Goal: Task Accomplishment & Management: Manage account settings

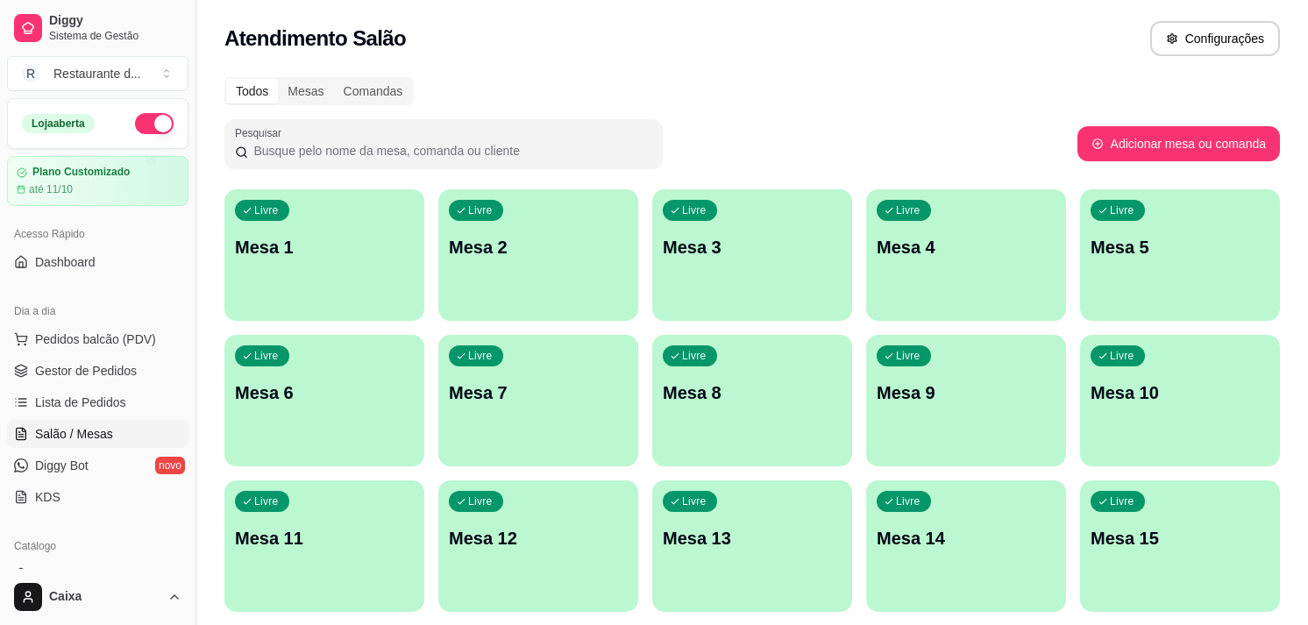
scroll to position [195, 0]
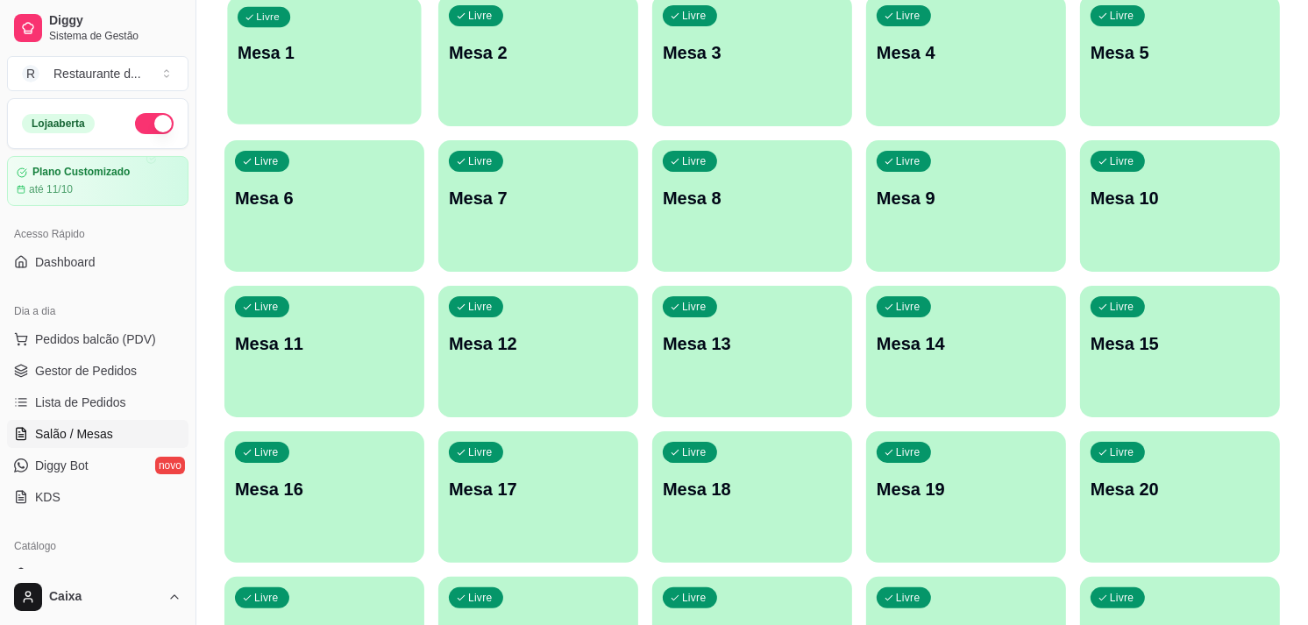
click at [347, 90] on div "Livre Mesa 1" at bounding box center [324, 49] width 194 height 107
click at [319, 88] on div "Livre Mesa 1" at bounding box center [324, 49] width 194 height 107
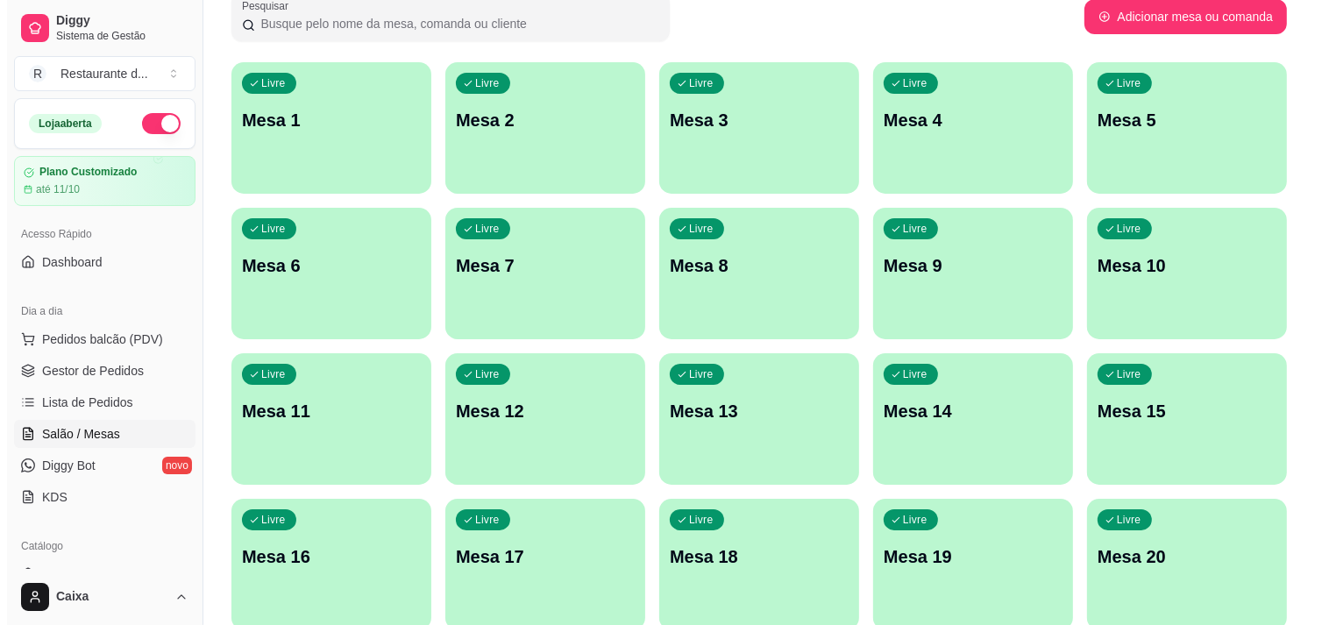
scroll to position [117, 0]
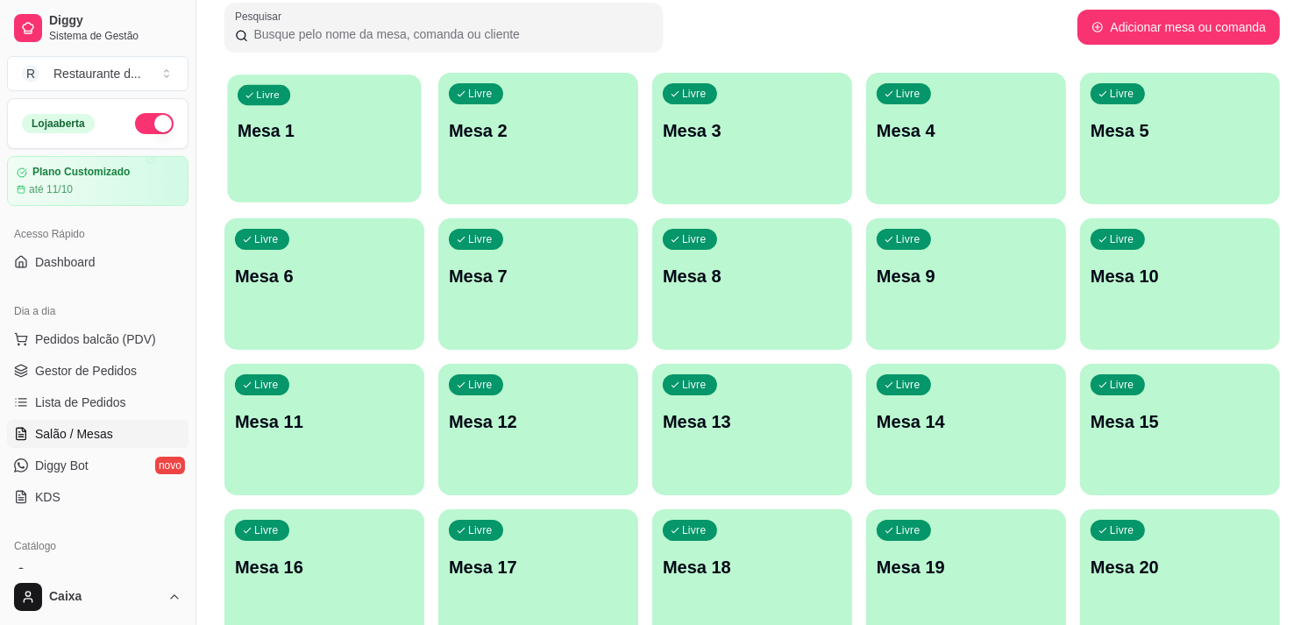
click at [287, 139] on p "Mesa 1" at bounding box center [325, 131] width 174 height 24
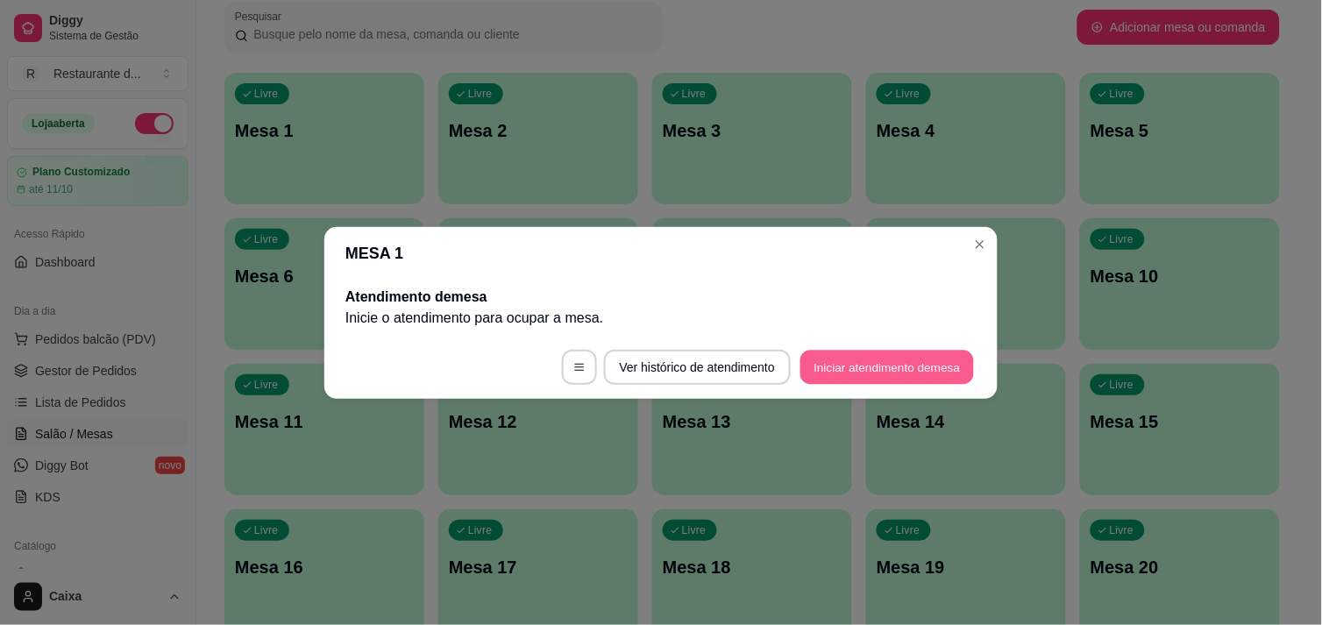
click at [862, 366] on button "Iniciar atendimento de mesa" at bounding box center [887, 367] width 174 height 34
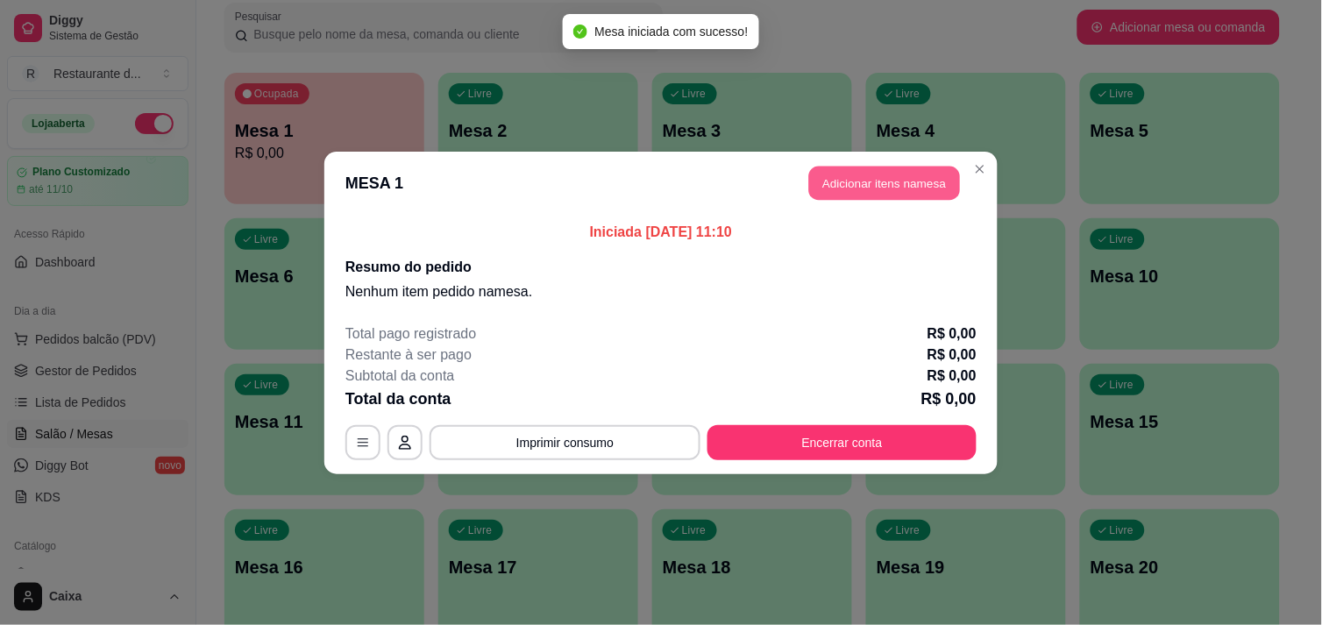
click at [870, 180] on button "Adicionar itens na mesa" at bounding box center [884, 183] width 151 height 34
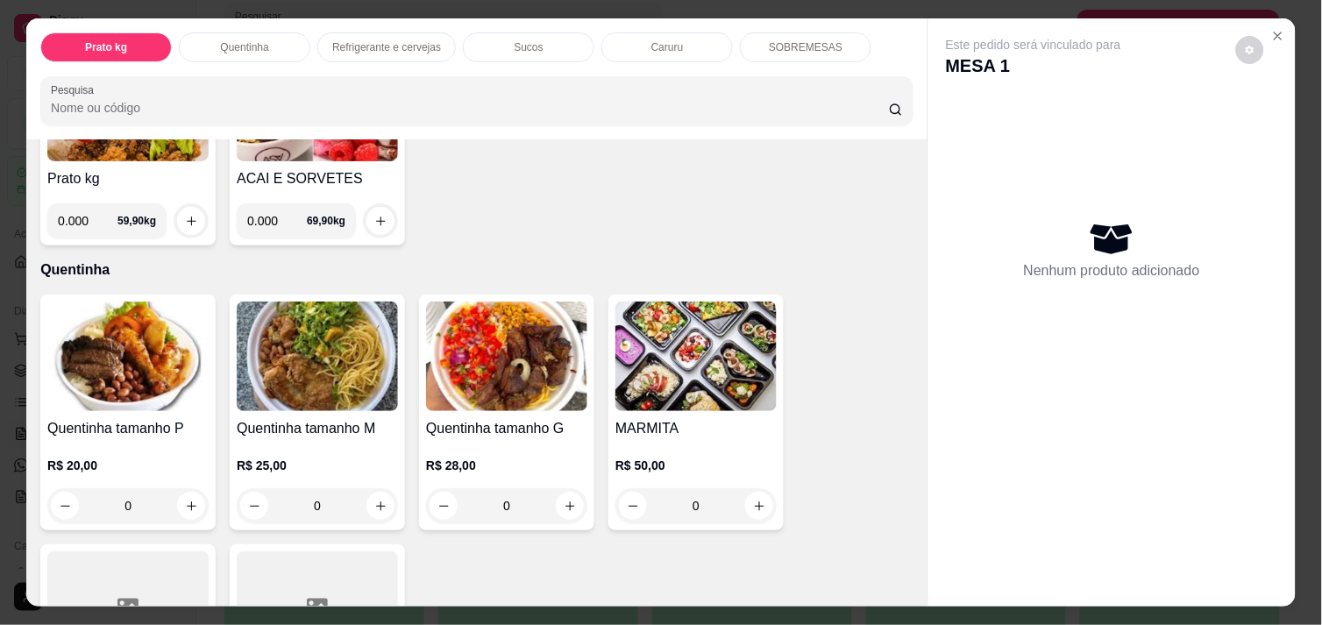
scroll to position [233, 0]
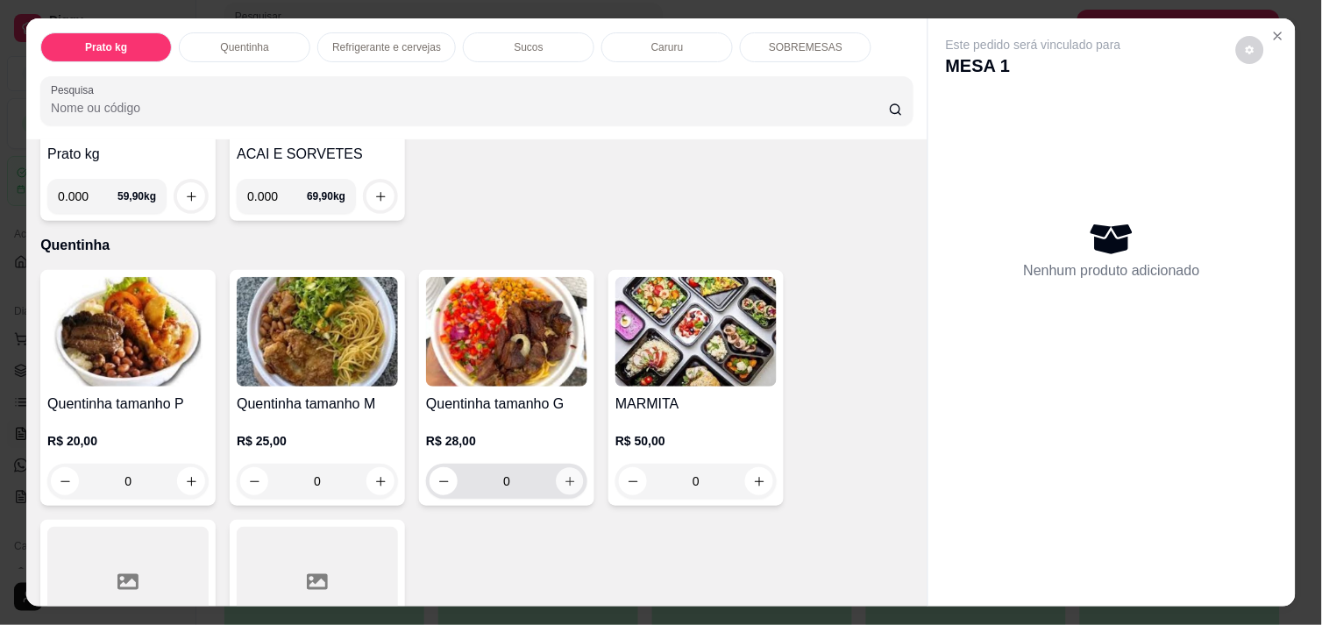
click at [564, 475] on icon "increase-product-quantity" at bounding box center [570, 481] width 13 height 13
type input "1"
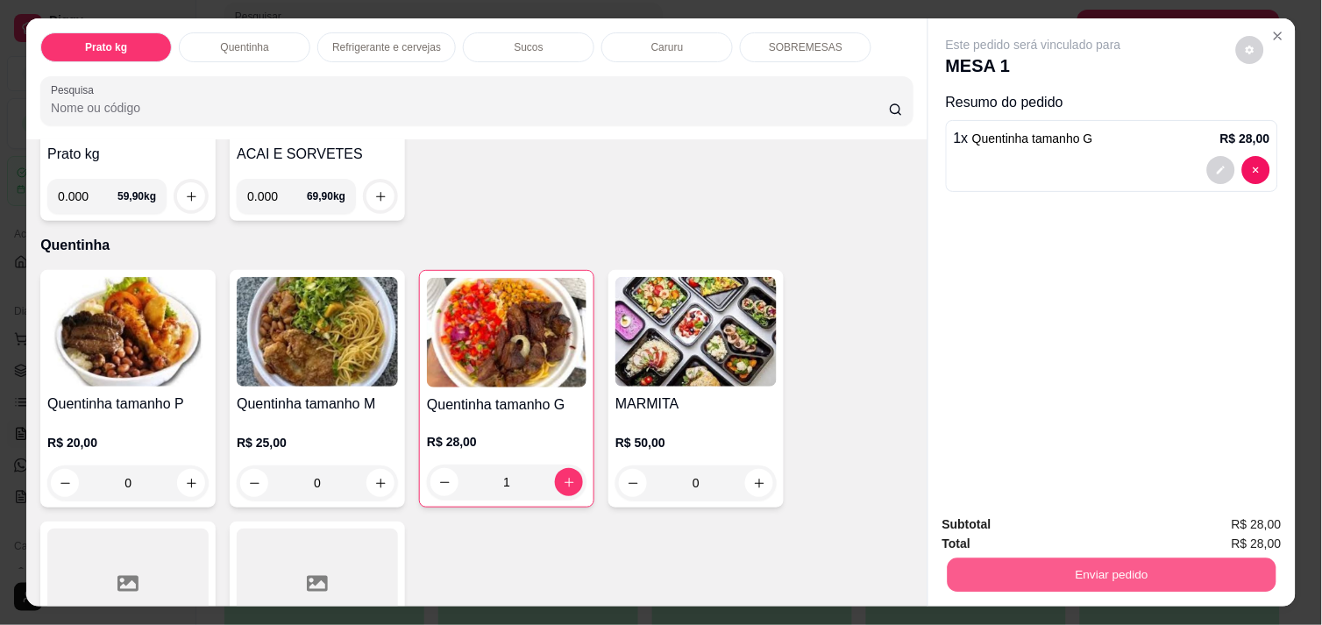
click at [1161, 573] on button "Enviar pedido" at bounding box center [1112, 575] width 329 height 34
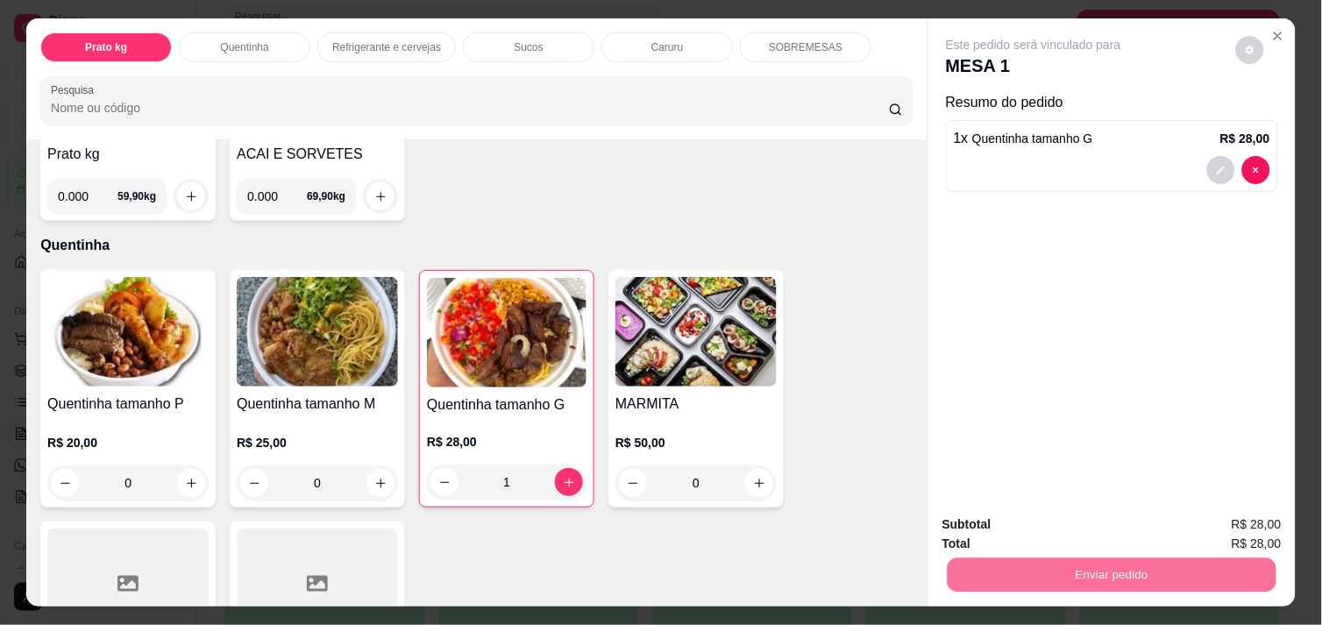
click at [1257, 515] on button "Enviar pedido" at bounding box center [1236, 524] width 96 height 32
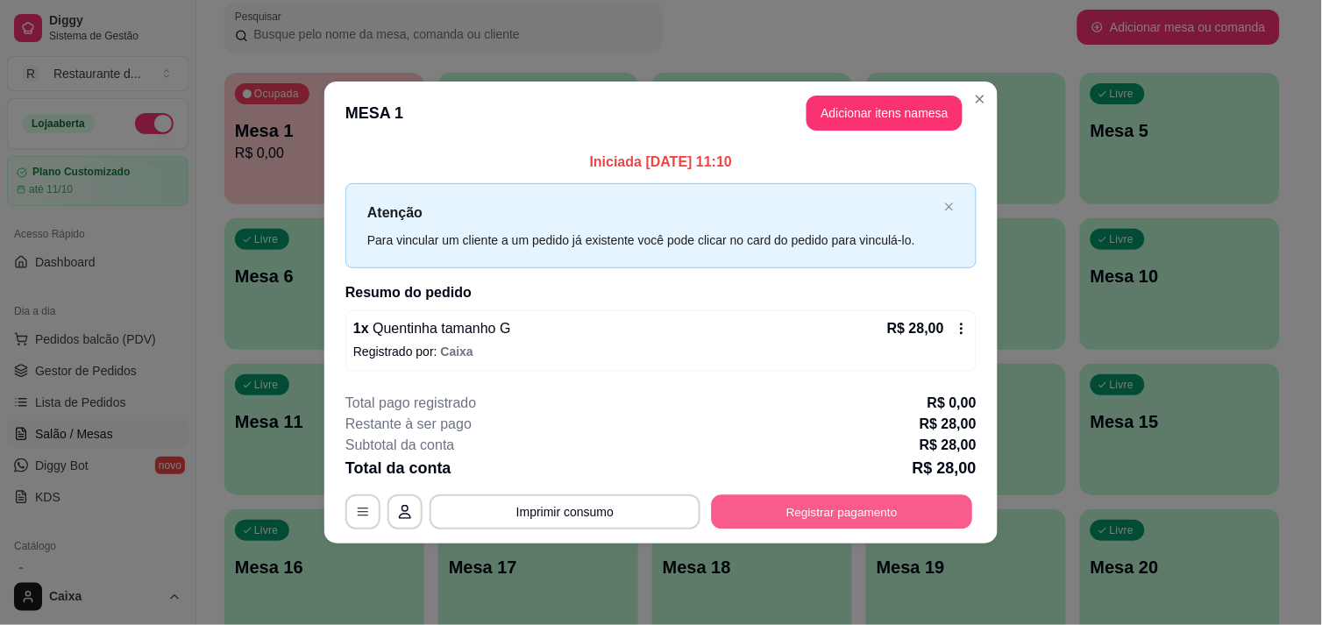
click at [908, 519] on button "Registrar pagamento" at bounding box center [842, 512] width 261 height 34
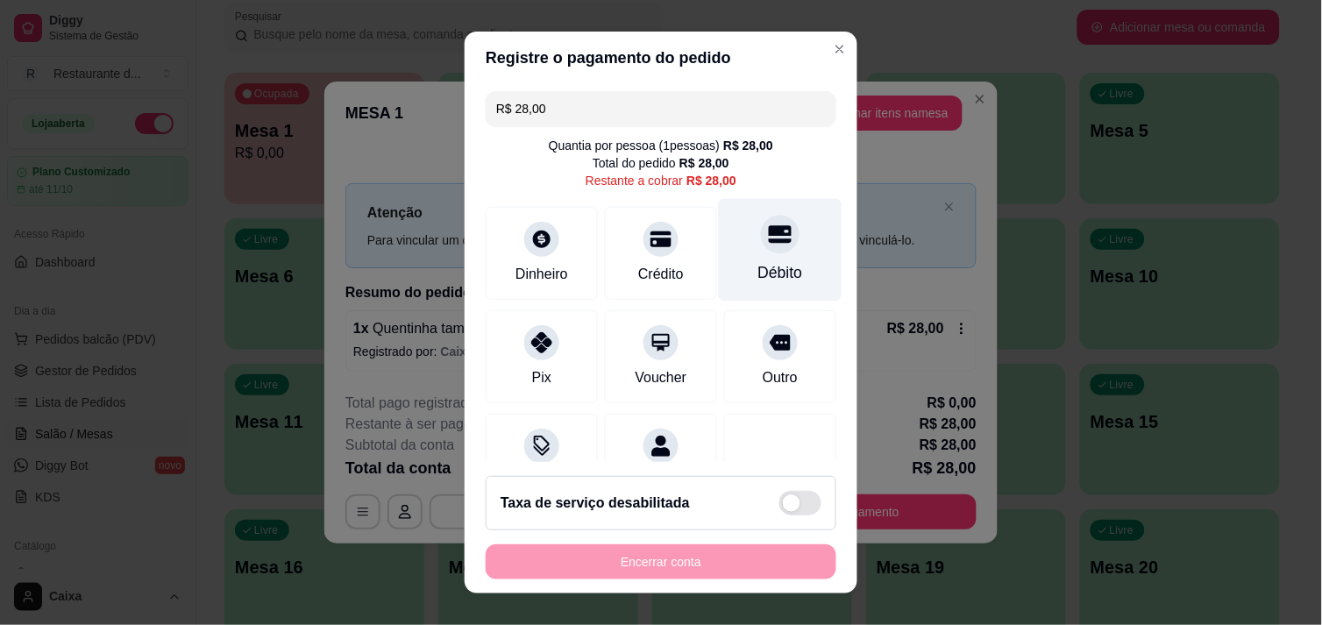
click at [769, 238] on icon at bounding box center [780, 234] width 23 height 23
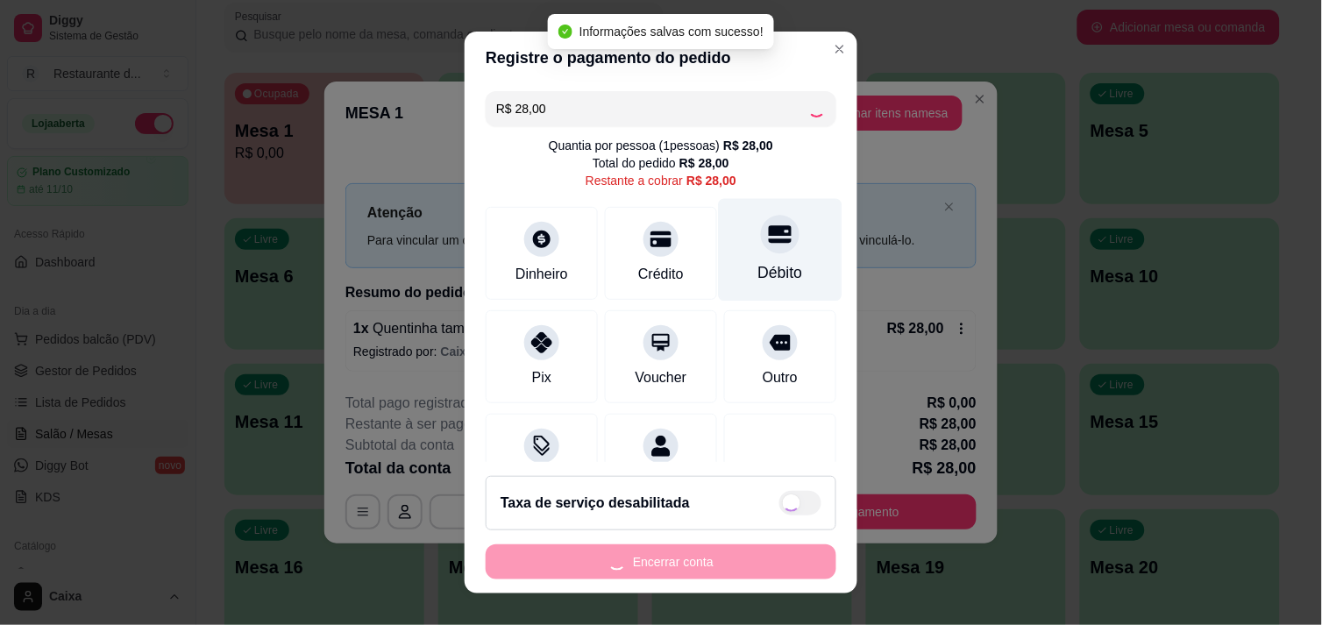
type input "R$ 0,00"
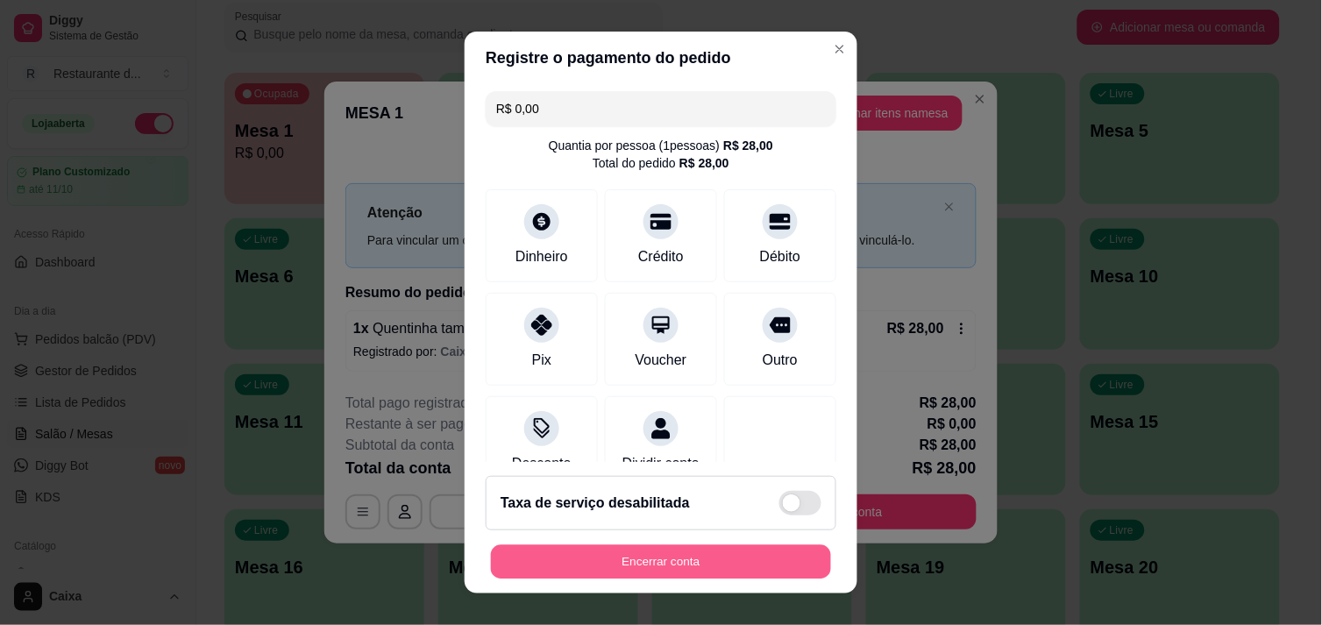
click at [664, 550] on button "Encerrar conta" at bounding box center [661, 562] width 340 height 34
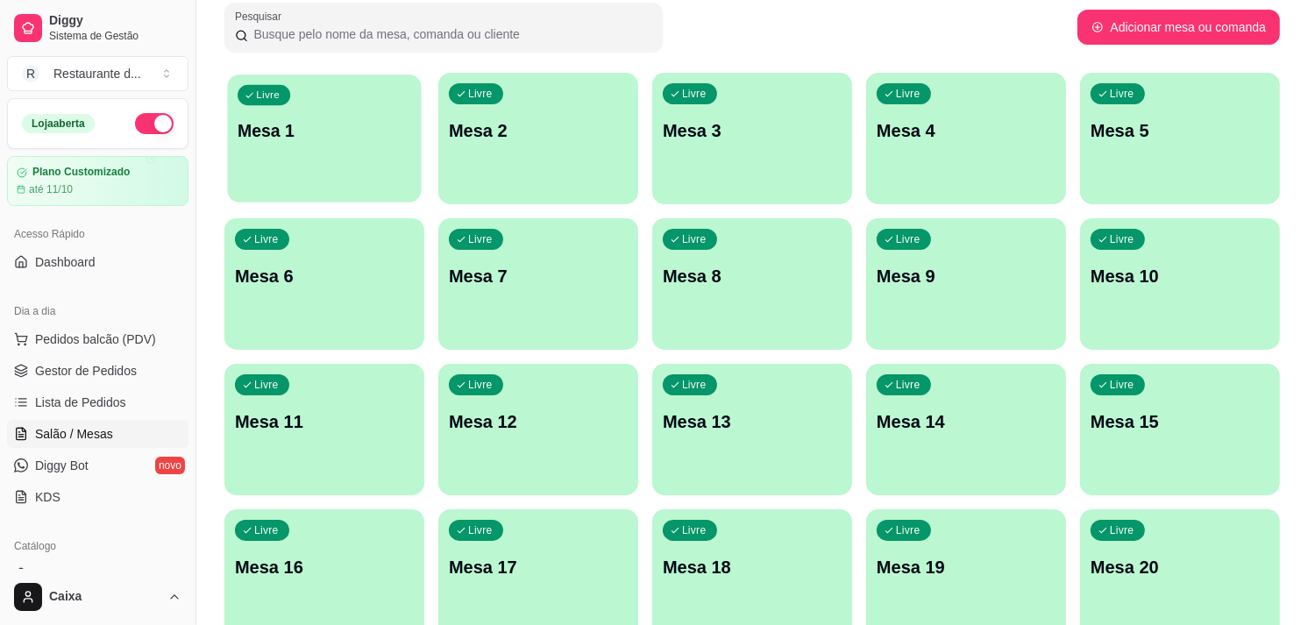
click at [314, 164] on div "Livre Mesa 1" at bounding box center [324, 128] width 194 height 107
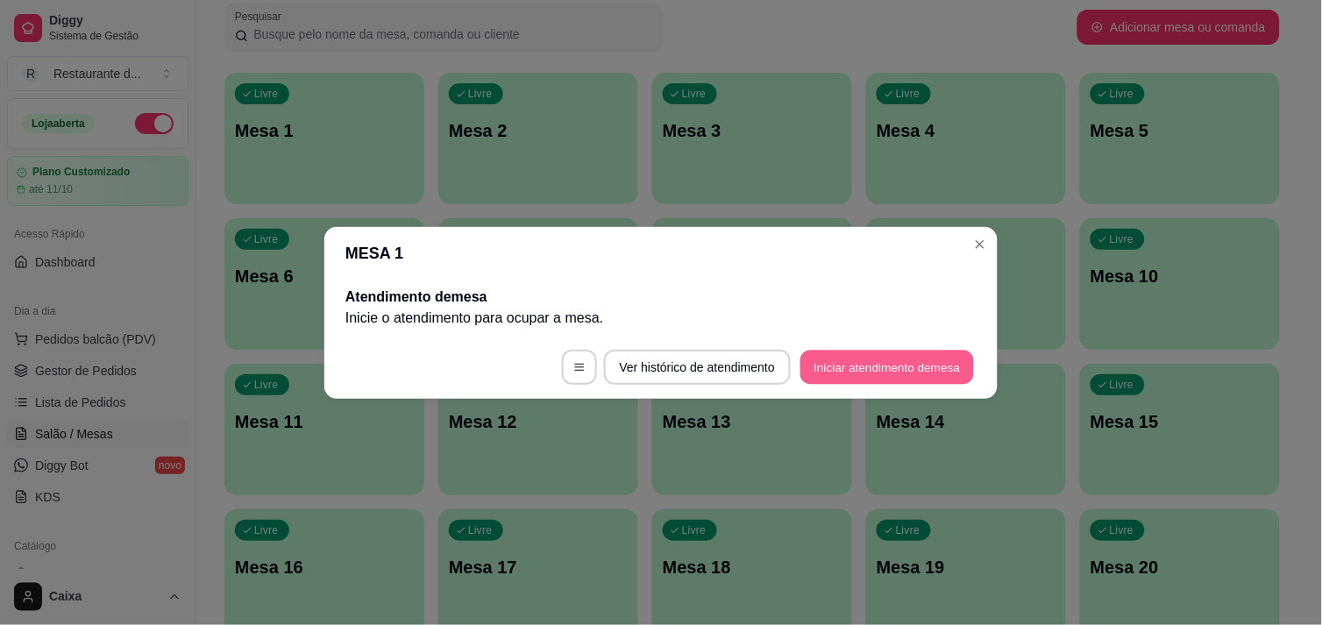
click at [931, 363] on button "Iniciar atendimento de mesa" at bounding box center [887, 367] width 174 height 34
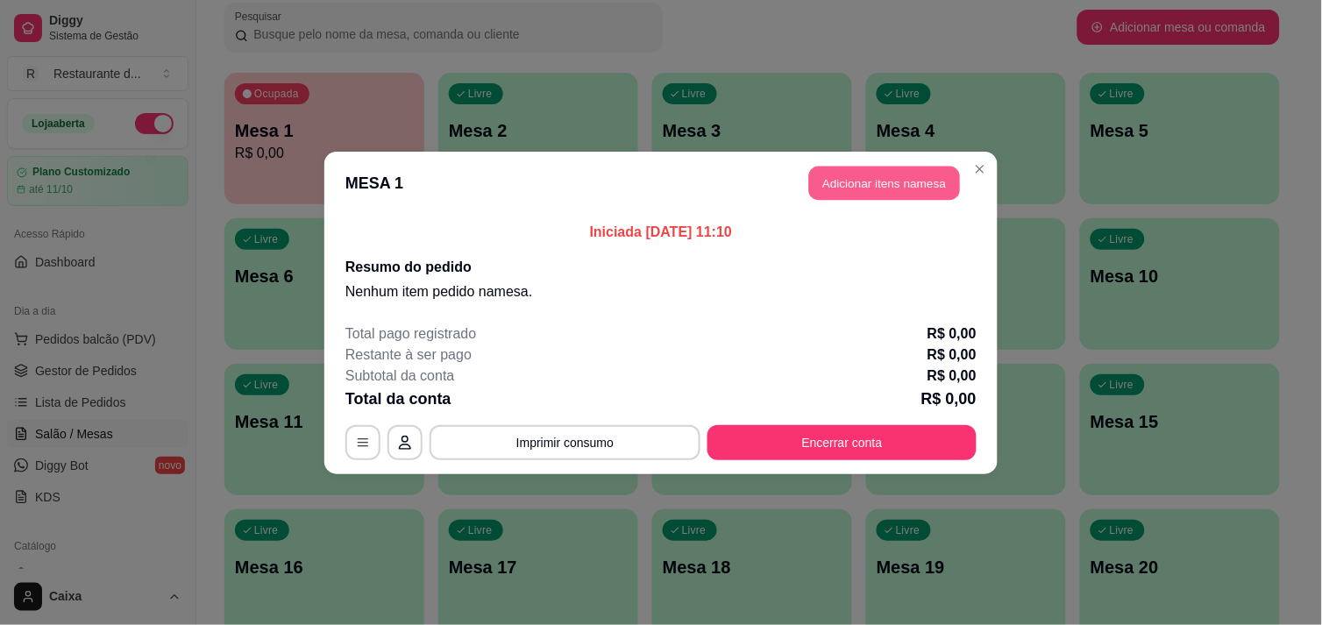
click at [922, 193] on button "Adicionar itens na mesa" at bounding box center [884, 183] width 151 height 34
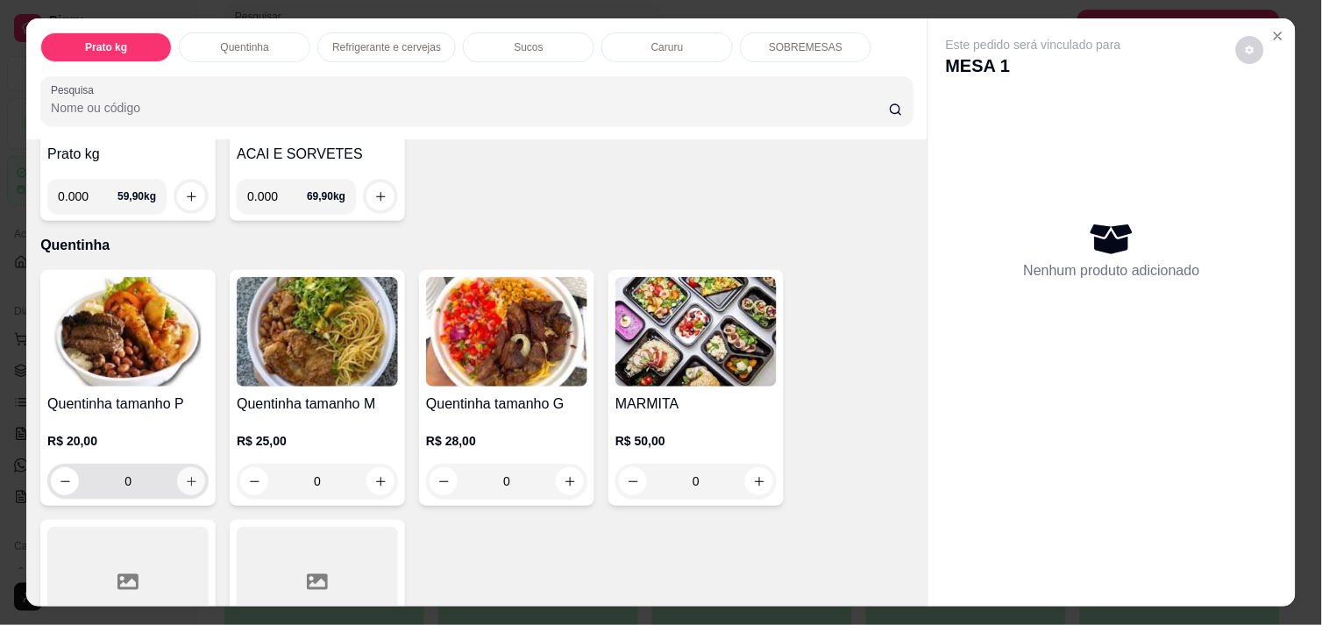
click at [185, 475] on icon "increase-product-quantity" at bounding box center [191, 481] width 13 height 13
type input "1"
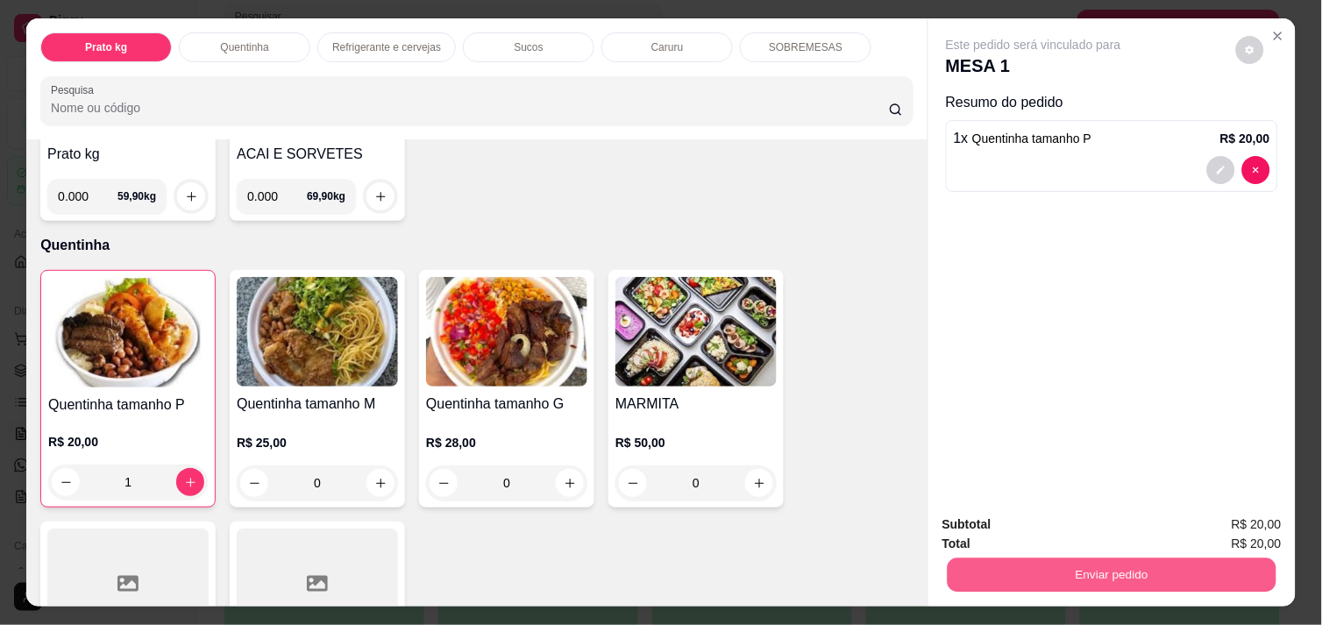
click at [1138, 570] on button "Enviar pedido" at bounding box center [1112, 575] width 329 height 34
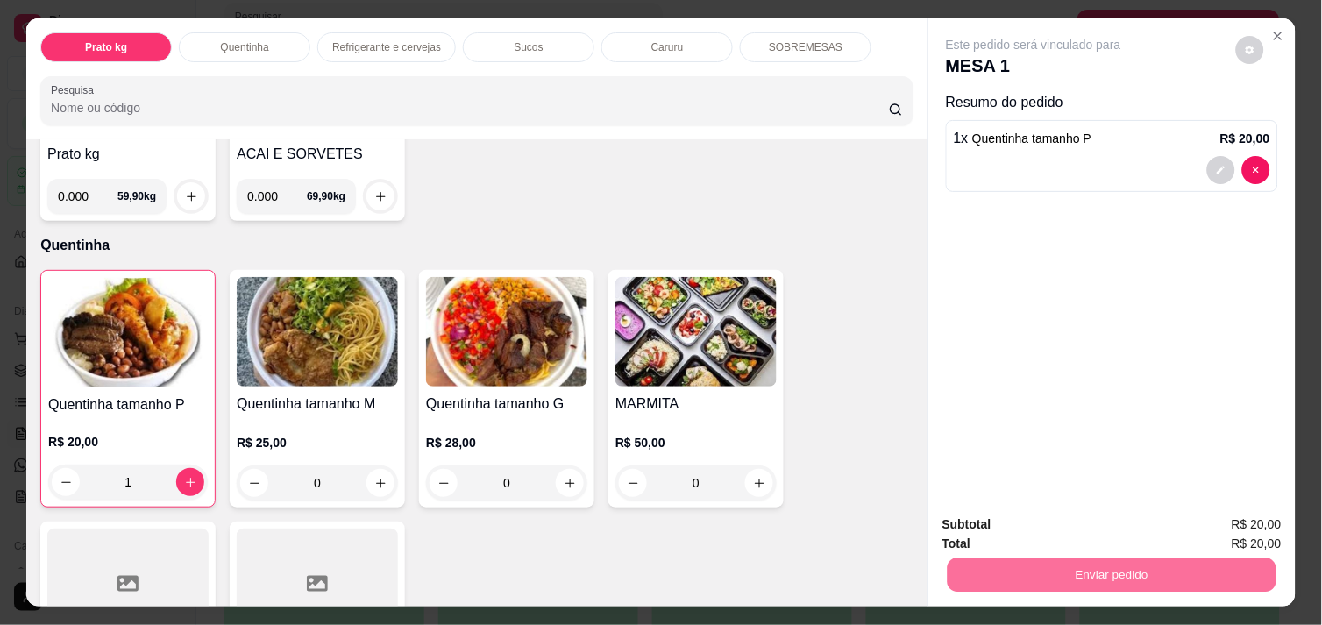
click at [1230, 522] on button "Enviar pedido" at bounding box center [1236, 524] width 96 height 32
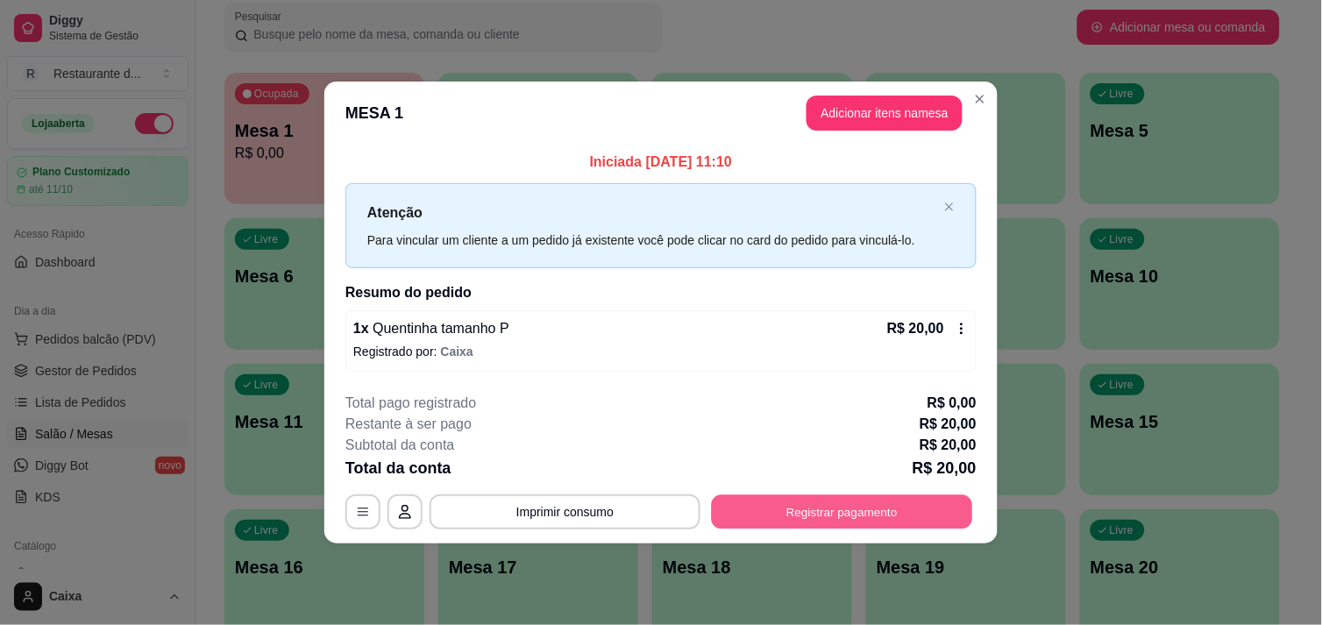
click at [806, 511] on button "Registrar pagamento" at bounding box center [842, 512] width 261 height 34
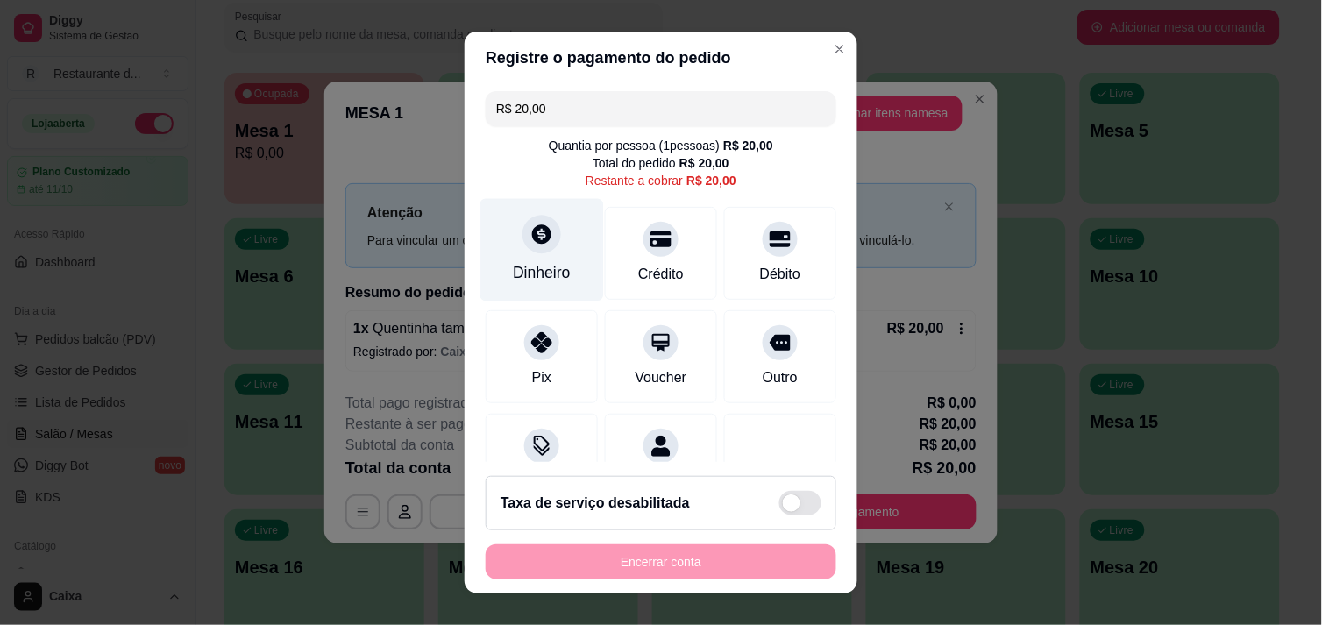
click at [530, 242] on icon at bounding box center [541, 234] width 23 height 23
click at [660, 550] on div "Encerrar conta" at bounding box center [661, 561] width 351 height 35
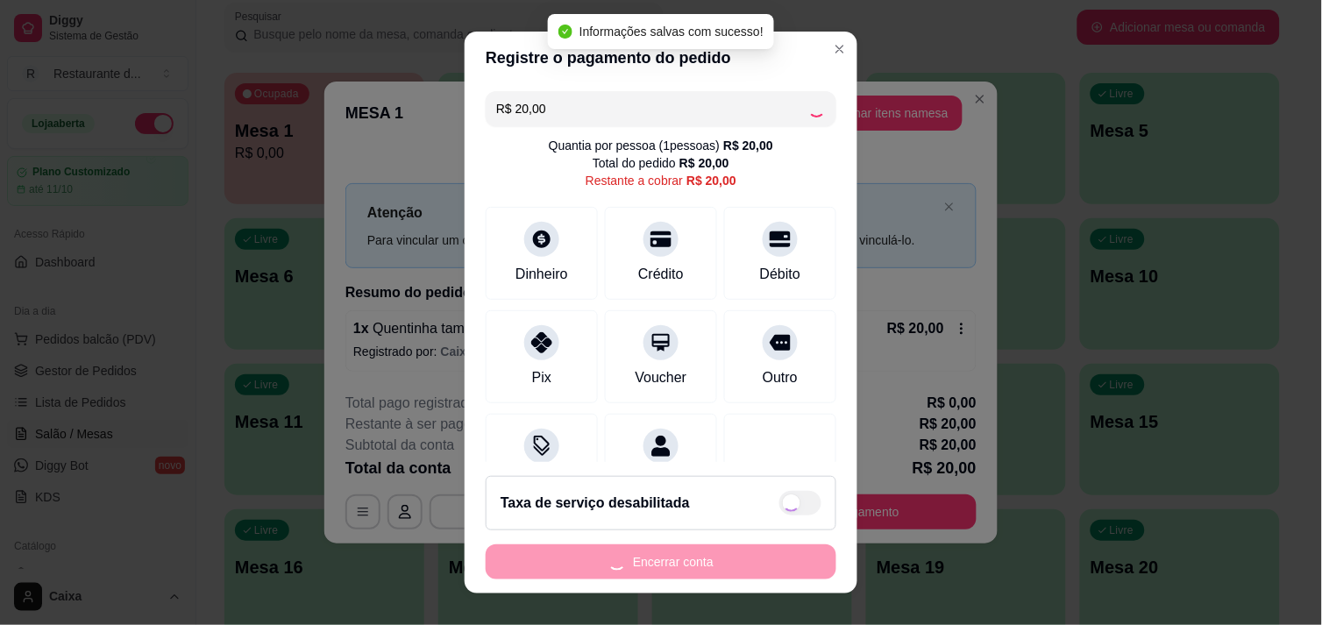
type input "R$ 0,00"
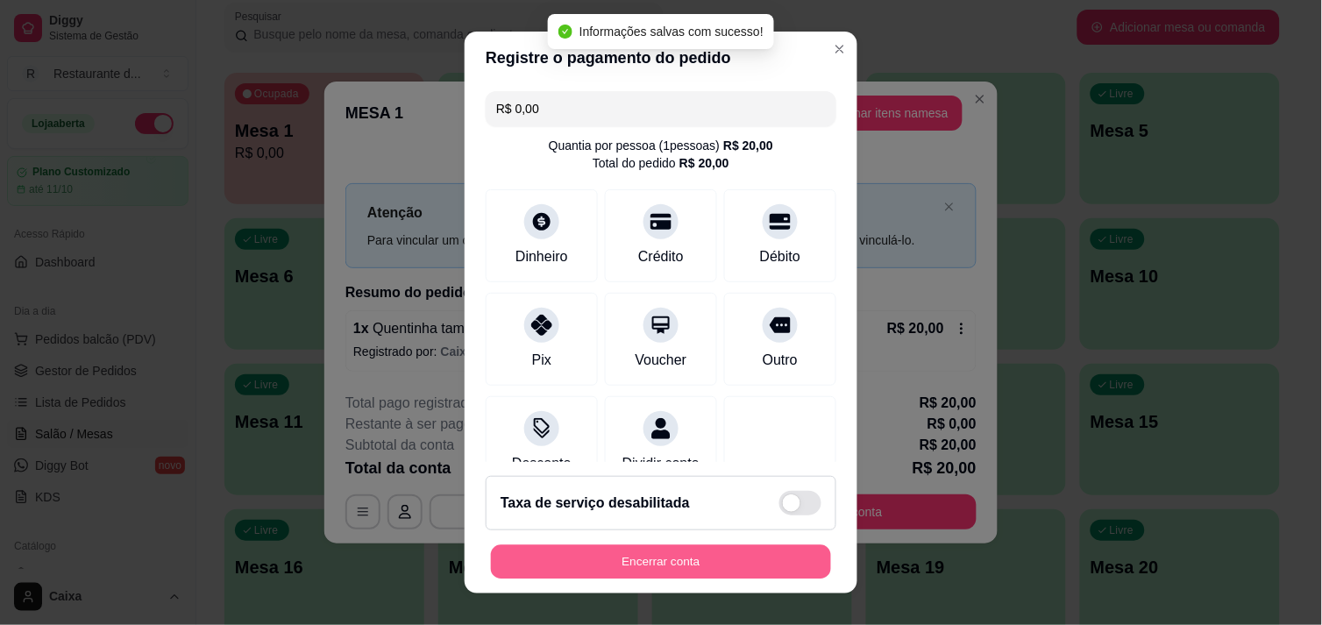
click at [658, 558] on button "Encerrar conta" at bounding box center [661, 562] width 340 height 34
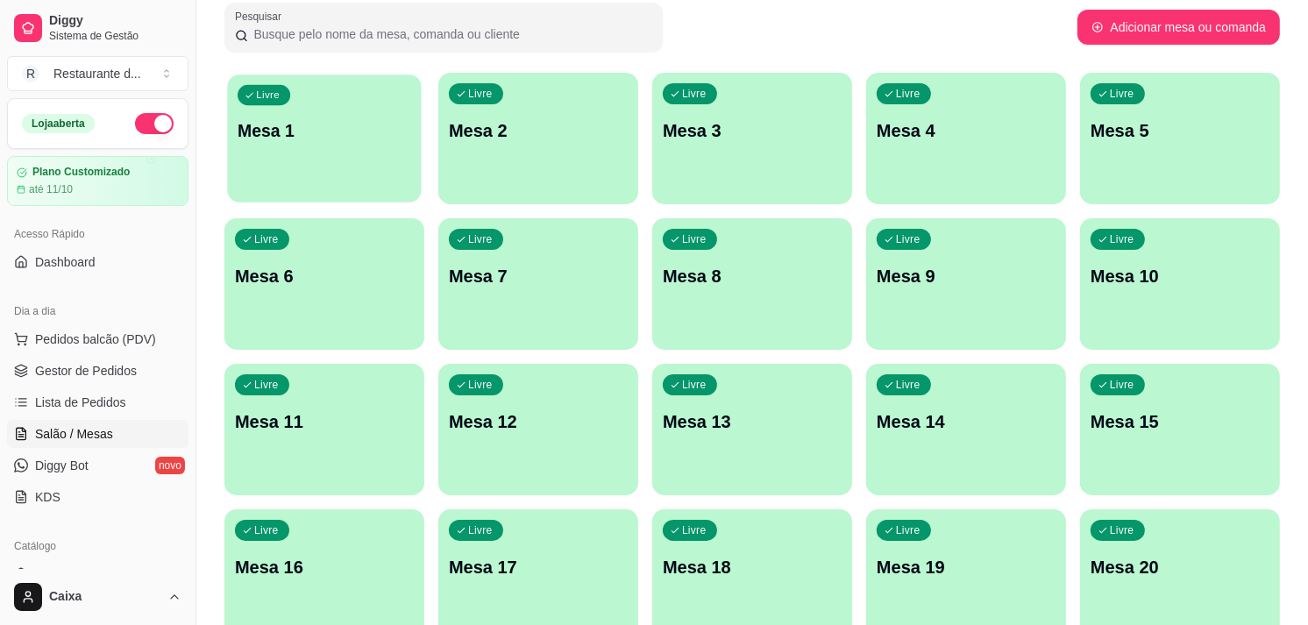
click at [370, 163] on div "Livre Mesa 1" at bounding box center [324, 128] width 194 height 107
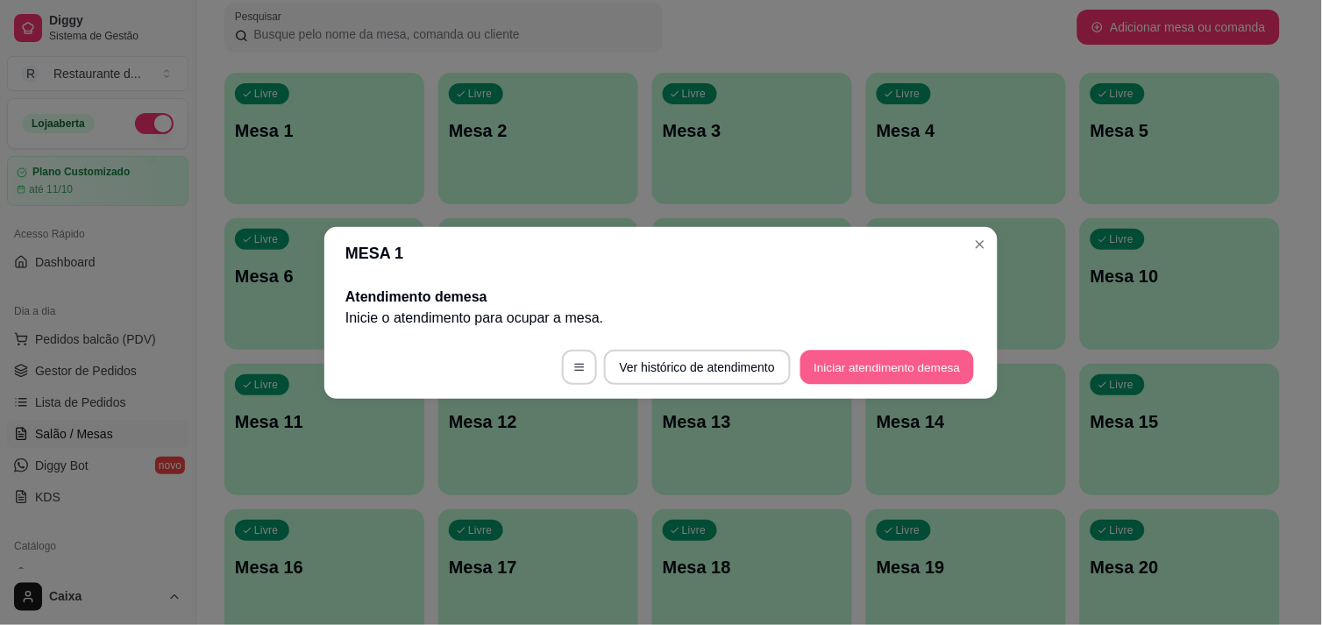
click at [842, 365] on button "Iniciar atendimento de mesa" at bounding box center [887, 367] width 174 height 34
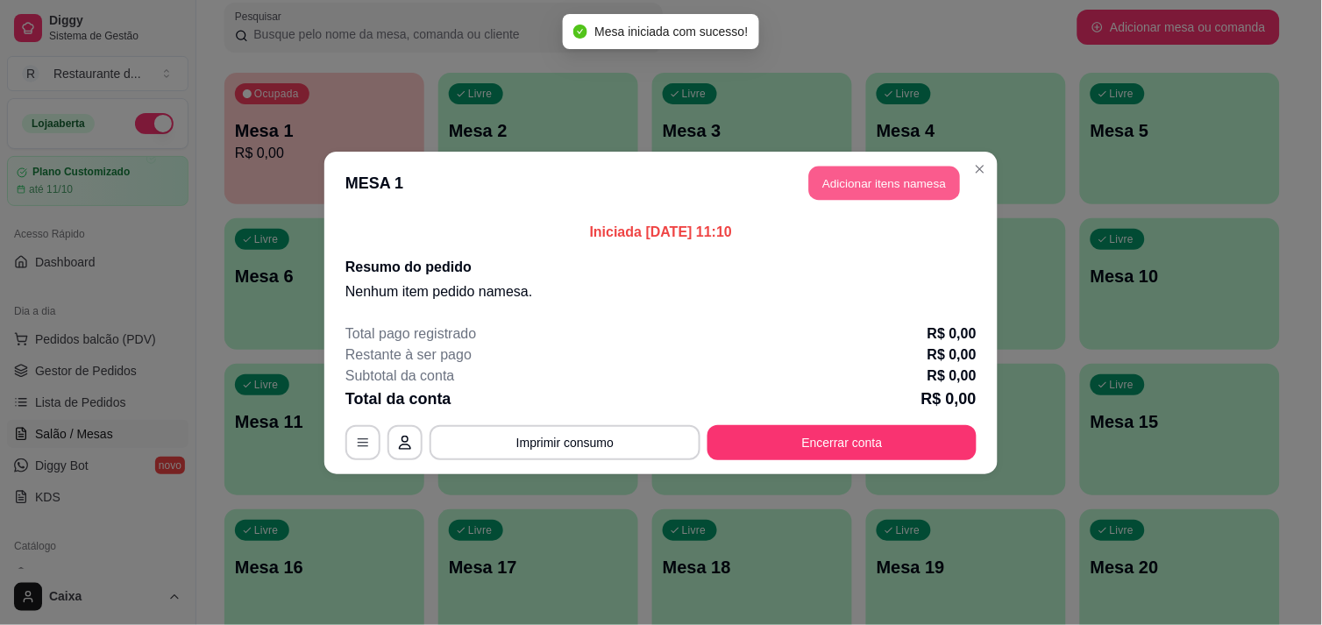
click at [855, 188] on button "Adicionar itens na mesa" at bounding box center [884, 183] width 151 height 34
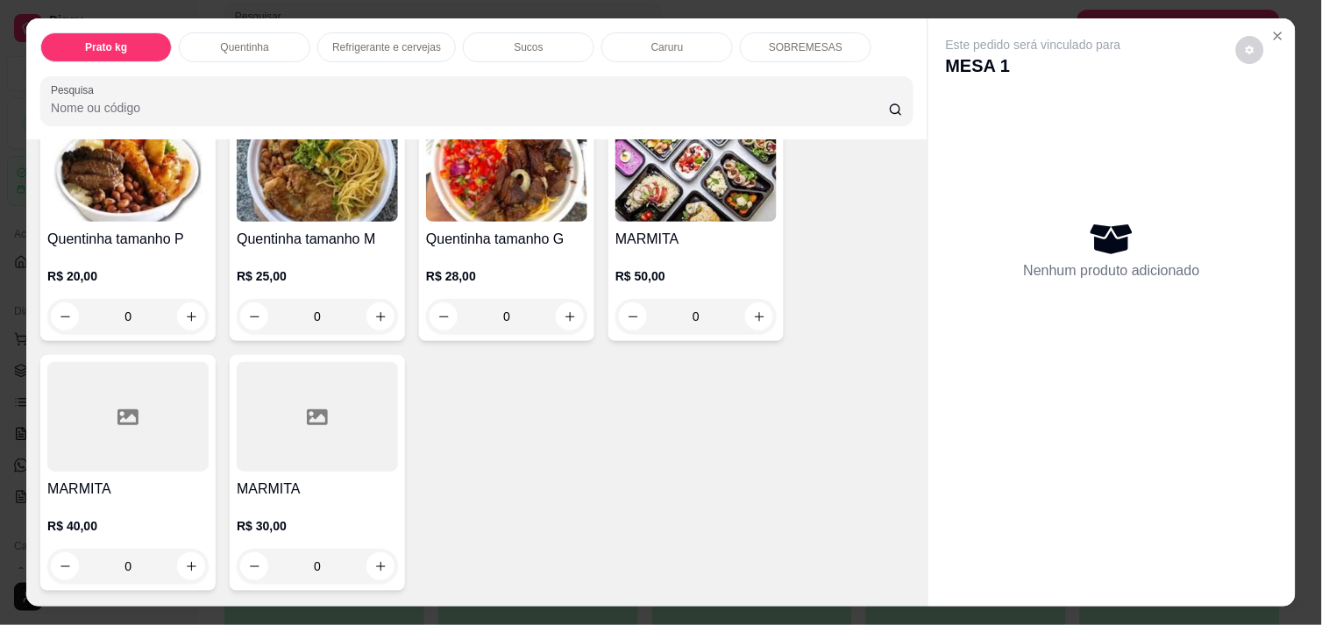
scroll to position [387, 0]
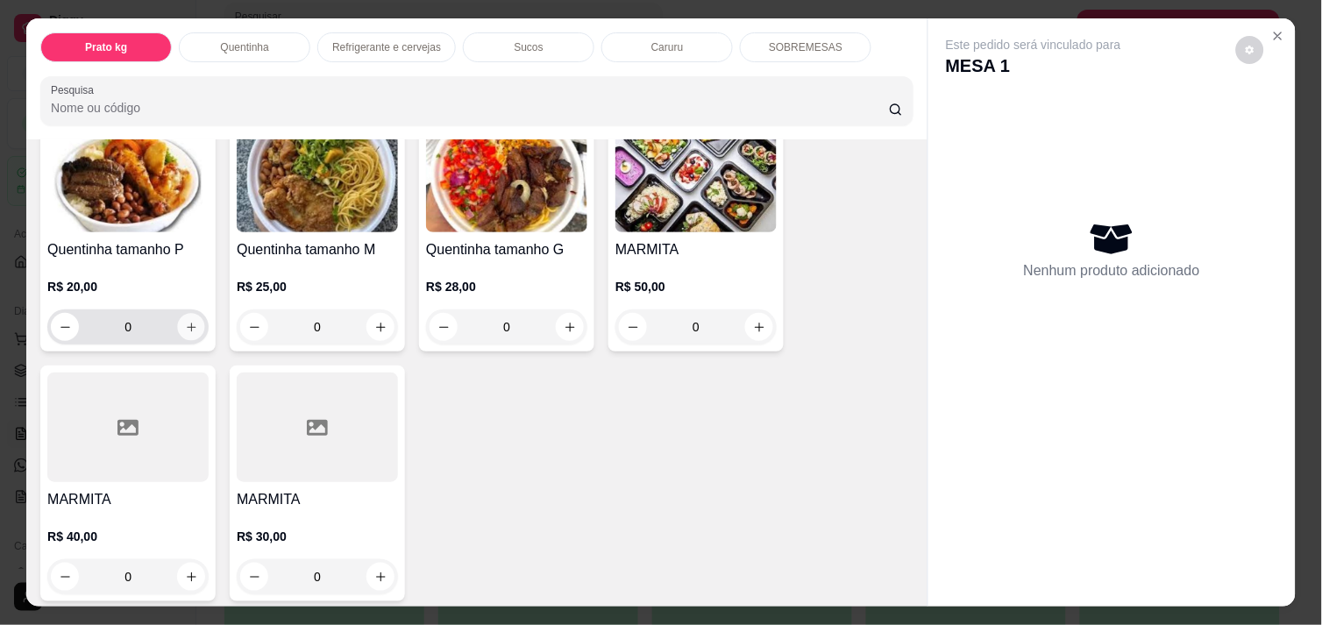
click at [181, 314] on button "increase-product-quantity" at bounding box center [191, 327] width 27 height 27
type input "1"
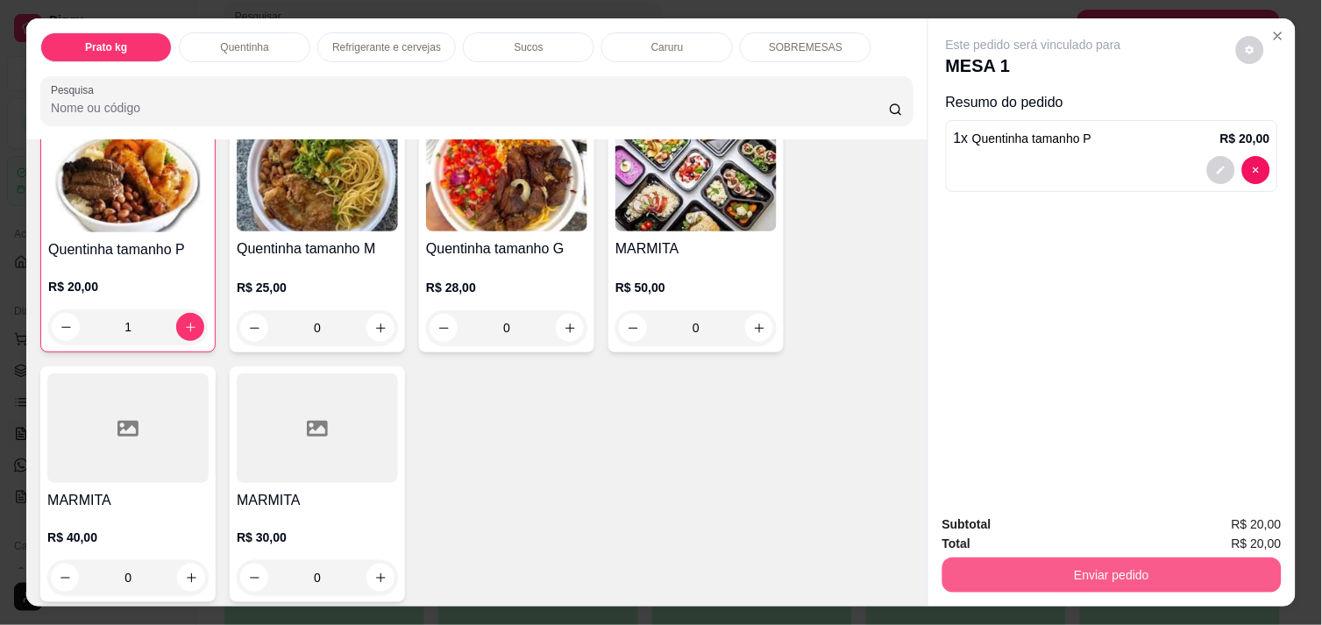
click at [1100, 572] on button "Enviar pedido" at bounding box center [1111, 575] width 339 height 35
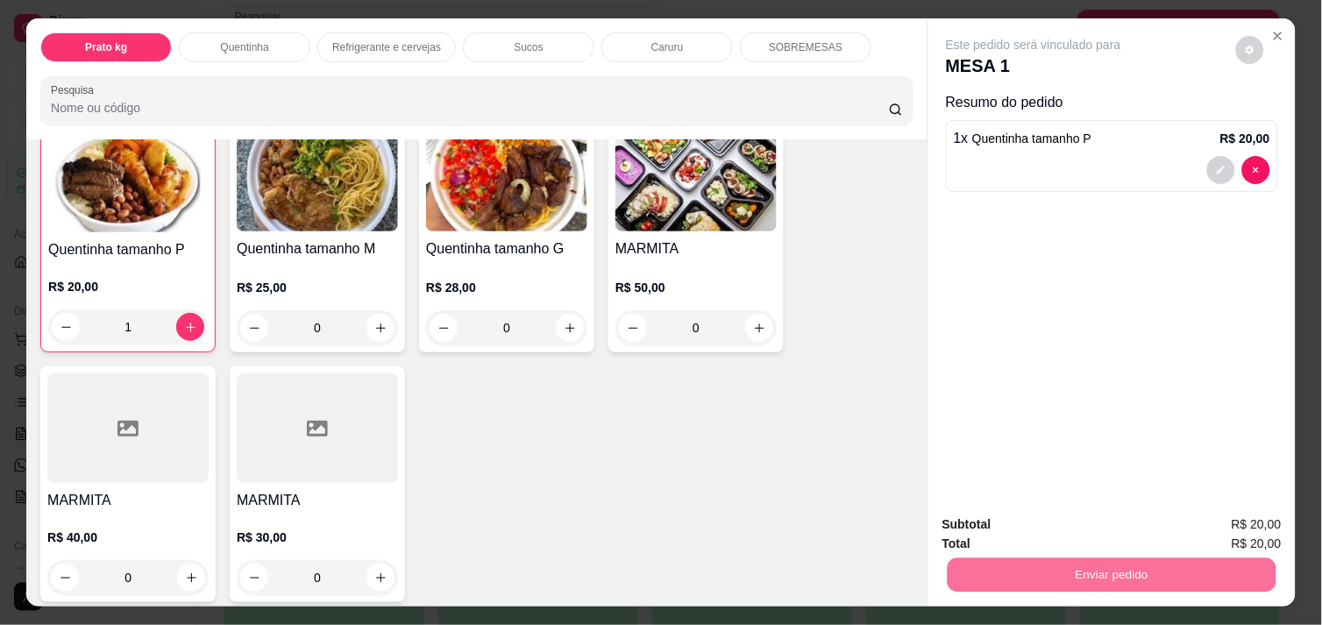
click at [1204, 528] on button "Enviar pedido" at bounding box center [1236, 524] width 96 height 32
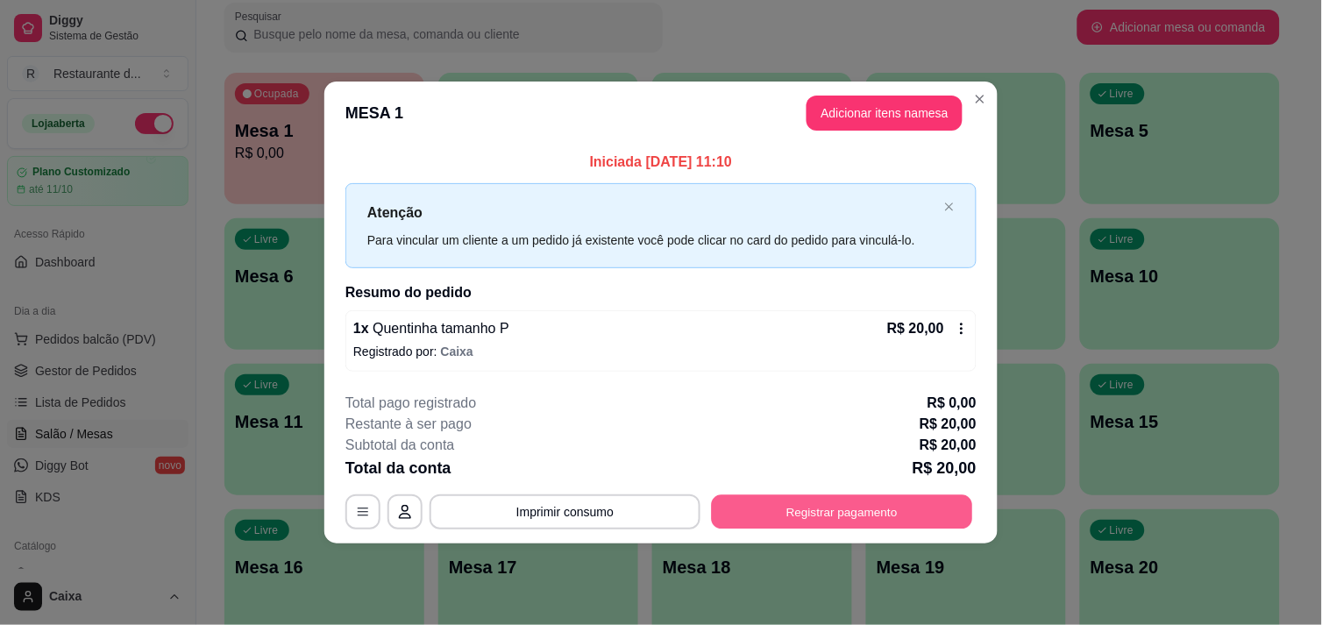
click at [877, 514] on button "Registrar pagamento" at bounding box center [842, 512] width 261 height 34
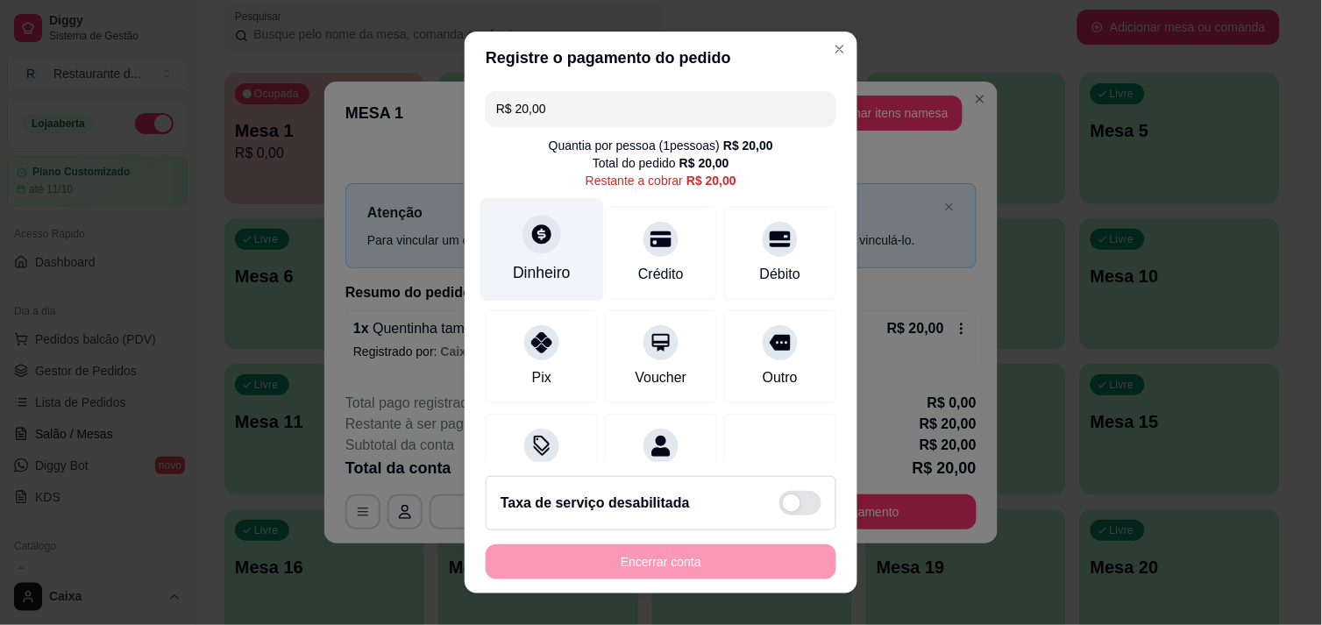
click at [530, 234] on icon at bounding box center [541, 234] width 23 height 23
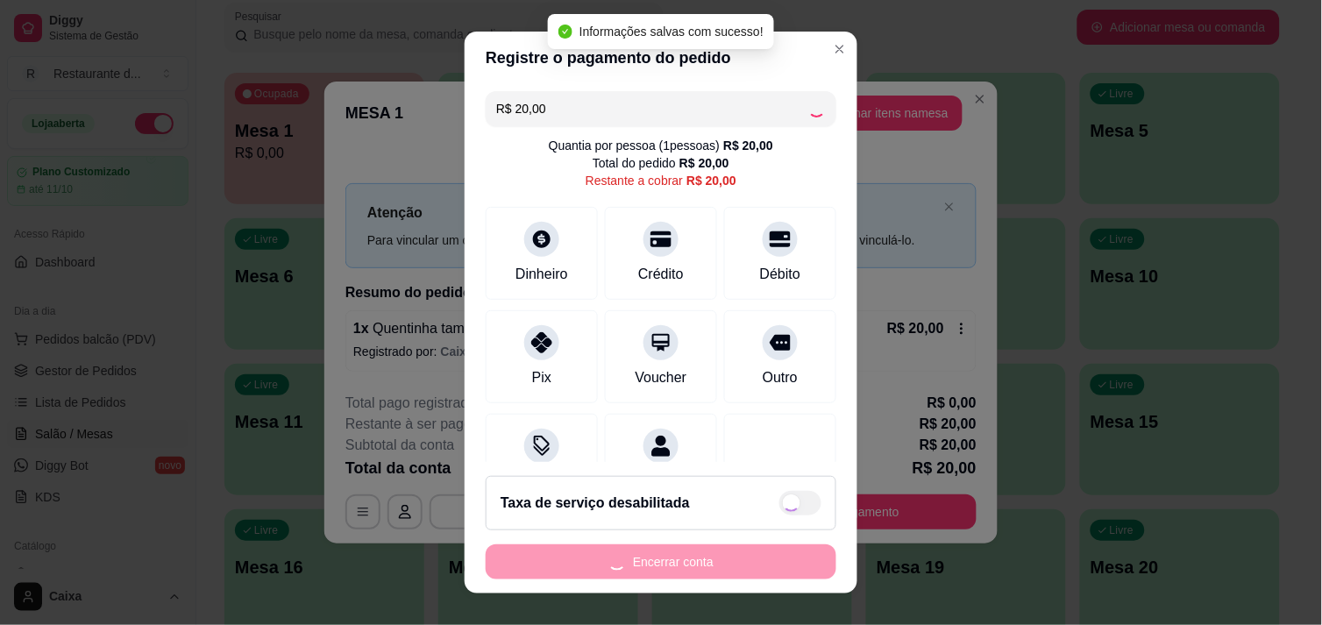
type input "R$ 0,00"
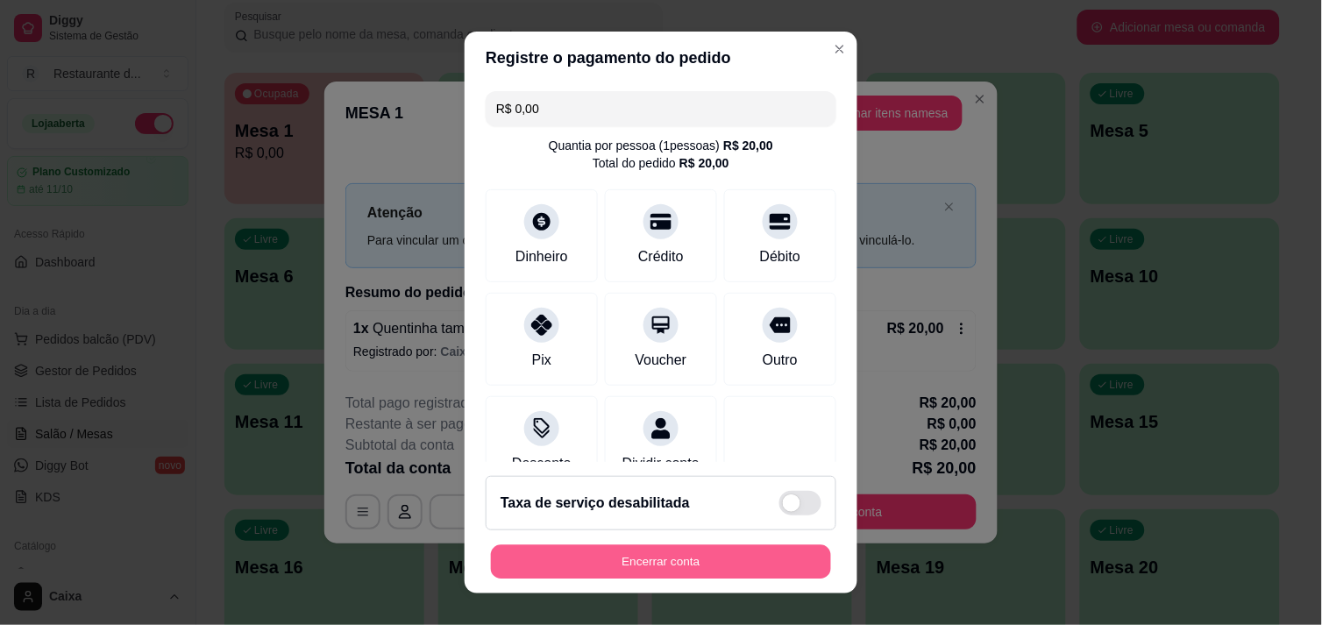
click at [690, 566] on button "Encerrar conta" at bounding box center [661, 562] width 340 height 34
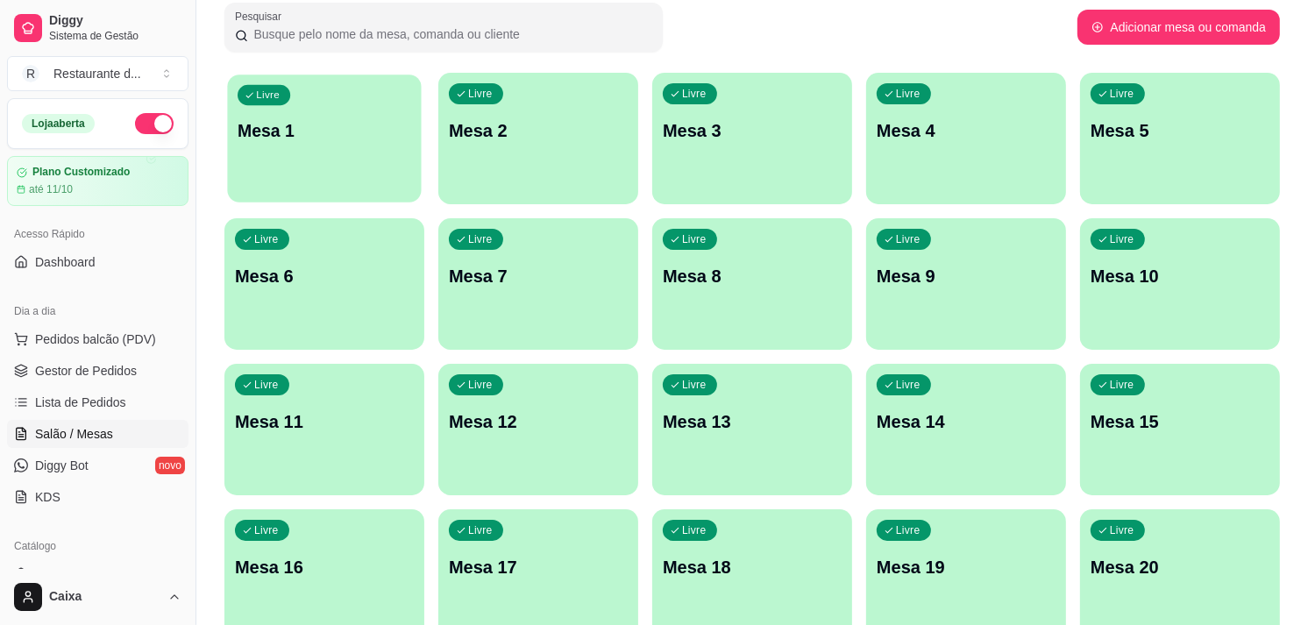
click at [319, 127] on p "Mesa 1" at bounding box center [325, 131] width 174 height 24
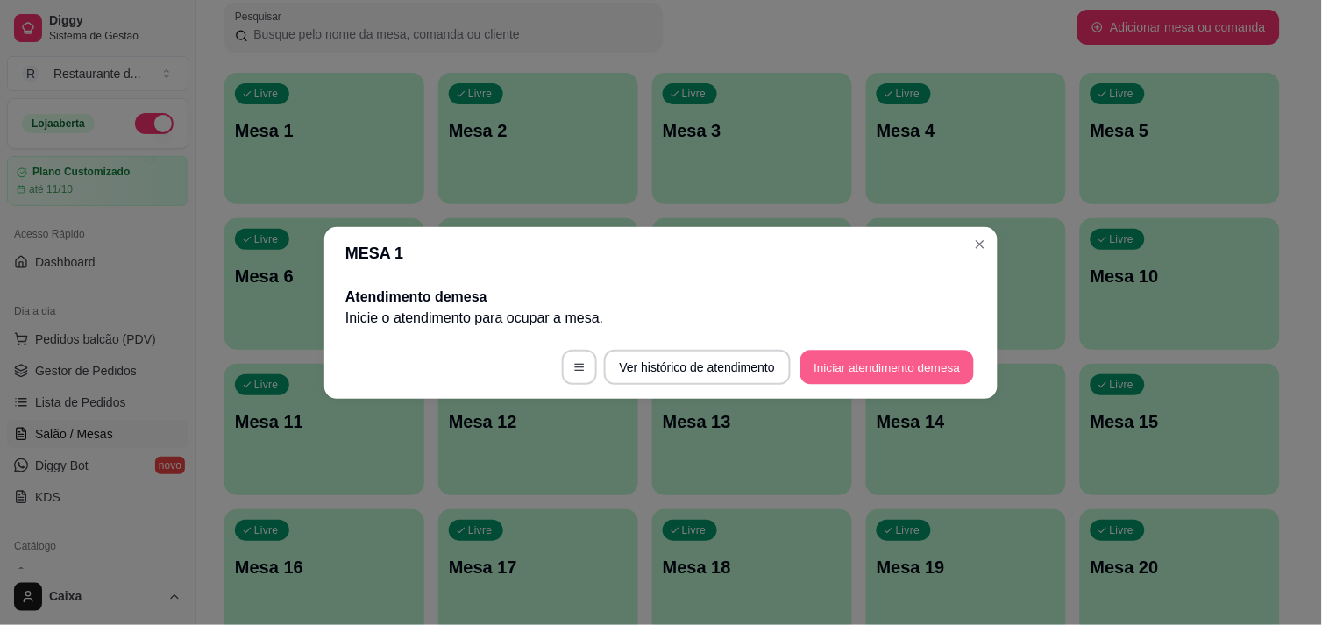
click at [833, 361] on button "Iniciar atendimento de mesa" at bounding box center [887, 367] width 174 height 34
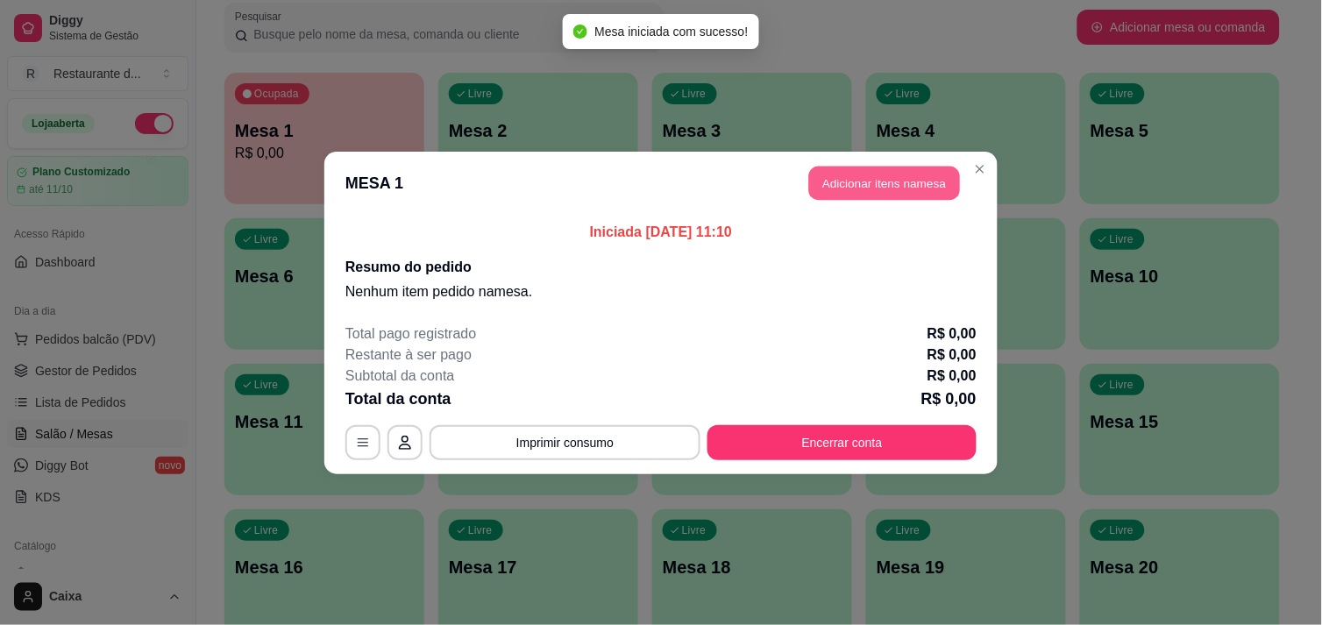
click at [853, 184] on button "Adicionar itens na mesa" at bounding box center [884, 183] width 151 height 34
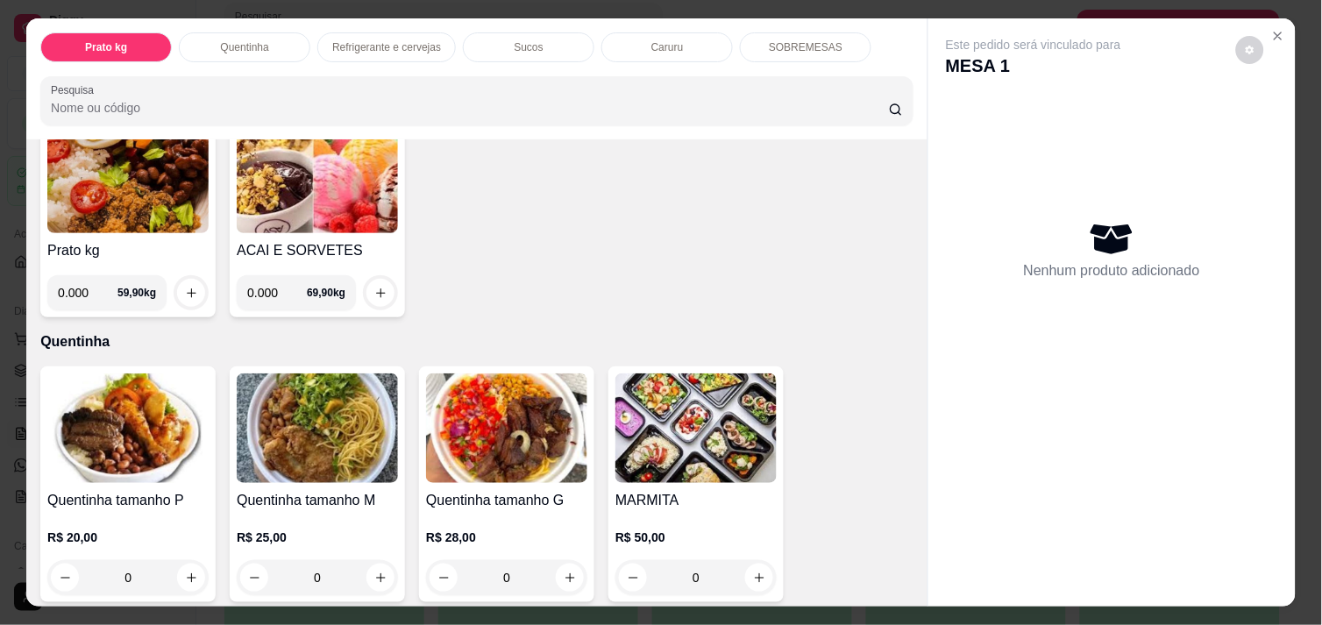
scroll to position [155, 0]
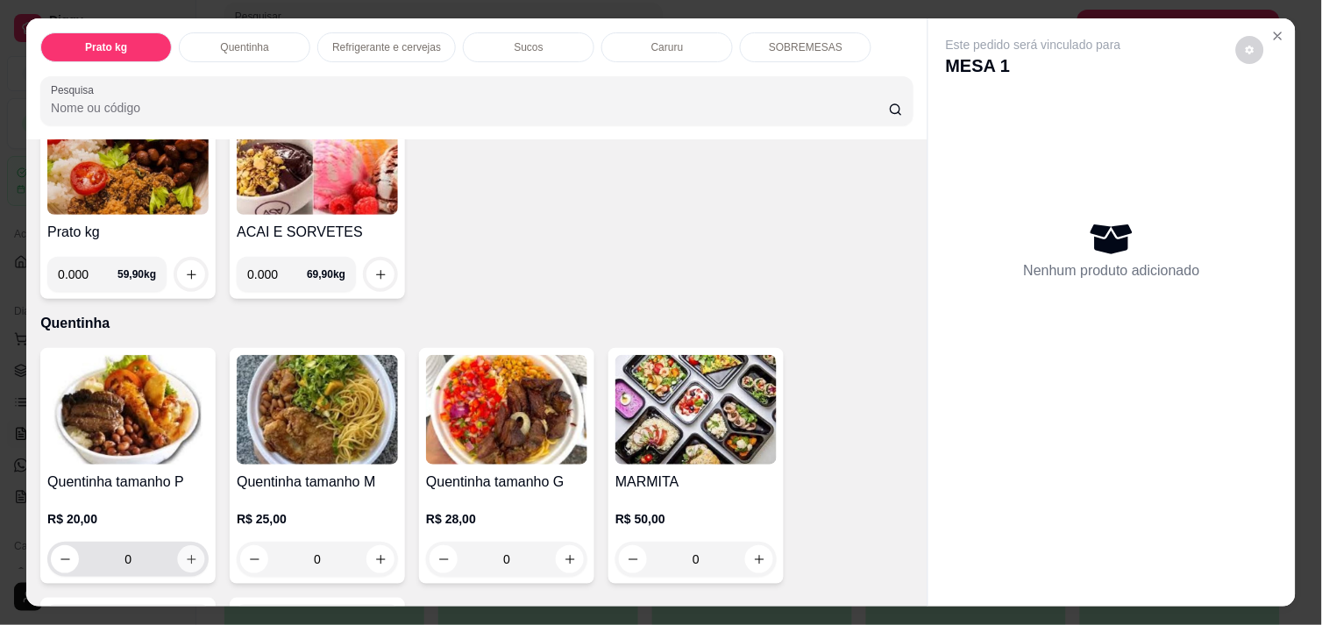
click at [188, 553] on icon "increase-product-quantity" at bounding box center [191, 559] width 13 height 13
type input "1"
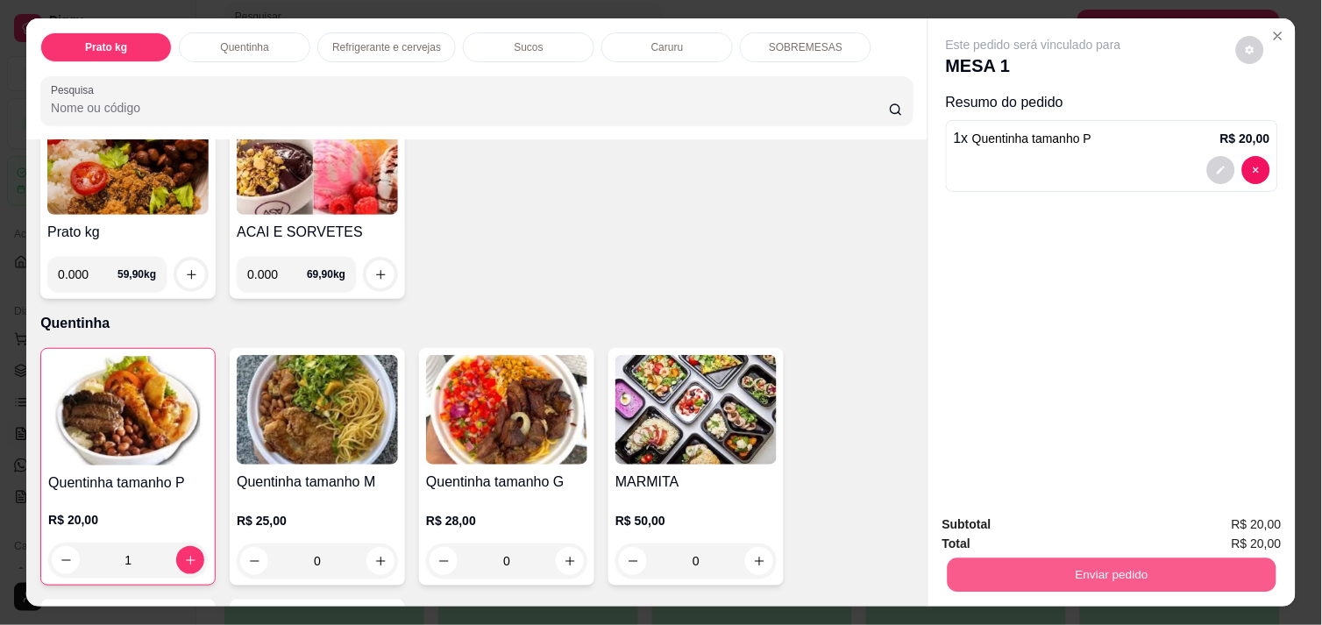
click at [1035, 572] on button "Enviar pedido" at bounding box center [1112, 575] width 329 height 34
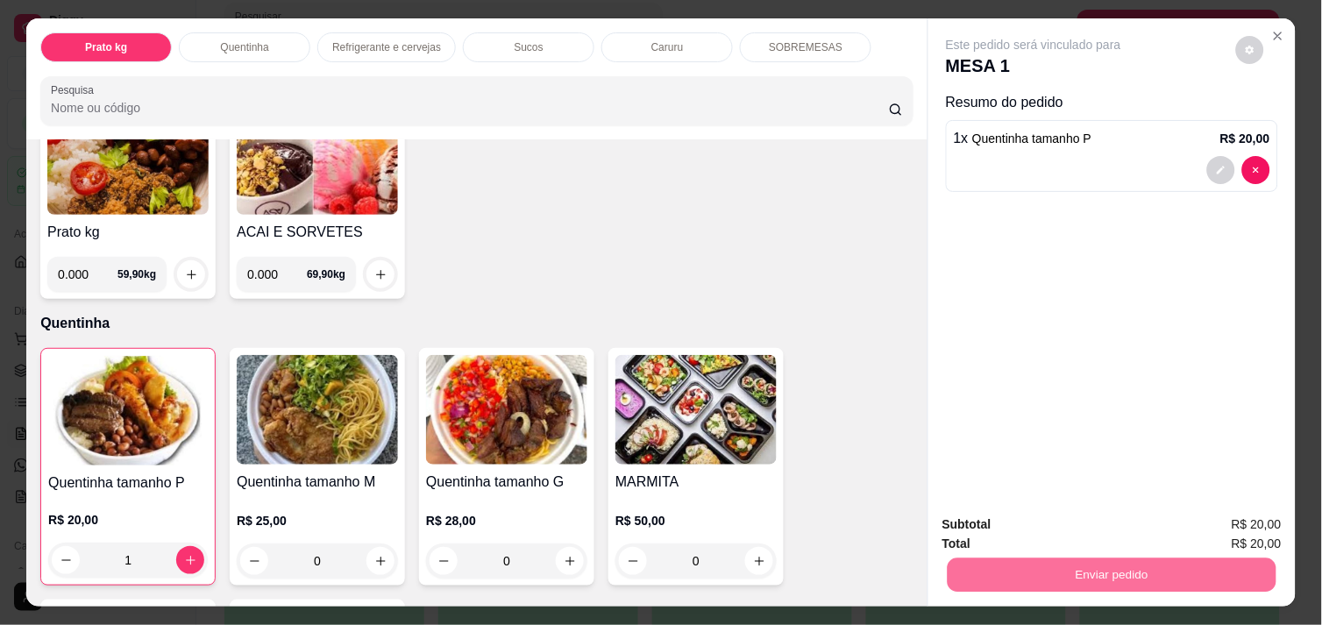
click at [1271, 521] on button "Enviar pedido" at bounding box center [1235, 524] width 99 height 33
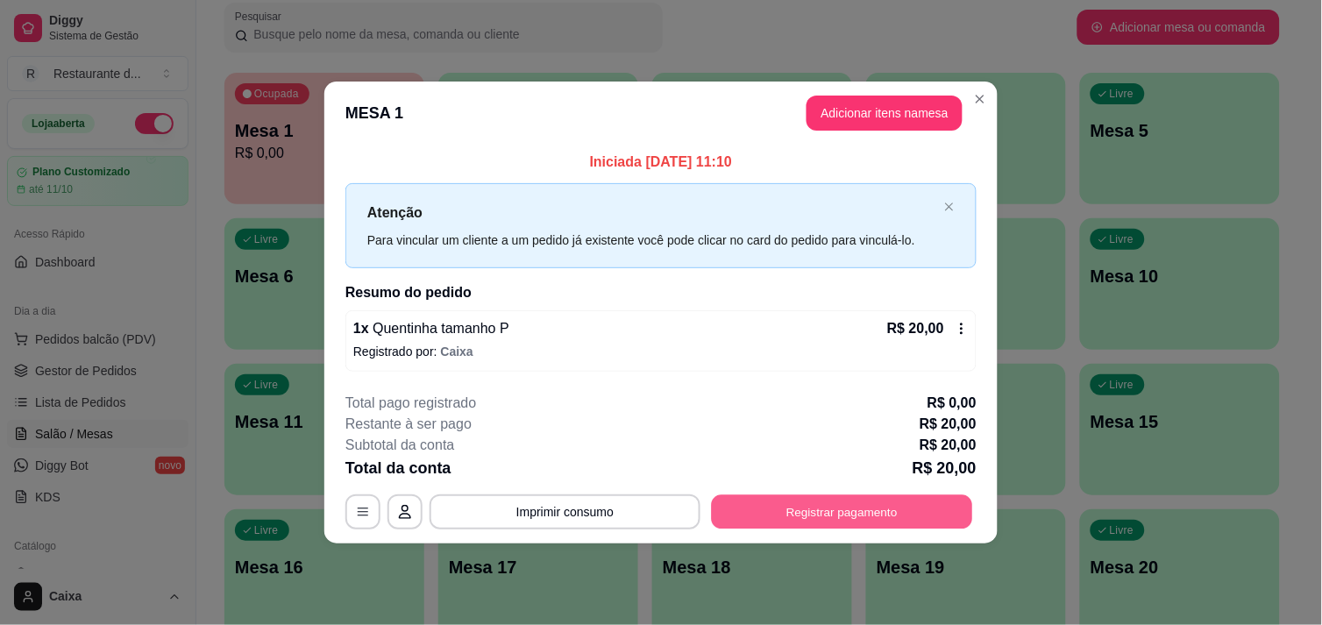
click at [849, 504] on button "Registrar pagamento" at bounding box center [842, 512] width 261 height 34
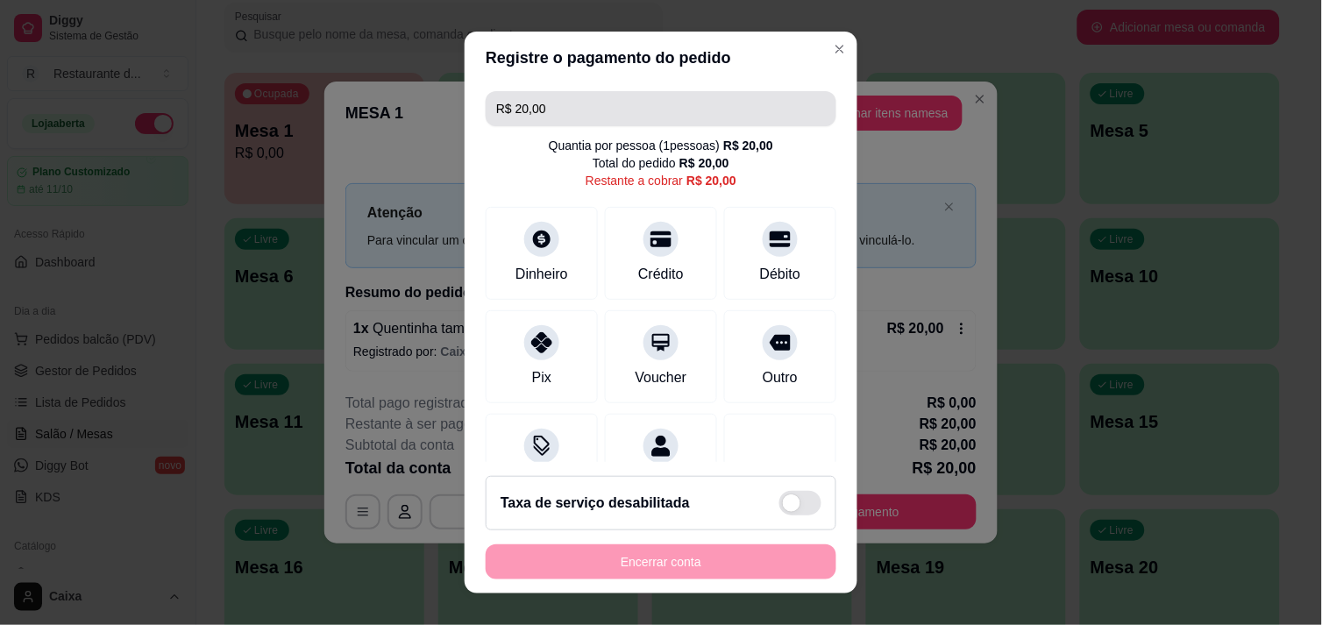
click at [565, 112] on input "R$ 20,00" at bounding box center [661, 108] width 330 height 35
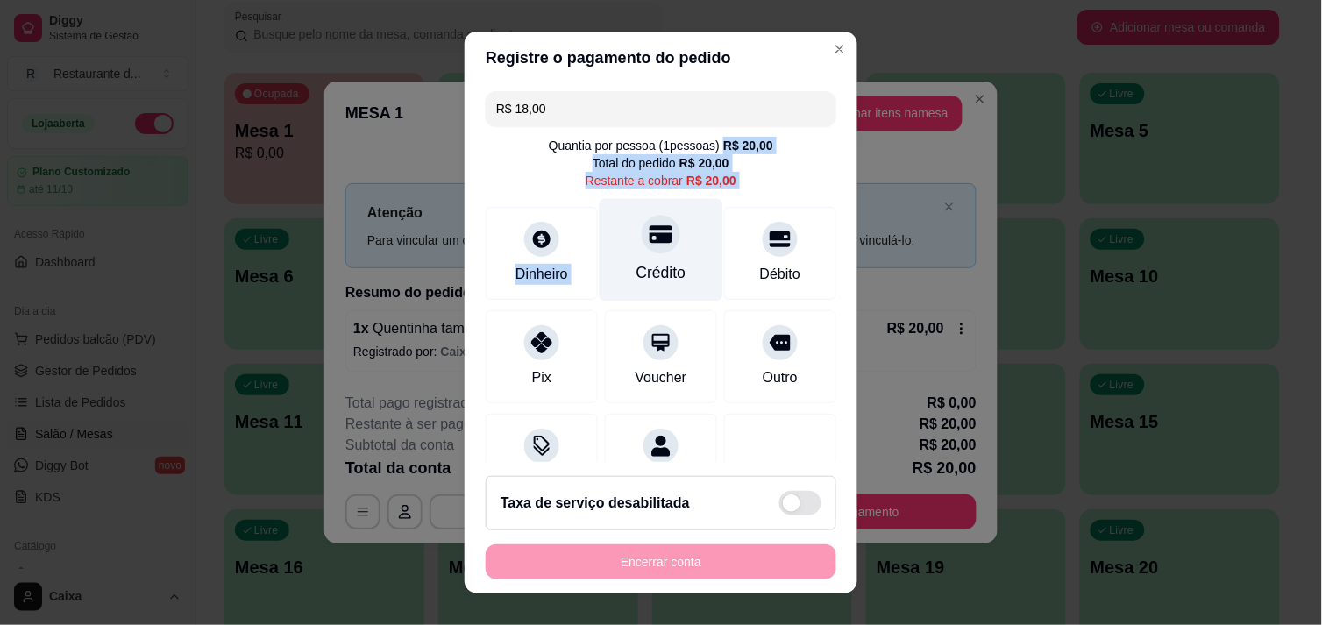
drag, startPoint x: 545, startPoint y: 155, endPoint x: 589, endPoint y: 251, distance: 105.1
click at [589, 251] on div "R$ 18,00 Quantia por pessoa ( 1 pessoas) R$ 20,00 Total do pedido R$ 20,00 Rest…" at bounding box center [661, 273] width 393 height 379
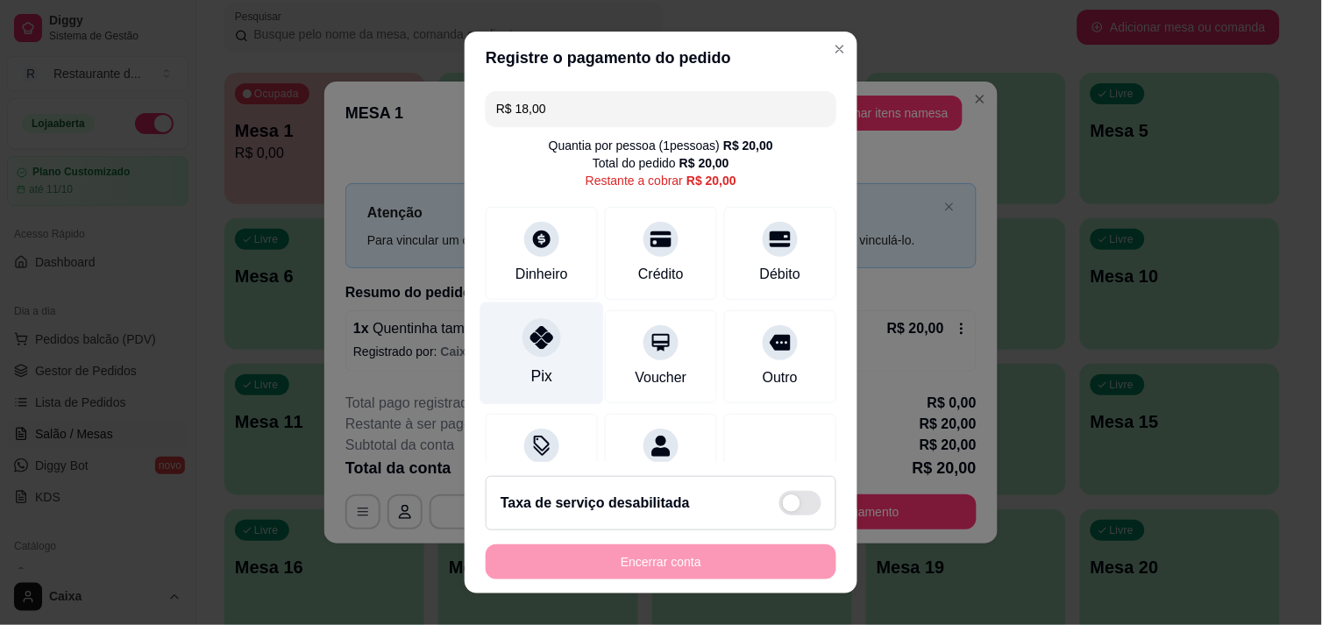
drag, startPoint x: 589, startPoint y: 251, endPoint x: 528, endPoint y: 343, distance: 110.6
click at [530, 343] on icon at bounding box center [541, 337] width 23 height 23
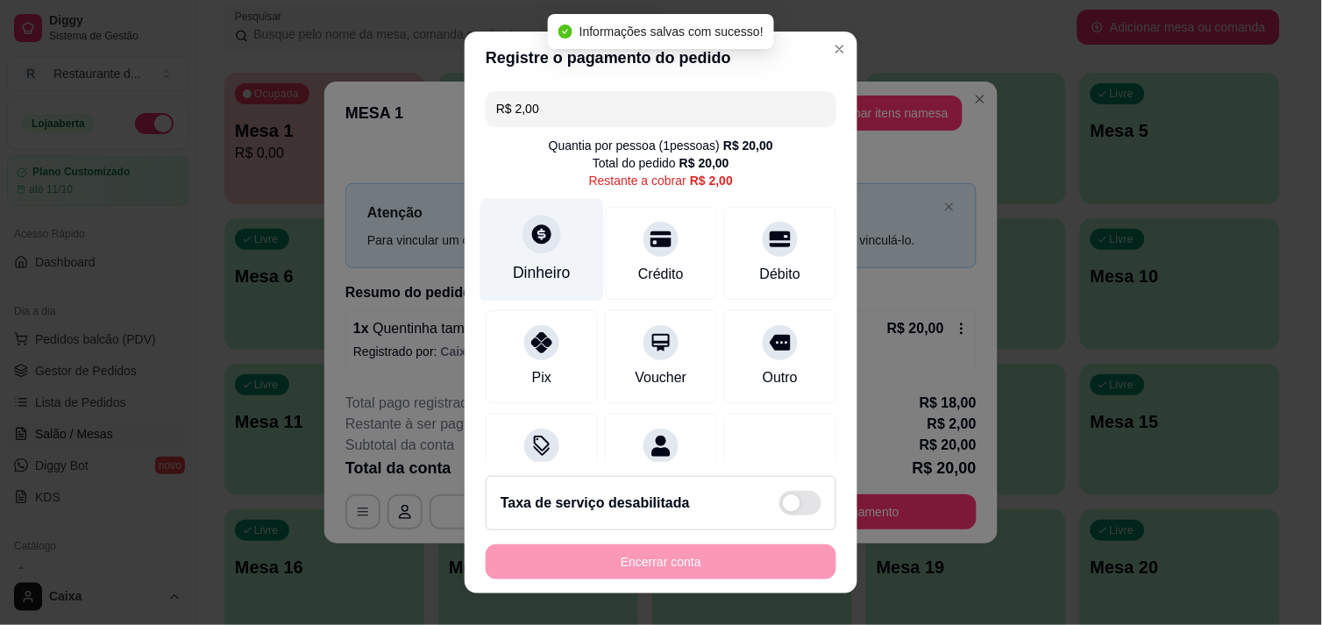
click at [532, 232] on icon at bounding box center [541, 233] width 19 height 19
type input "R$ 0,00"
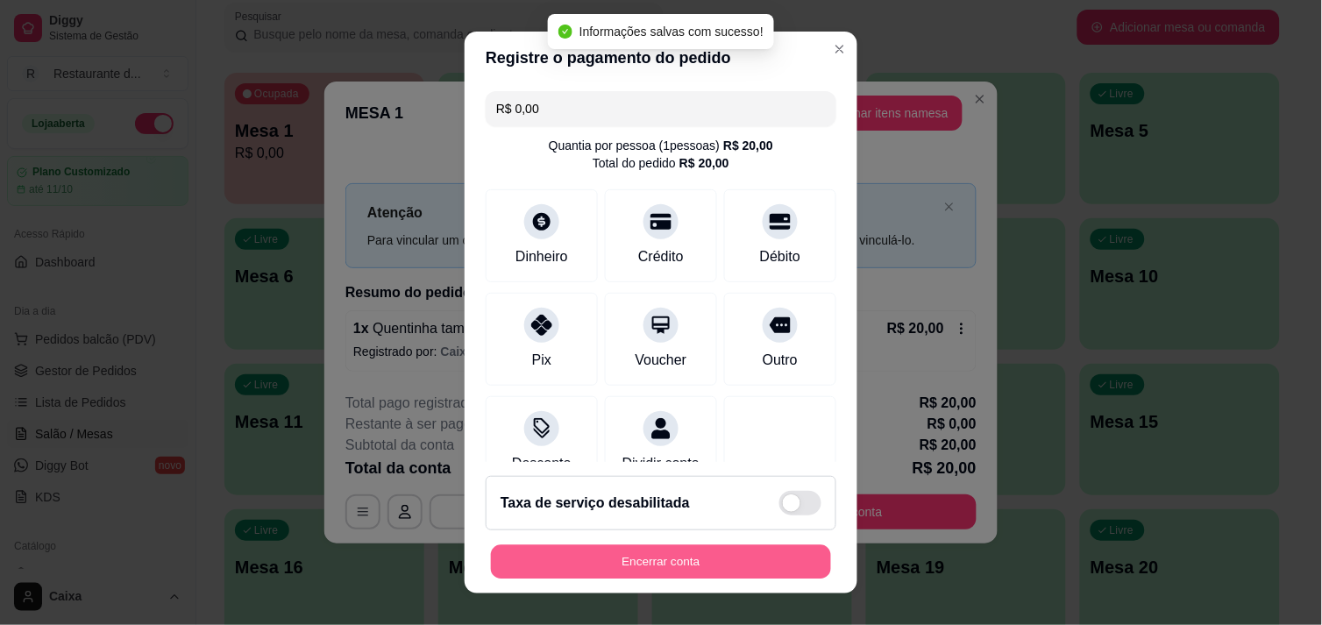
click at [701, 557] on button "Encerrar conta" at bounding box center [661, 562] width 340 height 34
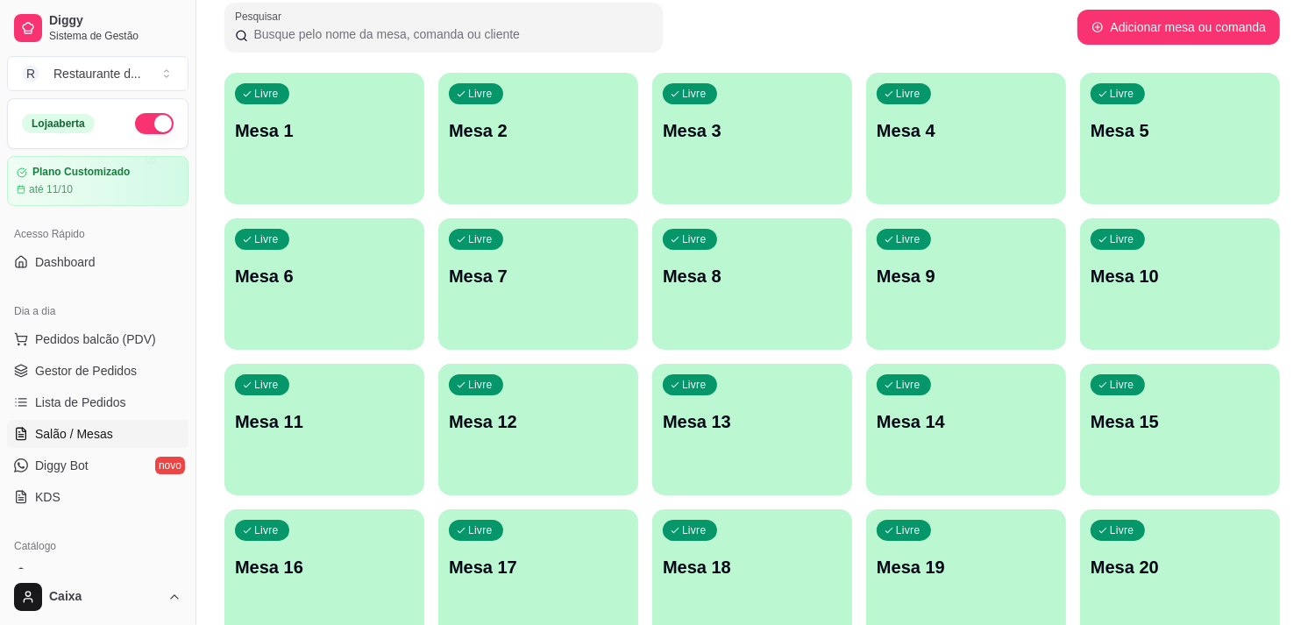
click at [326, 158] on div "Livre Mesa 1" at bounding box center [324, 128] width 200 height 110
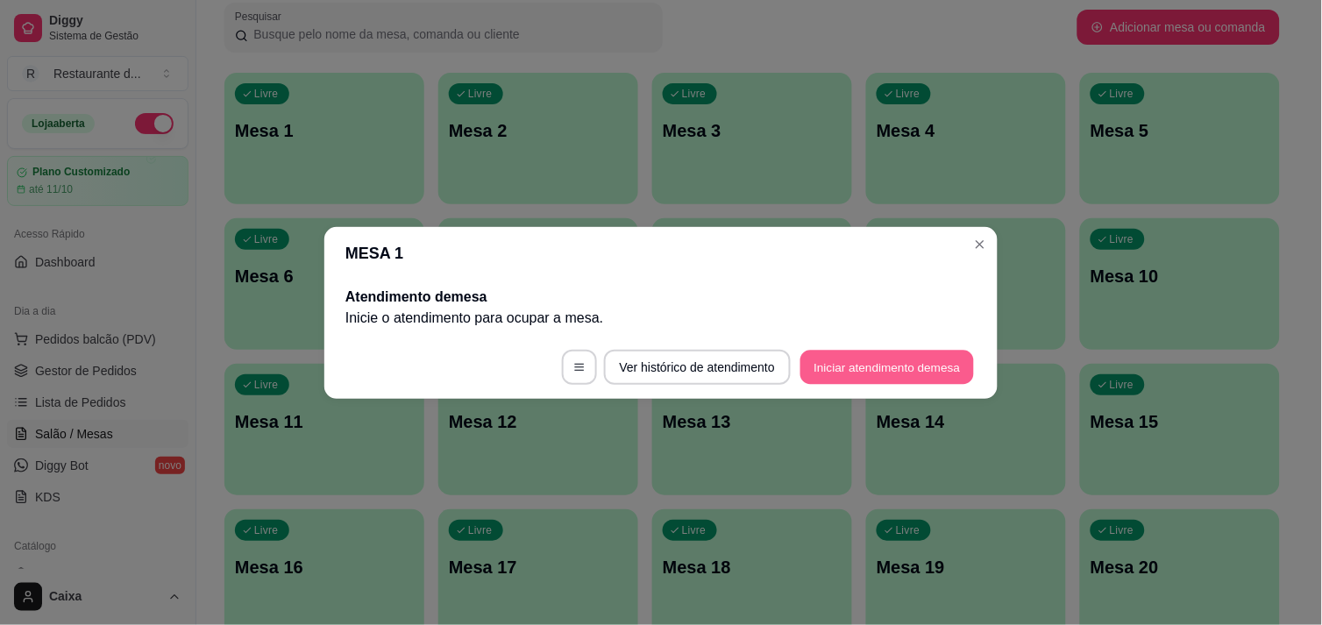
click at [871, 356] on button "Iniciar atendimento de mesa" at bounding box center [887, 367] width 174 height 34
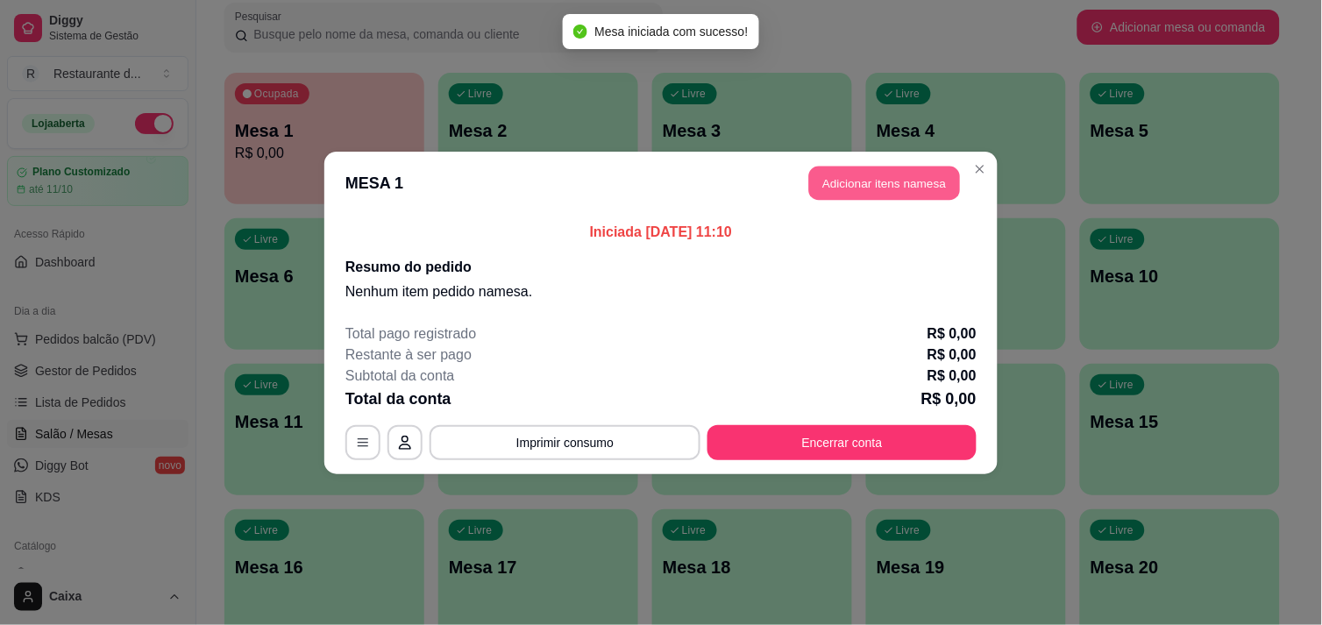
click at [856, 185] on button "Adicionar itens na mesa" at bounding box center [884, 183] width 151 height 34
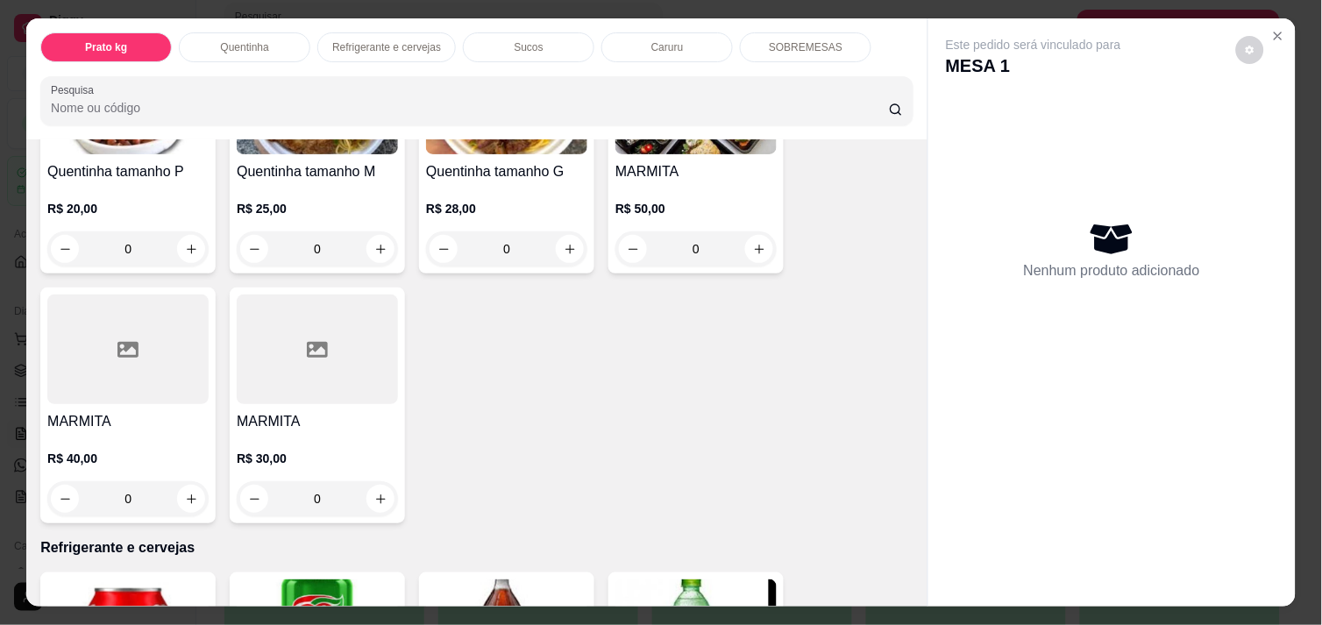
scroll to position [467, 0]
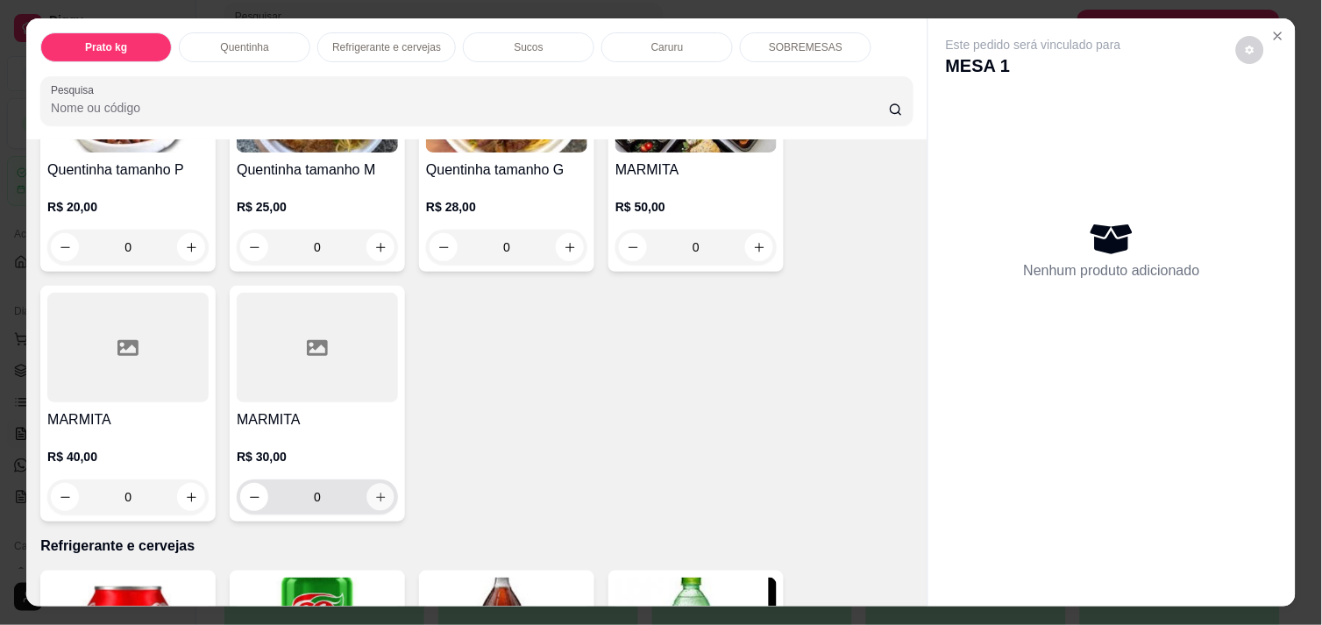
click at [376, 493] on icon "increase-product-quantity" at bounding box center [380, 497] width 9 height 9
type input "1"
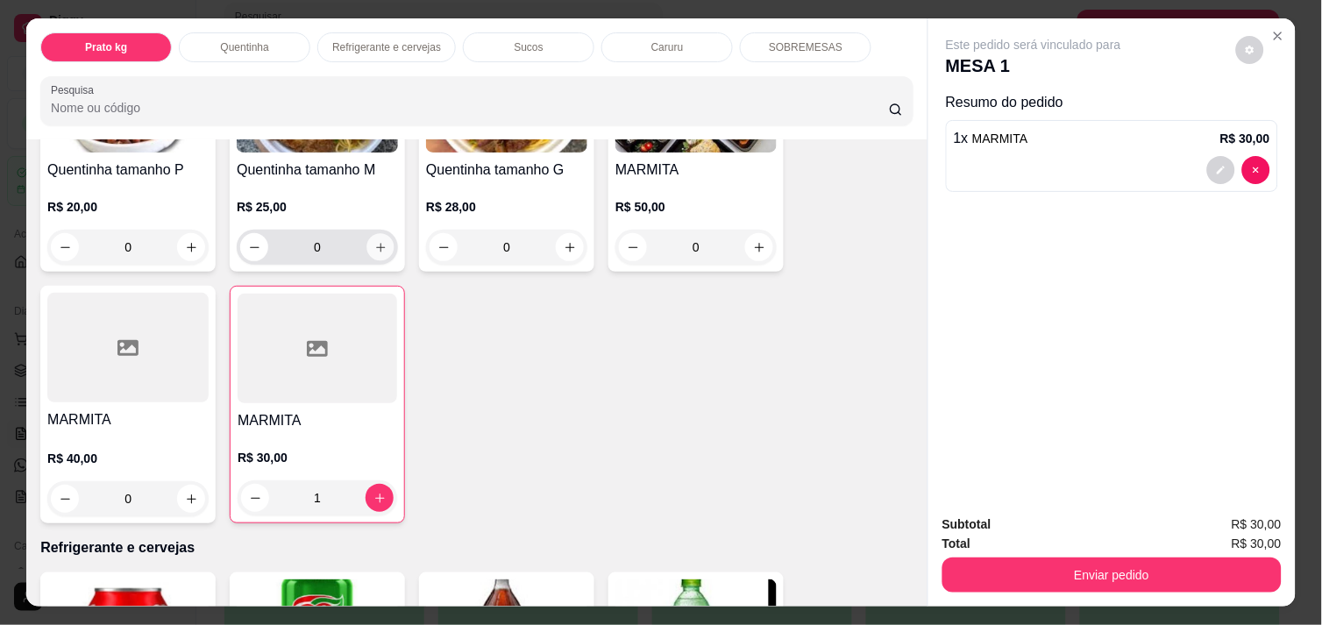
click at [378, 241] on icon "increase-product-quantity" at bounding box center [380, 247] width 13 height 13
type input "1"
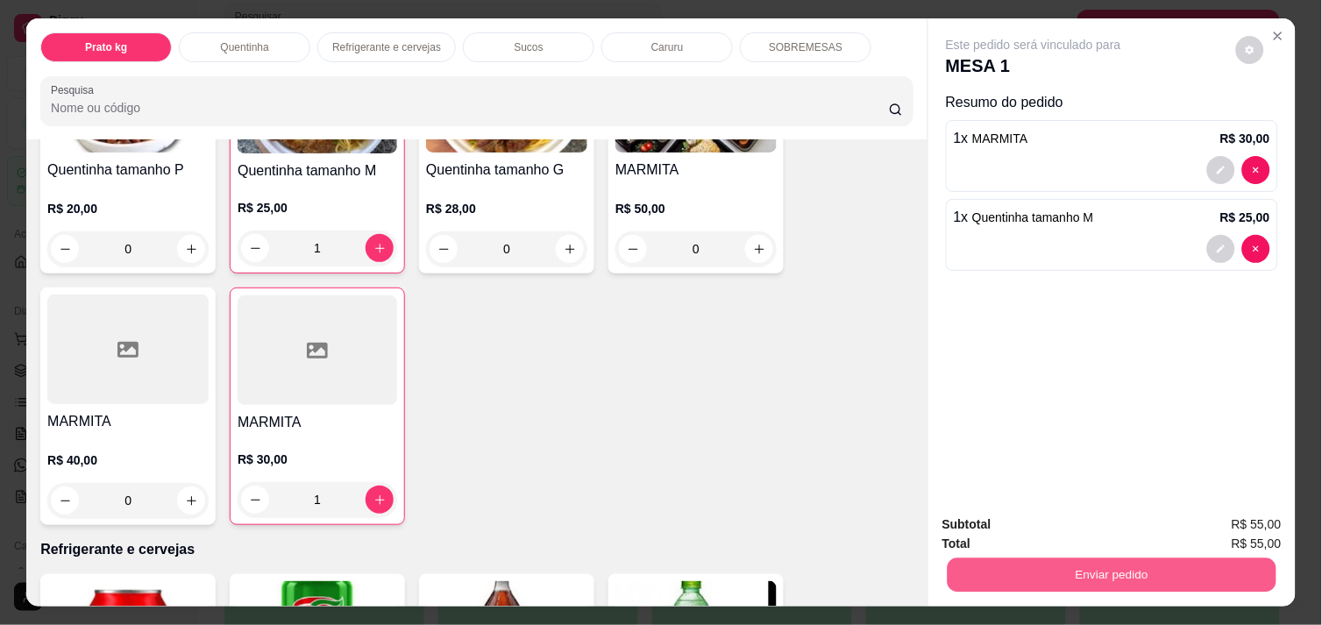
click at [1059, 559] on button "Enviar pedido" at bounding box center [1112, 575] width 329 height 34
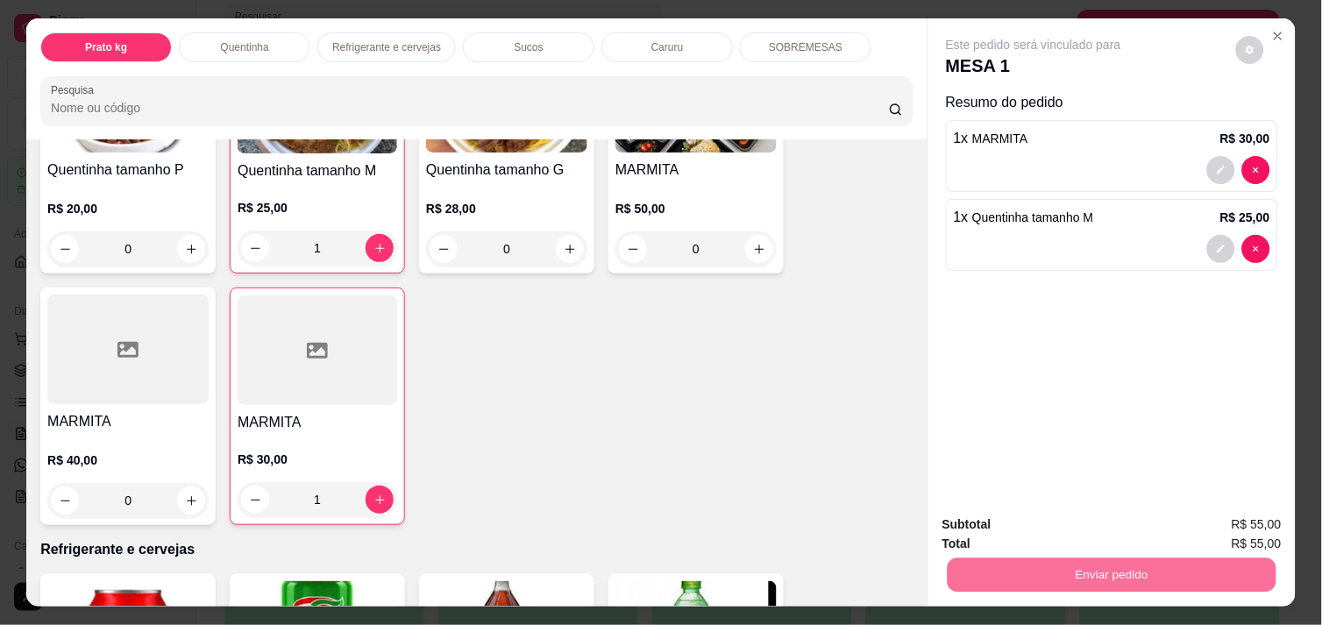
click at [1205, 513] on button "Enviar pedido" at bounding box center [1236, 524] width 96 height 32
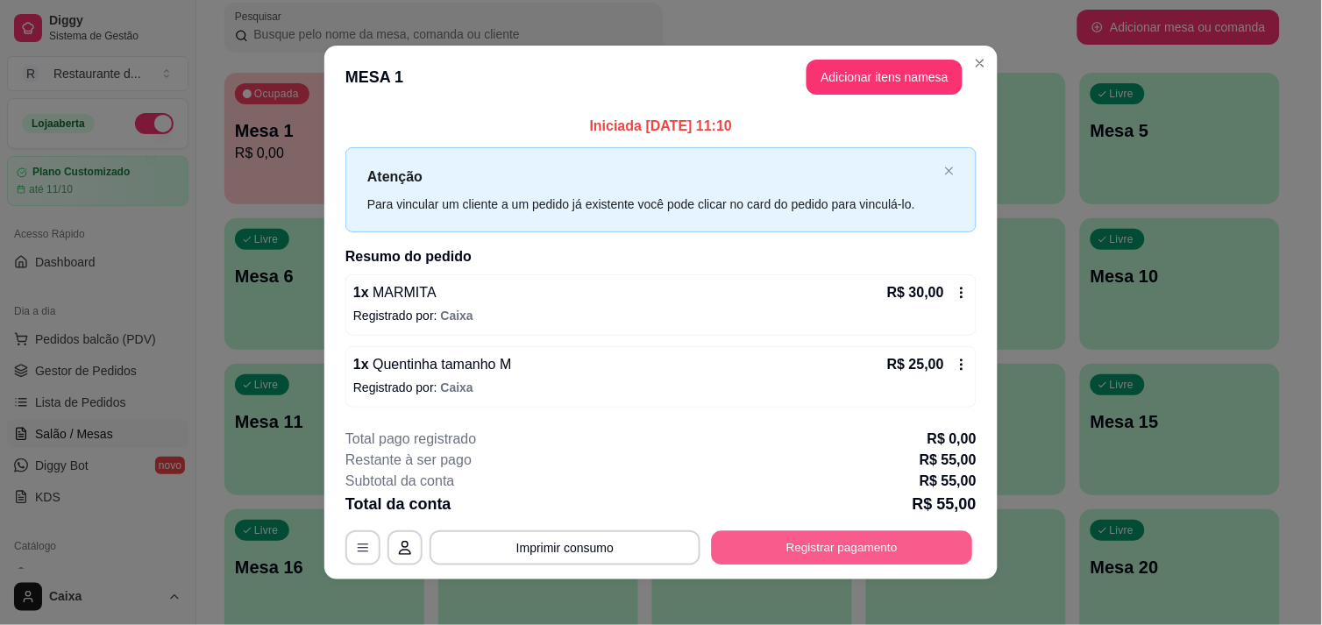
click at [818, 542] on button "Registrar pagamento" at bounding box center [842, 548] width 261 height 34
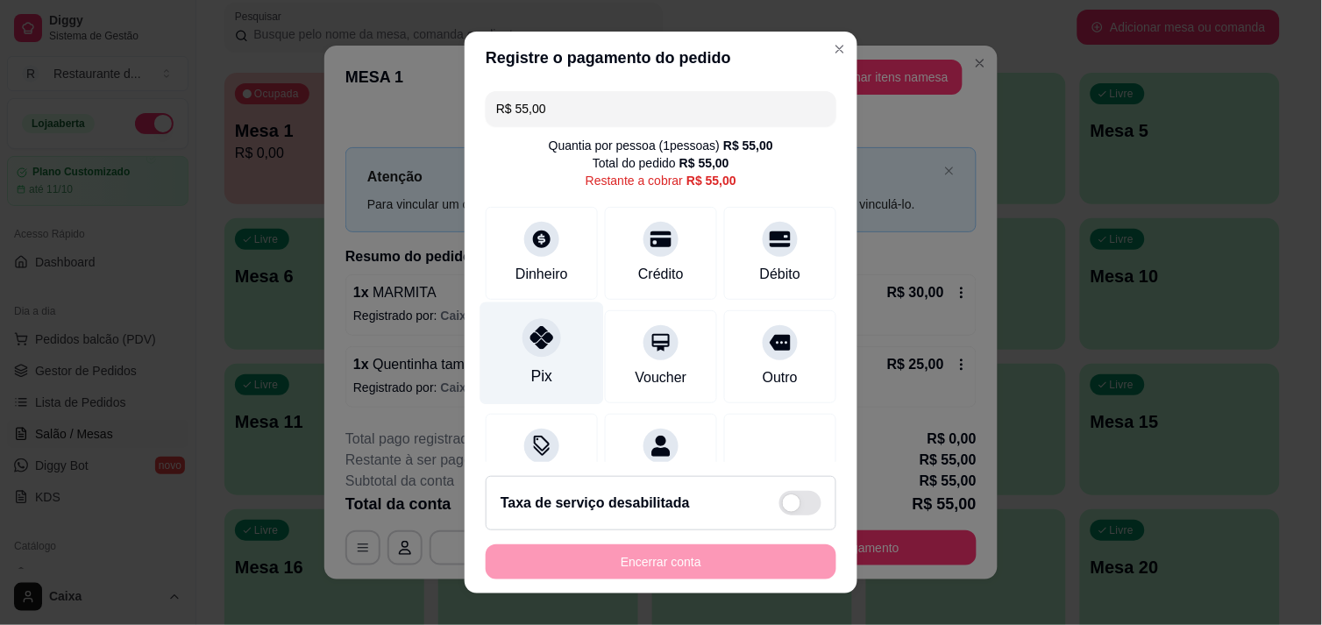
click at [505, 339] on div "Pix" at bounding box center [542, 353] width 124 height 103
type input "R$ 0,00"
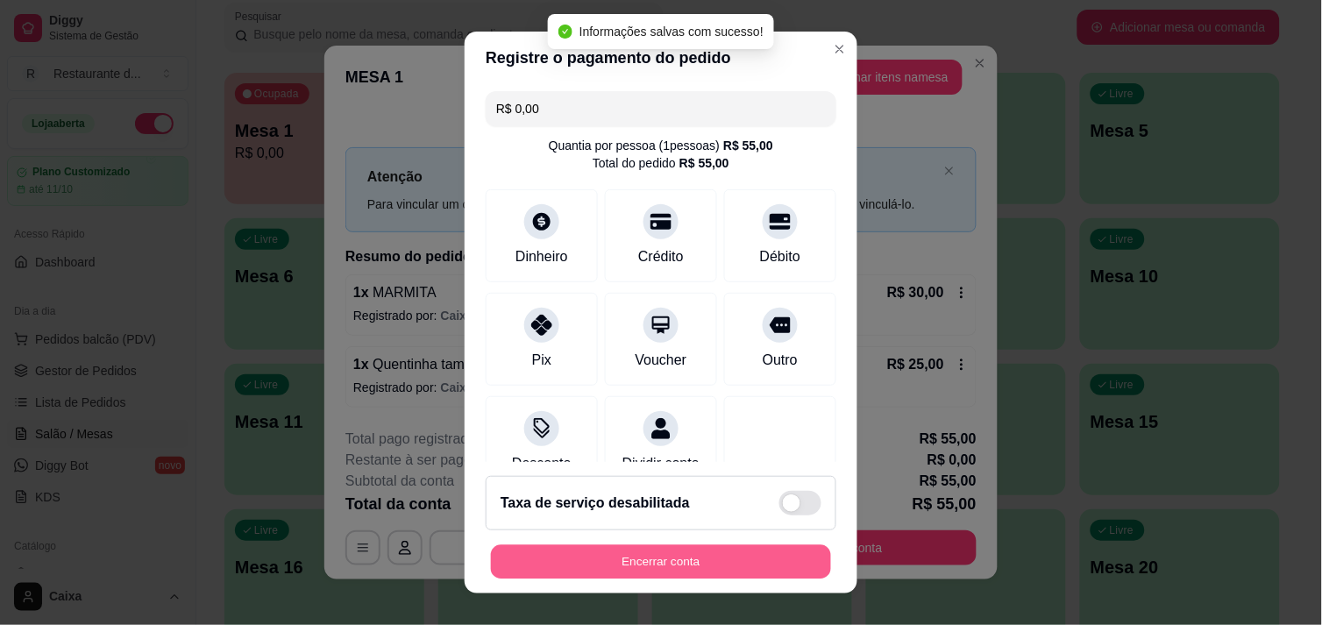
click at [677, 570] on button "Encerrar conta" at bounding box center [661, 562] width 340 height 34
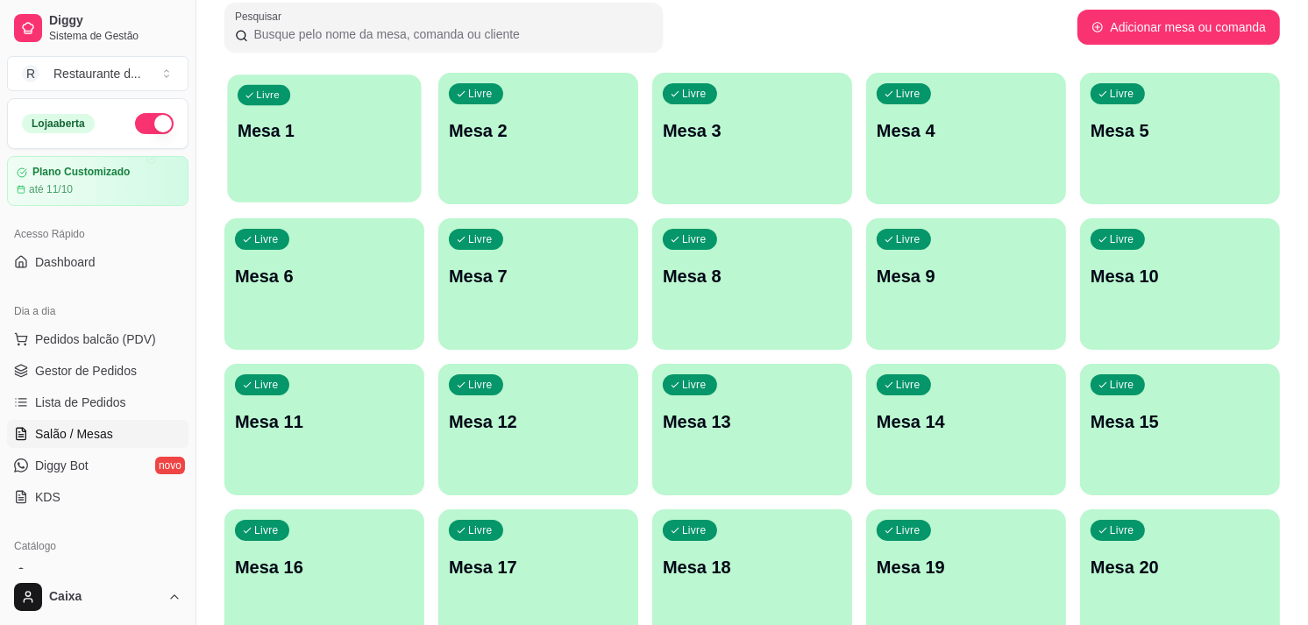
click at [328, 179] on div "Livre Mesa 1" at bounding box center [324, 128] width 194 height 107
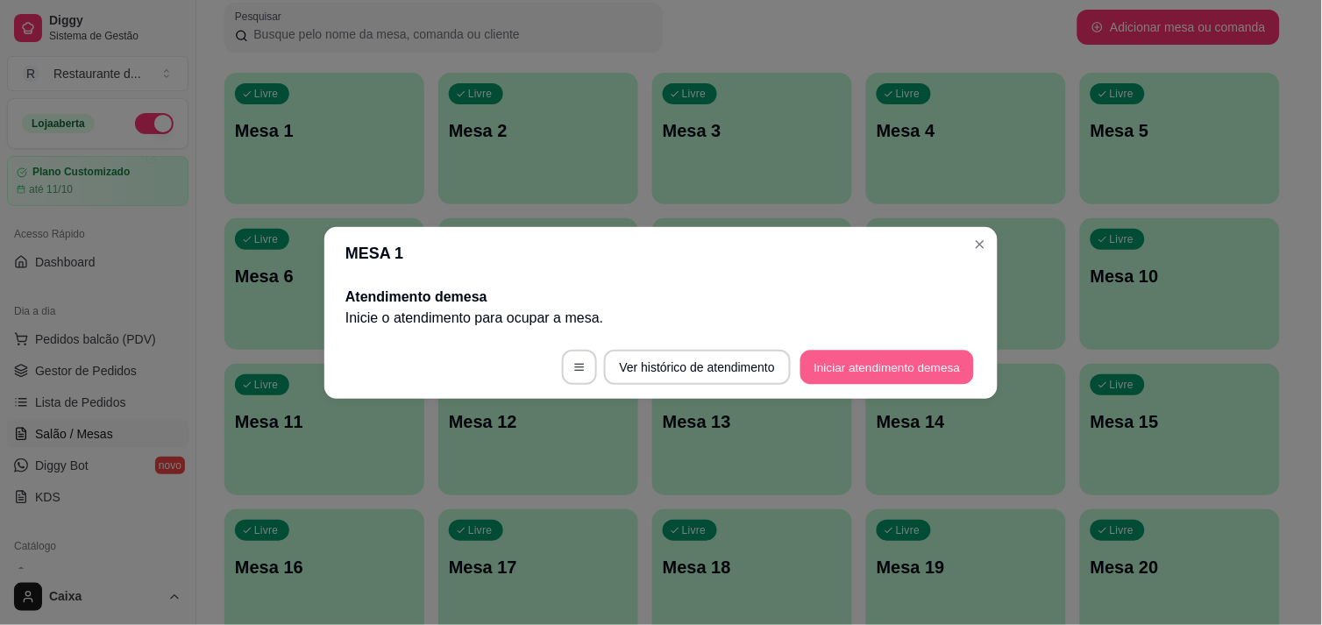
click at [907, 357] on button "Iniciar atendimento de mesa" at bounding box center [887, 367] width 174 height 34
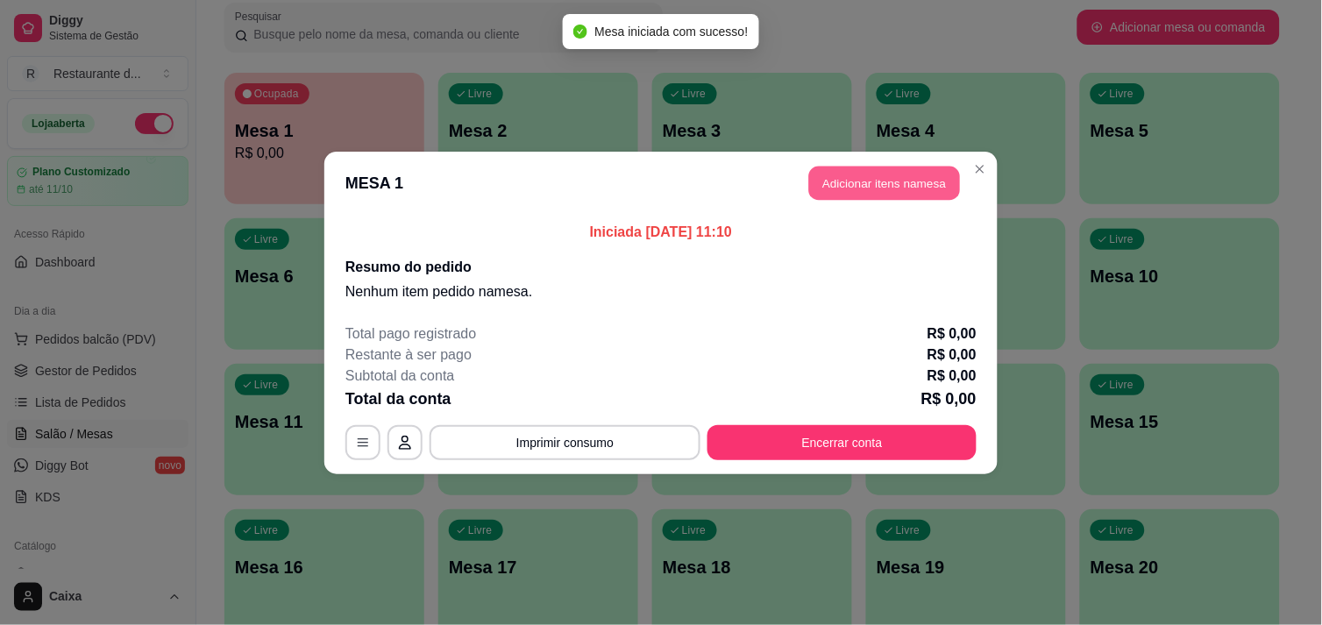
click at [882, 179] on button "Adicionar itens na mesa" at bounding box center [884, 183] width 151 height 34
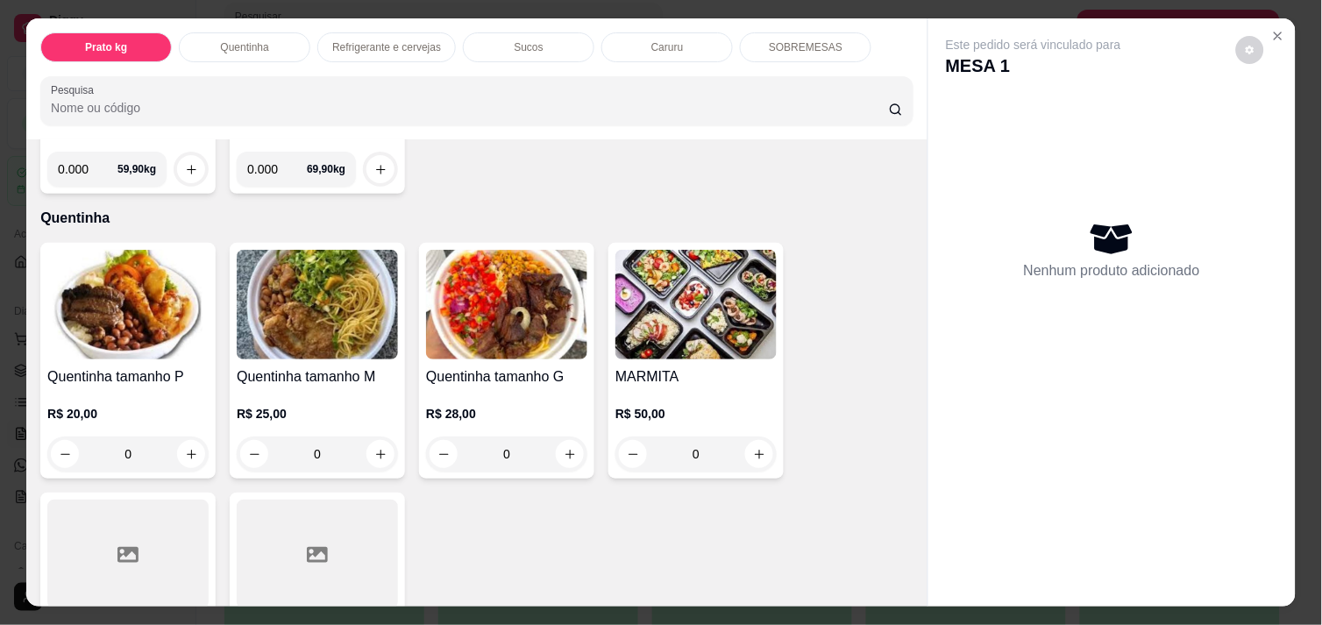
scroll to position [273, 0]
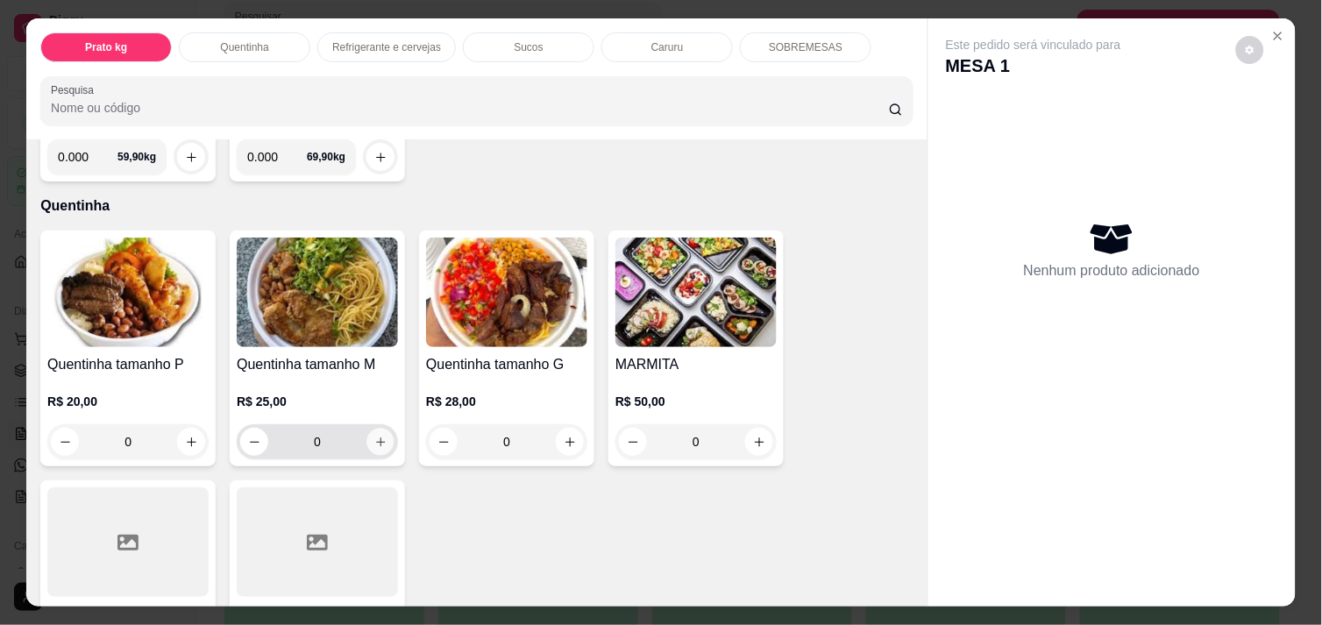
click at [374, 436] on icon "increase-product-quantity" at bounding box center [380, 442] width 13 height 13
type input "1"
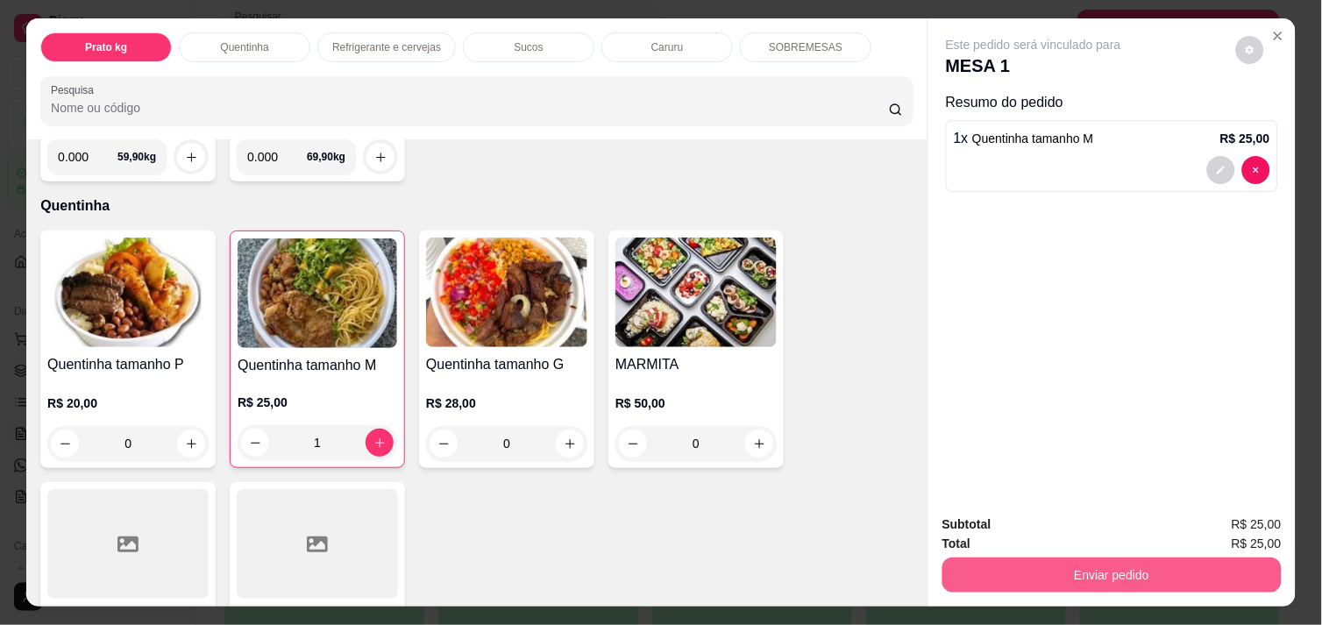
click at [1144, 558] on button "Enviar pedido" at bounding box center [1111, 575] width 339 height 35
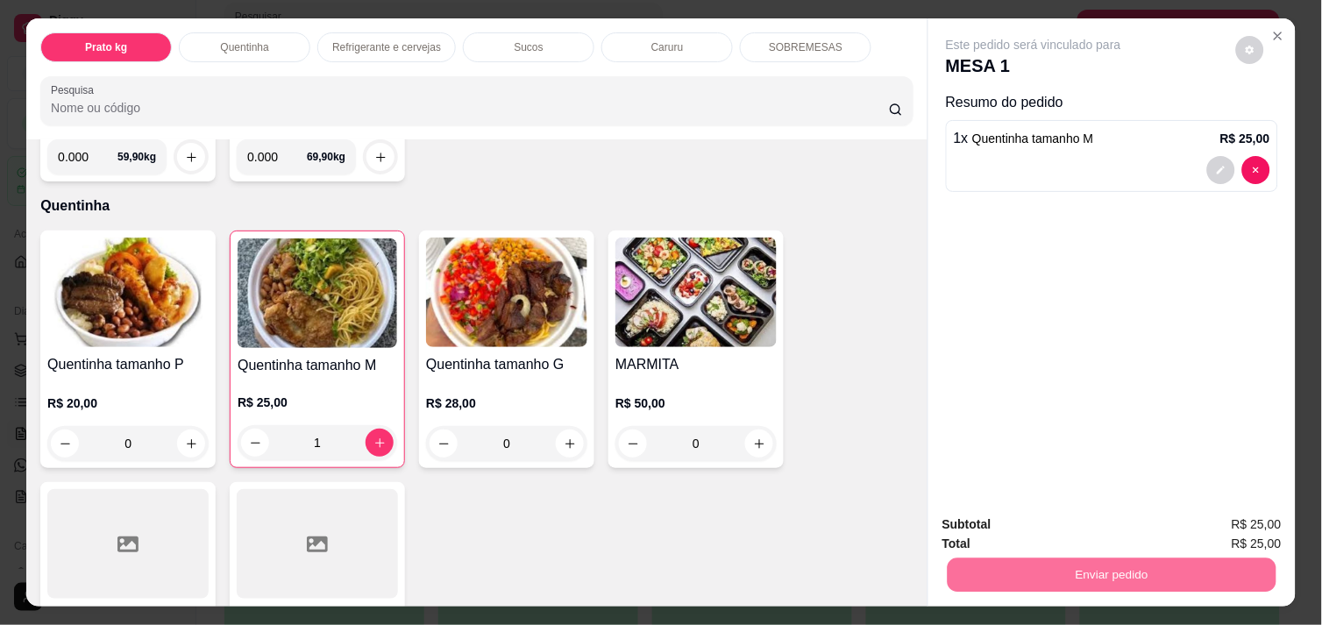
click at [1241, 508] on button "Enviar pedido" at bounding box center [1235, 524] width 99 height 33
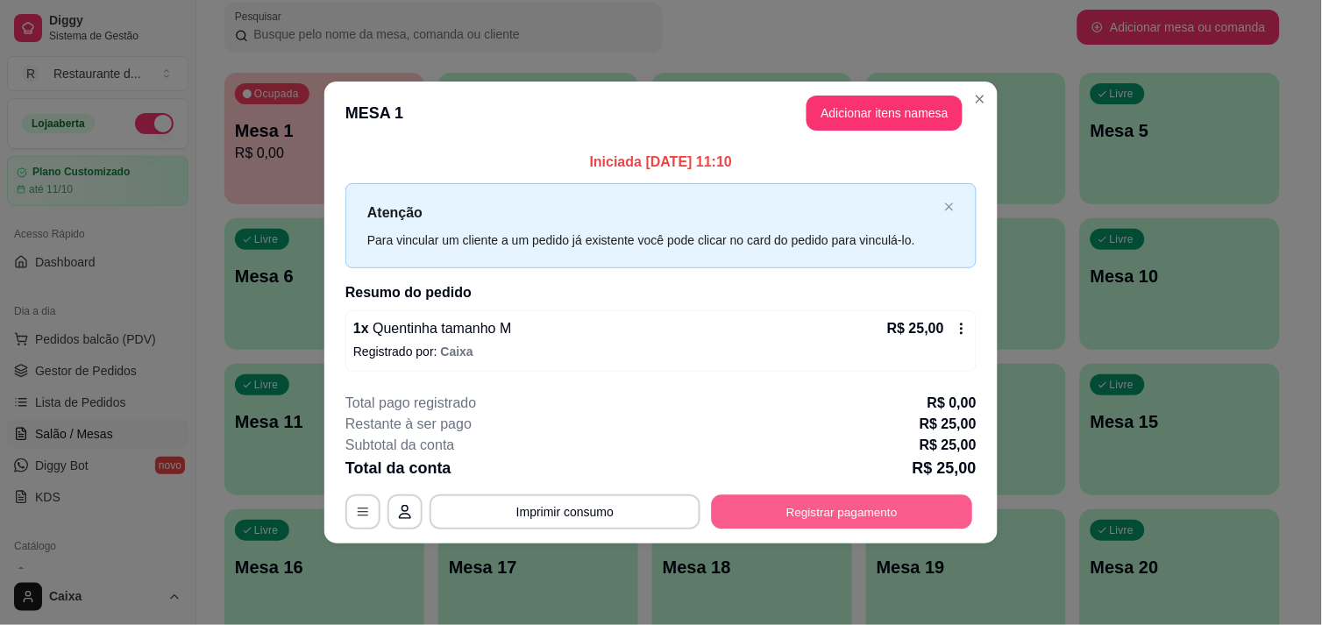
click at [890, 496] on button "Registrar pagamento" at bounding box center [842, 512] width 261 height 34
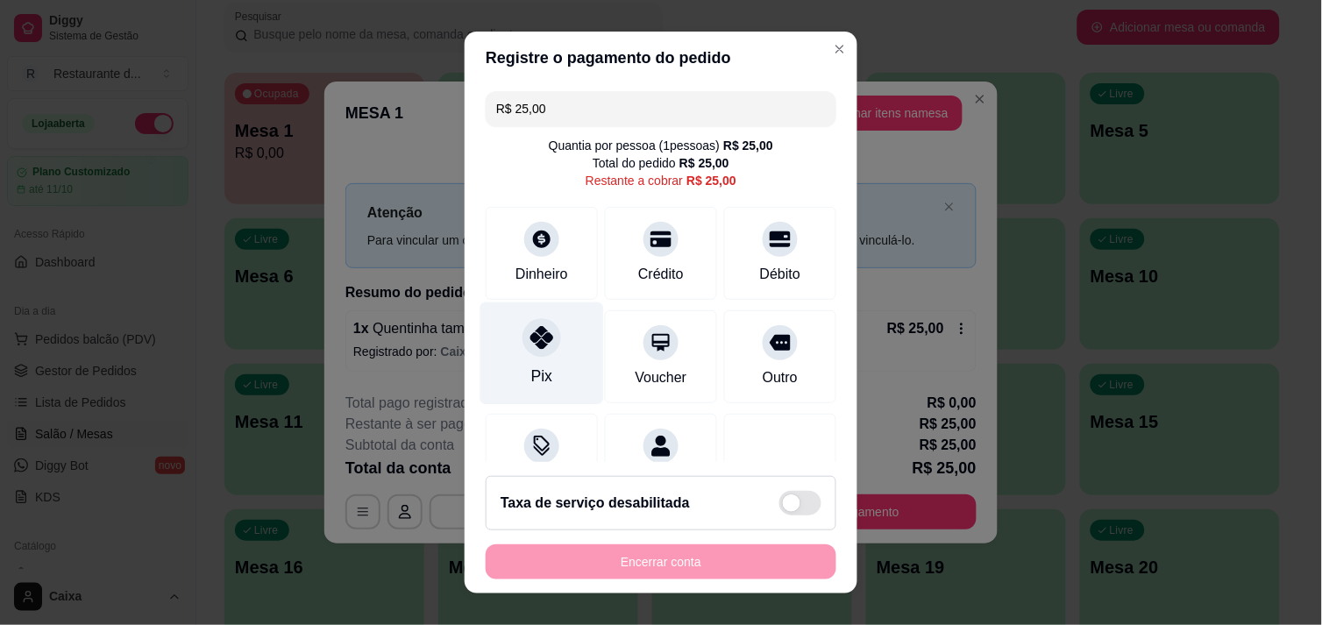
click at [539, 344] on icon at bounding box center [541, 337] width 23 height 23
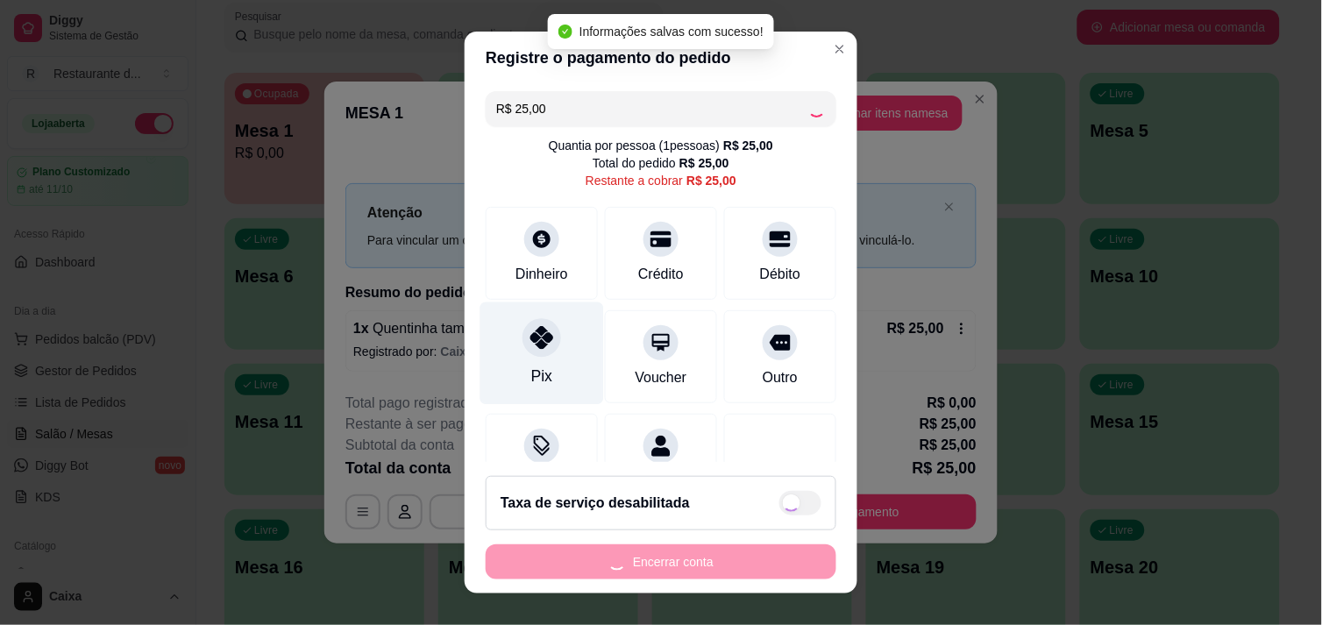
type input "R$ 0,00"
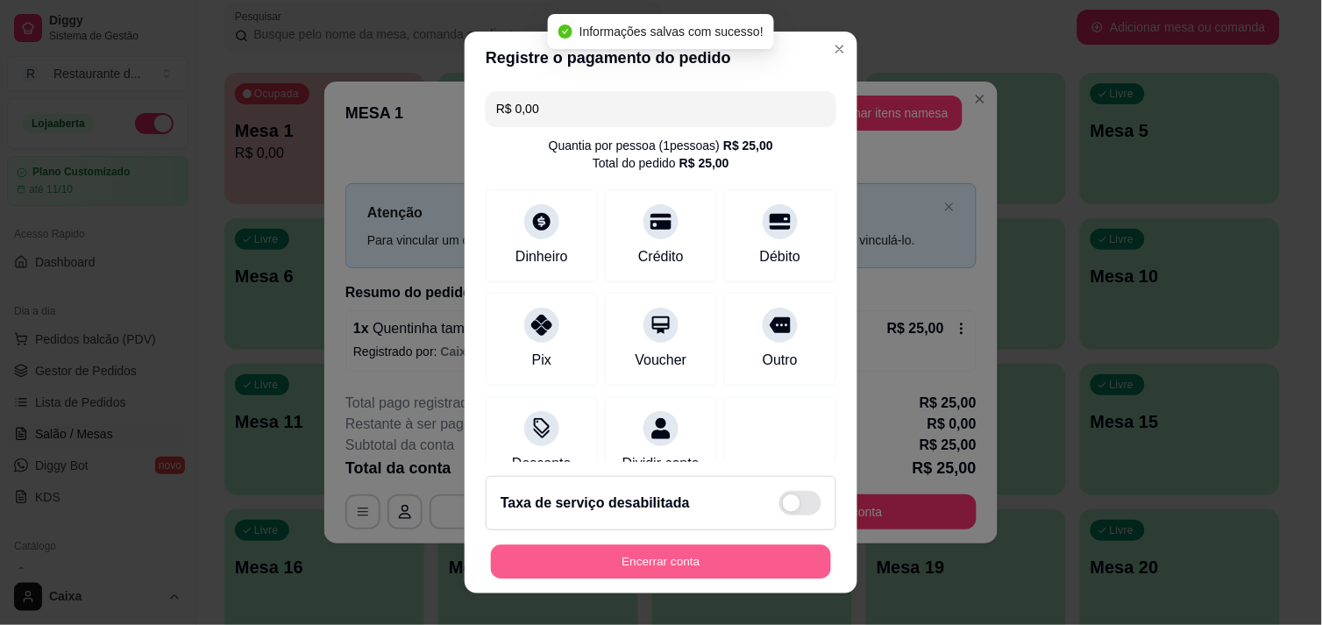
click at [661, 550] on button "Encerrar conta" at bounding box center [661, 562] width 340 height 34
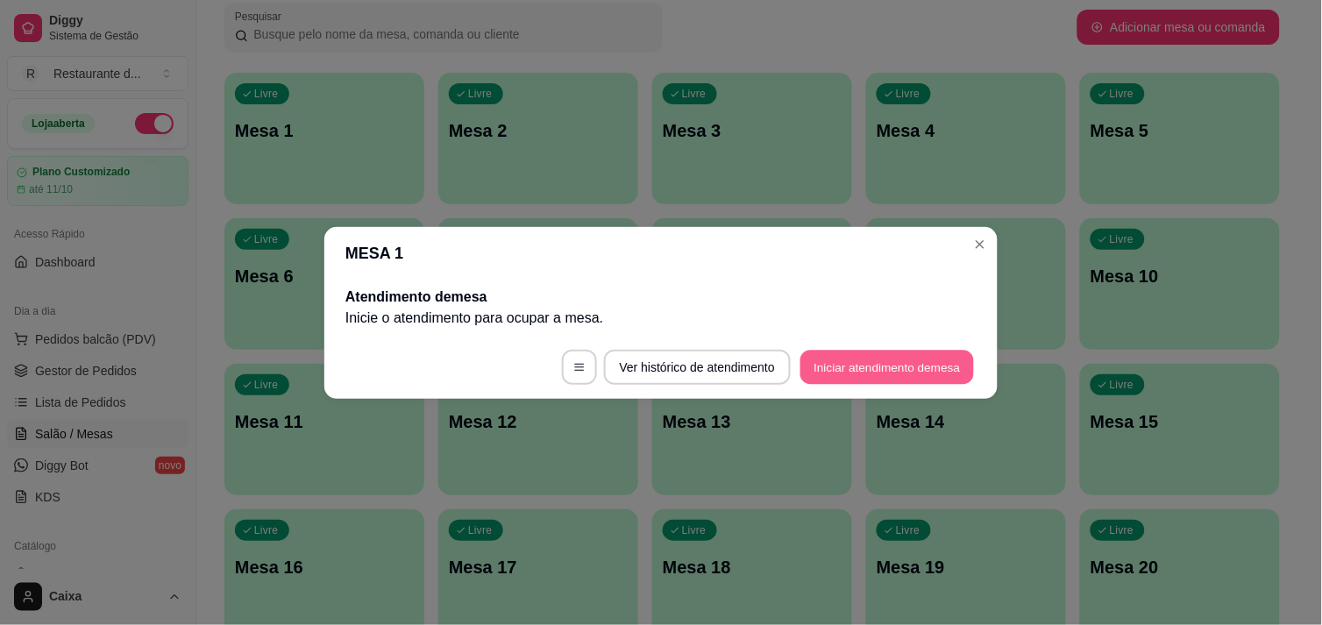
click at [853, 378] on button "Iniciar atendimento de mesa" at bounding box center [887, 367] width 174 height 34
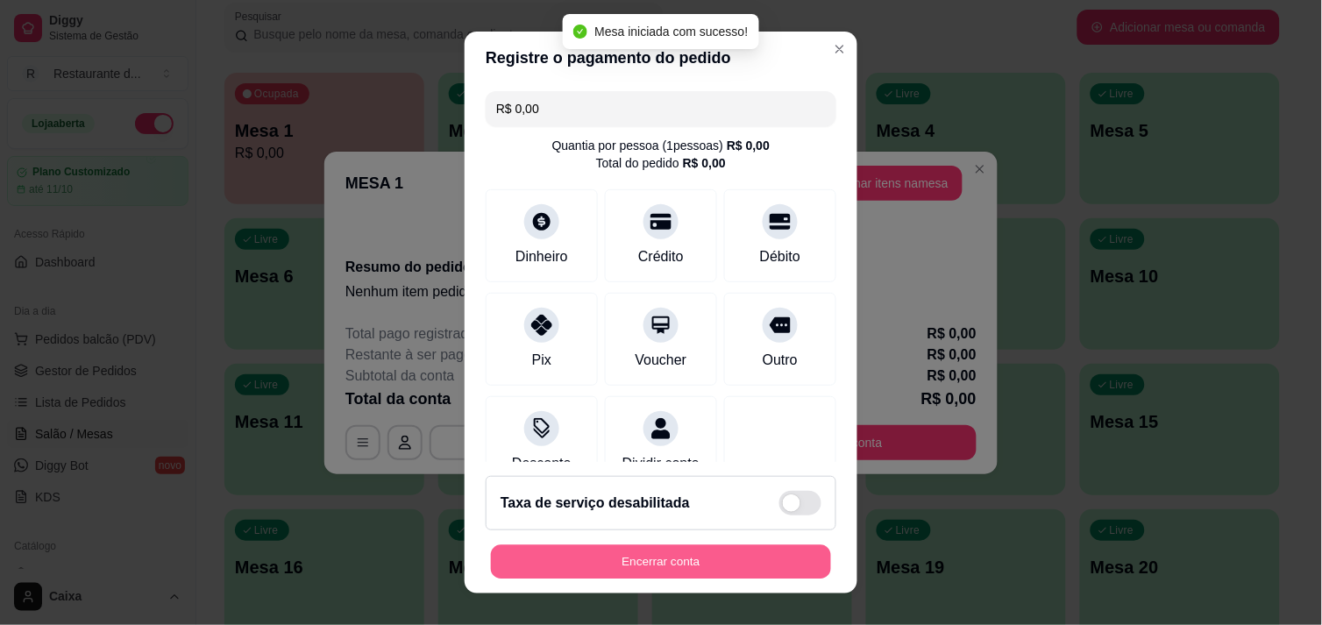
click at [673, 547] on button "Encerrar conta" at bounding box center [661, 562] width 340 height 34
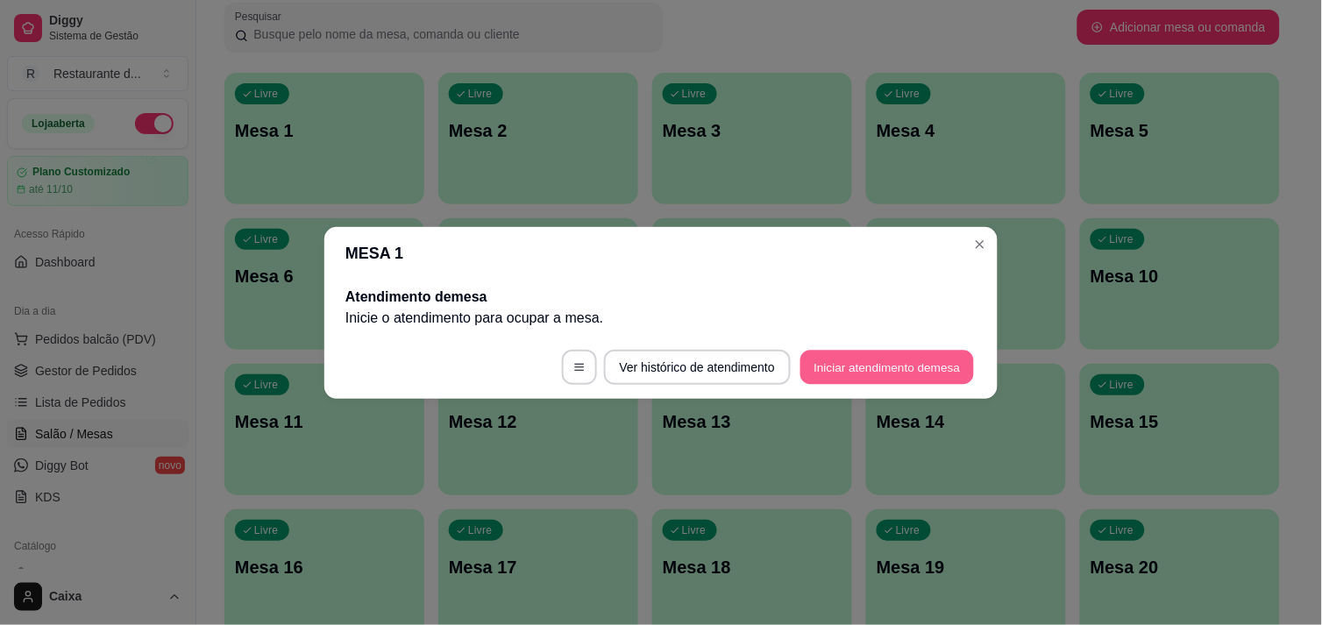
click at [864, 366] on button "Iniciar atendimento de mesa" at bounding box center [887, 367] width 174 height 34
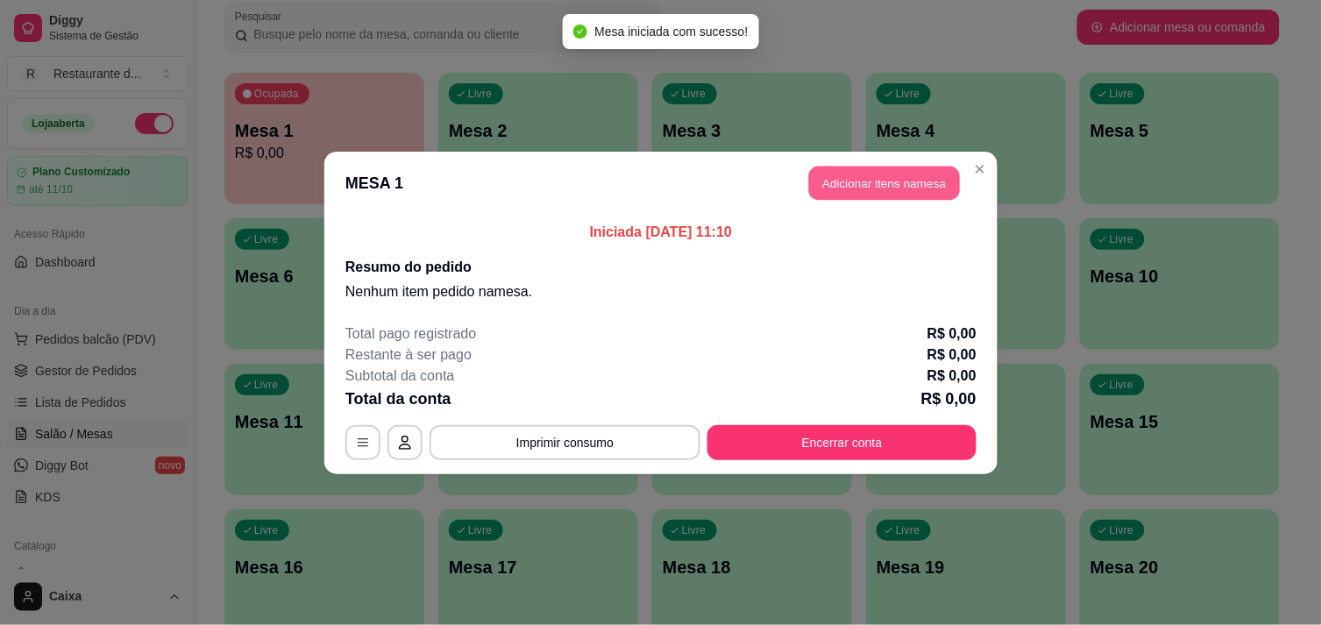
click at [927, 174] on button "Adicionar itens na mesa" at bounding box center [884, 183] width 151 height 34
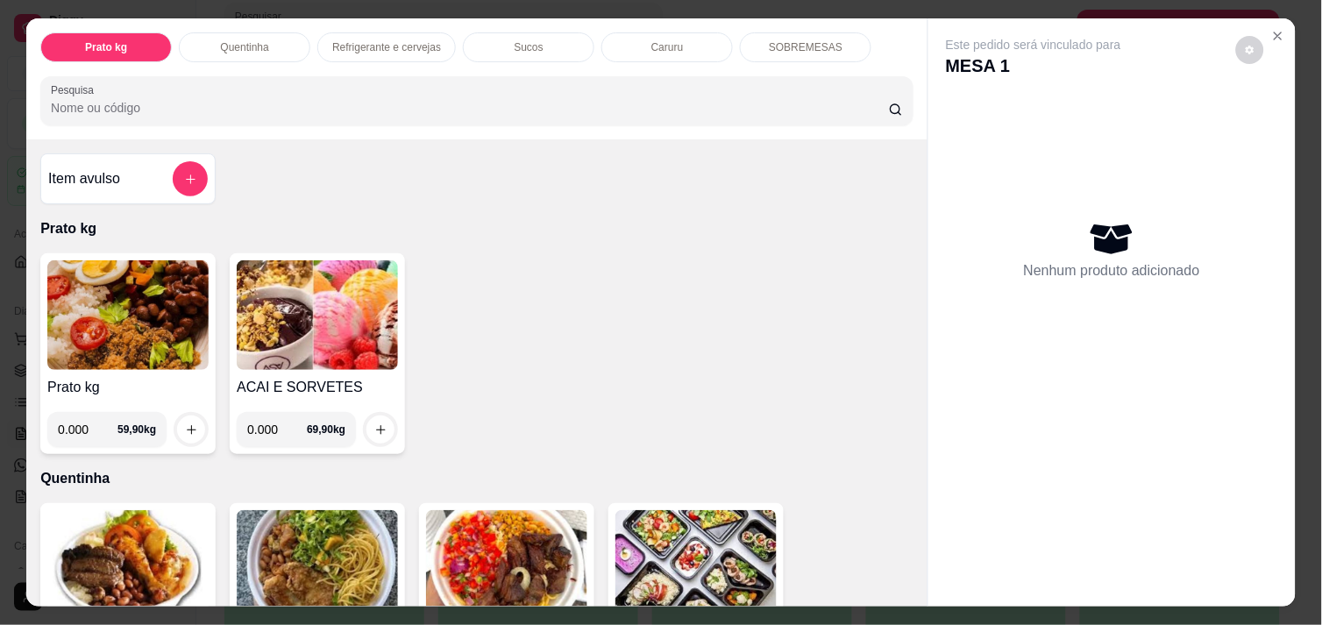
click at [85, 428] on input "0.000" at bounding box center [88, 429] width 60 height 35
type input "0.608"
click at [178, 416] on button "increase-product-quantity" at bounding box center [191, 429] width 27 height 27
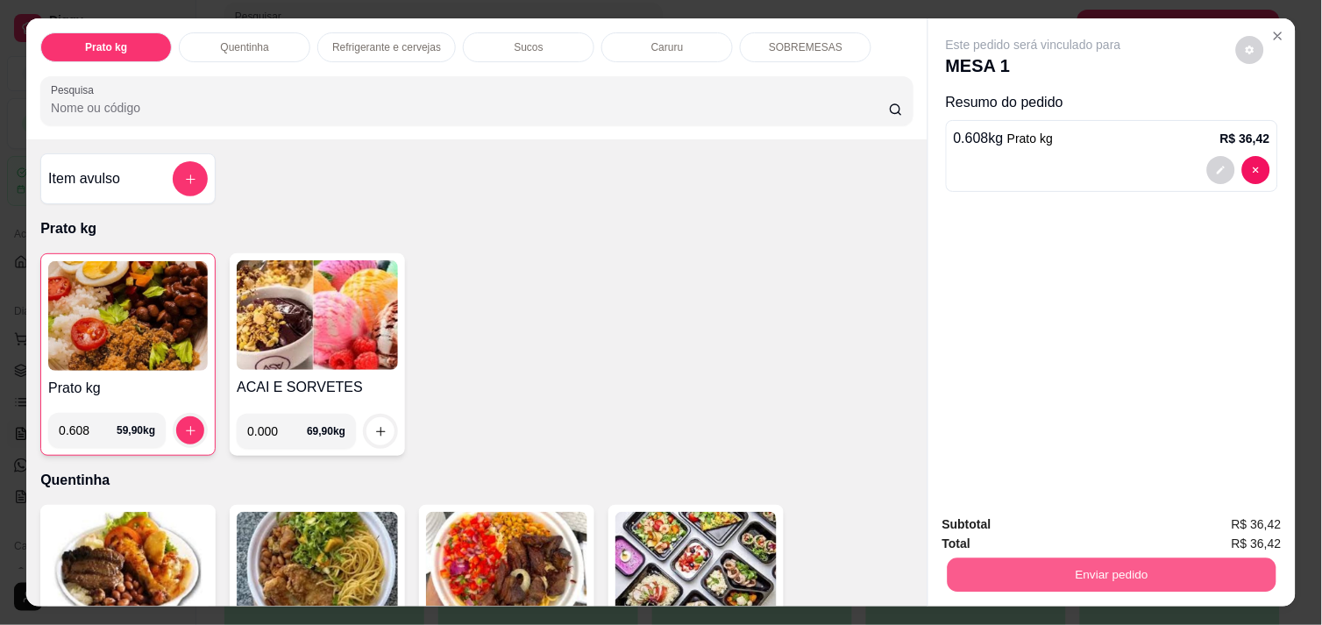
click at [1020, 565] on button "Enviar pedido" at bounding box center [1112, 575] width 329 height 34
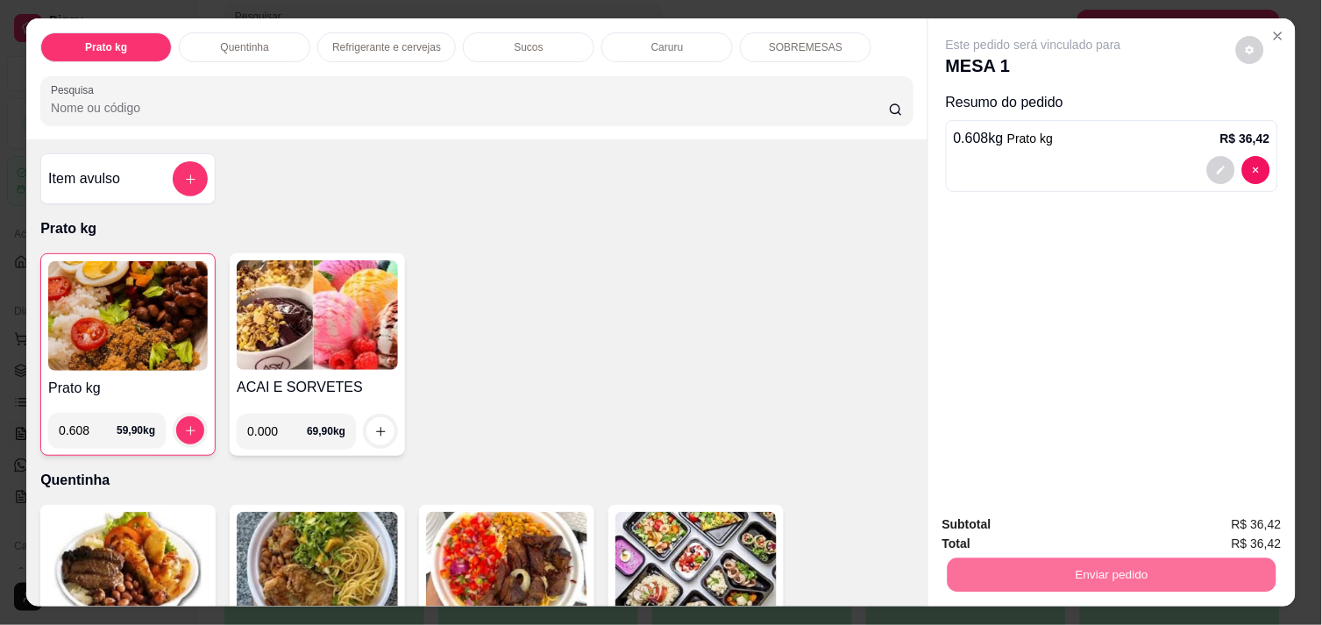
click at [1247, 517] on button "Enviar pedido" at bounding box center [1236, 524] width 96 height 32
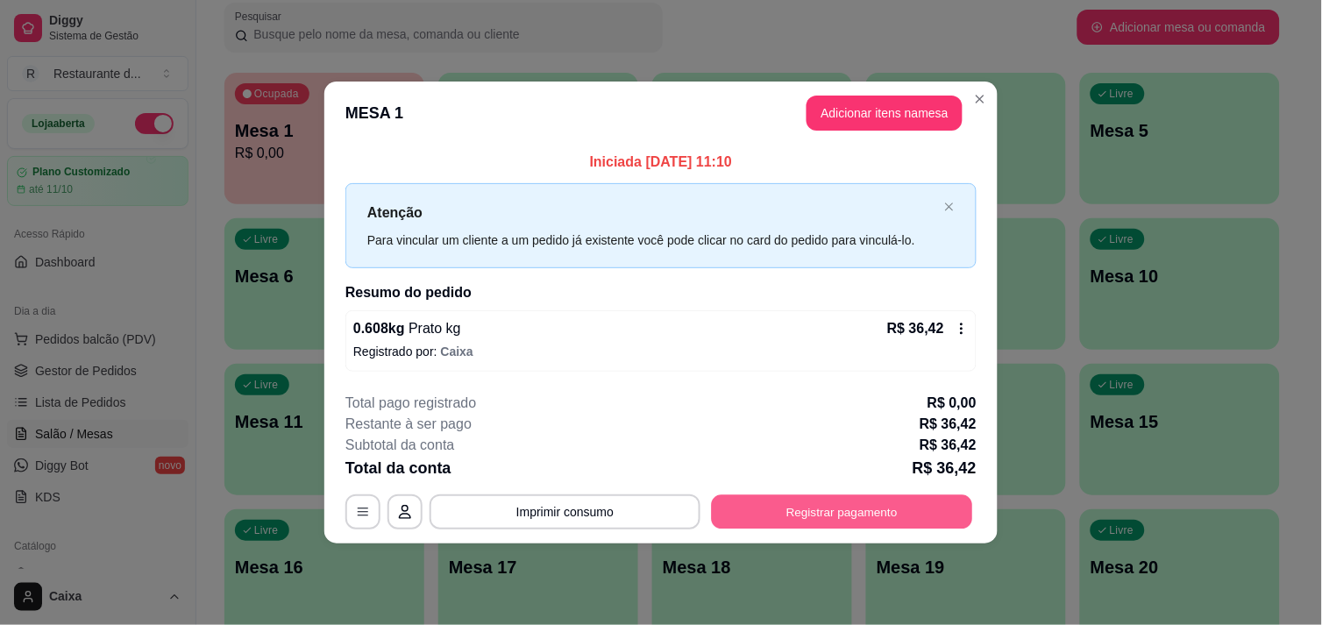
click at [840, 506] on button "Registrar pagamento" at bounding box center [842, 512] width 261 height 34
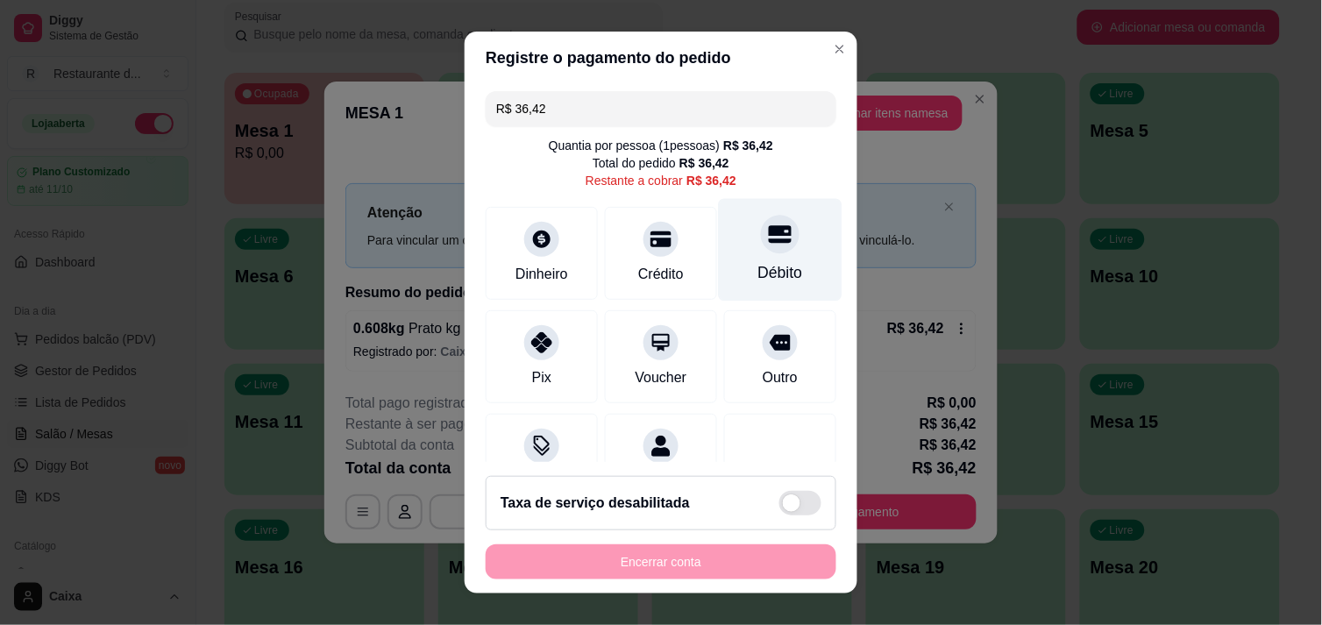
click at [769, 250] on div "Débito" at bounding box center [781, 249] width 124 height 103
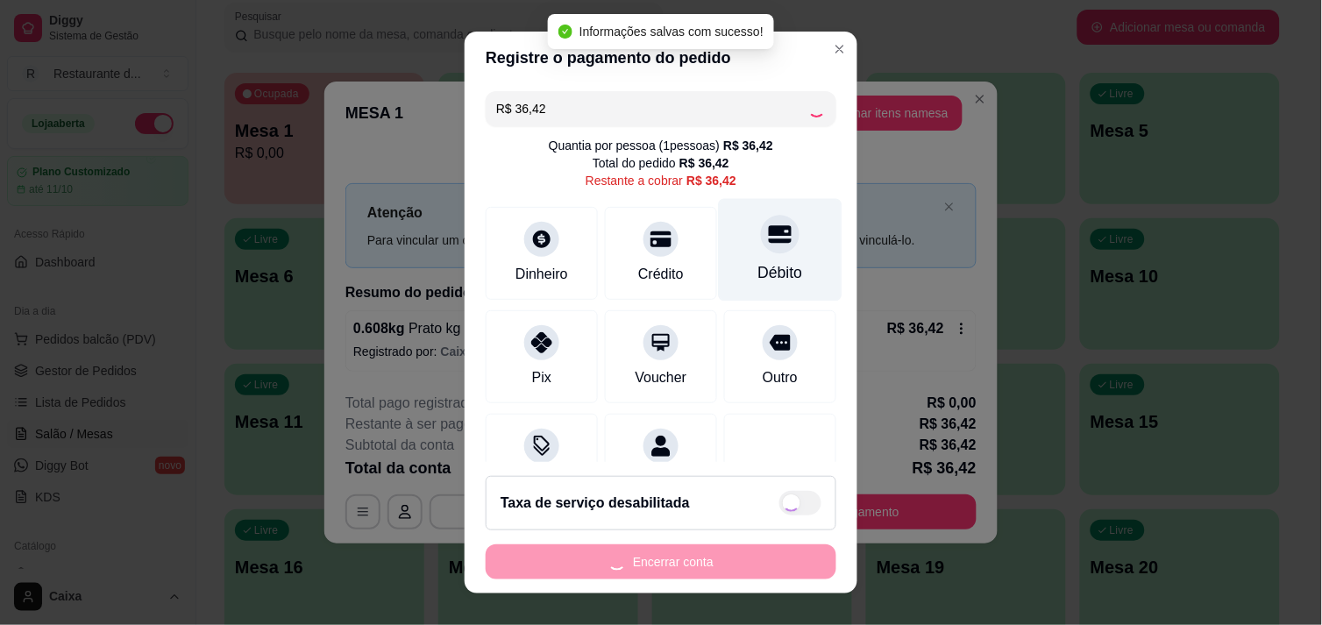
type input "R$ 0,00"
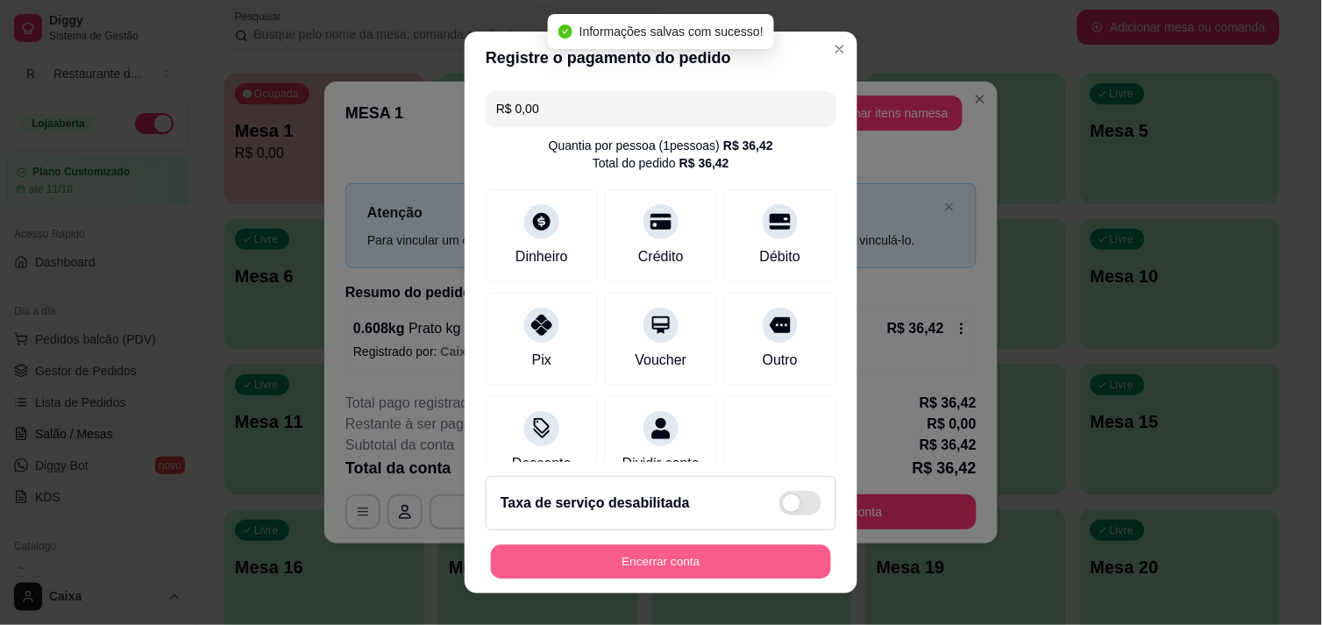
click at [655, 550] on button "Encerrar conta" at bounding box center [661, 562] width 340 height 34
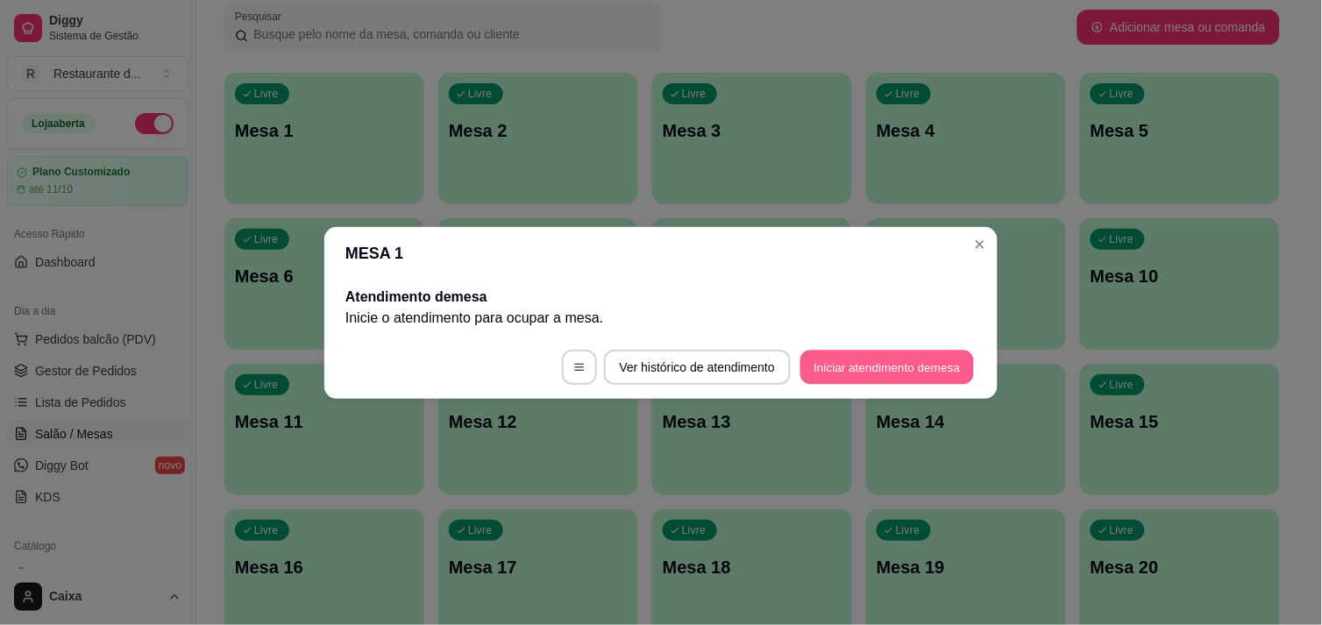
click at [944, 369] on button "Iniciar atendimento de mesa" at bounding box center [887, 367] width 174 height 34
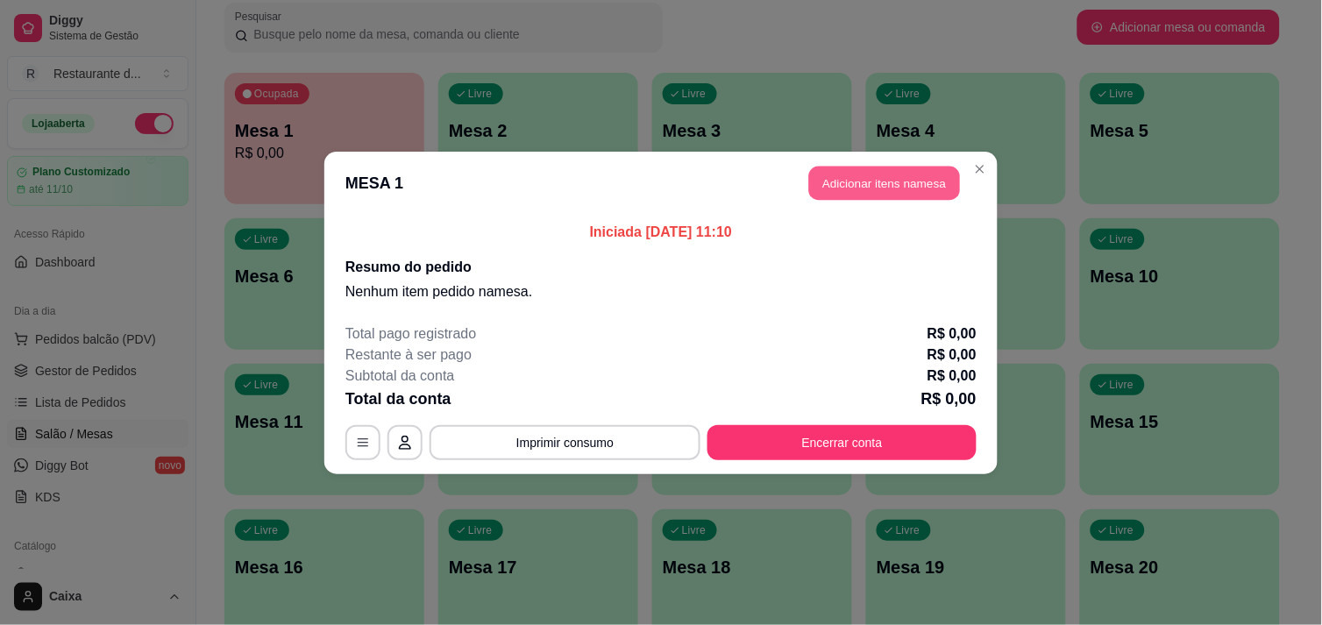
click at [870, 190] on button "Adicionar itens na mesa" at bounding box center [884, 183] width 151 height 34
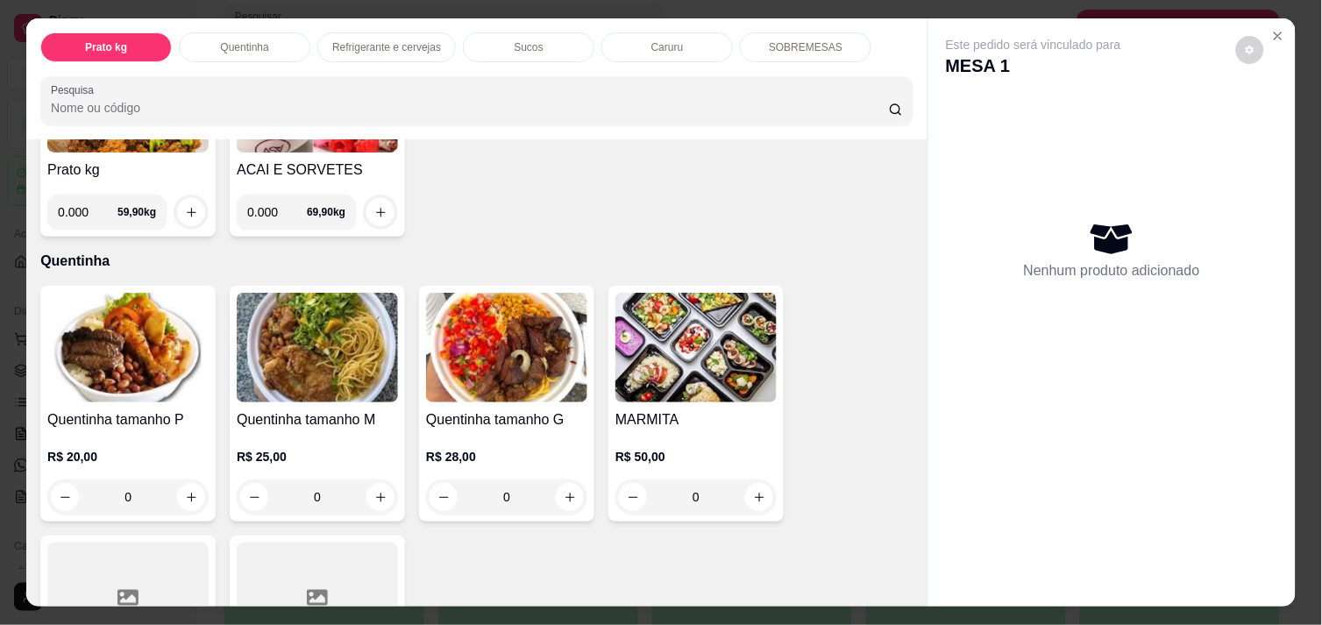
scroll to position [233, 0]
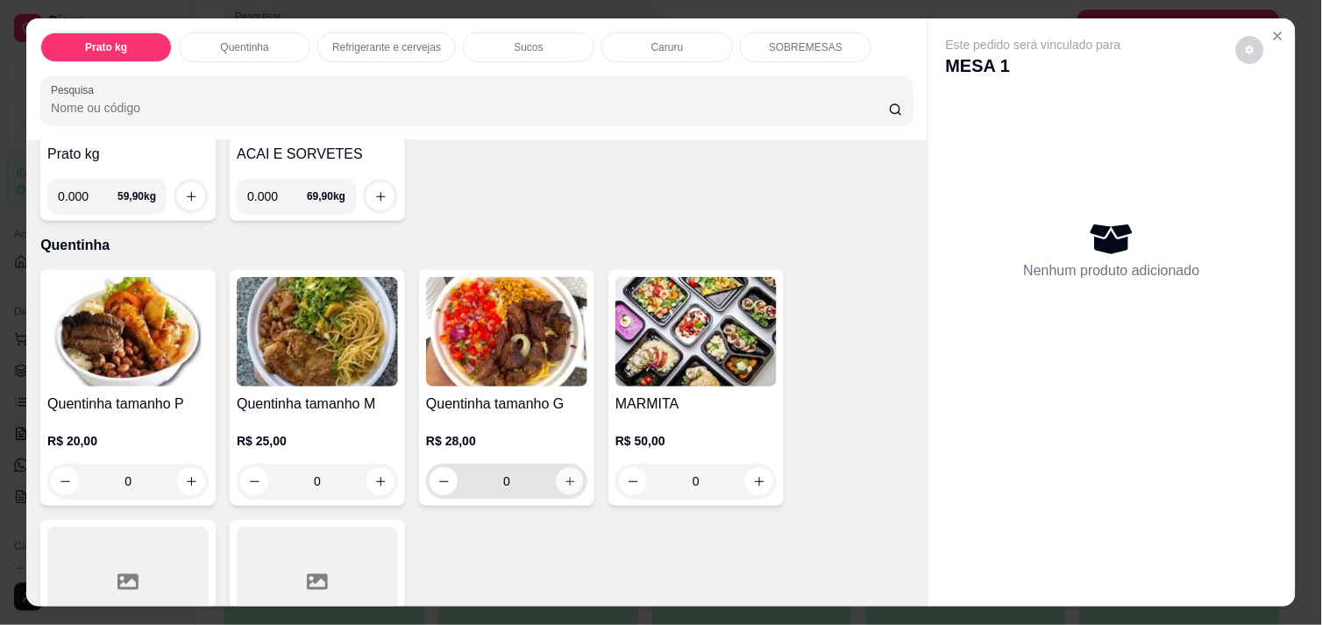
click at [557, 468] on button "increase-product-quantity" at bounding box center [570, 481] width 27 height 27
type input "1"
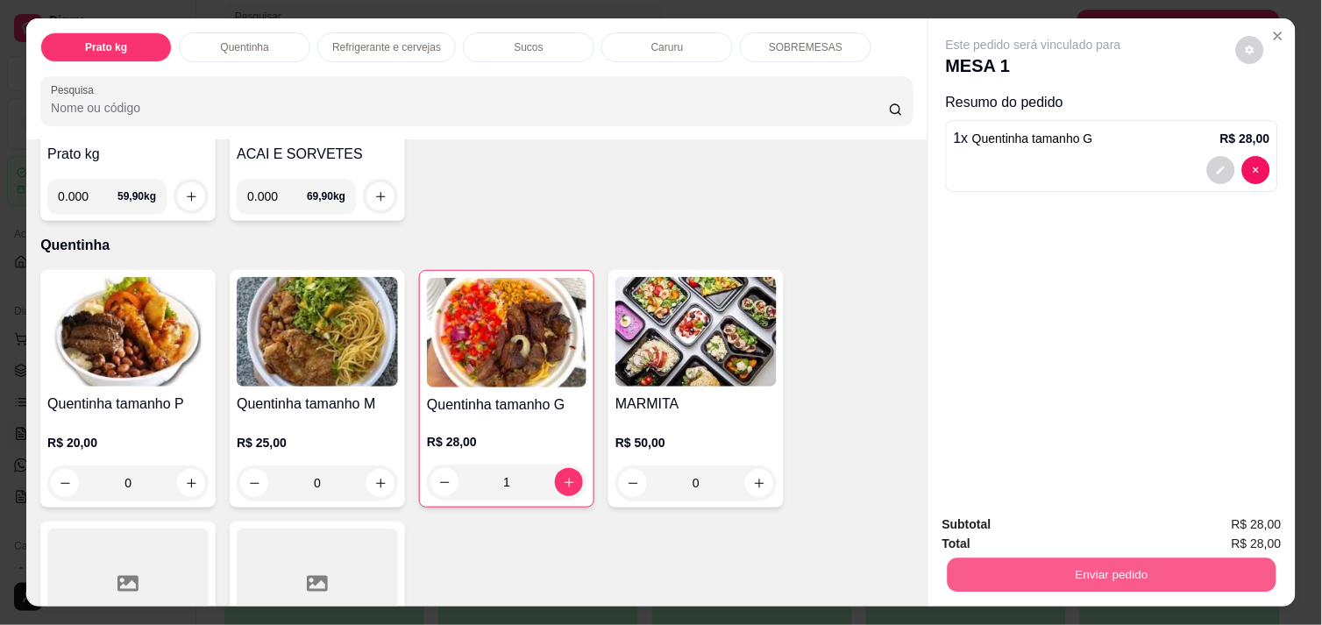
click at [1202, 565] on button "Enviar pedido" at bounding box center [1112, 575] width 329 height 34
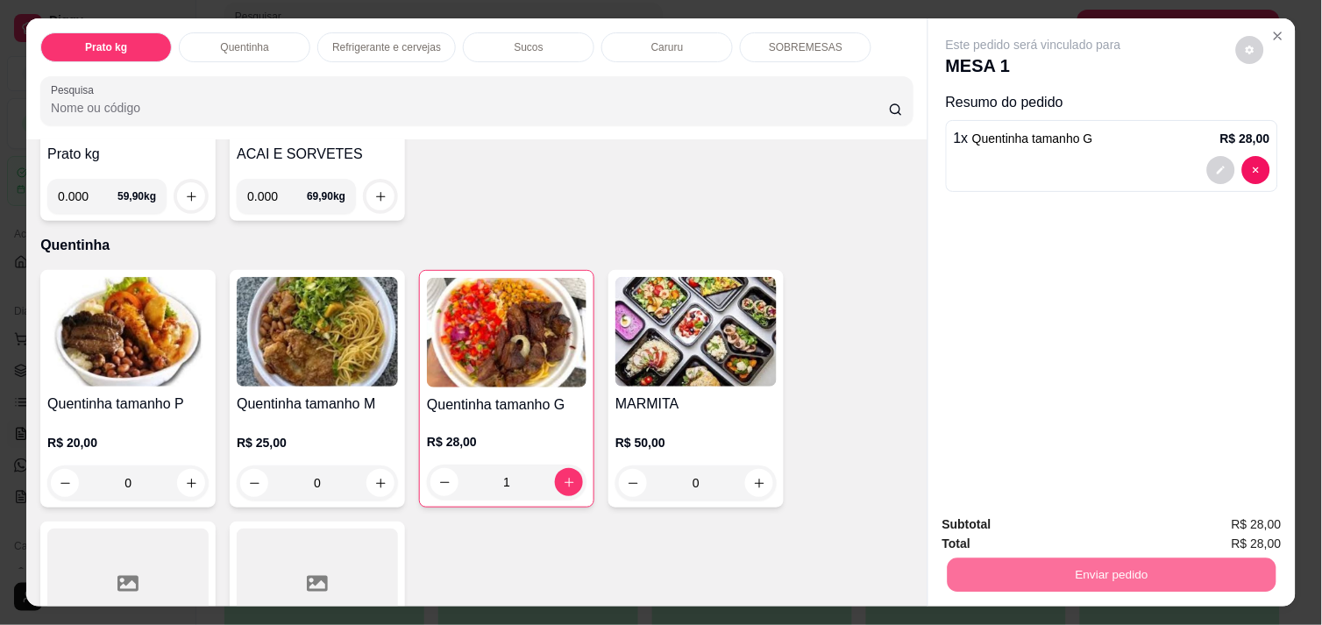
click at [1221, 521] on button "Enviar pedido" at bounding box center [1236, 524] width 96 height 32
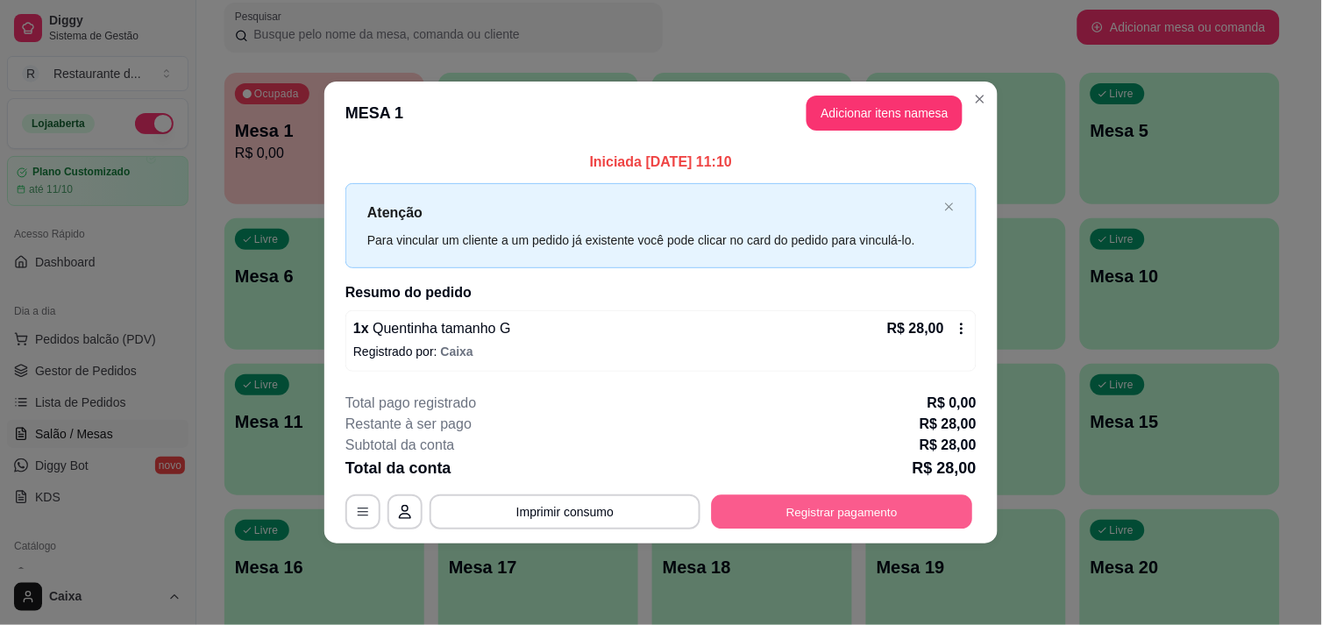
click at [870, 512] on button "Registrar pagamento" at bounding box center [842, 512] width 261 height 34
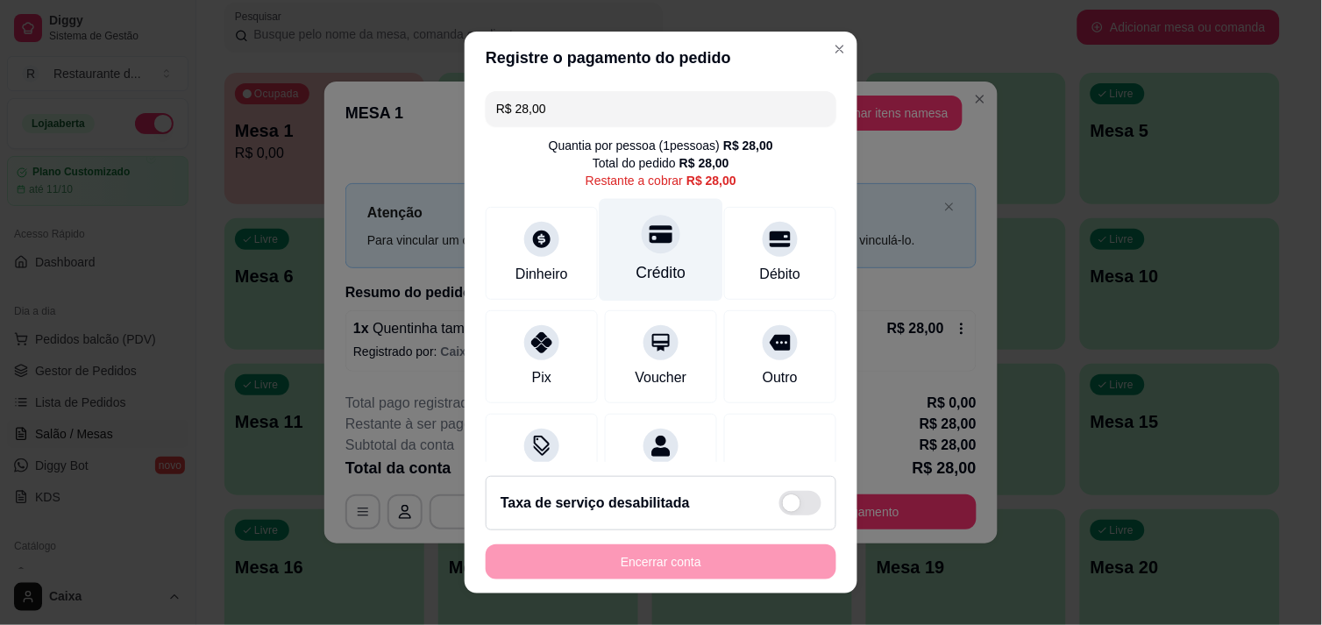
click at [652, 244] on div at bounding box center [661, 234] width 39 height 39
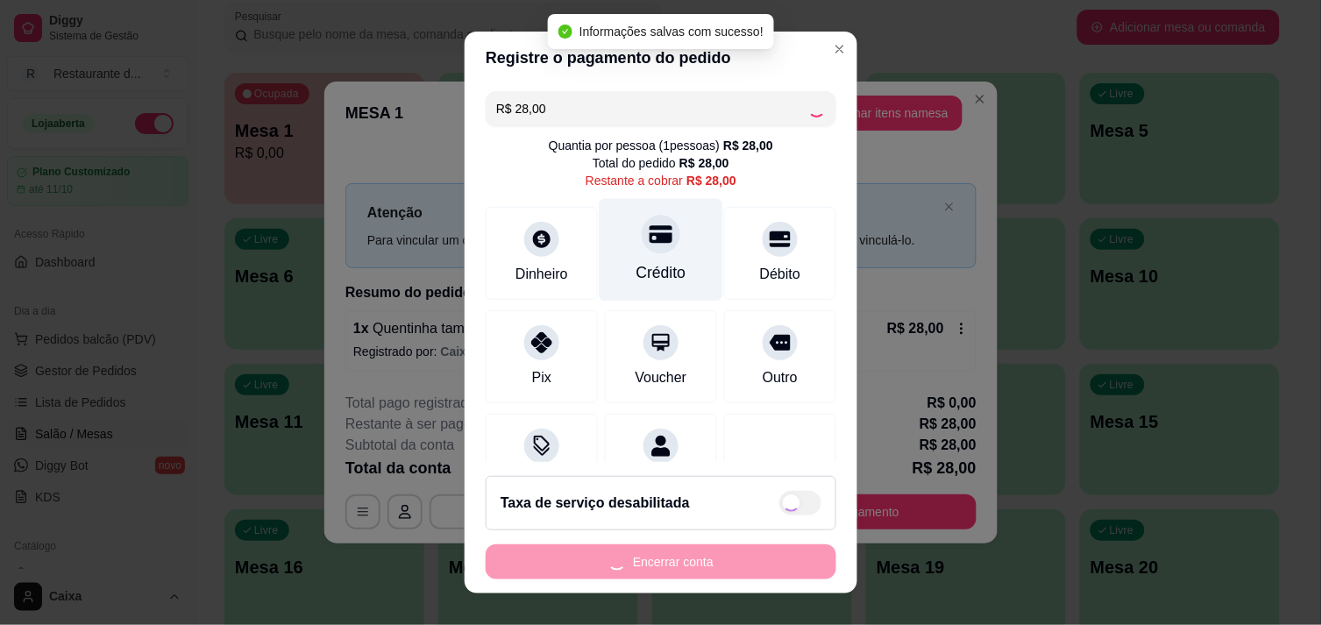
type input "R$ 0,00"
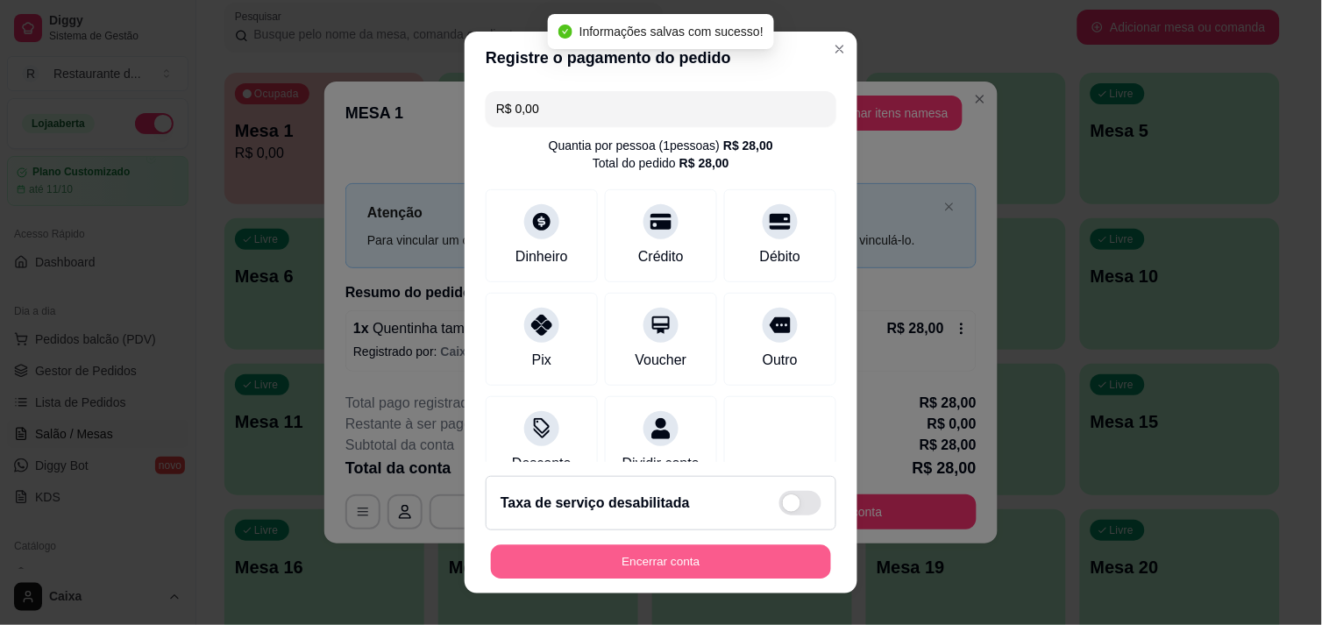
click at [664, 553] on button "Encerrar conta" at bounding box center [661, 562] width 340 height 34
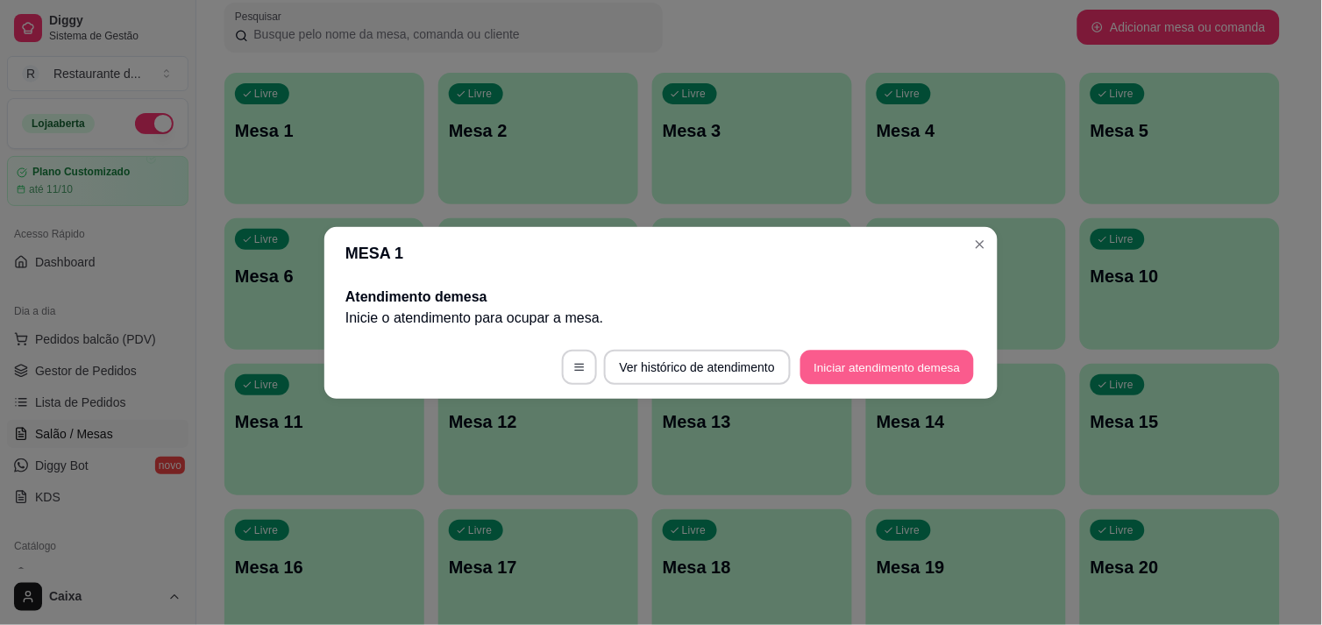
click at [863, 373] on button "Iniciar atendimento de mesa" at bounding box center [887, 367] width 174 height 34
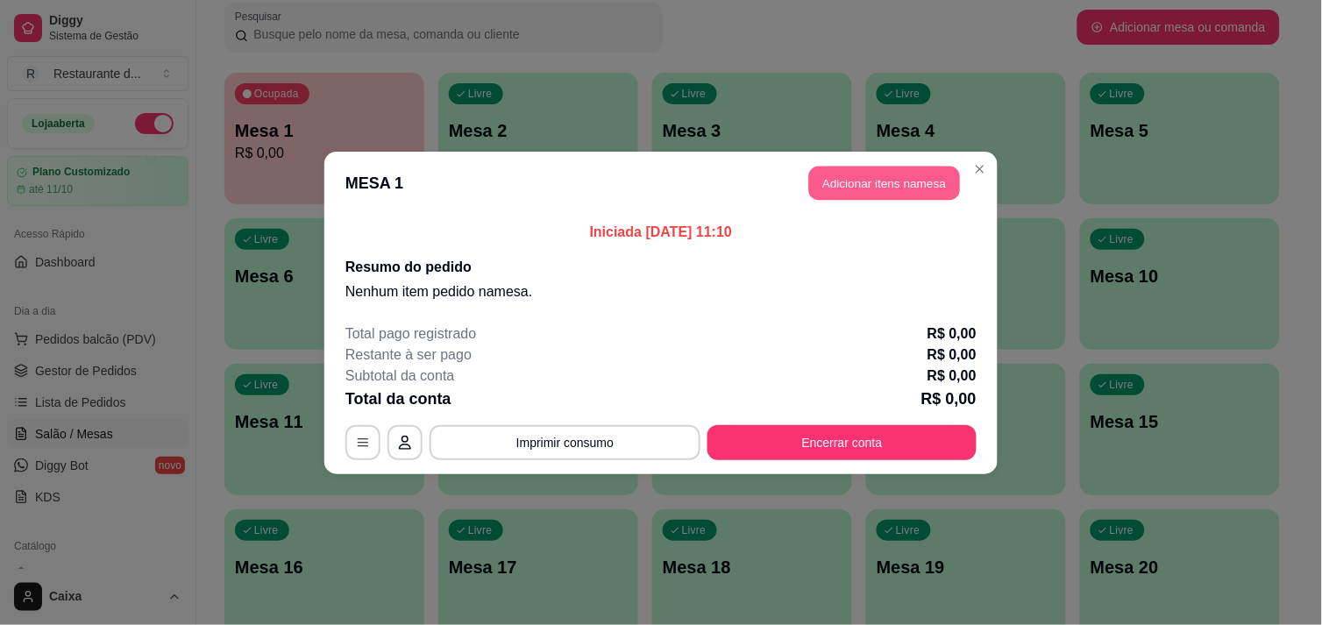
click at [906, 180] on button "Adicionar itens na mesa" at bounding box center [884, 183] width 151 height 34
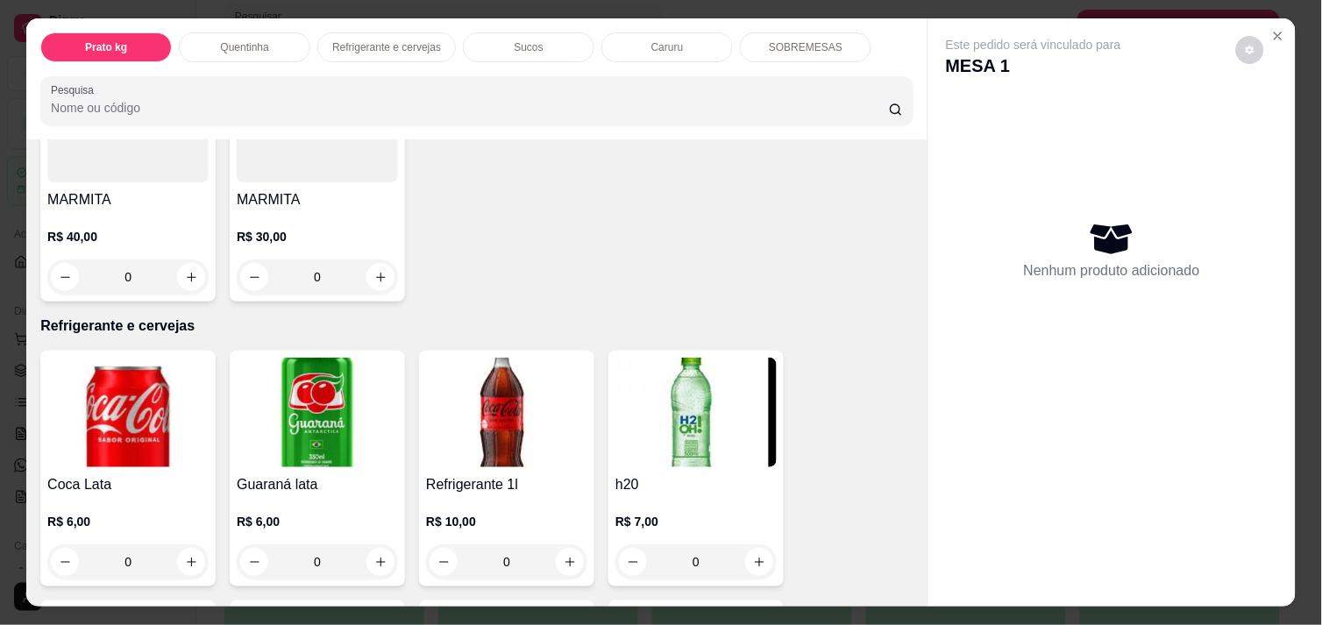
scroll to position [701, 0]
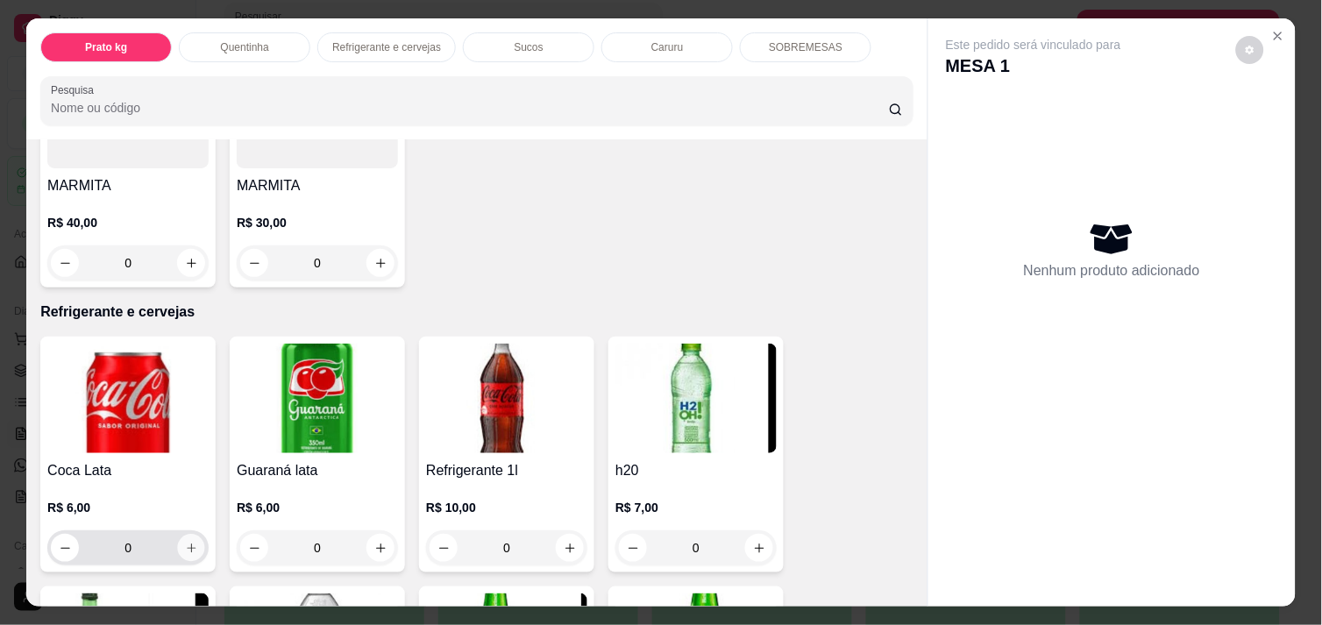
click at [185, 544] on icon "increase-product-quantity" at bounding box center [191, 548] width 13 height 13
type input "1"
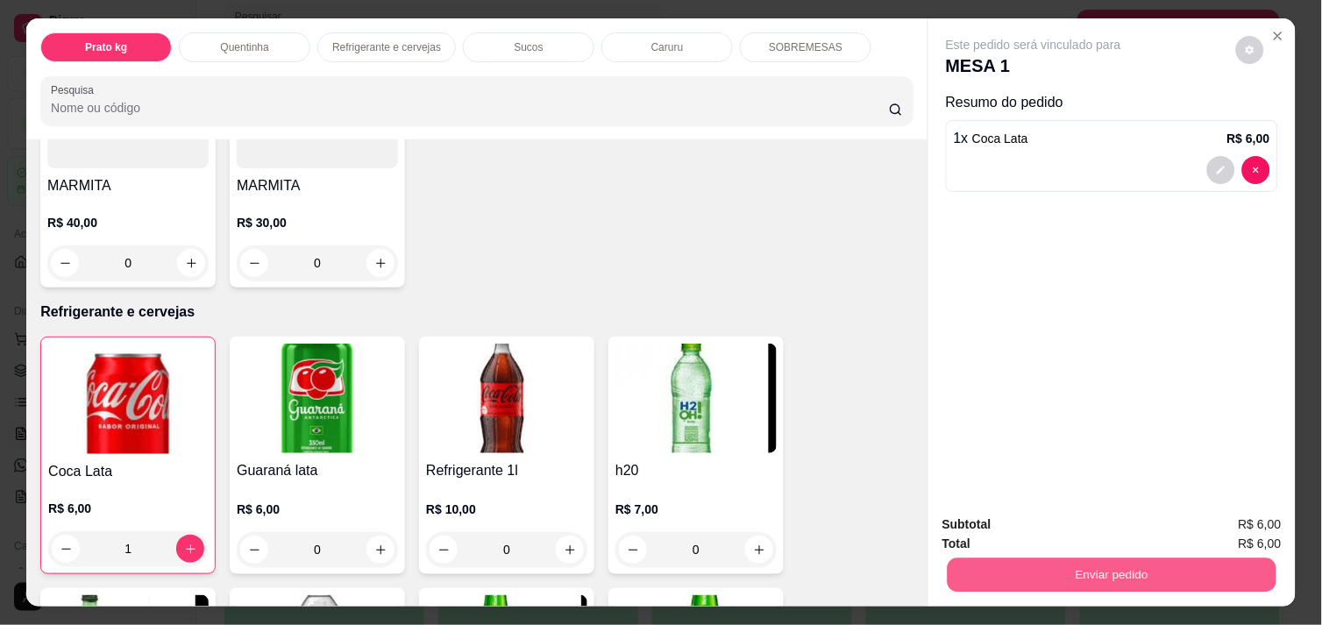
click at [1090, 563] on button "Enviar pedido" at bounding box center [1112, 575] width 329 height 34
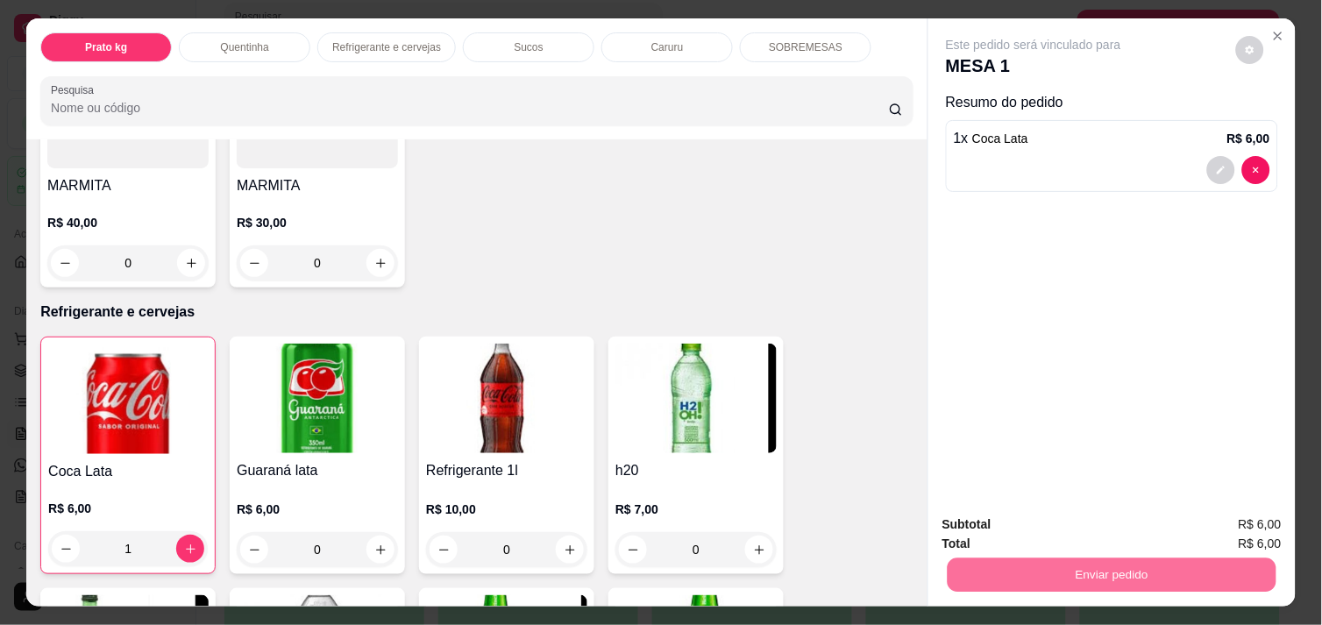
click at [1215, 518] on button "Enviar pedido" at bounding box center [1236, 524] width 96 height 32
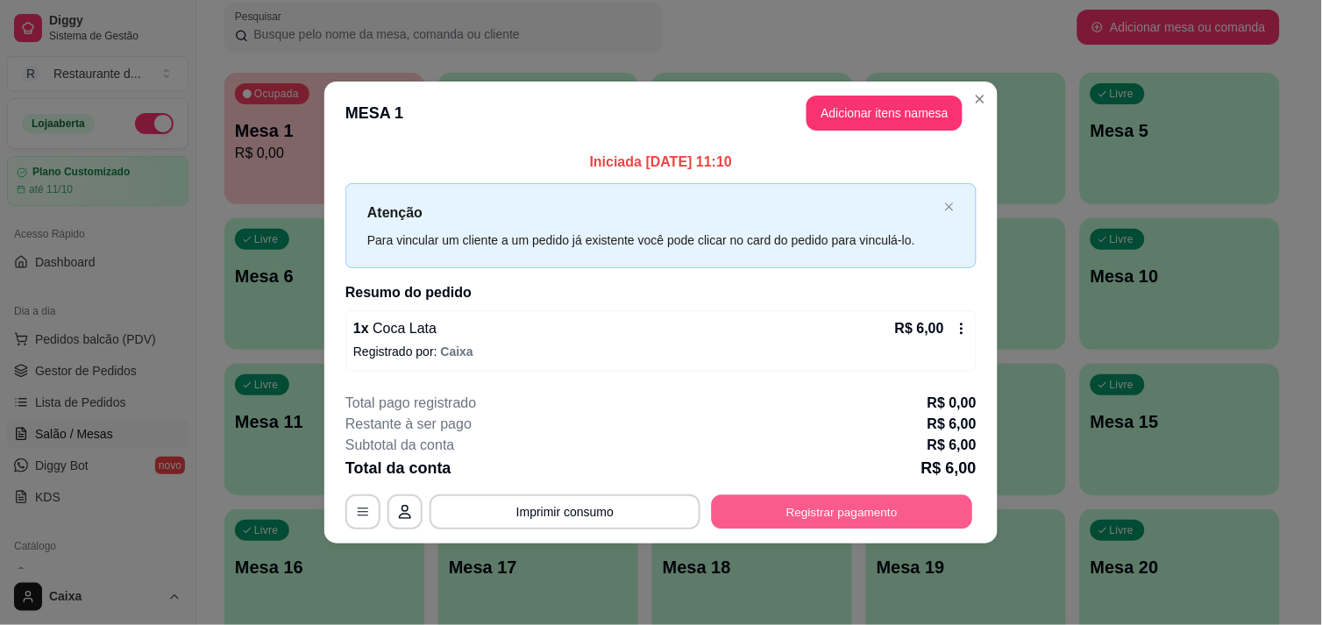
click at [850, 508] on button "Registrar pagamento" at bounding box center [842, 512] width 261 height 34
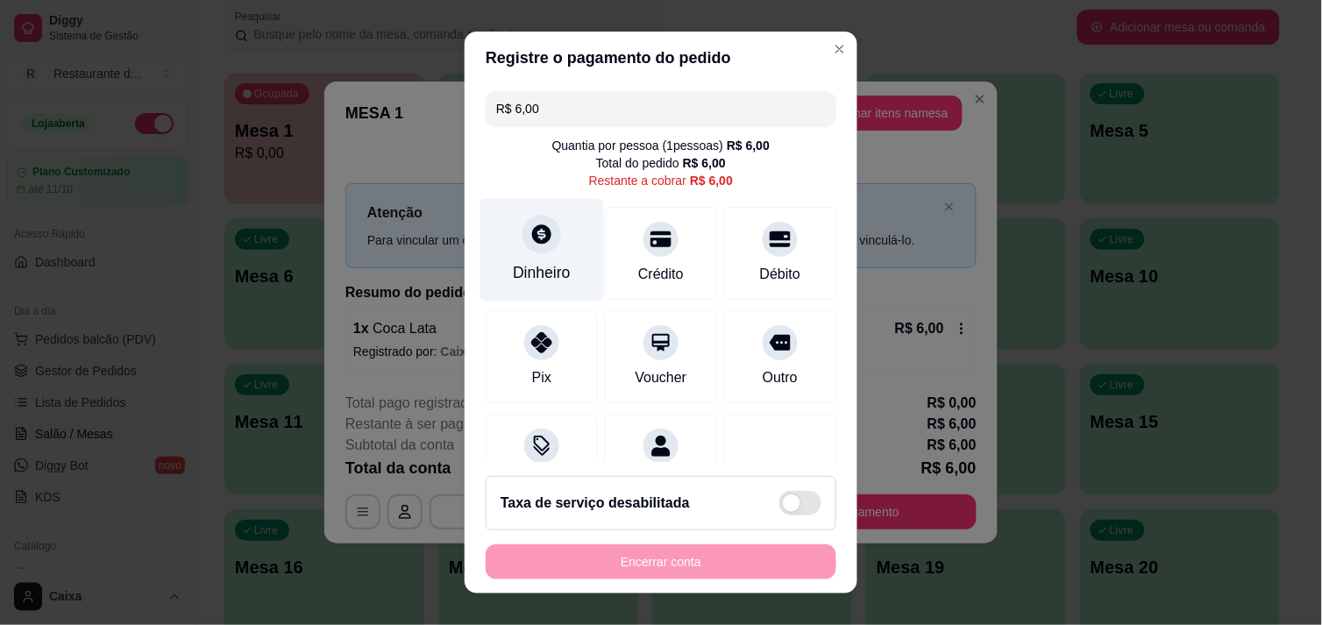
click at [530, 223] on icon at bounding box center [541, 234] width 23 height 23
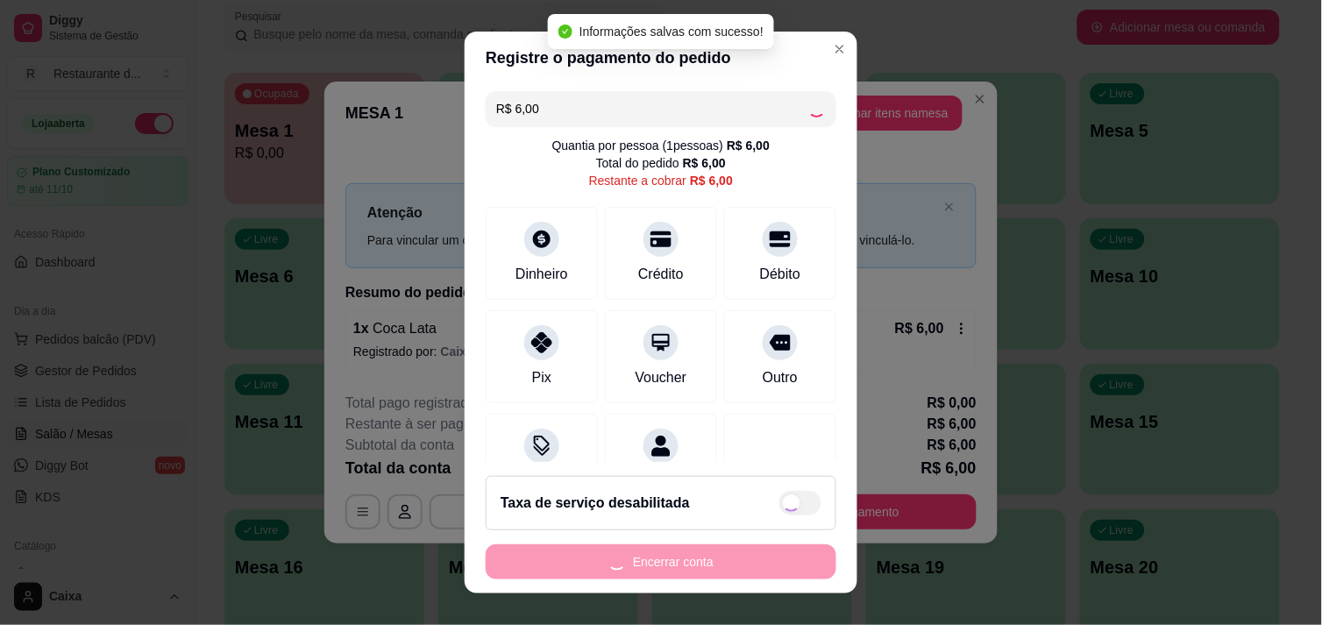
type input "R$ 0,00"
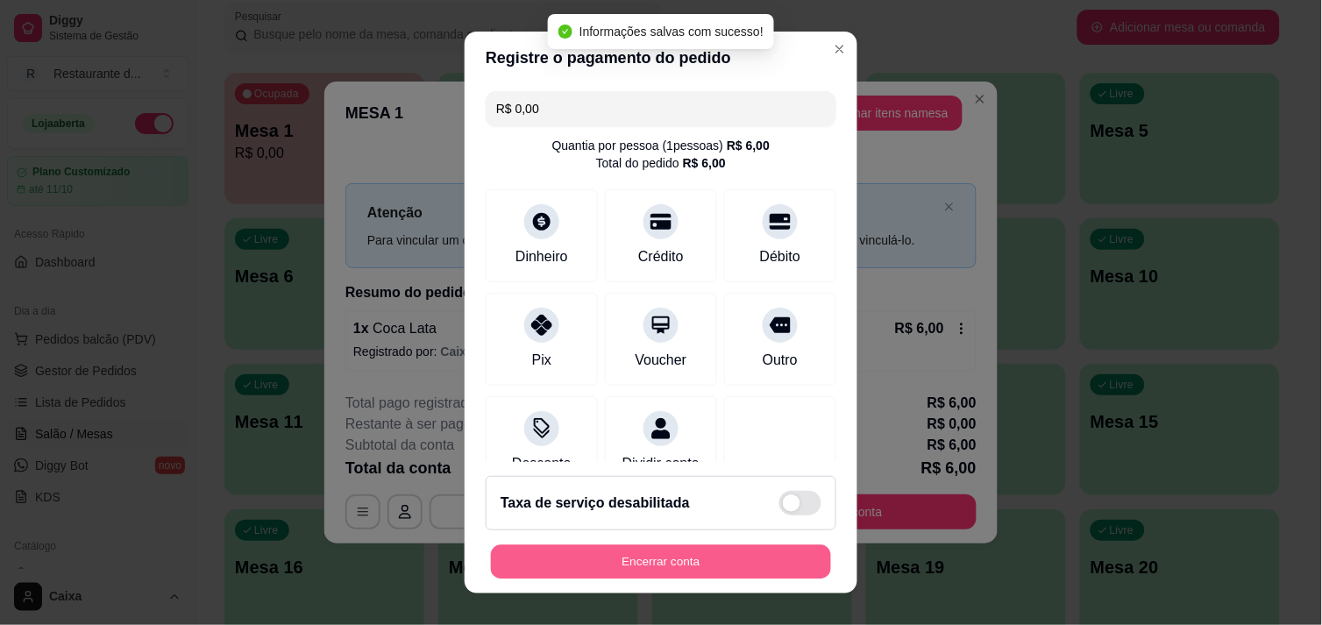
click at [721, 556] on button "Encerrar conta" at bounding box center [661, 562] width 340 height 34
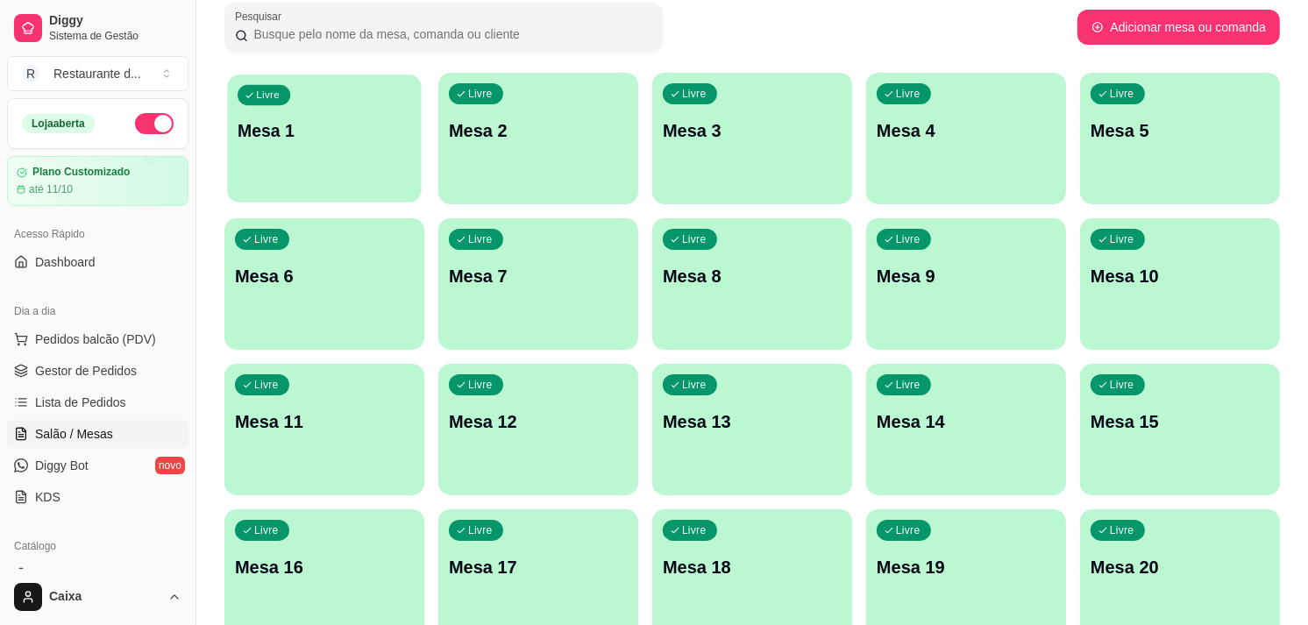
click at [369, 153] on div "Livre Mesa 1" at bounding box center [324, 128] width 194 height 107
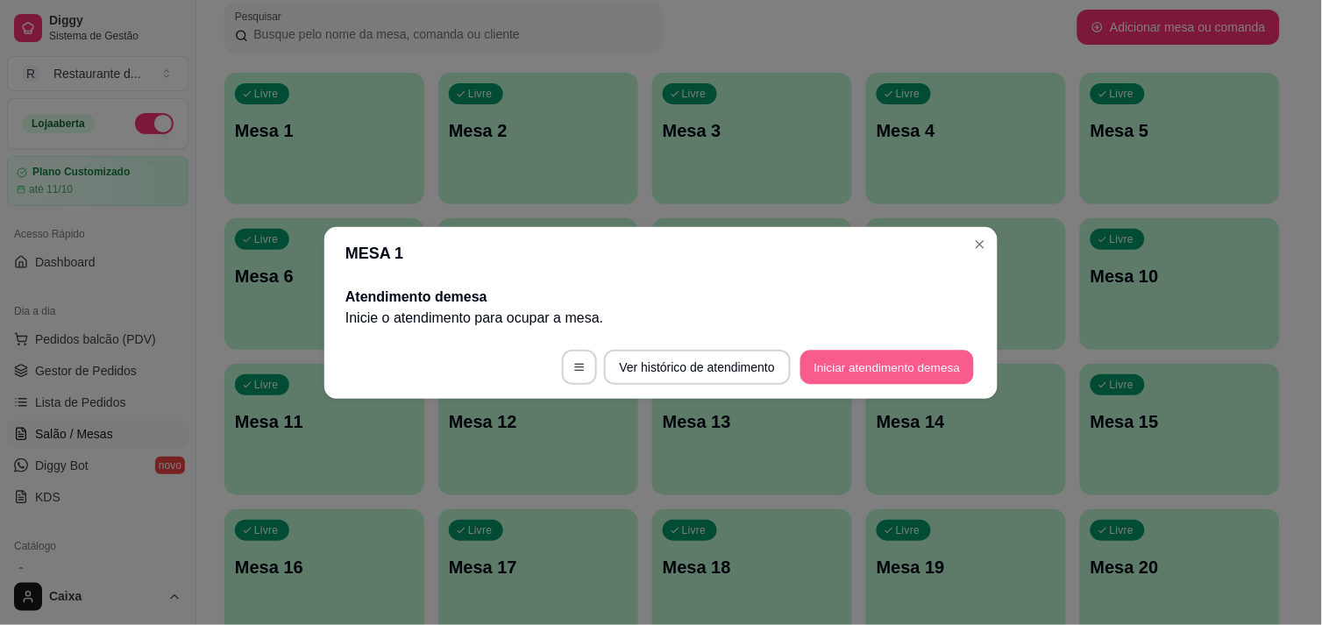
click at [862, 358] on button "Iniciar atendimento de mesa" at bounding box center [887, 367] width 174 height 34
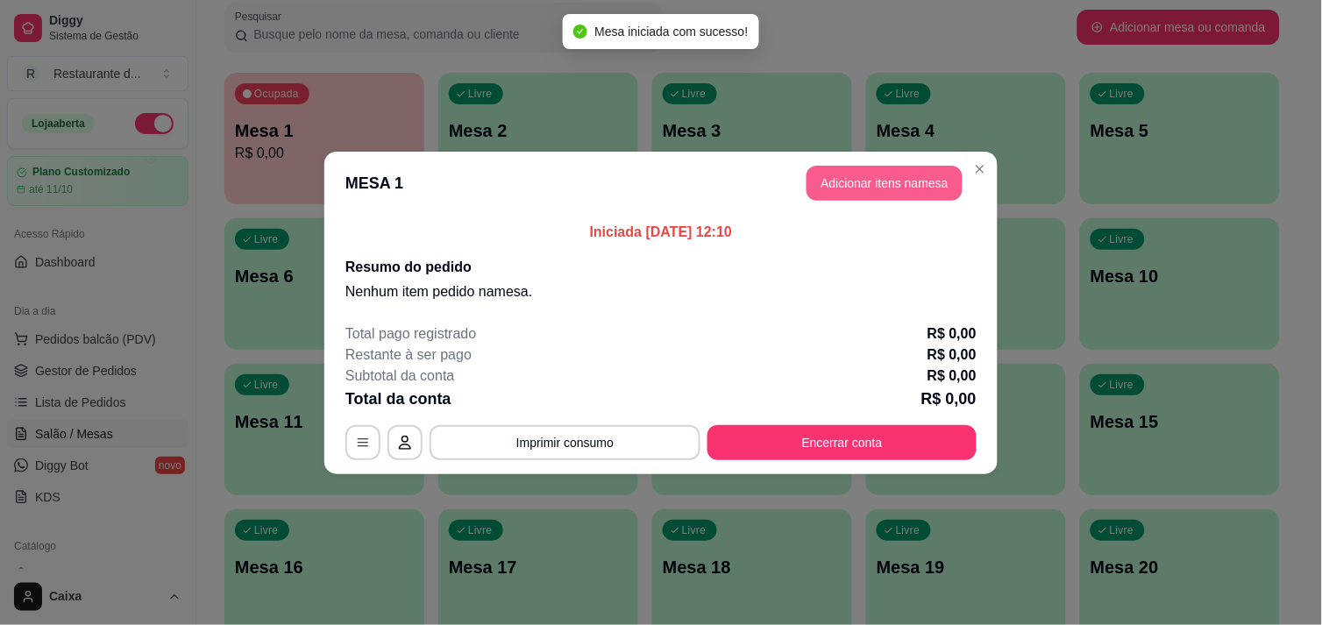
click at [891, 193] on button "Adicionar itens na mesa" at bounding box center [884, 183] width 156 height 35
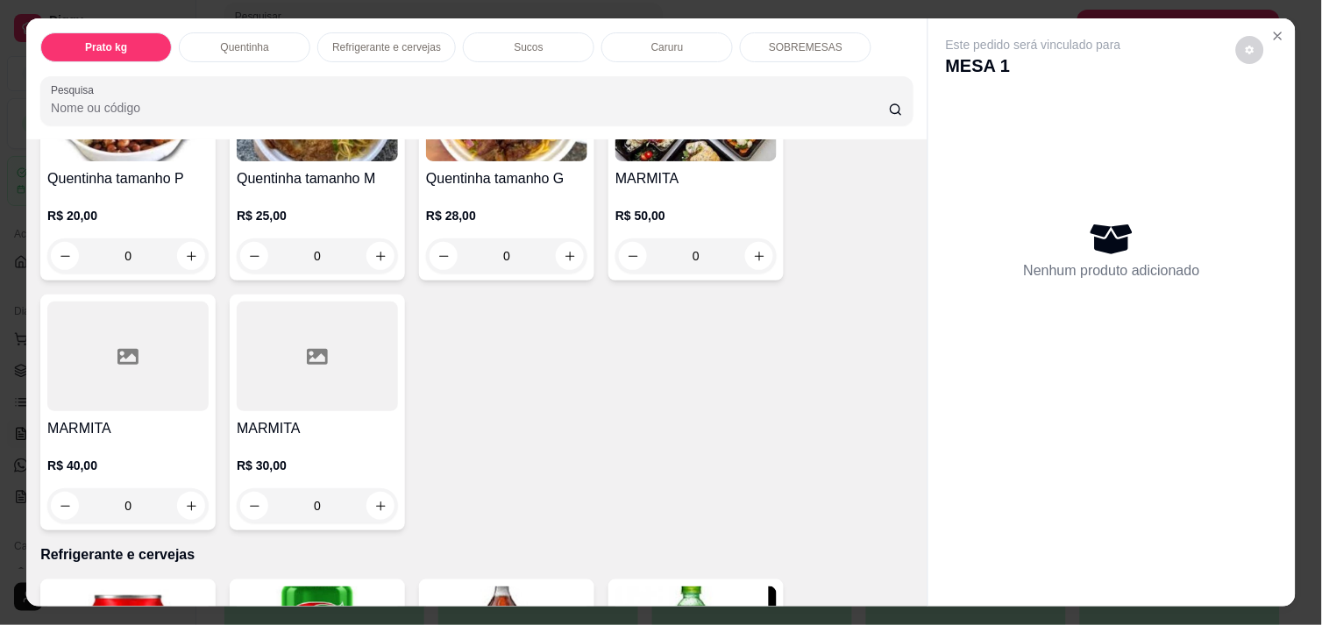
scroll to position [467, 0]
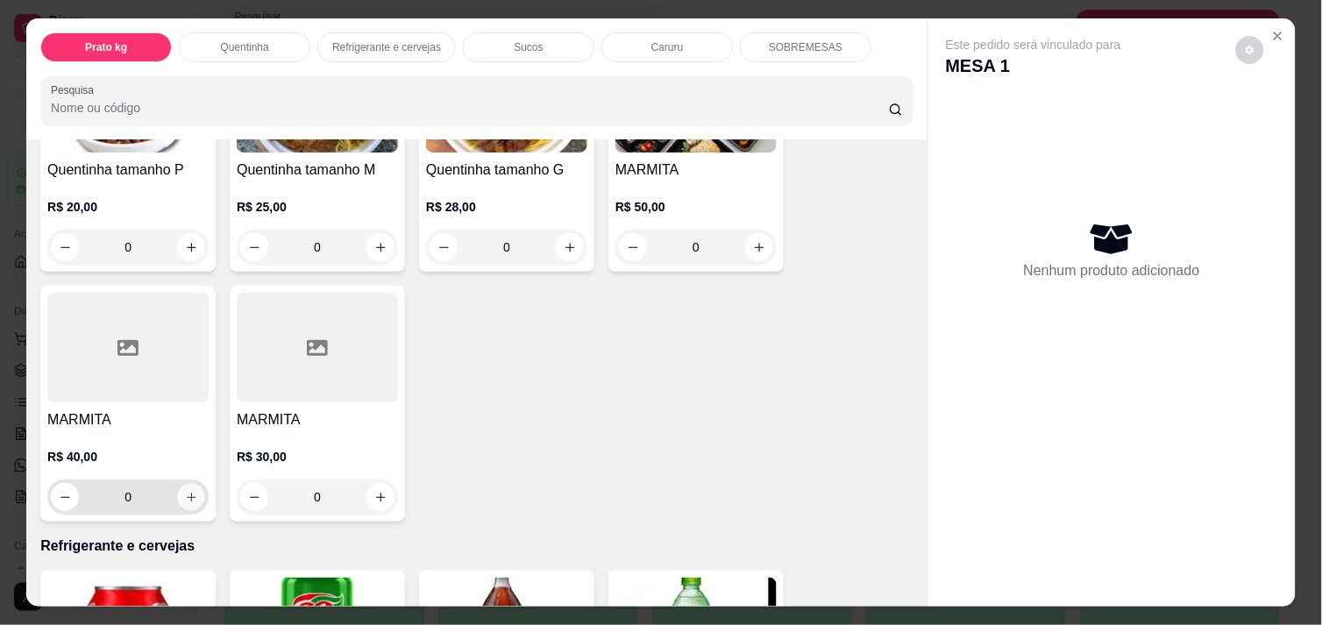
click at [188, 501] on button "increase-product-quantity" at bounding box center [191, 497] width 27 height 27
type input "1"
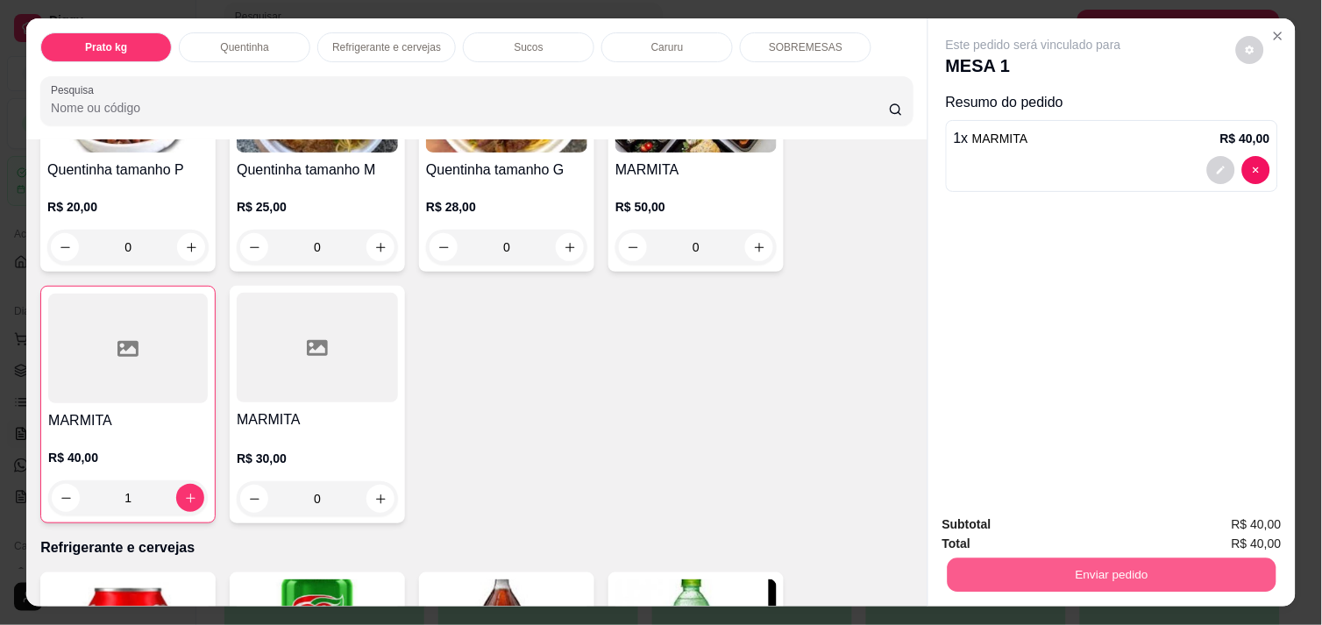
click at [1037, 558] on button "Enviar pedido" at bounding box center [1112, 575] width 329 height 34
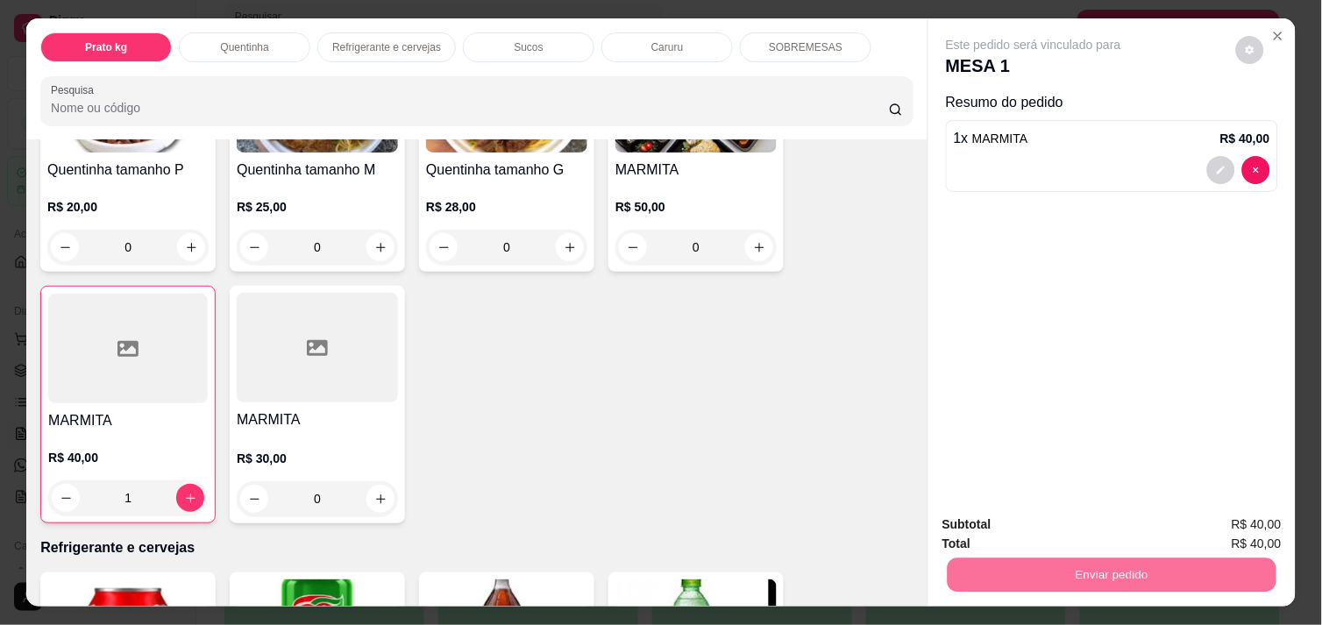
click at [1236, 526] on button "Enviar pedido" at bounding box center [1236, 524] width 96 height 32
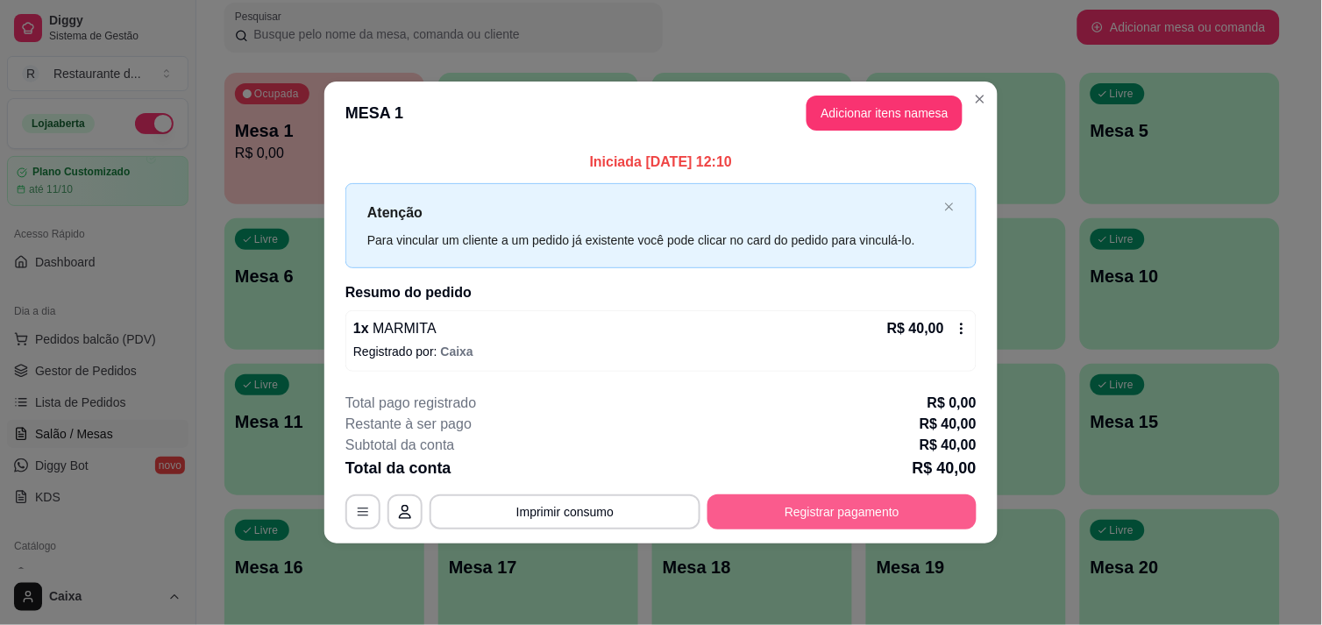
drag, startPoint x: 901, startPoint y: 489, endPoint x: 913, endPoint y: 507, distance: 20.9
click at [913, 507] on div "**********" at bounding box center [660, 461] width 631 height 137
click at [913, 507] on button "Registrar pagamento" at bounding box center [842, 512] width 261 height 34
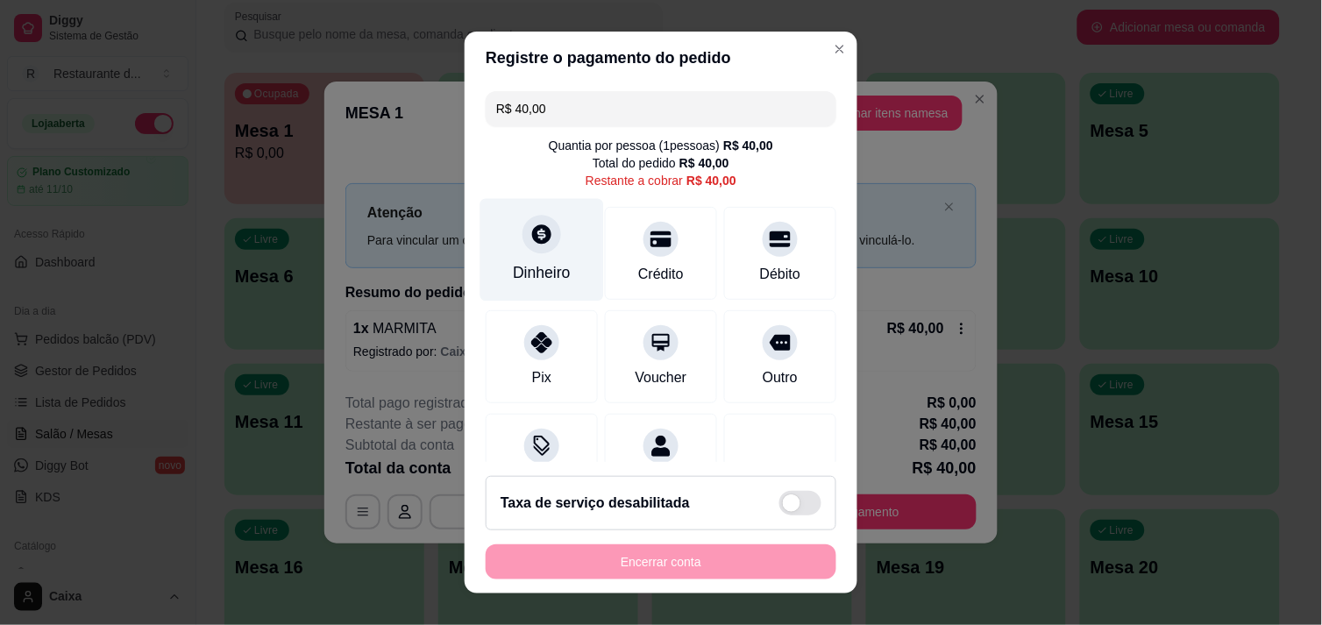
click at [536, 251] on div at bounding box center [541, 234] width 39 height 39
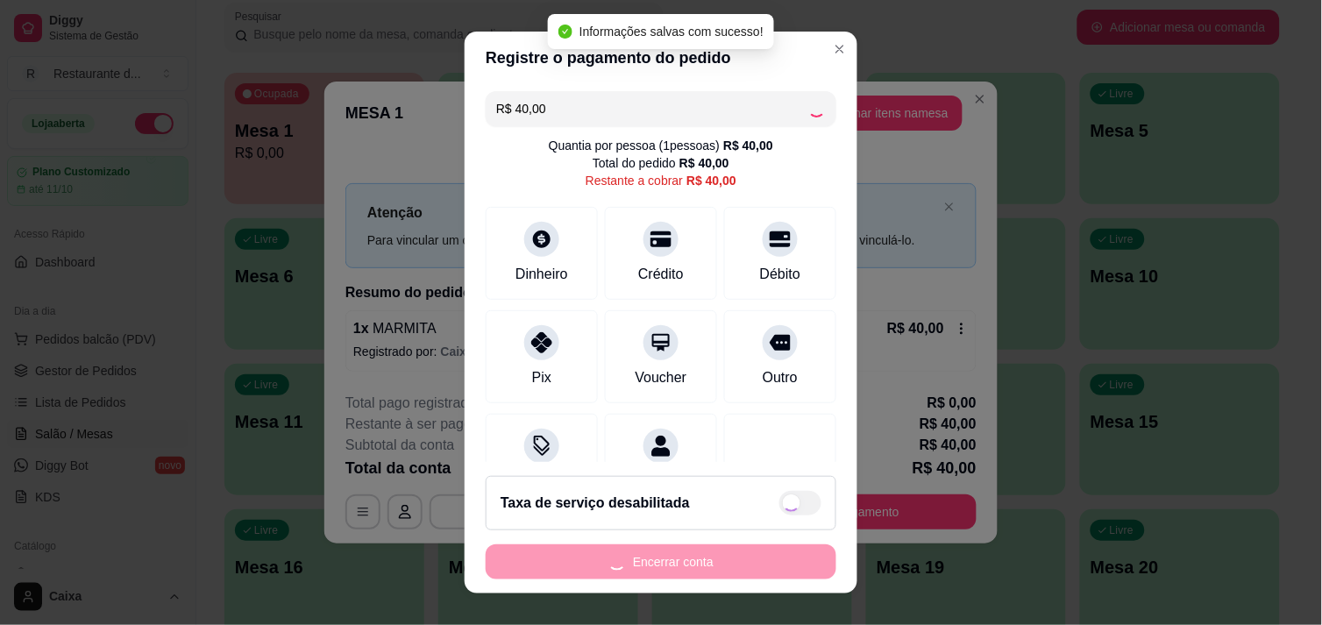
type input "R$ 0,00"
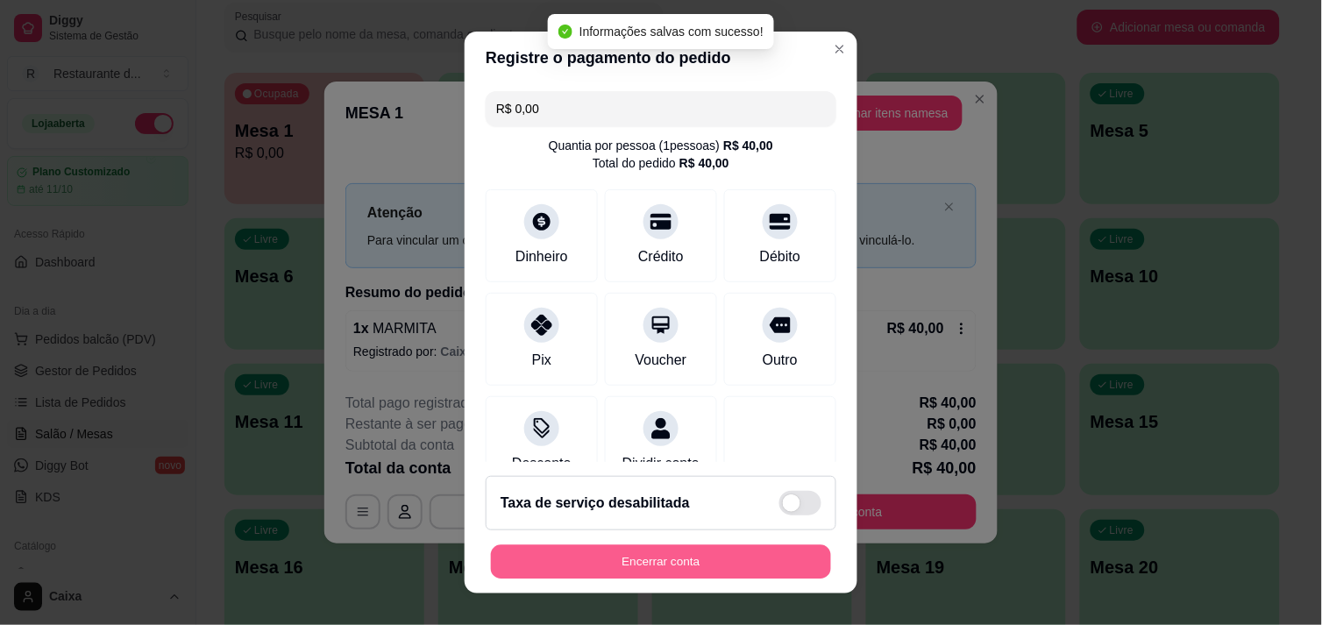
click at [673, 579] on button "Encerrar conta" at bounding box center [661, 562] width 340 height 34
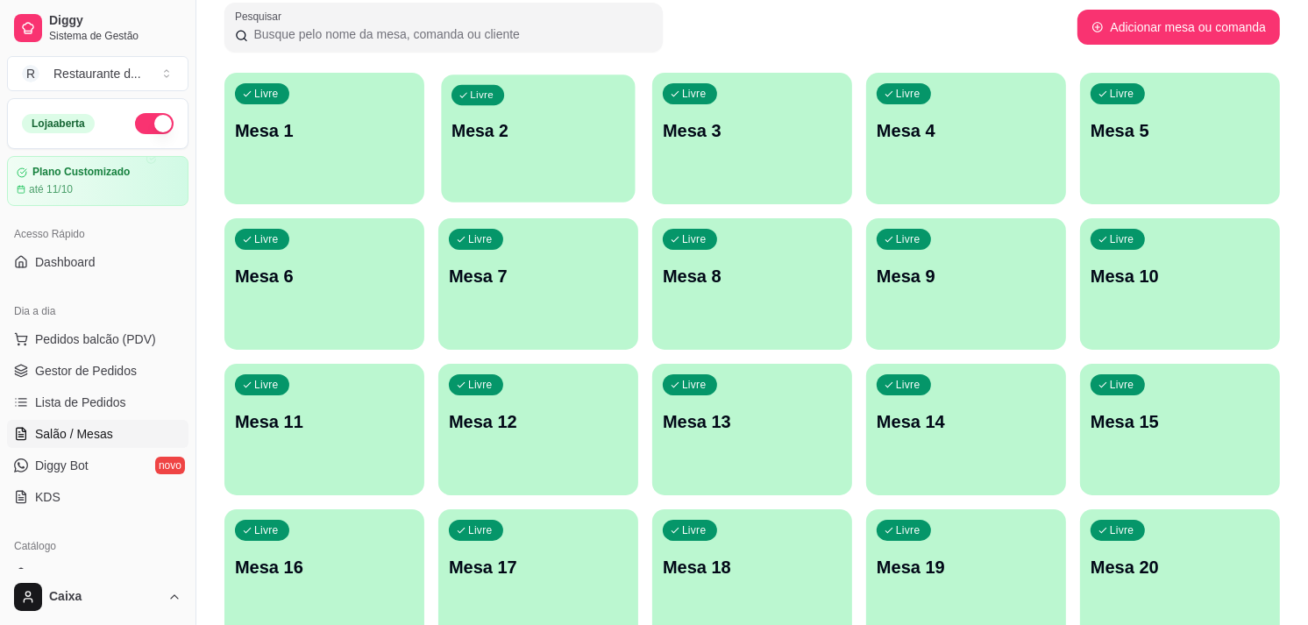
click at [565, 159] on div "Livre Mesa 2" at bounding box center [538, 128] width 194 height 107
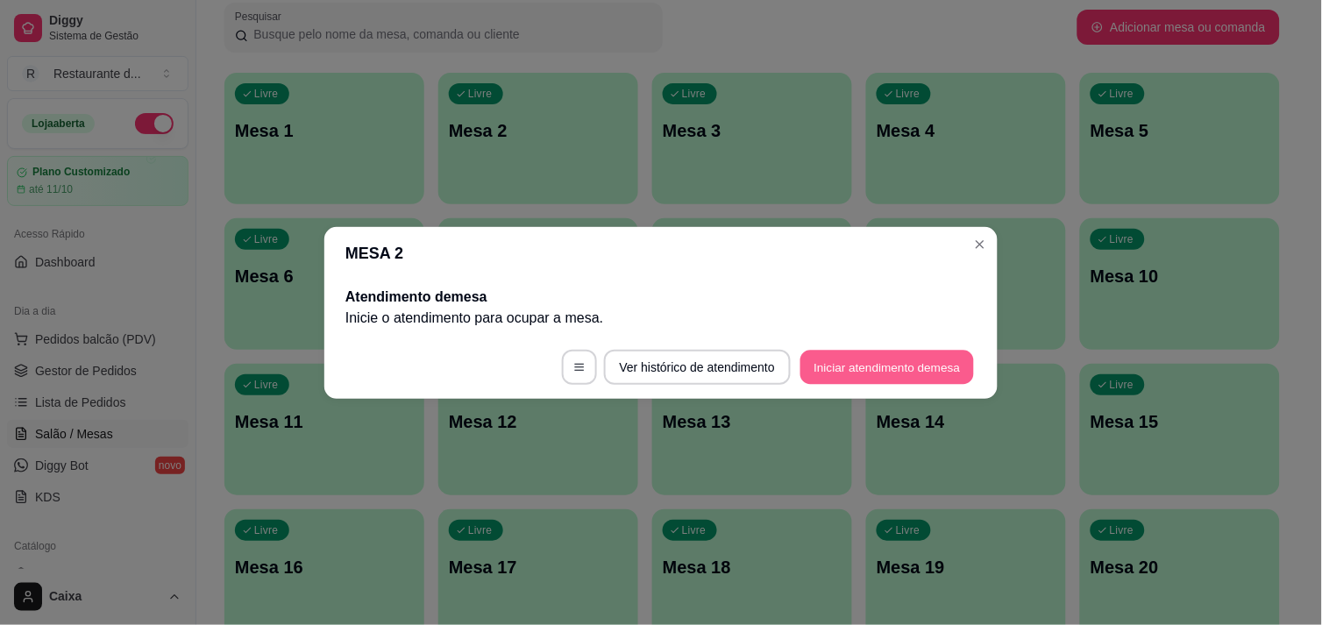
click at [899, 358] on button "Iniciar atendimento de mesa" at bounding box center [887, 367] width 174 height 34
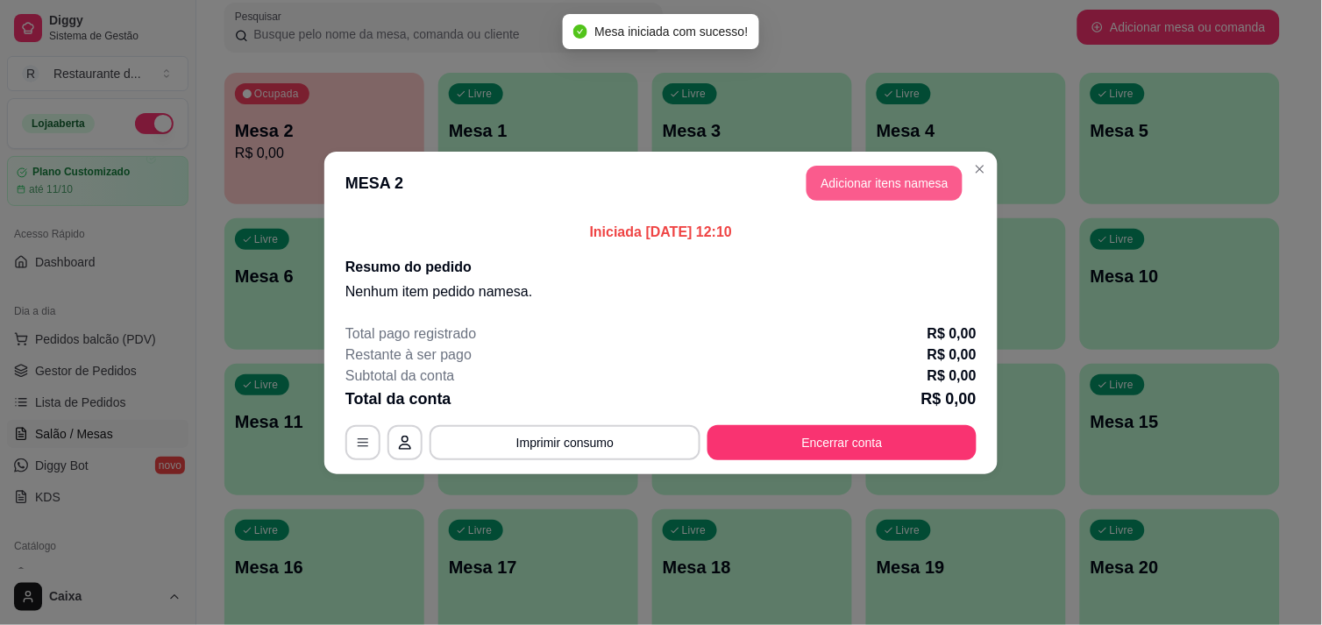
click at [888, 189] on button "Adicionar itens na mesa" at bounding box center [884, 183] width 156 height 35
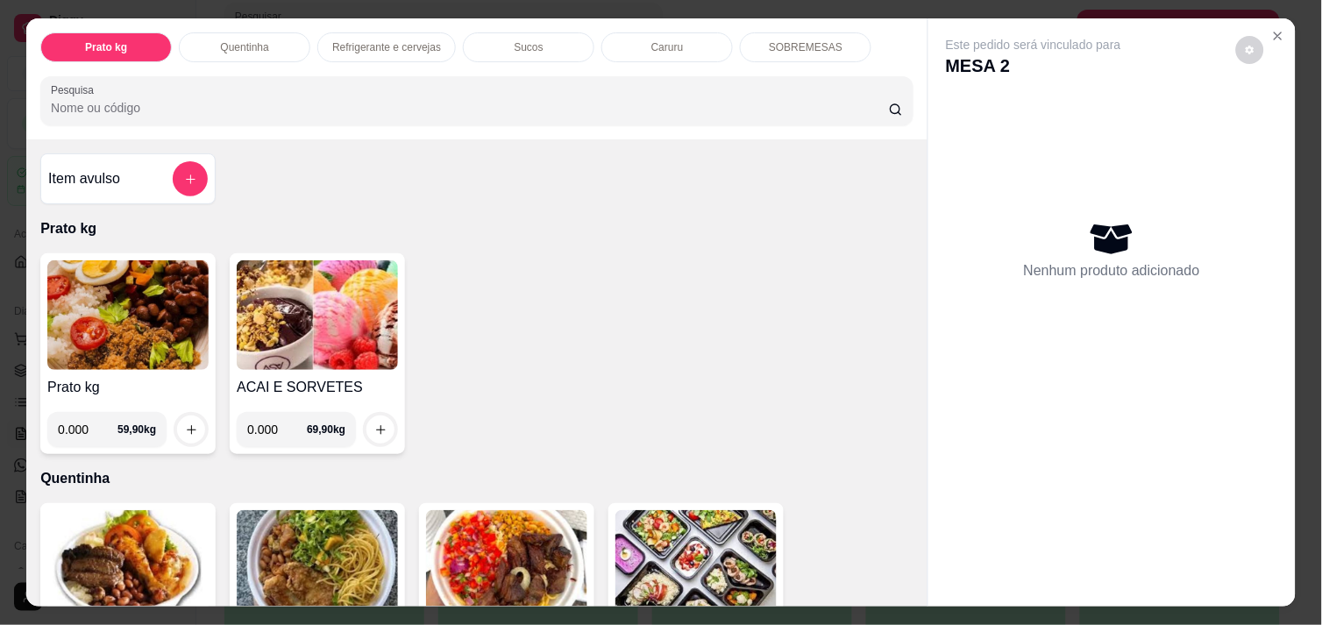
click at [85, 430] on input "0.000" at bounding box center [88, 429] width 60 height 35
type input "0.504"
click at [185, 423] on icon "increase-product-quantity" at bounding box center [191, 429] width 13 height 13
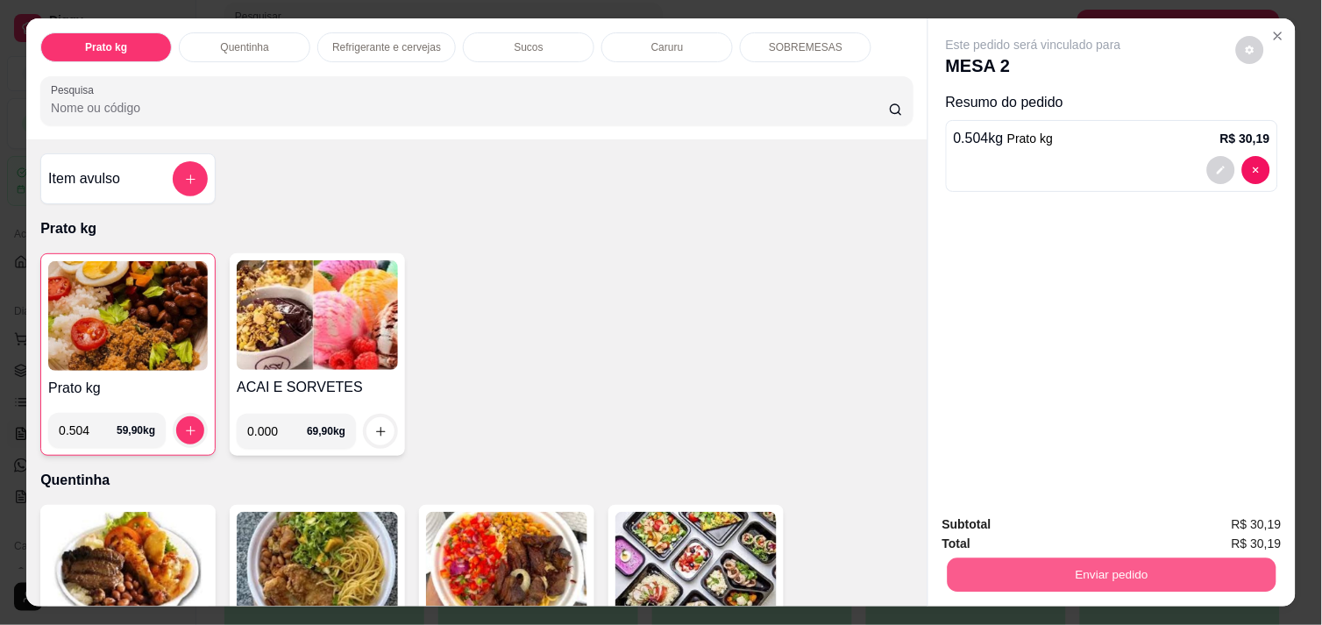
click at [1068, 558] on button "Enviar pedido" at bounding box center [1112, 575] width 329 height 34
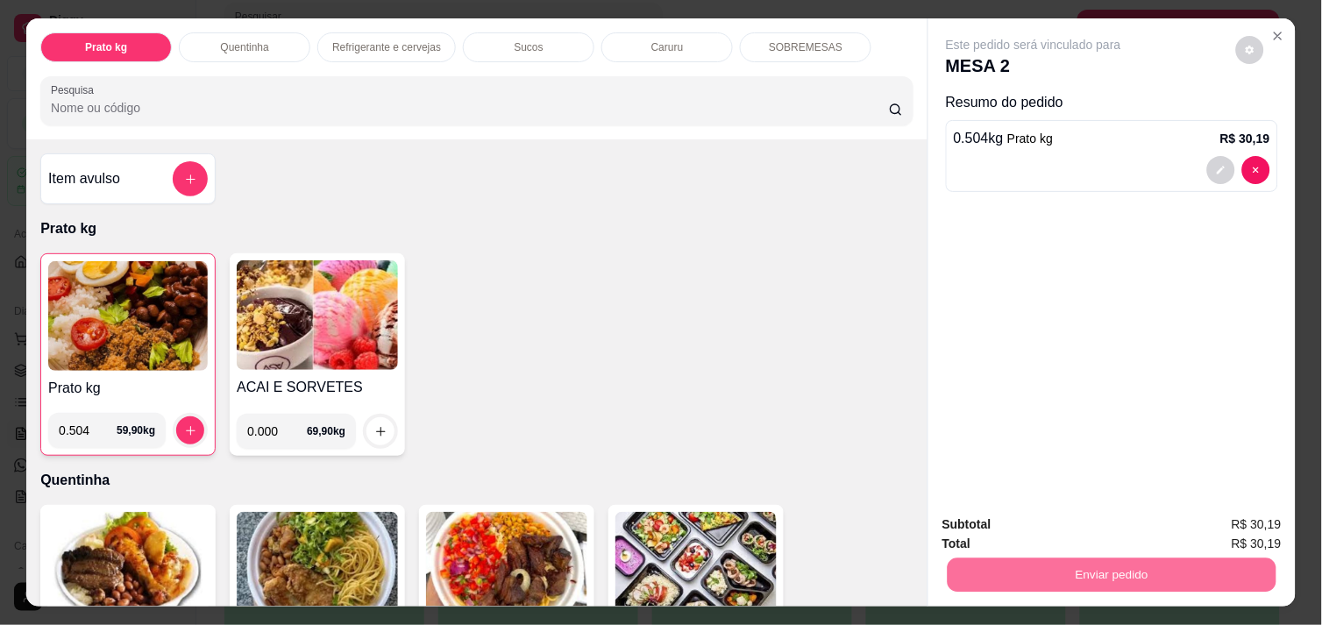
click at [1256, 532] on button "Enviar pedido" at bounding box center [1236, 524] width 96 height 32
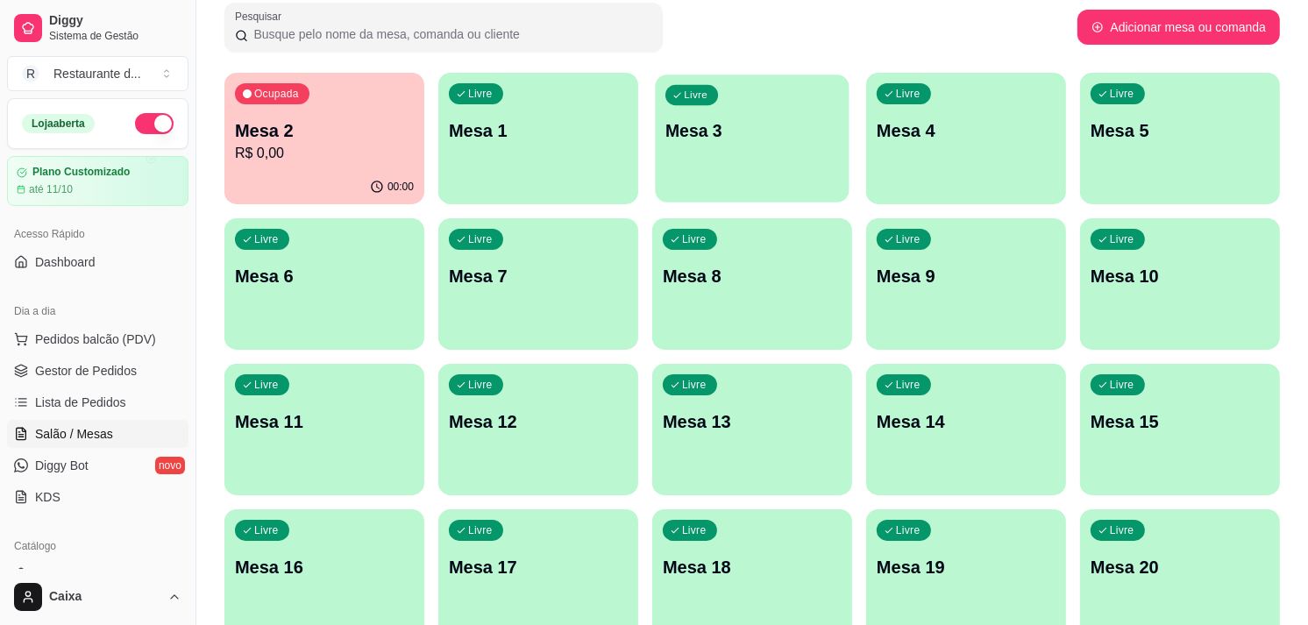
click at [769, 158] on div "Livre Mesa 3" at bounding box center [752, 128] width 194 height 107
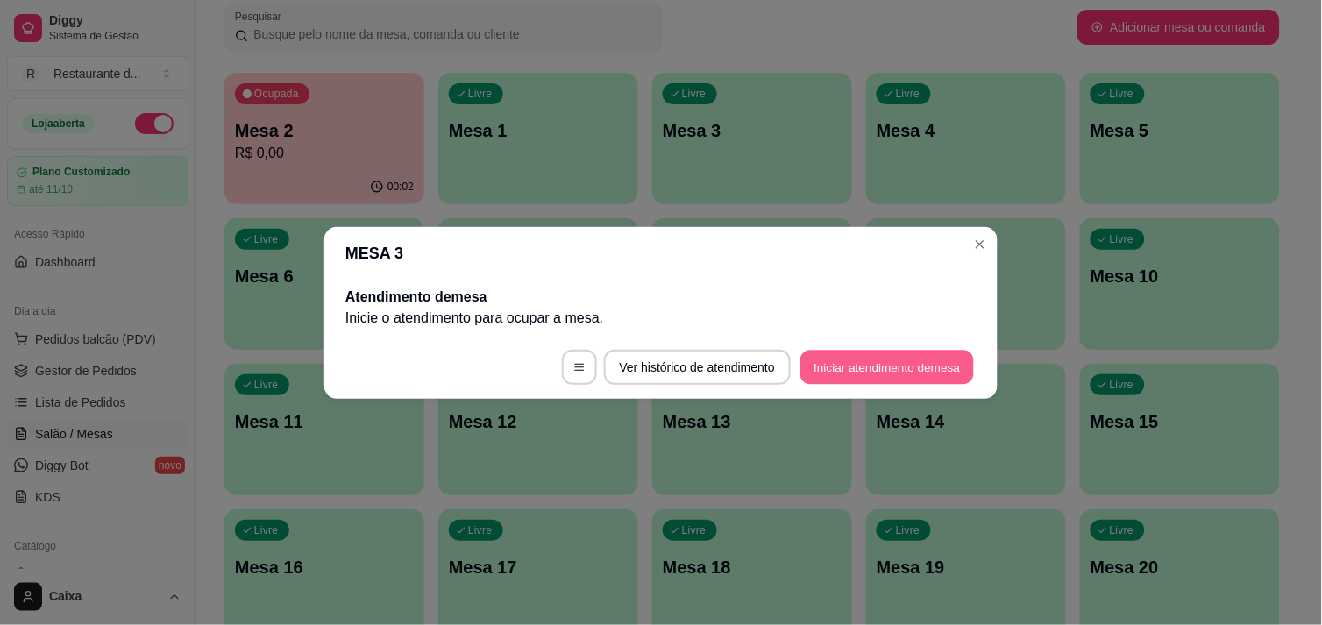
click at [901, 352] on button "Iniciar atendimento de mesa" at bounding box center [887, 367] width 174 height 34
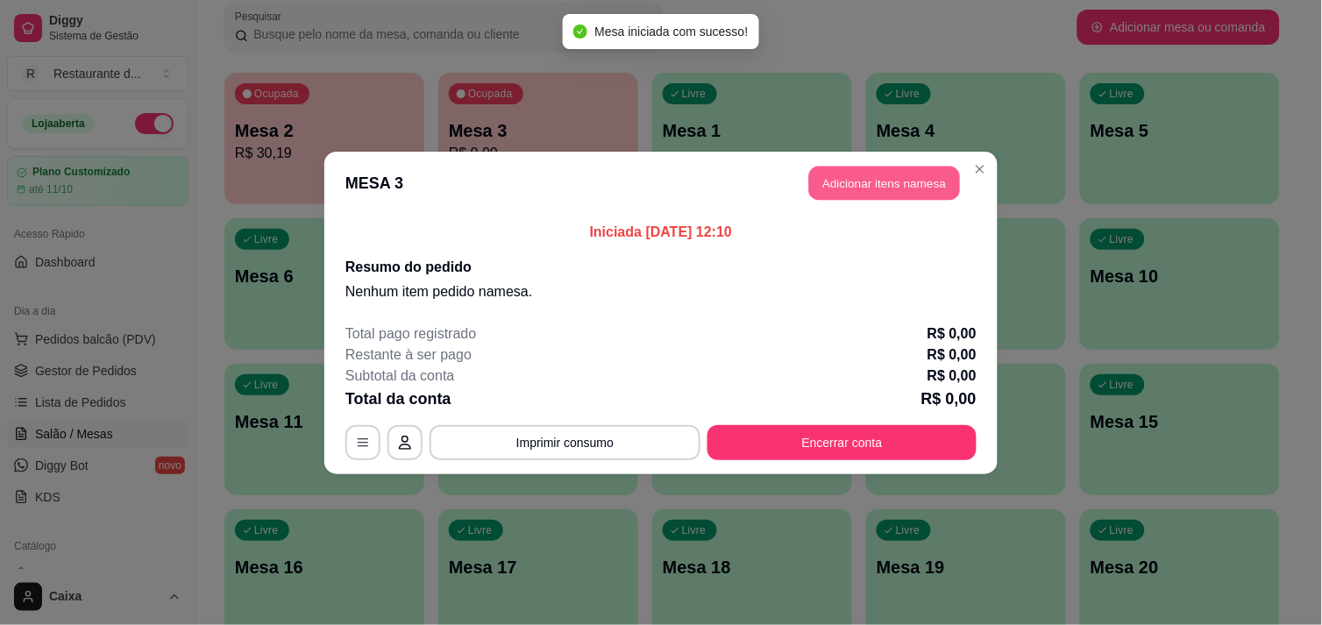
click at [870, 181] on button "Adicionar itens na mesa" at bounding box center [884, 183] width 151 height 34
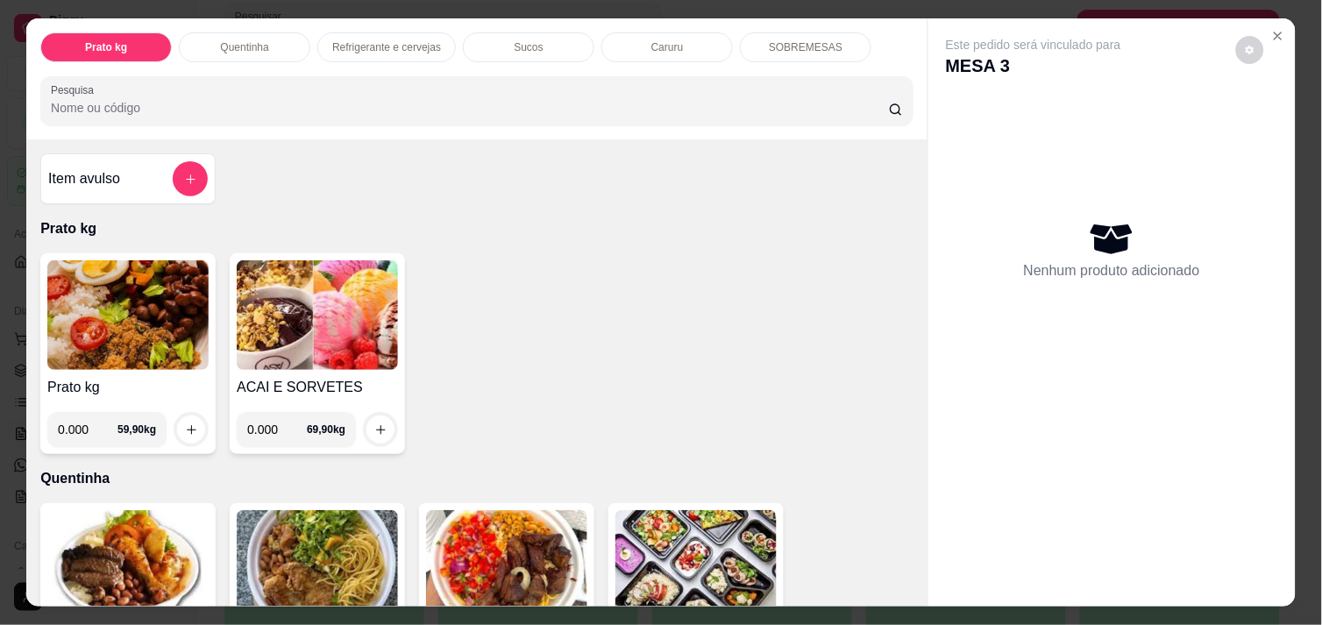
click at [89, 417] on input "0.000" at bounding box center [88, 429] width 60 height 35
type input "0.428"
click at [186, 423] on icon "increase-product-quantity" at bounding box center [191, 429] width 13 height 13
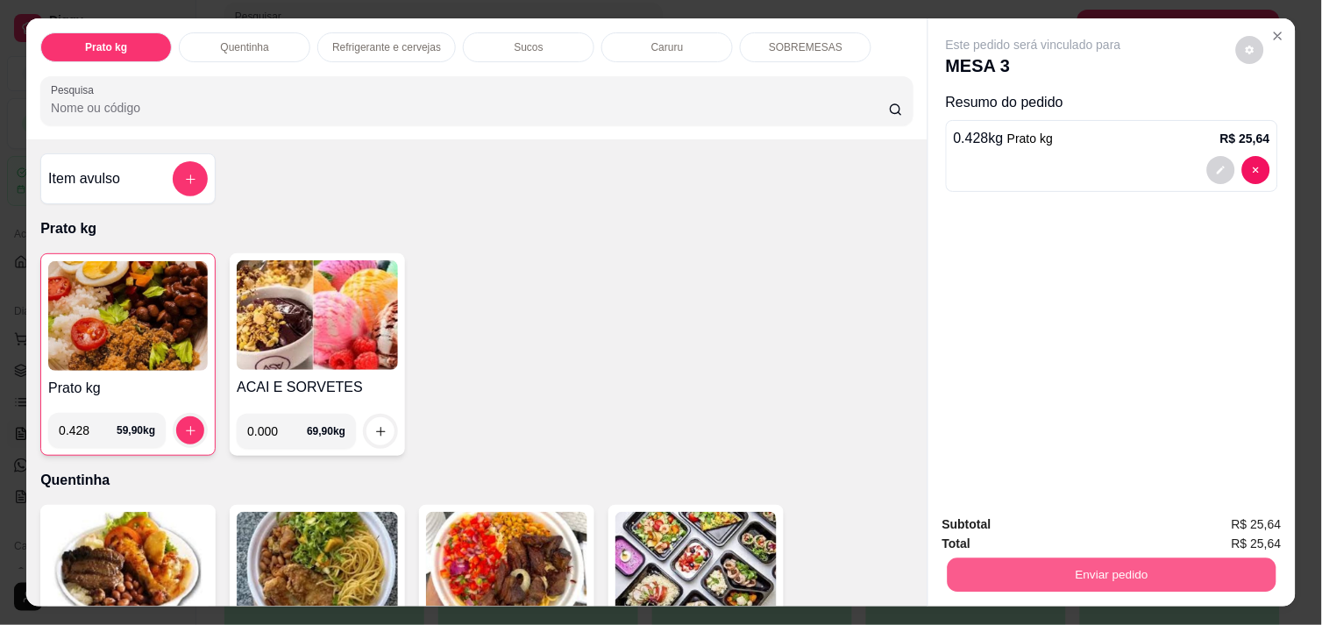
click at [1169, 571] on button "Enviar pedido" at bounding box center [1112, 575] width 329 height 34
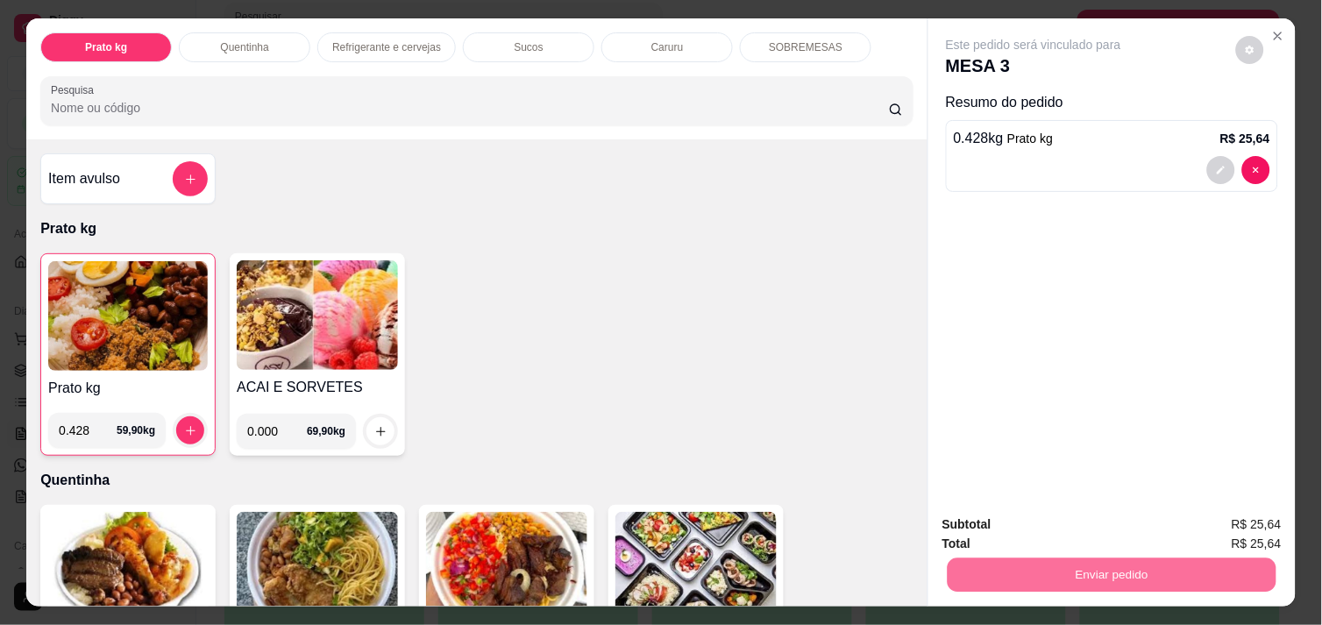
click at [1260, 515] on button "Enviar pedido" at bounding box center [1236, 524] width 96 height 32
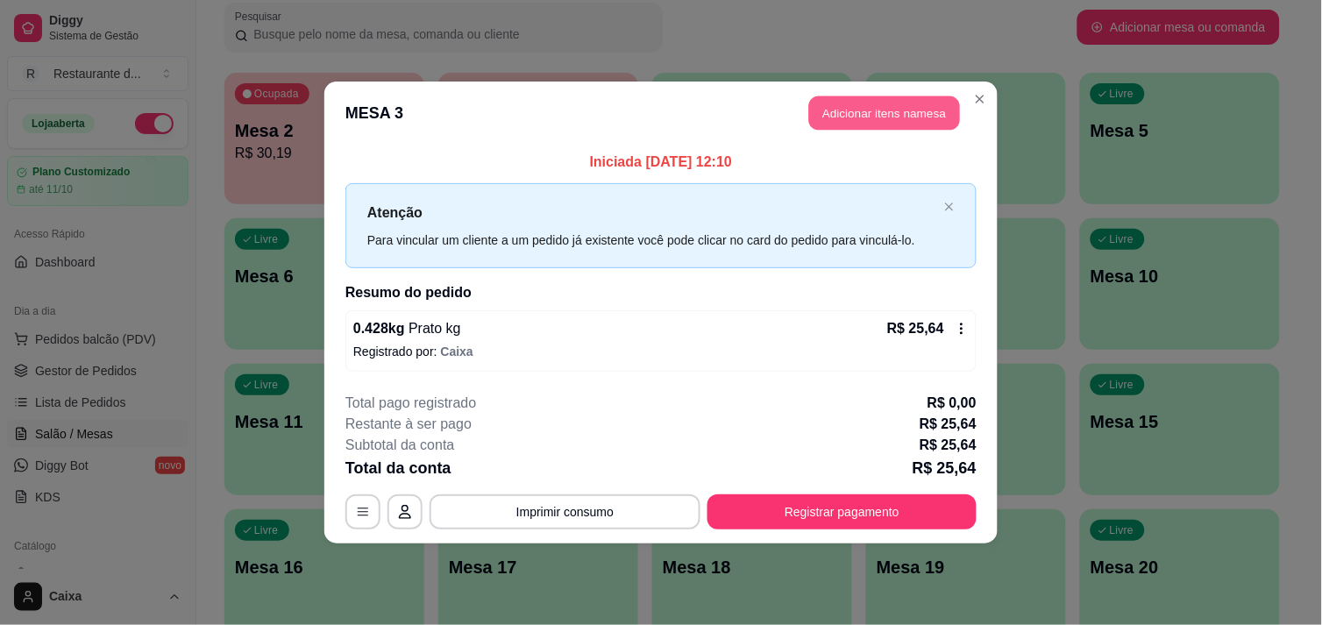
click at [914, 117] on button "Adicionar itens na mesa" at bounding box center [884, 113] width 151 height 34
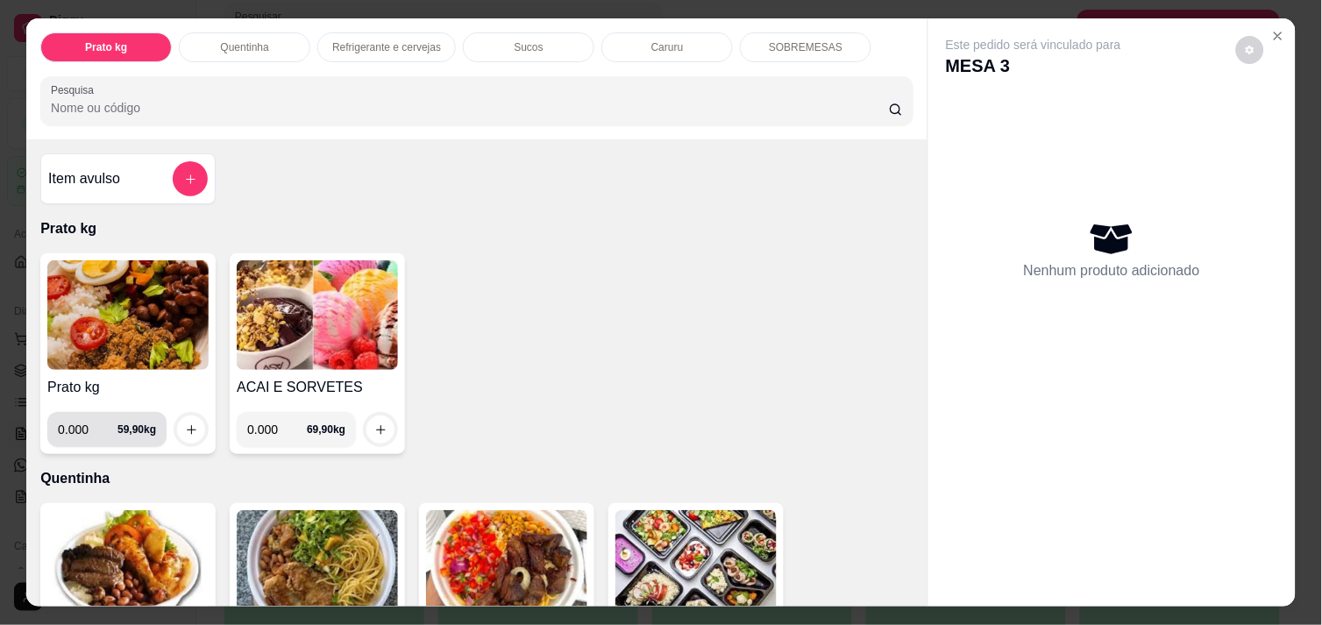
click at [83, 424] on input "0.000" at bounding box center [88, 429] width 60 height 35
type input "0.468"
click at [186, 423] on icon "increase-product-quantity" at bounding box center [191, 429] width 13 height 13
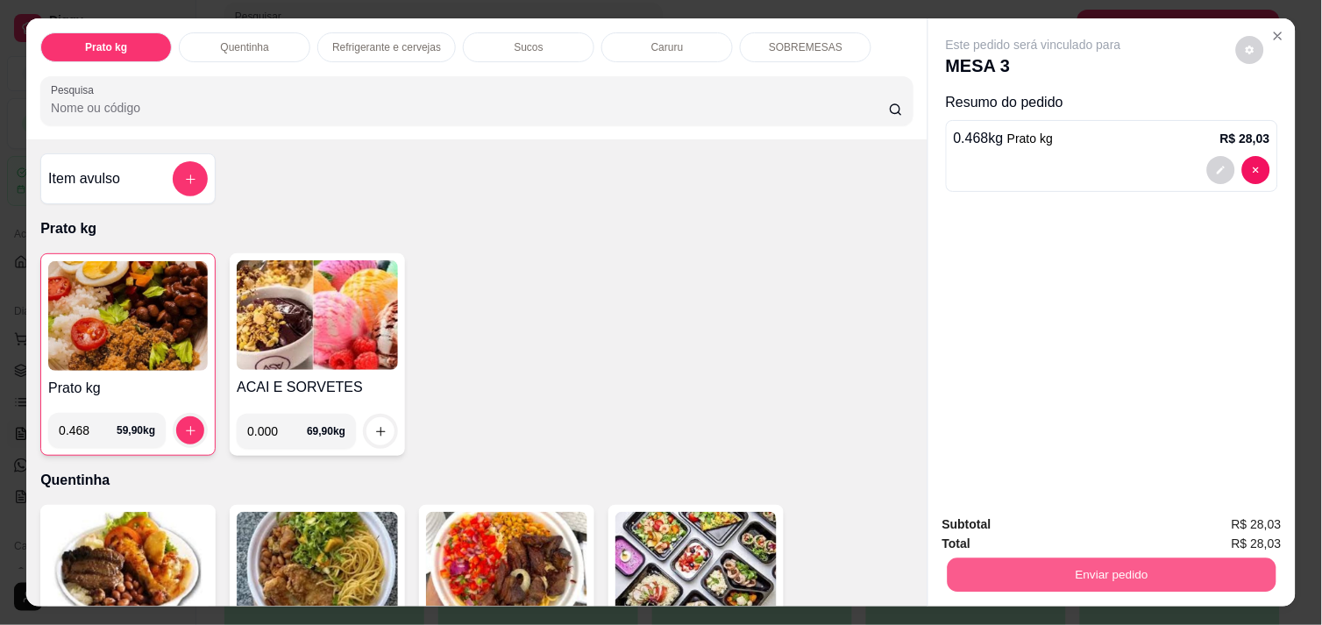
click at [1151, 565] on button "Enviar pedido" at bounding box center [1112, 575] width 329 height 34
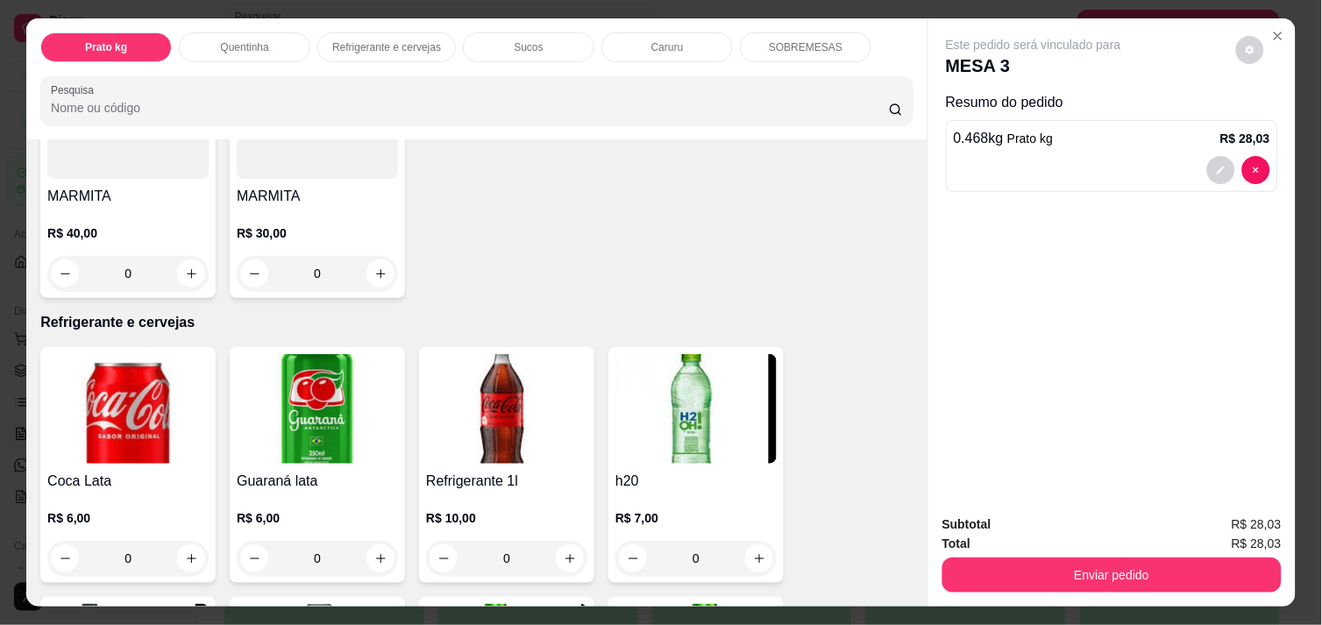
scroll to position [701, 0]
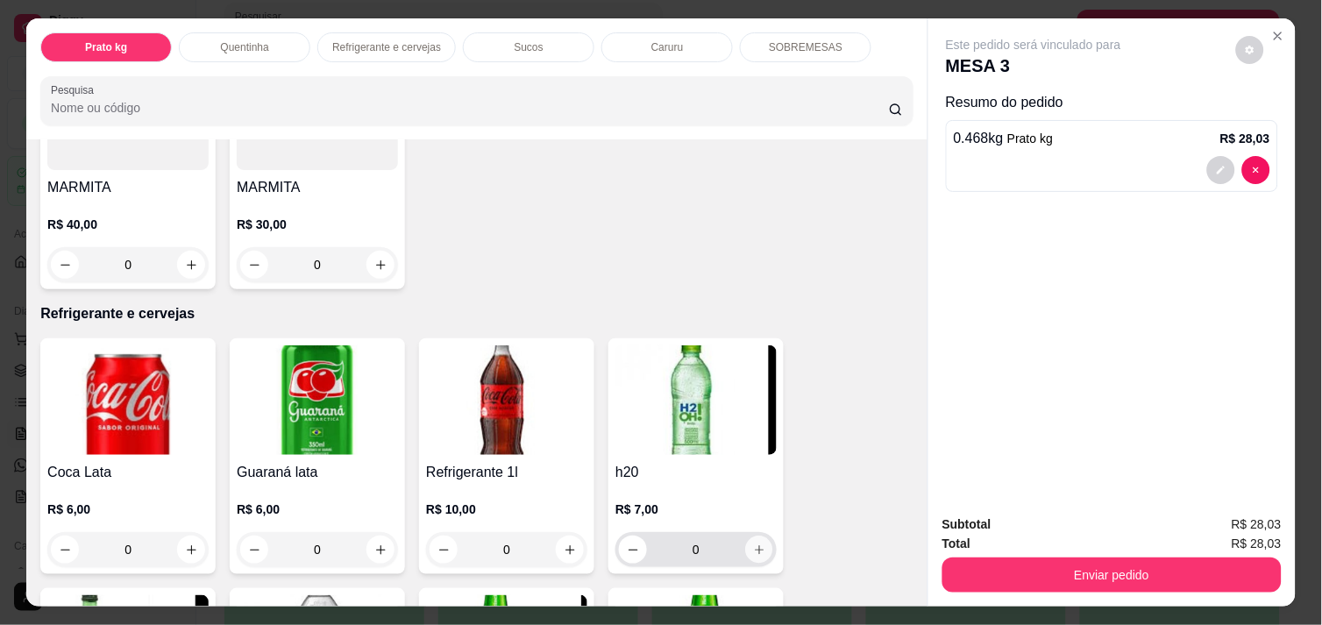
click at [755, 545] on icon "increase-product-quantity" at bounding box center [759, 549] width 9 height 9
type input "1"
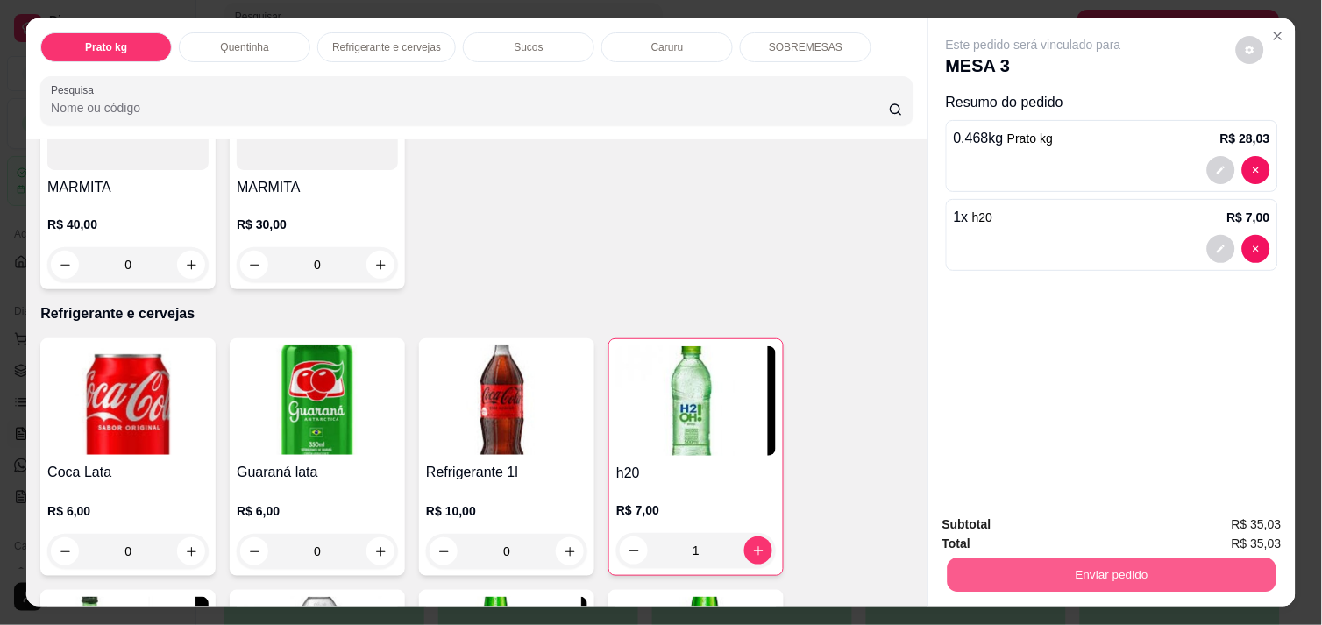
click at [1065, 565] on button "Enviar pedido" at bounding box center [1112, 575] width 329 height 34
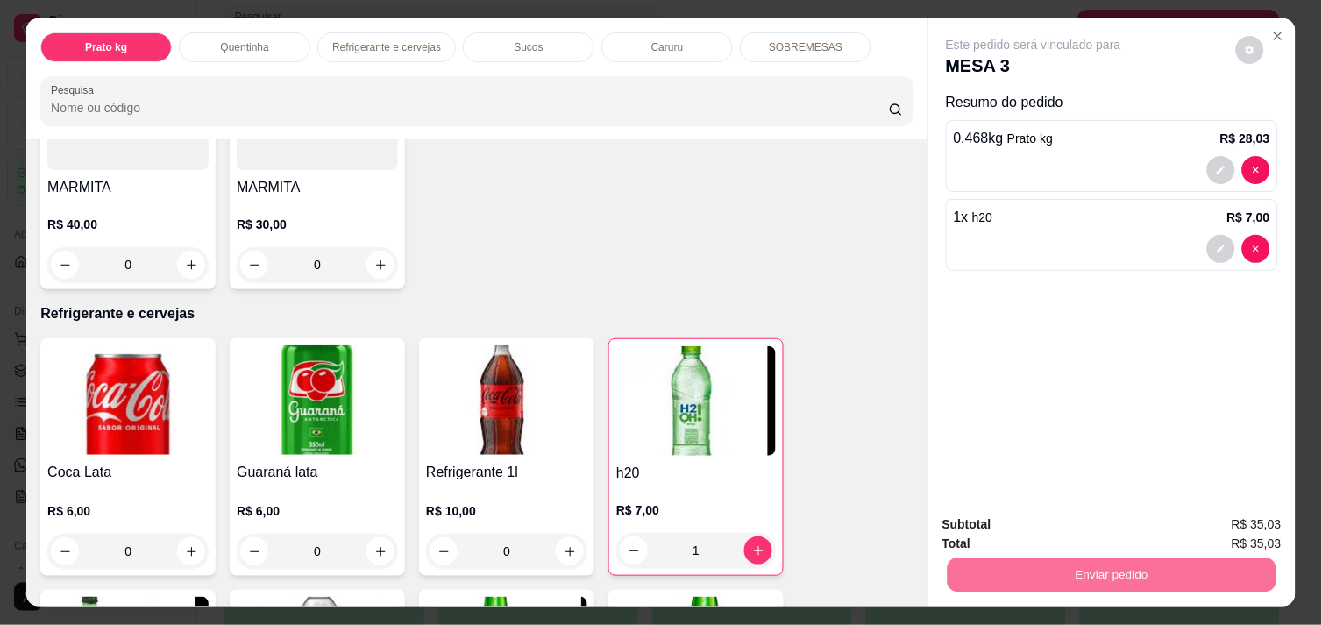
click at [1230, 518] on button "Enviar pedido" at bounding box center [1236, 524] width 96 height 32
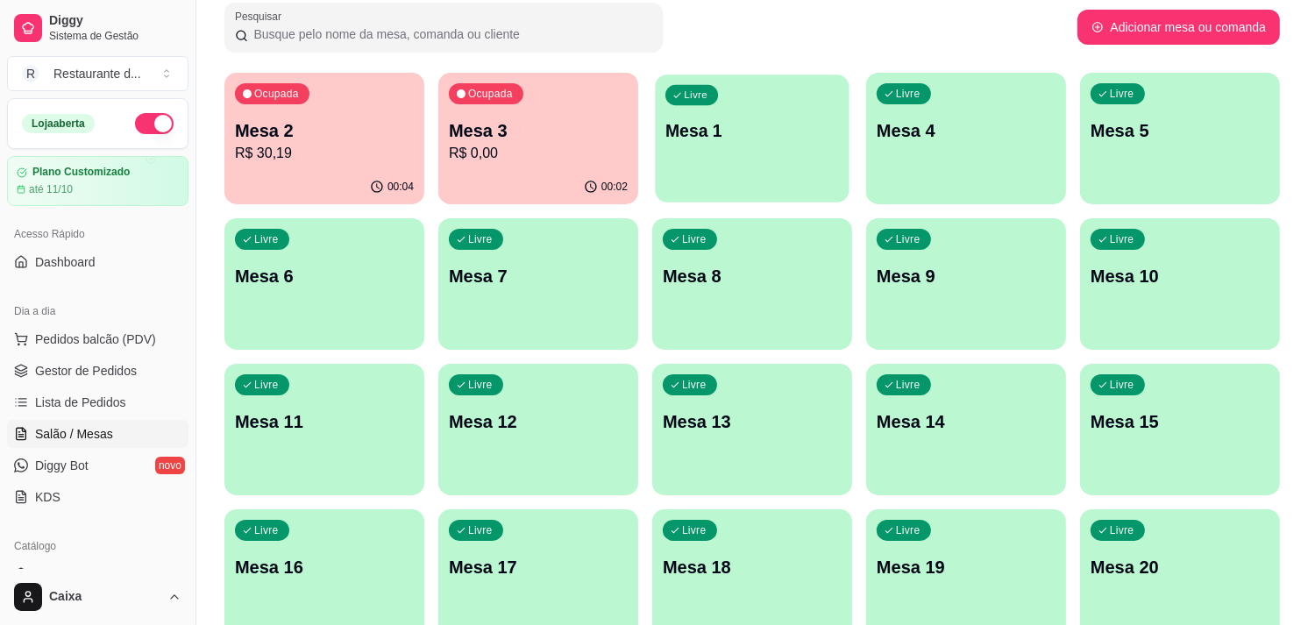
click at [715, 173] on div "Livre Mesa 1" at bounding box center [752, 128] width 194 height 107
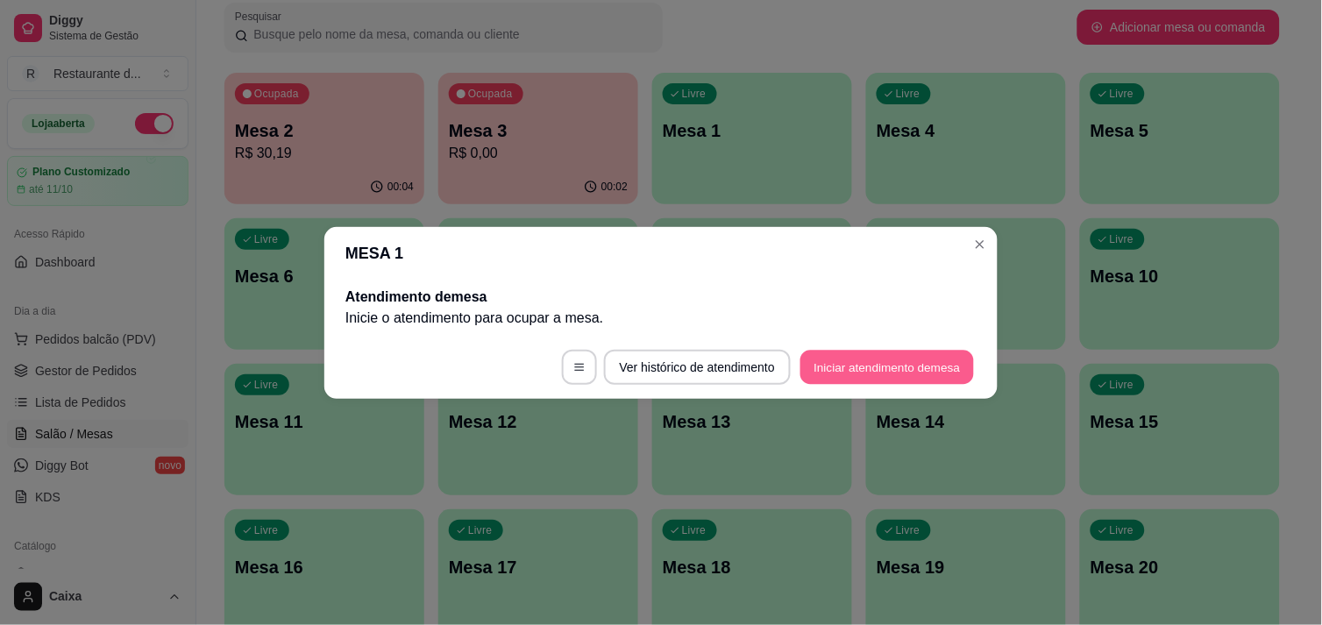
click at [873, 357] on button "Iniciar atendimento de mesa" at bounding box center [887, 367] width 174 height 34
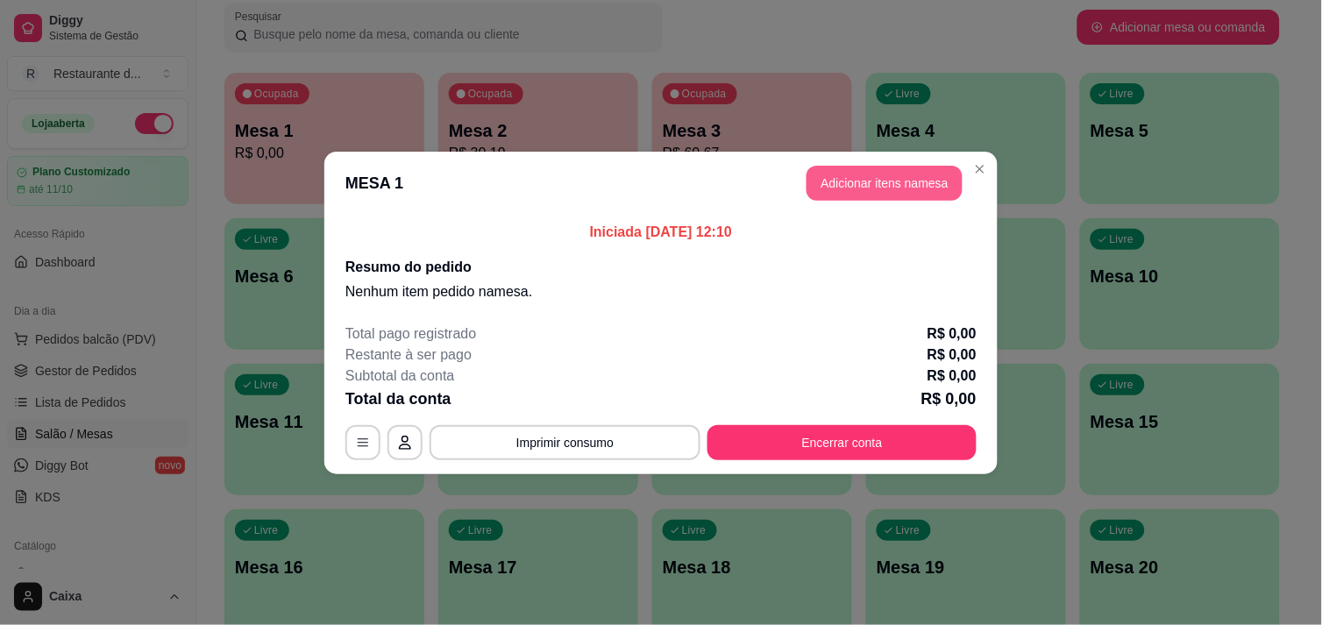
click at [890, 181] on button "Adicionar itens na mesa" at bounding box center [884, 183] width 156 height 35
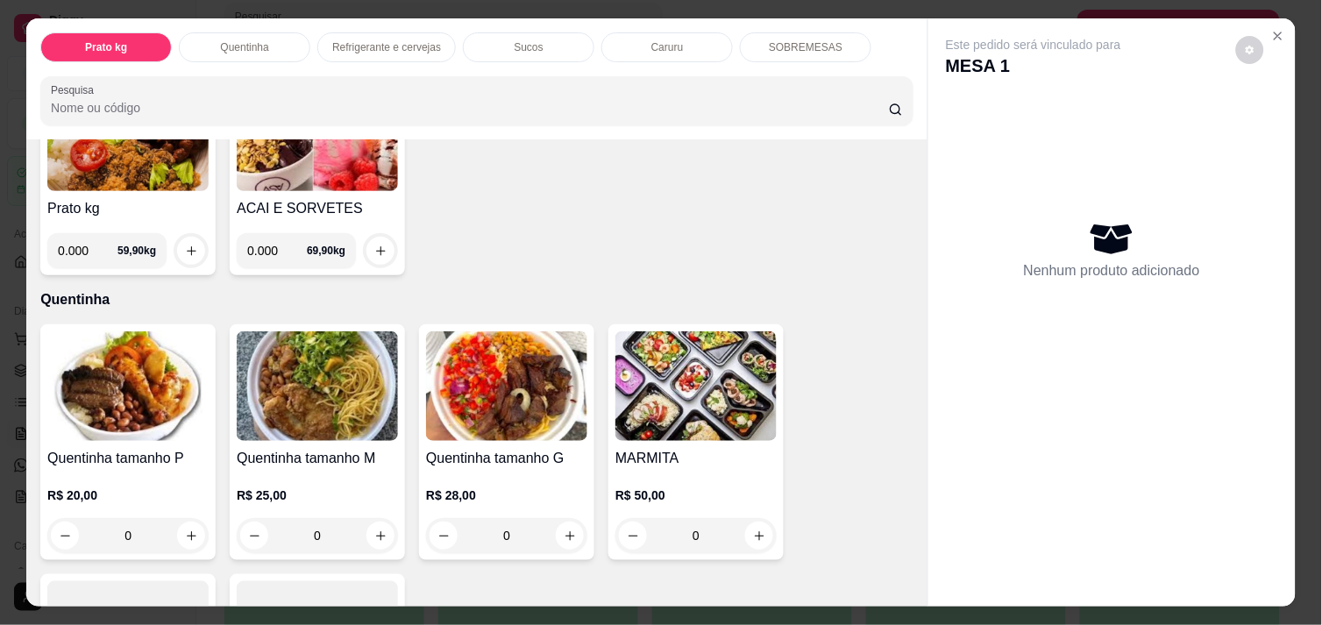
scroll to position [195, 0]
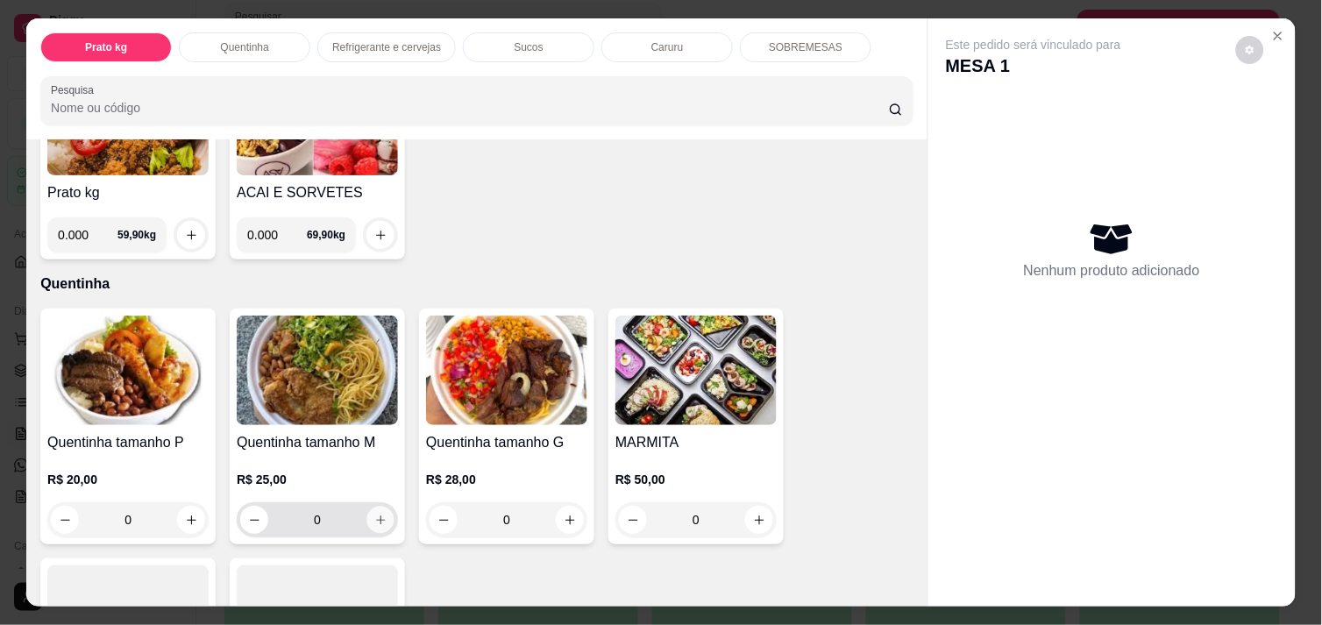
click at [379, 514] on icon "increase-product-quantity" at bounding box center [380, 520] width 13 height 13
type input "1"
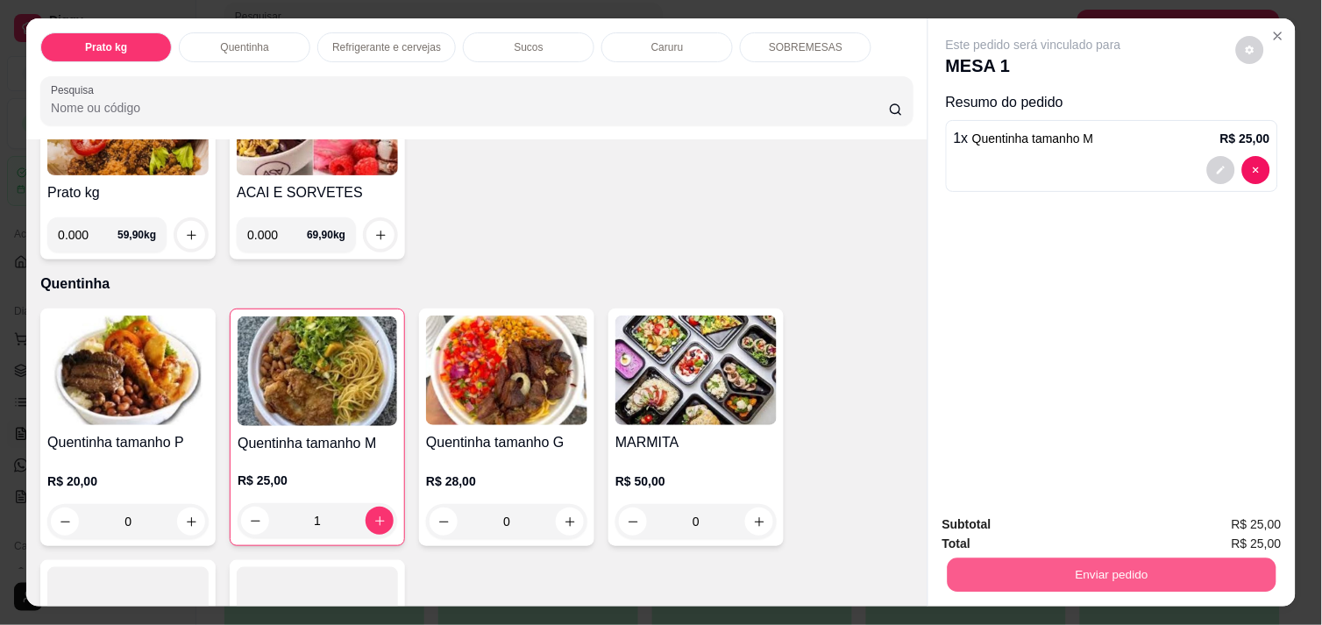
click at [1068, 565] on button "Enviar pedido" at bounding box center [1112, 575] width 329 height 34
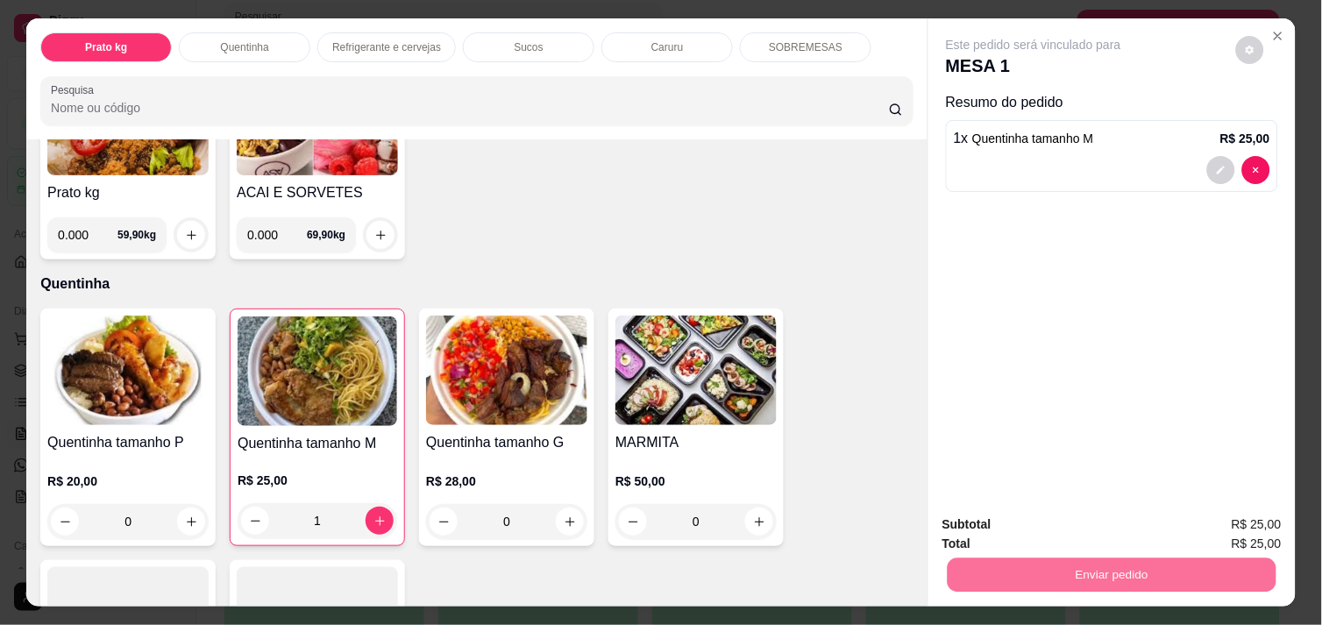
click at [1239, 520] on button "Enviar pedido" at bounding box center [1236, 524] width 96 height 32
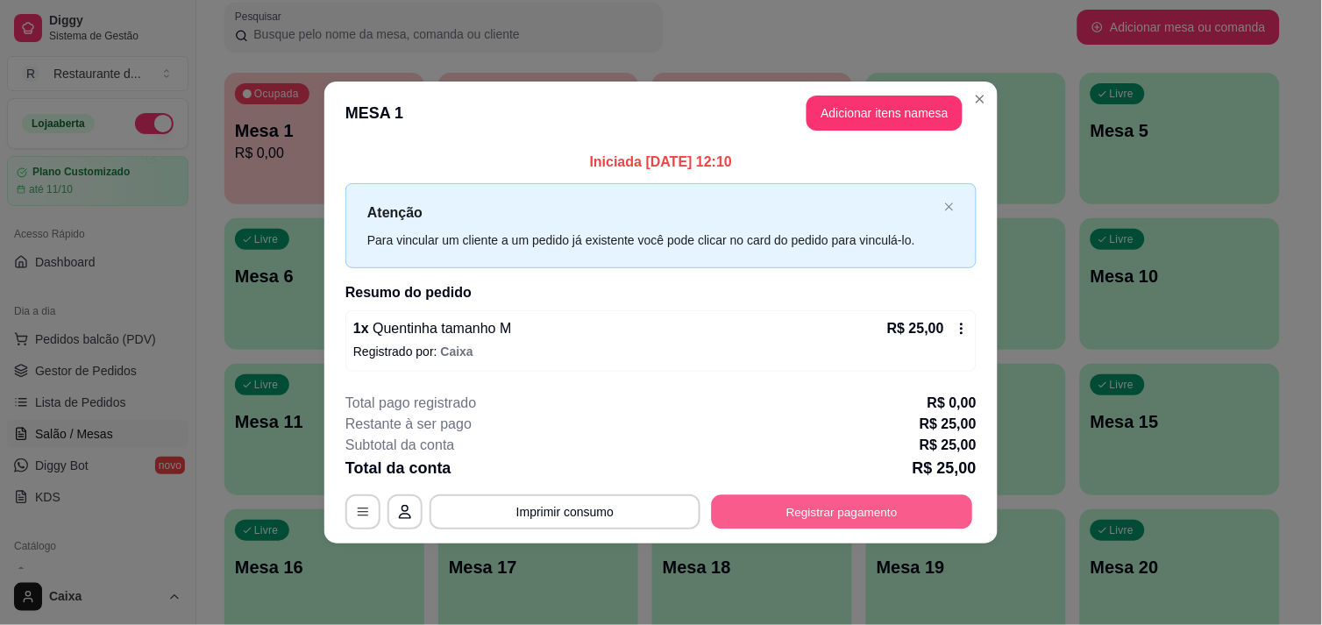
click at [883, 496] on button "Registrar pagamento" at bounding box center [842, 512] width 261 height 34
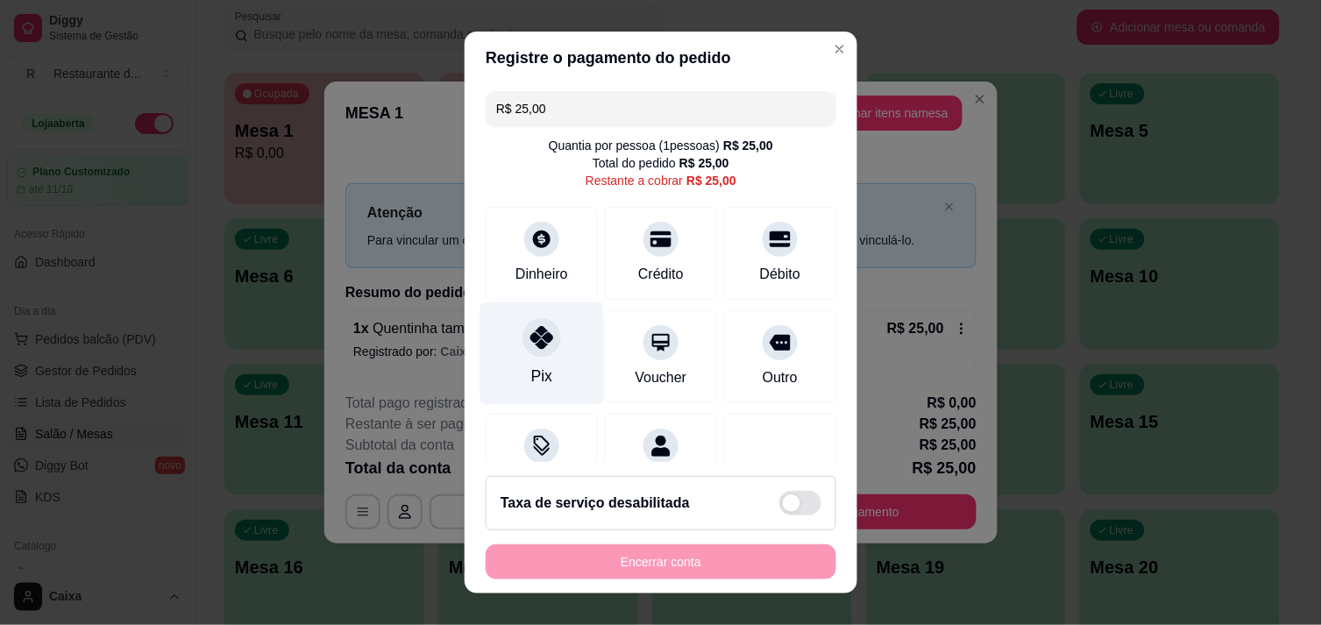
click at [541, 372] on div "Pix" at bounding box center [542, 353] width 124 height 103
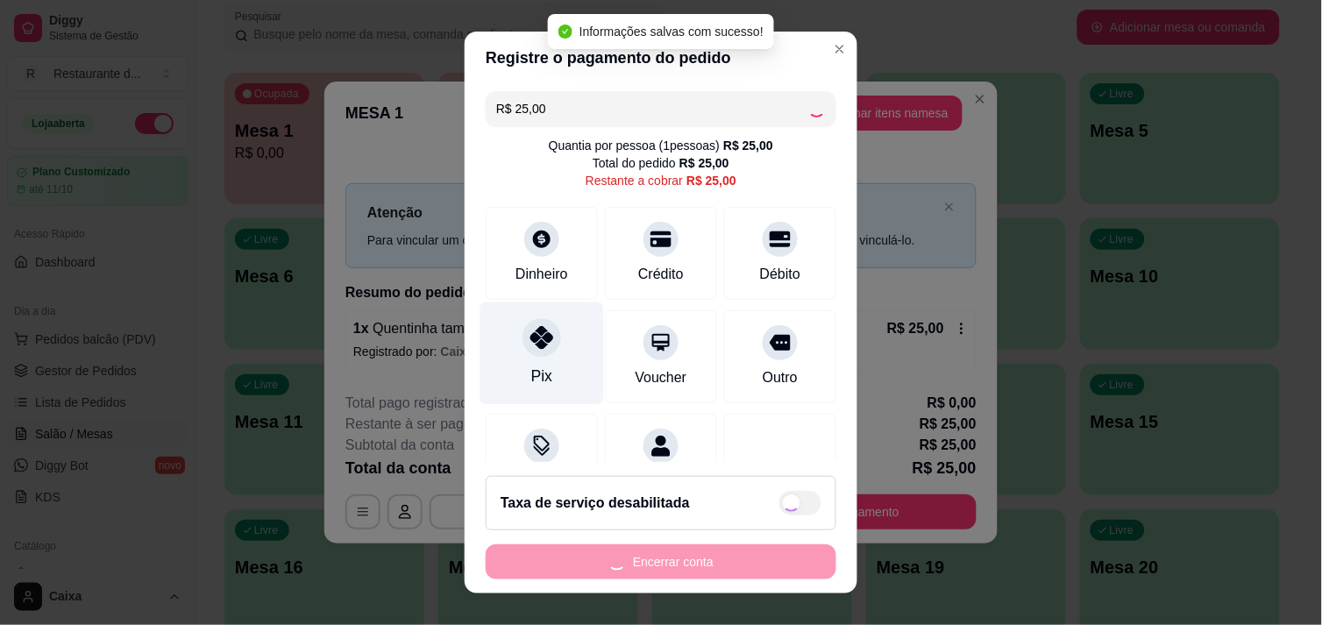
type input "R$ 0,00"
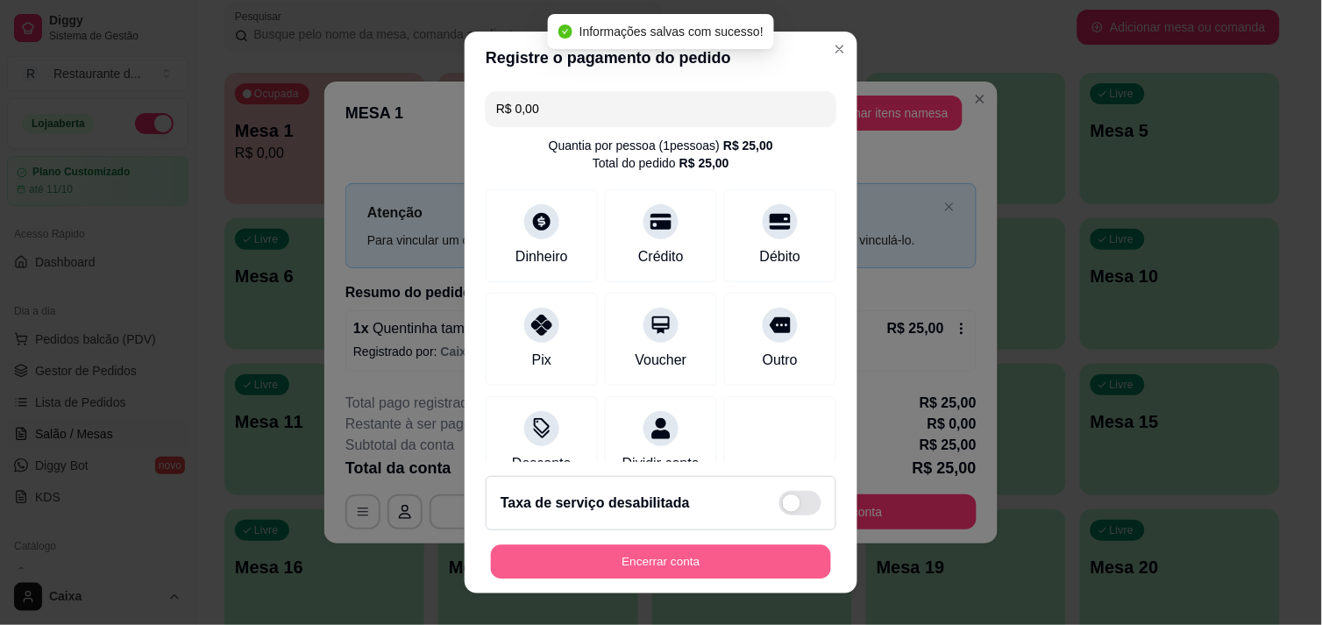
click at [685, 554] on button "Encerrar conta" at bounding box center [661, 562] width 340 height 34
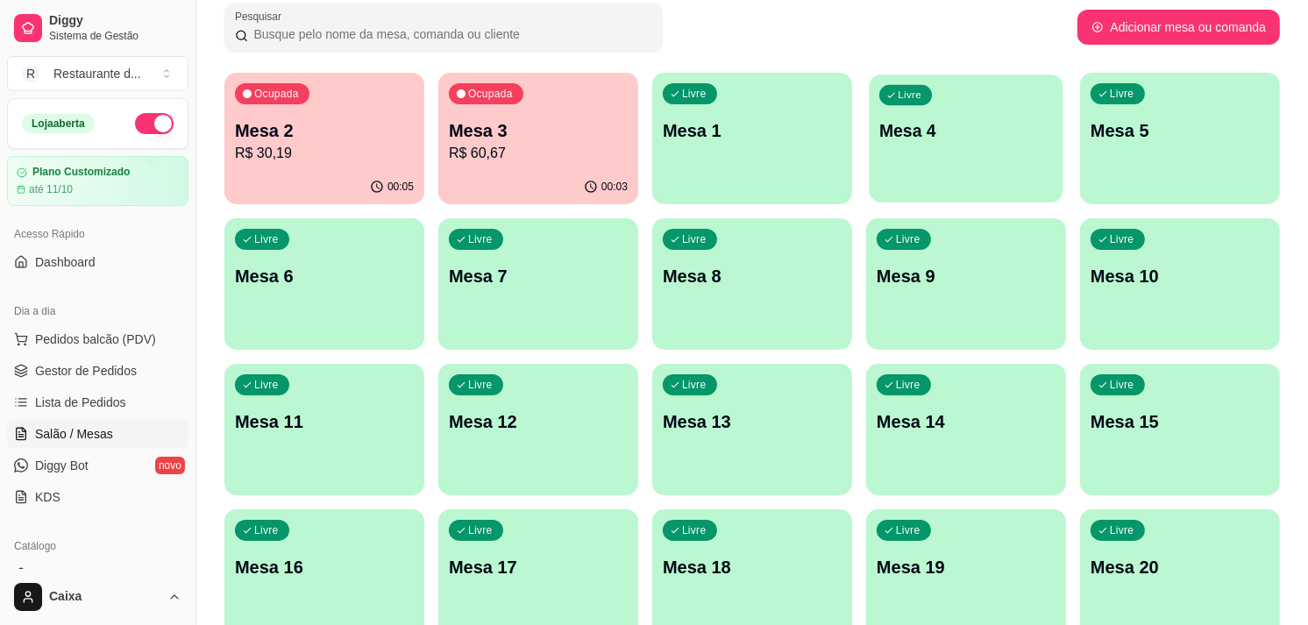
click at [959, 163] on div "Livre Mesa 4" at bounding box center [966, 128] width 194 height 107
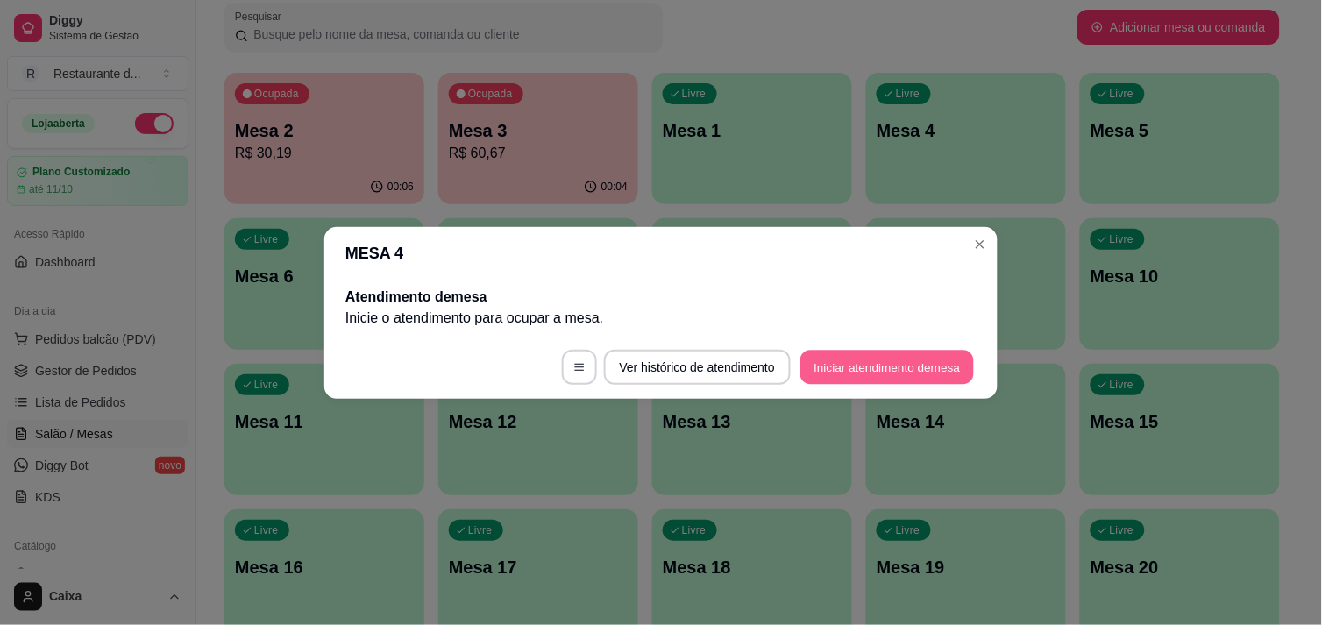
click at [933, 351] on button "Iniciar atendimento de mesa" at bounding box center [887, 367] width 174 height 34
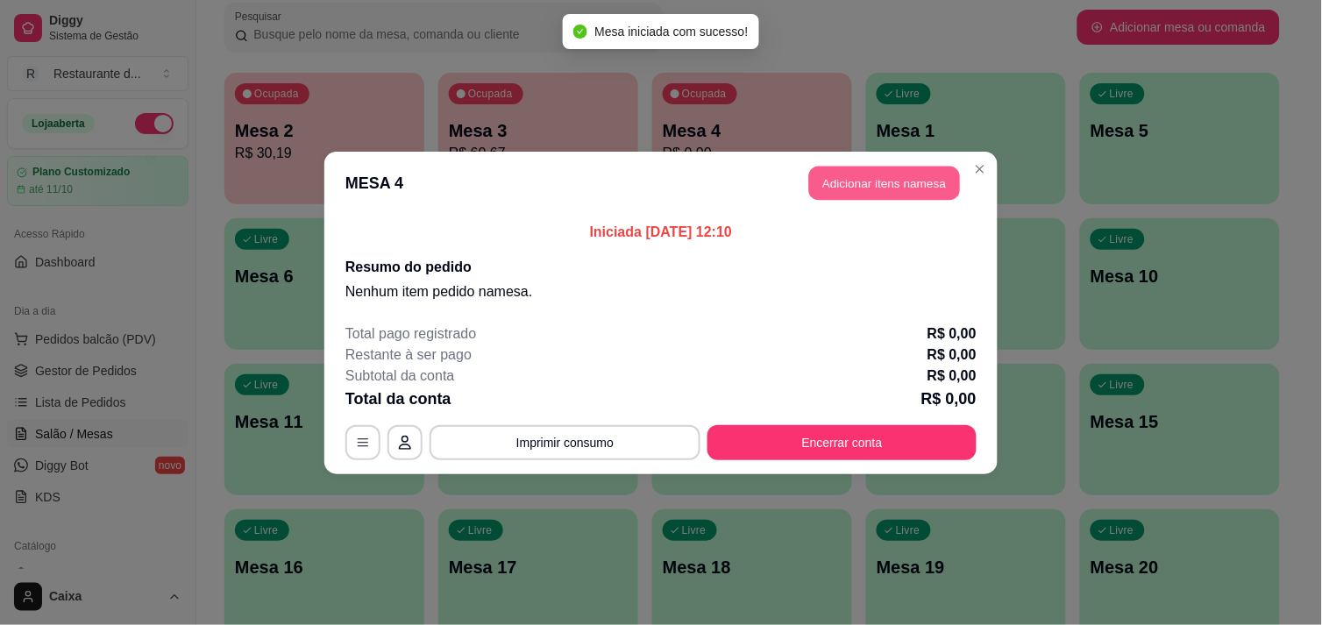
click at [904, 181] on button "Adicionar itens na mesa" at bounding box center [884, 183] width 151 height 34
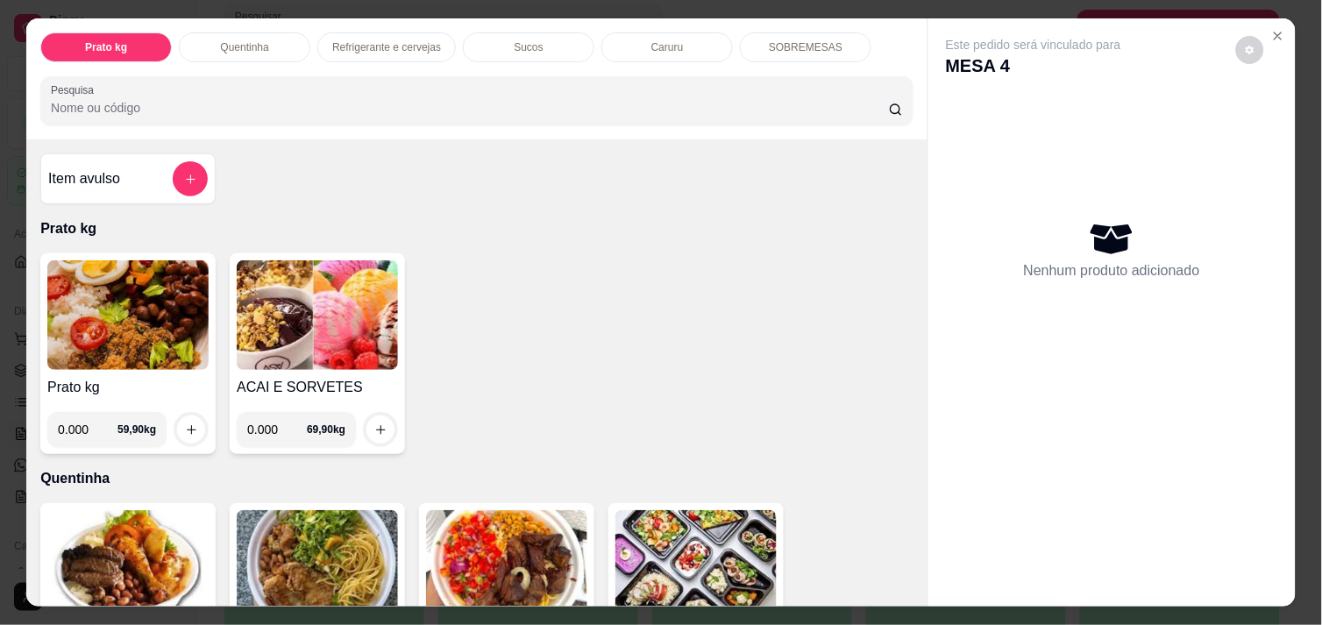
click at [85, 424] on input "0.000" at bounding box center [88, 429] width 60 height 35
type input "0.350"
click at [185, 425] on icon "increase-product-quantity" at bounding box center [191, 429] width 13 height 13
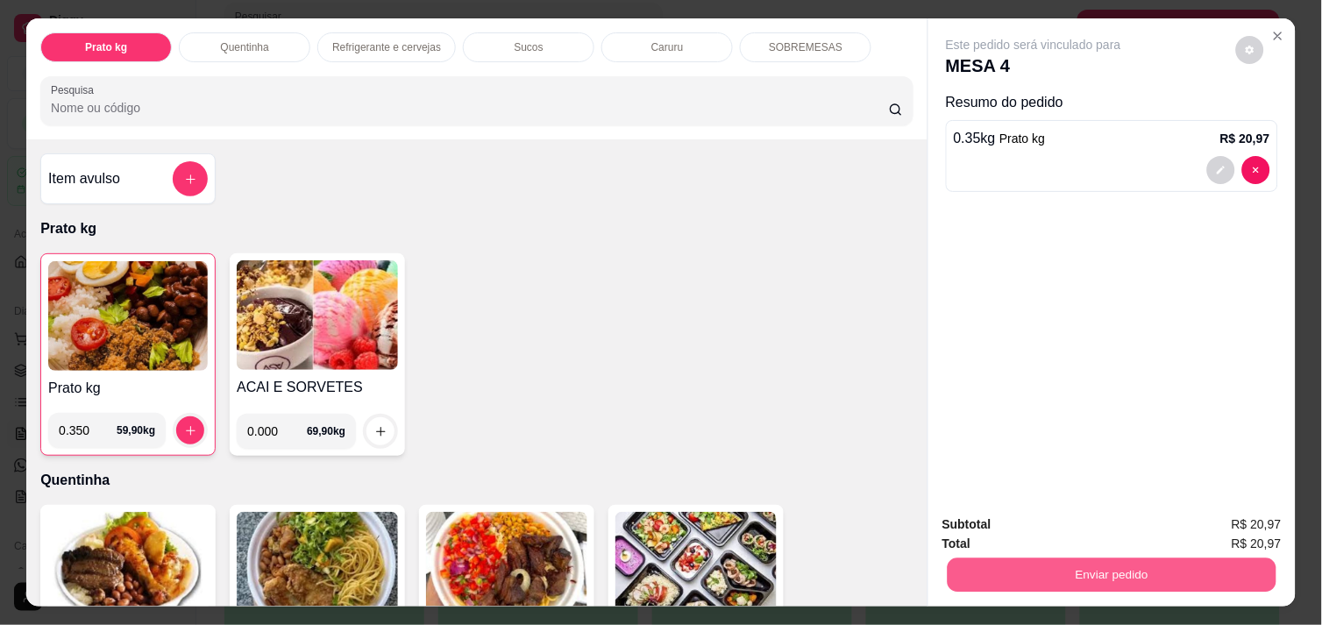
click at [1012, 559] on button "Enviar pedido" at bounding box center [1112, 575] width 329 height 34
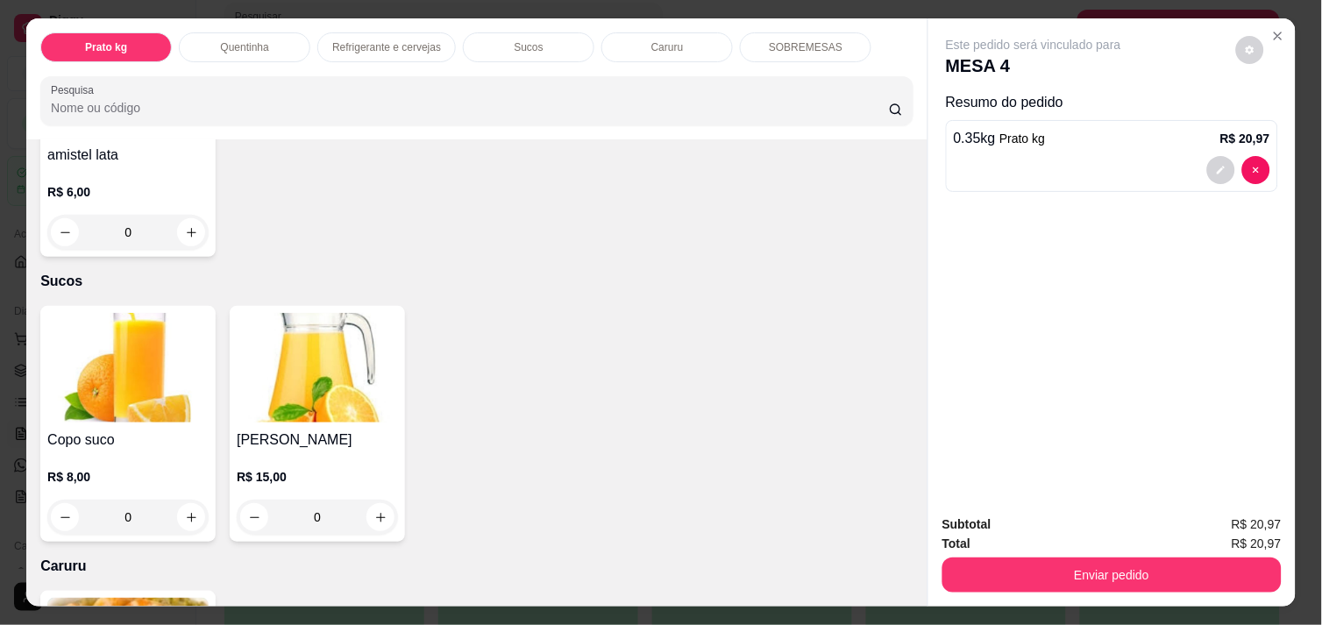
scroll to position [1519, 0]
click at [188, 503] on button "increase-product-quantity" at bounding box center [191, 516] width 27 height 27
type input "1"
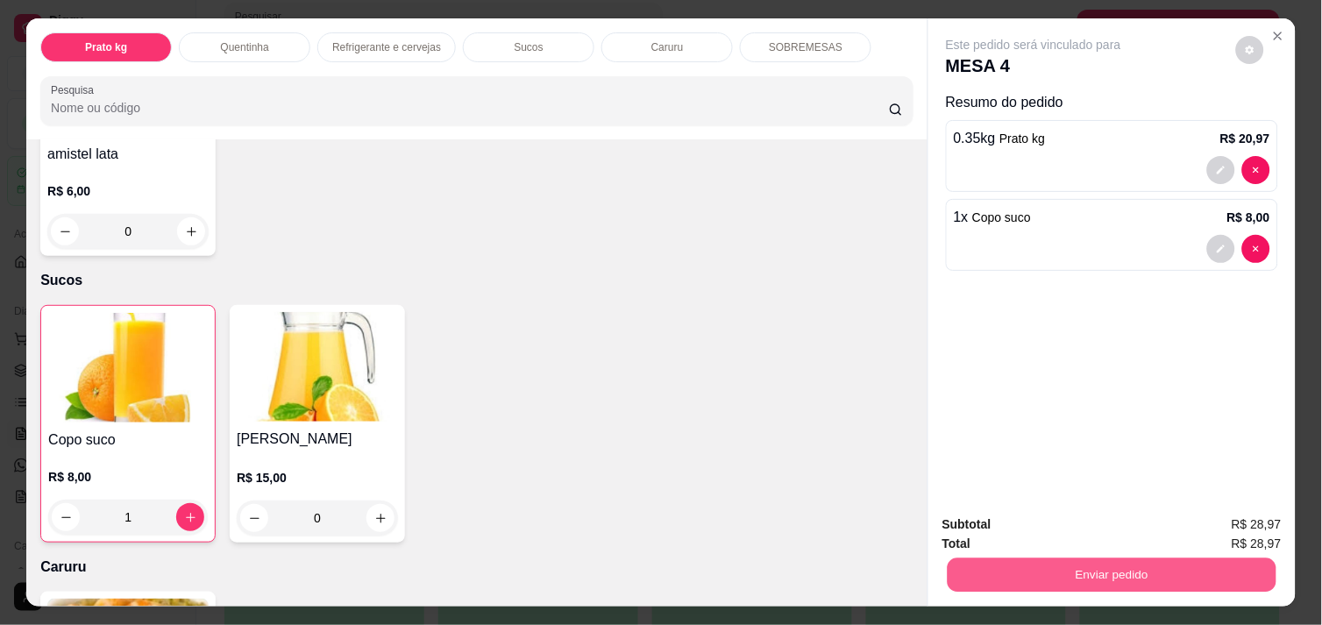
click at [1090, 570] on button "Enviar pedido" at bounding box center [1112, 575] width 329 height 34
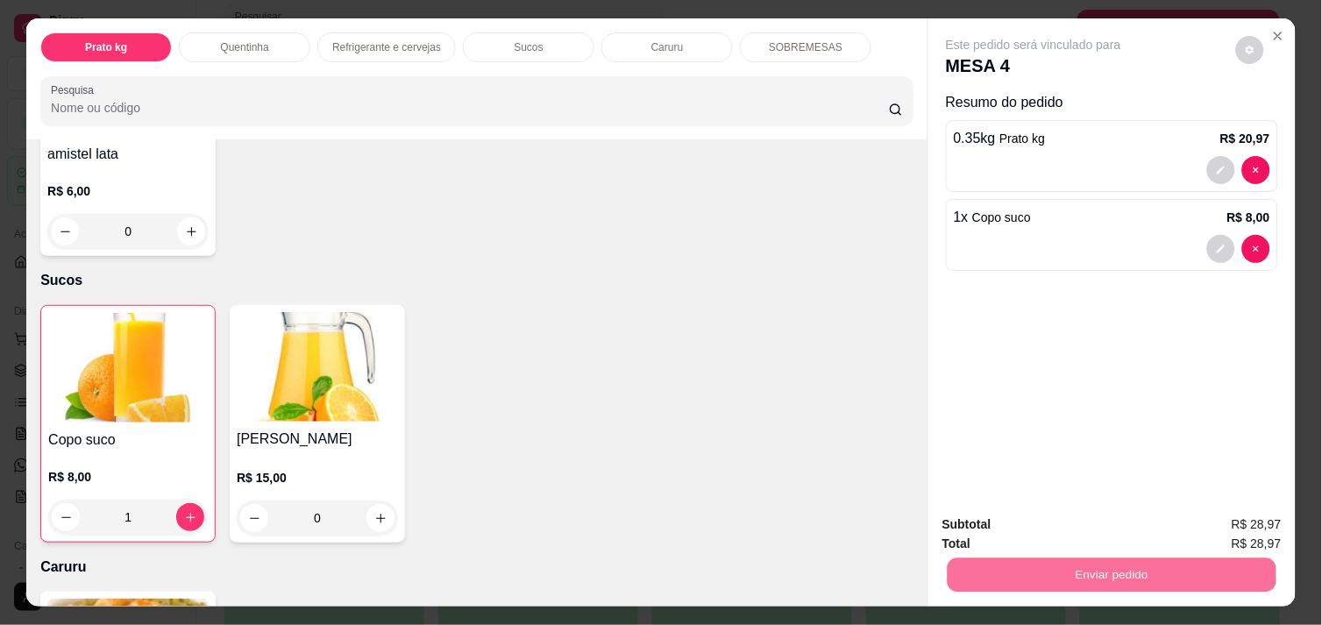
click at [1220, 520] on button "Enviar pedido" at bounding box center [1236, 524] width 96 height 32
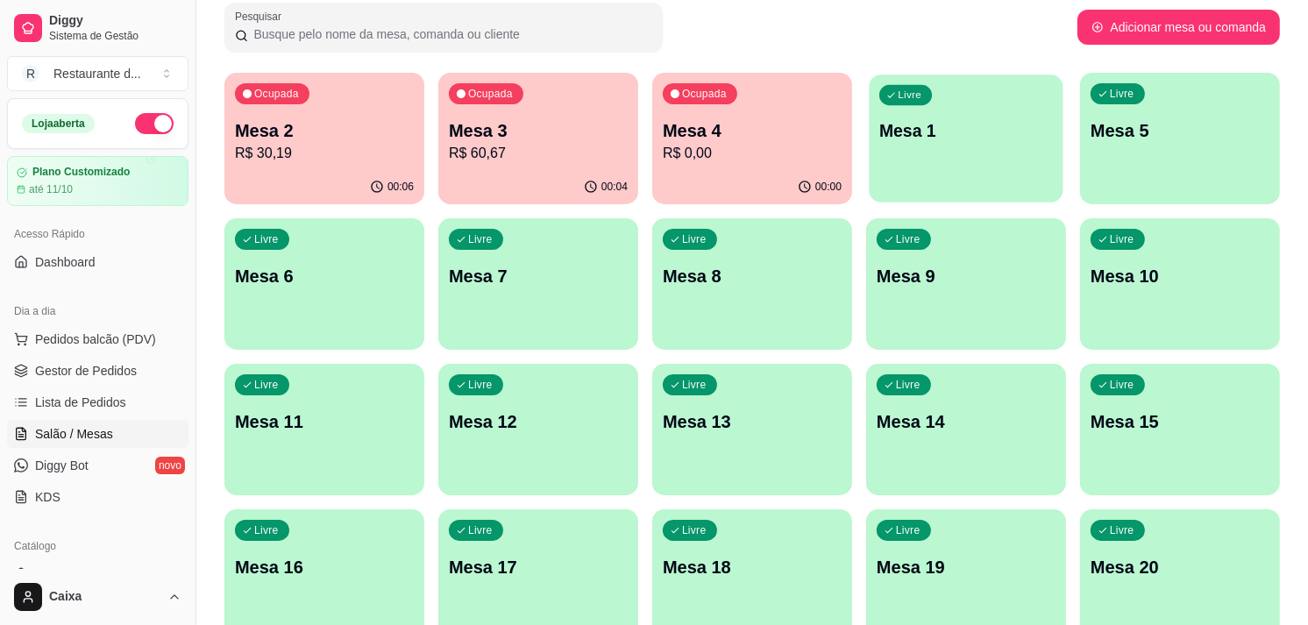
click at [1000, 138] on p "Mesa 1" at bounding box center [966, 131] width 174 height 24
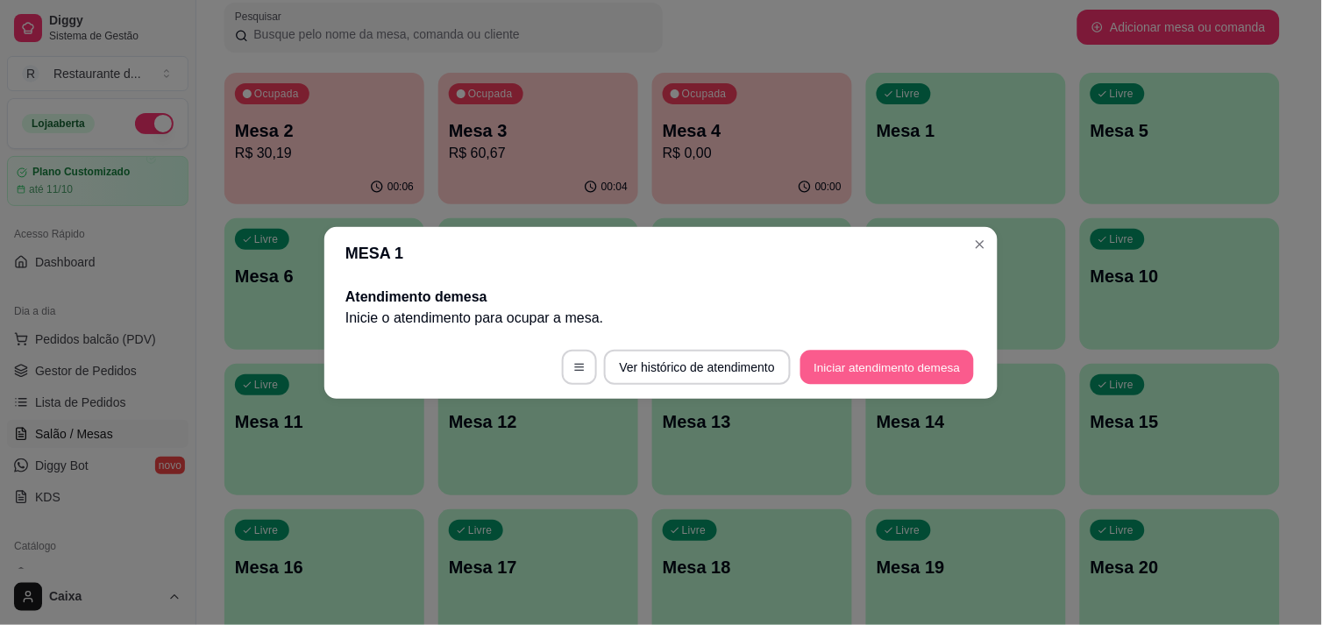
click at [885, 364] on button "Iniciar atendimento de mesa" at bounding box center [887, 367] width 174 height 34
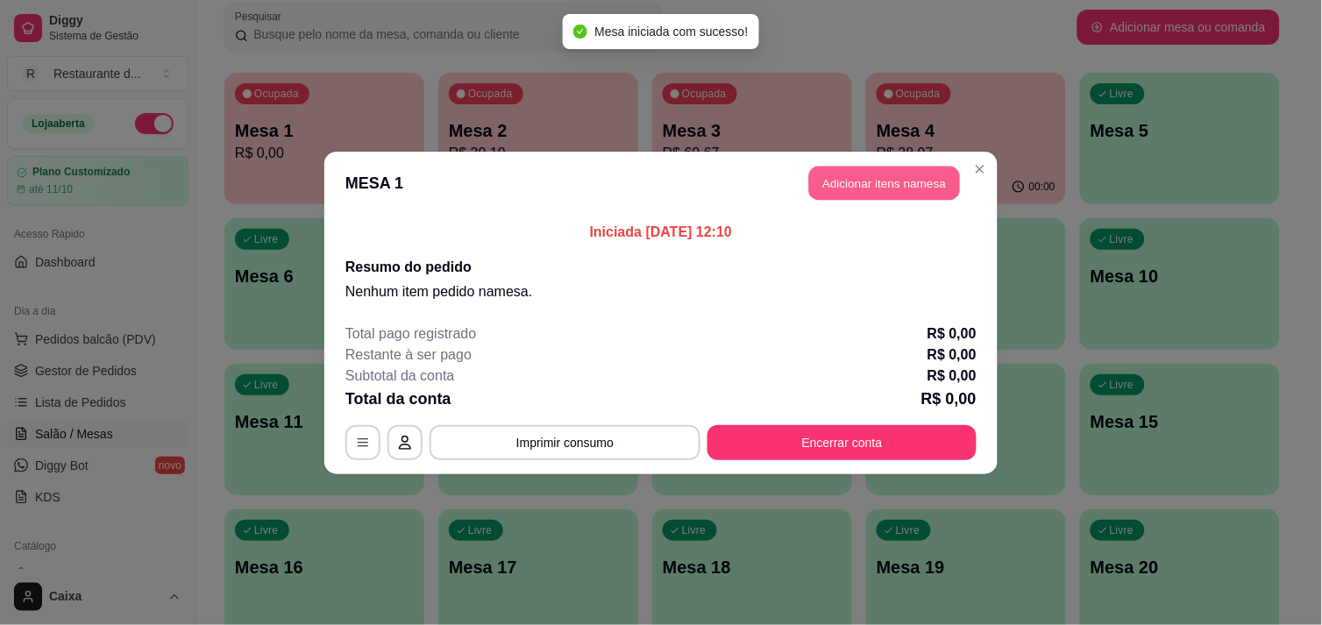
click at [879, 174] on button "Adicionar itens na mesa" at bounding box center [884, 183] width 151 height 34
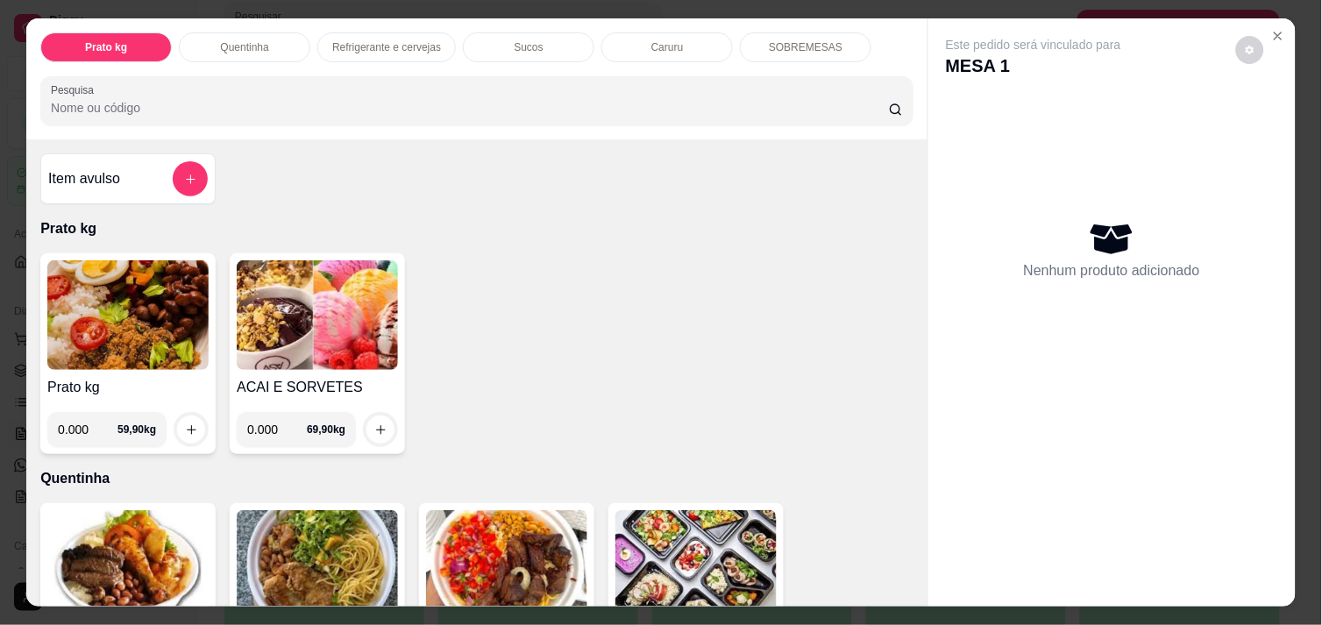
click at [81, 412] on input "0.000" at bounding box center [88, 429] width 60 height 35
type input "0.412"
click at [186, 423] on icon "increase-product-quantity" at bounding box center [191, 429] width 13 height 13
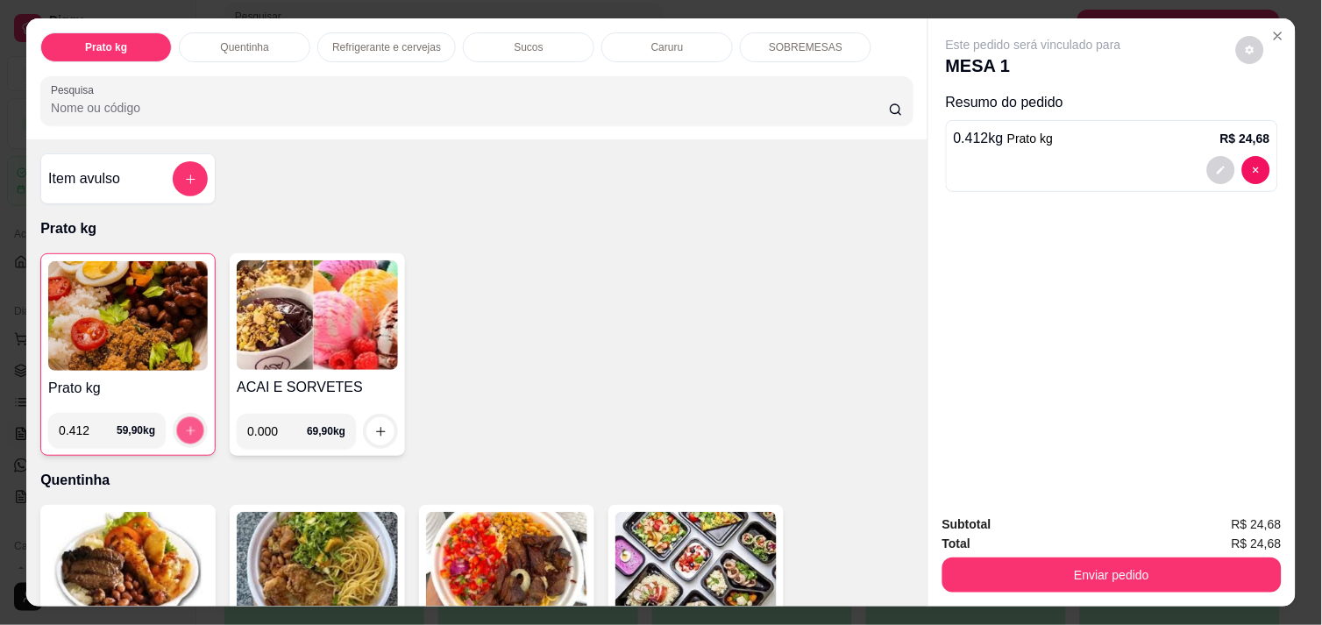
click at [186, 426] on icon "increase-product-quantity" at bounding box center [190, 430] width 9 height 9
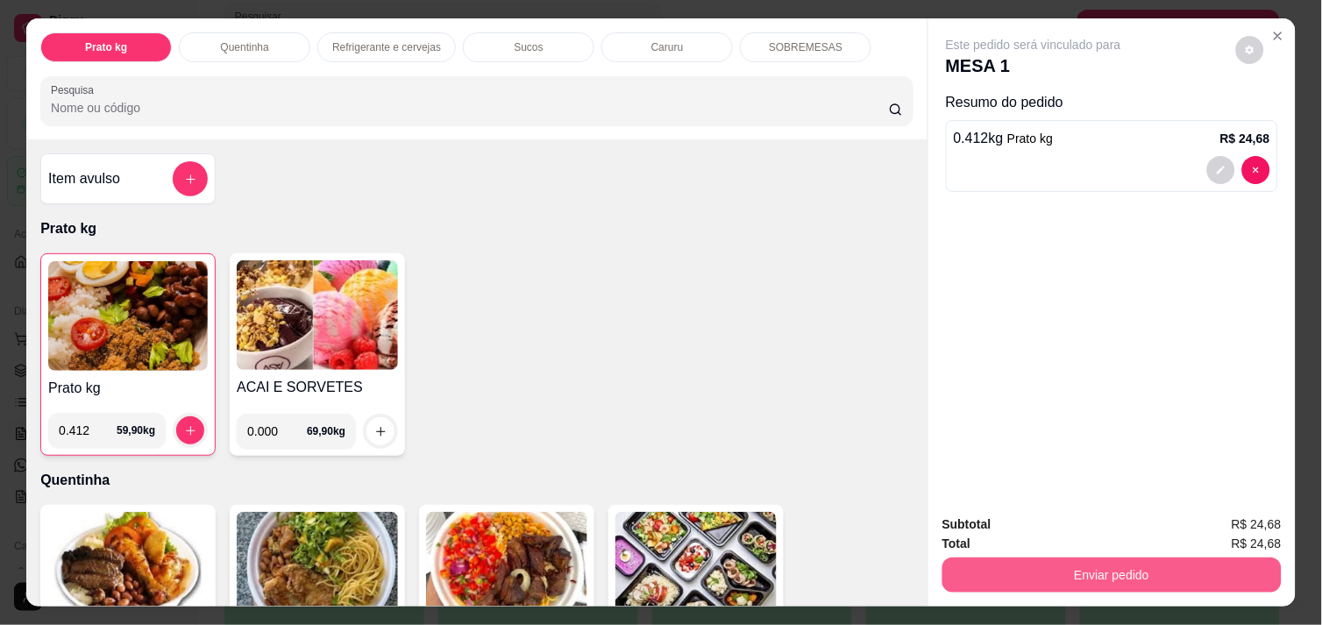
click at [1078, 567] on button "Enviar pedido" at bounding box center [1111, 575] width 339 height 35
click at [1078, 567] on button "Enviar pedido" at bounding box center [1112, 575] width 329 height 34
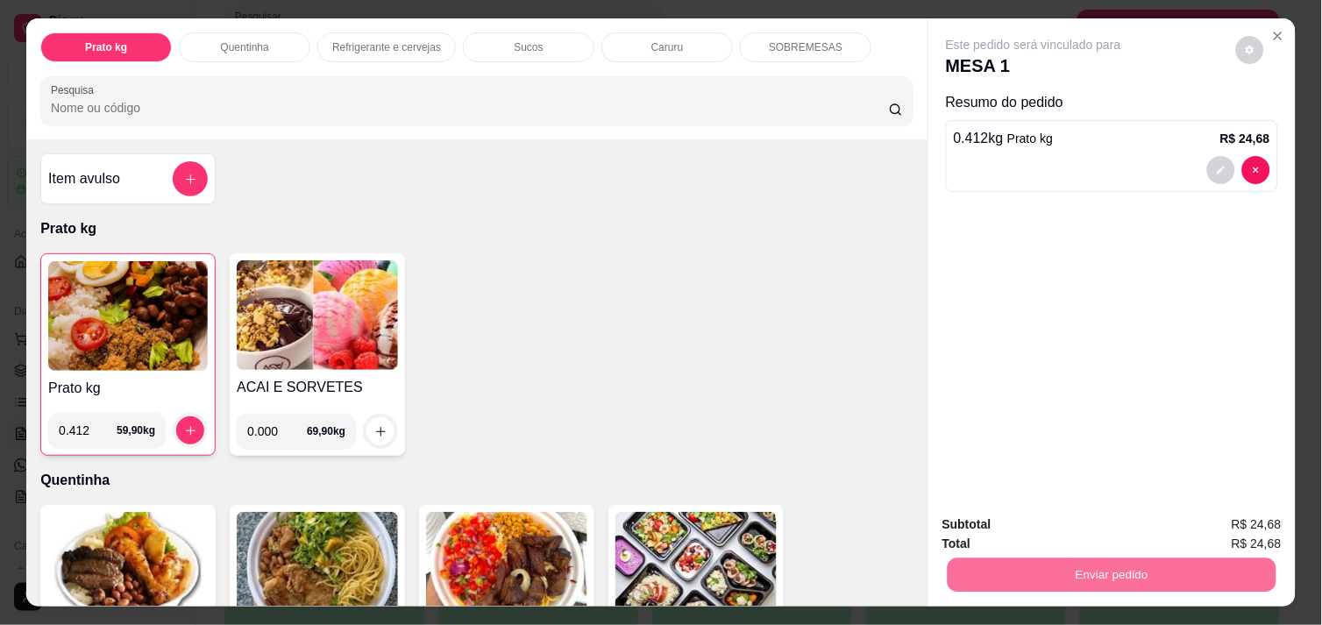
click at [1225, 517] on button "Enviar pedido" at bounding box center [1236, 524] width 96 height 32
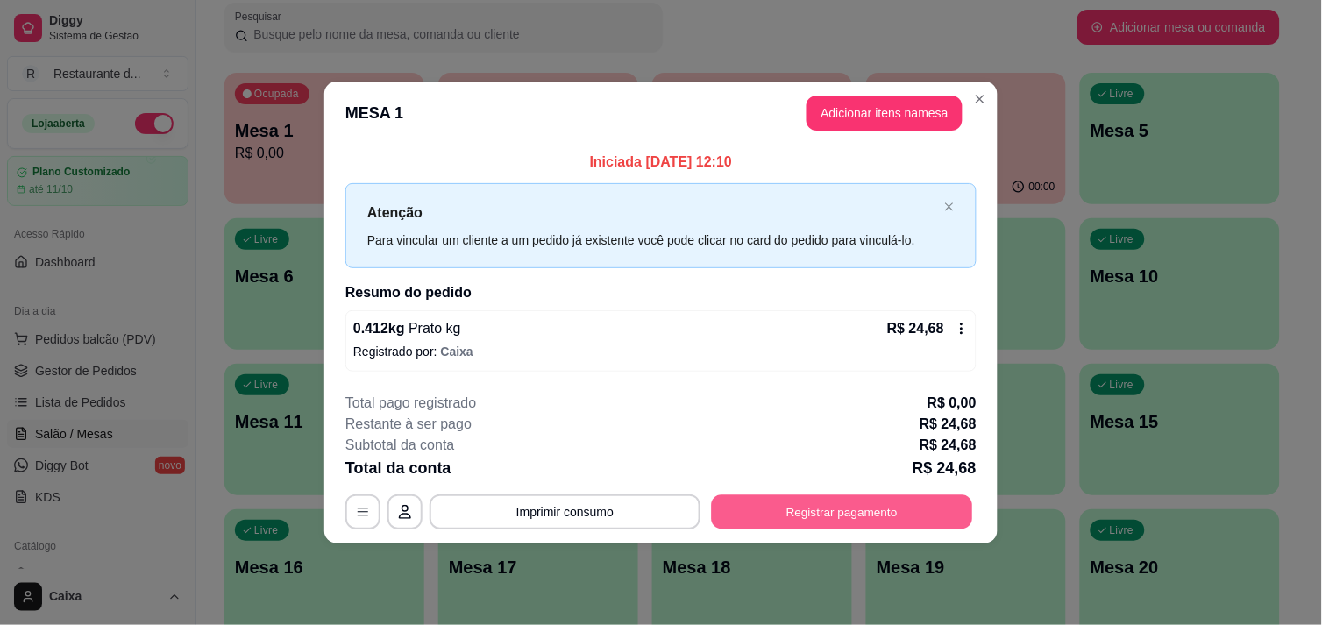
click at [890, 509] on button "Registrar pagamento" at bounding box center [842, 512] width 261 height 34
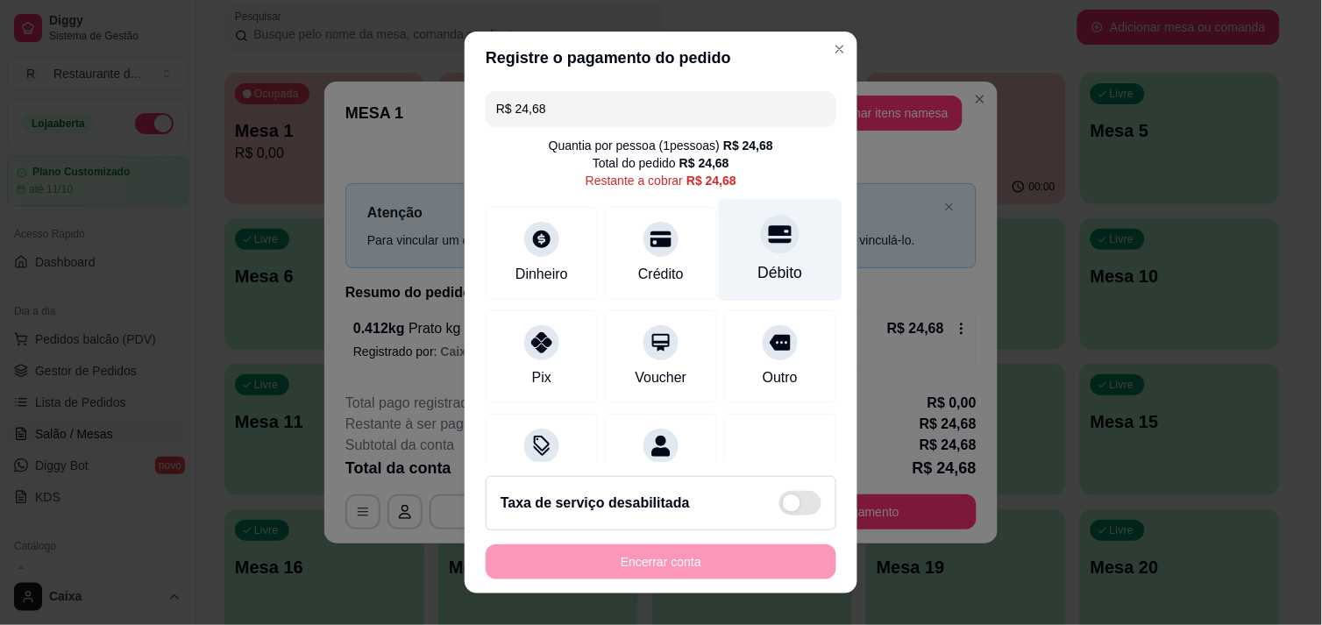
click at [742, 254] on div "Débito" at bounding box center [781, 249] width 124 height 103
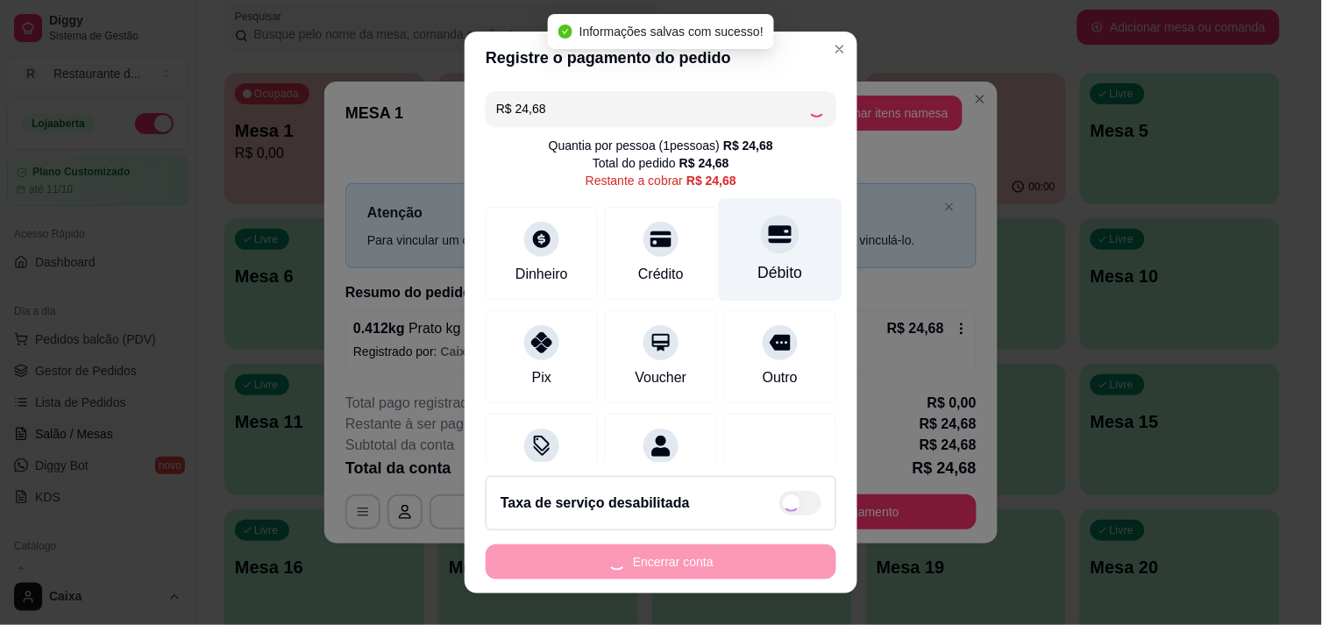
type input "R$ 0,00"
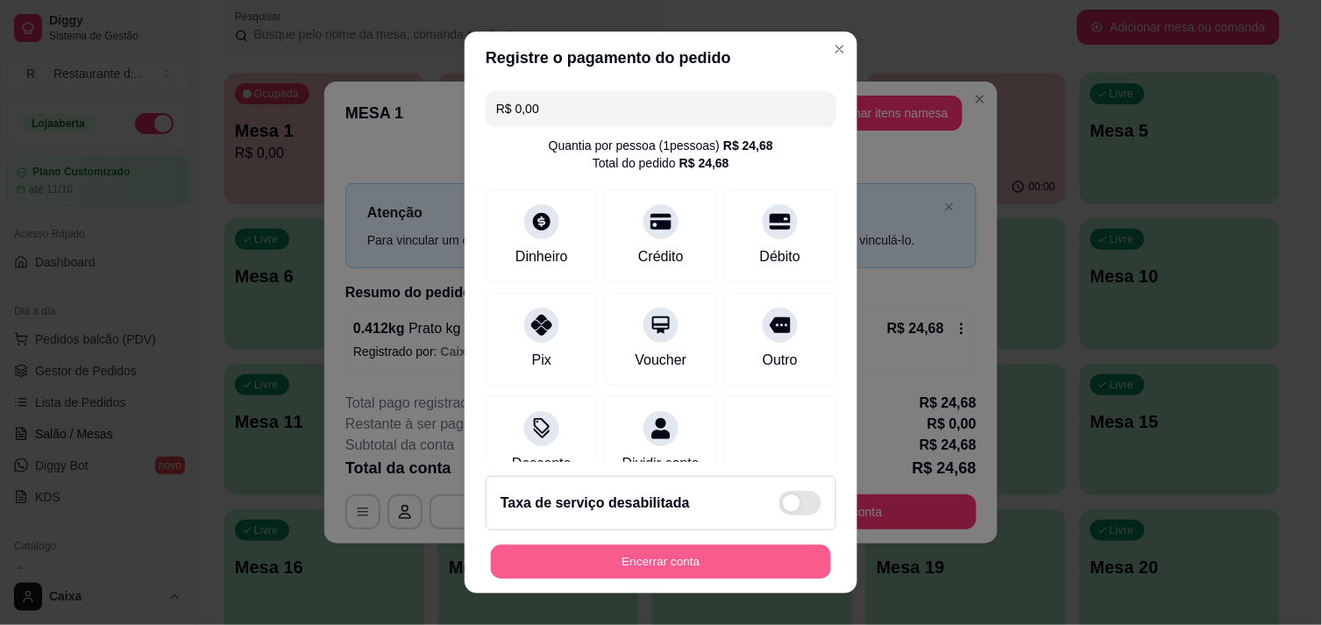
click at [722, 547] on button "Encerrar conta" at bounding box center [661, 562] width 340 height 34
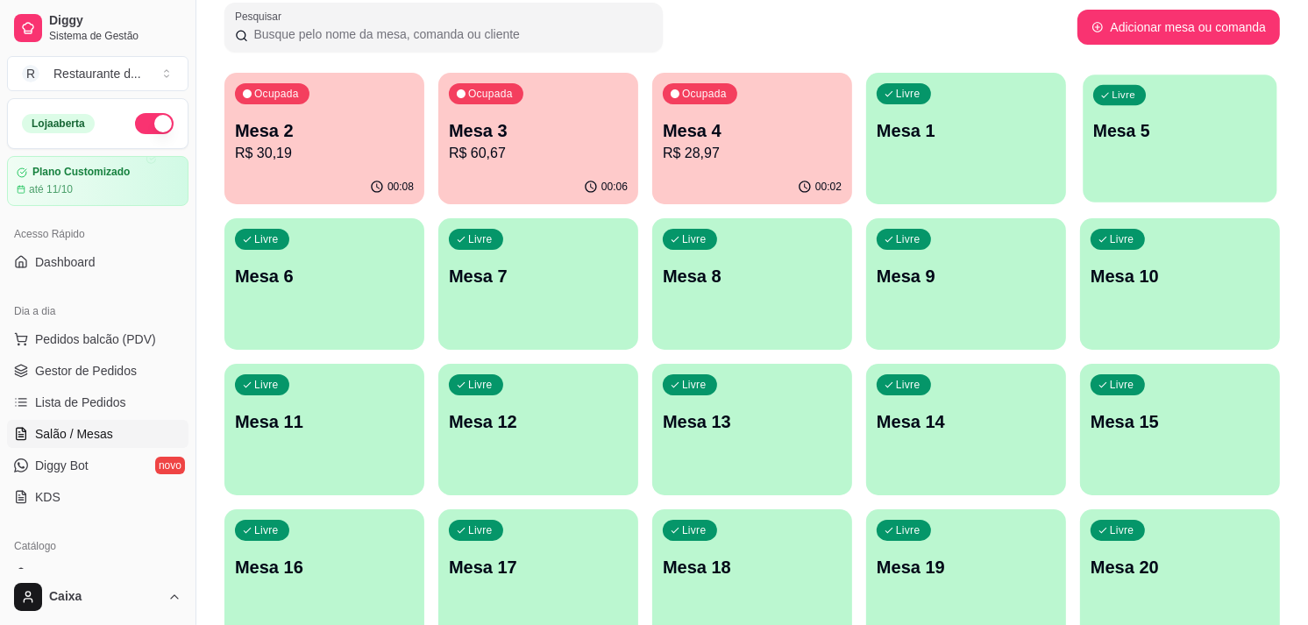
click at [1157, 164] on div "Livre Mesa 5" at bounding box center [1180, 128] width 194 height 107
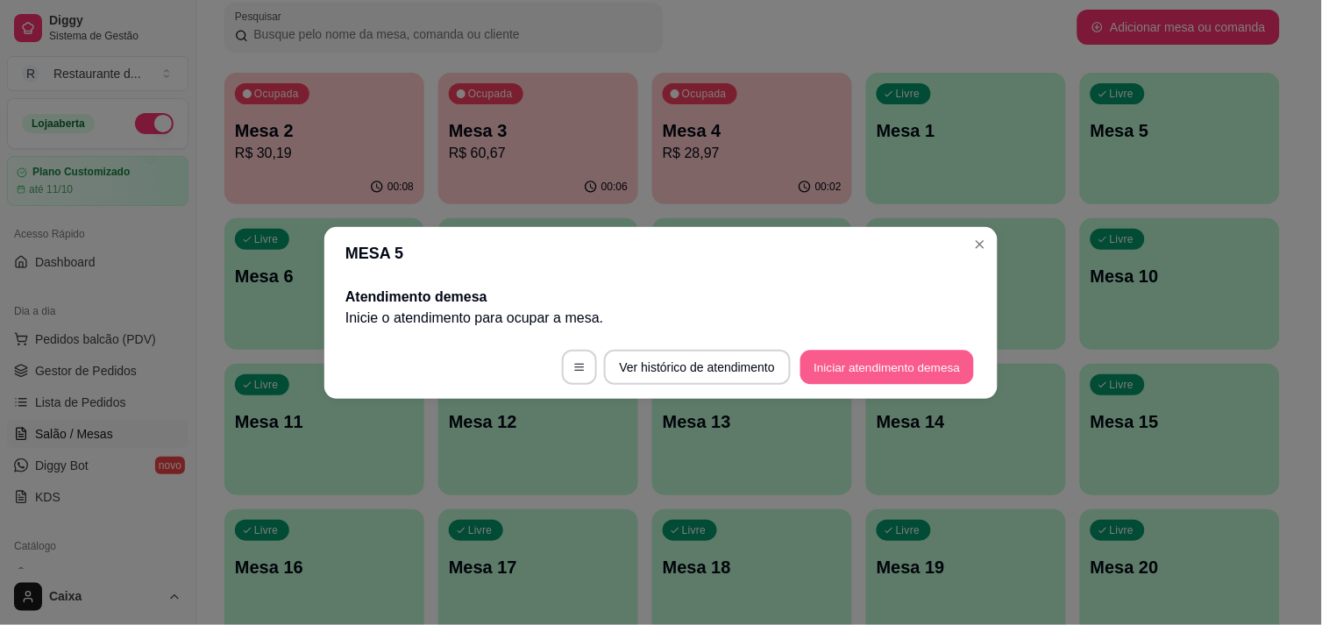
click at [948, 362] on button "Iniciar atendimento de mesa" at bounding box center [887, 367] width 174 height 34
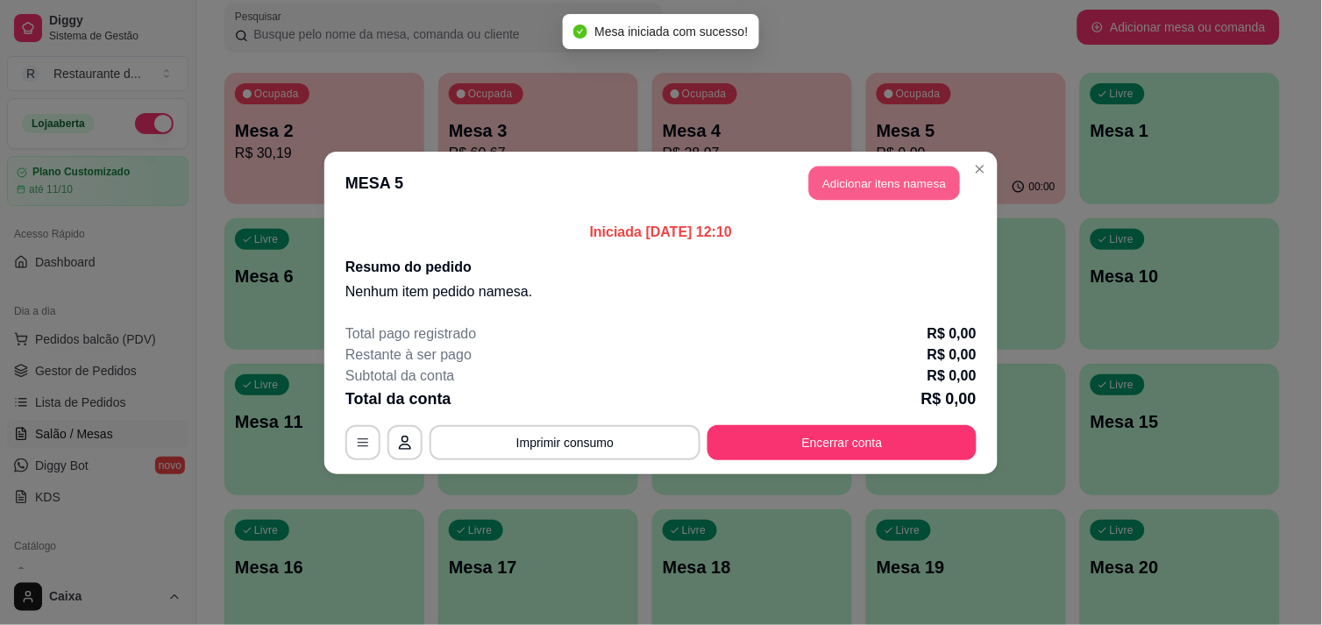
click at [906, 171] on button "Adicionar itens na mesa" at bounding box center [884, 183] width 151 height 34
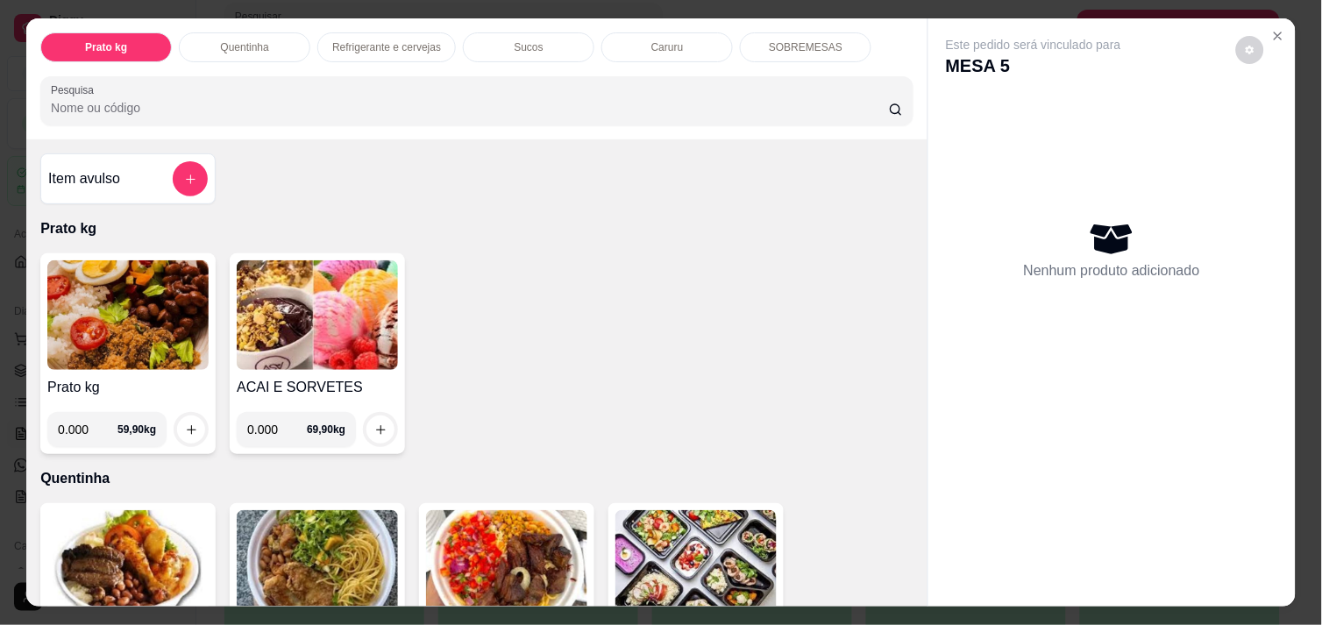
click at [88, 416] on input "0.000" at bounding box center [88, 429] width 60 height 35
type input "0.402"
click at [185, 423] on icon "increase-product-quantity" at bounding box center [191, 429] width 13 height 13
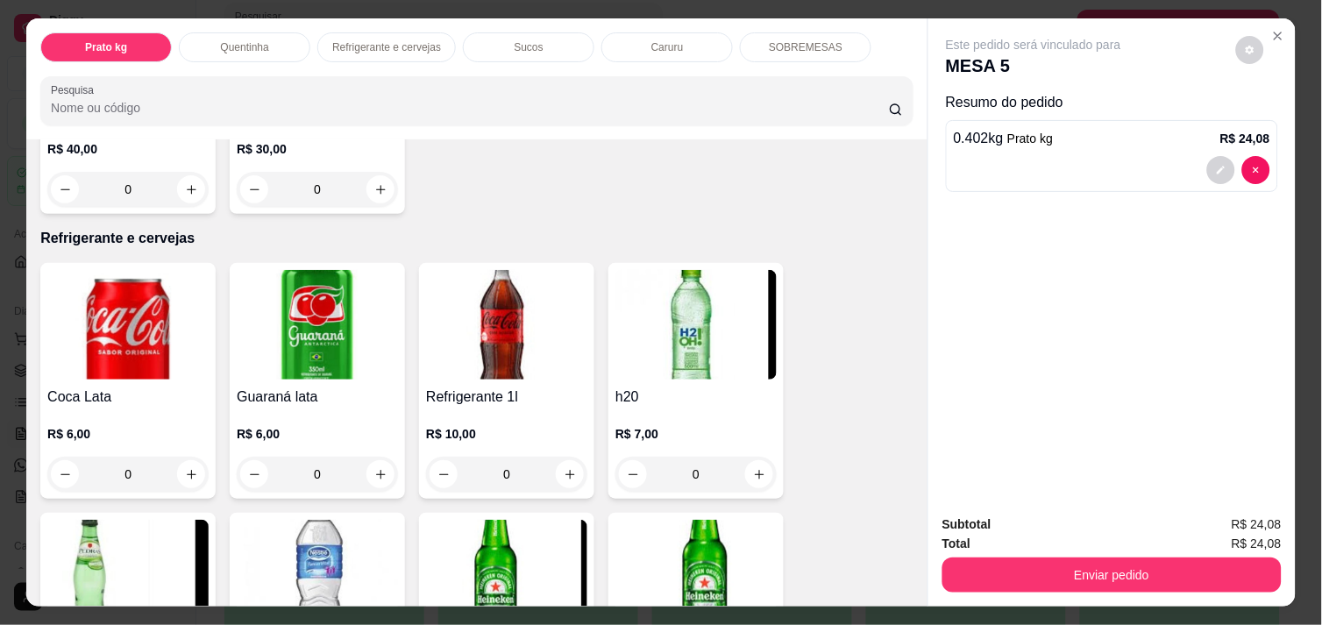
scroll to position [778, 0]
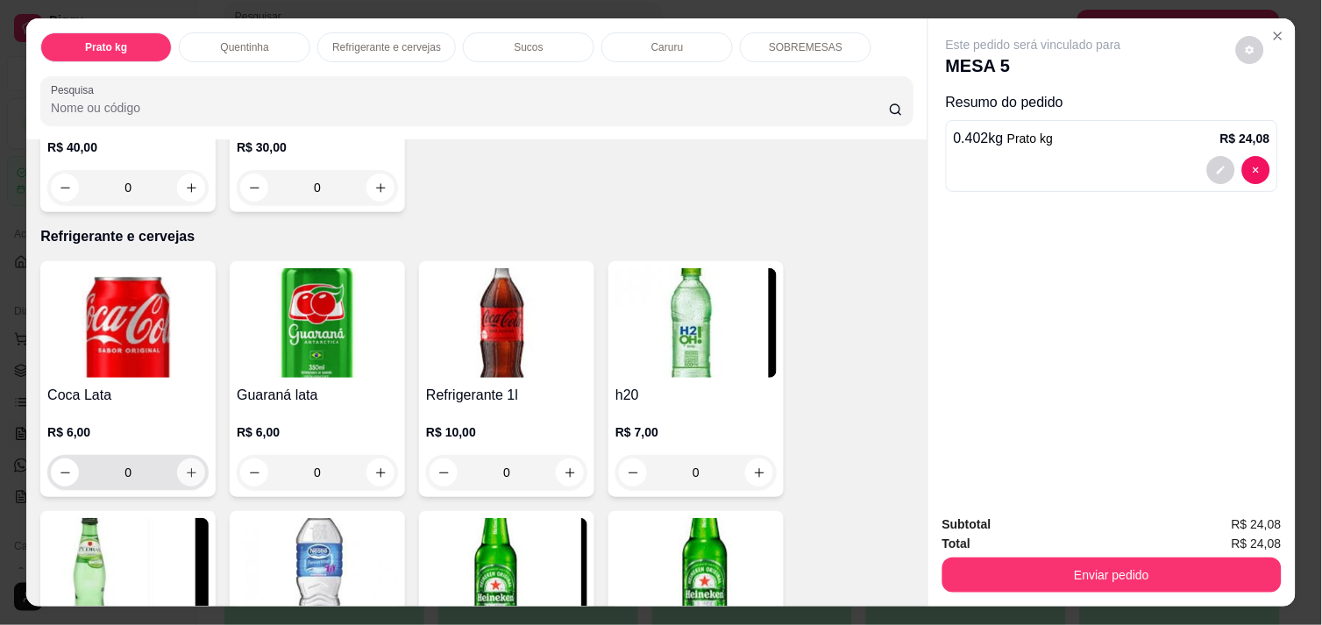
click at [189, 462] on button "increase-product-quantity" at bounding box center [191, 472] width 28 height 28
type input "1"
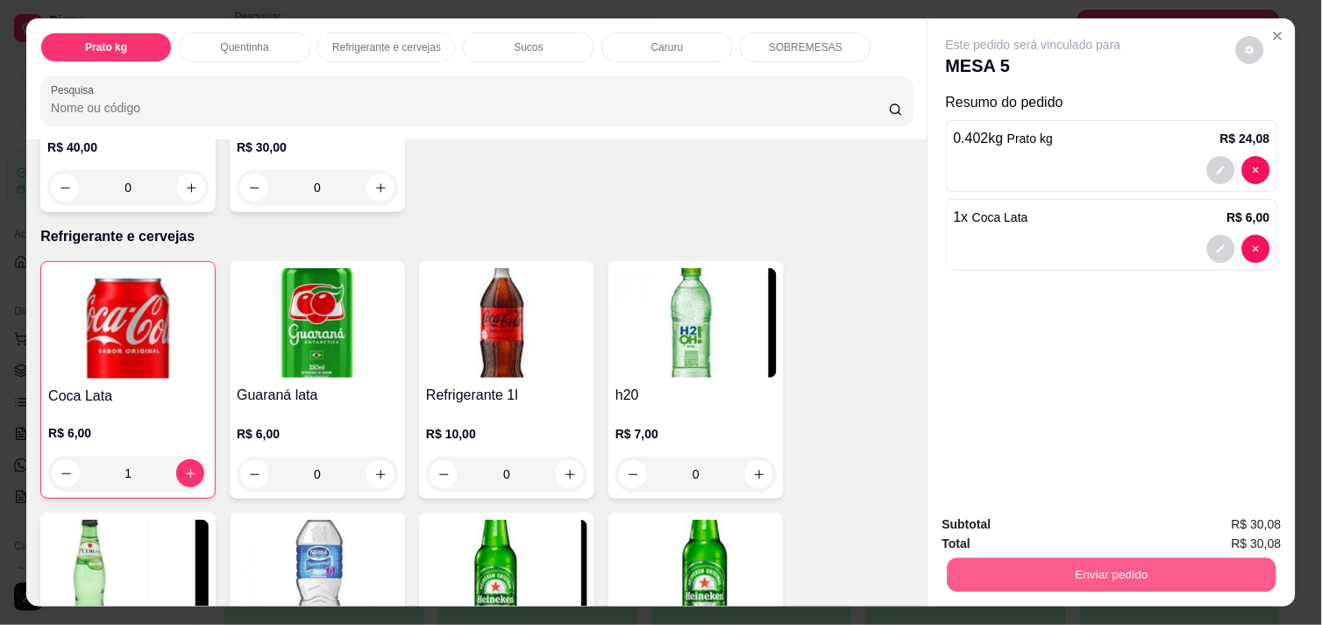
click at [1111, 565] on button "Enviar pedido" at bounding box center [1112, 575] width 329 height 34
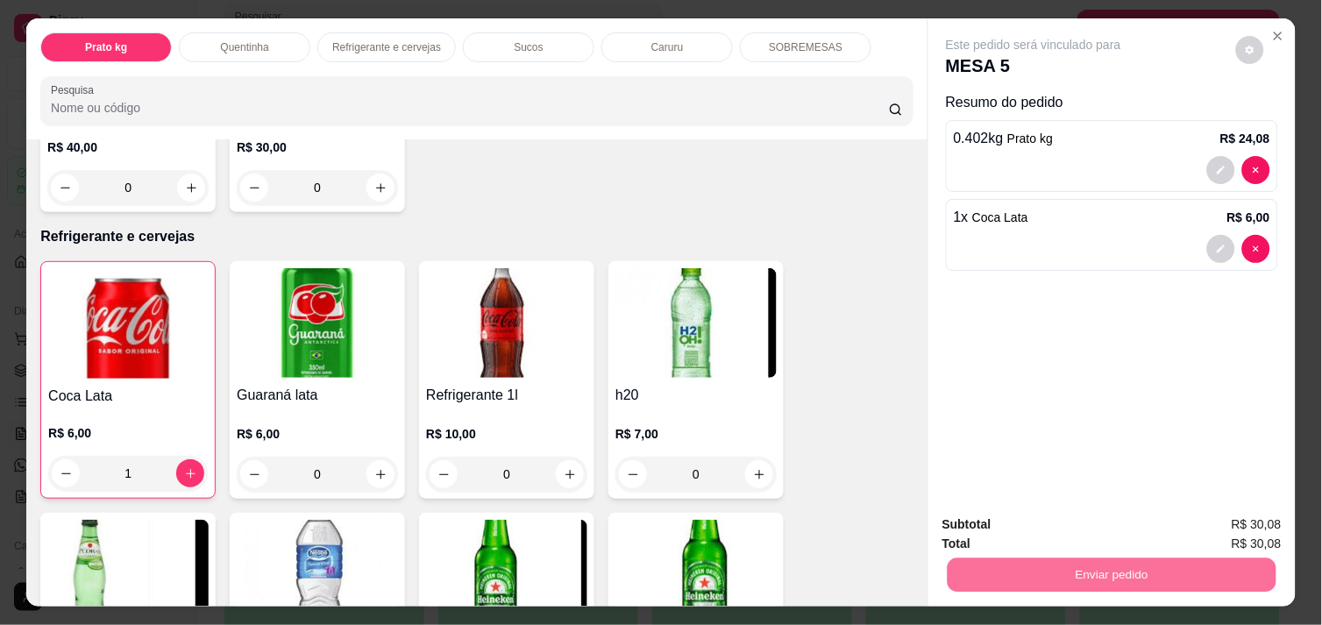
click at [1203, 522] on button "Enviar pedido" at bounding box center [1235, 524] width 99 height 33
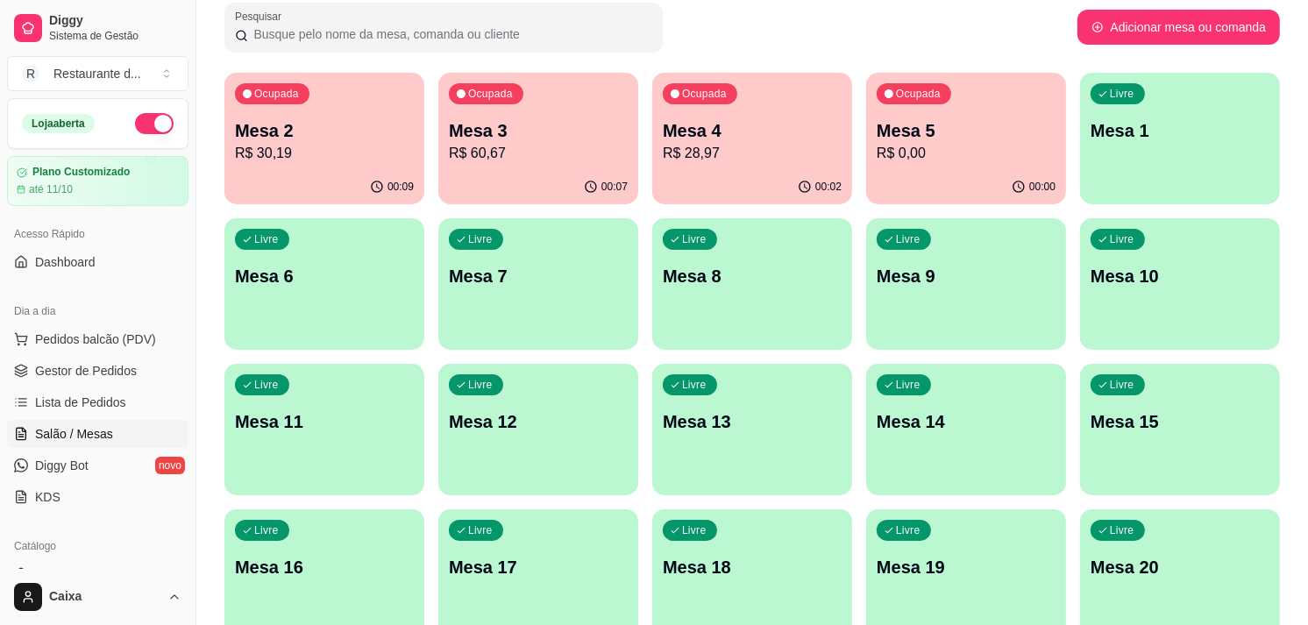
click at [314, 125] on p "Mesa 2" at bounding box center [324, 130] width 179 height 25
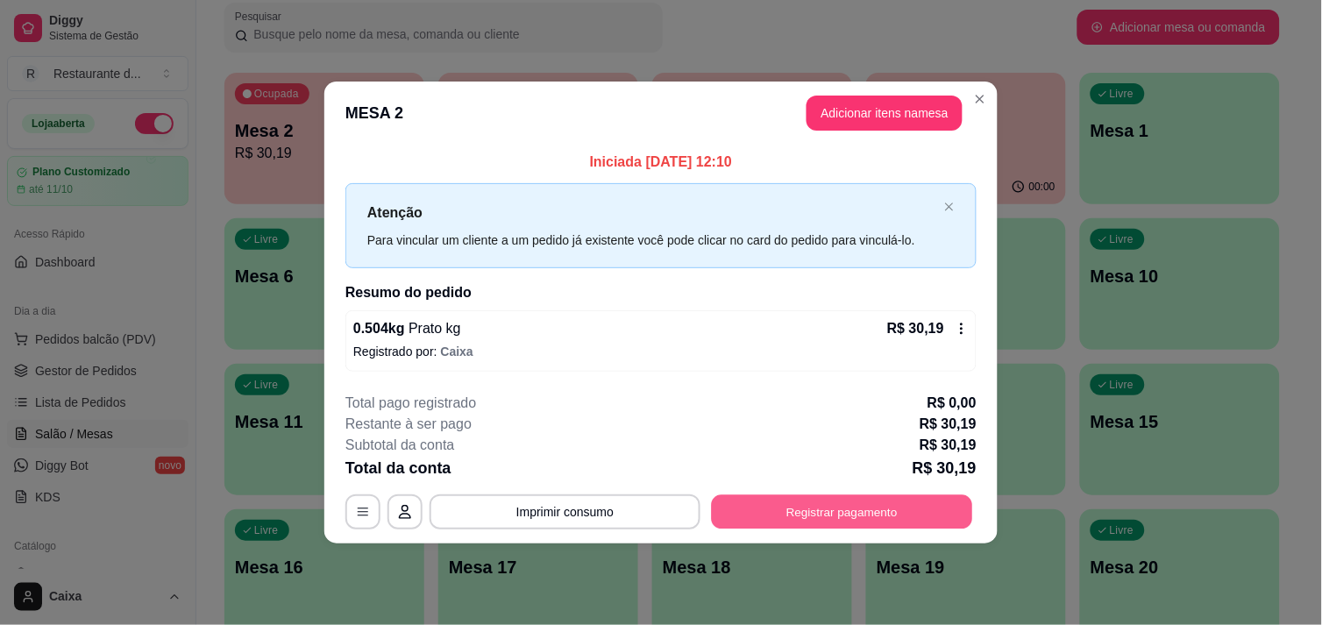
click at [811, 515] on button "Registrar pagamento" at bounding box center [842, 512] width 261 height 34
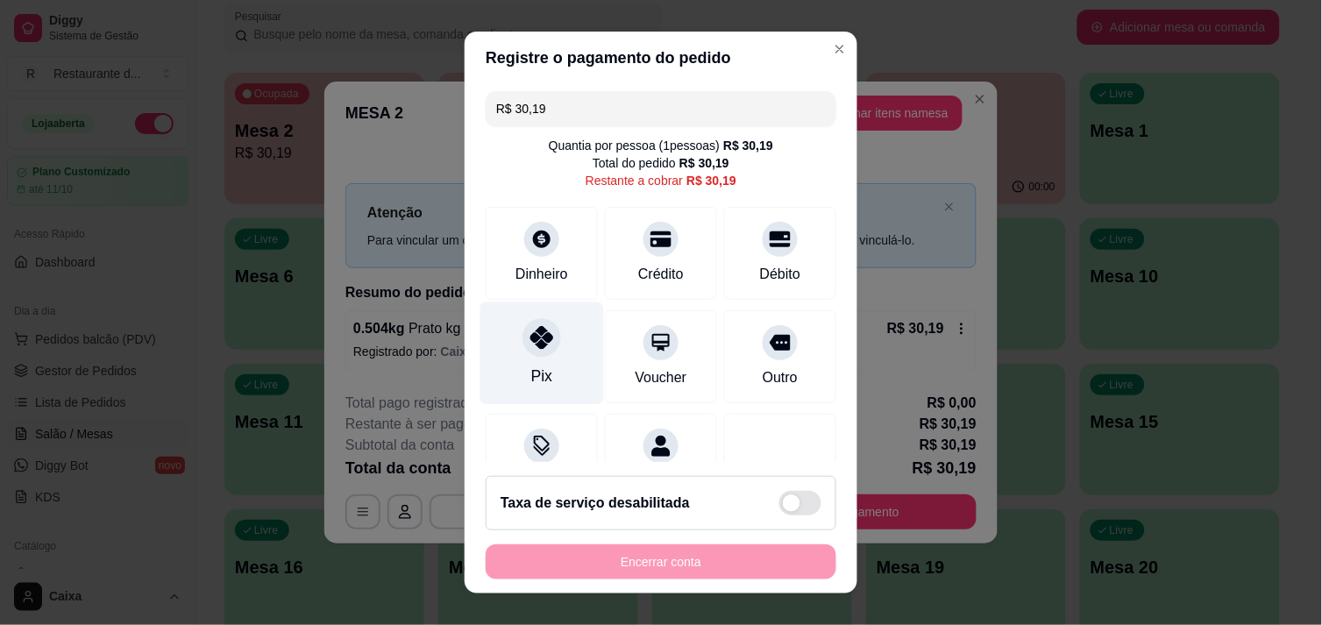
click at [530, 344] on icon at bounding box center [541, 337] width 23 height 23
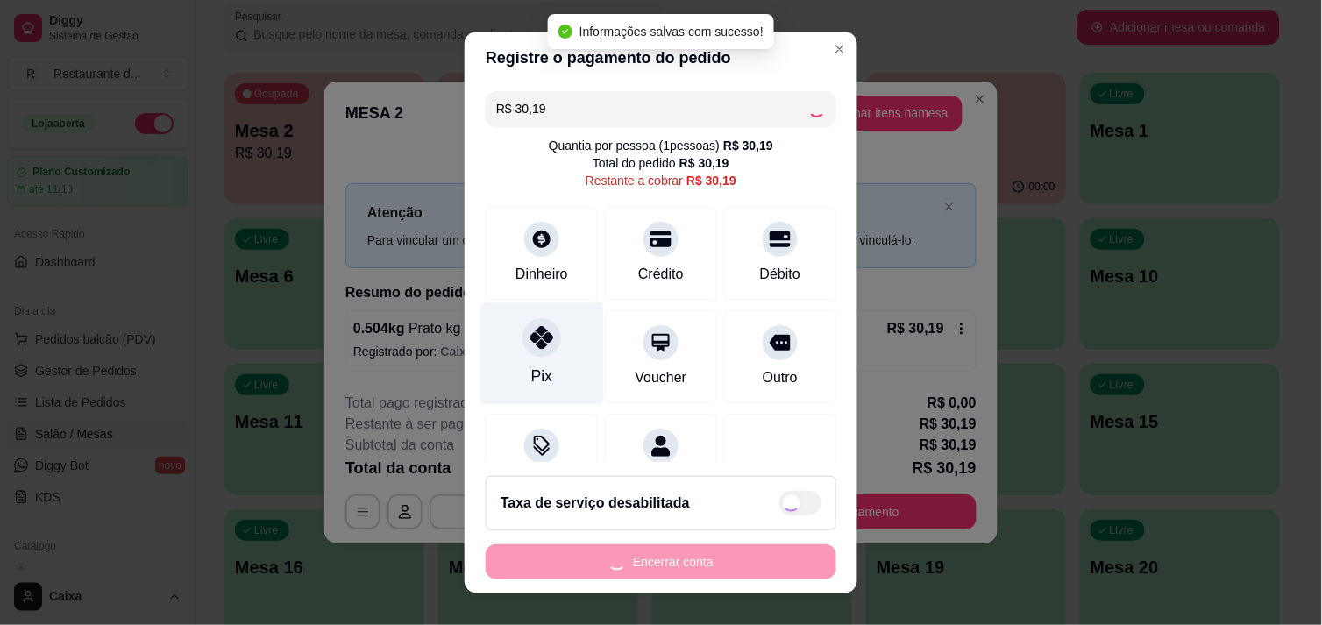
type input "R$ 0,00"
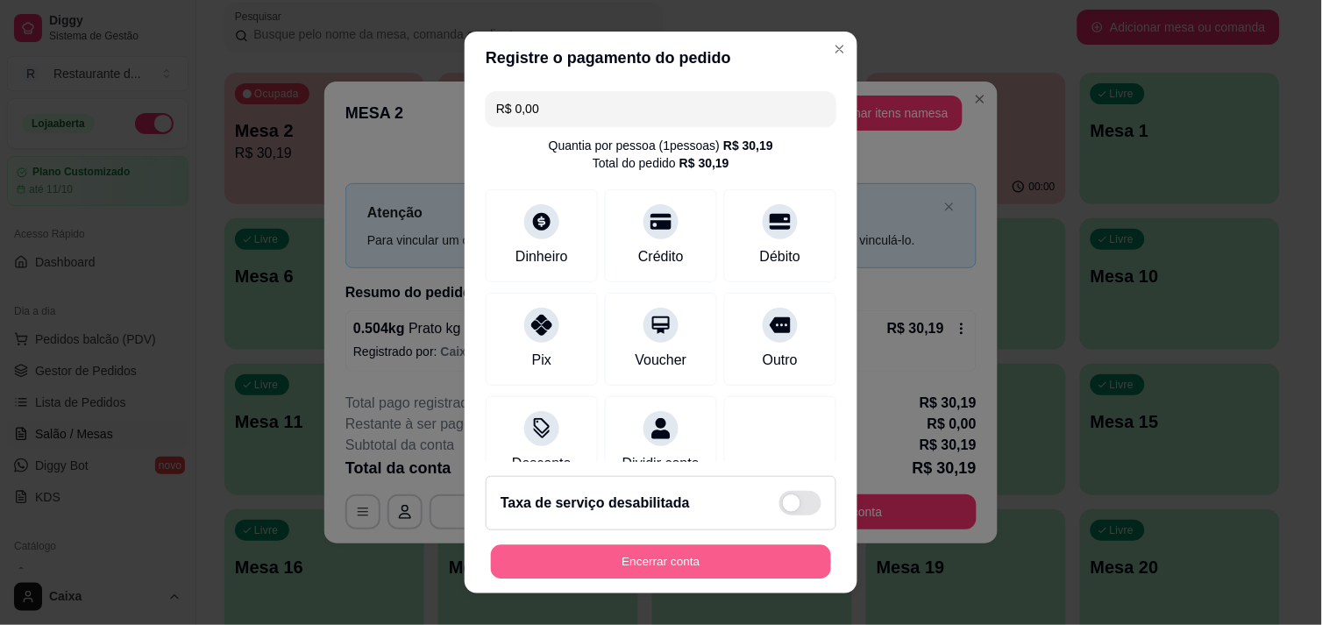
click at [632, 555] on button "Encerrar conta" at bounding box center [661, 562] width 340 height 34
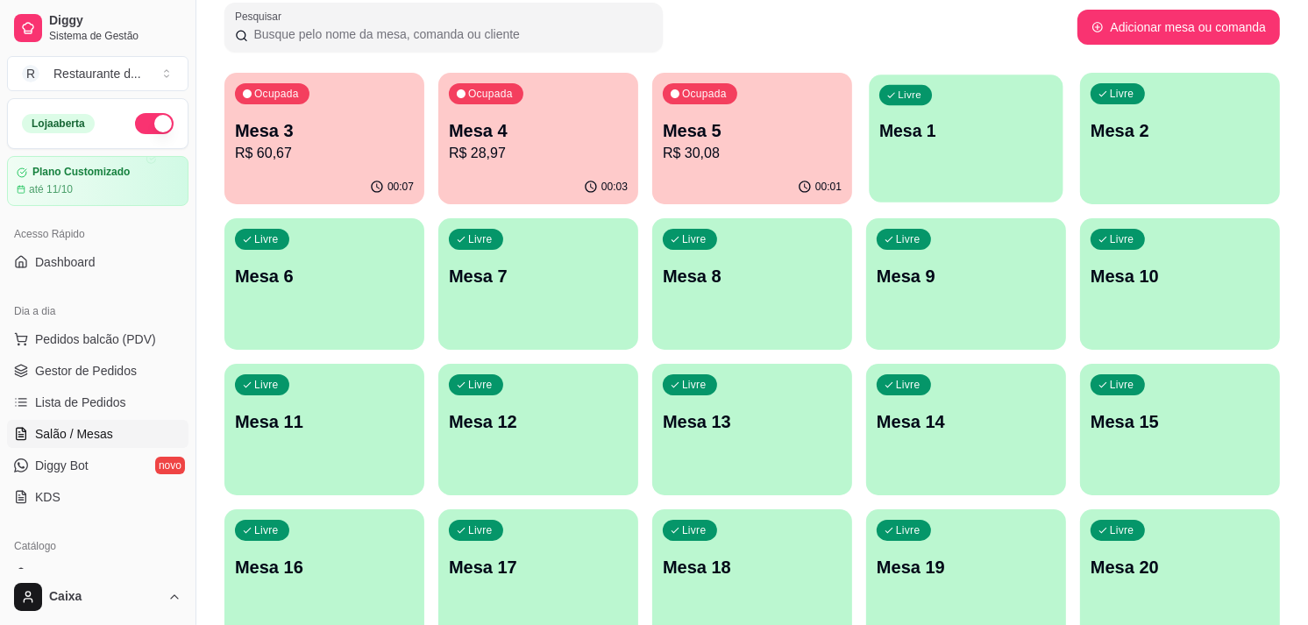
click at [970, 135] on p "Mesa 1" at bounding box center [966, 131] width 174 height 24
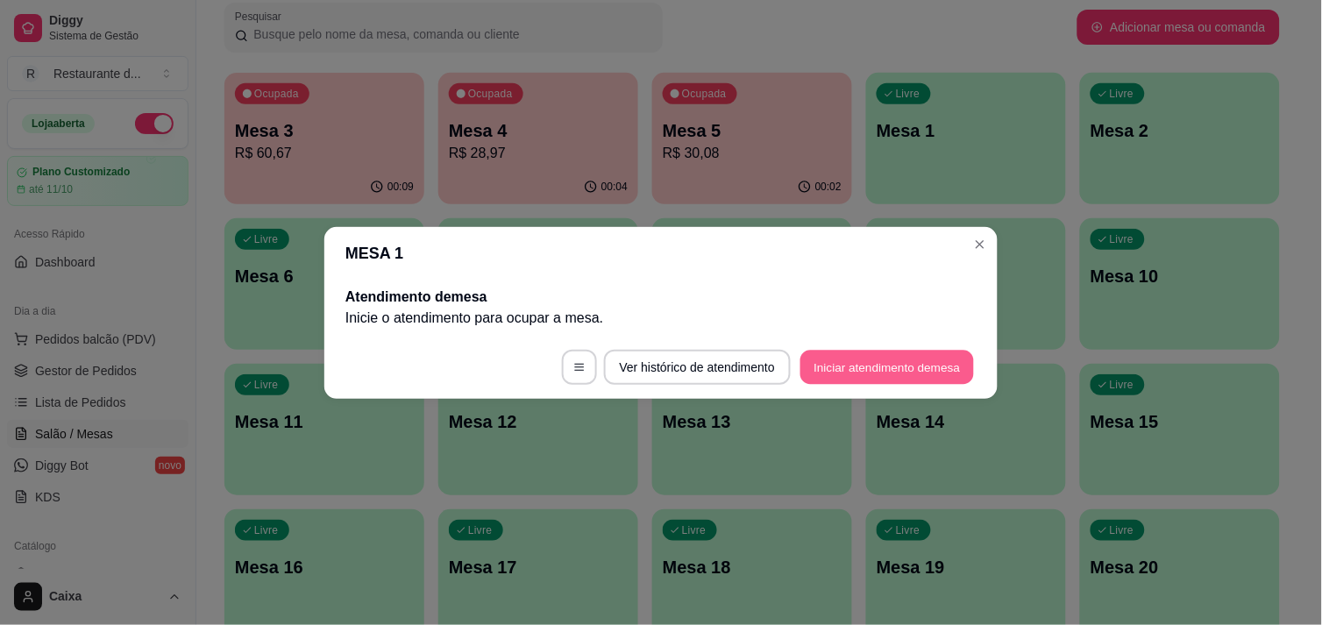
click at [933, 357] on button "Iniciar atendimento de mesa" at bounding box center [887, 367] width 174 height 34
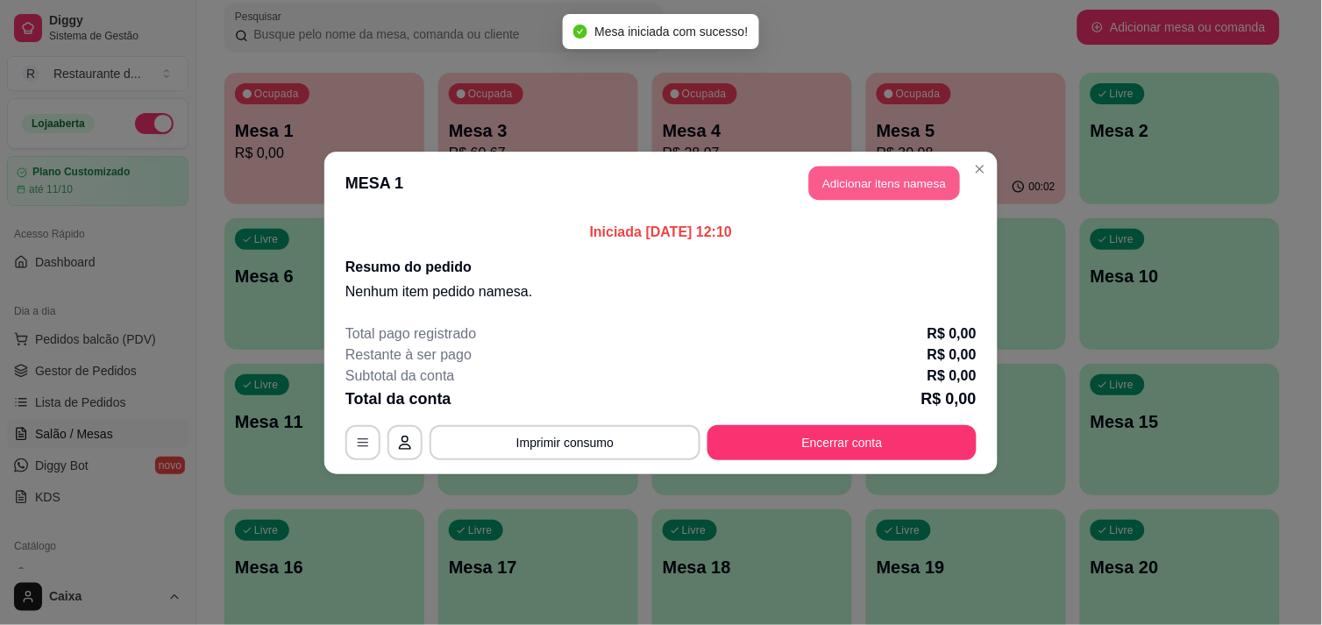
click at [920, 177] on button "Adicionar itens na mesa" at bounding box center [884, 183] width 151 height 34
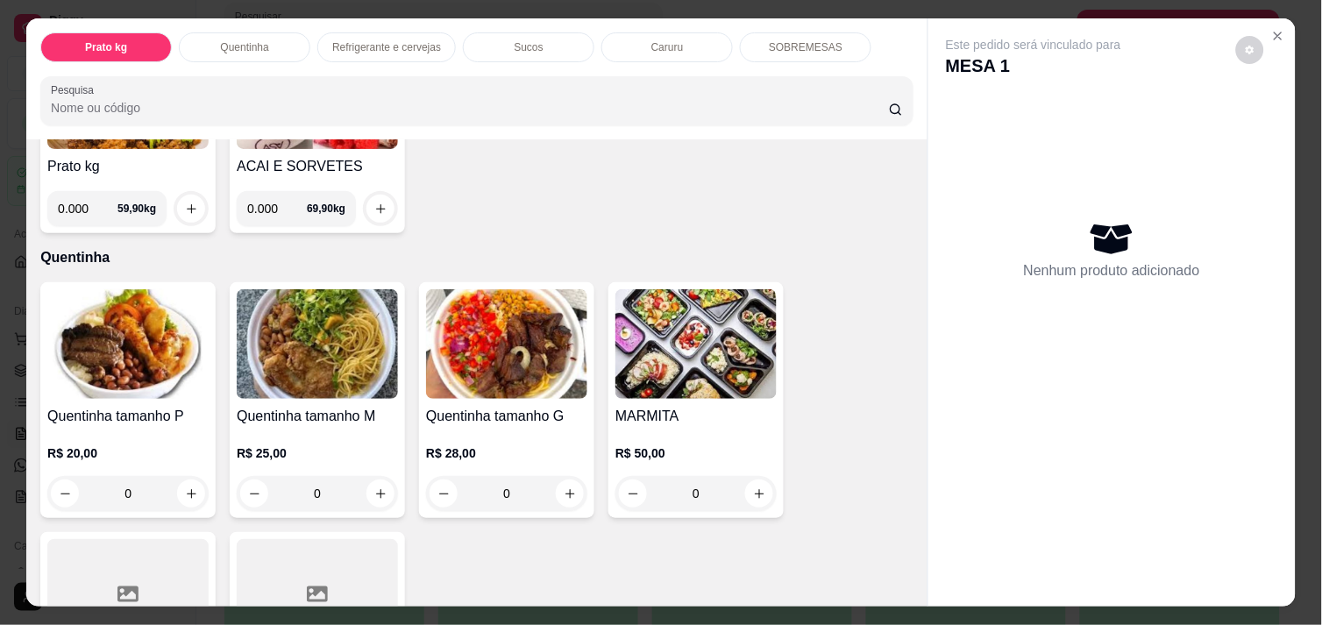
scroll to position [273, 0]
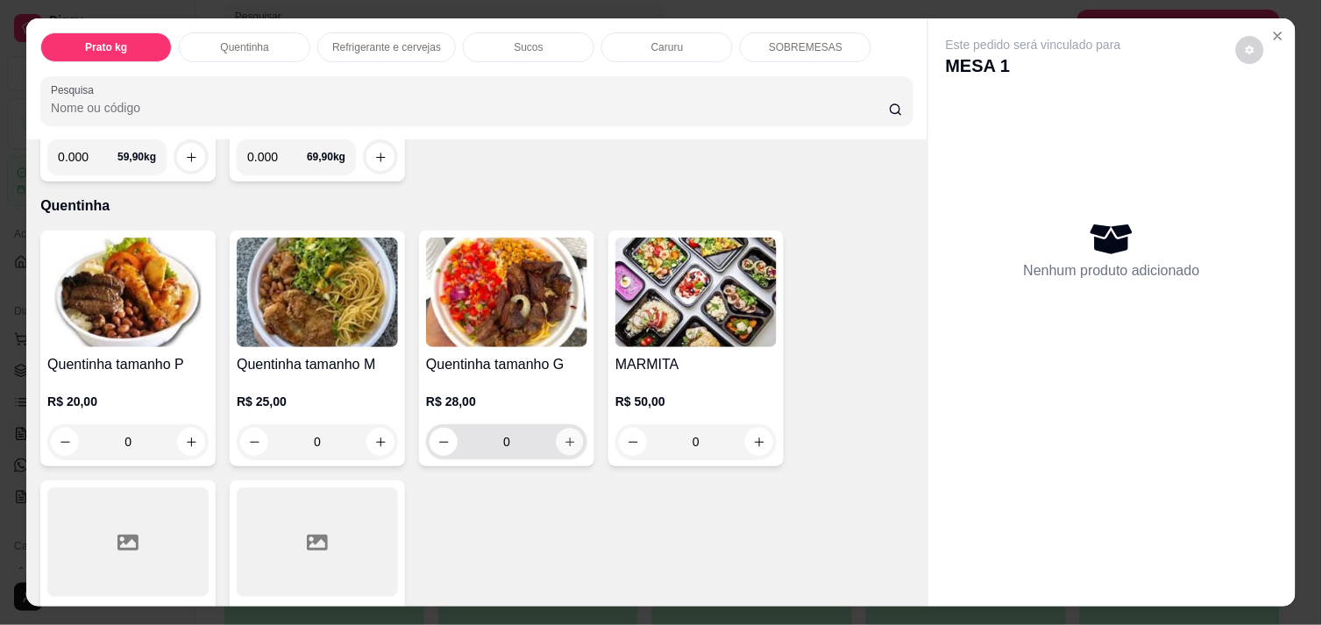
click at [564, 440] on icon "increase-product-quantity" at bounding box center [570, 442] width 13 height 13
type input "1"
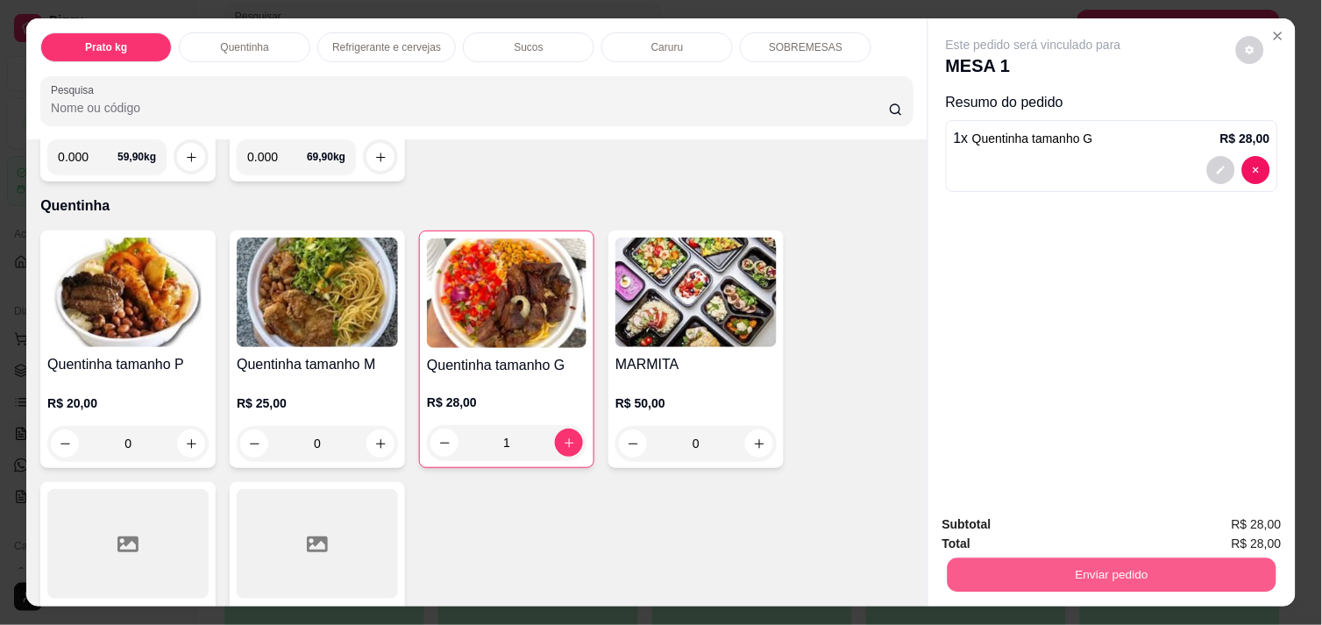
click at [1039, 558] on button "Enviar pedido" at bounding box center [1112, 575] width 329 height 34
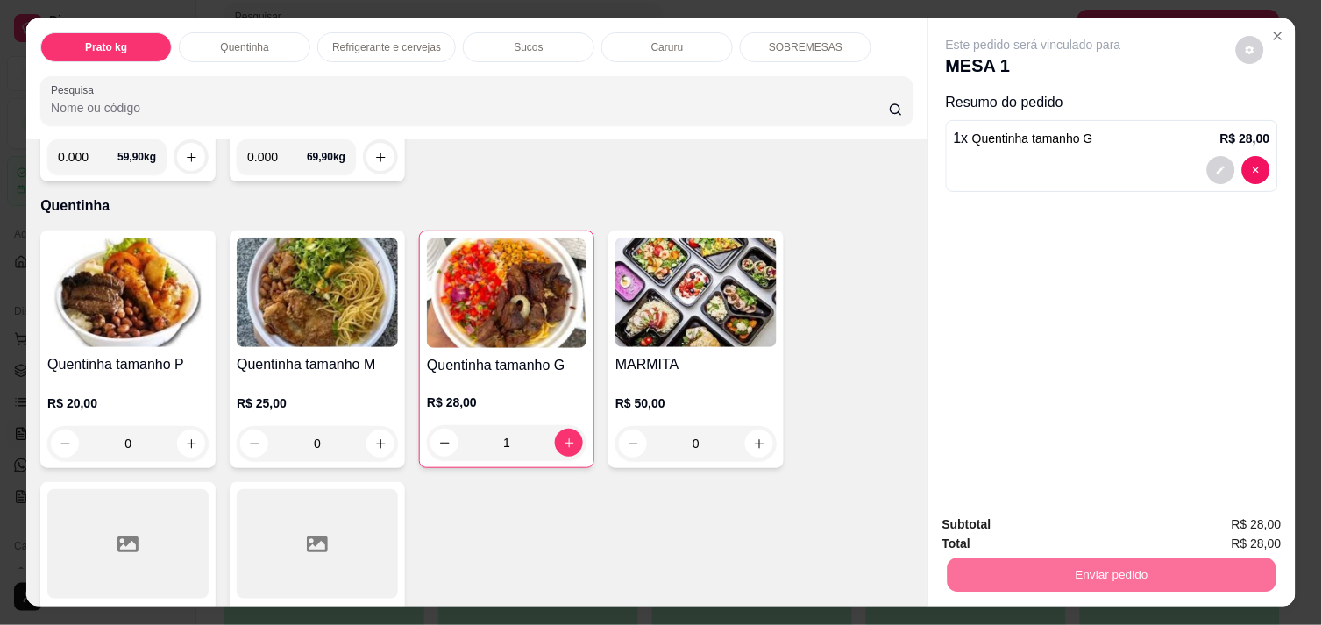
click at [1215, 513] on button "Enviar pedido" at bounding box center [1236, 524] width 96 height 32
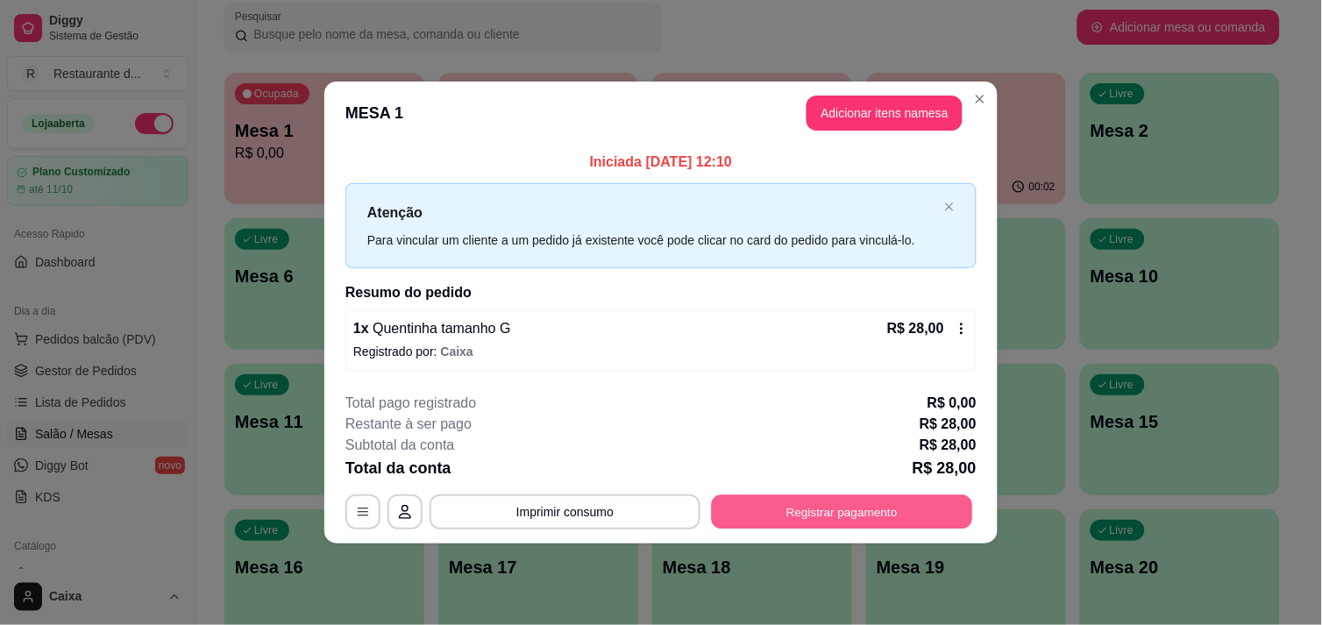
click at [864, 501] on button "Registrar pagamento" at bounding box center [842, 512] width 261 height 34
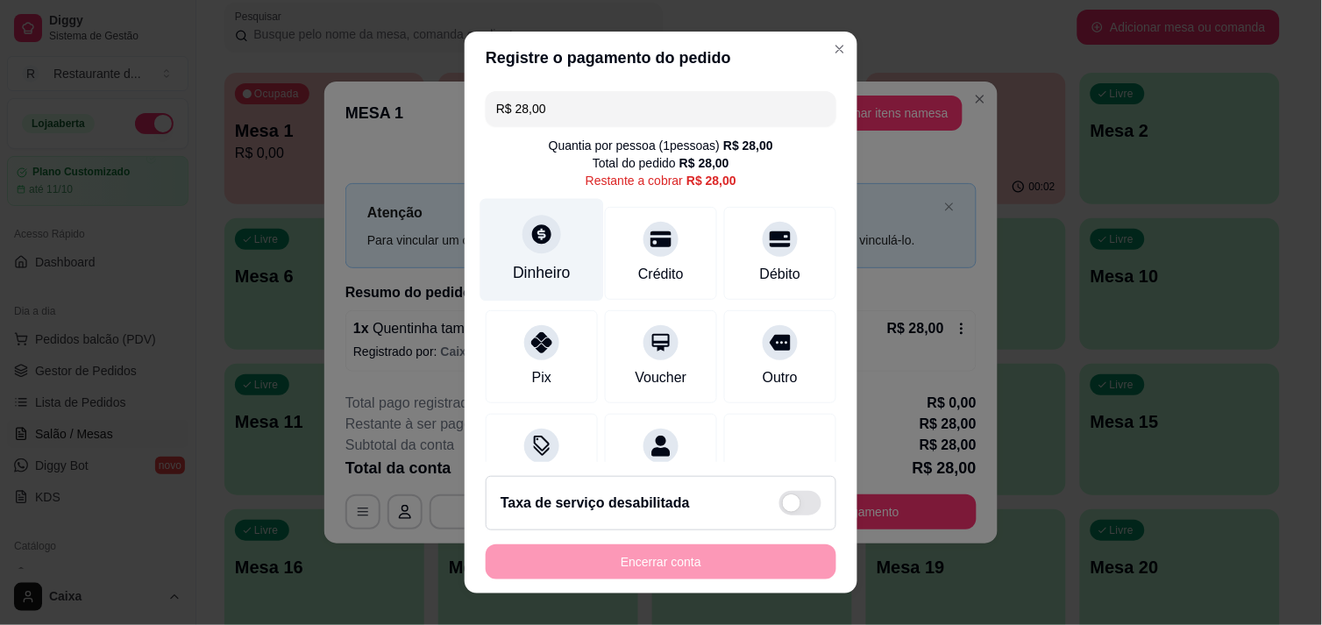
click at [513, 261] on div "Dinheiro" at bounding box center [542, 272] width 58 height 23
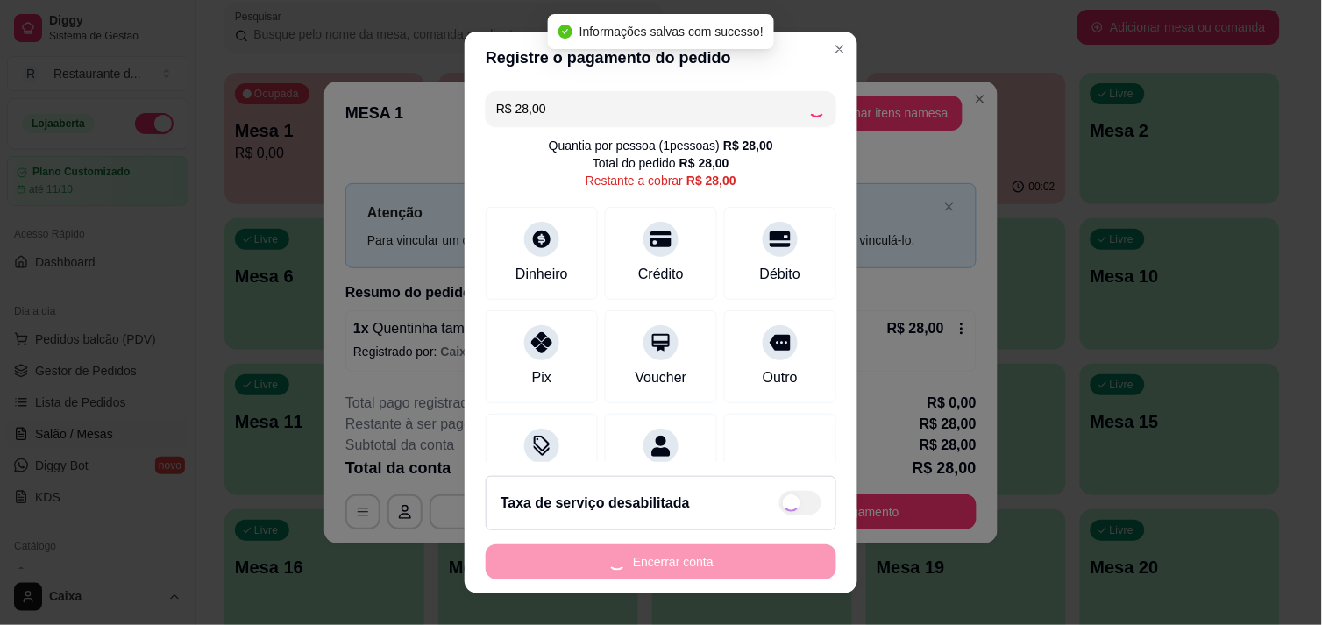
type input "R$ 0,00"
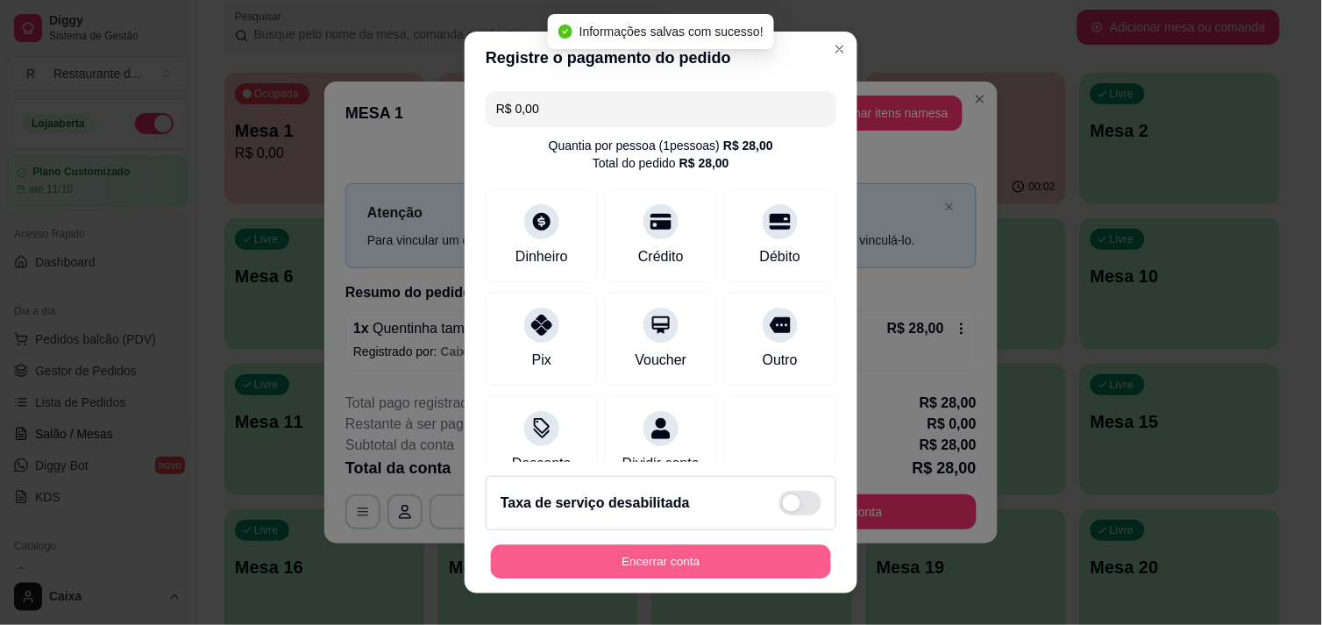
click at [729, 556] on button "Encerrar conta" at bounding box center [661, 562] width 340 height 34
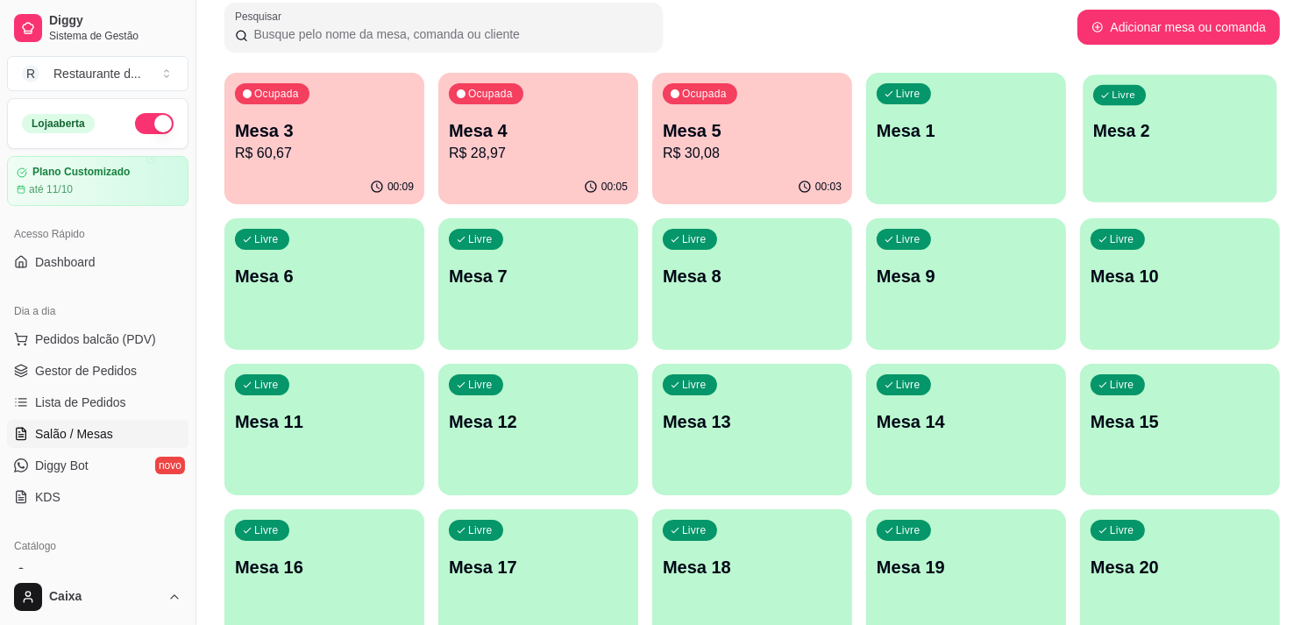
click at [1167, 162] on div "Livre Mesa 2" at bounding box center [1180, 128] width 194 height 107
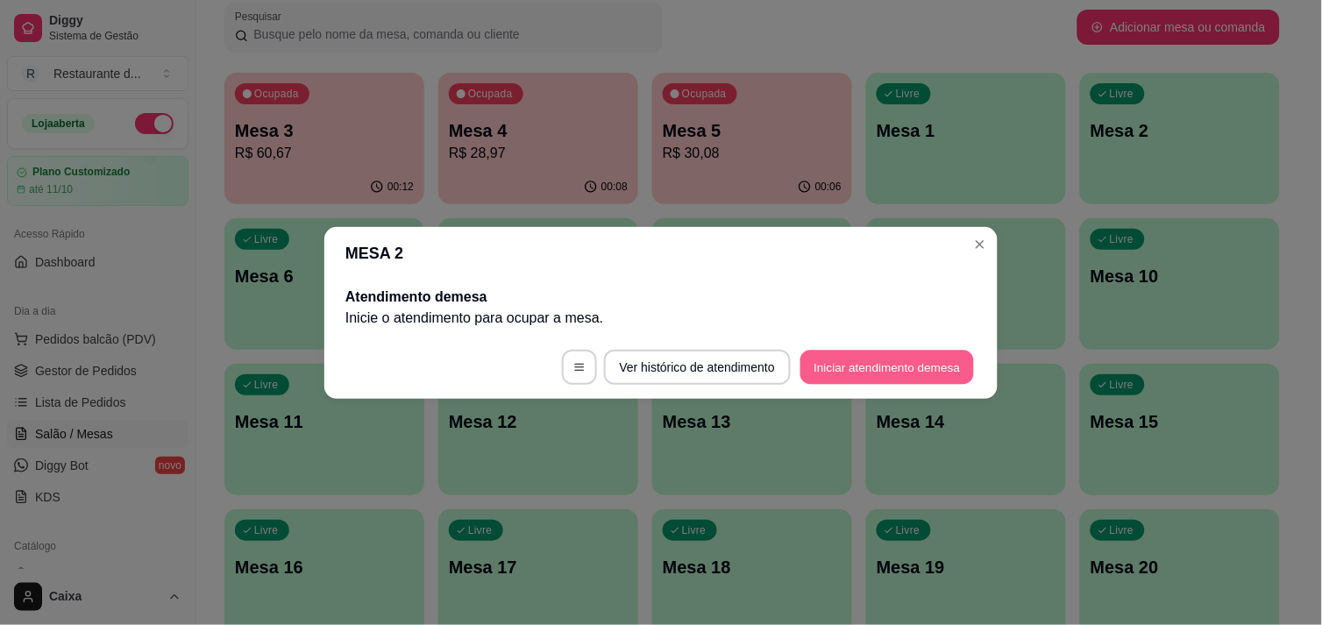
click at [883, 358] on button "Iniciar atendimento de mesa" at bounding box center [887, 367] width 174 height 34
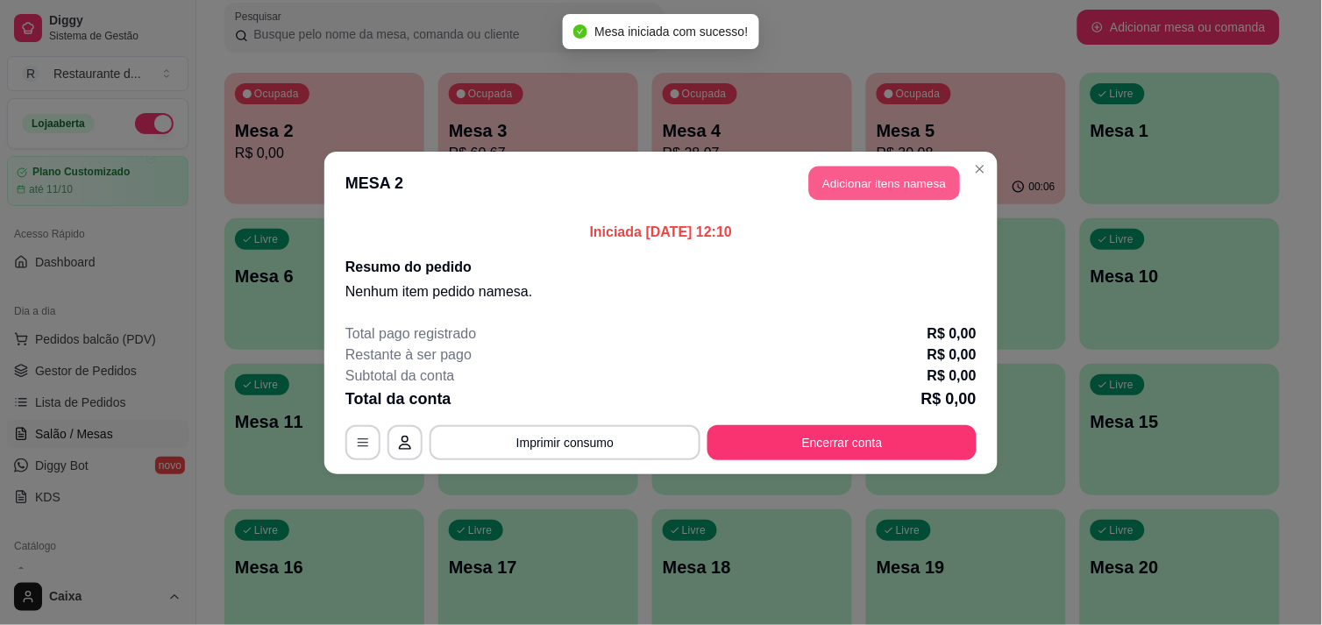
click at [900, 185] on button "Adicionar itens na mesa" at bounding box center [884, 183] width 151 height 34
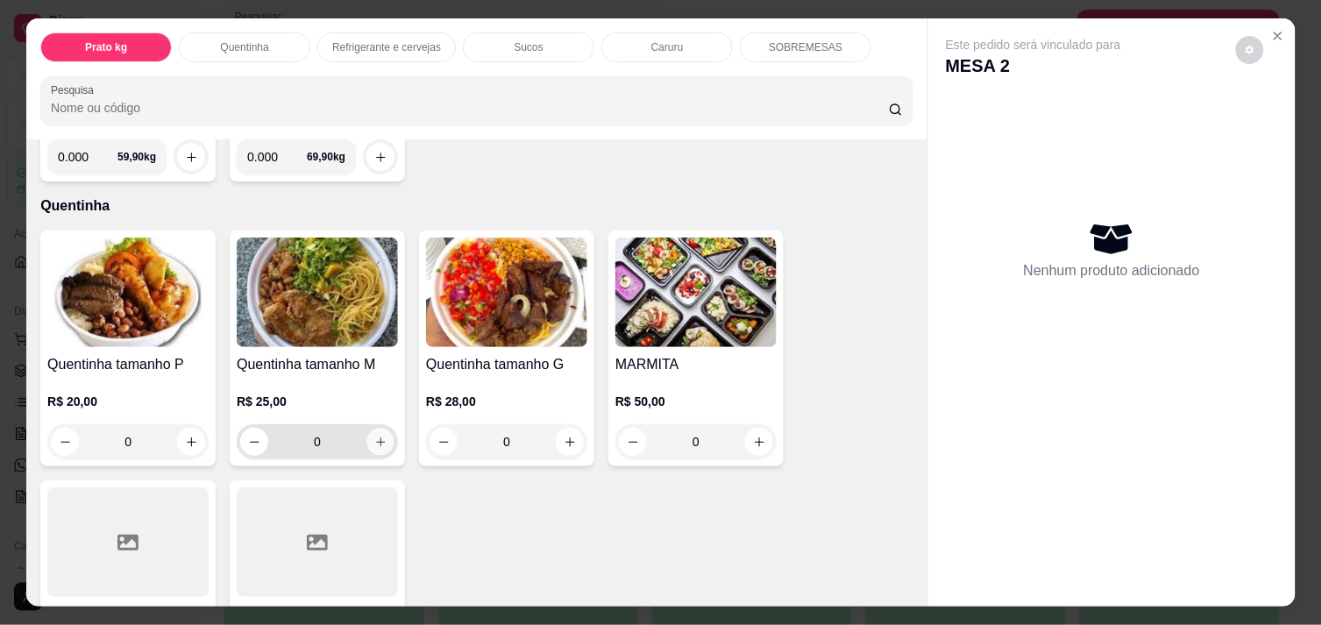
click at [367, 429] on button "increase-product-quantity" at bounding box center [380, 442] width 27 height 27
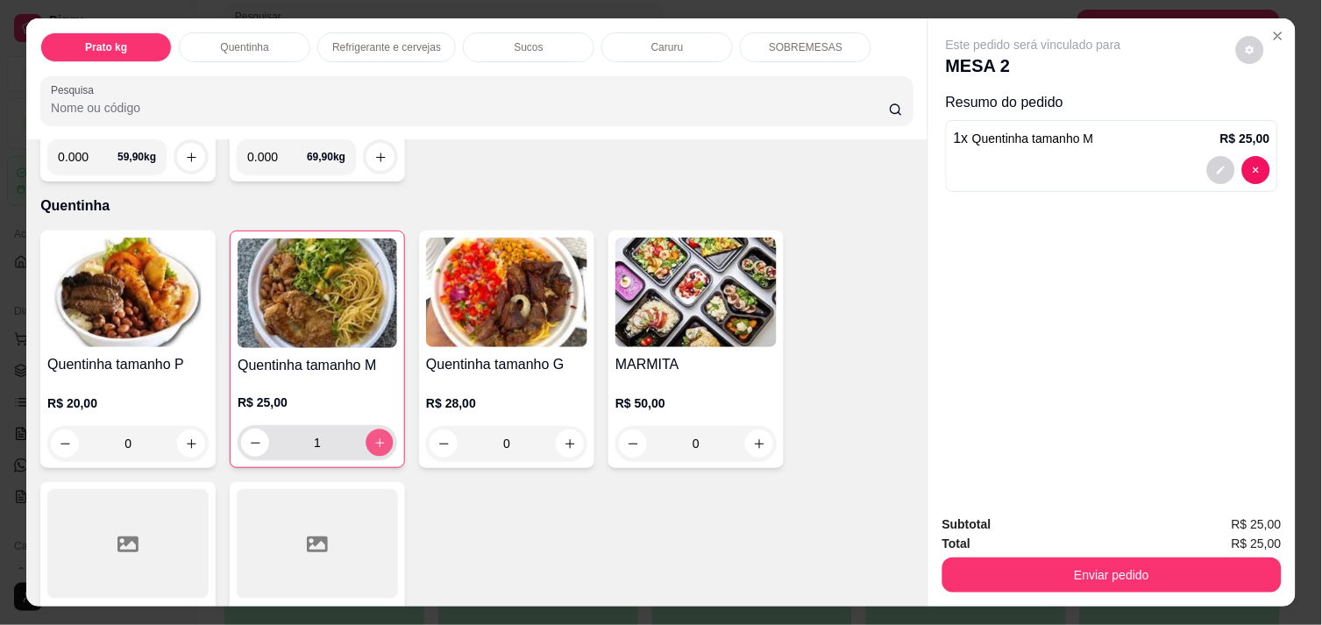
click at [366, 430] on button "increase-product-quantity" at bounding box center [379, 443] width 27 height 27
type input "3"
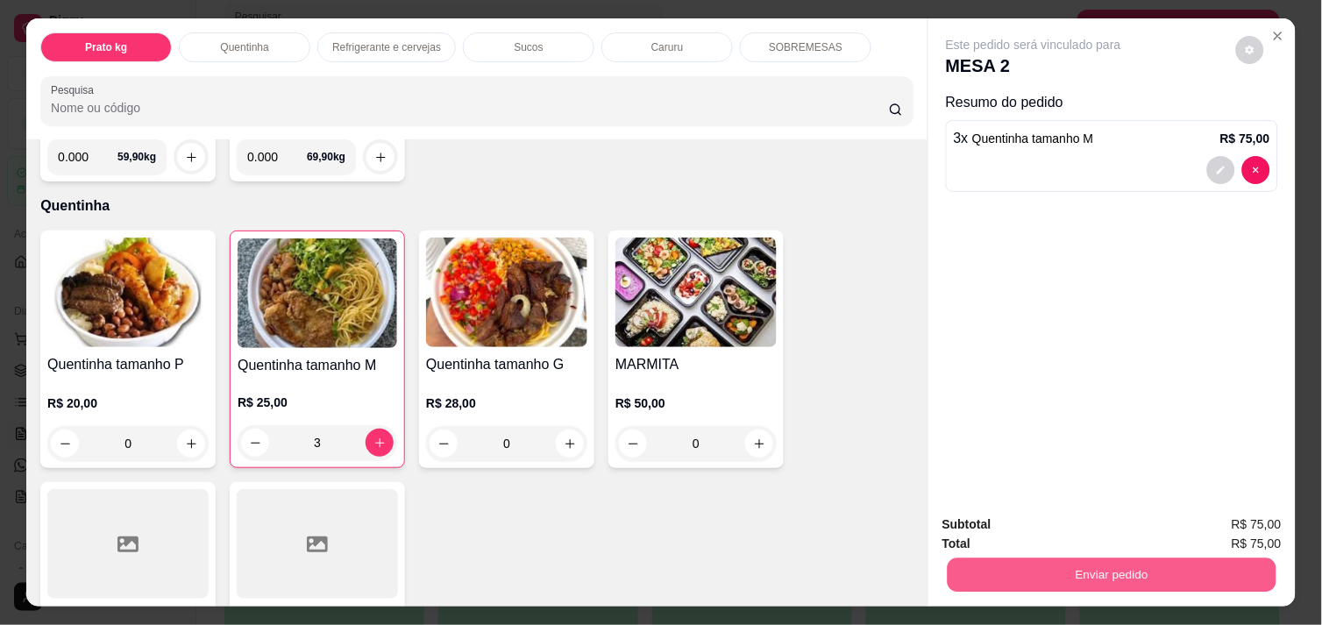
click at [1018, 566] on button "Enviar pedido" at bounding box center [1112, 575] width 329 height 34
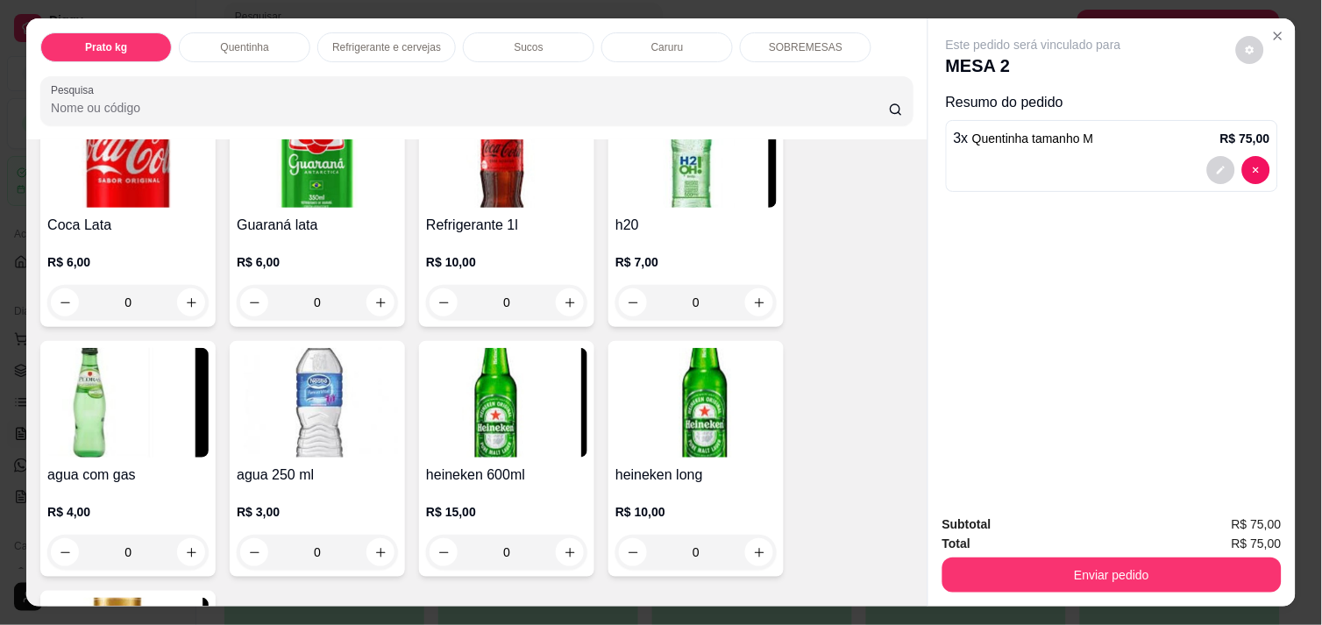
scroll to position [974, 0]
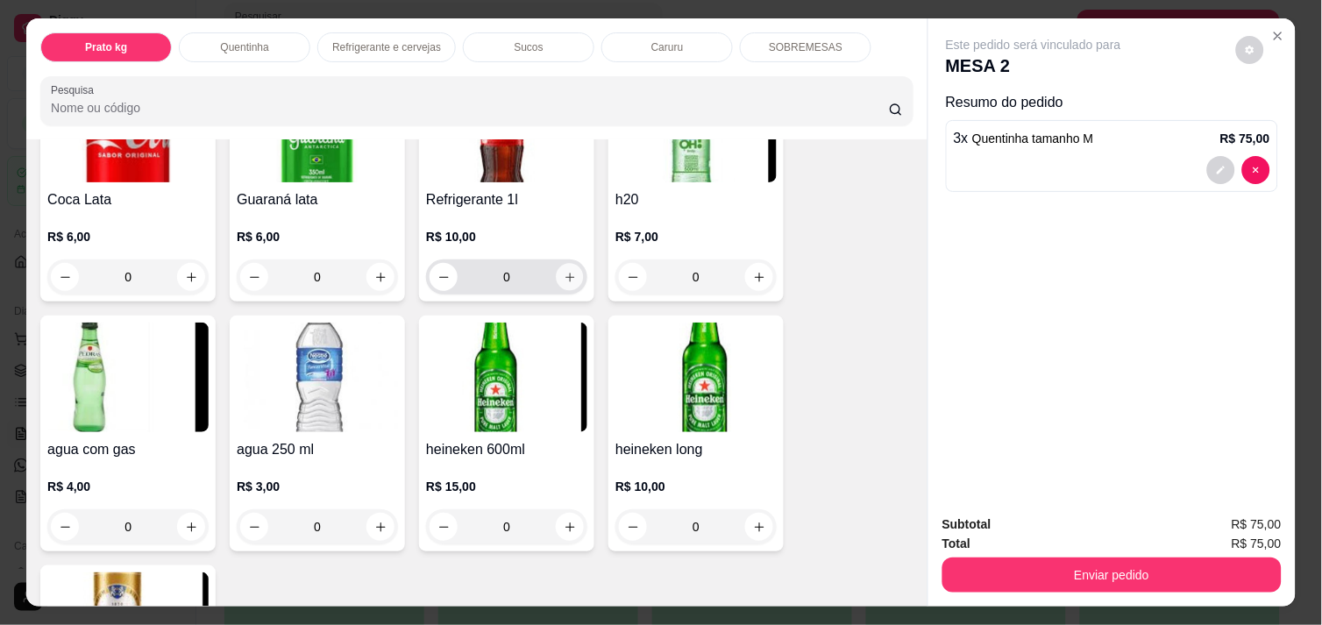
click at [564, 274] on icon "increase-product-quantity" at bounding box center [570, 277] width 13 height 13
type input "1"
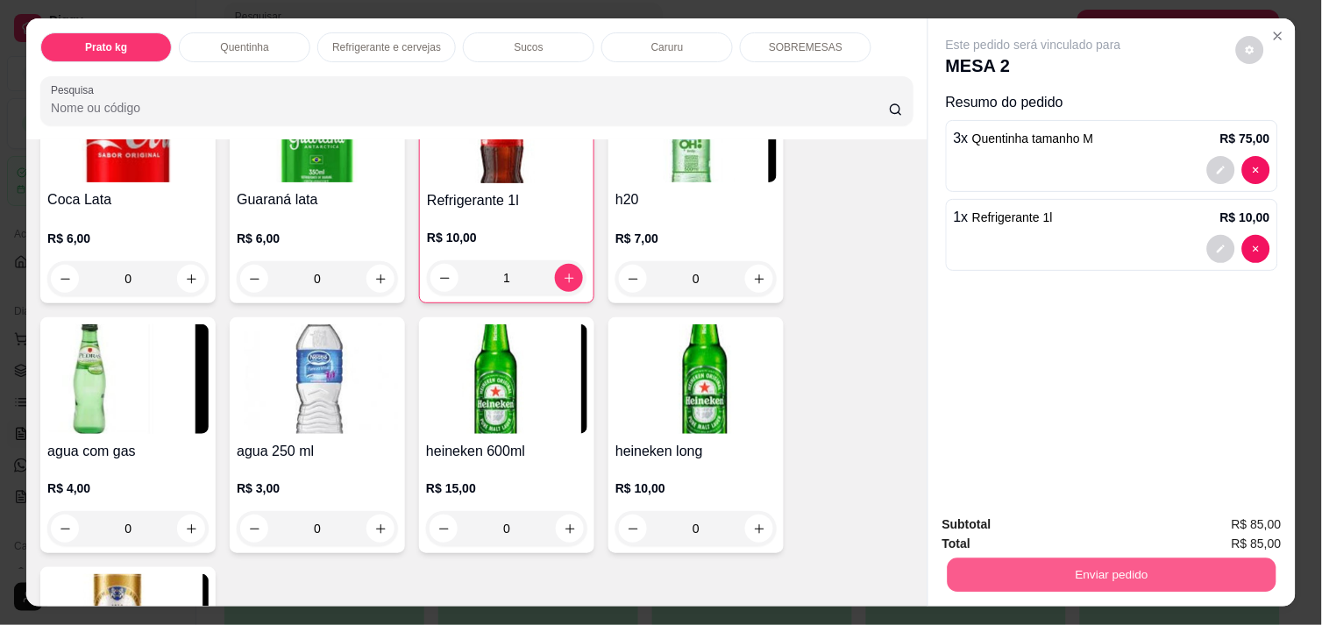
click at [1182, 553] on div "Enviar pedido" at bounding box center [1111, 572] width 339 height 39
click at [1177, 563] on button "Enviar pedido" at bounding box center [1112, 575] width 329 height 34
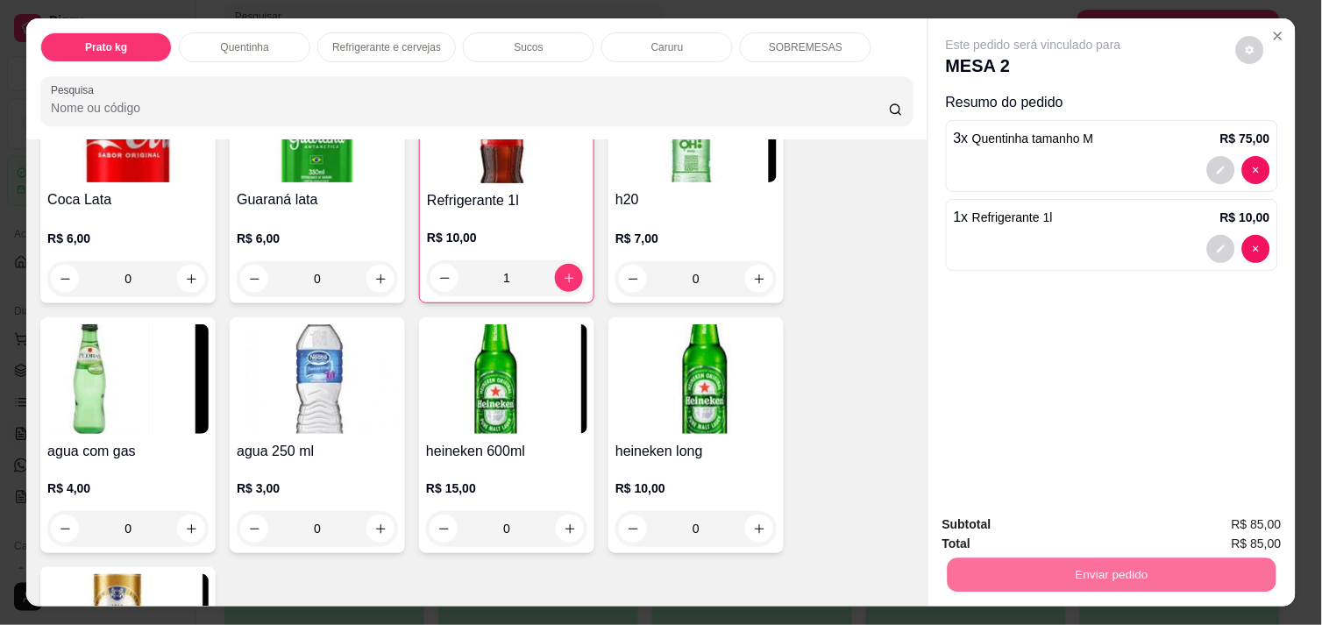
click at [1245, 519] on button "Enviar pedido" at bounding box center [1236, 524] width 96 height 32
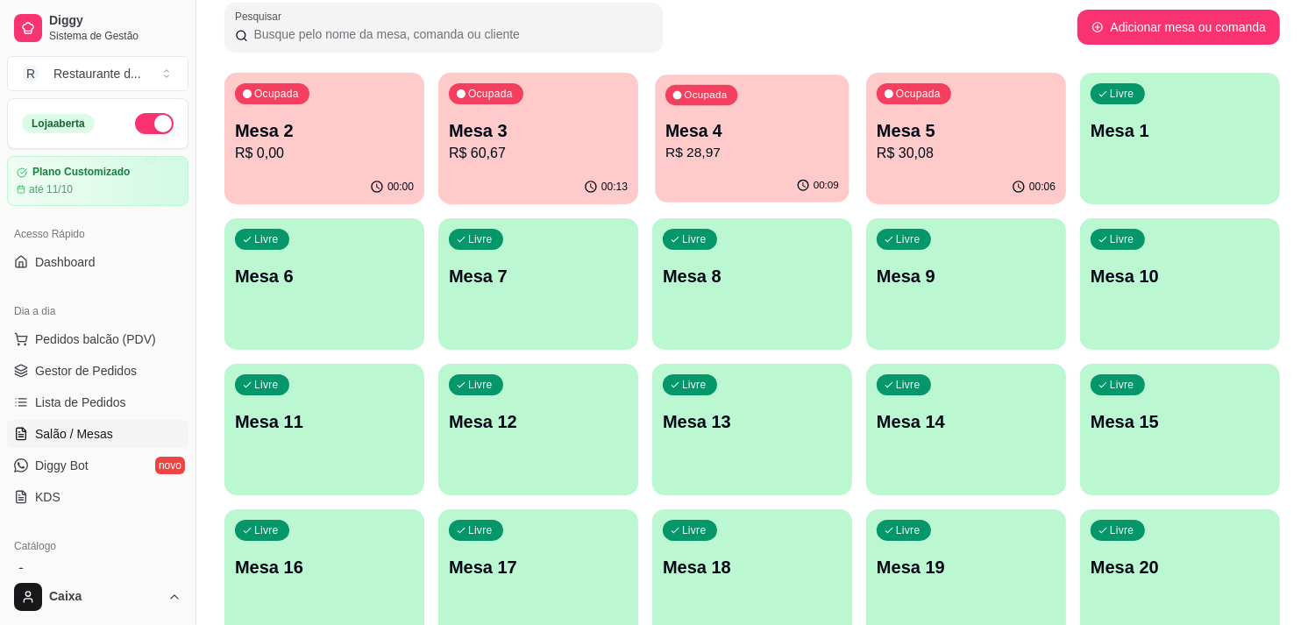
click at [800, 179] on icon "button" at bounding box center [803, 186] width 14 height 14
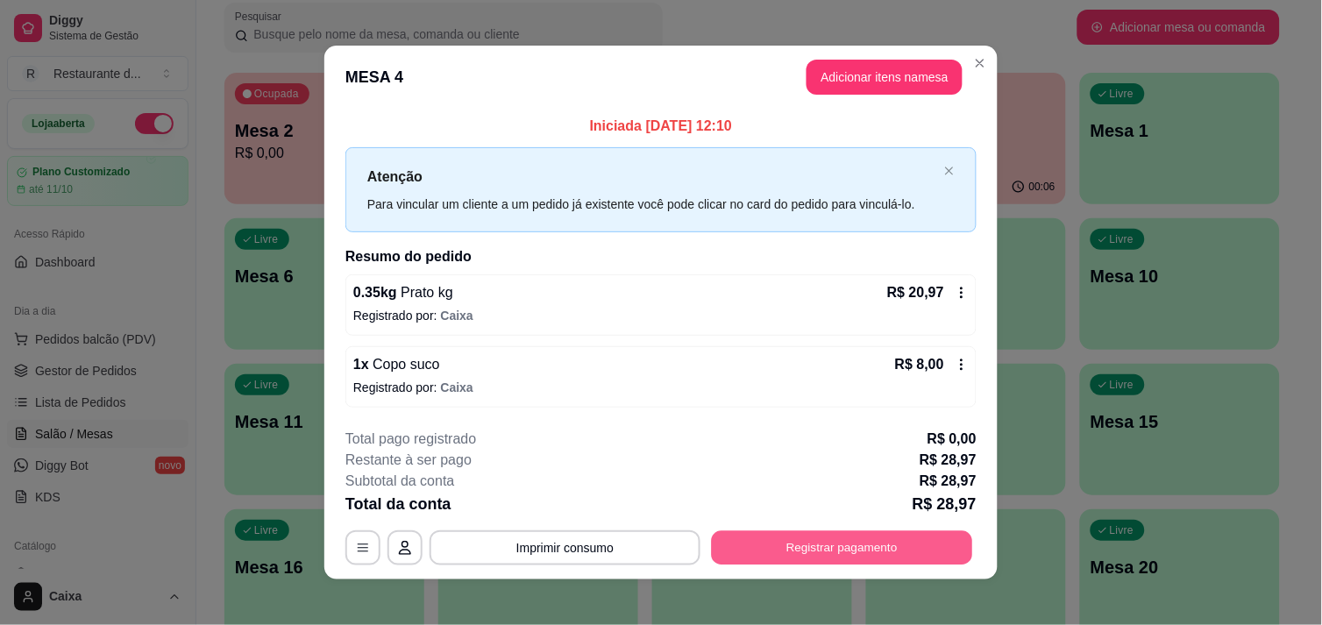
click at [869, 547] on button "Registrar pagamento" at bounding box center [842, 548] width 261 height 34
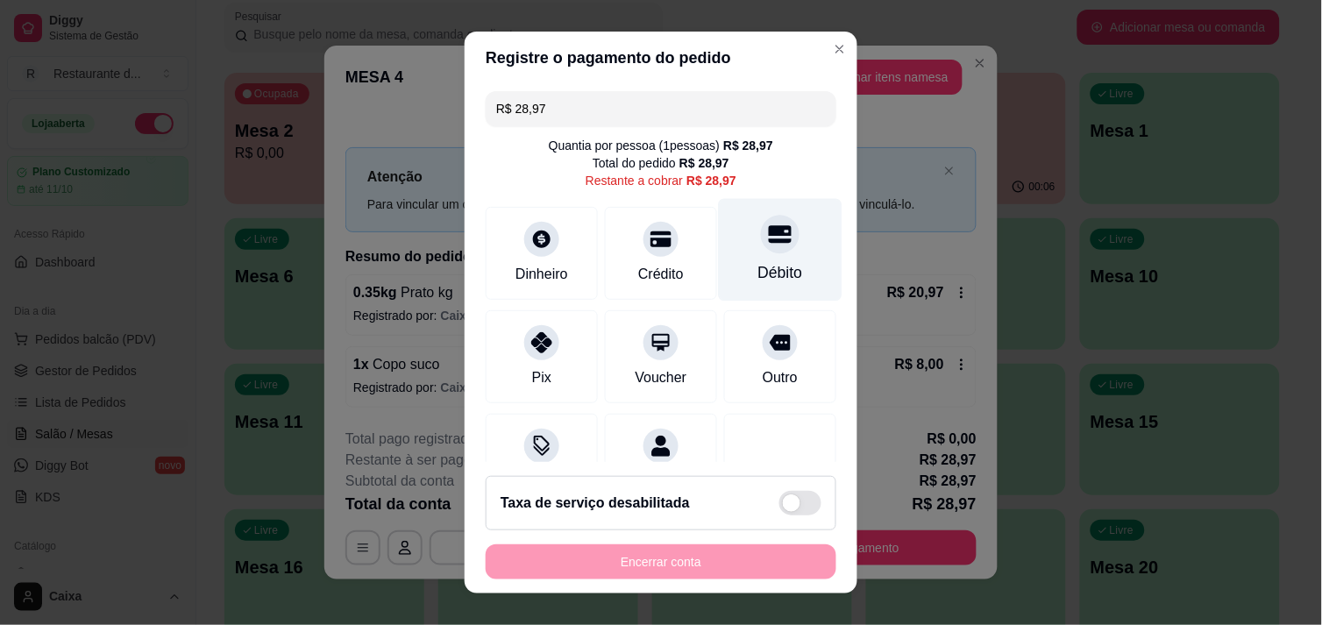
click at [758, 268] on div "Débito" at bounding box center [780, 272] width 45 height 23
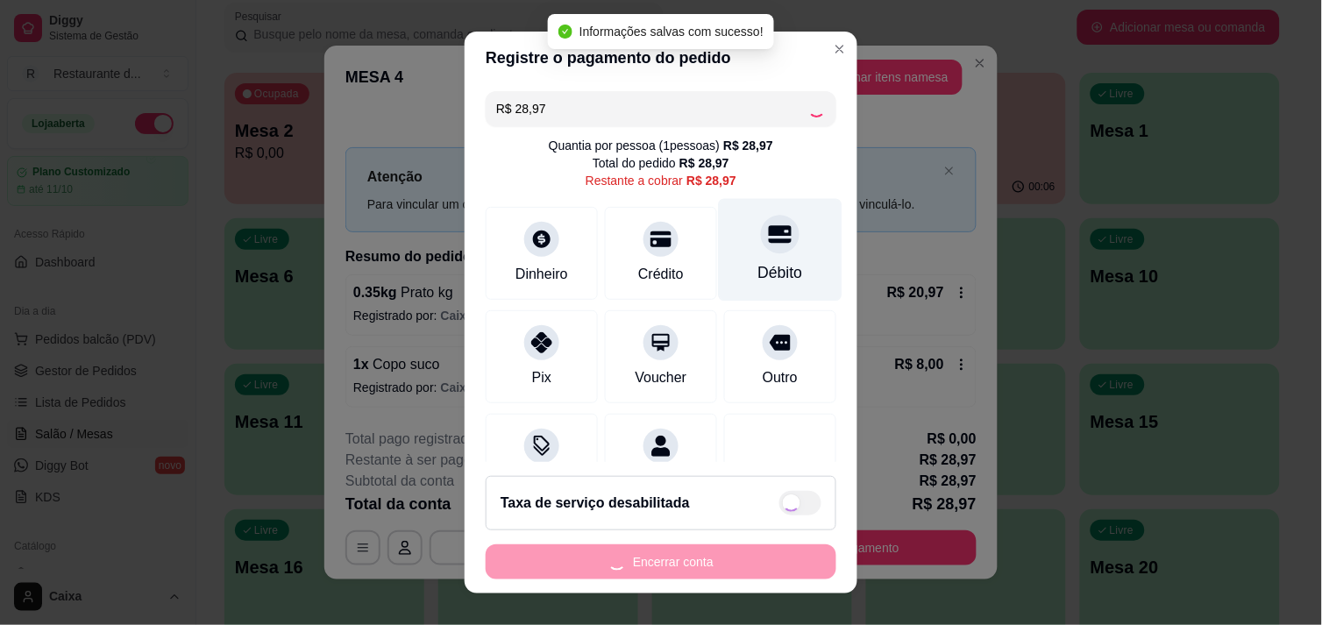
type input "R$ 0,00"
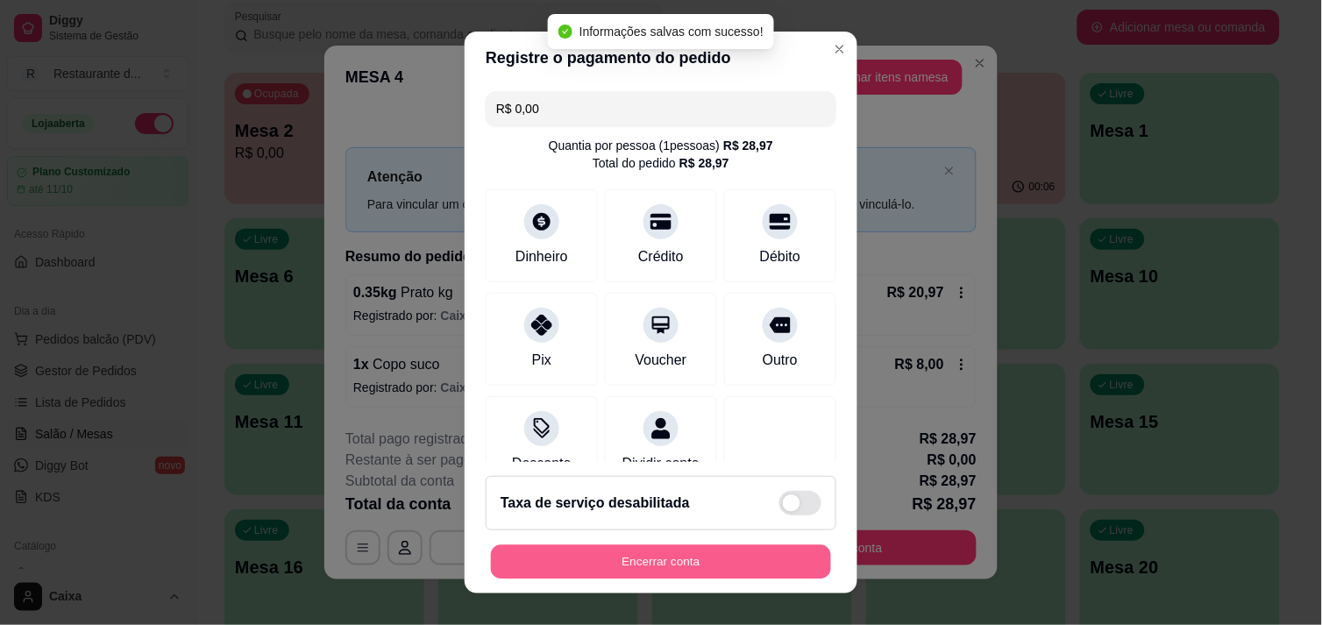
click at [642, 565] on button "Encerrar conta" at bounding box center [661, 562] width 340 height 34
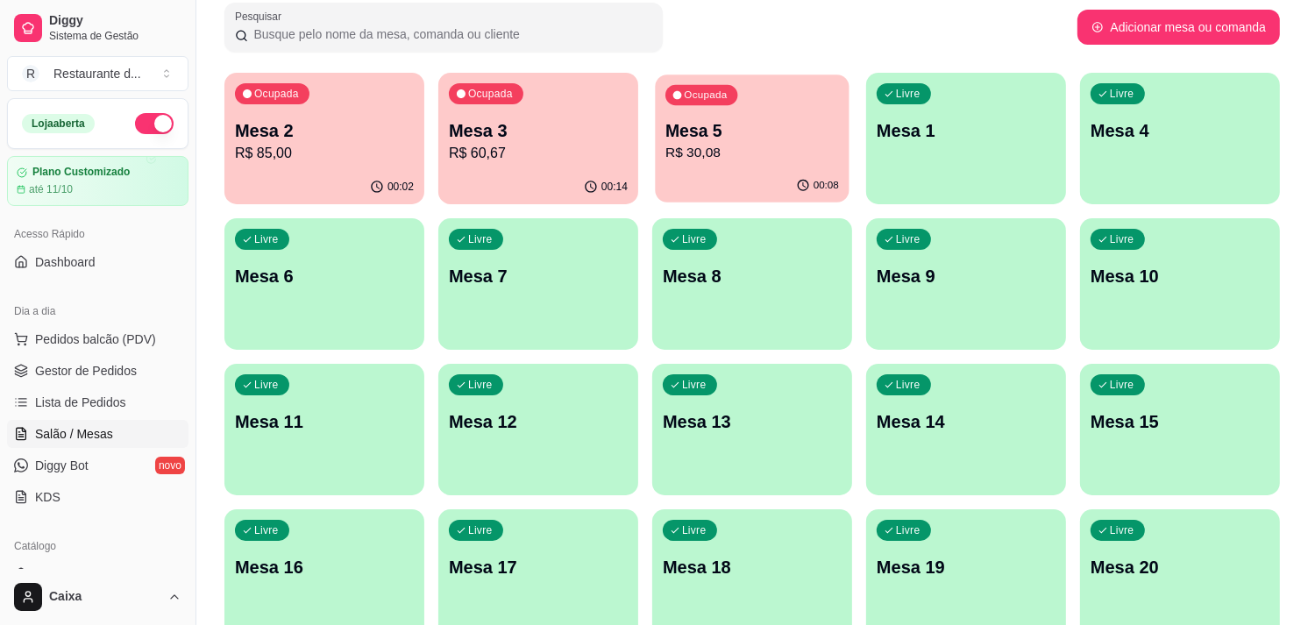
click at [715, 174] on div "00:08" at bounding box center [752, 185] width 194 height 33
click at [715, 174] on div "00:10" at bounding box center [752, 187] width 200 height 34
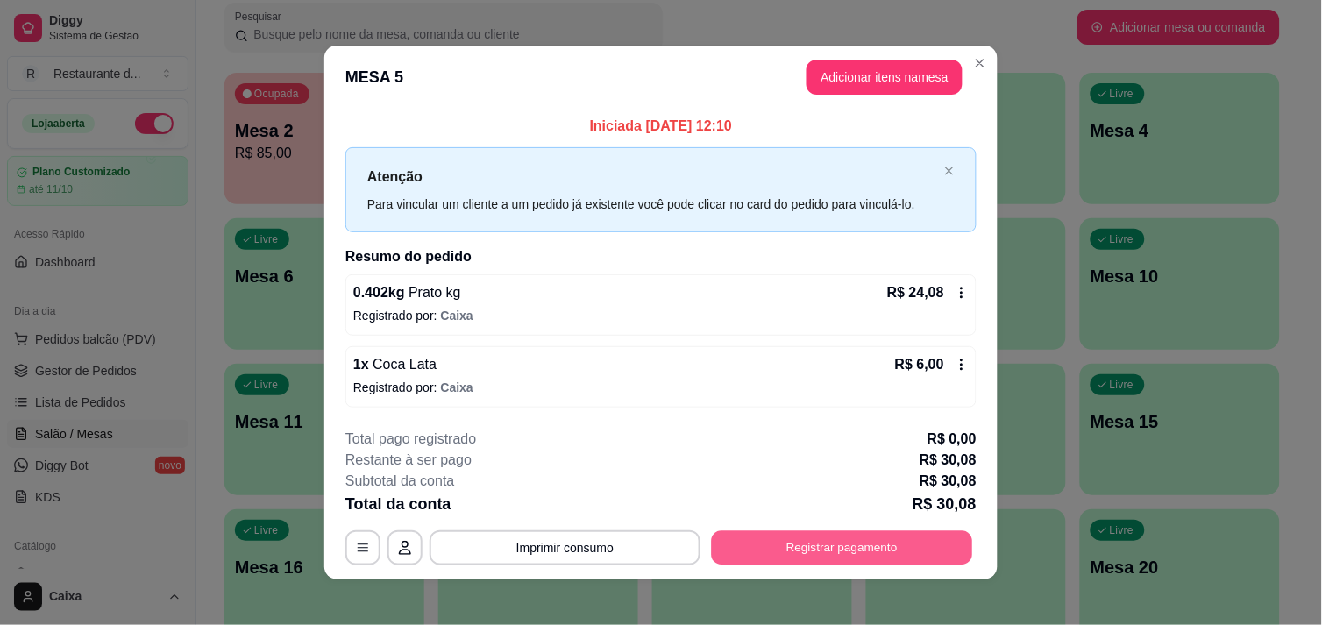
click at [896, 552] on button "Registrar pagamento" at bounding box center [842, 548] width 261 height 34
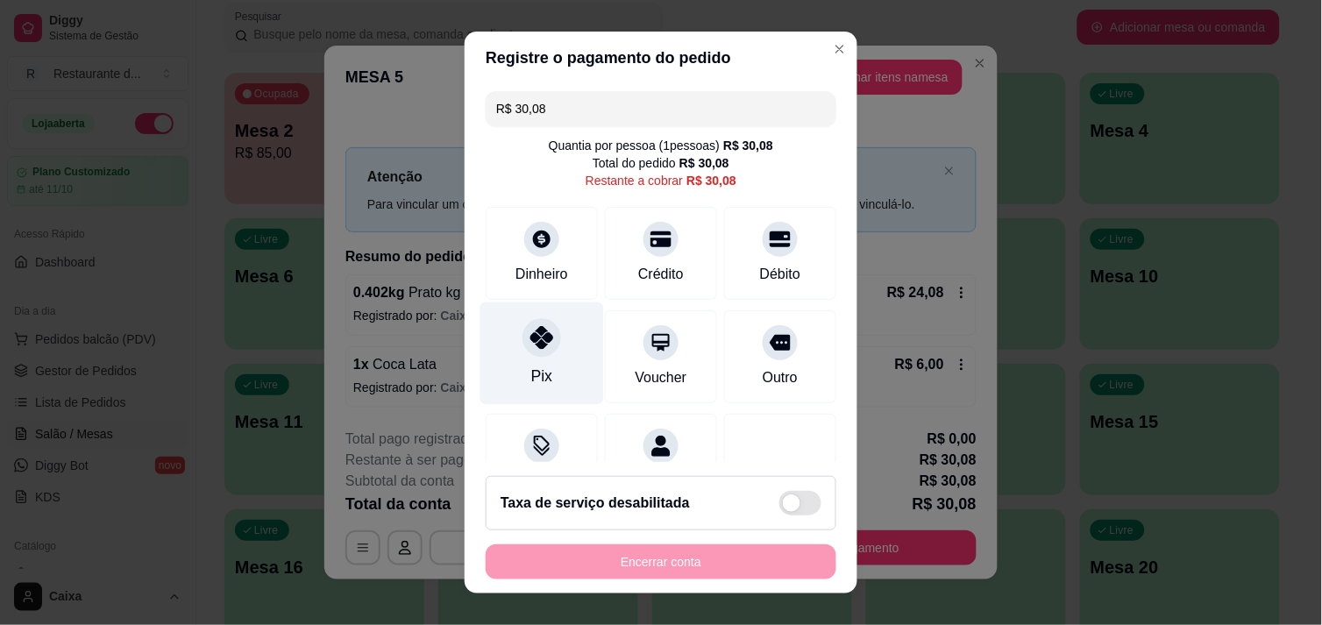
click at [533, 328] on icon at bounding box center [541, 337] width 23 height 23
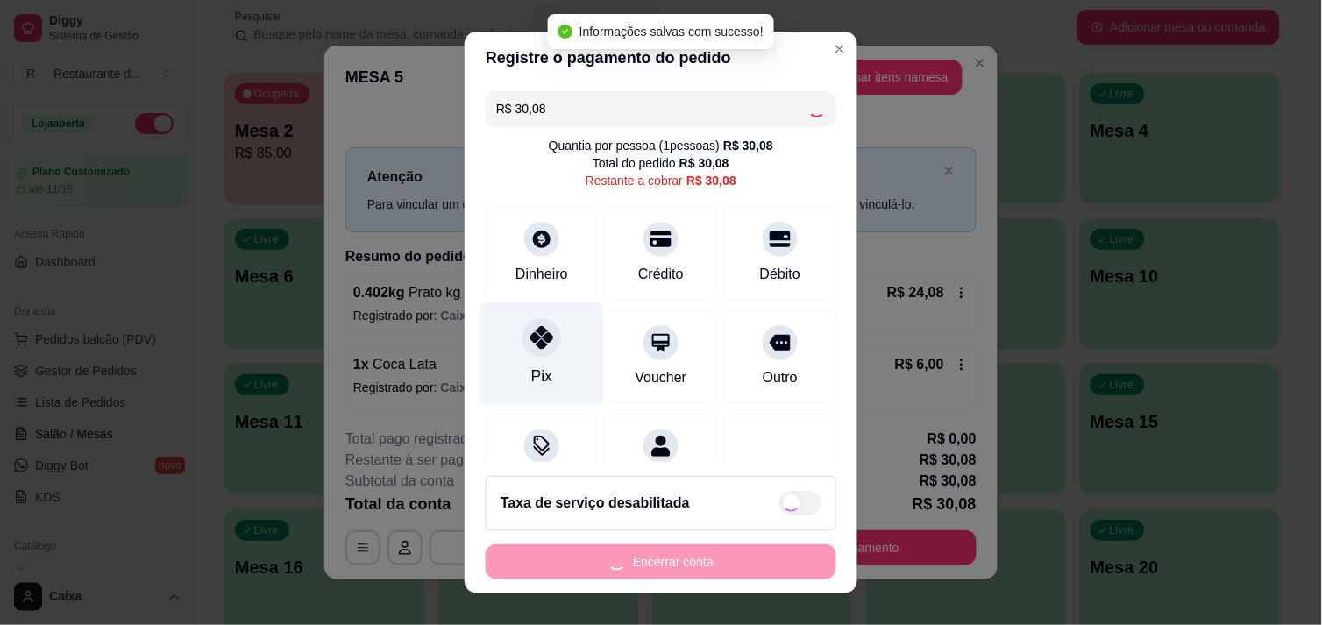
type input "R$ 0,00"
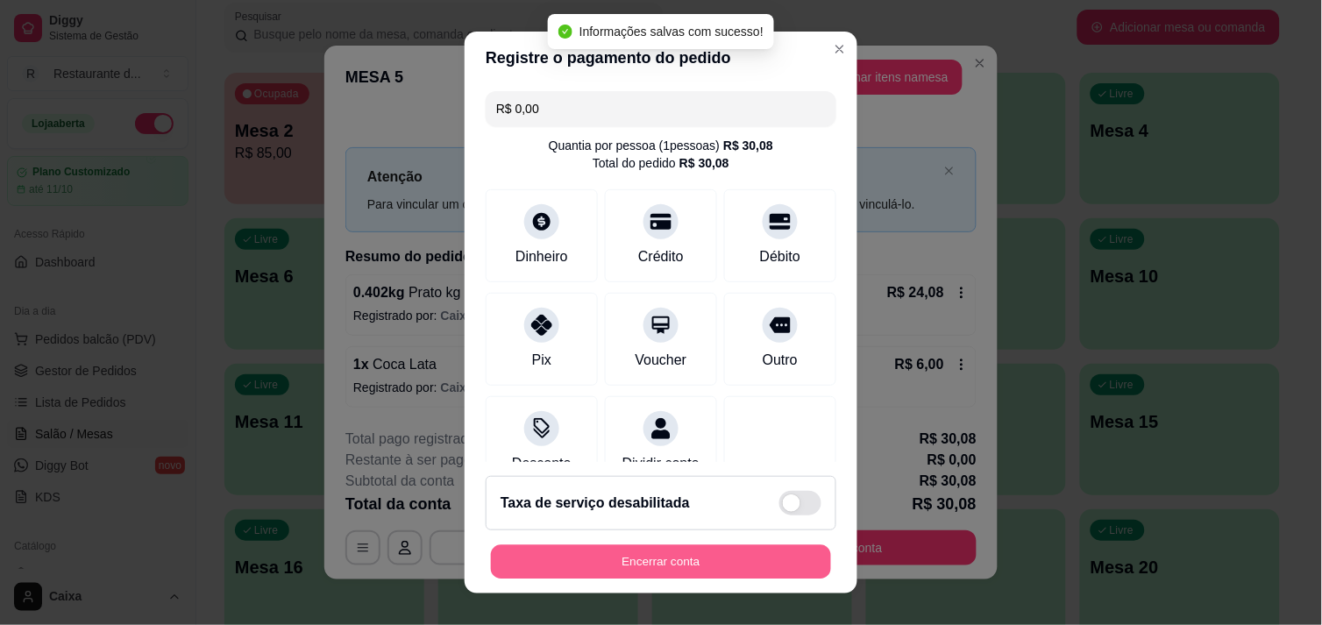
click at [626, 558] on button "Encerrar conta" at bounding box center [661, 562] width 340 height 34
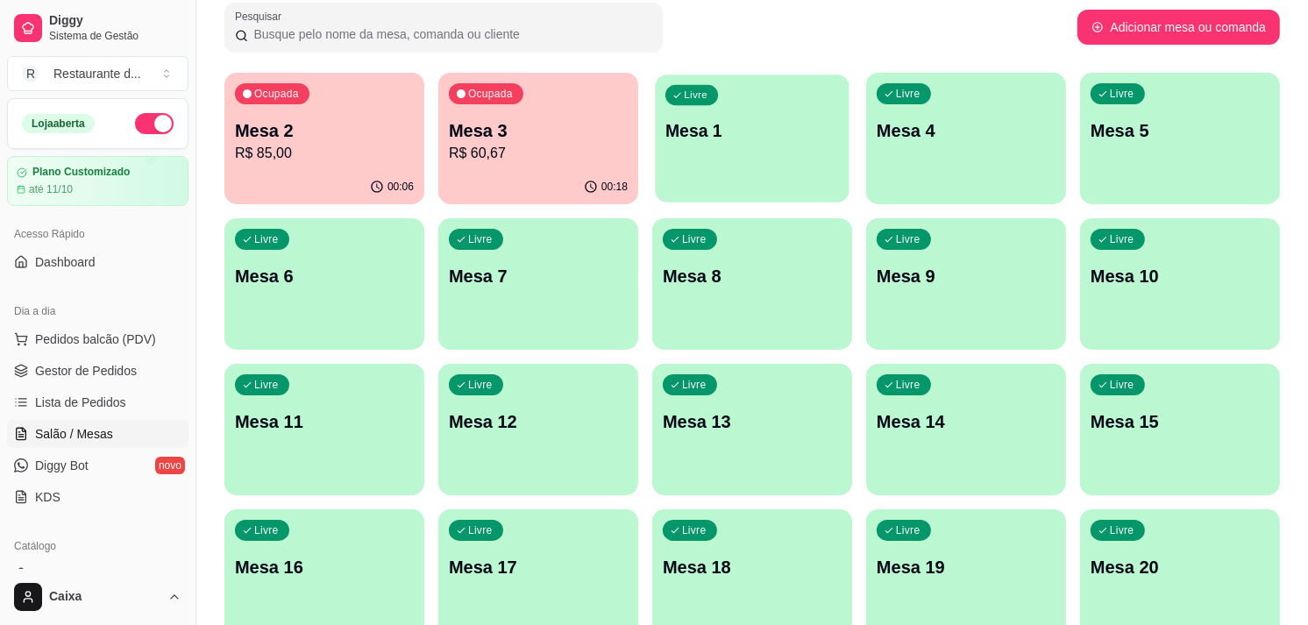
click at [749, 170] on div "Livre Mesa 1" at bounding box center [752, 128] width 194 height 107
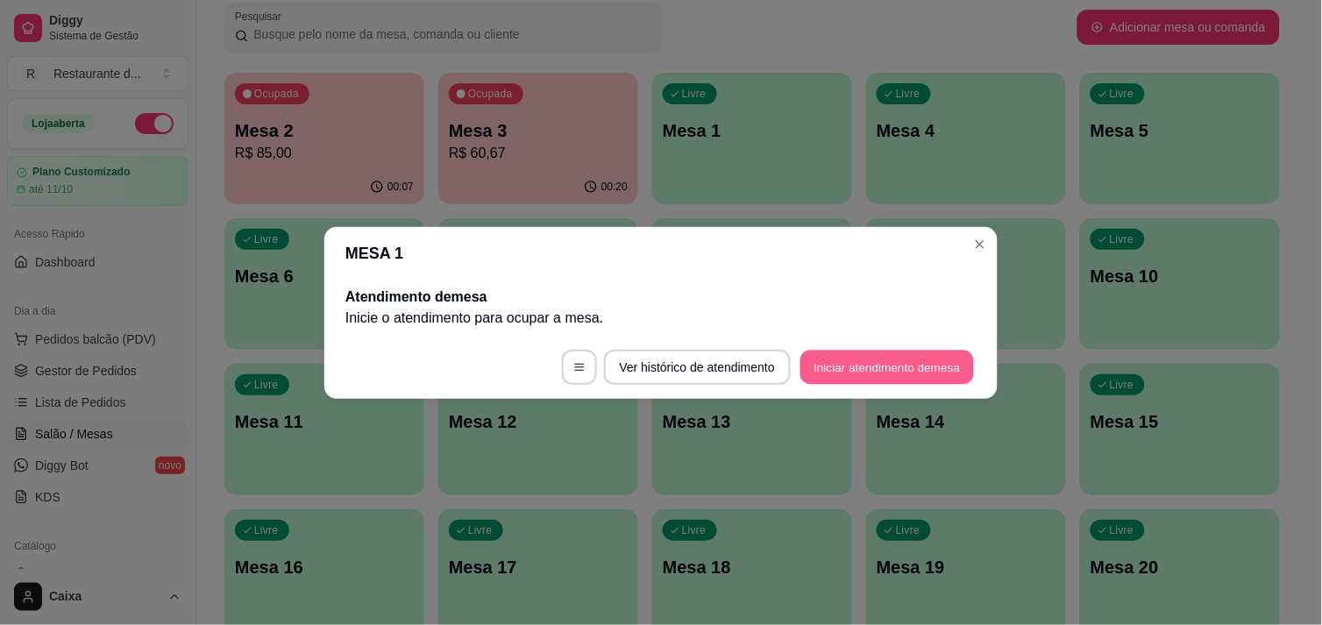
click at [862, 366] on button "Iniciar atendimento de mesa" at bounding box center [887, 367] width 174 height 34
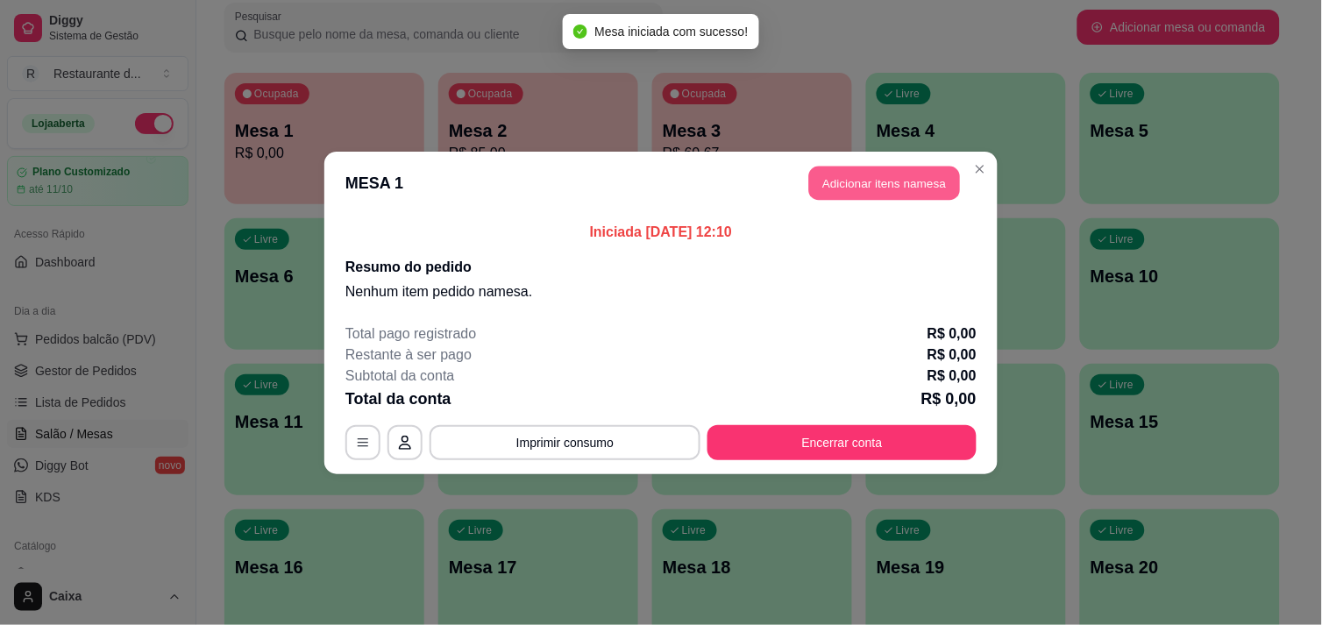
click at [854, 184] on button "Adicionar itens na mesa" at bounding box center [884, 183] width 151 height 34
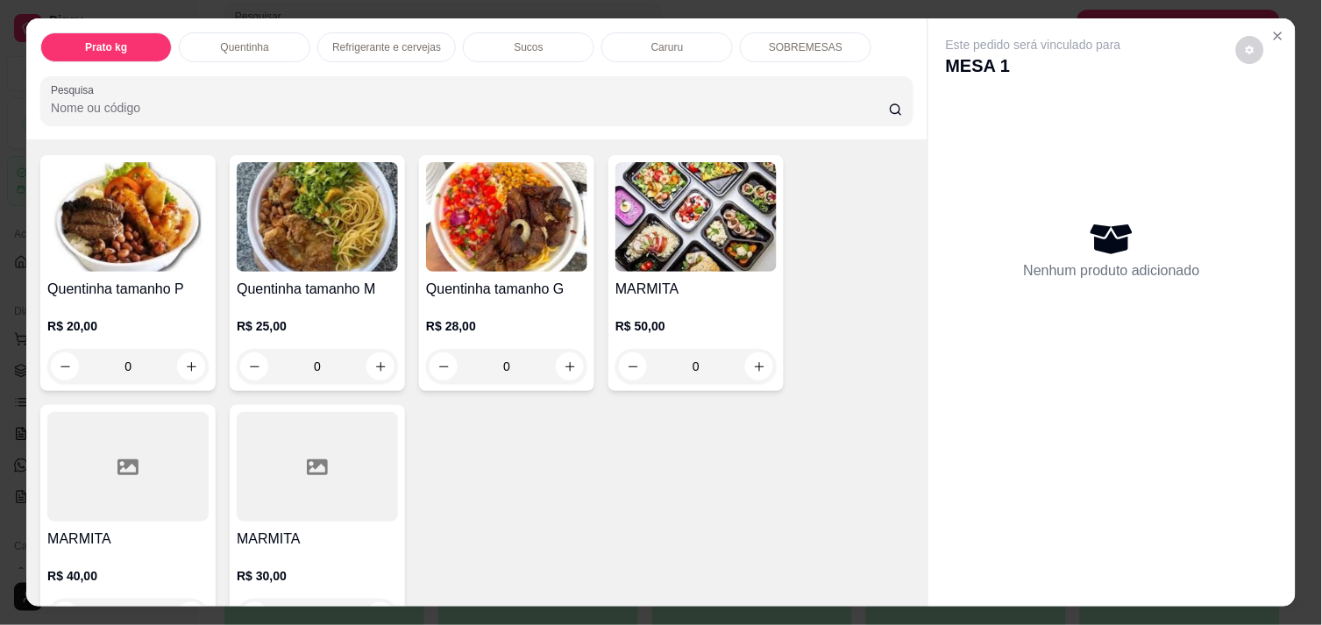
scroll to position [351, 0]
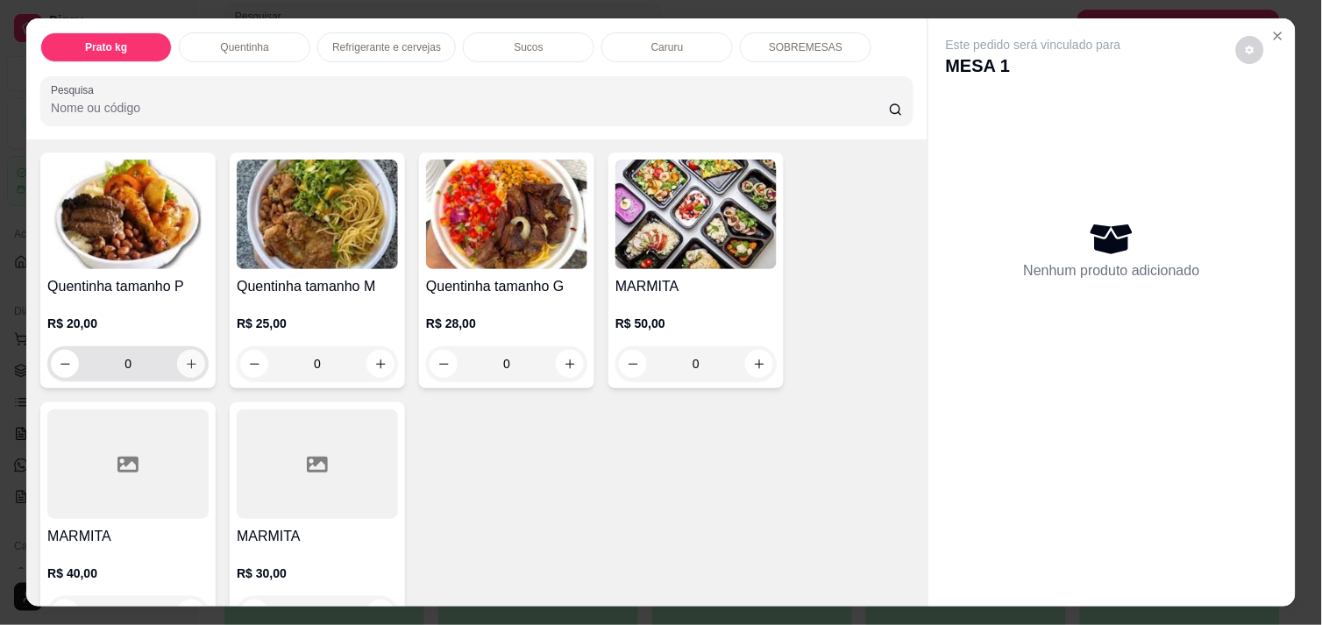
click at [185, 358] on icon "increase-product-quantity" at bounding box center [191, 364] width 13 height 13
type input "1"
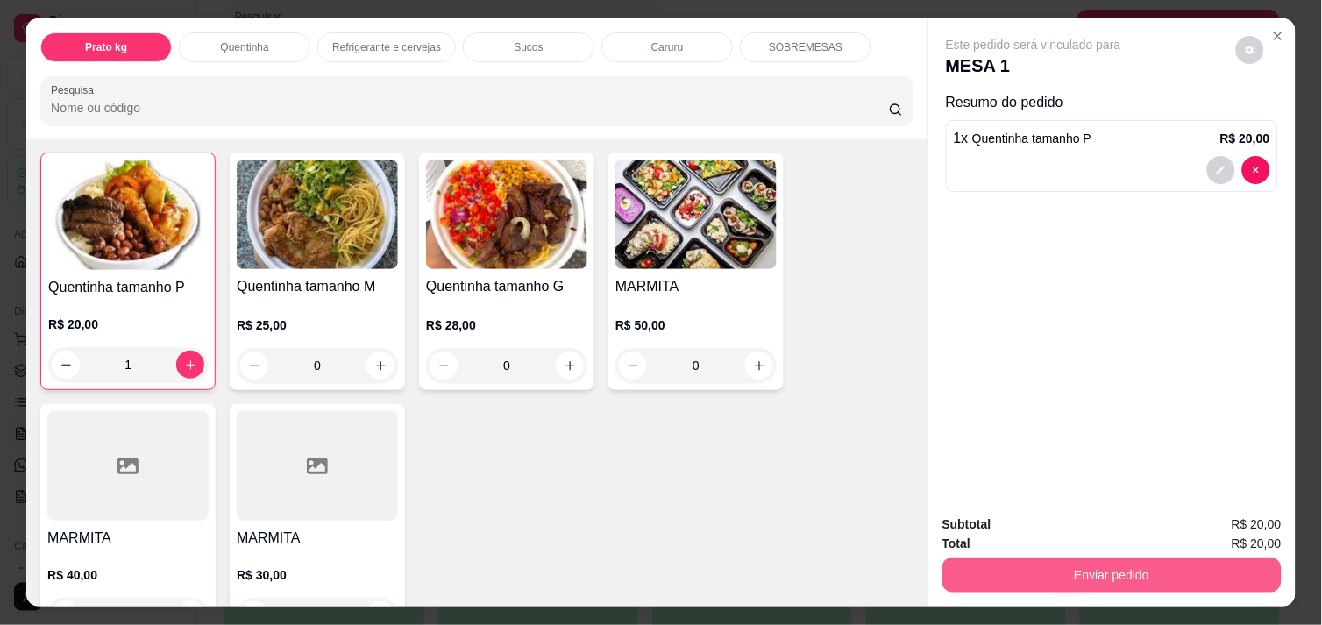
click at [1084, 558] on button "Enviar pedido" at bounding box center [1111, 575] width 339 height 35
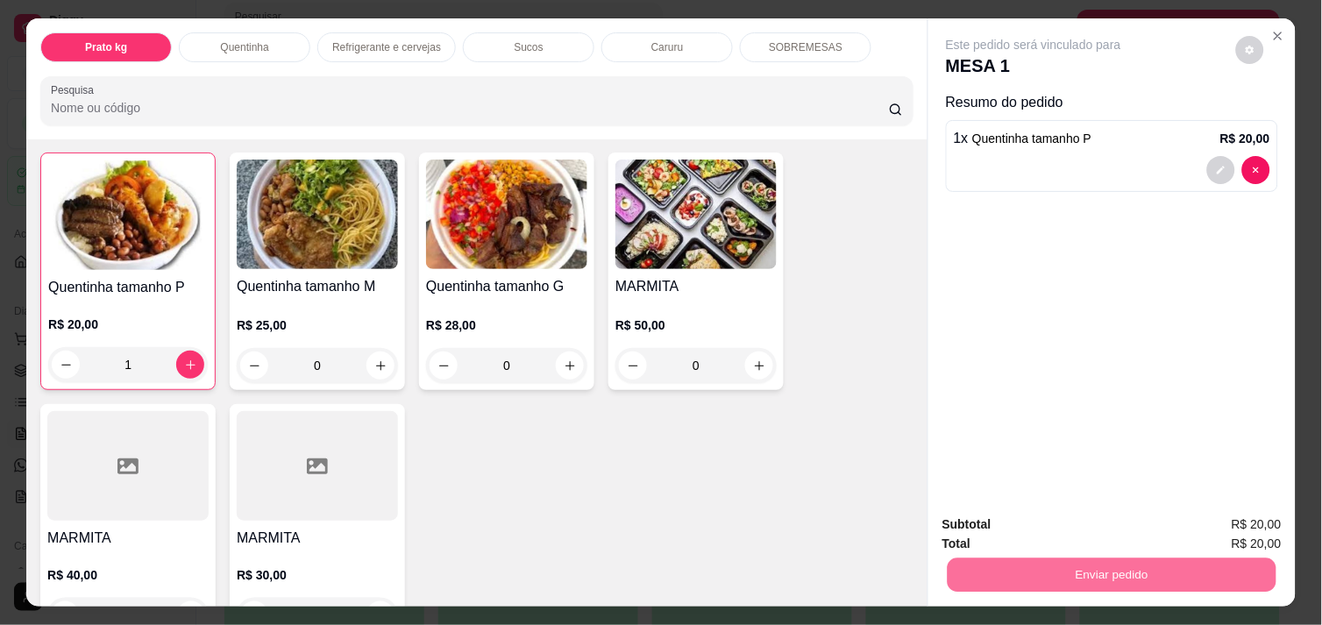
click at [1252, 521] on button "Enviar pedido" at bounding box center [1236, 524] width 96 height 32
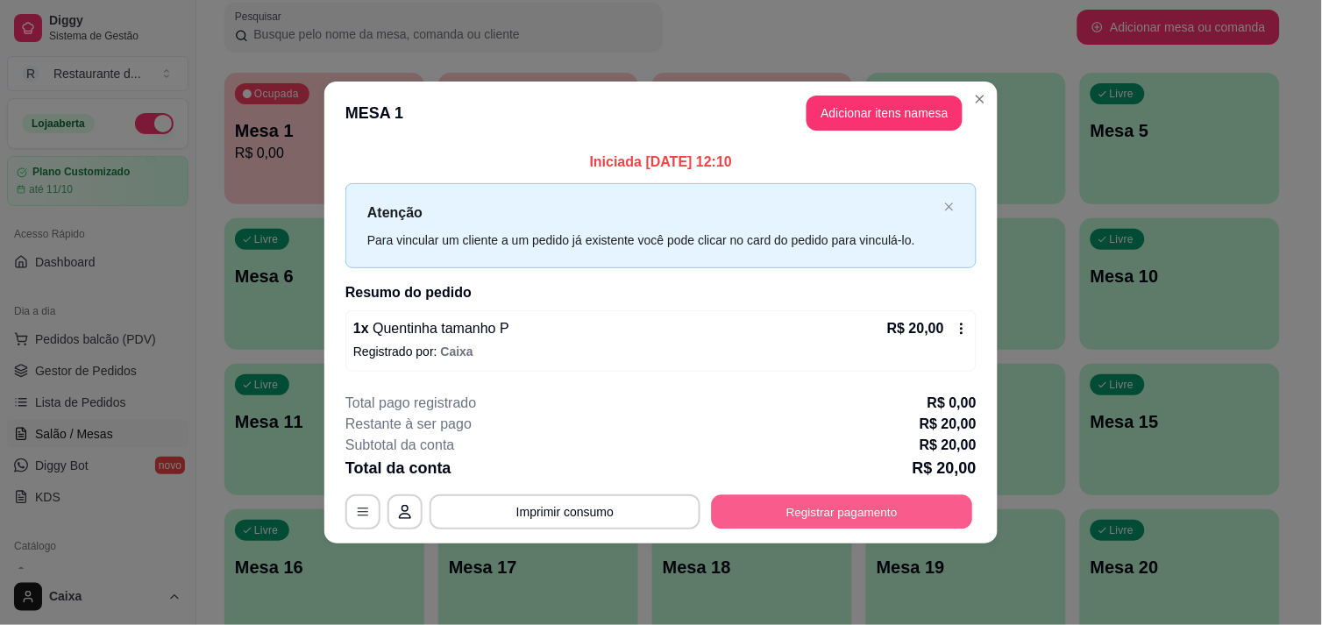
click at [903, 498] on button "Registrar pagamento" at bounding box center [842, 512] width 261 height 34
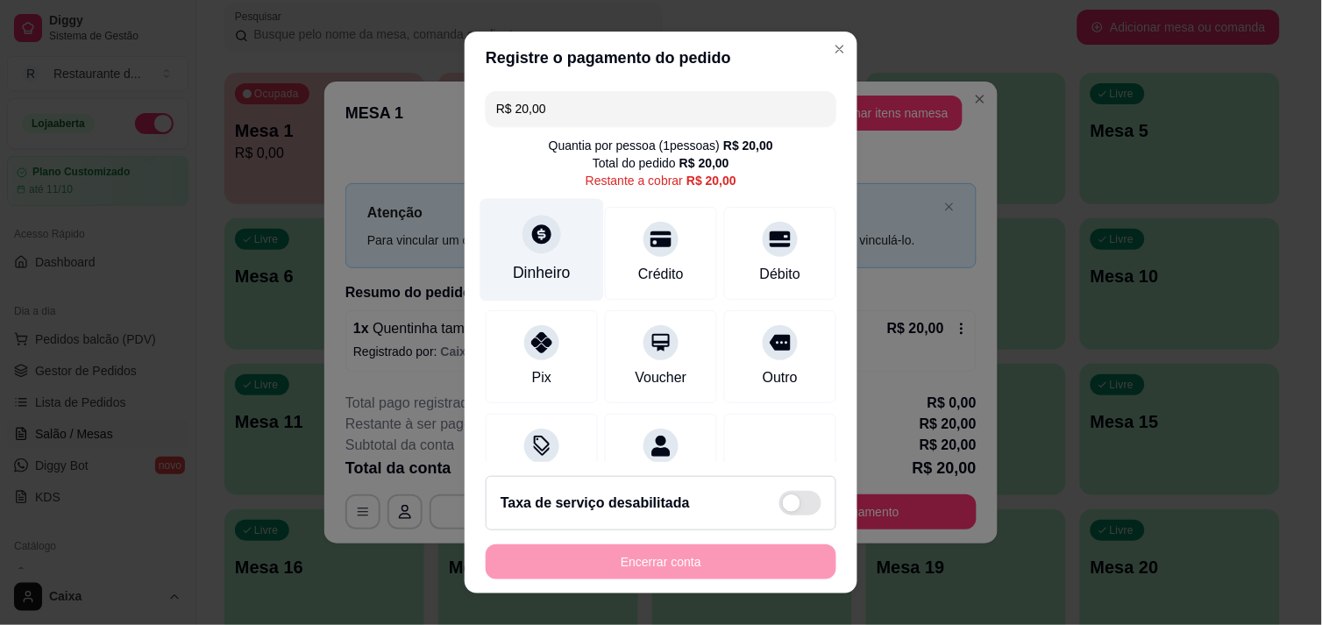
click at [540, 238] on icon at bounding box center [541, 234] width 23 height 23
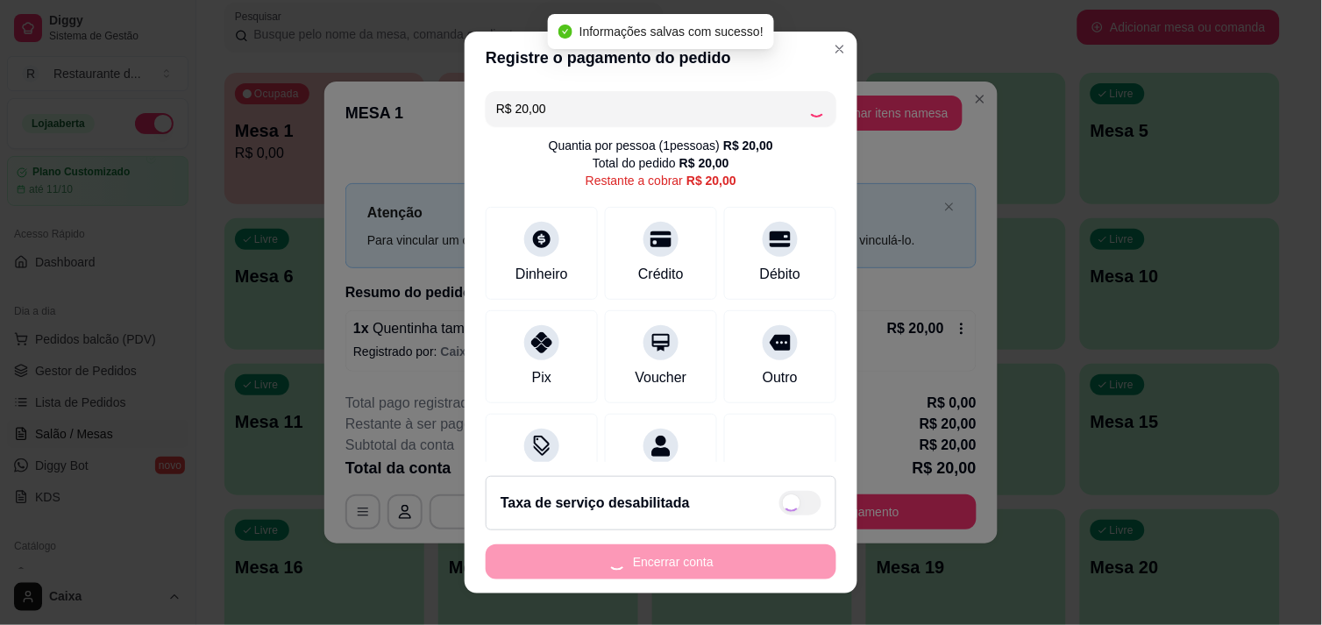
type input "R$ 0,00"
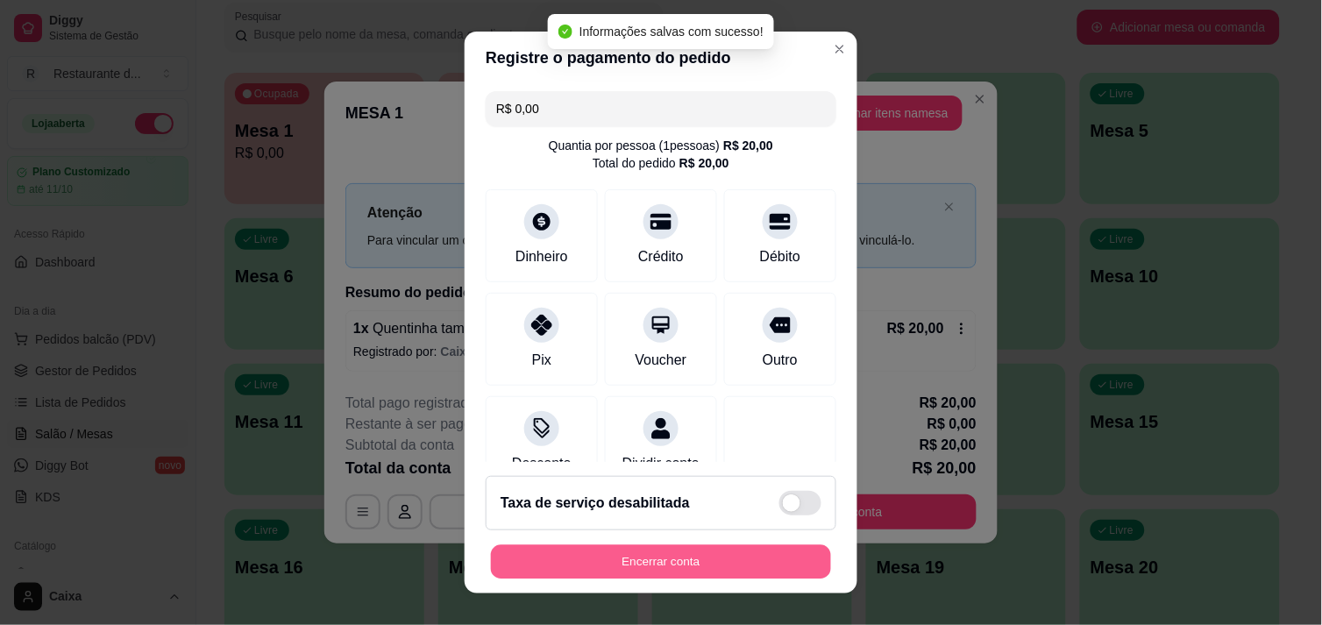
click at [658, 562] on button "Encerrar conta" at bounding box center [661, 562] width 340 height 34
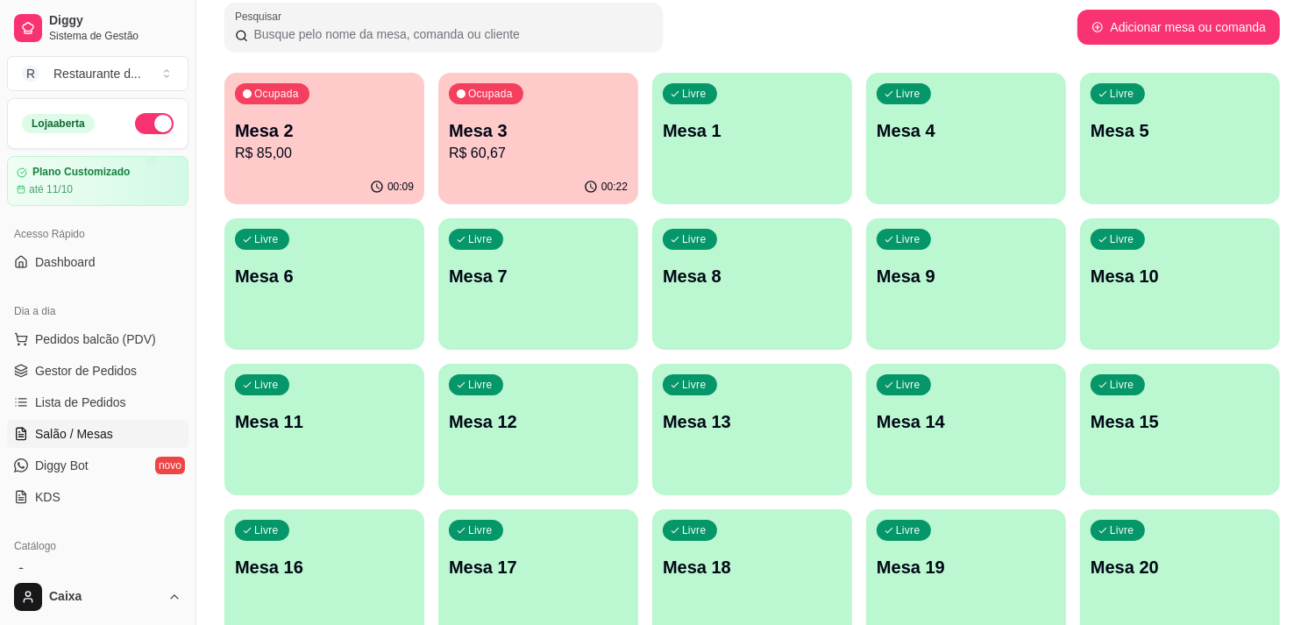
click at [983, 143] on div "Livre Mesa 4" at bounding box center [966, 128] width 200 height 110
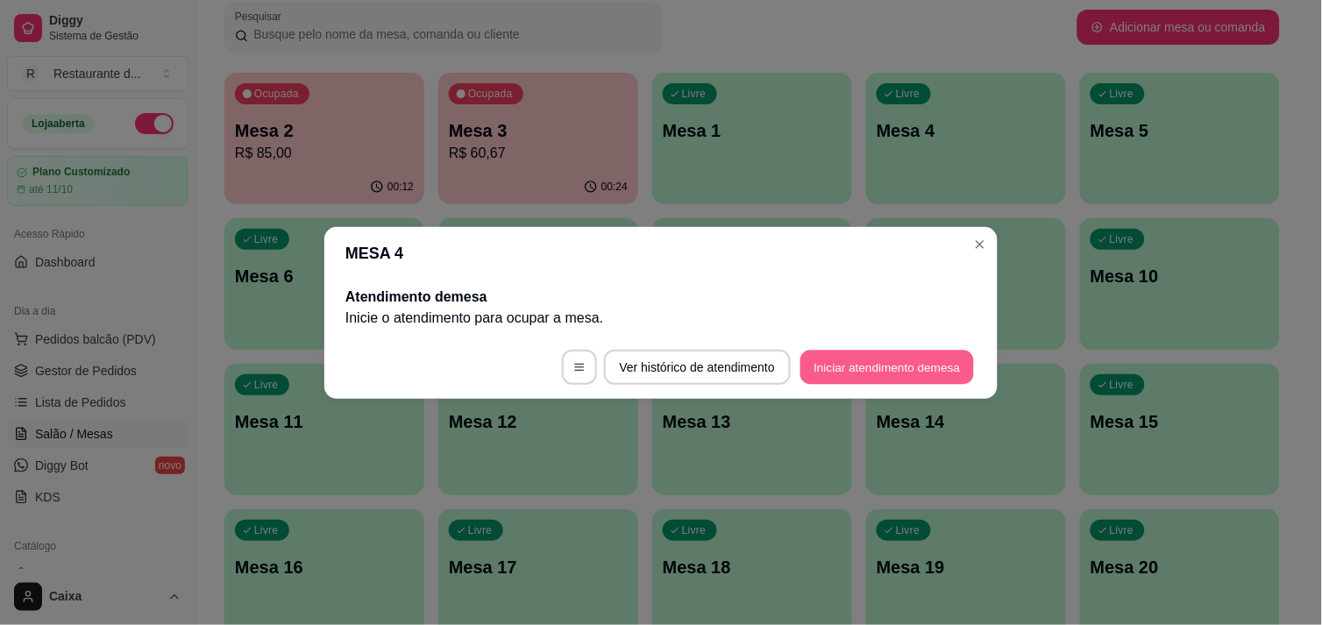
click at [883, 354] on button "Iniciar atendimento de mesa" at bounding box center [887, 367] width 174 height 34
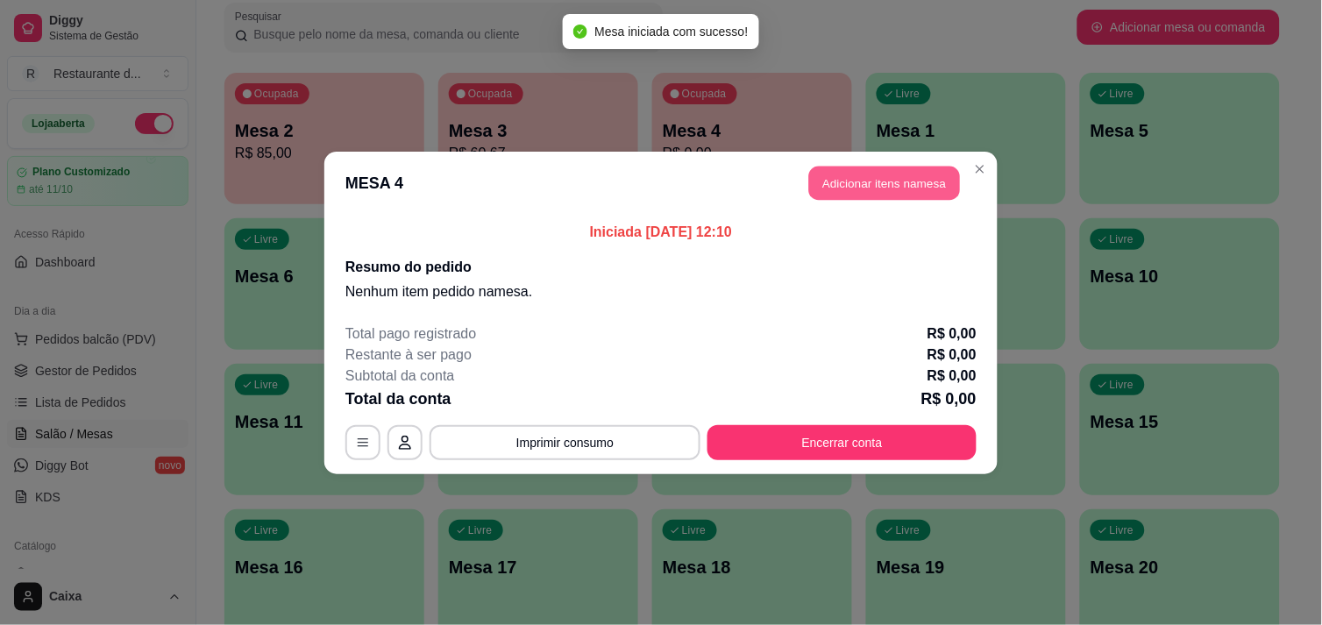
click at [901, 189] on button "Adicionar itens na mesa" at bounding box center [884, 183] width 151 height 34
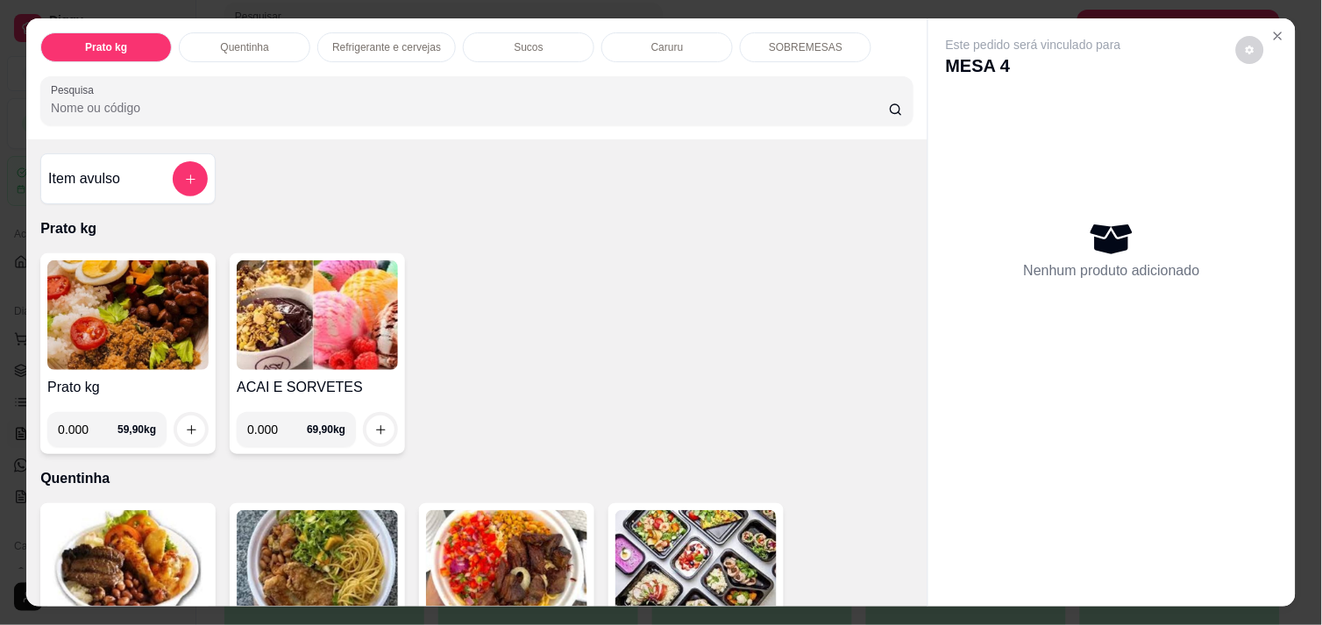
click at [84, 417] on input "0.000" at bounding box center [88, 429] width 60 height 35
type input "0.700"
click at [185, 423] on icon "increase-product-quantity" at bounding box center [191, 429] width 13 height 13
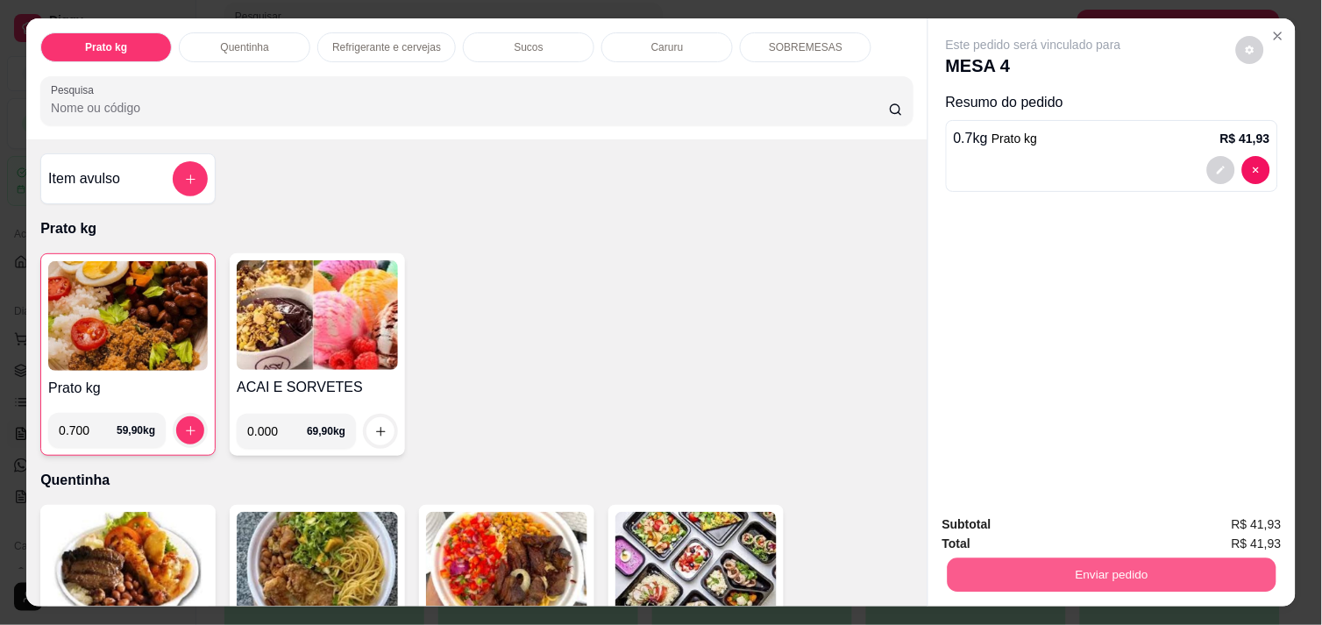
click at [1049, 573] on button "Enviar pedido" at bounding box center [1112, 575] width 329 height 34
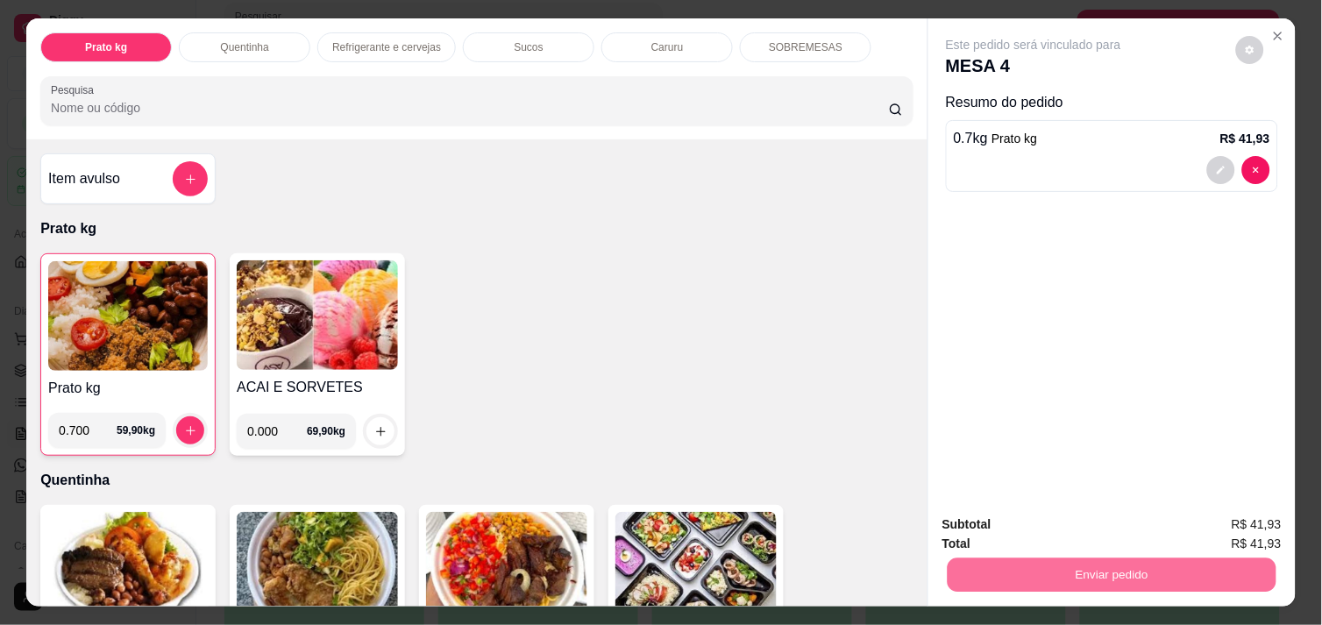
click at [1224, 508] on button "Enviar pedido" at bounding box center [1235, 524] width 99 height 33
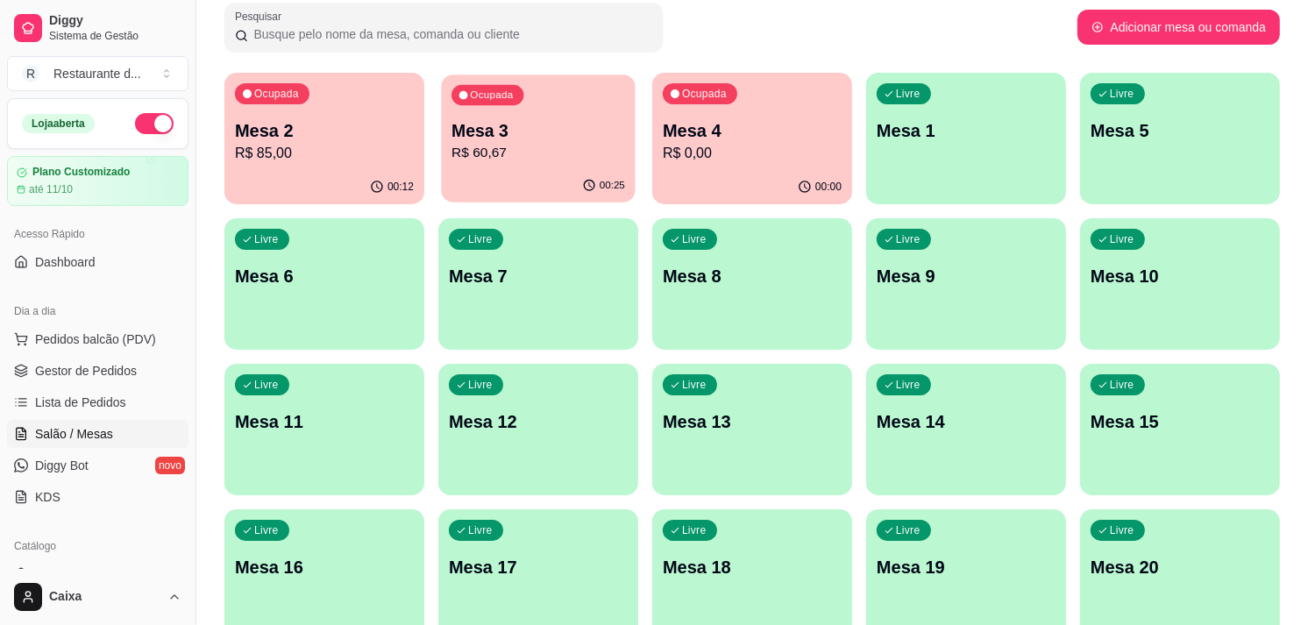
click at [605, 153] on p "R$ 60,67" at bounding box center [538, 153] width 174 height 20
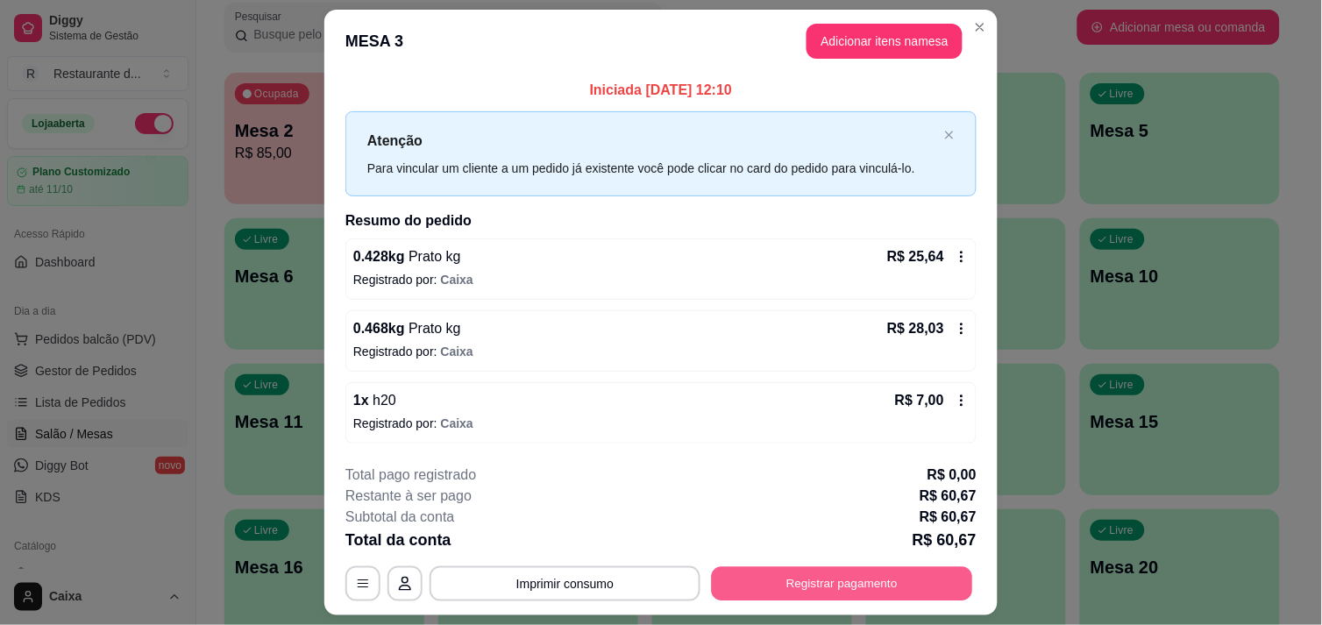
click at [850, 574] on button "Registrar pagamento" at bounding box center [842, 584] width 261 height 34
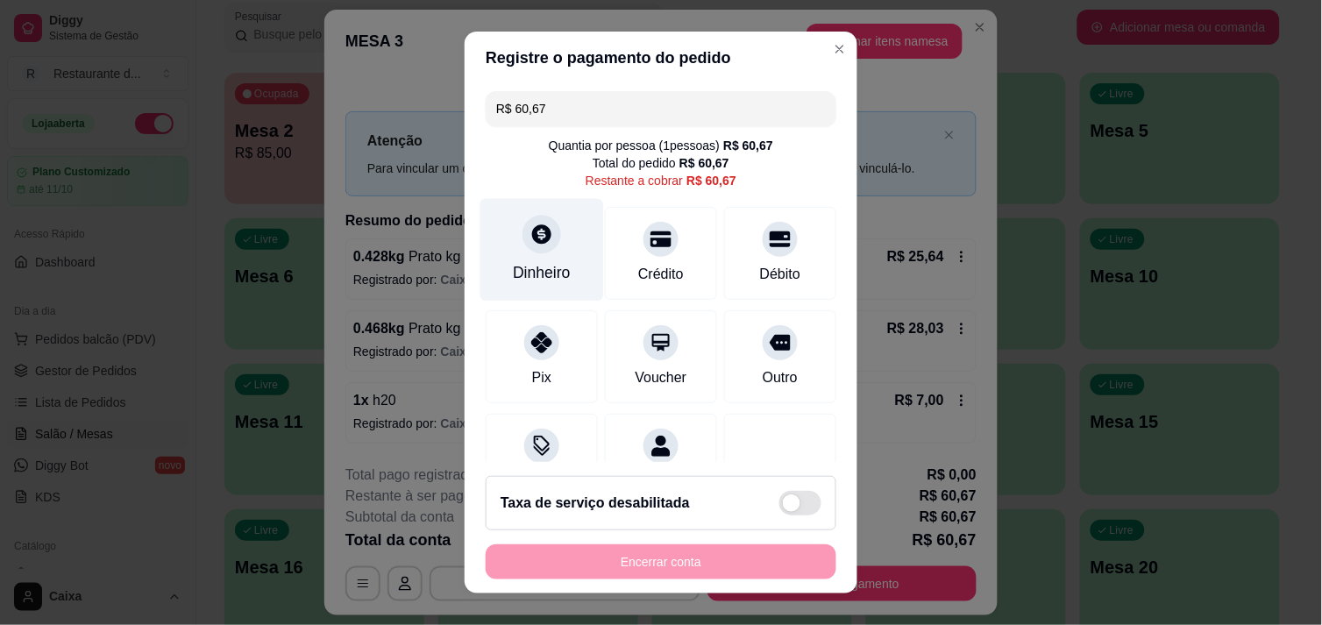
click at [543, 252] on div "Dinheiro" at bounding box center [542, 249] width 124 height 103
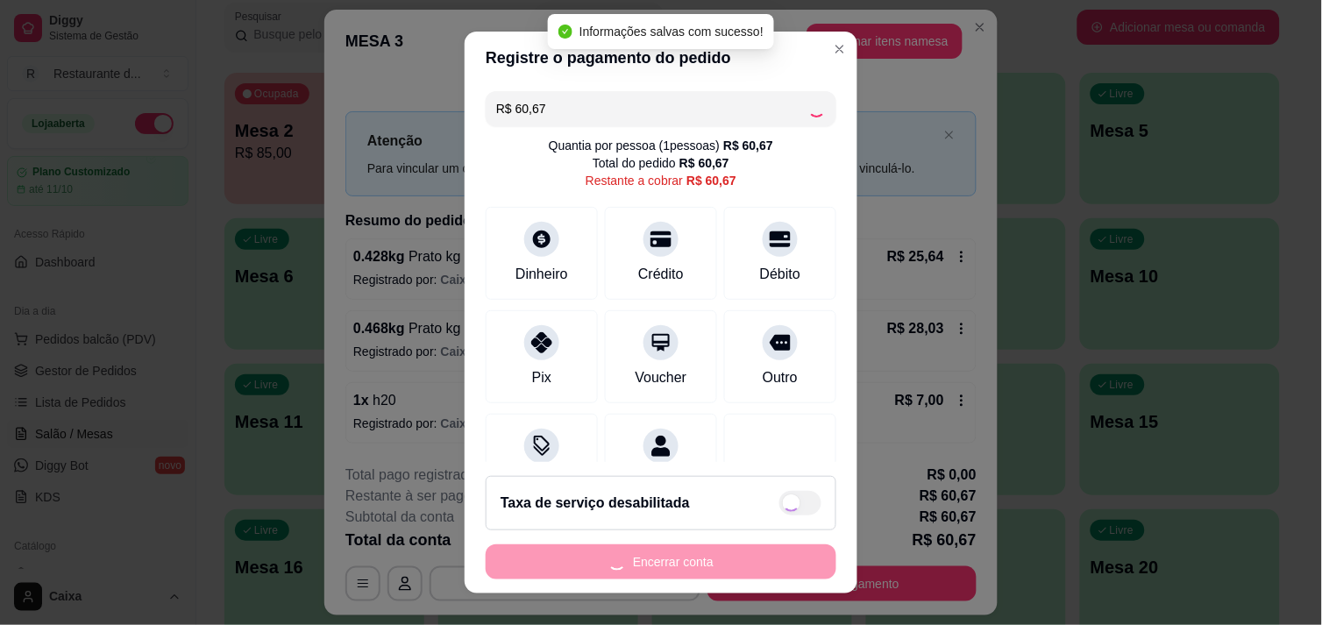
type input "R$ 0,00"
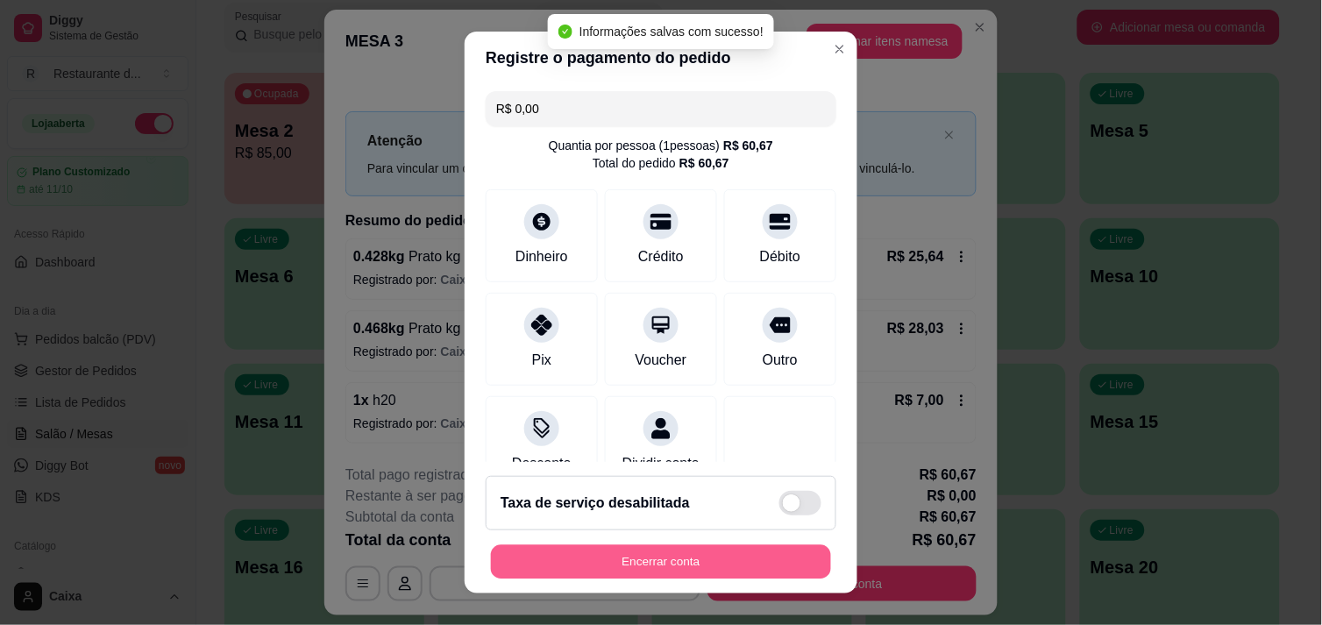
click at [756, 550] on button "Encerrar conta" at bounding box center [661, 562] width 340 height 34
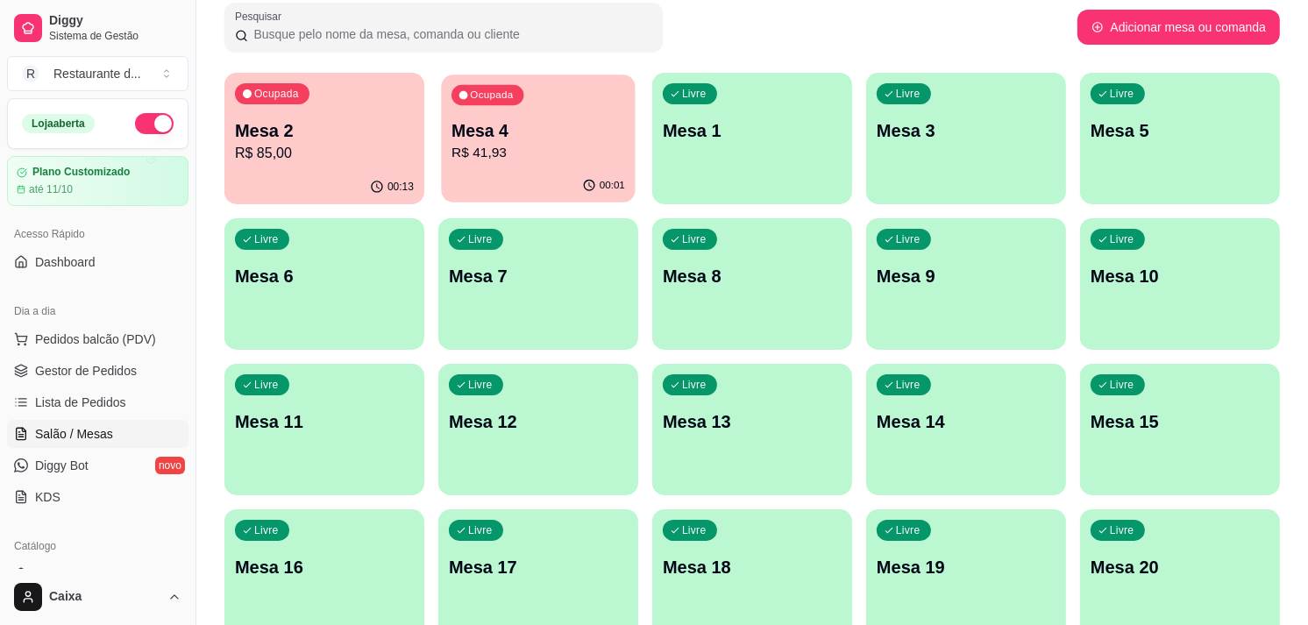
click at [515, 152] on p "R$ 41,93" at bounding box center [538, 153] width 174 height 20
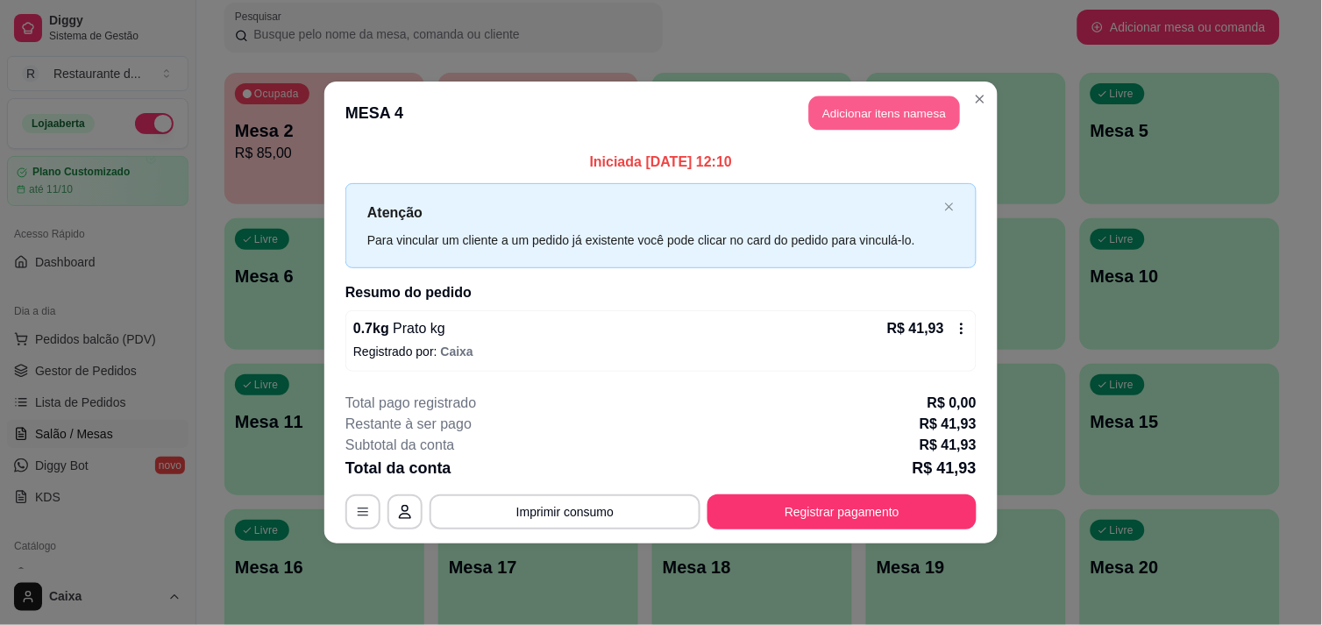
click at [874, 100] on button "Adicionar itens na mesa" at bounding box center [884, 113] width 151 height 34
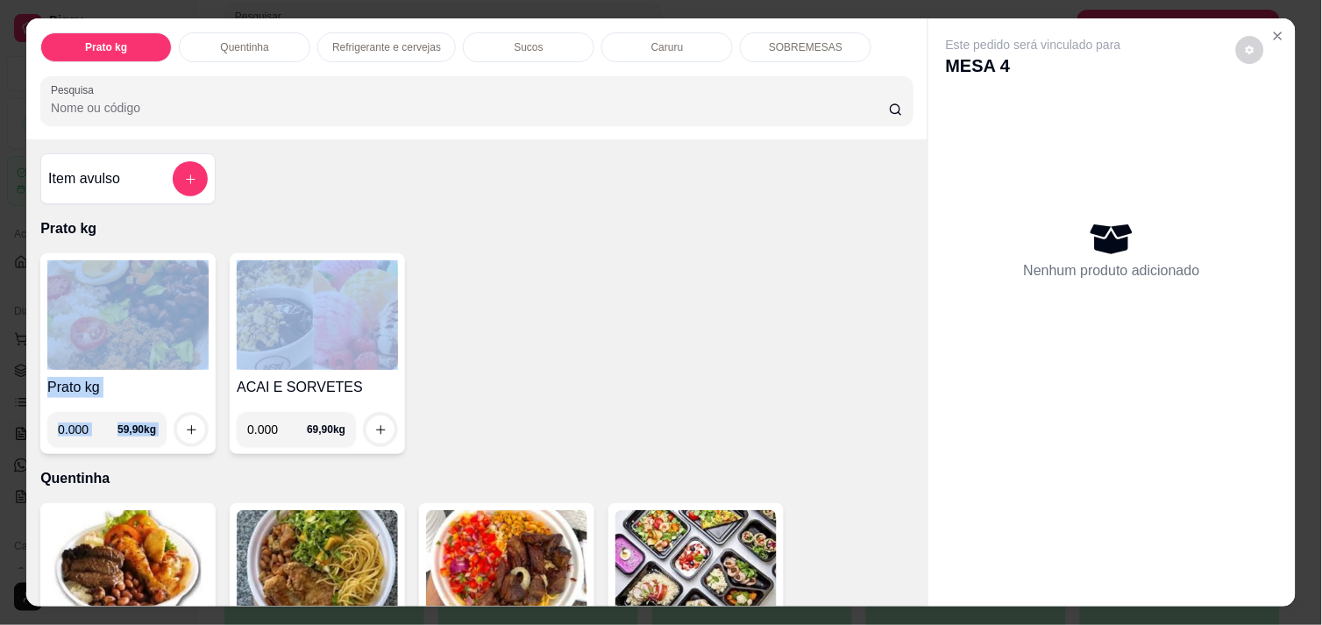
drag, startPoint x: 283, startPoint y: 244, endPoint x: 139, endPoint y: 365, distance: 188.6
click at [139, 365] on div "Item avulso Prato kg Prato kg 0.000 59,90 kg ACAI E SORVETES 0.000 69,90 kg Que…" at bounding box center [476, 372] width 901 height 466
drag, startPoint x: 139, startPoint y: 365, endPoint x: 92, endPoint y: 413, distance: 67.0
click at [92, 413] on input "0.000" at bounding box center [88, 429] width 60 height 35
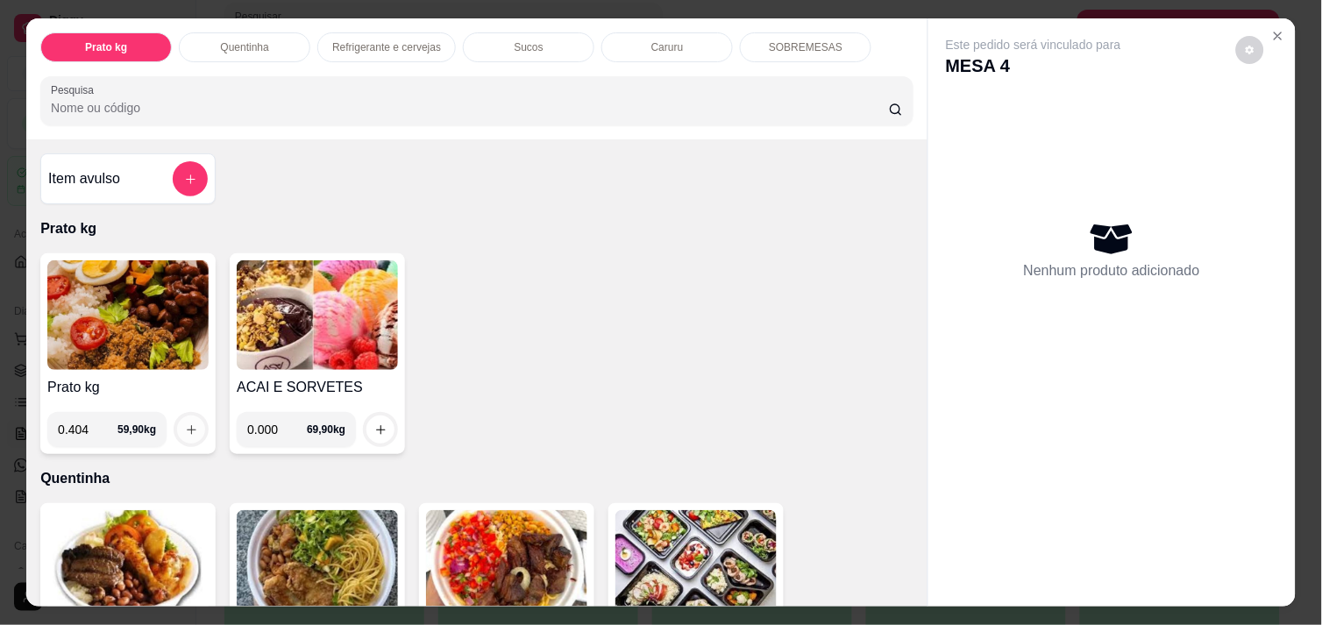
type input "0.404"
click at [193, 428] on button "increase-product-quantity" at bounding box center [191, 429] width 27 height 27
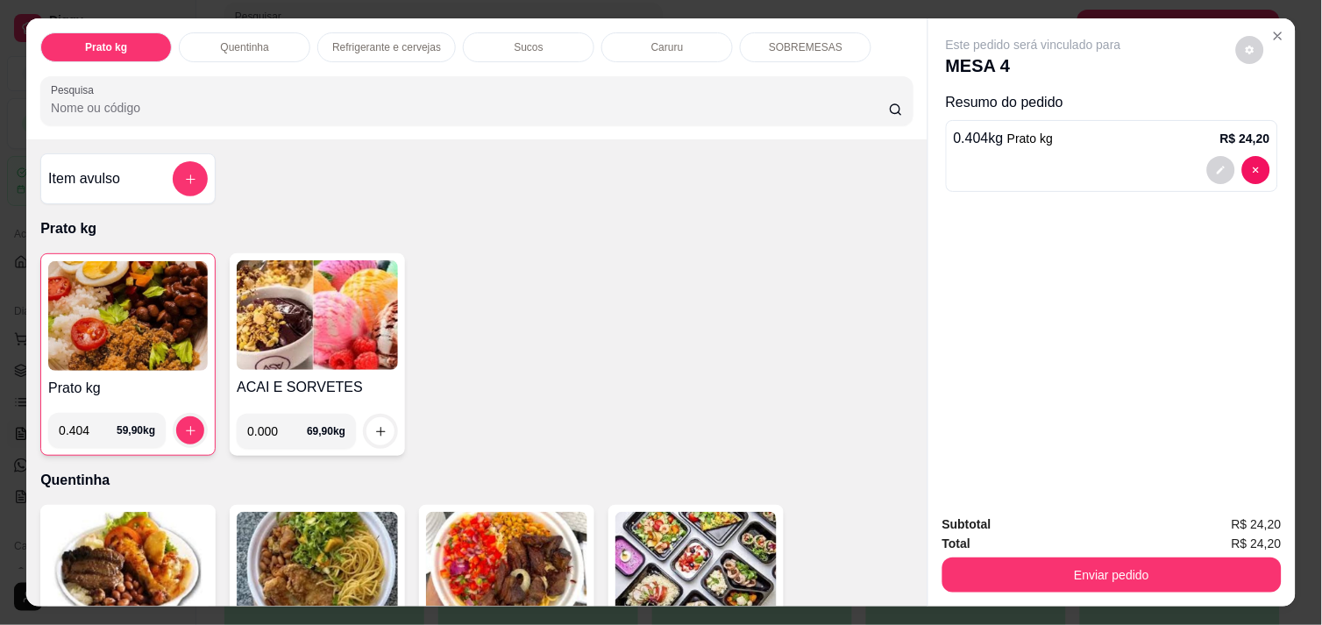
click at [903, 579] on div "Item avulso Prato kg Prato kg 0.404 59,90 kg ACAI E SORVETES 0.000 69,90 kg Que…" at bounding box center [476, 372] width 901 height 466
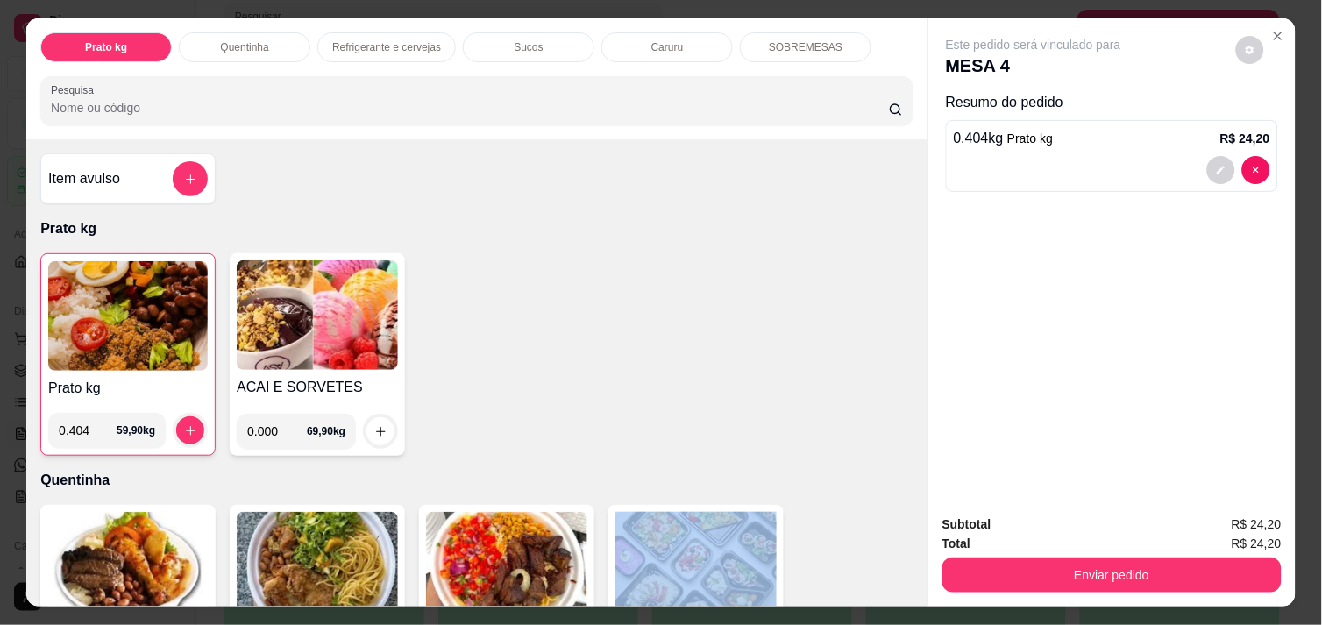
click at [903, 579] on div "Item avulso Prato kg Prato kg 0.404 59,90 kg ACAI E SORVETES 0.000 69,90 kg Que…" at bounding box center [476, 372] width 901 height 466
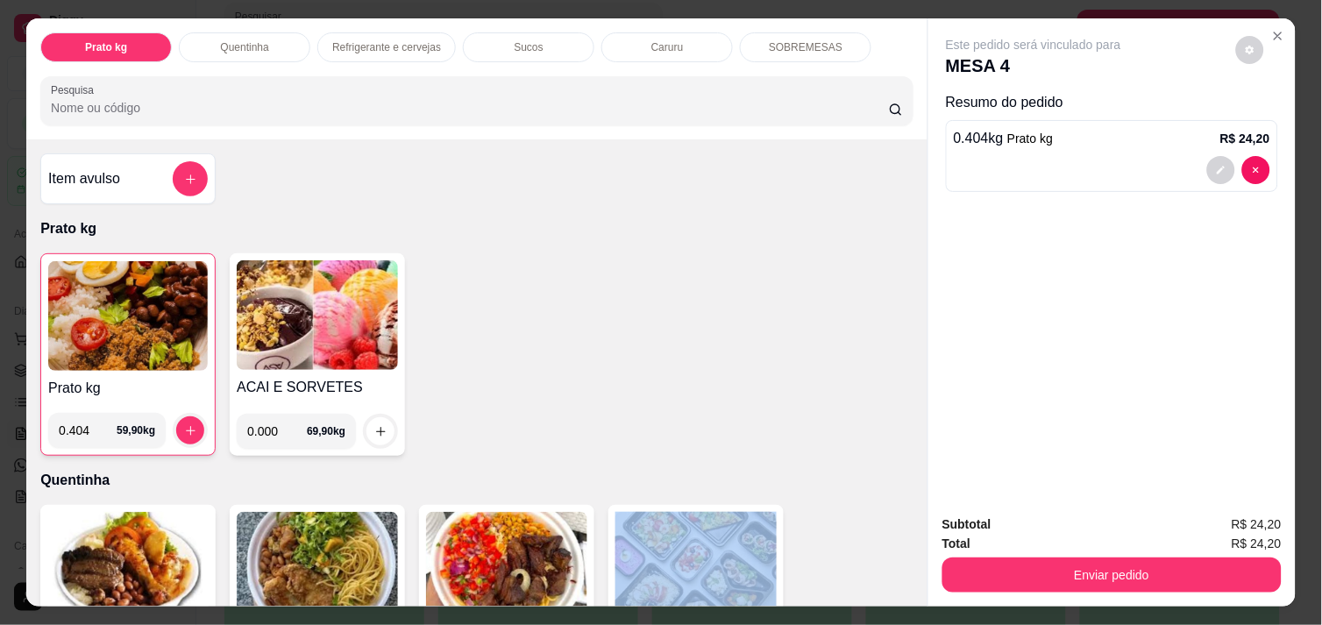
click at [903, 579] on div "Item avulso Prato kg Prato kg 0.404 59,90 kg ACAI E SORVETES 0.000 69,90 kg Que…" at bounding box center [476, 372] width 901 height 466
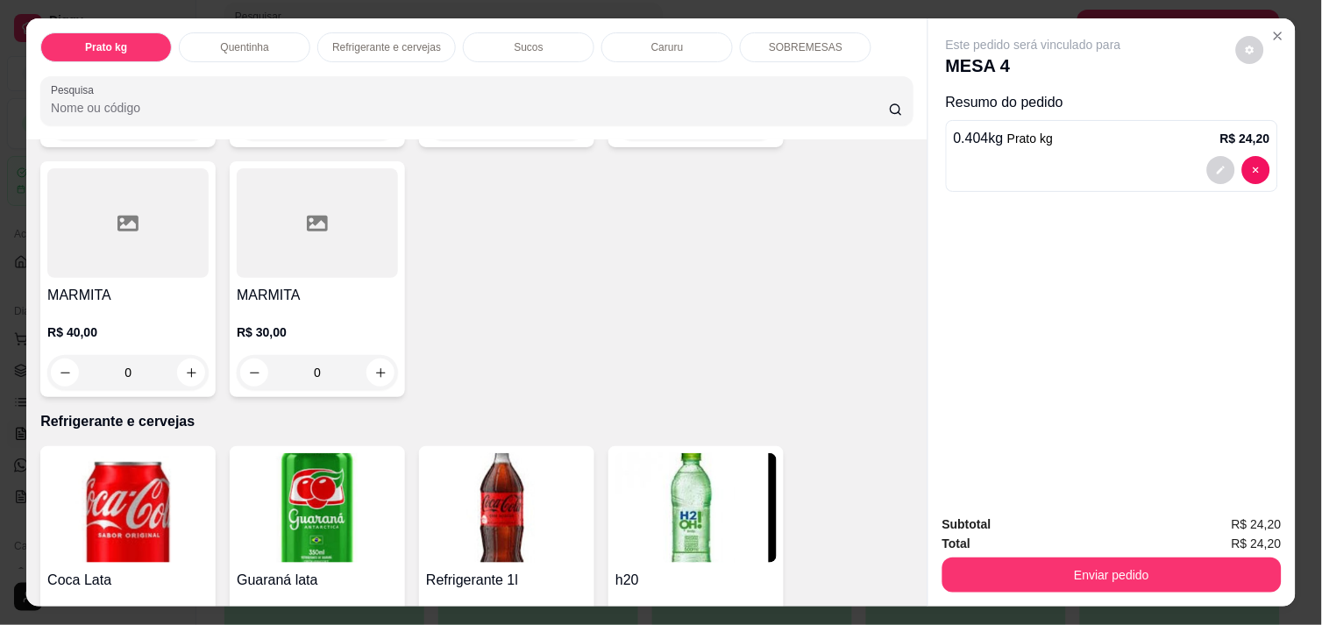
scroll to position [662, 0]
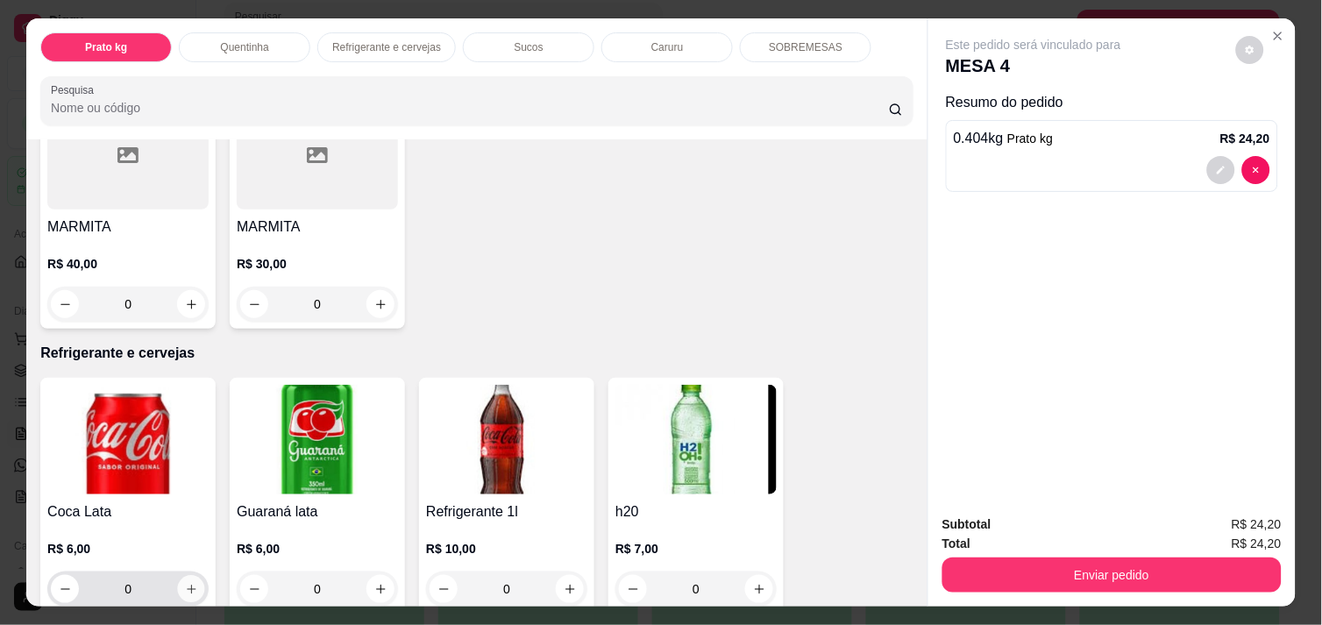
click at [185, 583] on icon "increase-product-quantity" at bounding box center [191, 589] width 13 height 13
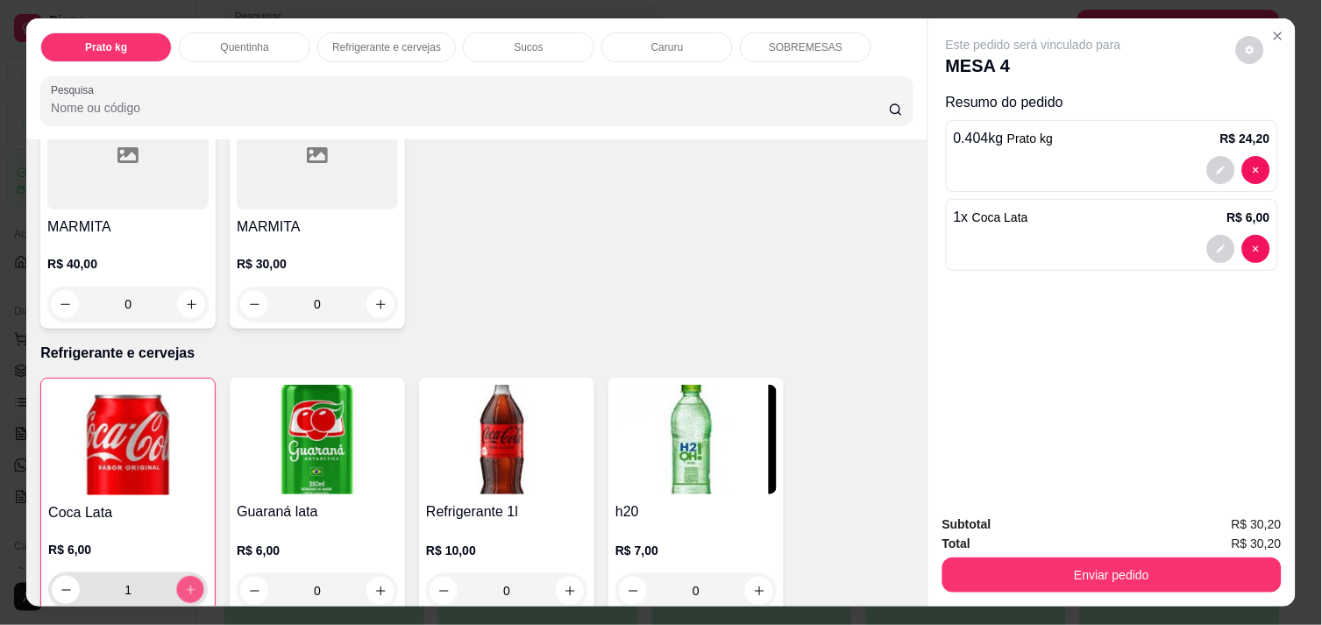
click at [184, 584] on icon "increase-product-quantity" at bounding box center [190, 590] width 13 height 13
type input "2"
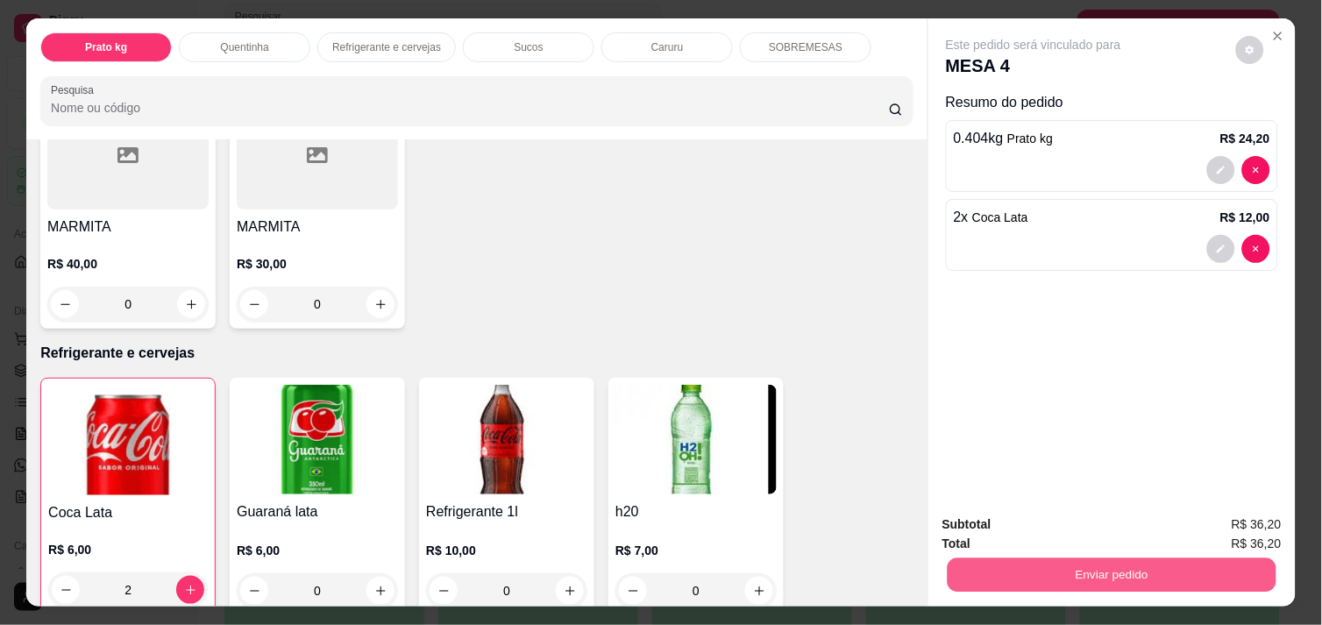
click at [1054, 558] on button "Enviar pedido" at bounding box center [1112, 575] width 329 height 34
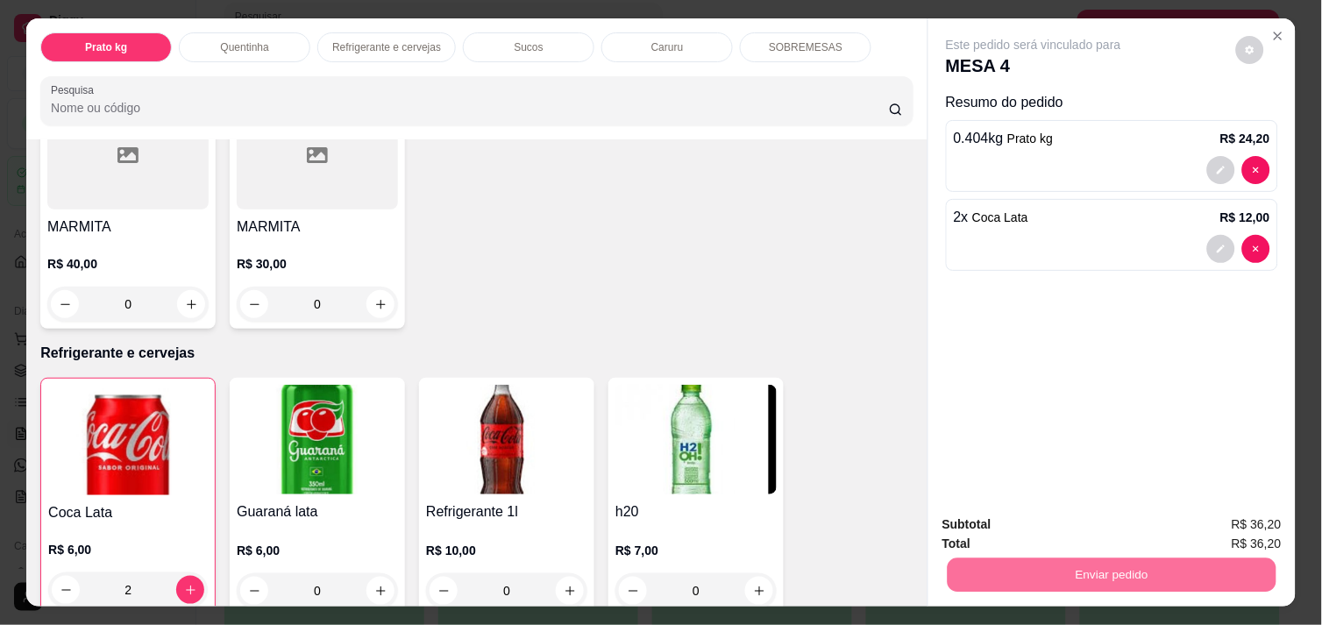
click at [1267, 518] on button "Enviar pedido" at bounding box center [1236, 524] width 96 height 32
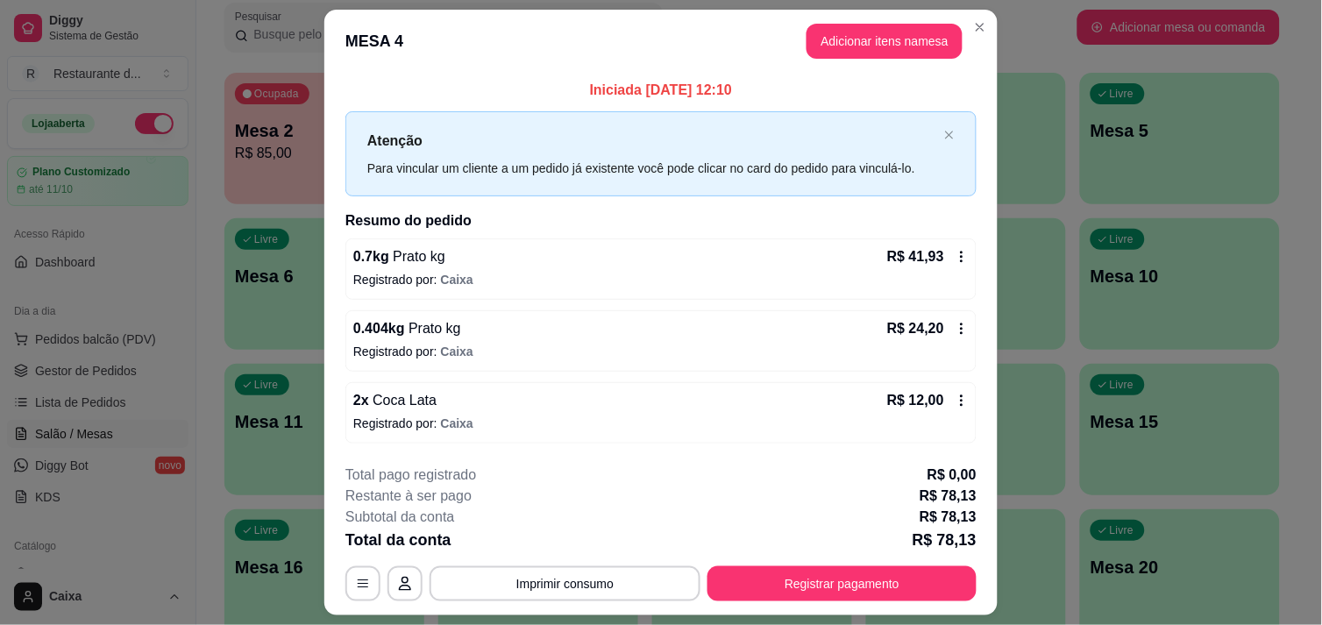
click at [964, 401] on div "2 x Coca Lata R$ 12,00 Registrado por: Caixa" at bounding box center [660, 412] width 631 height 61
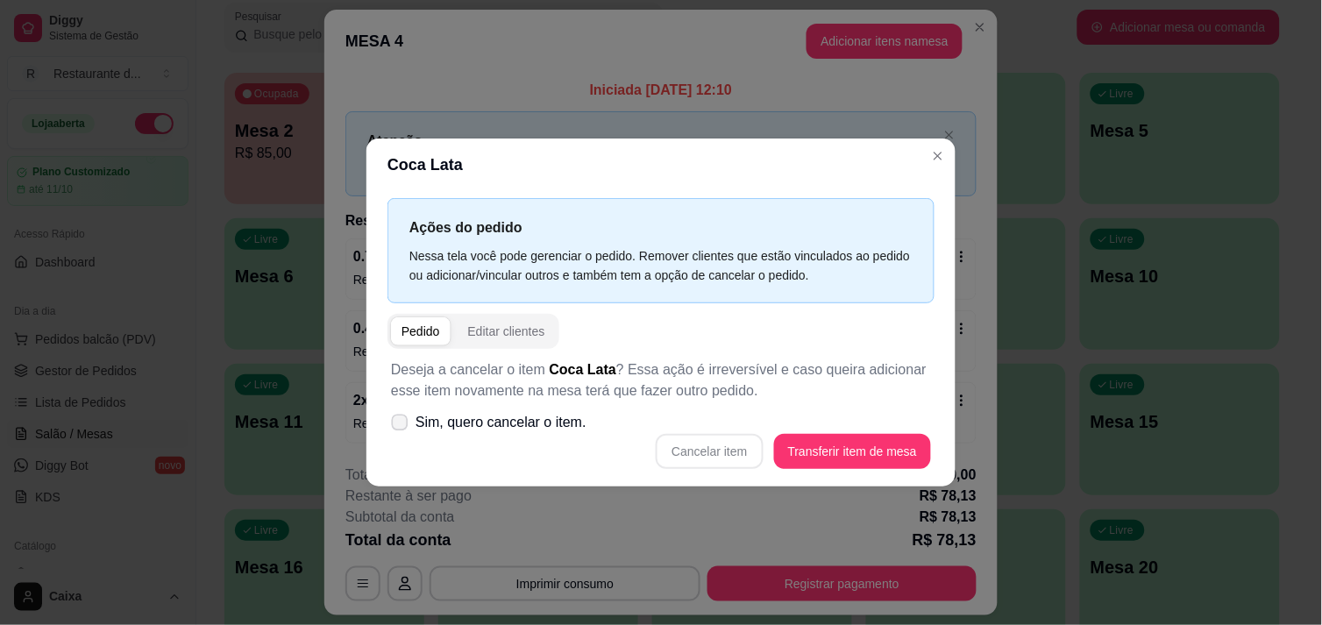
click at [408, 425] on label "Sim, quero cancelar o item." at bounding box center [489, 422] width 210 height 35
click at [401, 425] on input "Sim, quero cancelar o item." at bounding box center [395, 430] width 11 height 11
checkbox input "true"
click at [739, 451] on button "Cancelar item" at bounding box center [709, 451] width 104 height 34
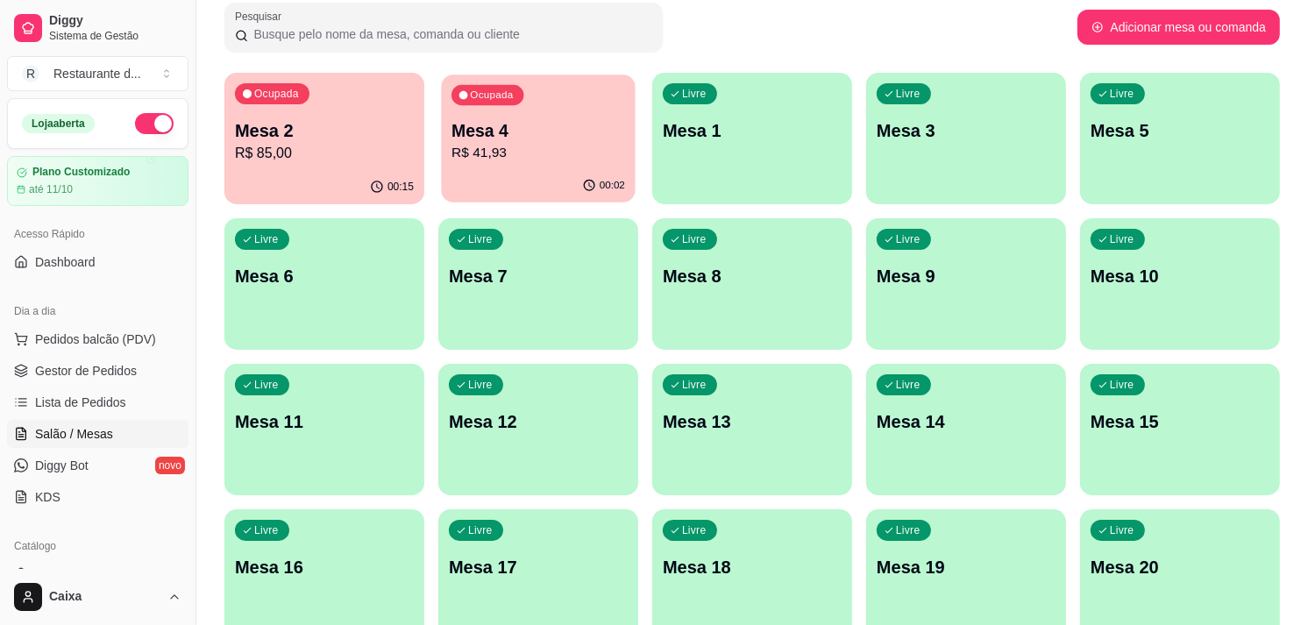
click at [522, 147] on p "R$ 41,93" at bounding box center [538, 153] width 174 height 20
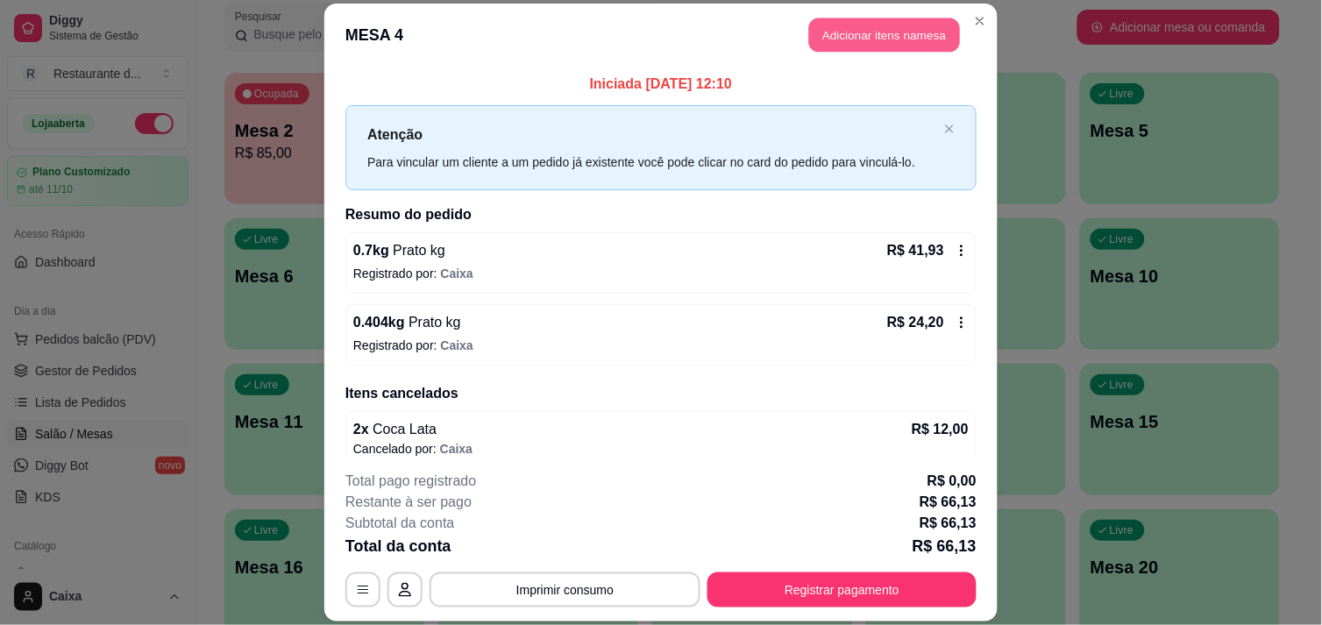
click at [873, 39] on button "Adicionar itens na mesa" at bounding box center [884, 35] width 151 height 34
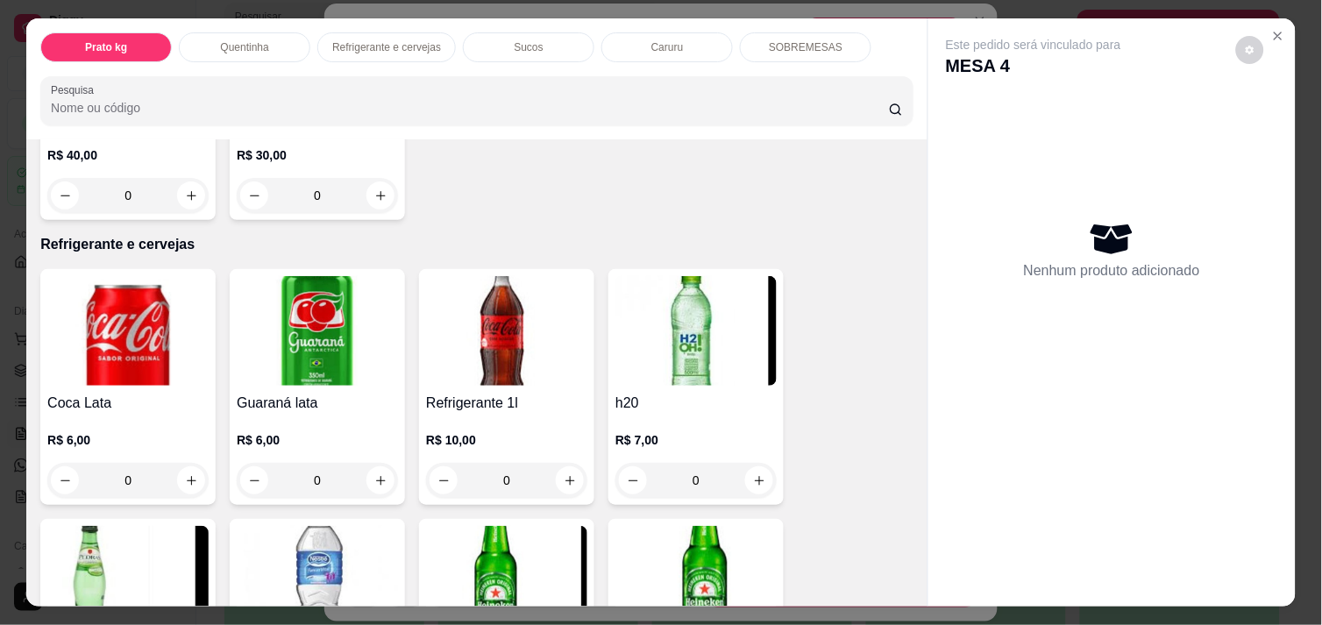
scroll to position [778, 0]
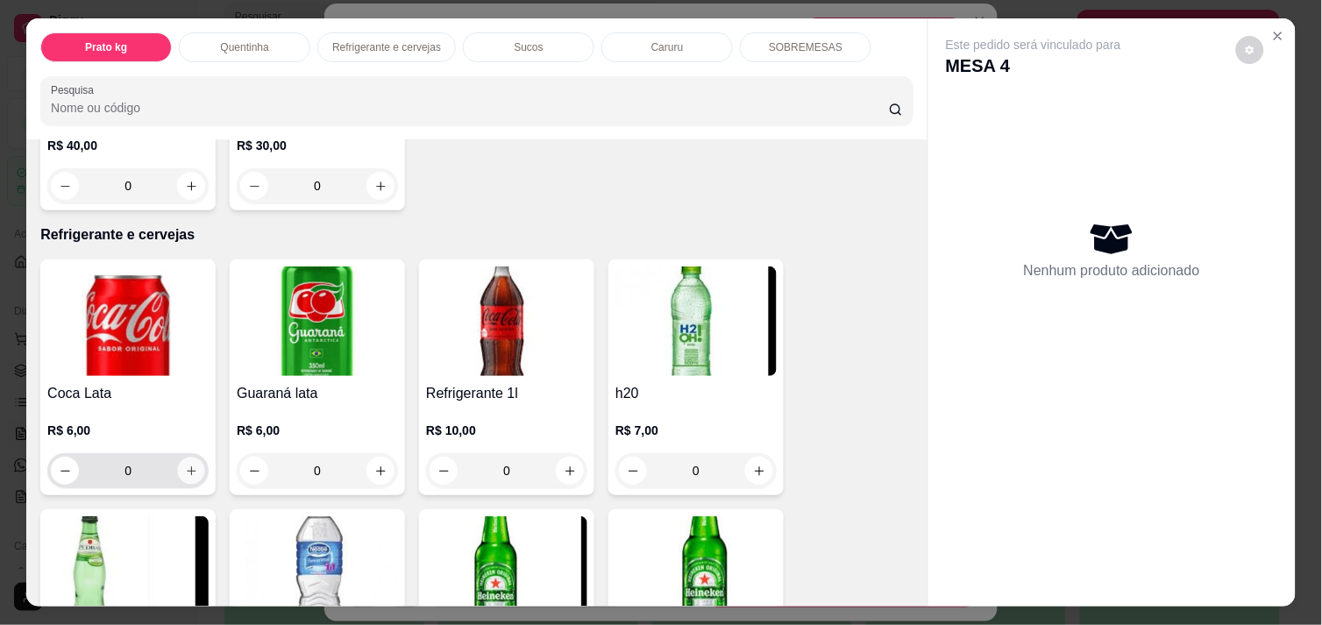
click at [180, 458] on button "increase-product-quantity" at bounding box center [191, 471] width 27 height 27
type input "1"
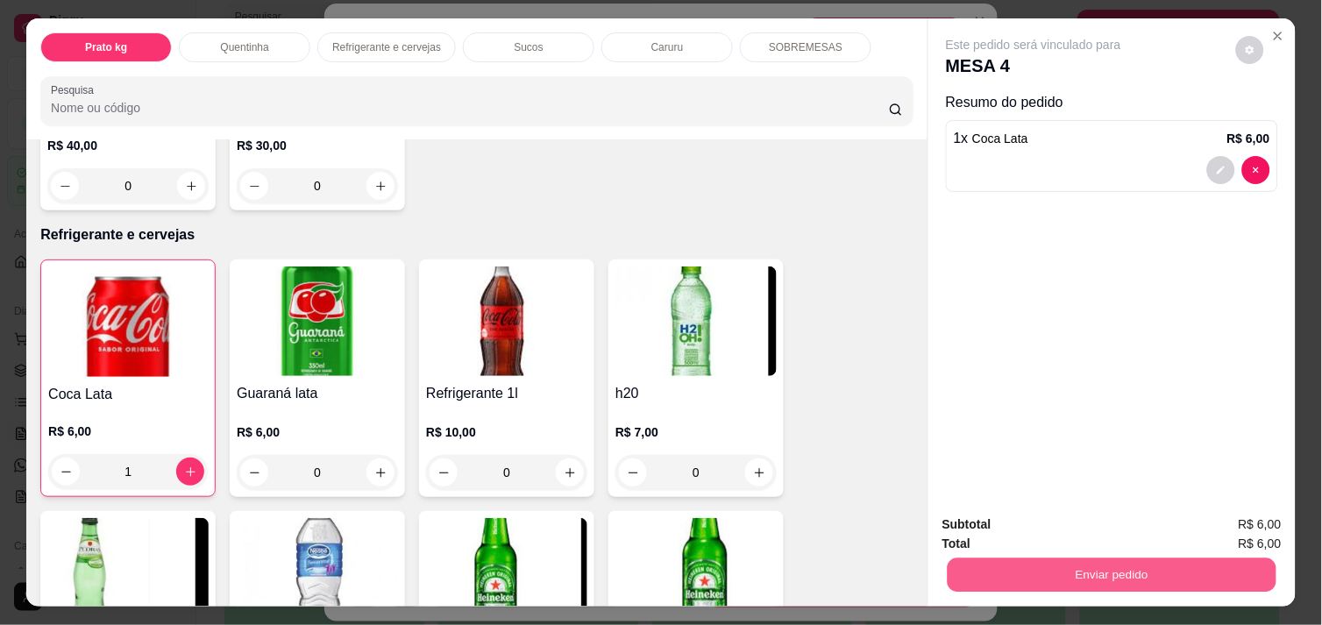
click at [1143, 565] on button "Enviar pedido" at bounding box center [1112, 575] width 329 height 34
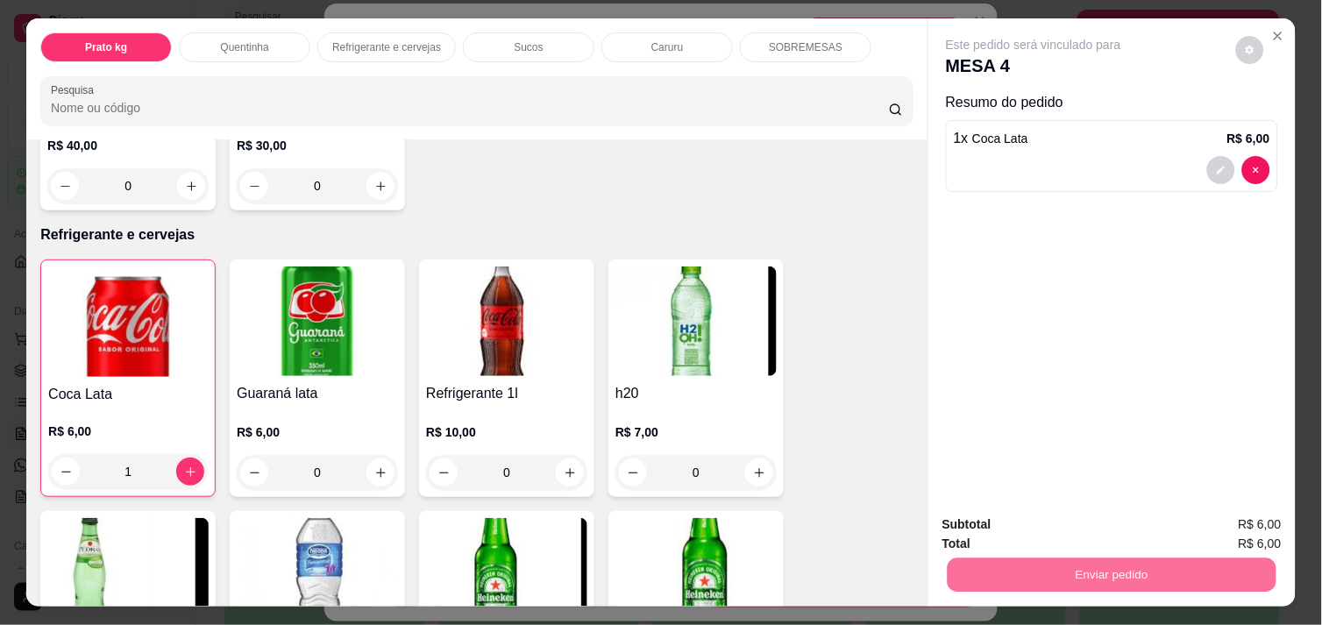
click at [1230, 522] on button "Enviar pedido" at bounding box center [1236, 524] width 96 height 32
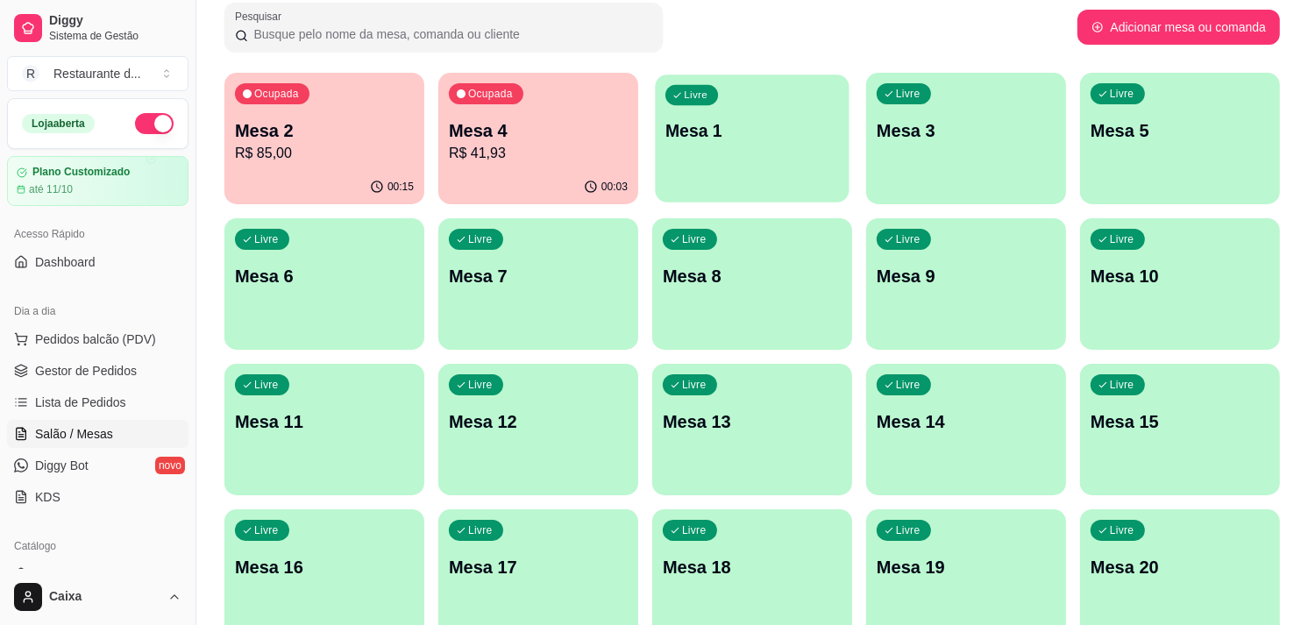
click at [722, 146] on div "Livre Mesa 1" at bounding box center [752, 128] width 194 height 107
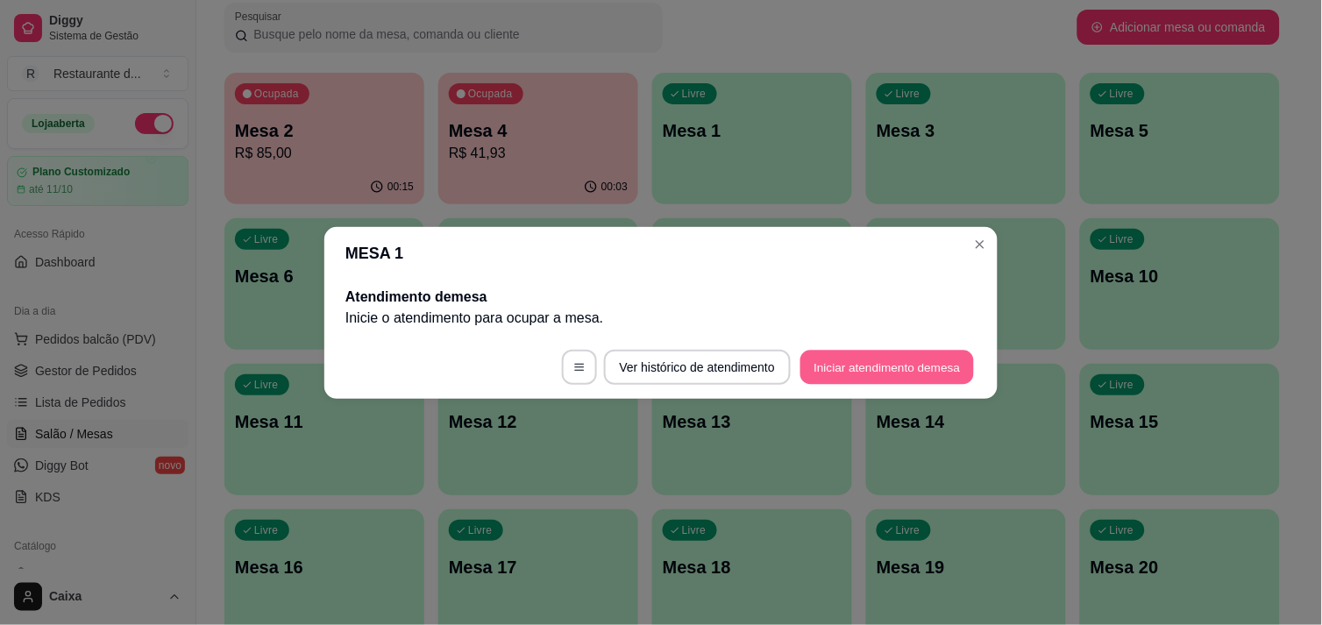
click at [847, 350] on button "Iniciar atendimento de mesa" at bounding box center [887, 367] width 174 height 34
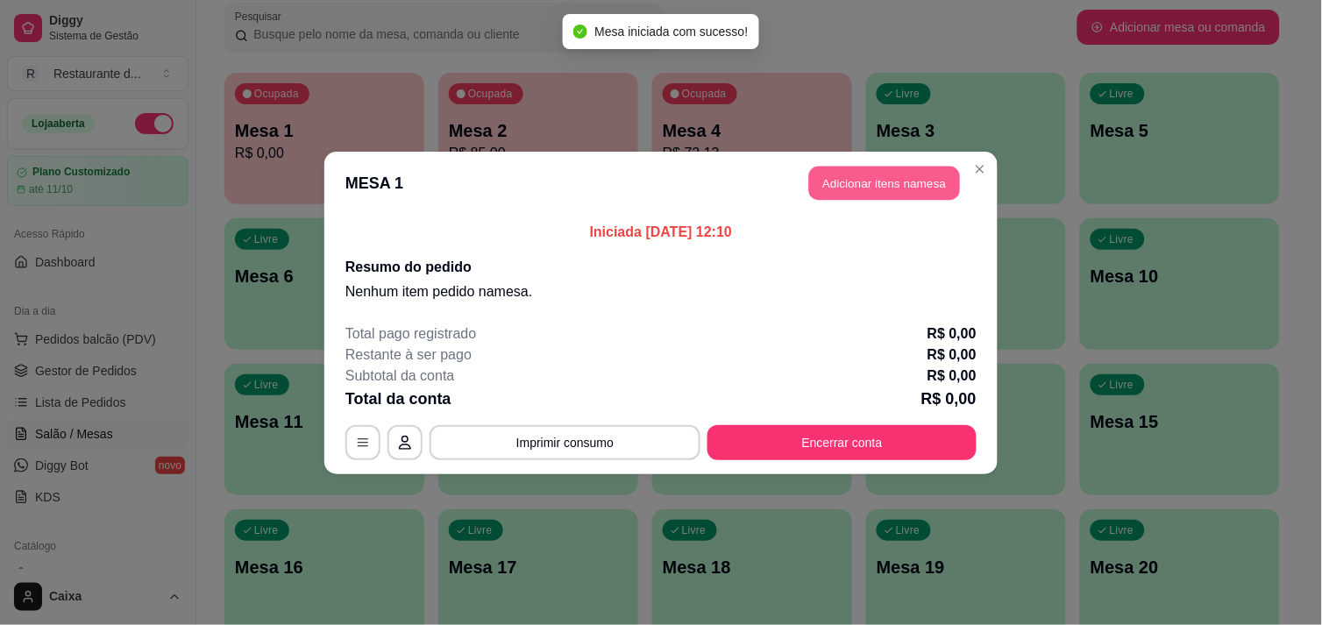
click at [908, 188] on button "Adicionar itens na mesa" at bounding box center [884, 183] width 151 height 34
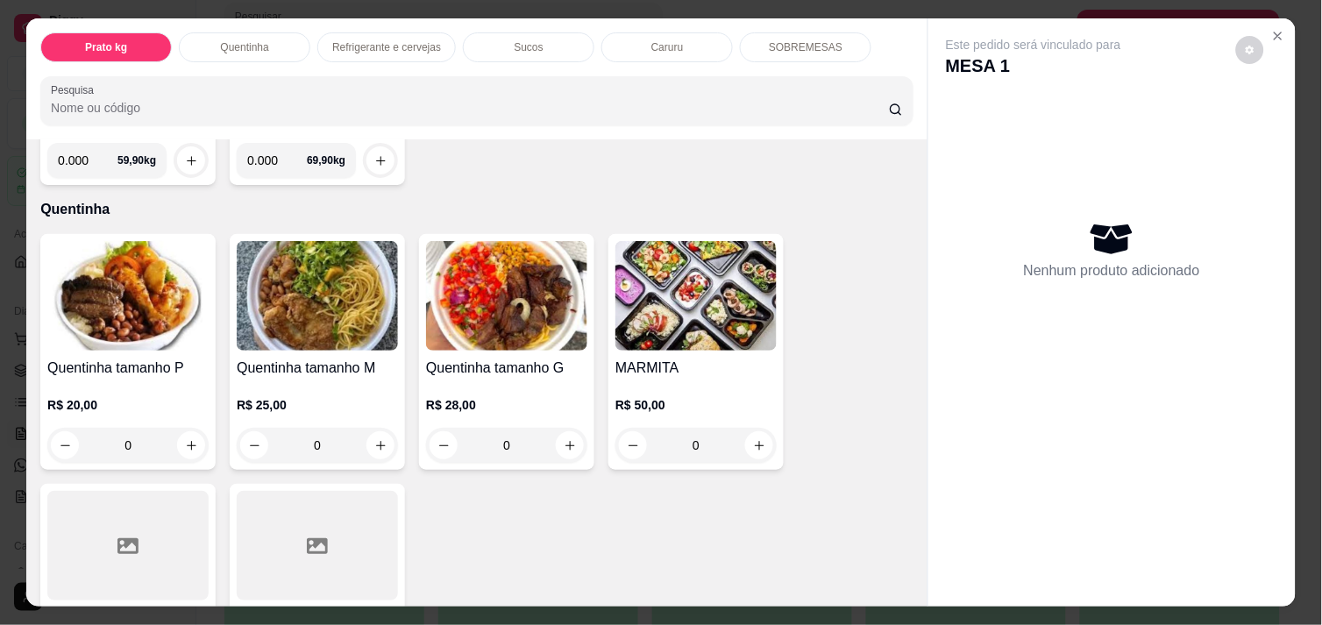
scroll to position [273, 0]
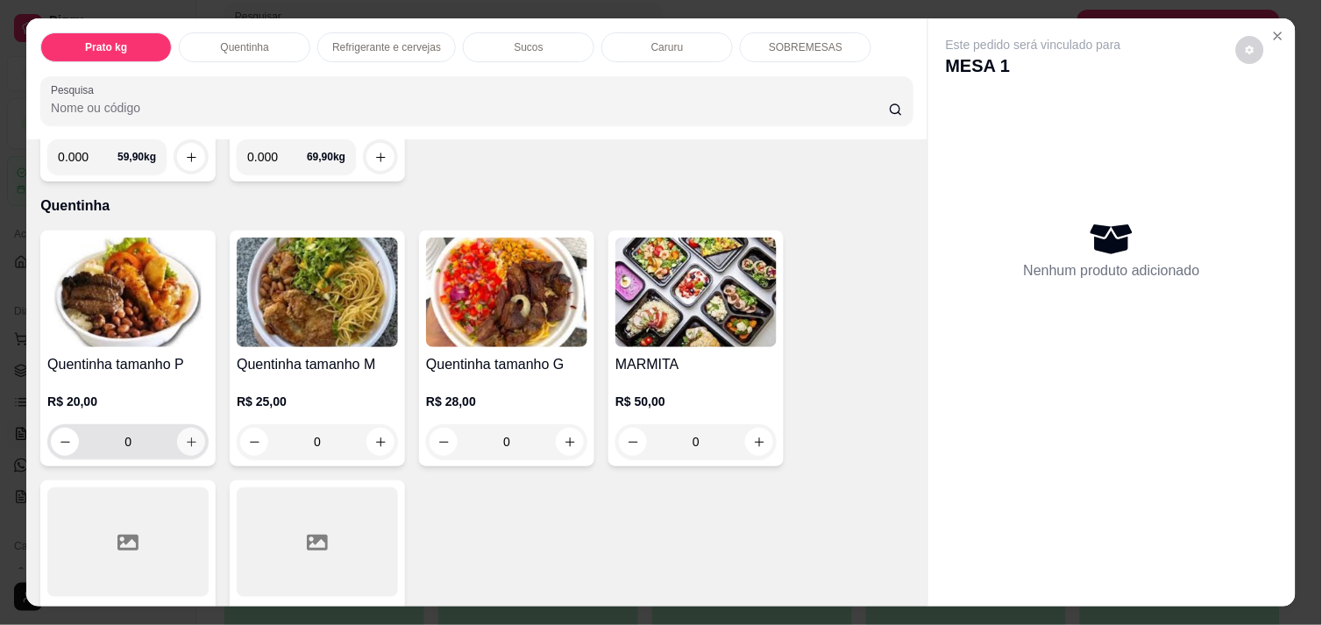
click at [185, 436] on icon "increase-product-quantity" at bounding box center [191, 442] width 13 height 13
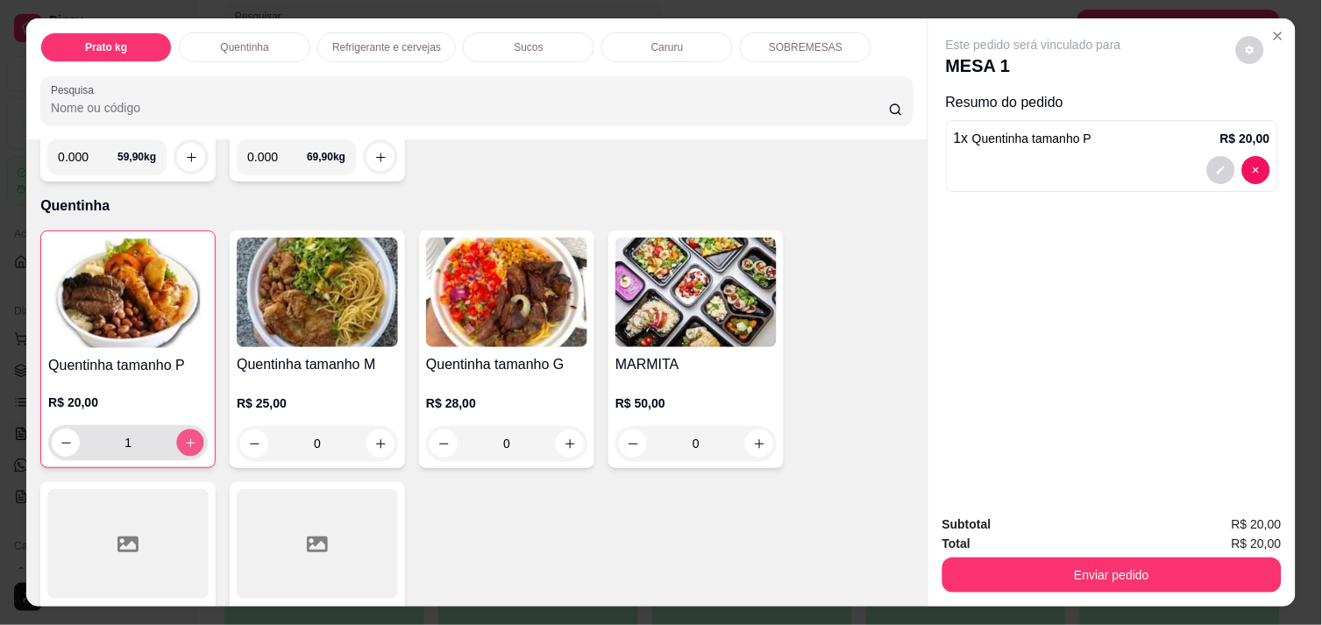
click at [184, 437] on icon "increase-product-quantity" at bounding box center [190, 443] width 13 height 13
type input "2"
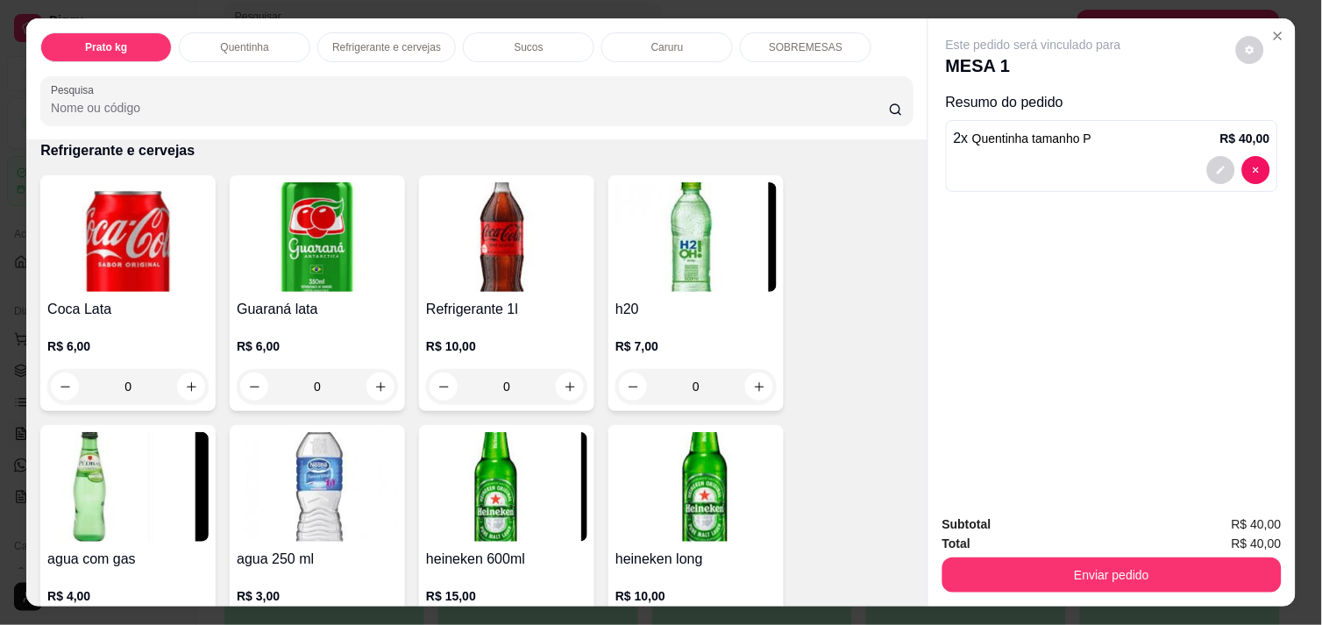
scroll to position [835, 0]
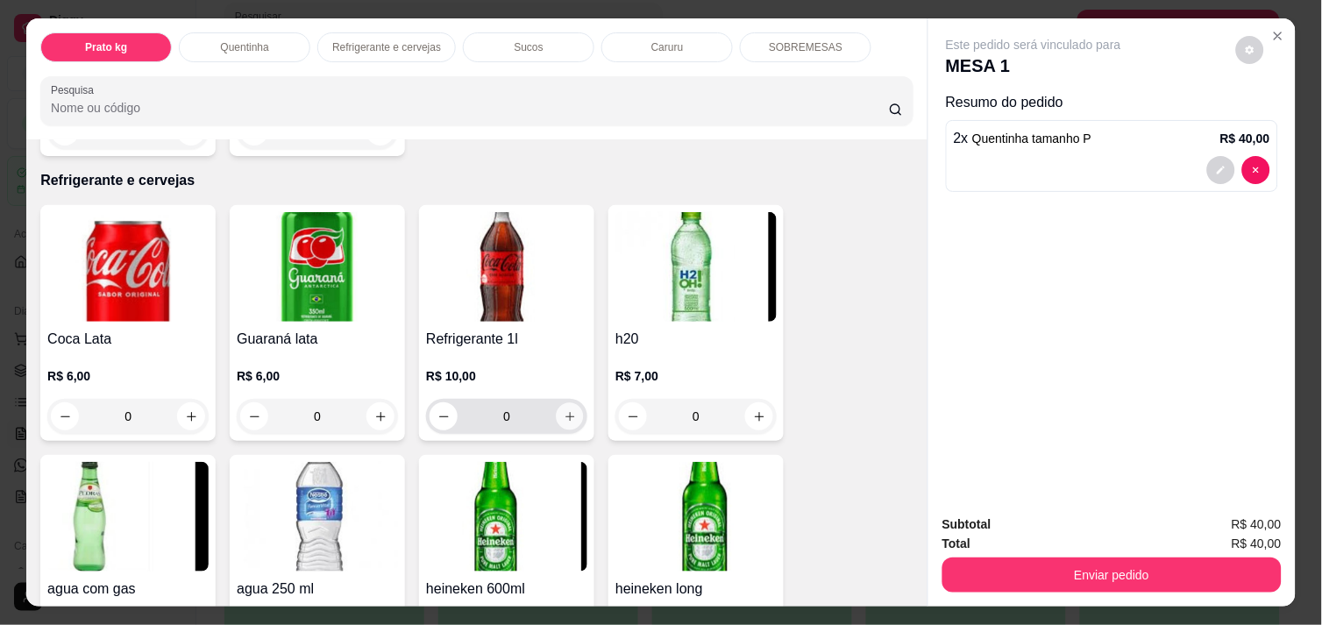
click at [565, 410] on icon "increase-product-quantity" at bounding box center [570, 416] width 13 height 13
type input "1"
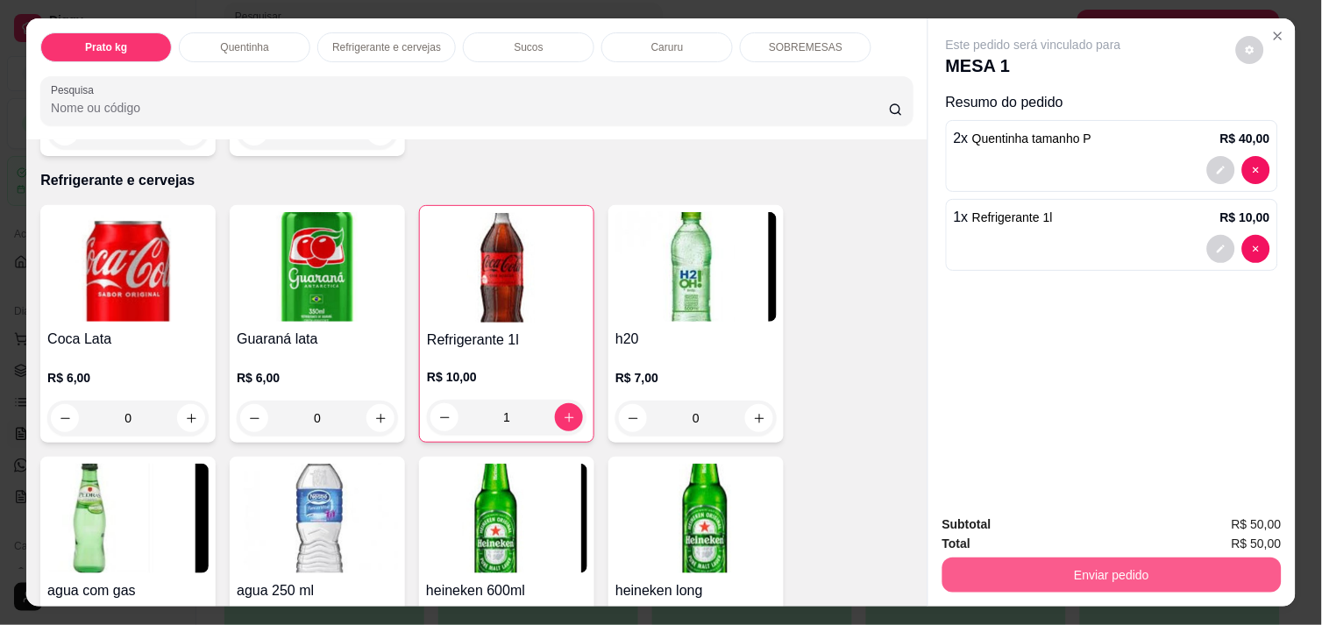
click at [1055, 571] on button "Enviar pedido" at bounding box center [1111, 575] width 339 height 35
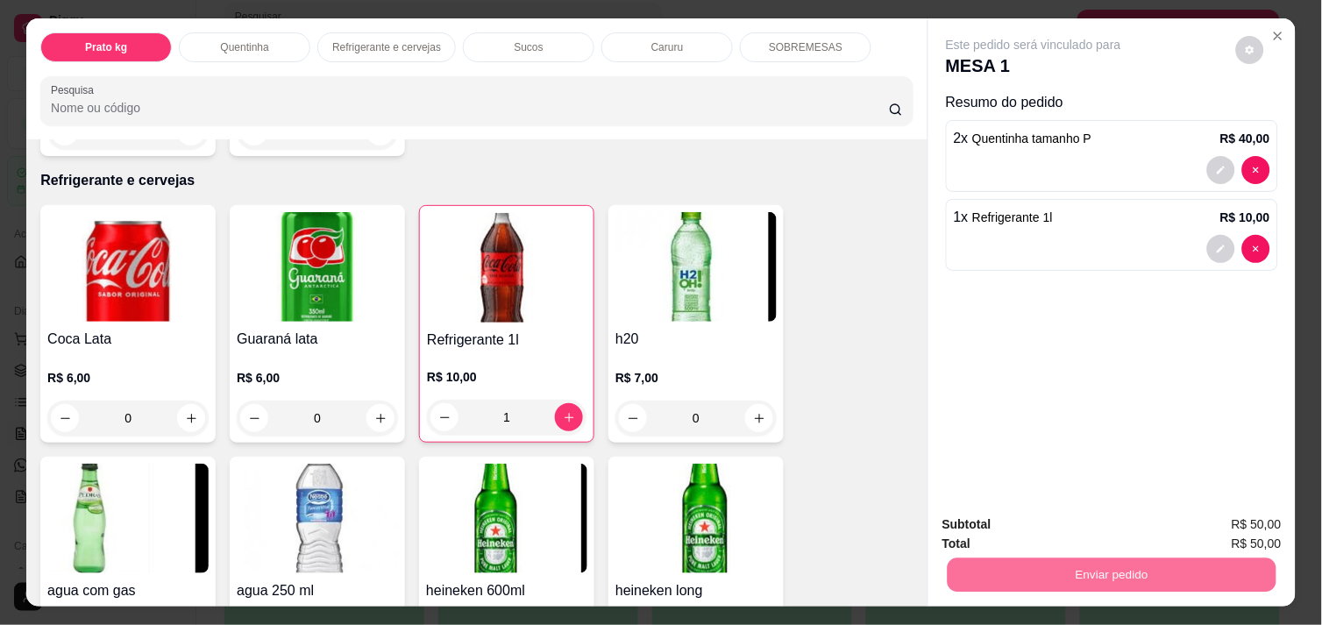
click at [1261, 515] on button "Enviar pedido" at bounding box center [1236, 524] width 96 height 32
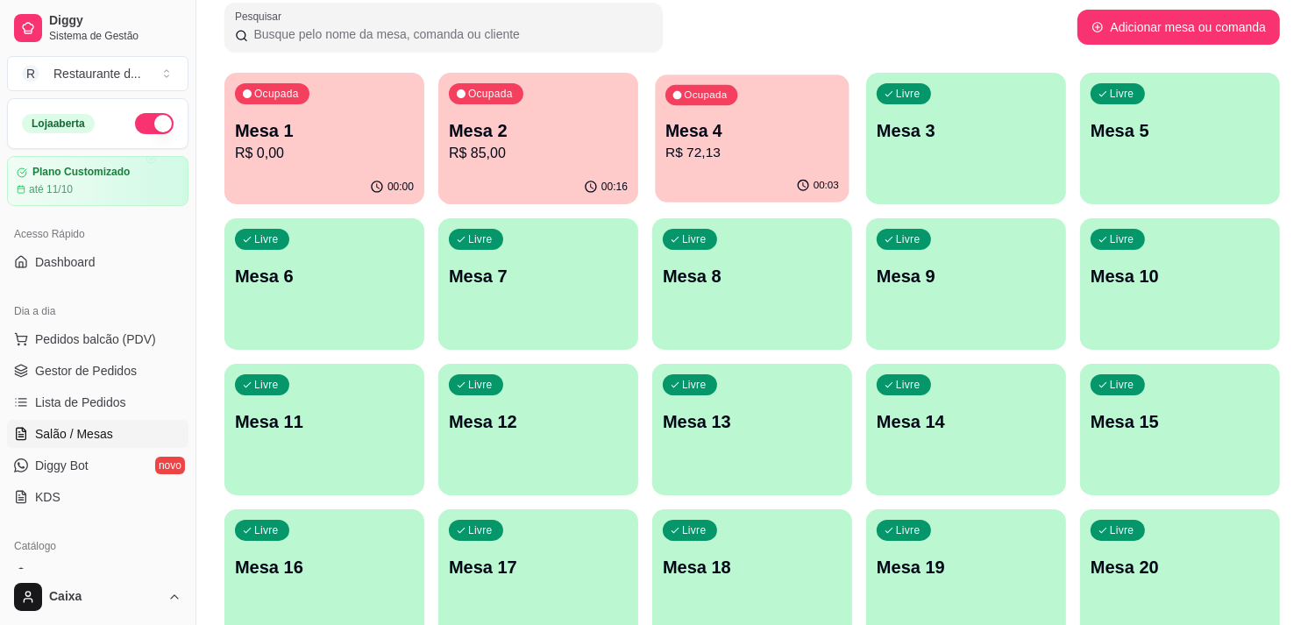
click at [702, 146] on p "R$ 72,13" at bounding box center [752, 153] width 174 height 20
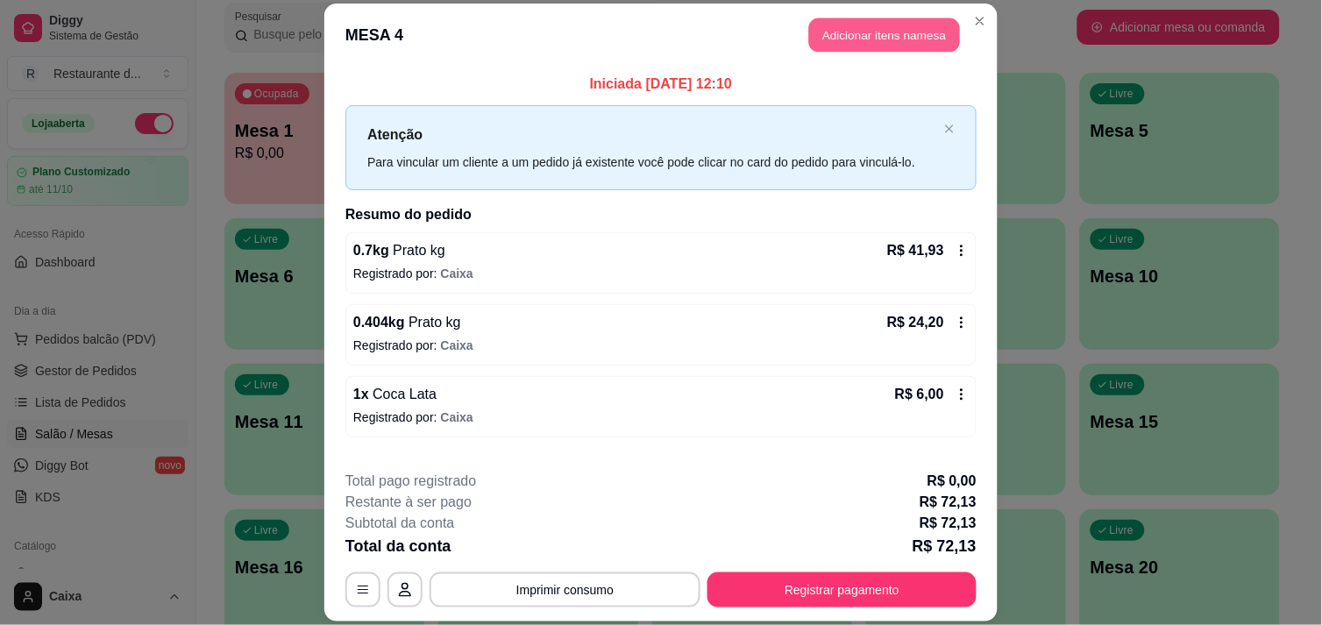
click at [905, 35] on button "Adicionar itens na mesa" at bounding box center [884, 35] width 151 height 34
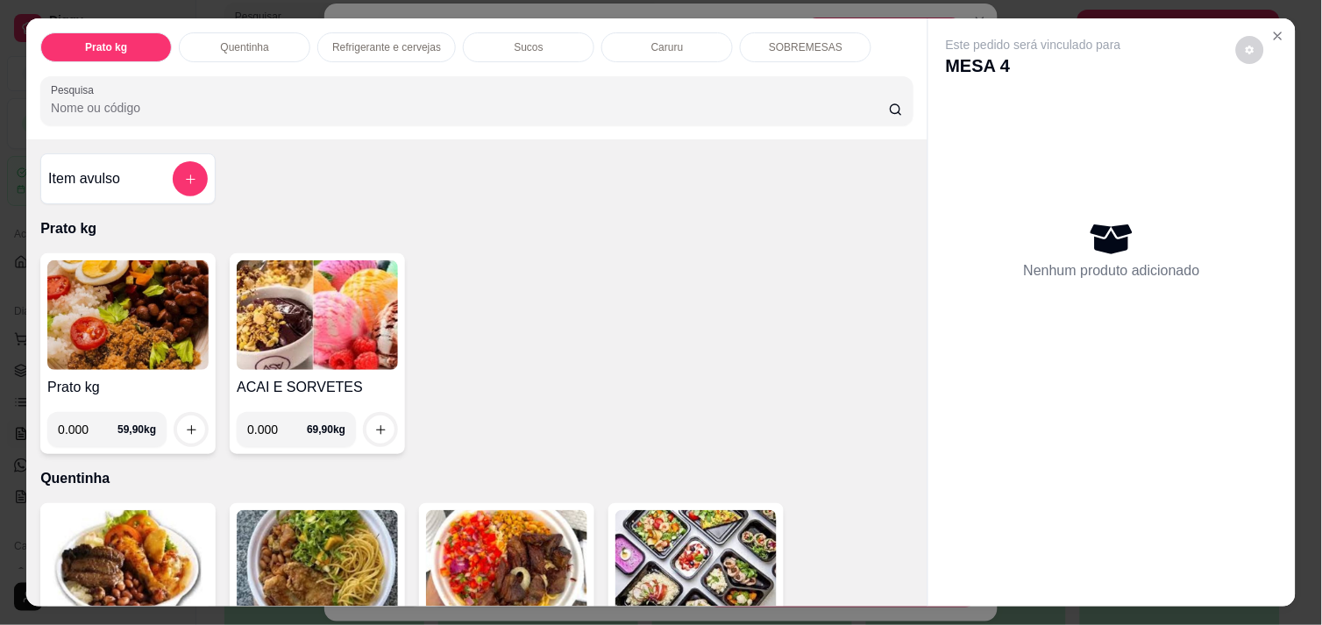
click at [99, 413] on input "0.000" at bounding box center [88, 429] width 60 height 35
type input "0.114"
click at [185, 423] on icon "increase-product-quantity" at bounding box center [191, 429] width 13 height 13
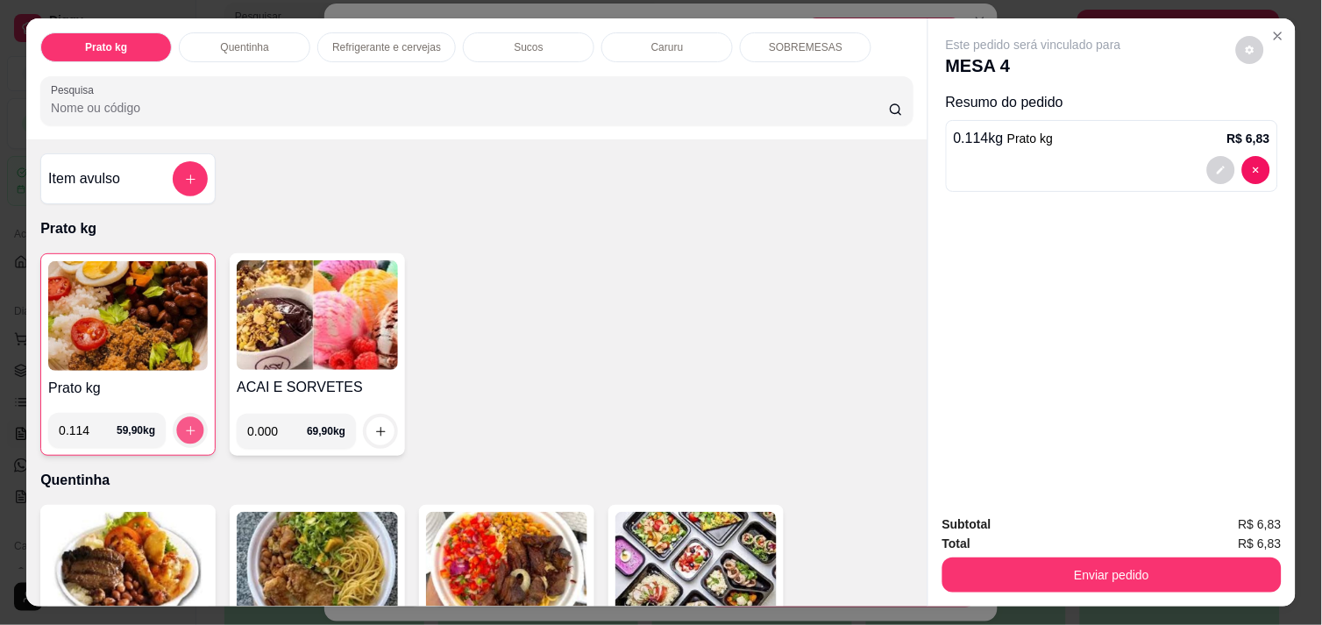
click at [186, 426] on icon "increase-product-quantity" at bounding box center [190, 430] width 9 height 9
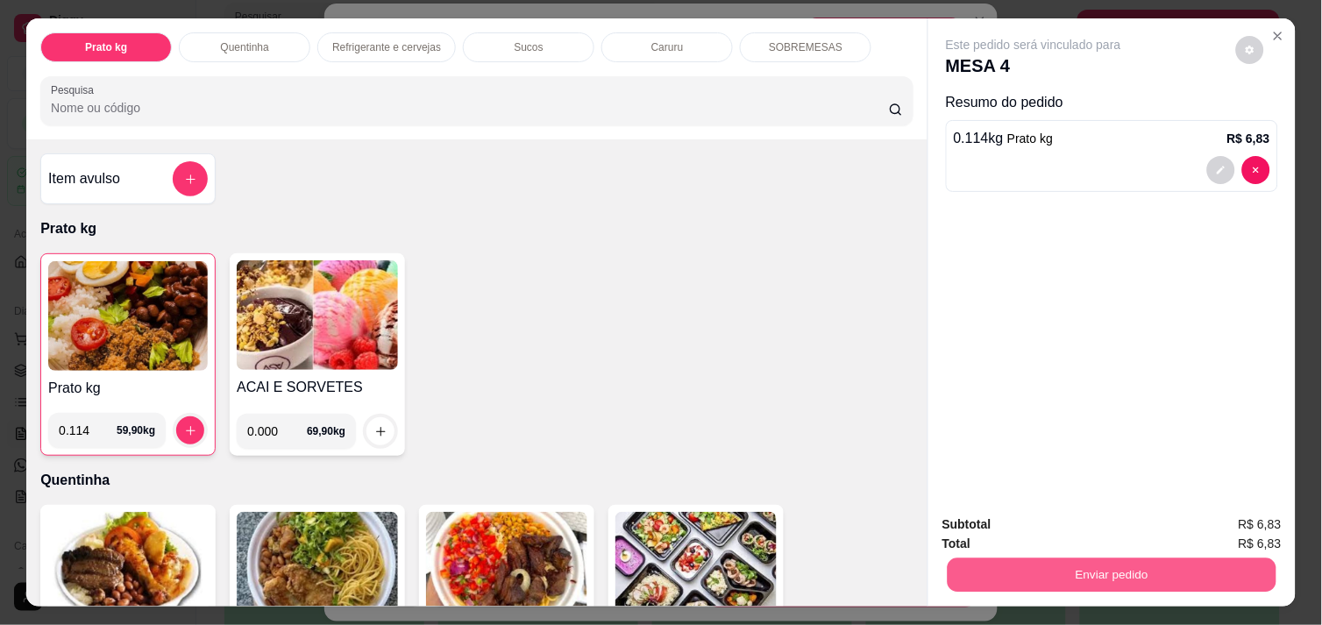
click at [1069, 572] on button "Enviar pedido" at bounding box center [1112, 575] width 329 height 34
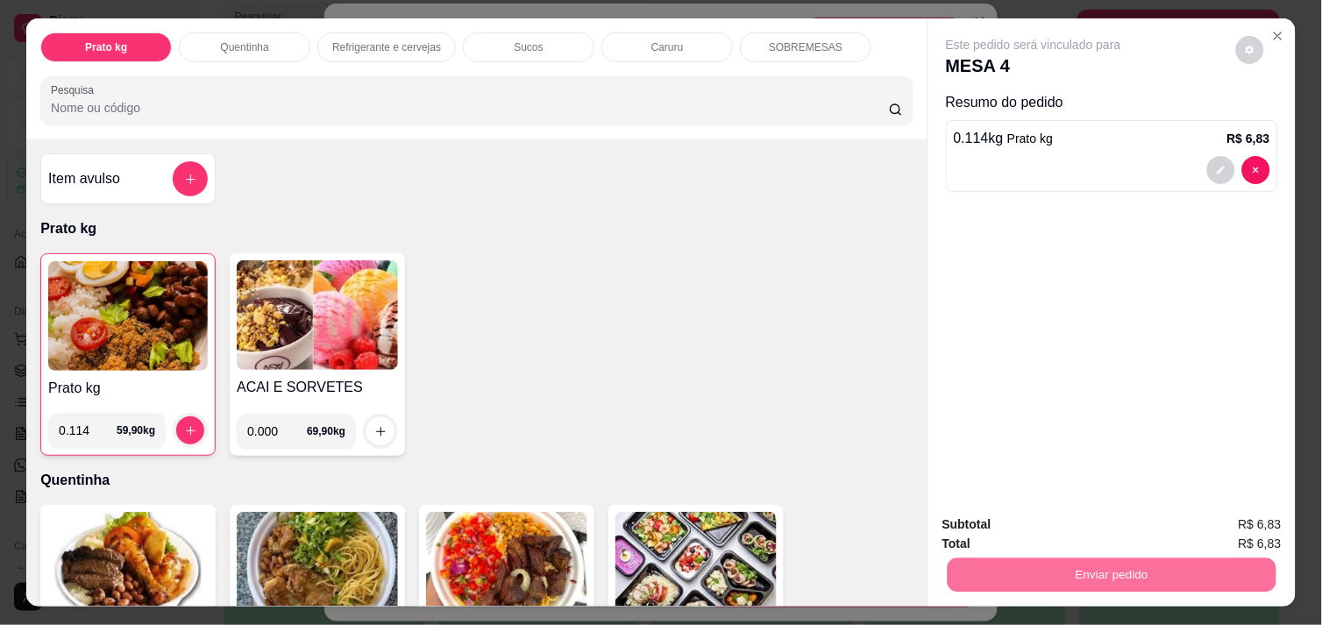
click at [1228, 522] on button "Enviar pedido" at bounding box center [1236, 524] width 96 height 32
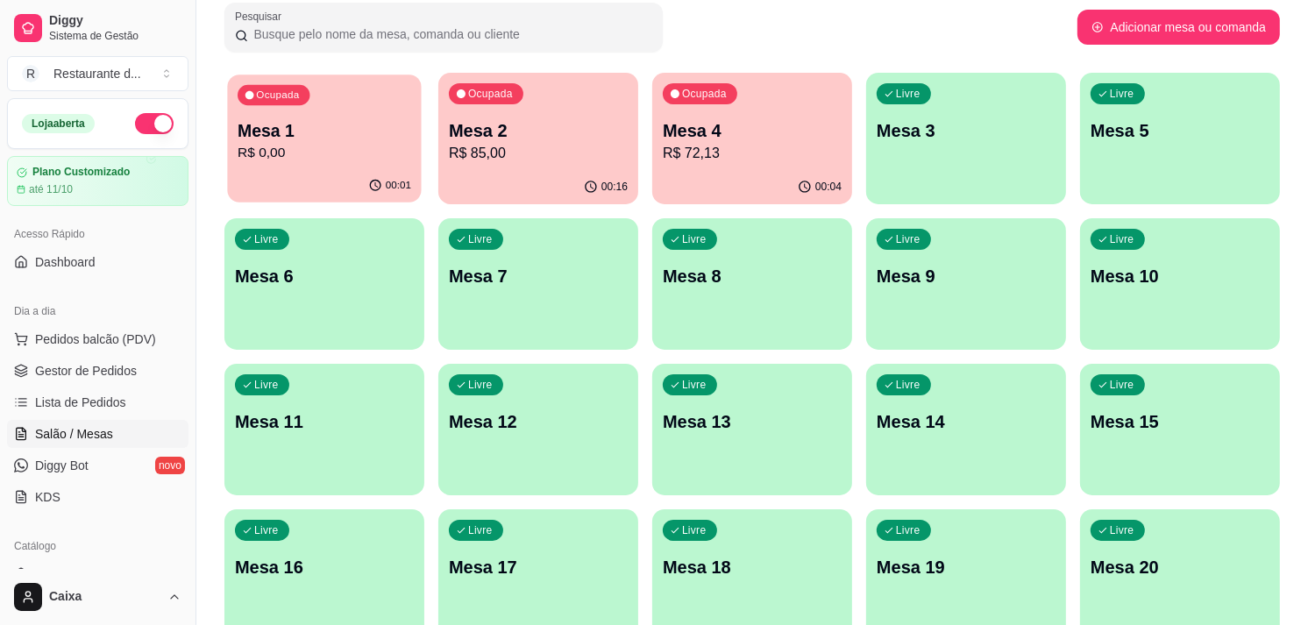
click at [299, 139] on p "Mesa 1" at bounding box center [325, 131] width 174 height 24
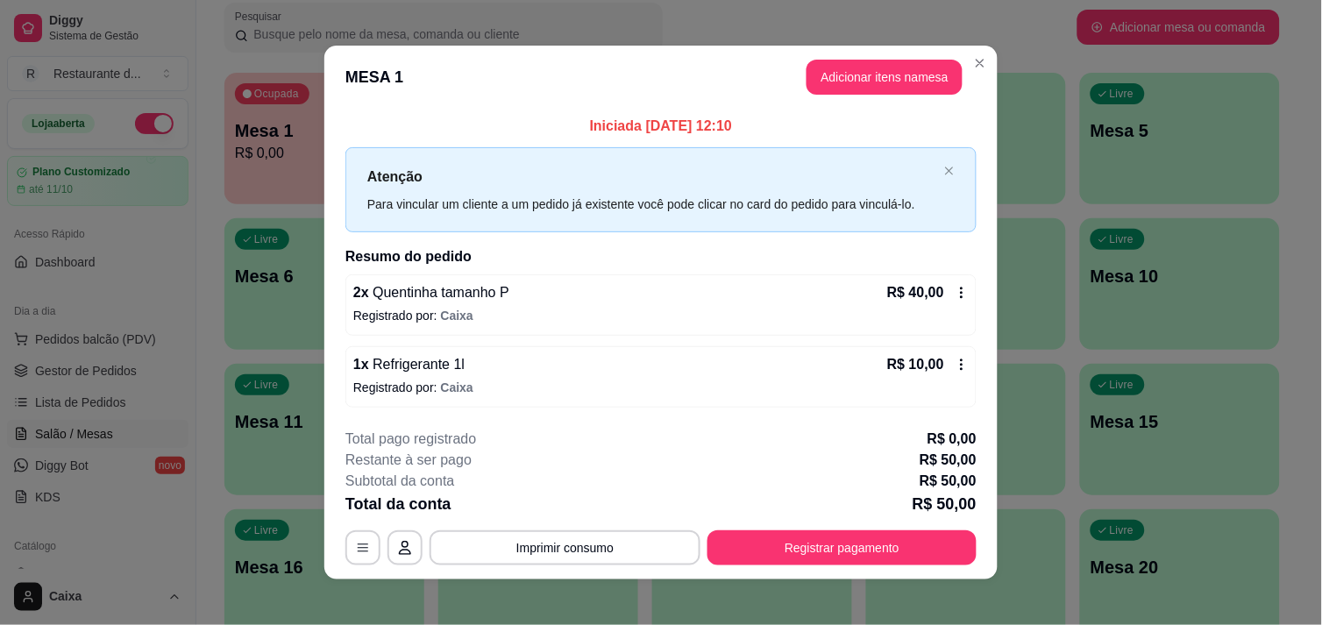
click at [509, 79] on header "MESA 1 Adicionar itens na mesa" at bounding box center [660, 77] width 673 height 63
click at [857, 72] on button "Adicionar itens na mesa" at bounding box center [884, 77] width 151 height 34
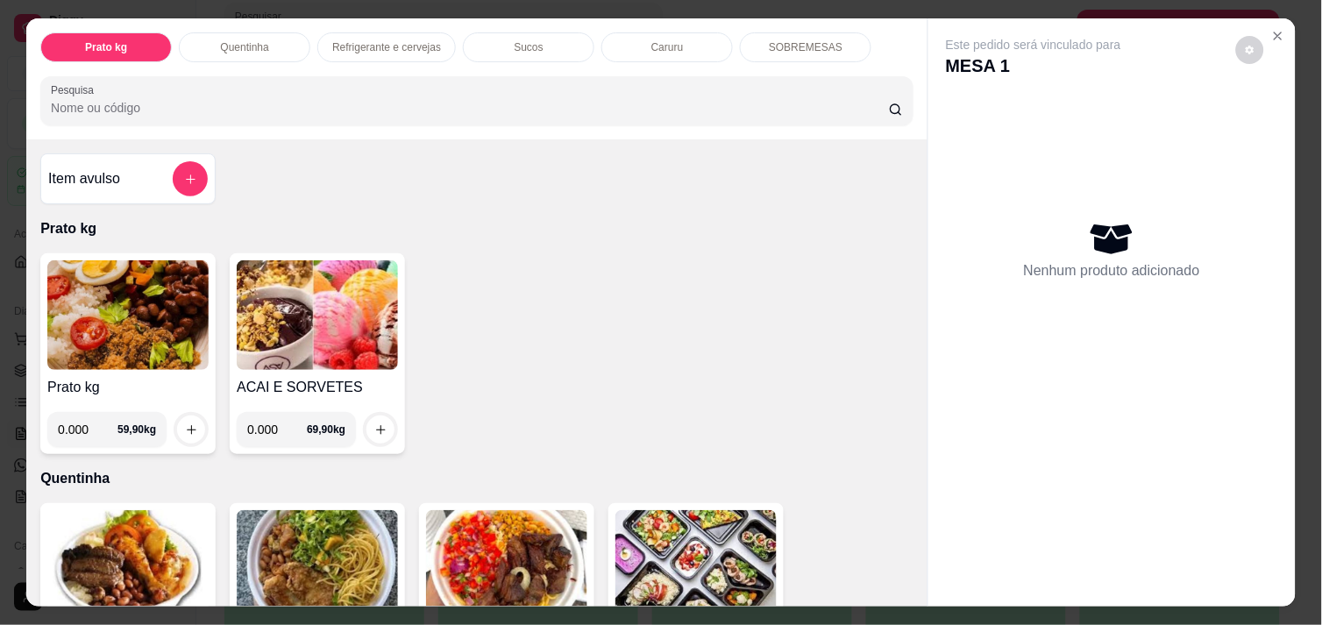
click at [277, 421] on input "0.000" at bounding box center [277, 429] width 60 height 35
type input "0.348"
click at [374, 423] on icon "increase-product-quantity" at bounding box center [380, 429] width 13 height 13
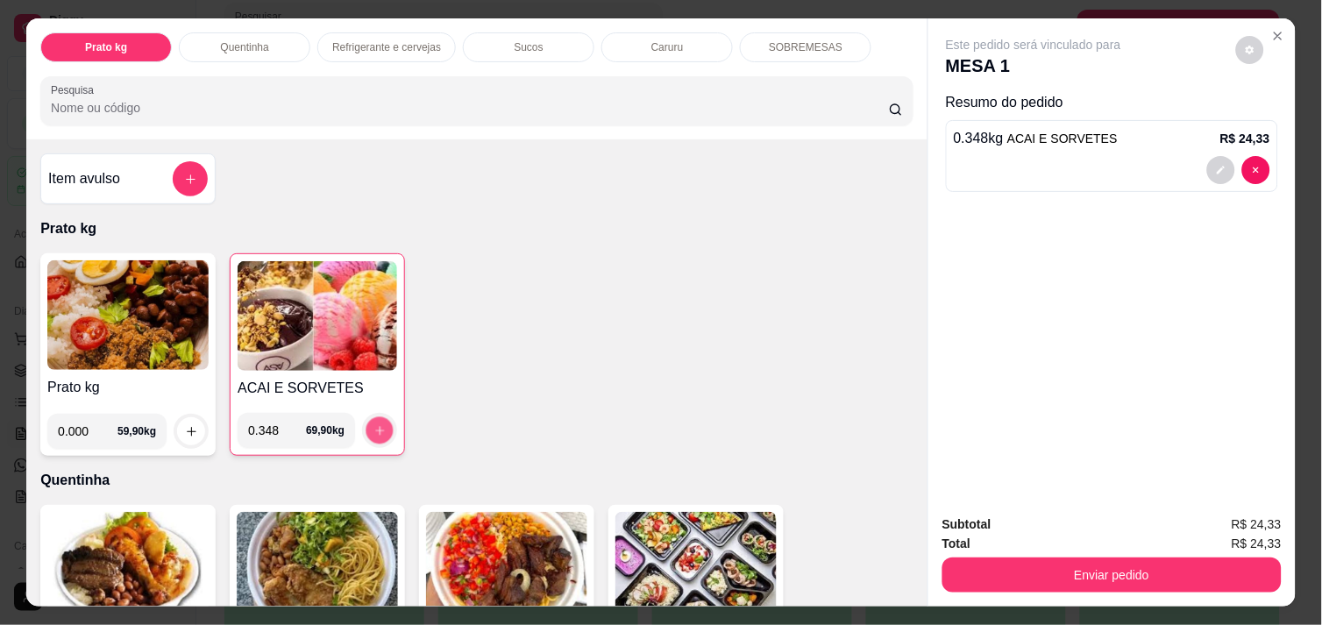
click at [373, 424] on icon "increase-product-quantity" at bounding box center [379, 430] width 13 height 13
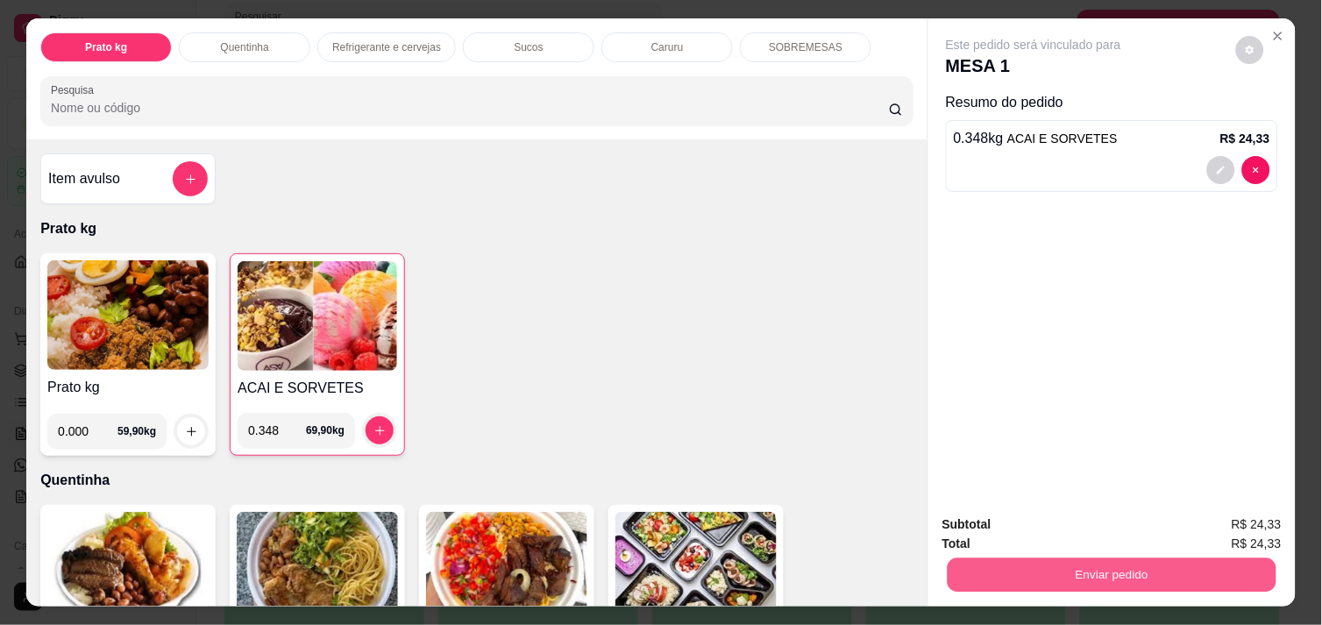
click at [1046, 566] on button "Enviar pedido" at bounding box center [1112, 575] width 329 height 34
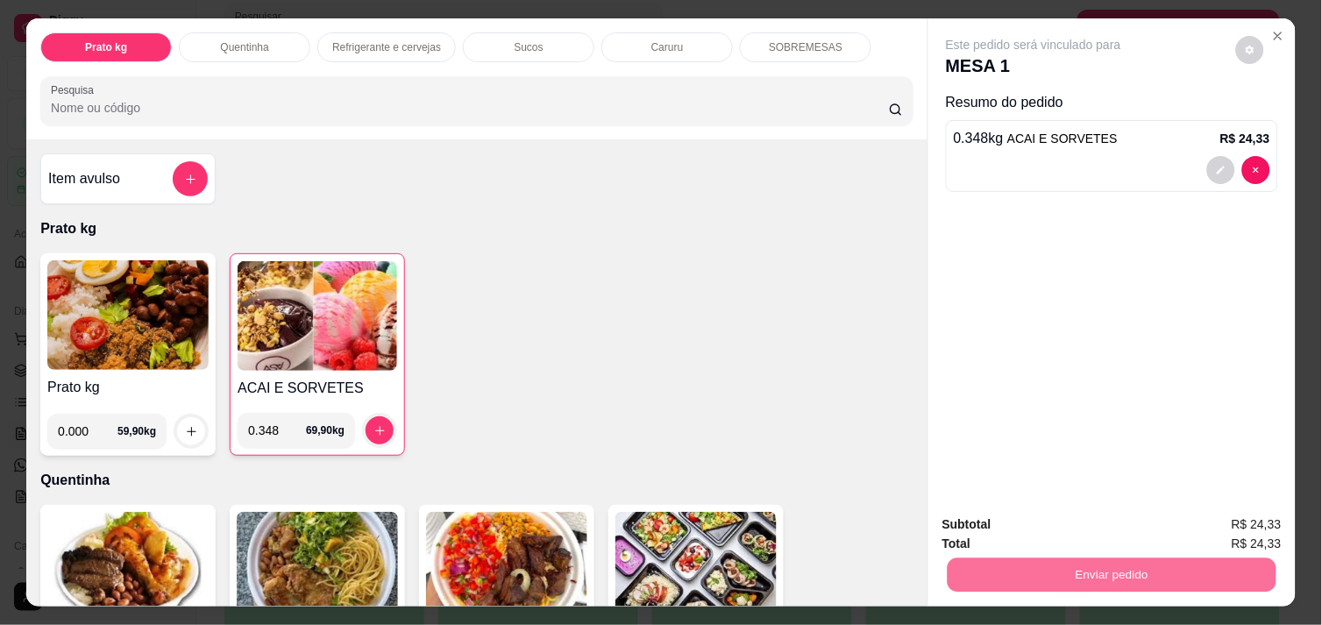
click at [1222, 508] on button "Enviar pedido" at bounding box center [1236, 524] width 96 height 32
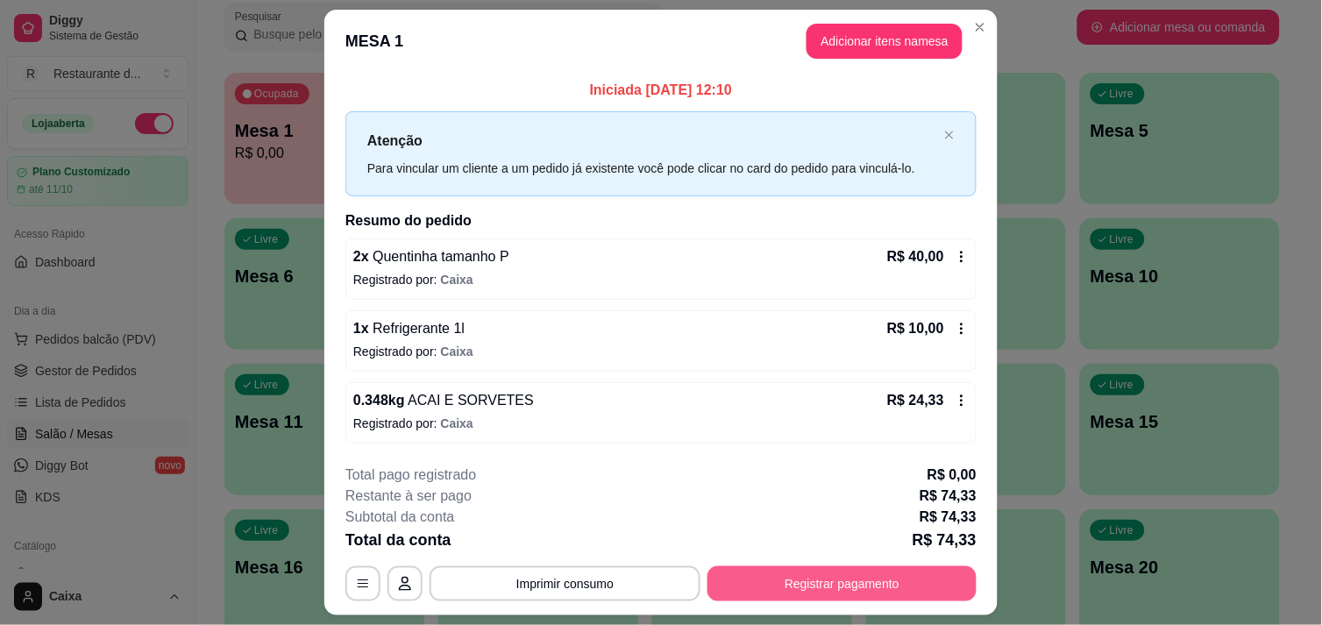
click at [917, 573] on button "Registrar pagamento" at bounding box center [841, 583] width 269 height 35
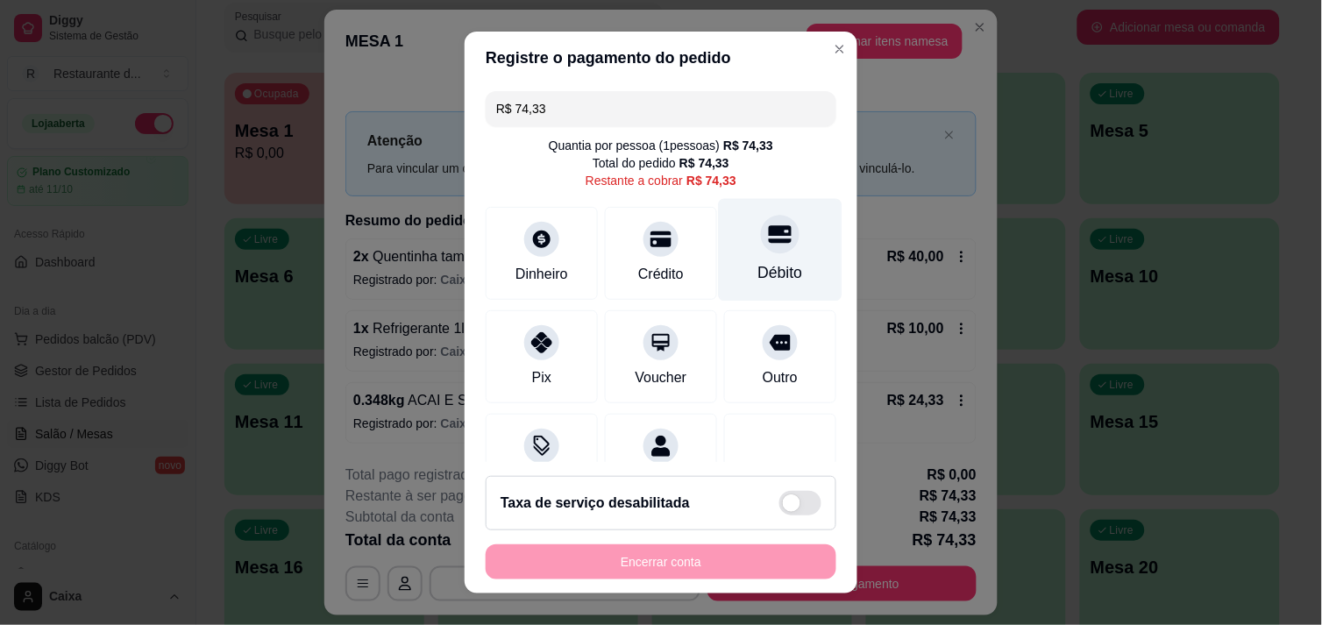
click at [745, 259] on div "Débito" at bounding box center [781, 249] width 124 height 103
type input "R$ 0,00"
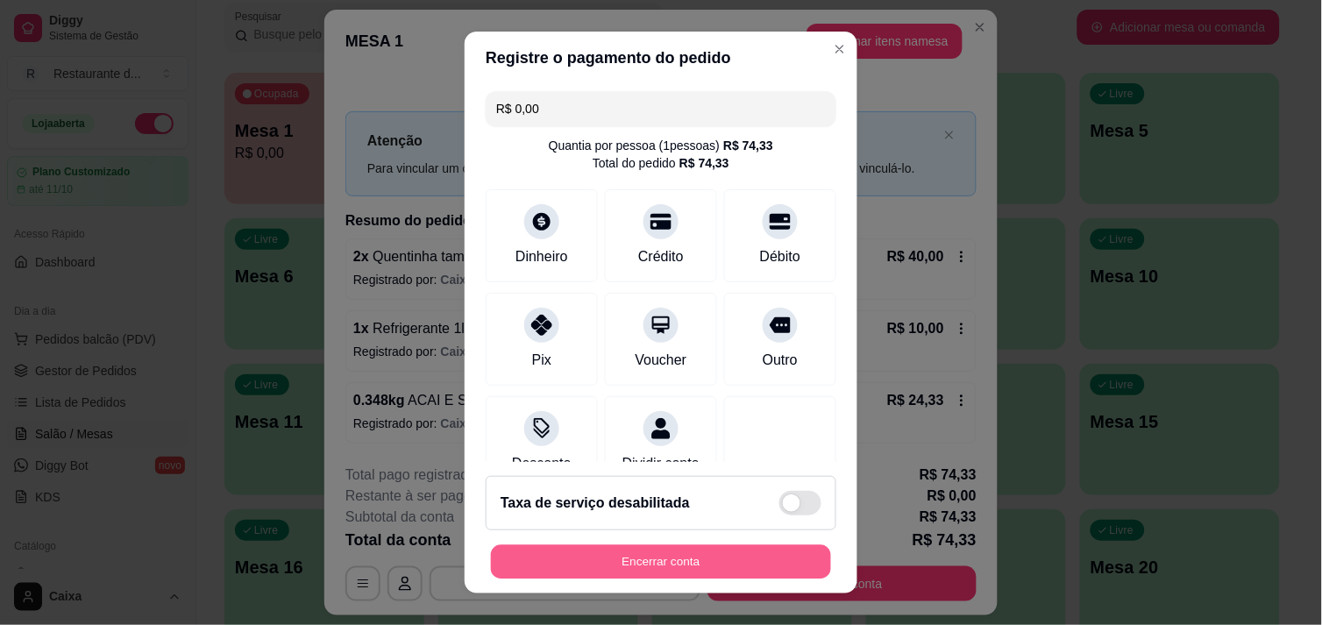
click at [607, 556] on button "Encerrar conta" at bounding box center [661, 562] width 340 height 34
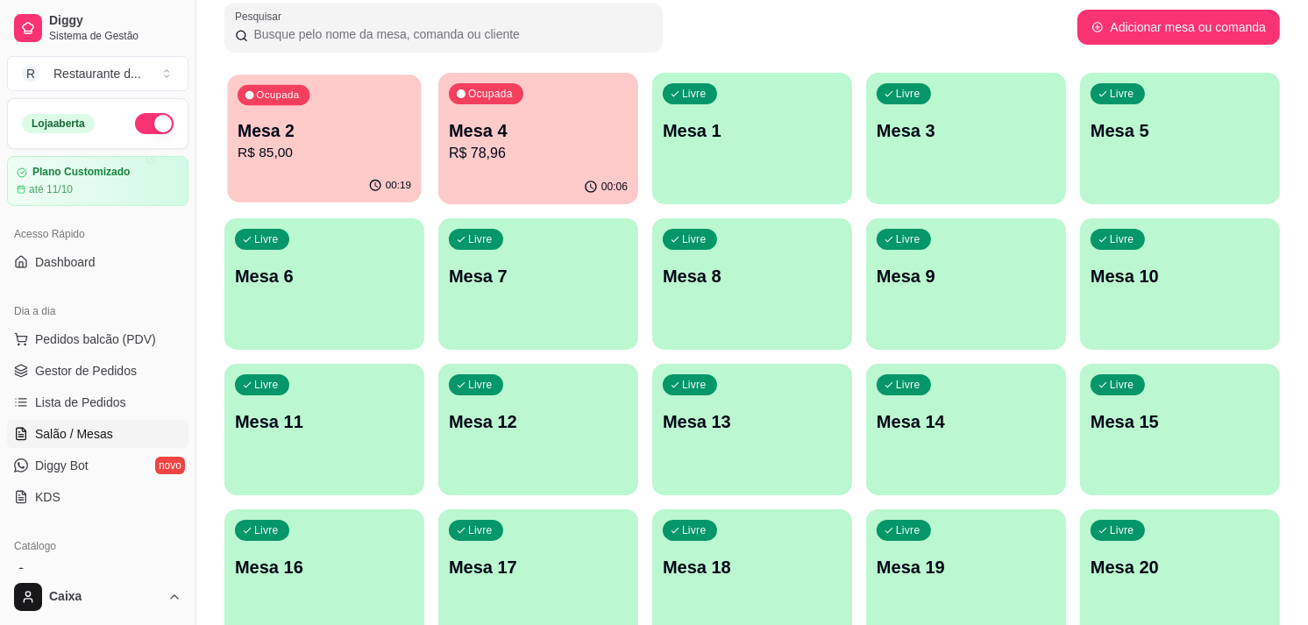
click at [305, 150] on p "R$ 85,00" at bounding box center [325, 153] width 174 height 20
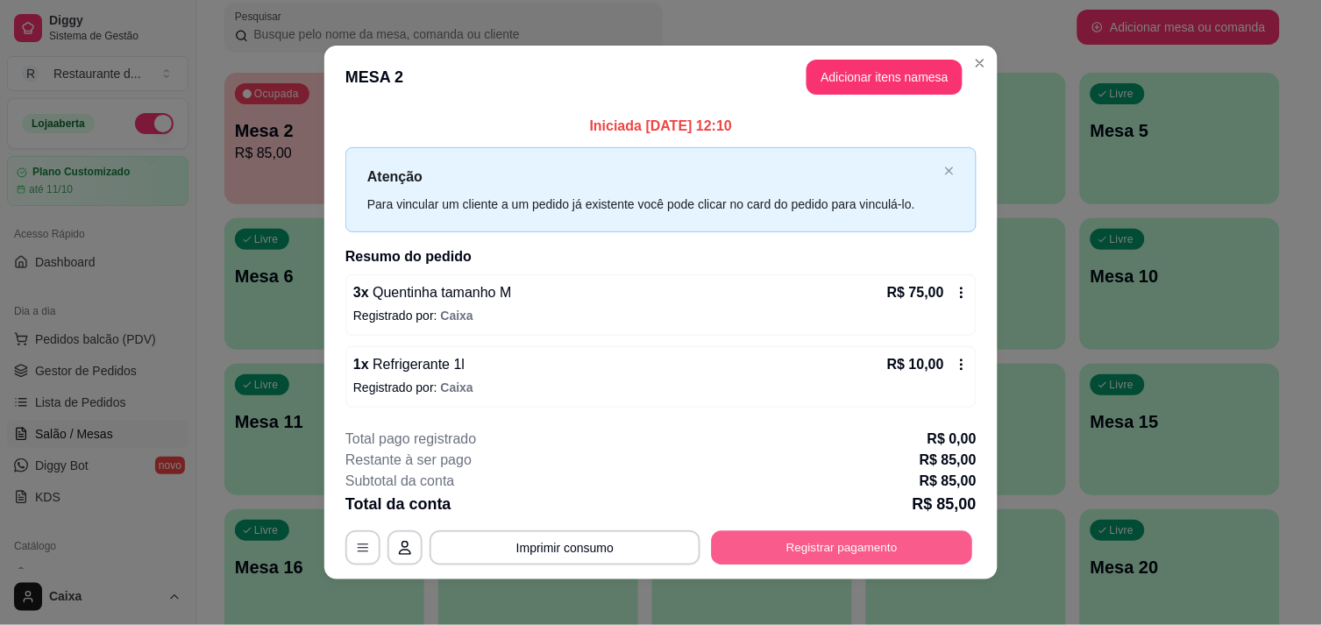
click at [780, 541] on button "Registrar pagamento" at bounding box center [842, 548] width 261 height 34
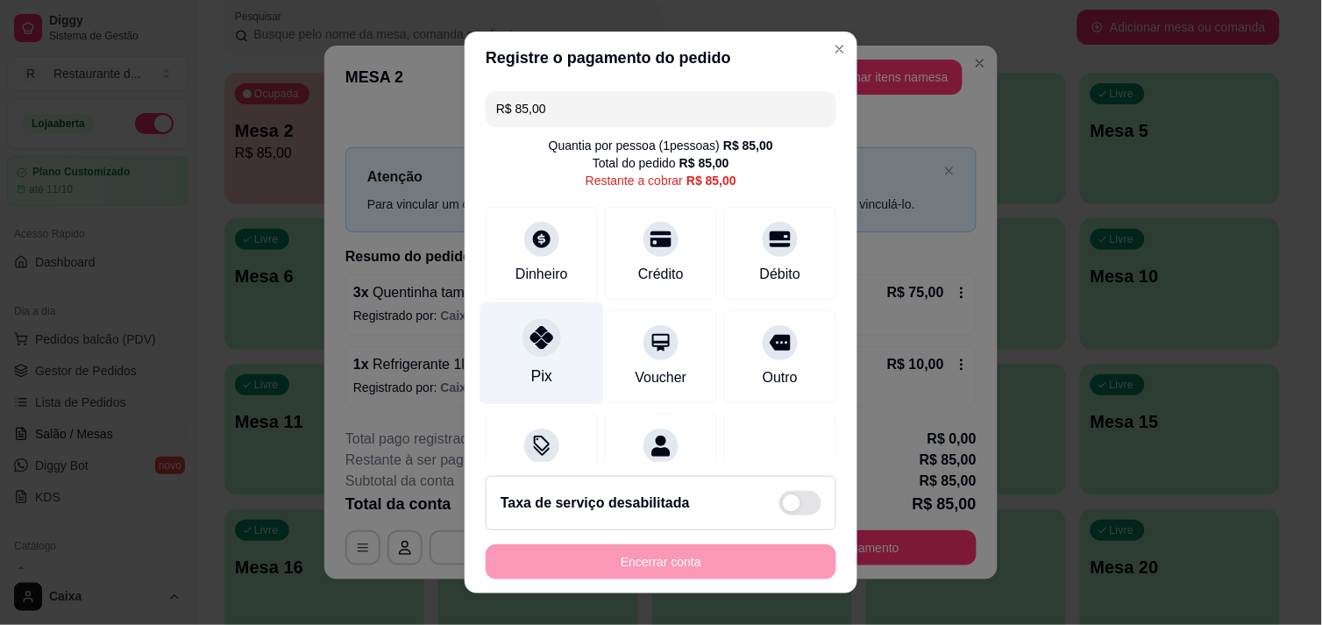
click at [509, 337] on div "Pix" at bounding box center [542, 353] width 124 height 103
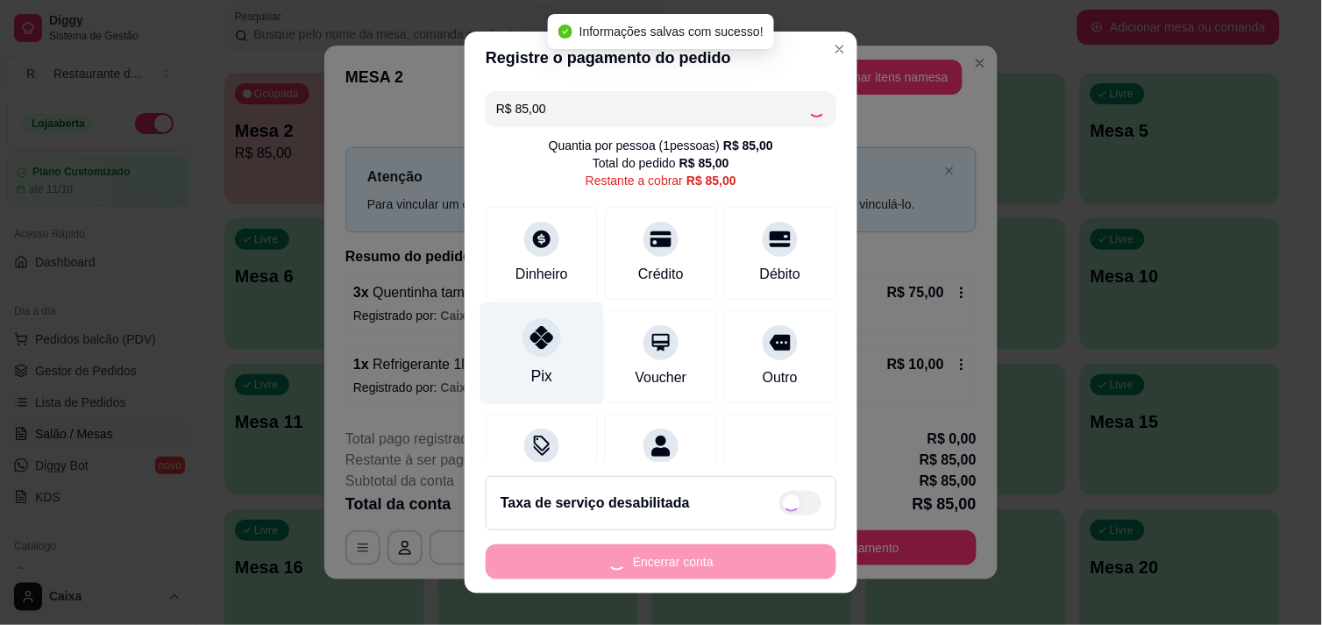
type input "R$ 0,00"
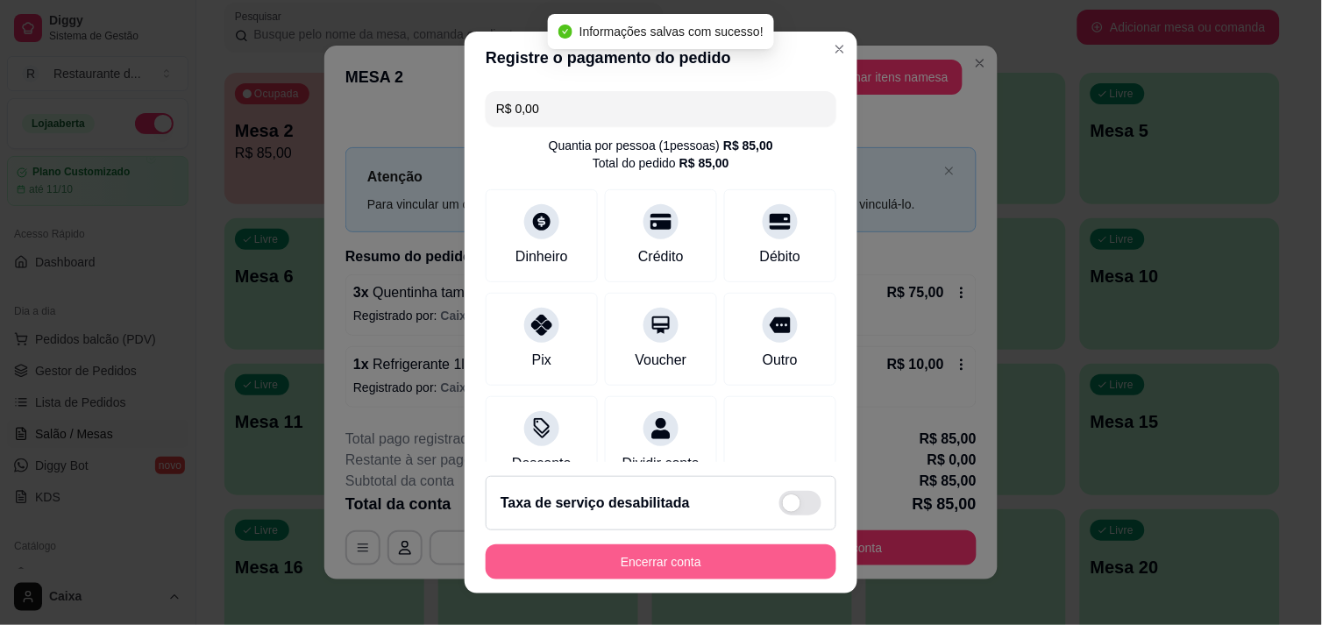
click at [702, 550] on button "Encerrar conta" at bounding box center [661, 561] width 351 height 35
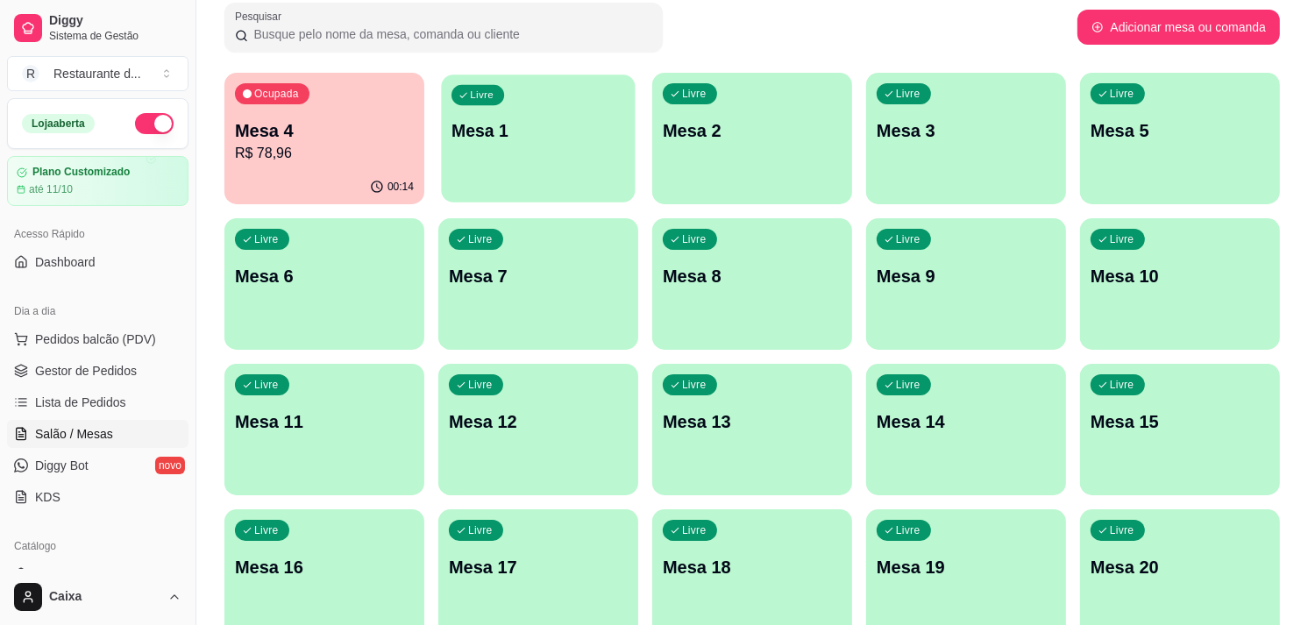
click at [577, 149] on div "Livre Mesa 1" at bounding box center [538, 128] width 194 height 107
click at [328, 179] on div "00:17" at bounding box center [324, 185] width 194 height 33
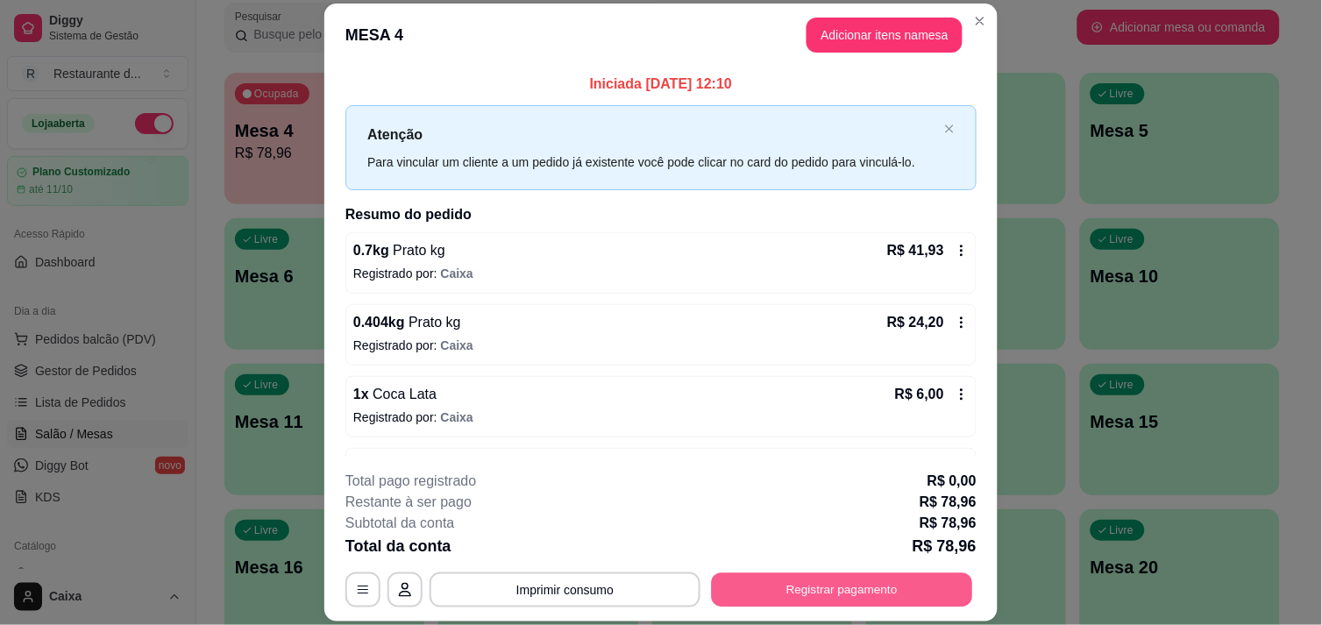
click at [815, 589] on button "Registrar pagamento" at bounding box center [842, 590] width 261 height 34
click at [955, 251] on icon at bounding box center [962, 251] width 14 height 14
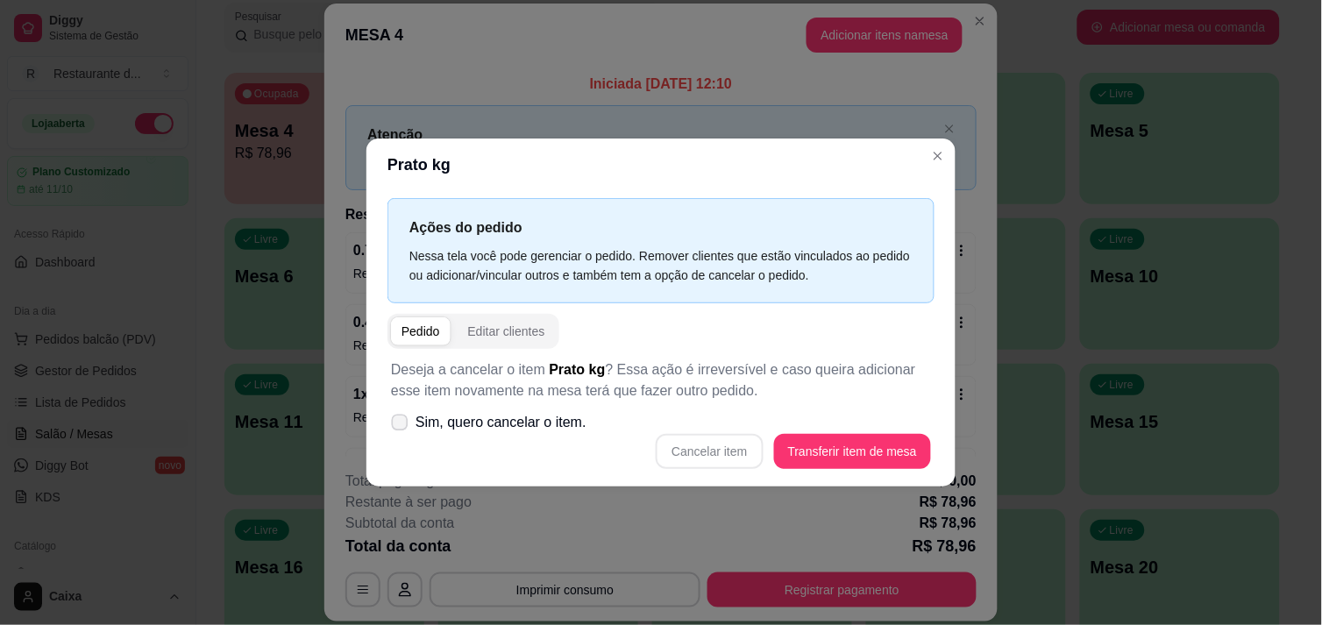
click at [408, 421] on label "Sim, quero cancelar o item." at bounding box center [489, 422] width 210 height 35
click at [401, 425] on input "Sim, quero cancelar o item." at bounding box center [395, 430] width 11 height 11
checkbox input "true"
click at [711, 450] on button "Cancelar item" at bounding box center [709, 451] width 104 height 34
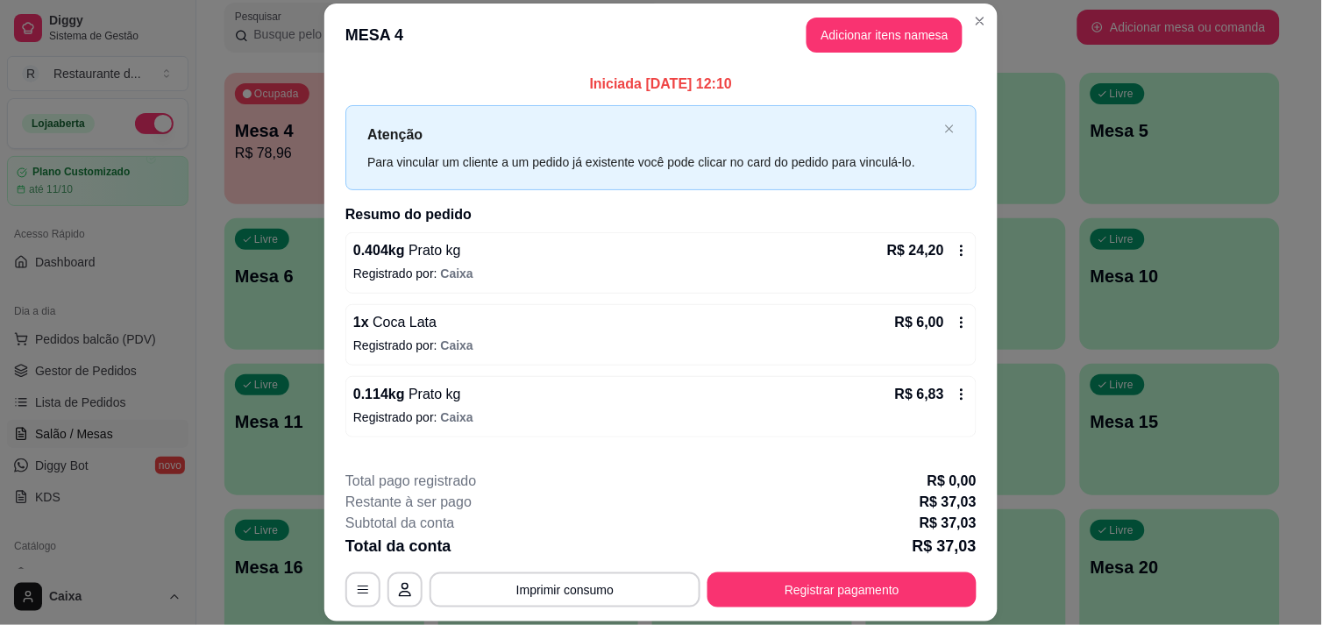
click at [955, 248] on icon at bounding box center [962, 251] width 14 height 14
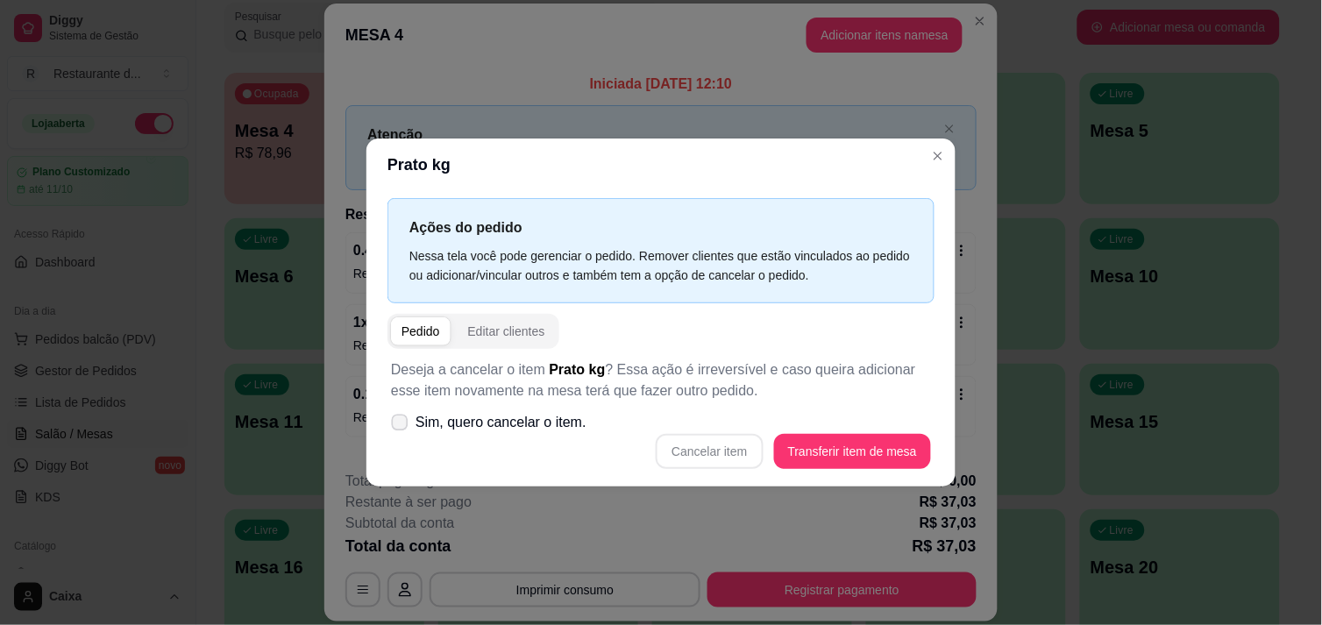
click at [395, 422] on icon at bounding box center [399, 422] width 13 height 10
click at [395, 425] on input "Sim, quero cancelar o item." at bounding box center [395, 430] width 11 height 11
checkbox input "true"
click at [711, 453] on button "Cancelar item" at bounding box center [709, 451] width 104 height 34
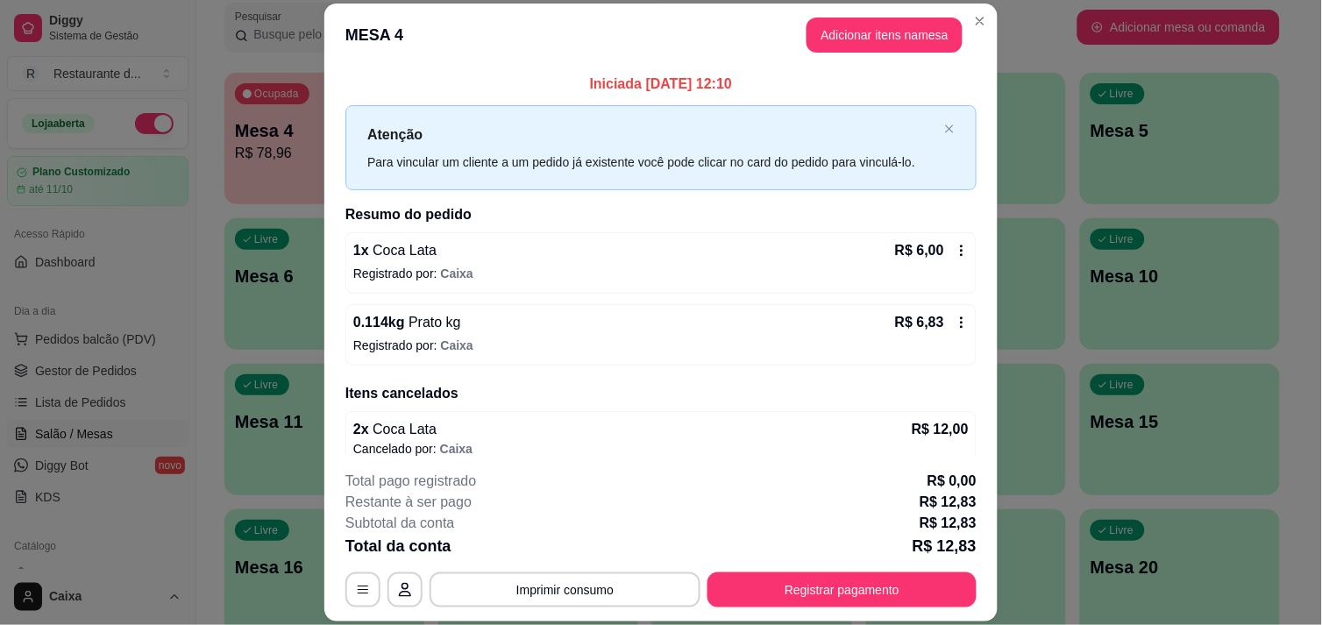
click at [955, 249] on icon at bounding box center [962, 251] width 14 height 14
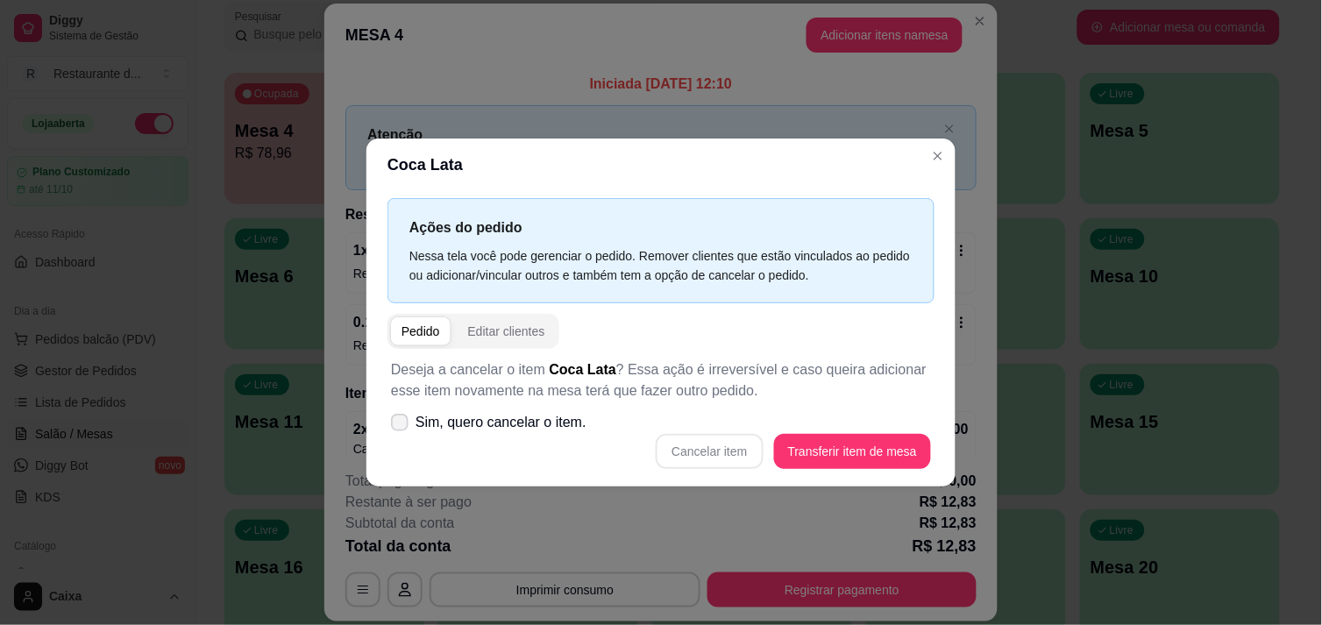
click at [390, 422] on label "Sim, quero cancelar o item." at bounding box center [489, 422] width 210 height 35
click at [390, 425] on input "Sim, quero cancelar o item." at bounding box center [395, 430] width 11 height 11
checkbox input "true"
click at [698, 442] on button "Cancelar item" at bounding box center [709, 451] width 104 height 34
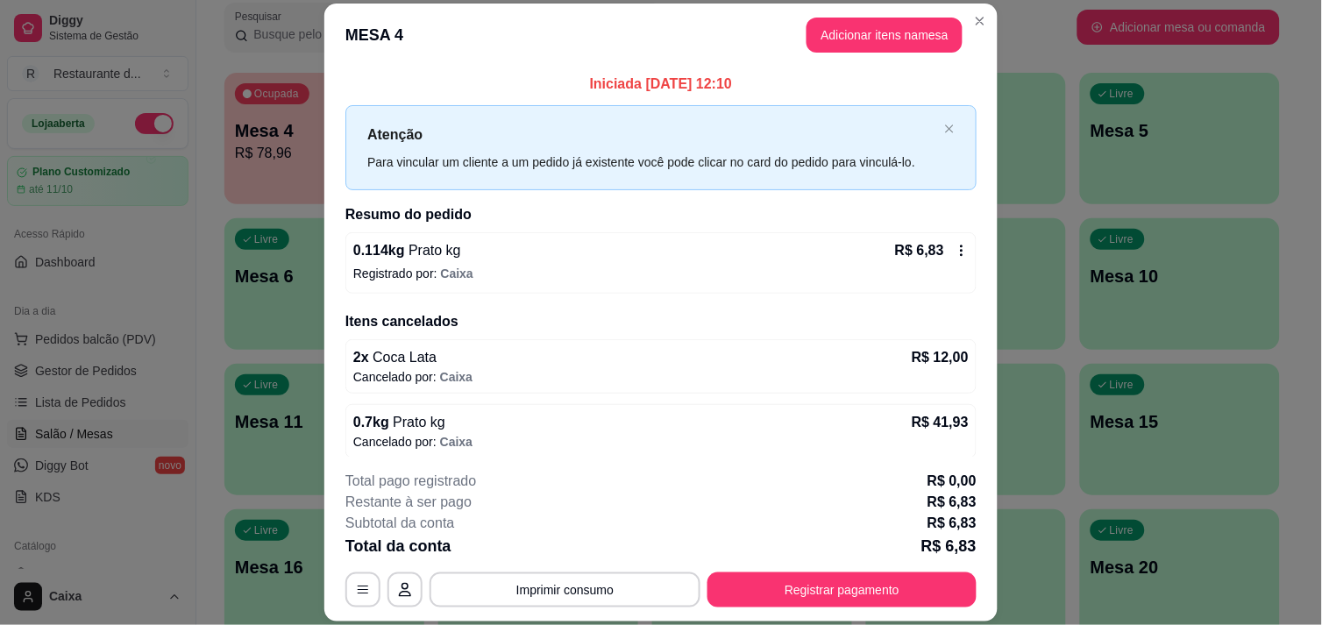
click at [969, 252] on div "Iniciada [DATE] 12:10 Atenção Para vincular um cliente a um pedido já existente…" at bounding box center [660, 262] width 673 height 391
click at [955, 246] on icon at bounding box center [962, 251] width 14 height 14
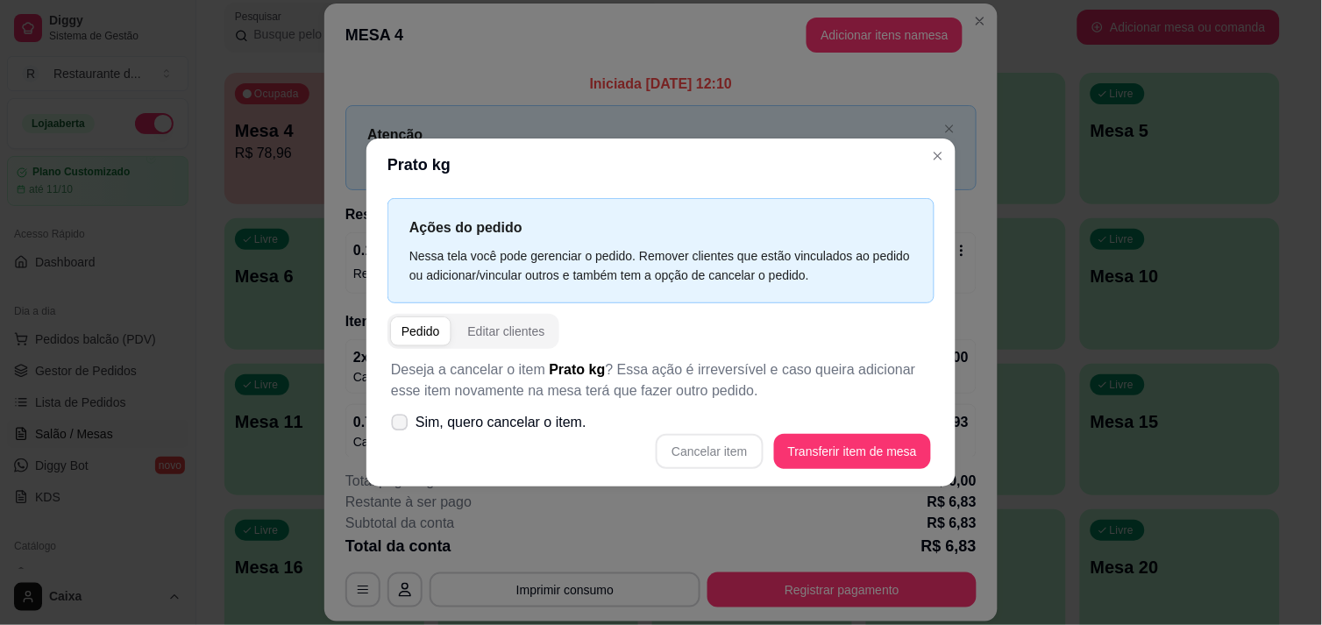
click at [410, 423] on label "Sim, quero cancelar o item." at bounding box center [489, 422] width 210 height 35
click at [401, 425] on input "Sim, quero cancelar o item." at bounding box center [395, 430] width 11 height 11
checkbox input "true"
click at [678, 445] on button "Cancelar item" at bounding box center [709, 451] width 104 height 34
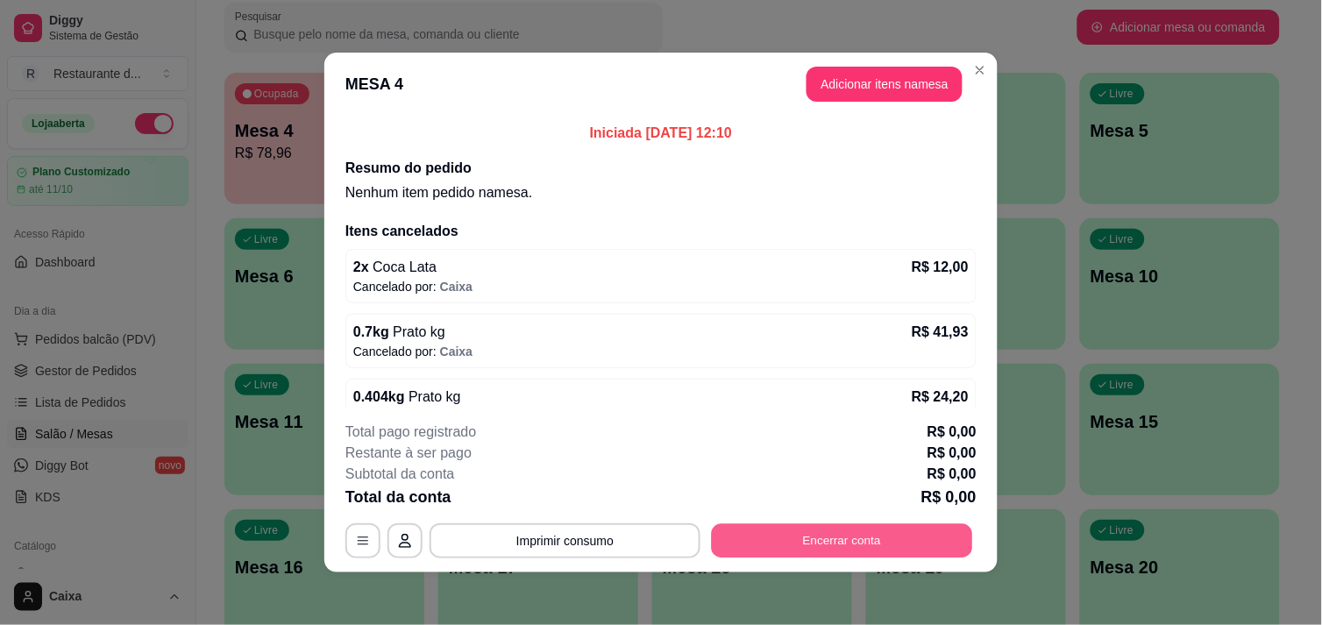
click at [861, 547] on button "Encerrar conta" at bounding box center [842, 541] width 261 height 34
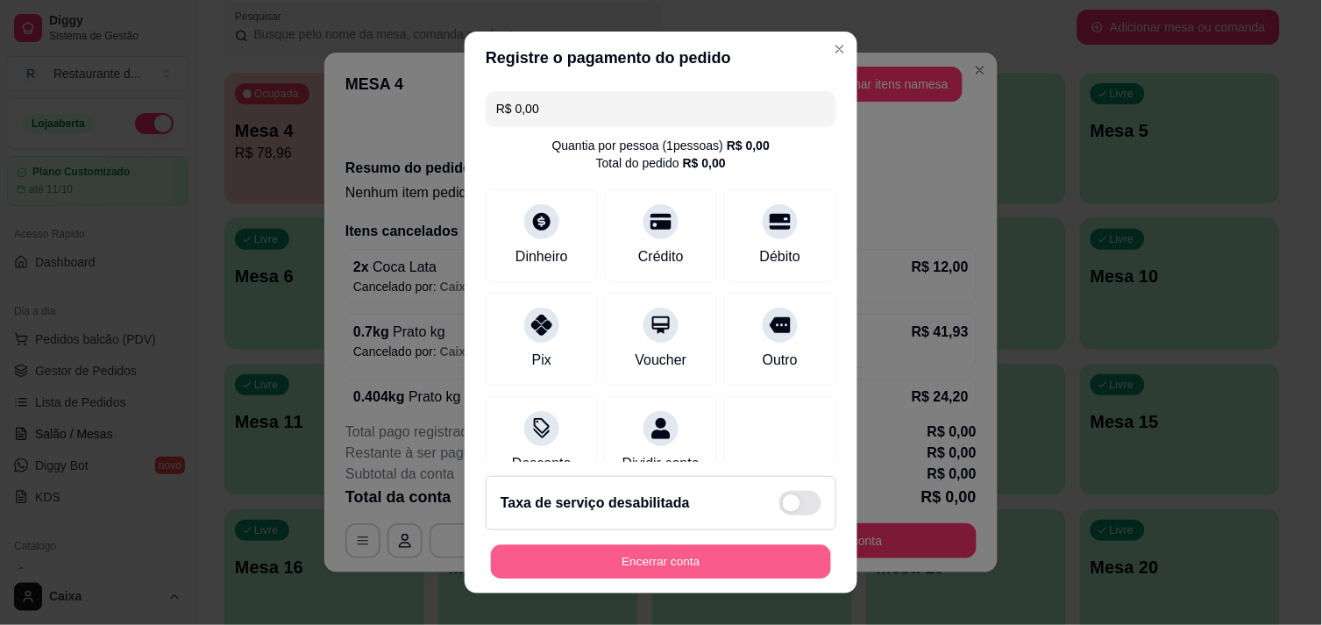
click at [607, 550] on button "Encerrar conta" at bounding box center [661, 562] width 340 height 34
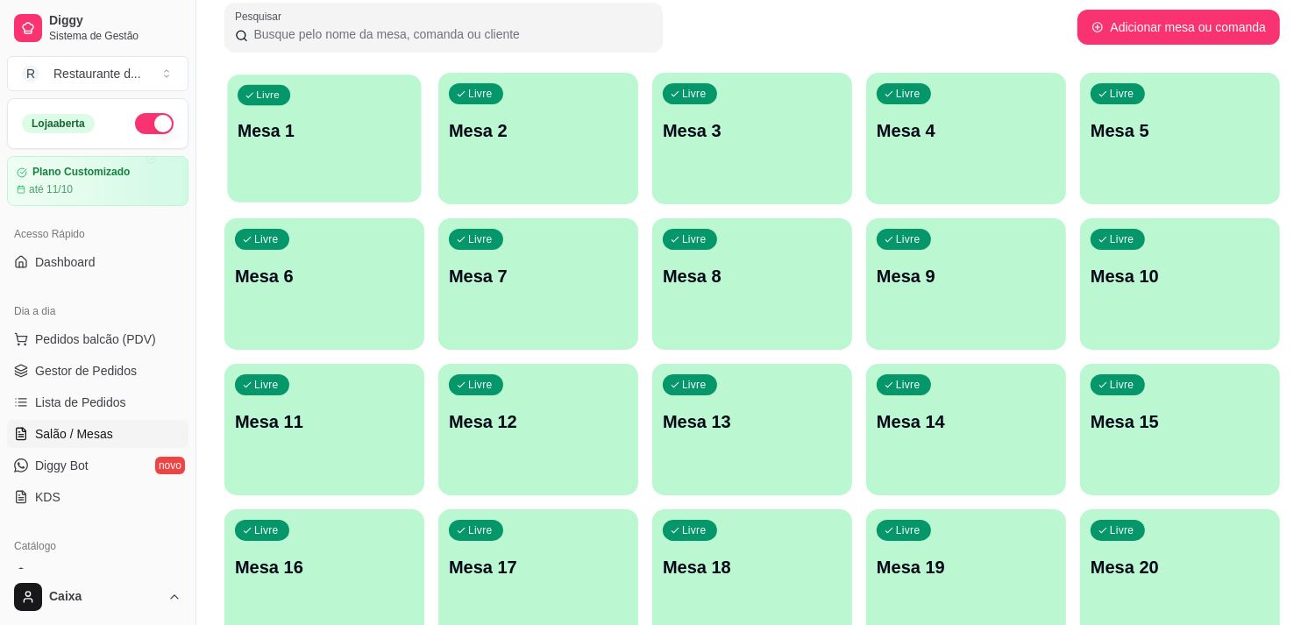
click at [347, 163] on div "Livre Mesa 1" at bounding box center [324, 128] width 194 height 107
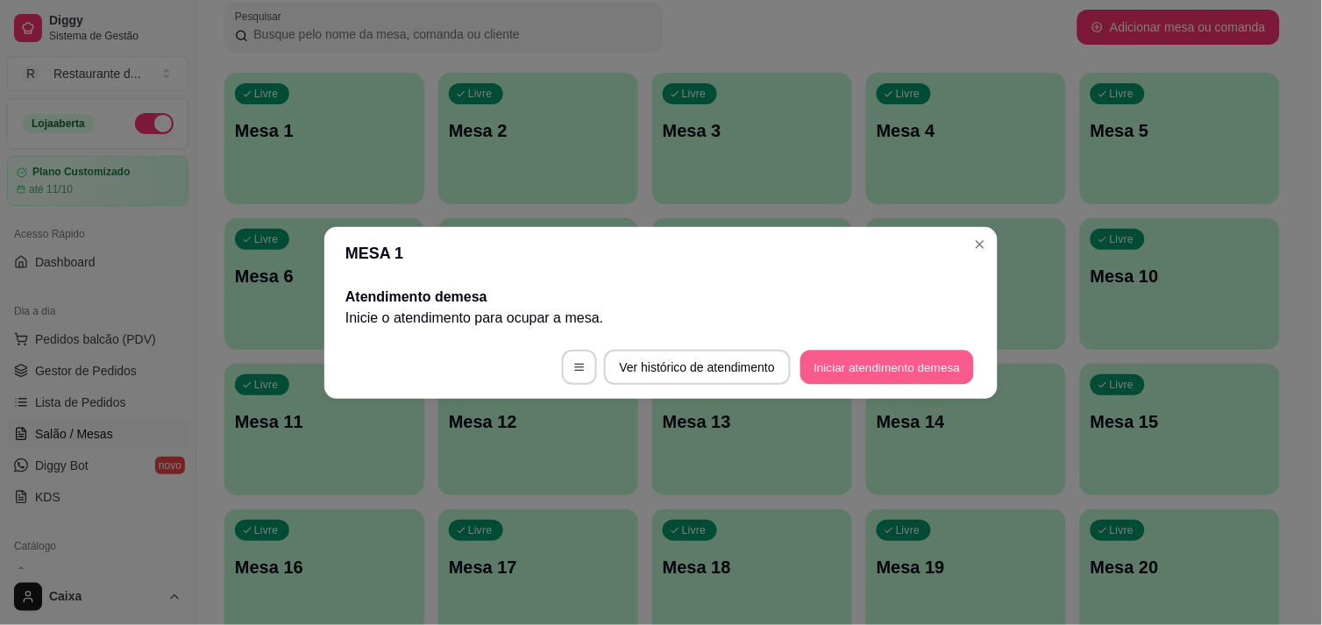
click at [837, 361] on button "Iniciar atendimento de mesa" at bounding box center [887, 367] width 174 height 34
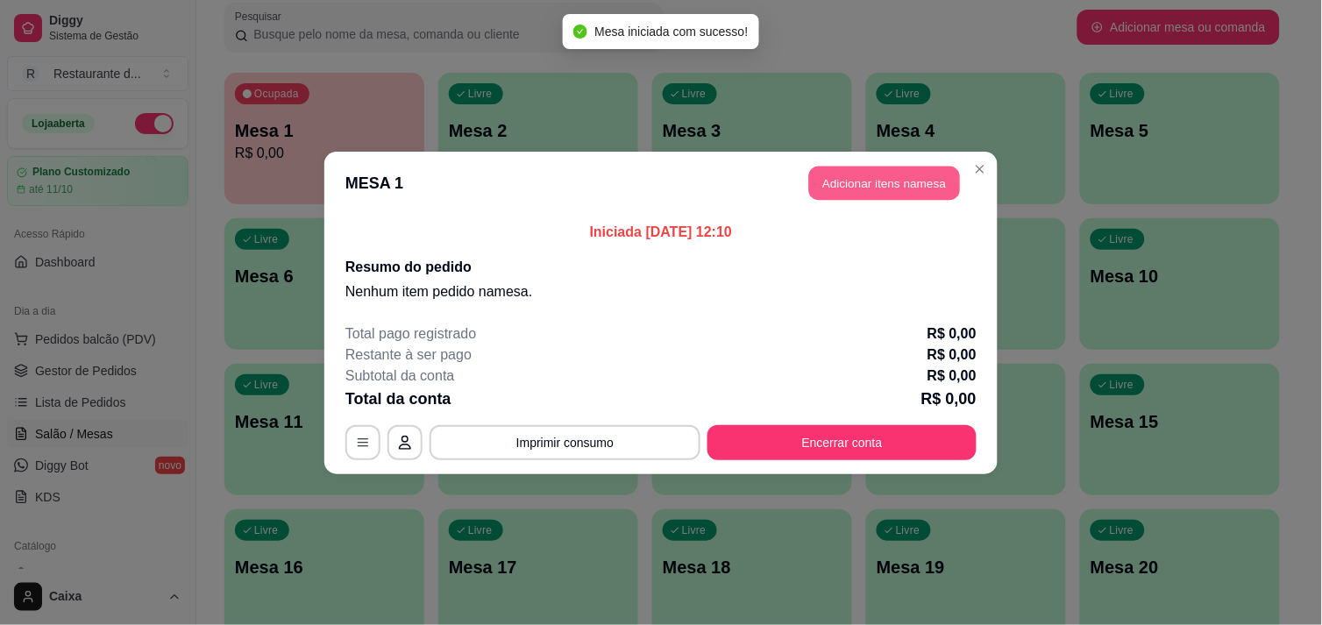
click at [872, 185] on button "Adicionar itens na mesa" at bounding box center [884, 183] width 151 height 34
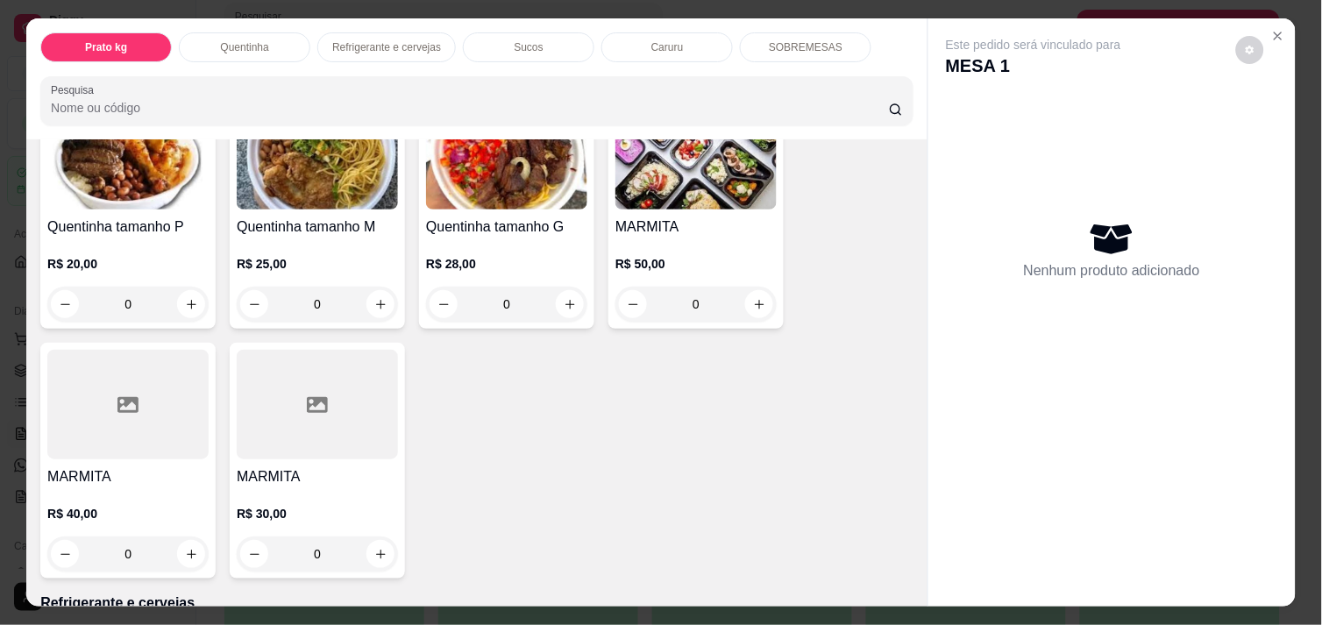
scroll to position [428, 0]
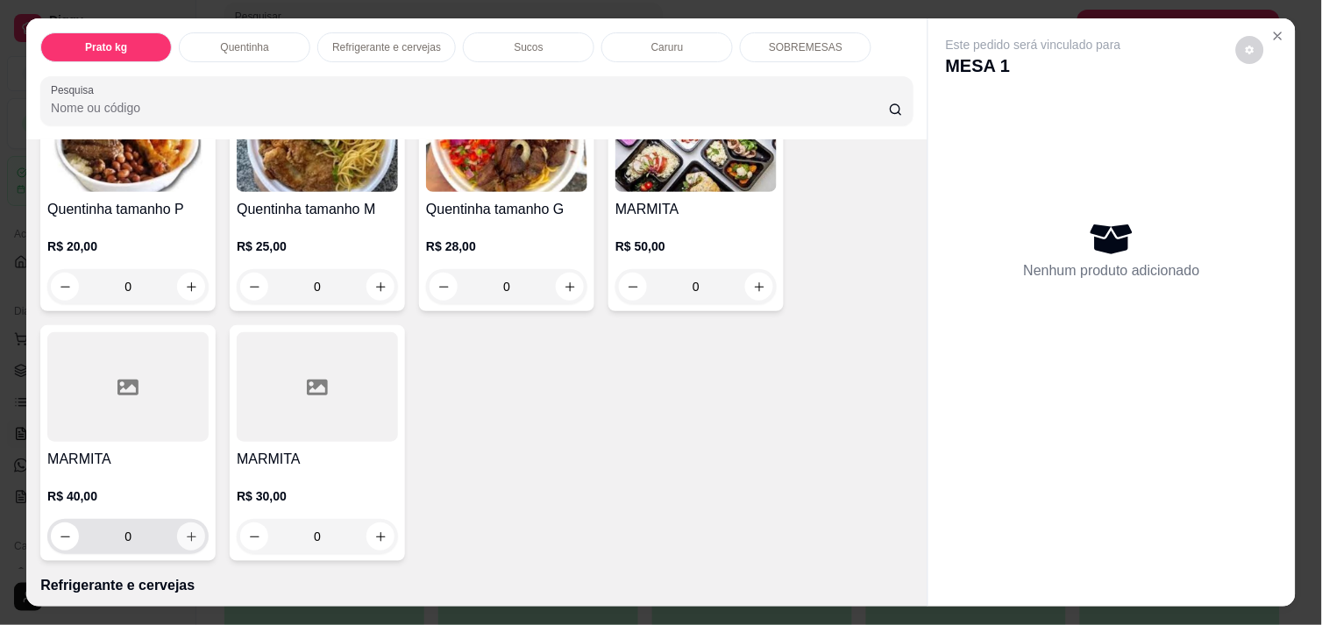
click at [188, 530] on icon "increase-product-quantity" at bounding box center [191, 536] width 13 height 13
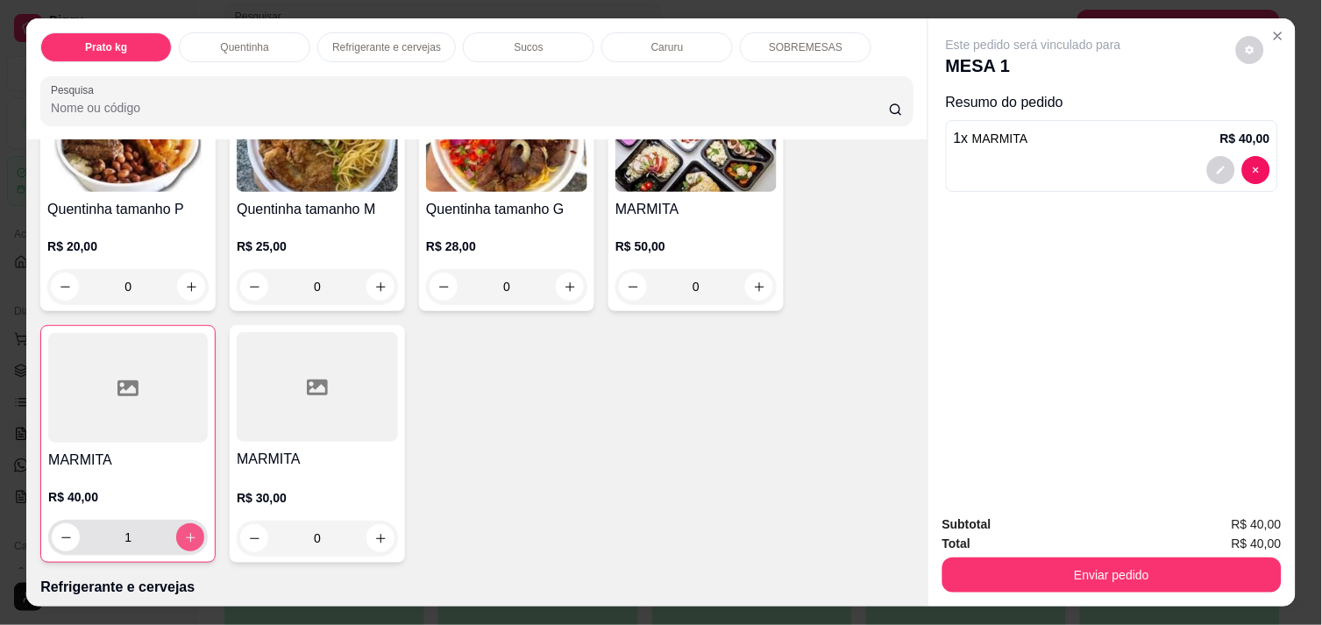
type input "1"
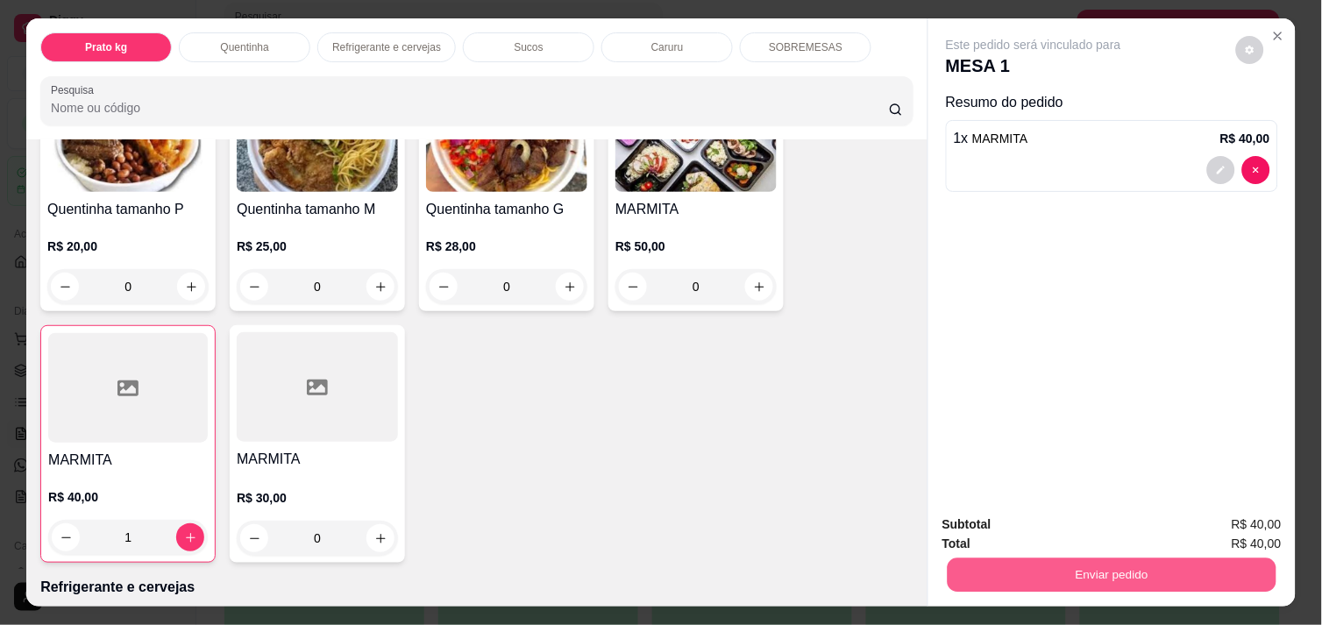
click at [1068, 559] on button "Enviar pedido" at bounding box center [1112, 575] width 329 height 34
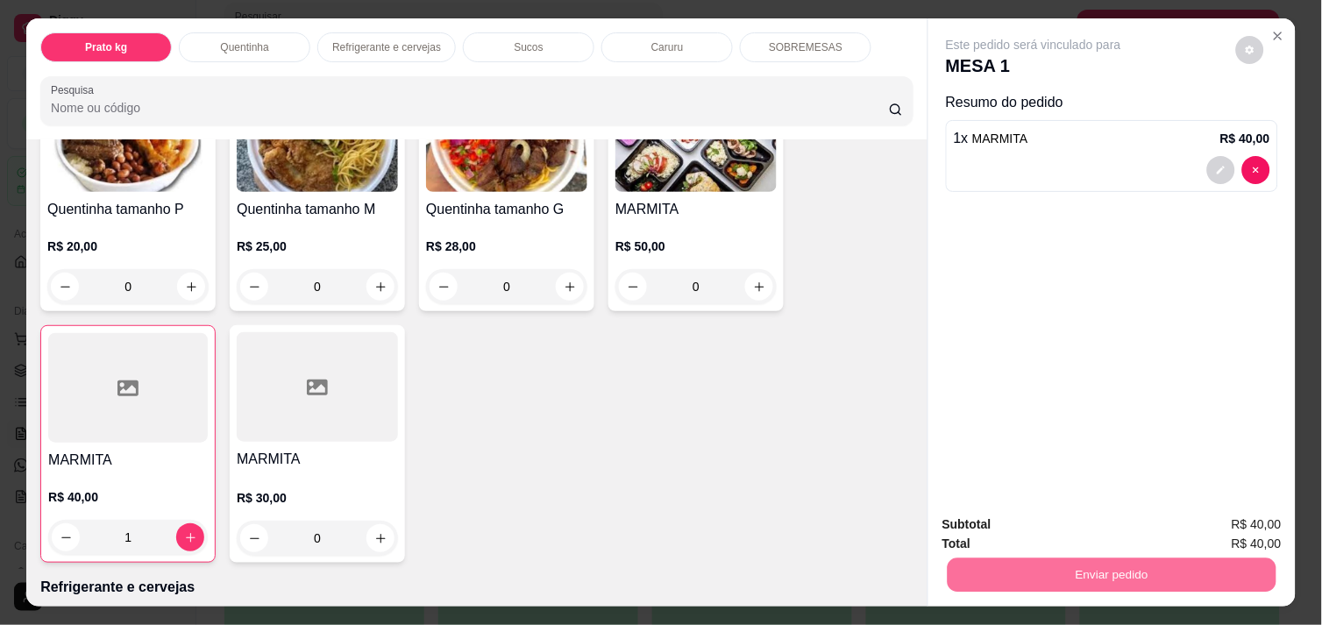
click at [1210, 518] on button "Enviar pedido" at bounding box center [1236, 524] width 96 height 32
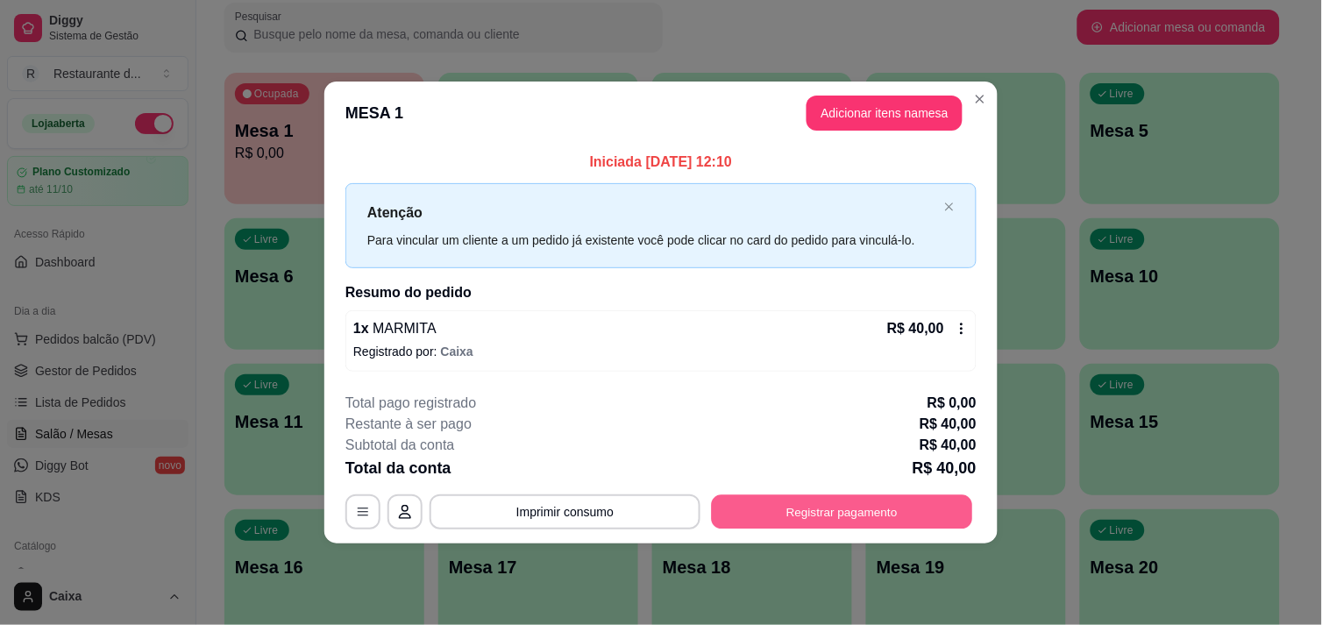
click at [854, 503] on button "Registrar pagamento" at bounding box center [842, 512] width 261 height 34
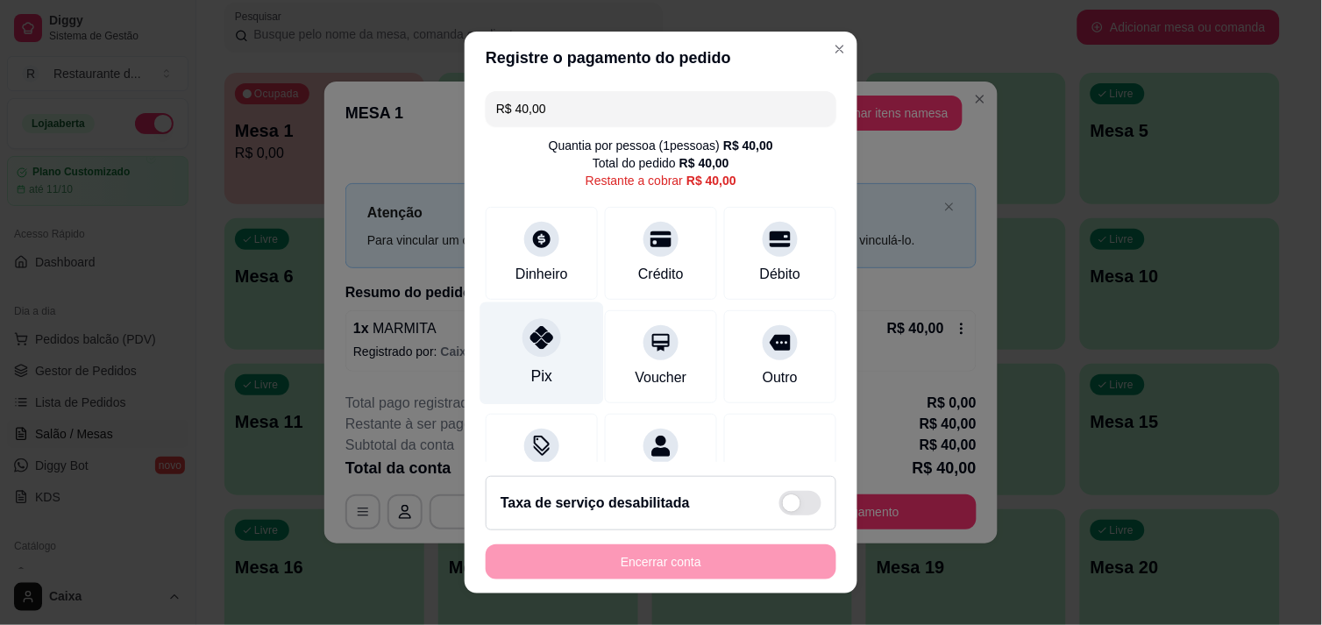
click at [535, 338] on icon at bounding box center [541, 337] width 23 height 23
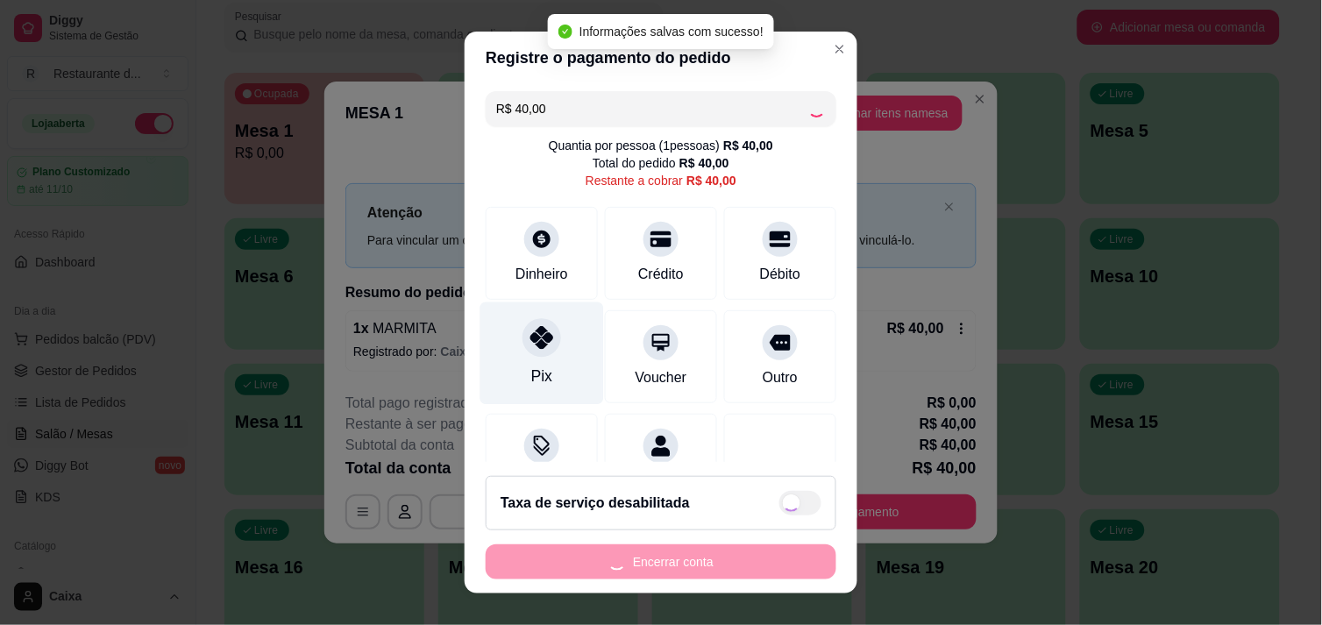
type input "R$ 0,00"
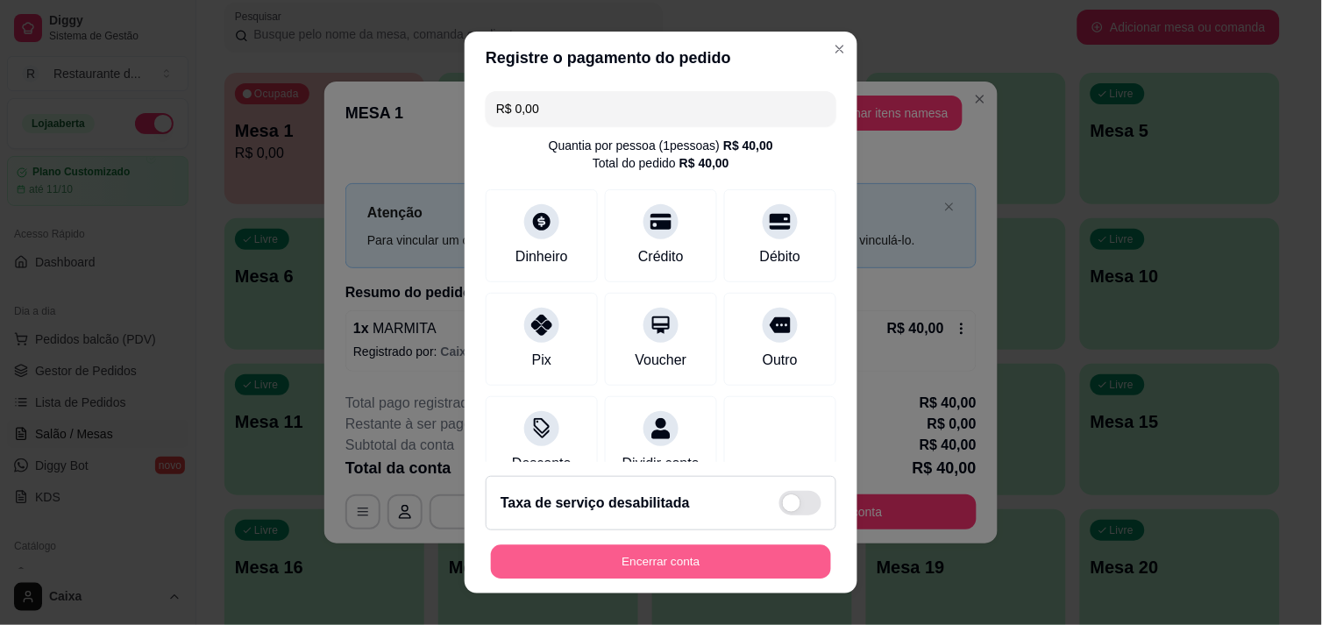
click at [659, 558] on button "Encerrar conta" at bounding box center [661, 562] width 340 height 34
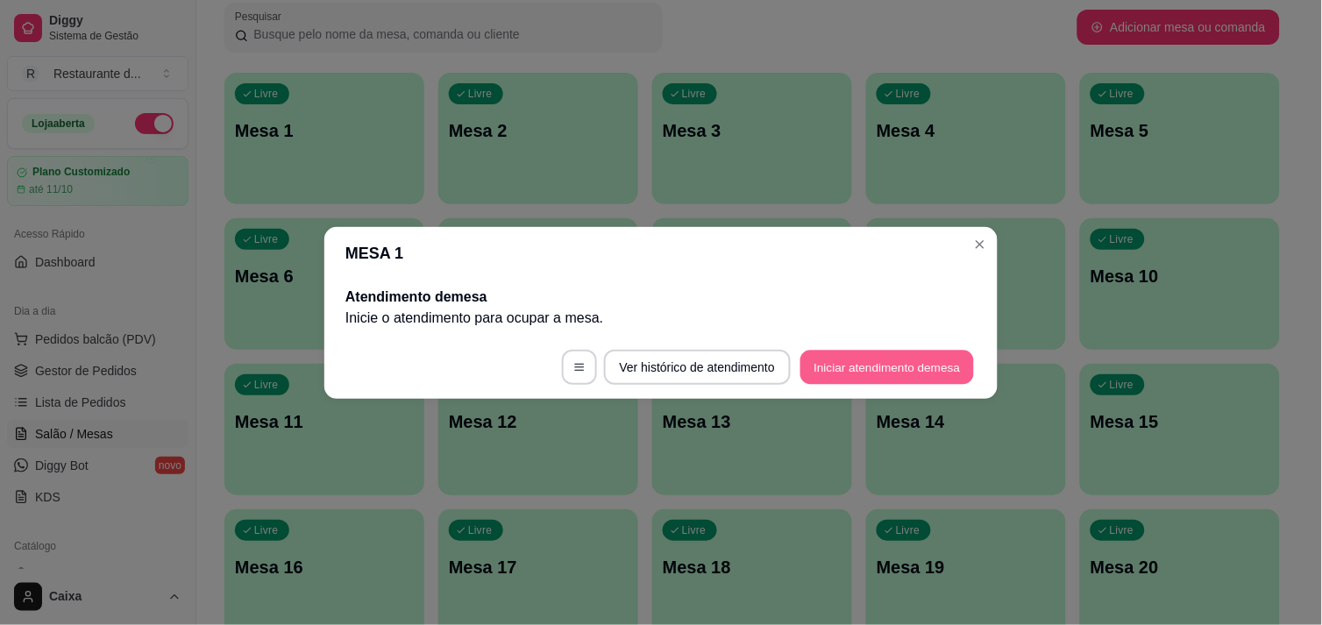
click at [905, 362] on button "Iniciar atendimento de mesa" at bounding box center [887, 367] width 174 height 34
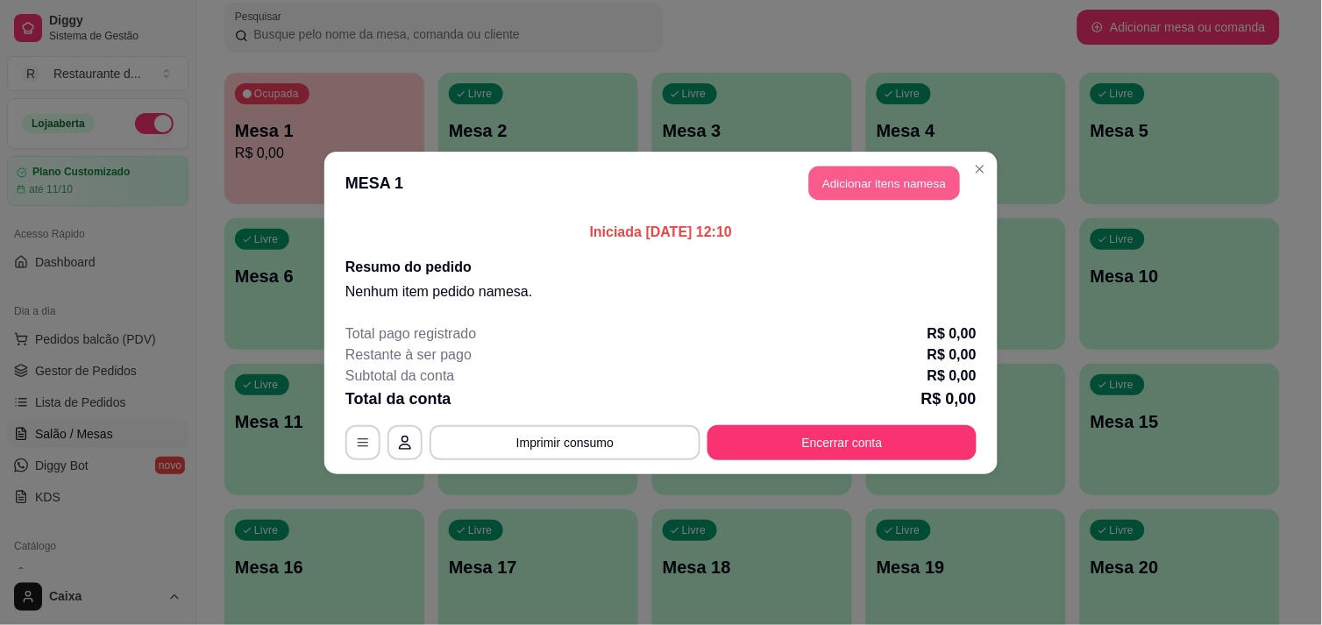
click at [913, 188] on button "Adicionar itens na mesa" at bounding box center [884, 183] width 151 height 34
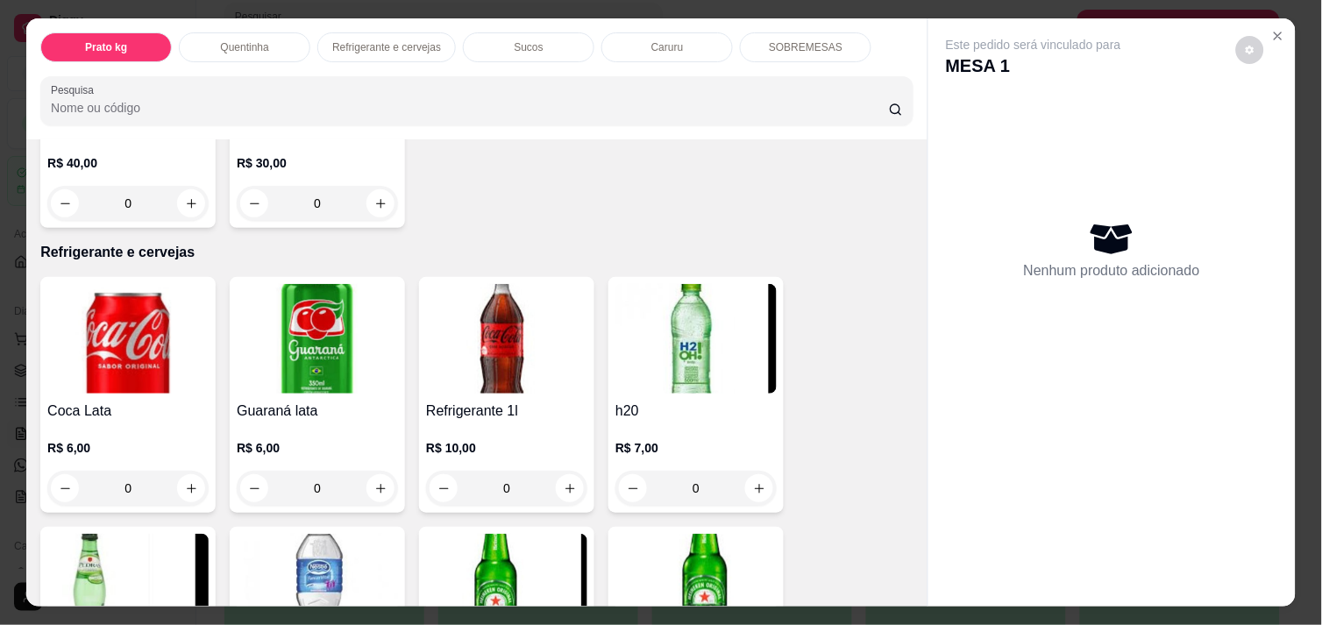
scroll to position [778, 0]
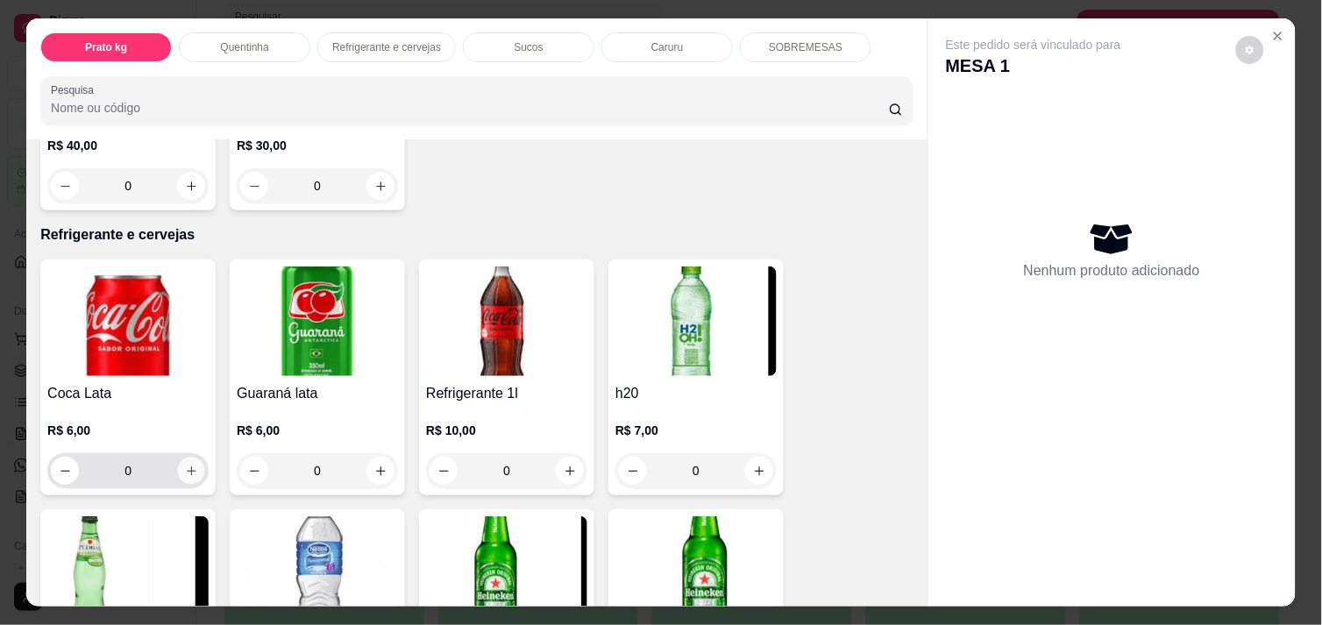
click at [185, 465] on icon "increase-product-quantity" at bounding box center [191, 471] width 13 height 13
type input "1"
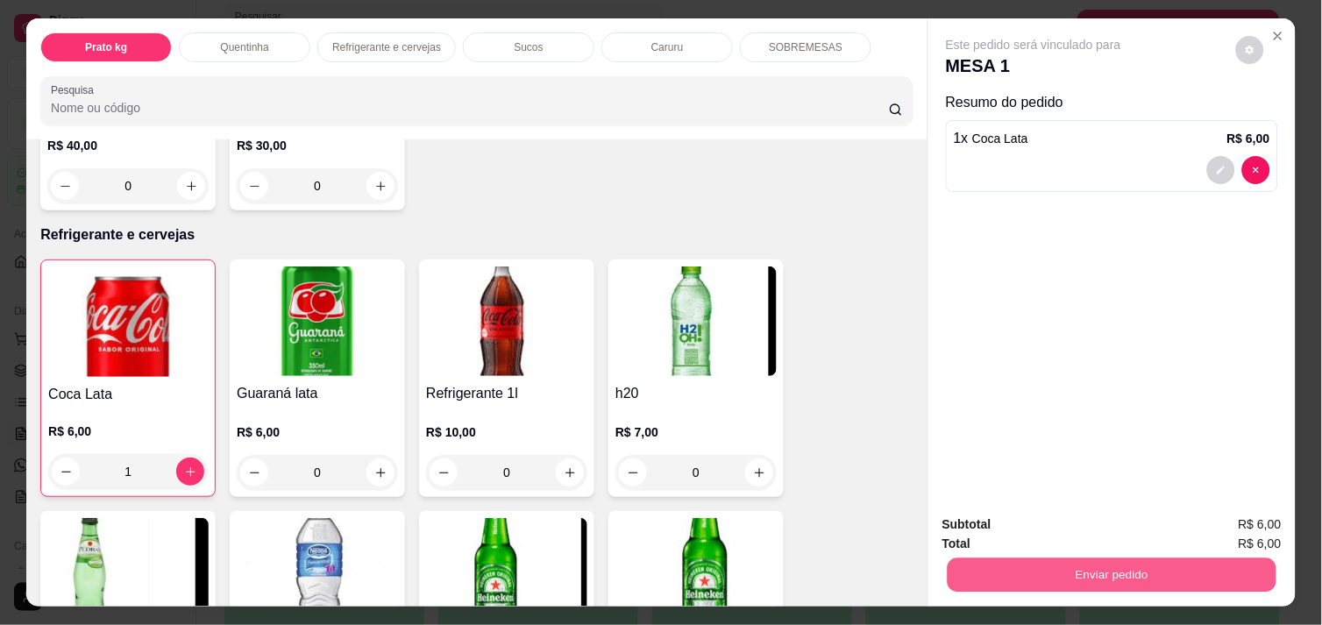
click at [1032, 558] on button "Enviar pedido" at bounding box center [1112, 575] width 329 height 34
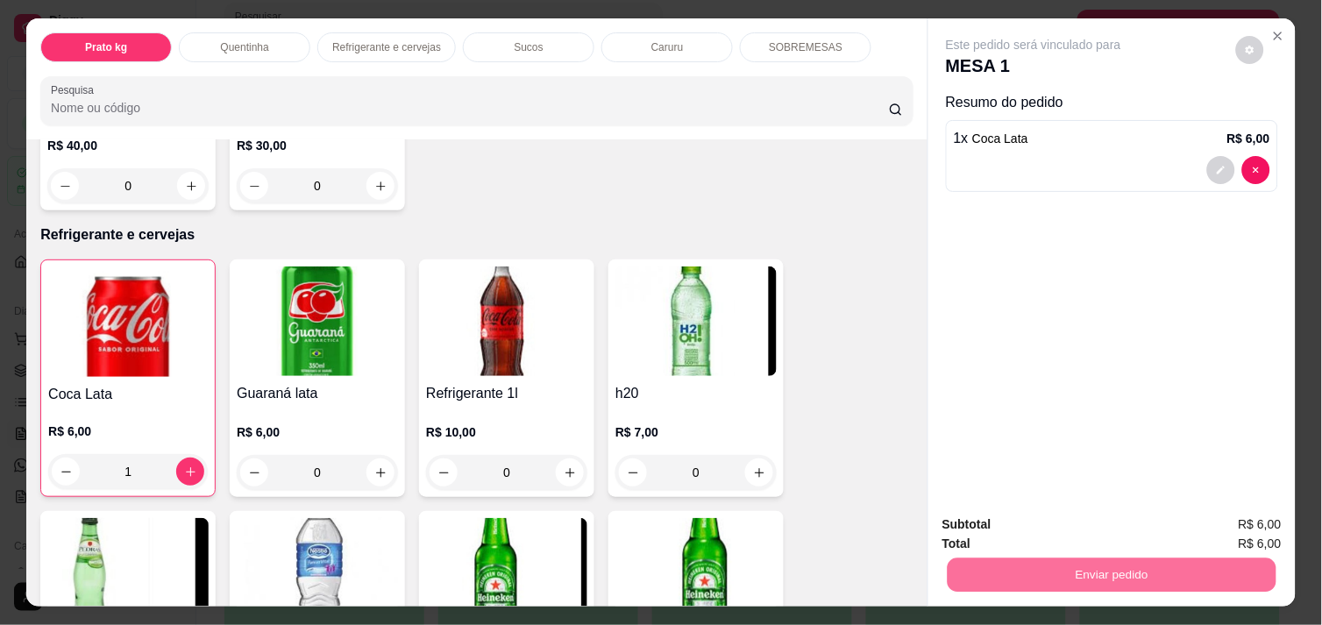
click at [1249, 518] on button "Enviar pedido" at bounding box center [1236, 524] width 96 height 32
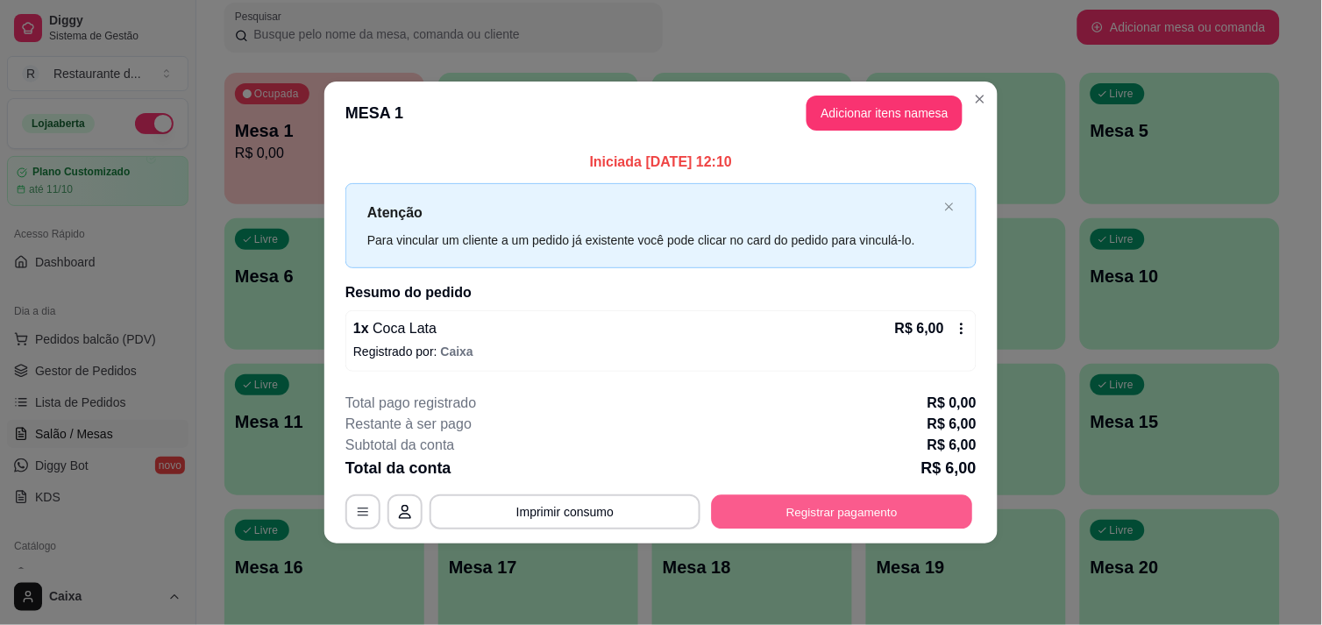
click at [879, 498] on button "Registrar pagamento" at bounding box center [842, 512] width 261 height 34
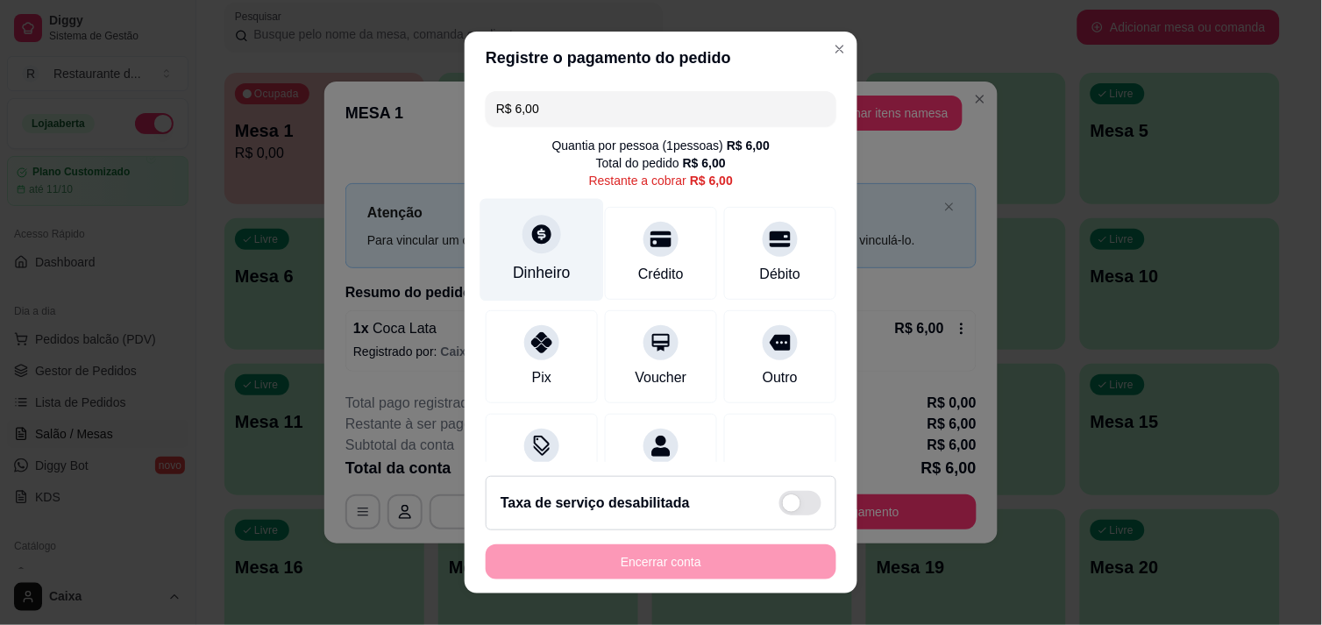
click at [530, 245] on icon at bounding box center [541, 234] width 23 height 23
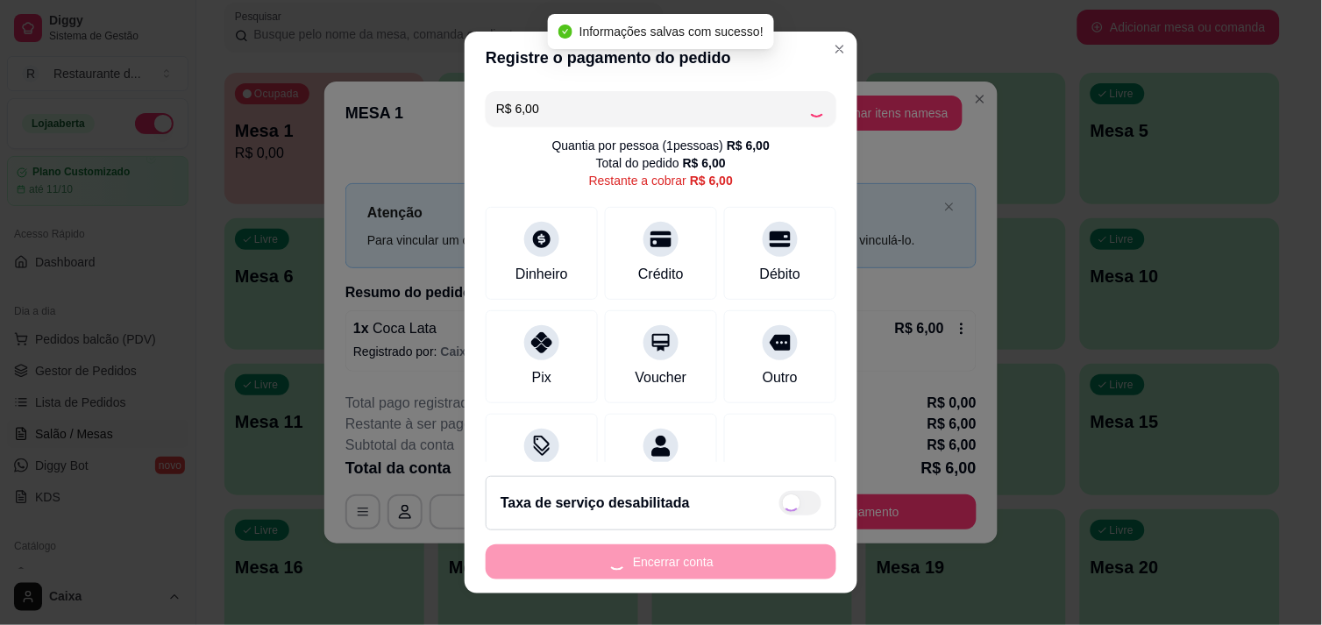
type input "R$ 0,00"
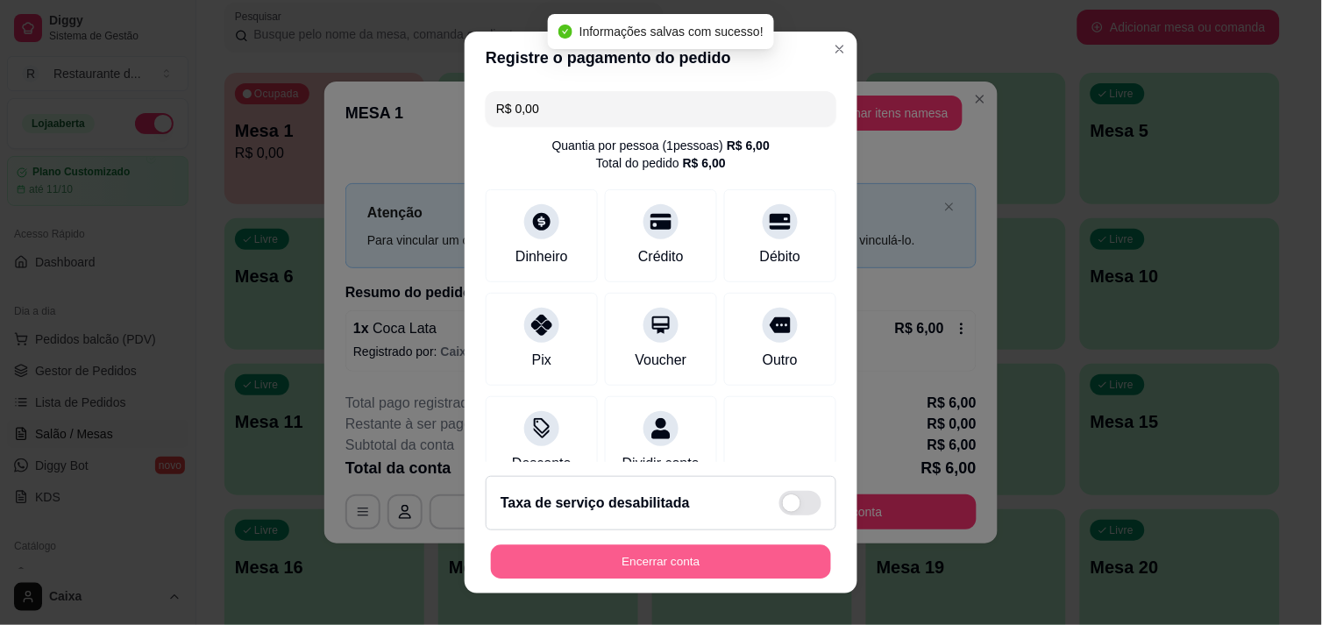
click at [763, 565] on button "Encerrar conta" at bounding box center [661, 562] width 340 height 34
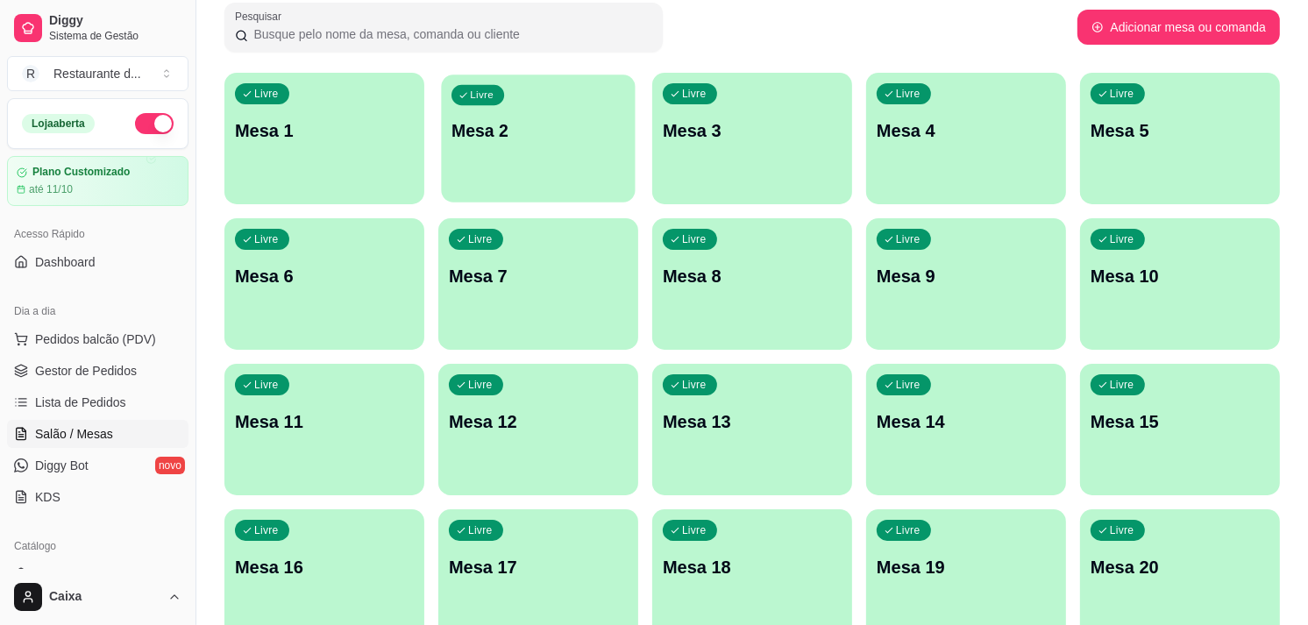
click at [529, 146] on div "Livre Mesa 2" at bounding box center [538, 128] width 194 height 107
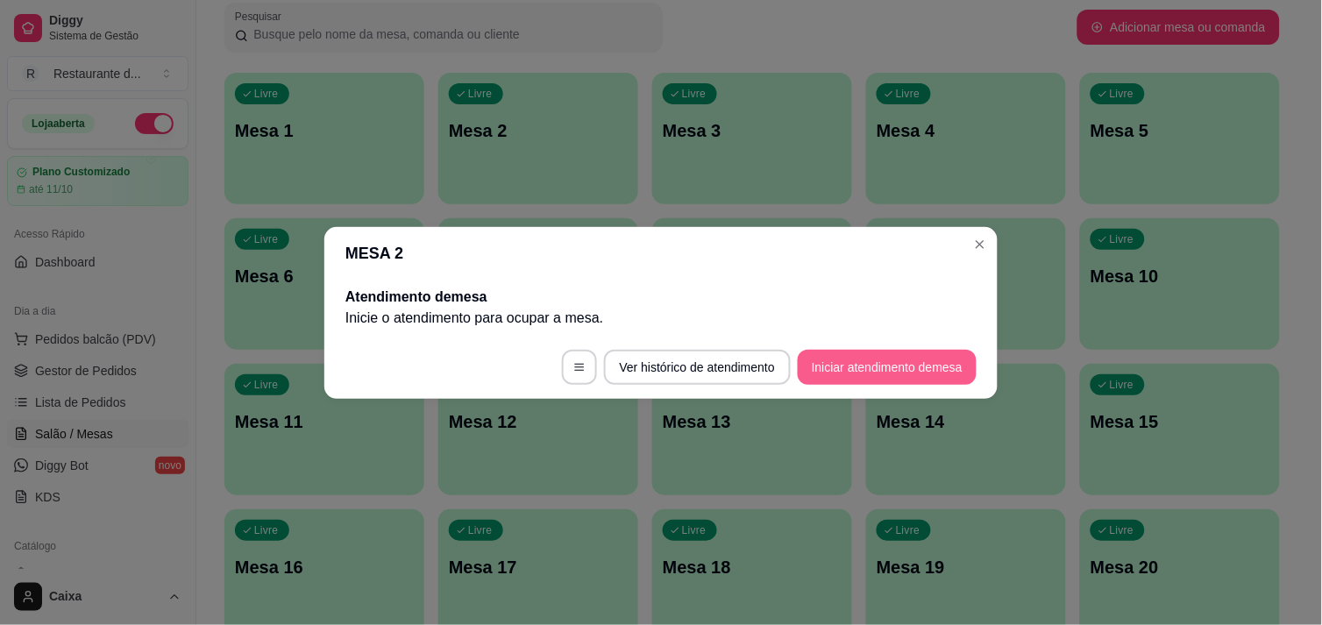
click at [836, 357] on button "Iniciar atendimento de mesa" at bounding box center [887, 367] width 179 height 35
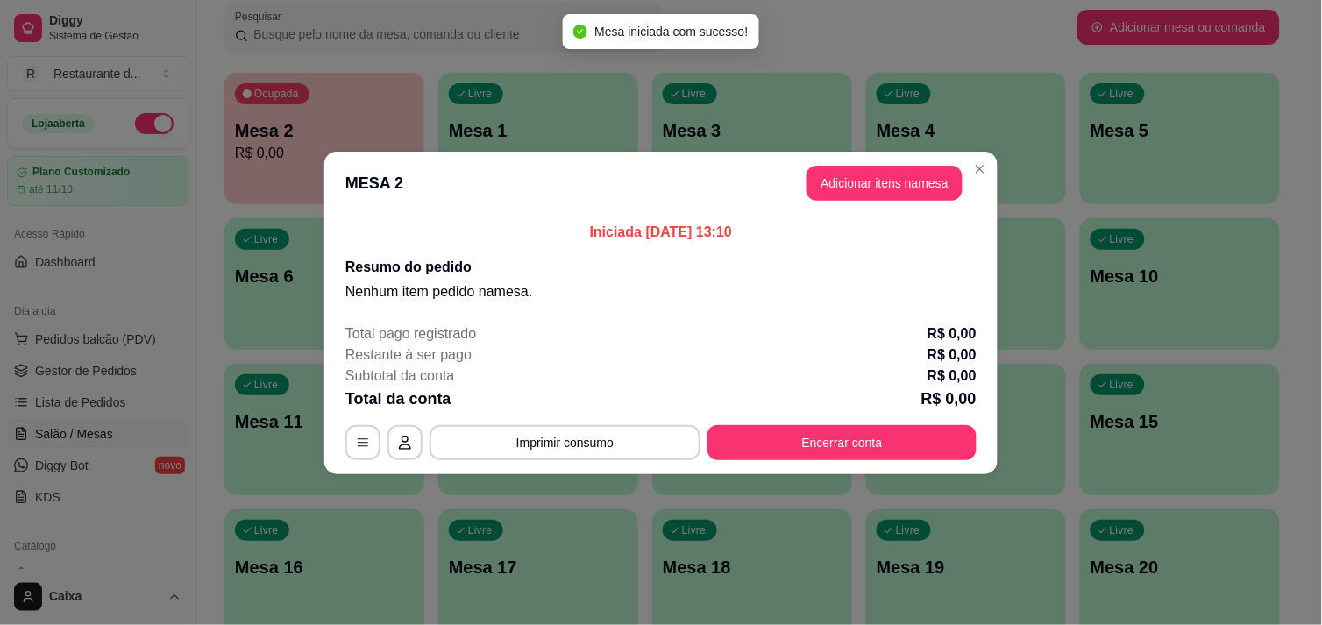
click at [879, 160] on header "MESA 2 Adicionar itens na mesa" at bounding box center [660, 183] width 673 height 63
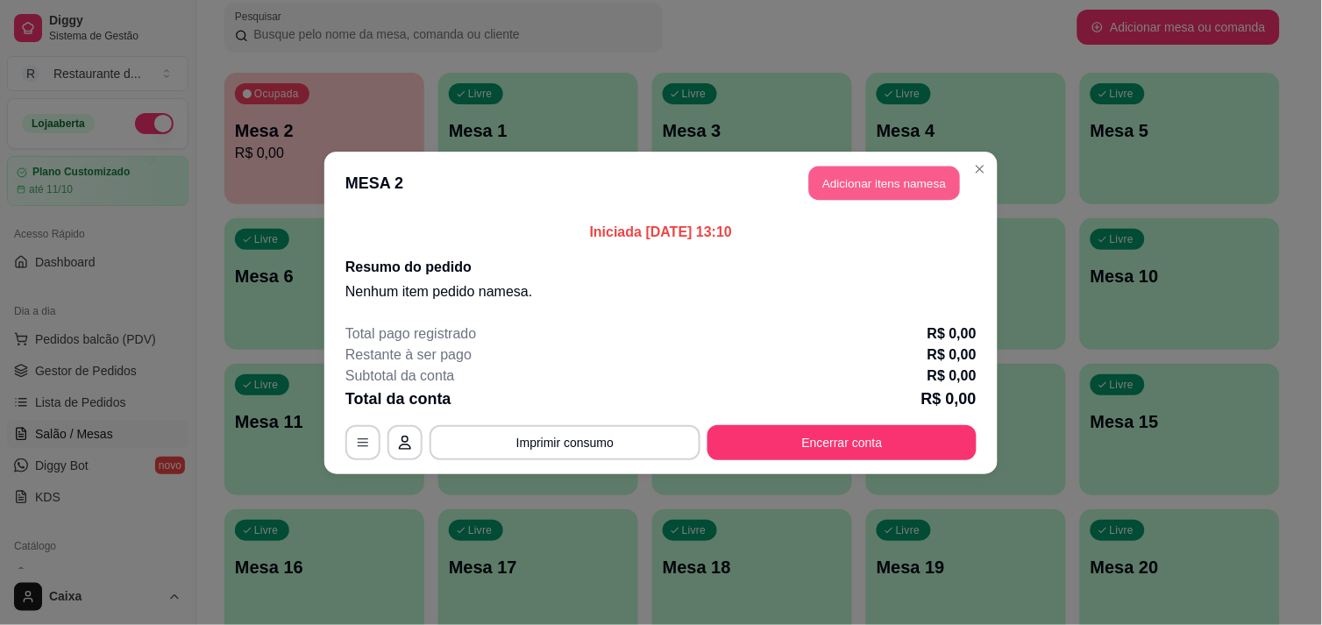
click at [879, 180] on button "Adicionar itens na mesa" at bounding box center [884, 183] width 151 height 34
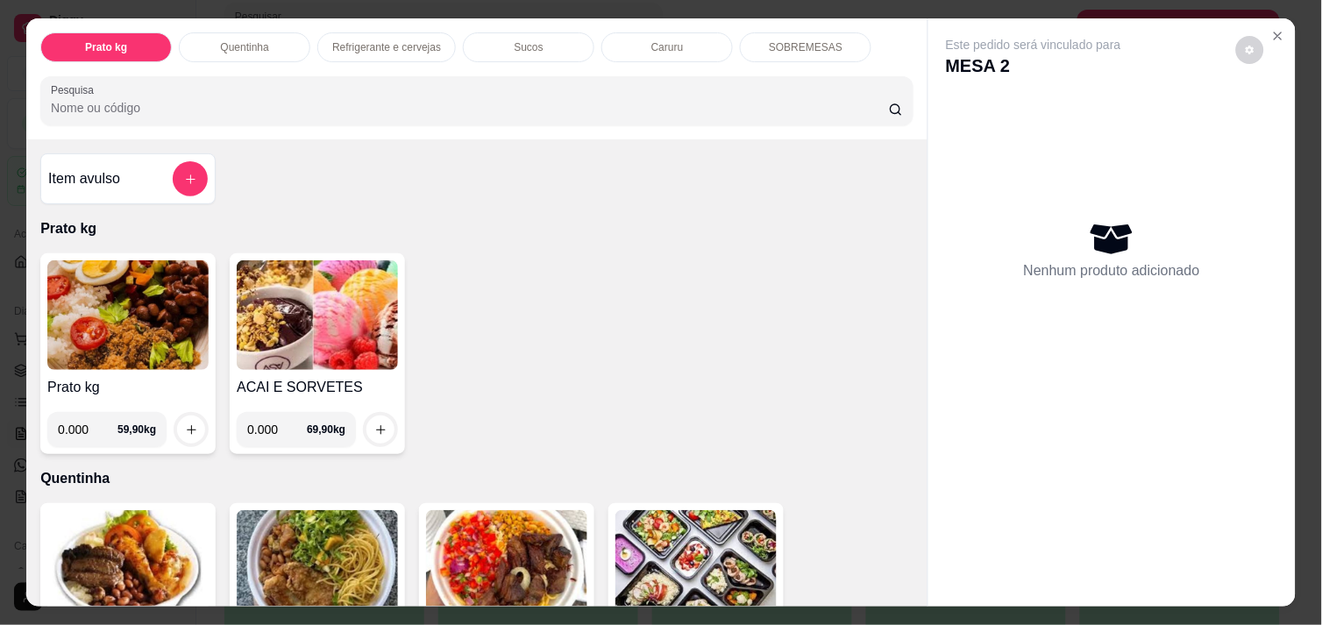
click at [80, 423] on input "0.000" at bounding box center [88, 429] width 60 height 35
type input "0.534"
click at [186, 430] on button "increase-product-quantity" at bounding box center [191, 429] width 27 height 27
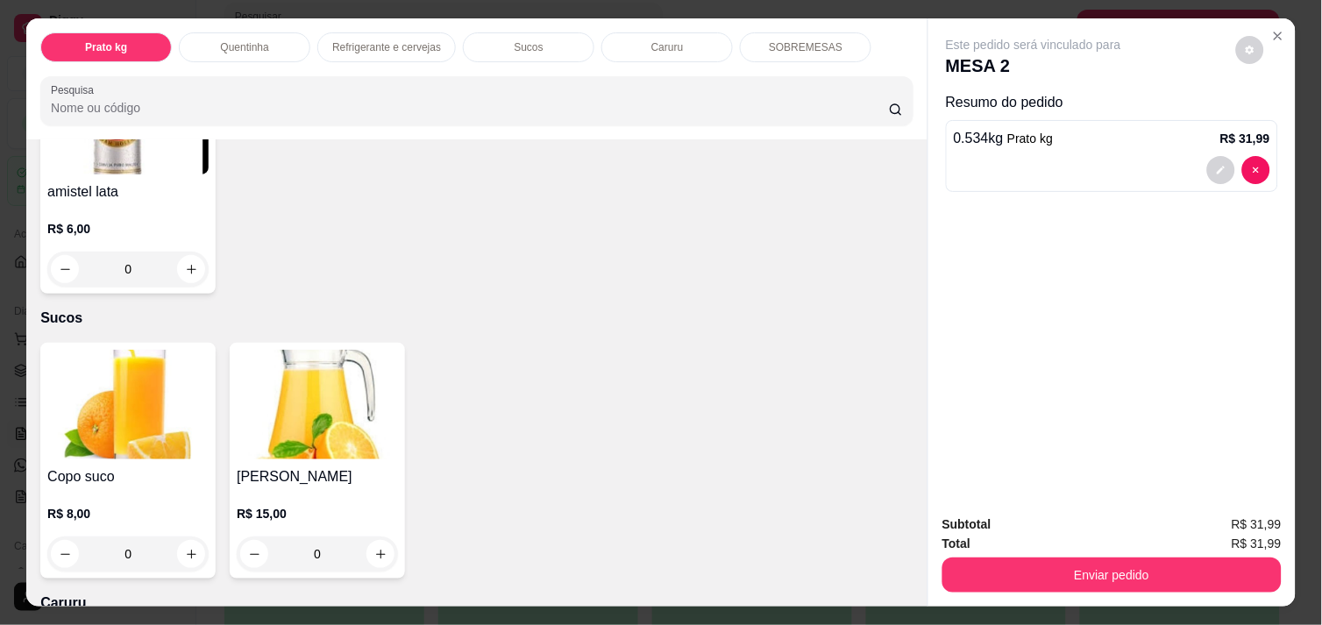
scroll to position [1519, 0]
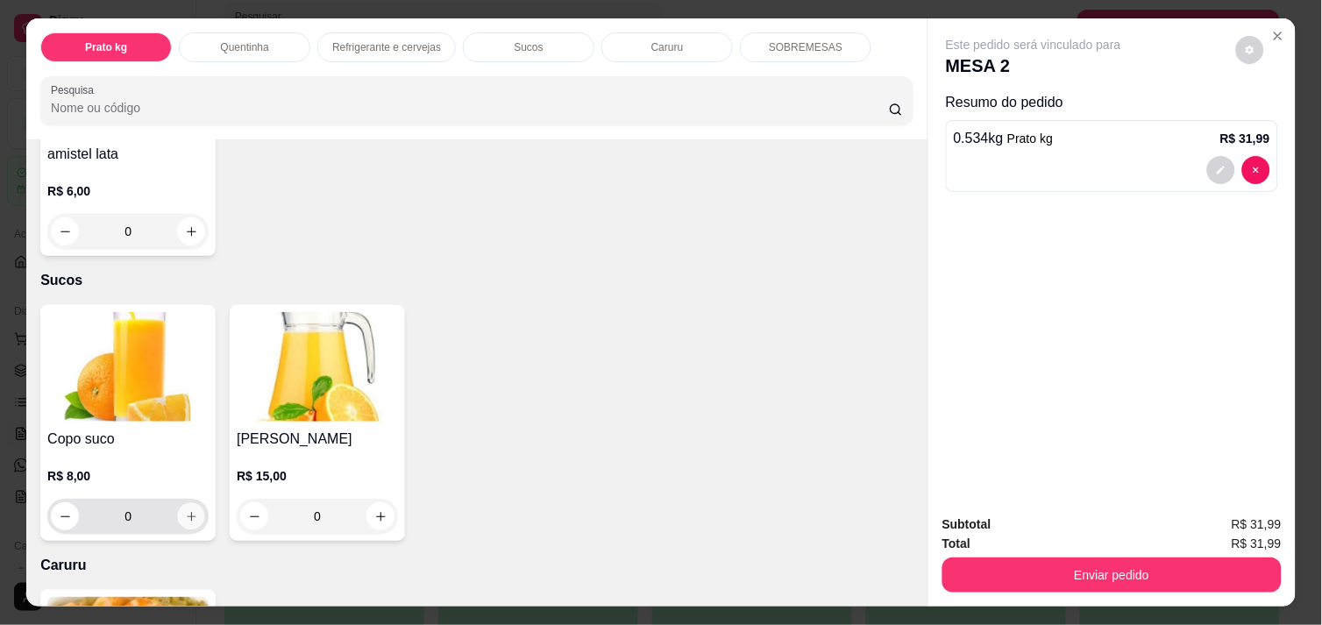
click at [185, 510] on icon "increase-product-quantity" at bounding box center [191, 516] width 13 height 13
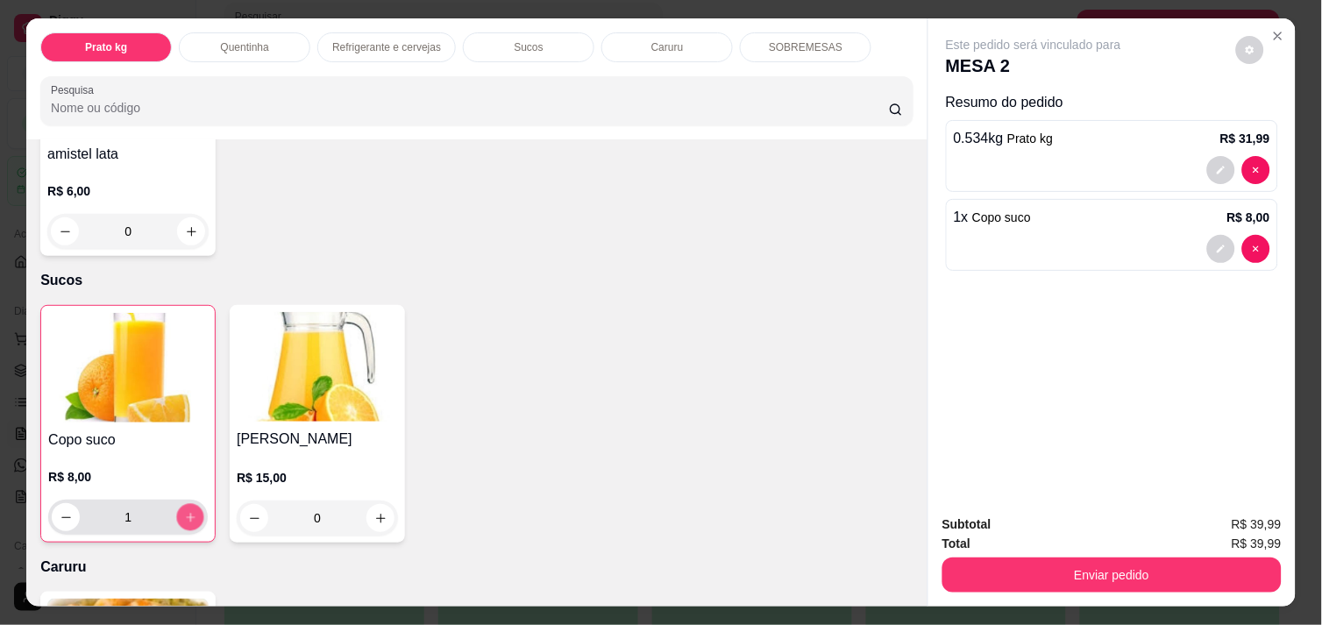
click at [184, 511] on icon "increase-product-quantity" at bounding box center [190, 517] width 13 height 13
click at [53, 510] on button "decrease-product-quantity" at bounding box center [66, 517] width 27 height 27
type input "1"
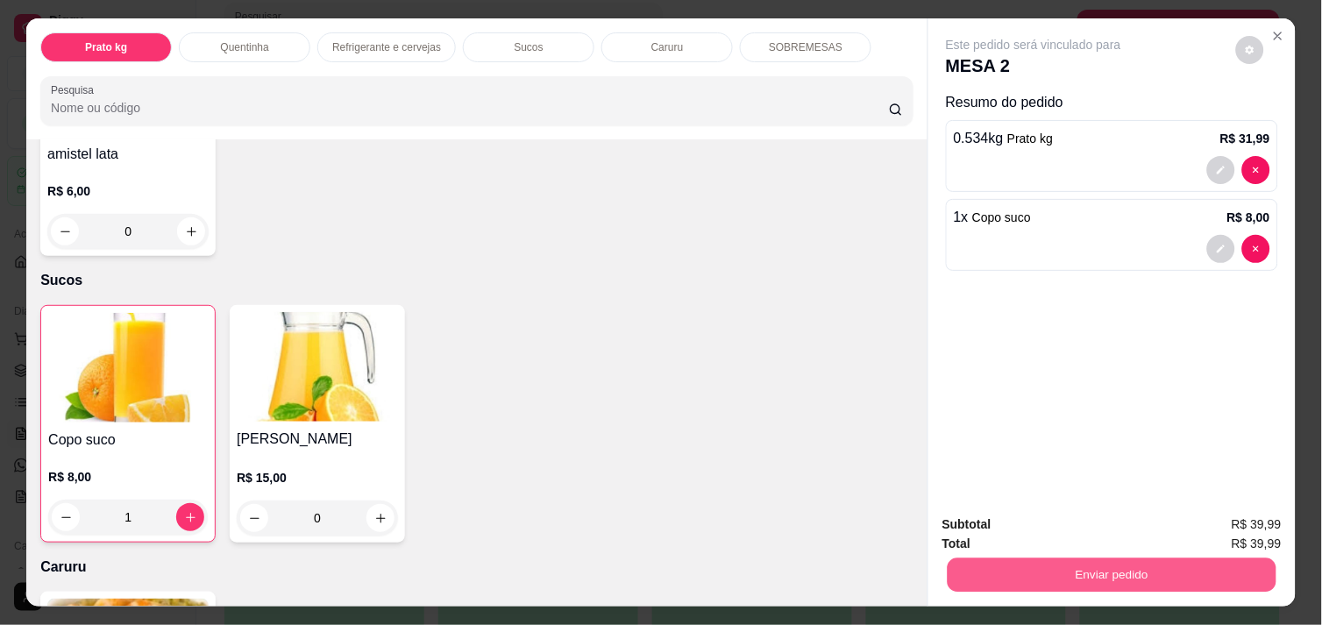
click at [1107, 574] on button "Enviar pedido" at bounding box center [1112, 575] width 329 height 34
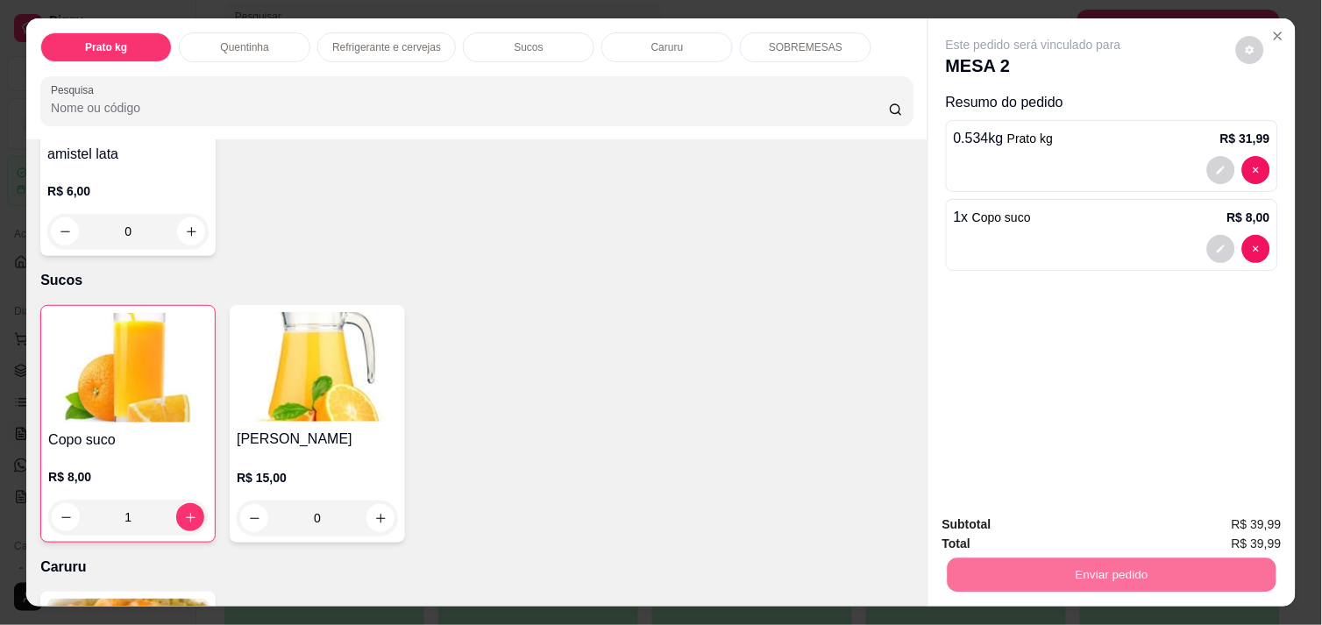
click at [1246, 526] on button "Enviar pedido" at bounding box center [1236, 524] width 96 height 32
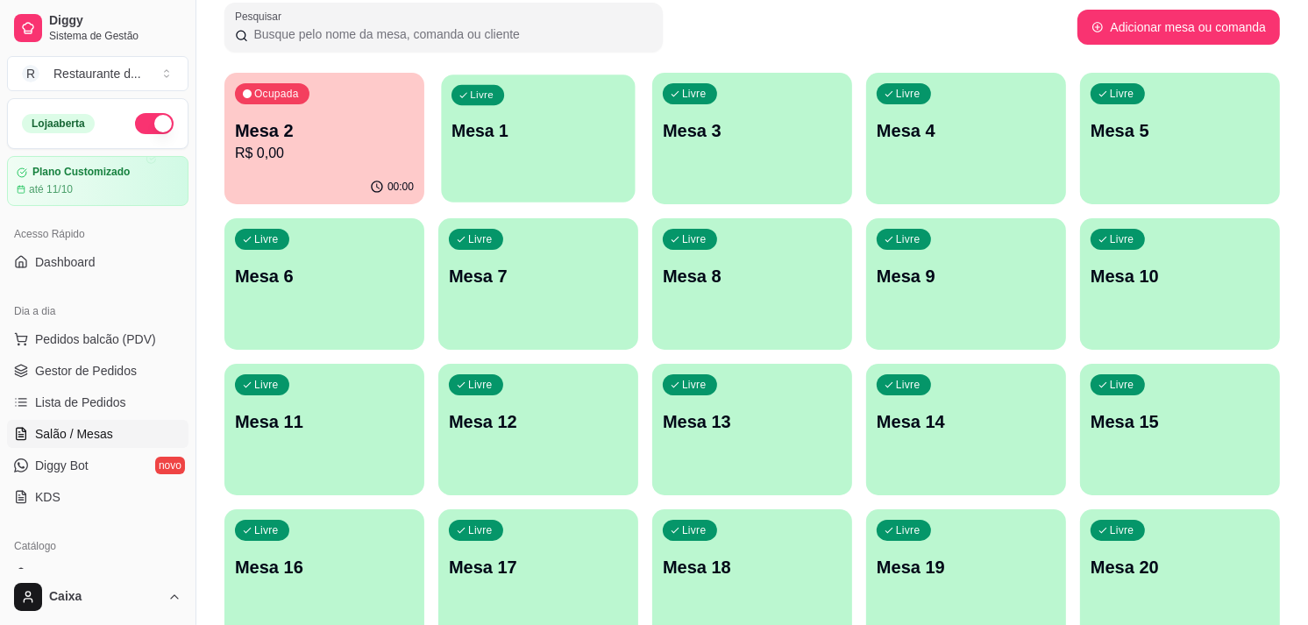
click at [550, 164] on div "Livre Mesa 1" at bounding box center [538, 128] width 194 height 107
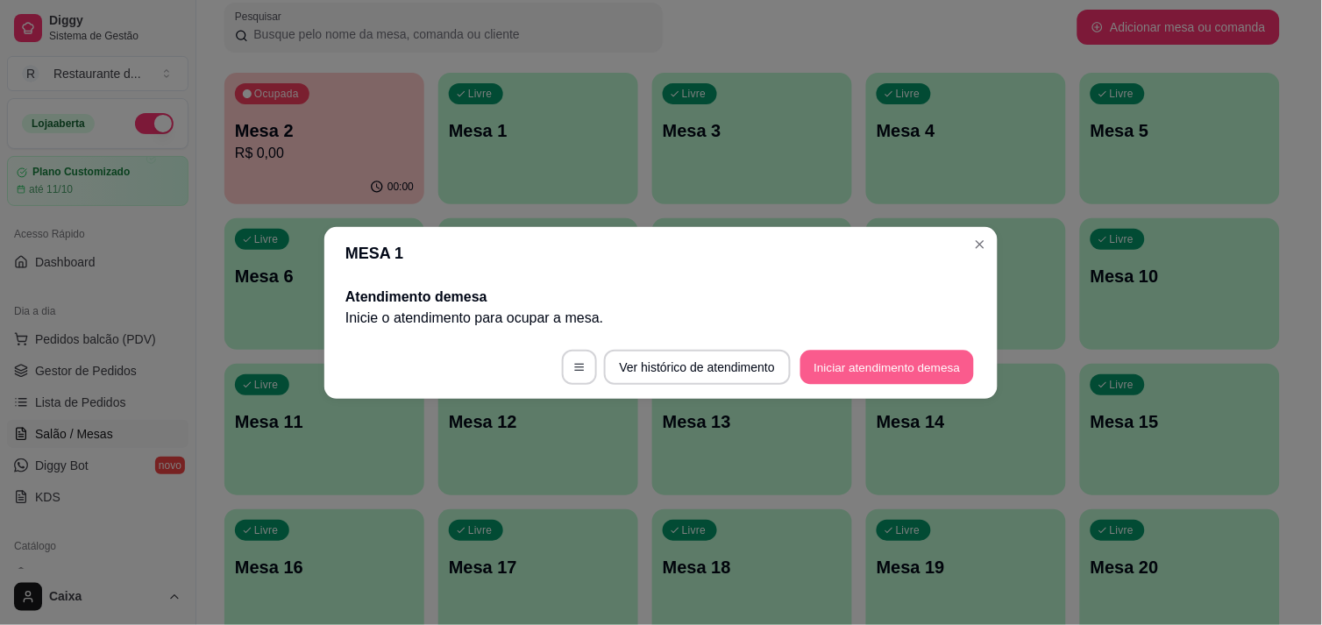
click at [900, 361] on button "Iniciar atendimento de mesa" at bounding box center [887, 367] width 174 height 34
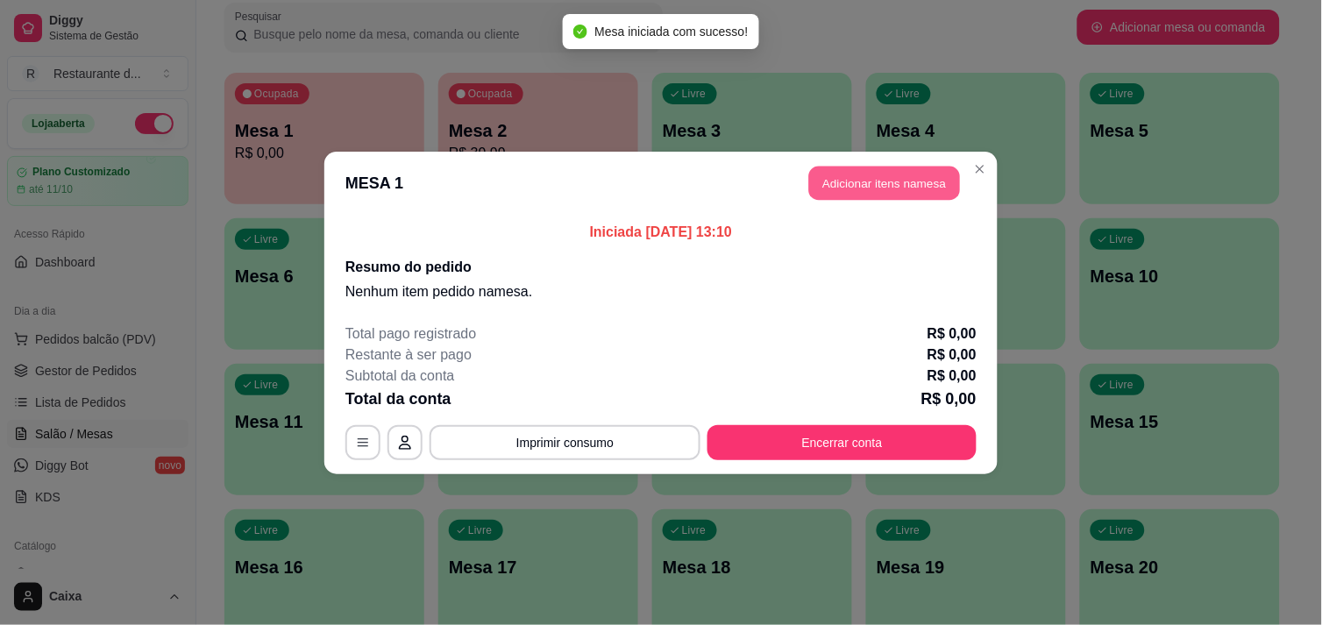
click at [891, 175] on button "Adicionar itens na mesa" at bounding box center [884, 183] width 151 height 34
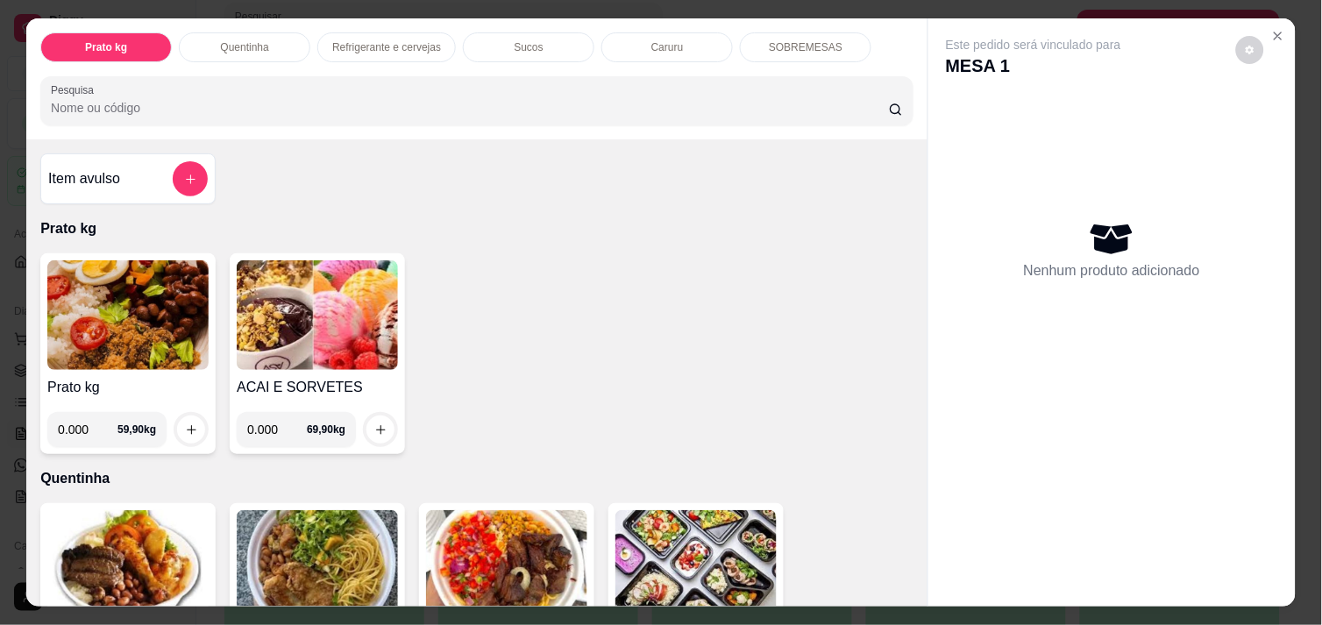
click at [86, 416] on input "0.000" at bounding box center [88, 429] width 60 height 35
type input "0.488"
click at [186, 423] on icon "increase-product-quantity" at bounding box center [191, 429] width 13 height 13
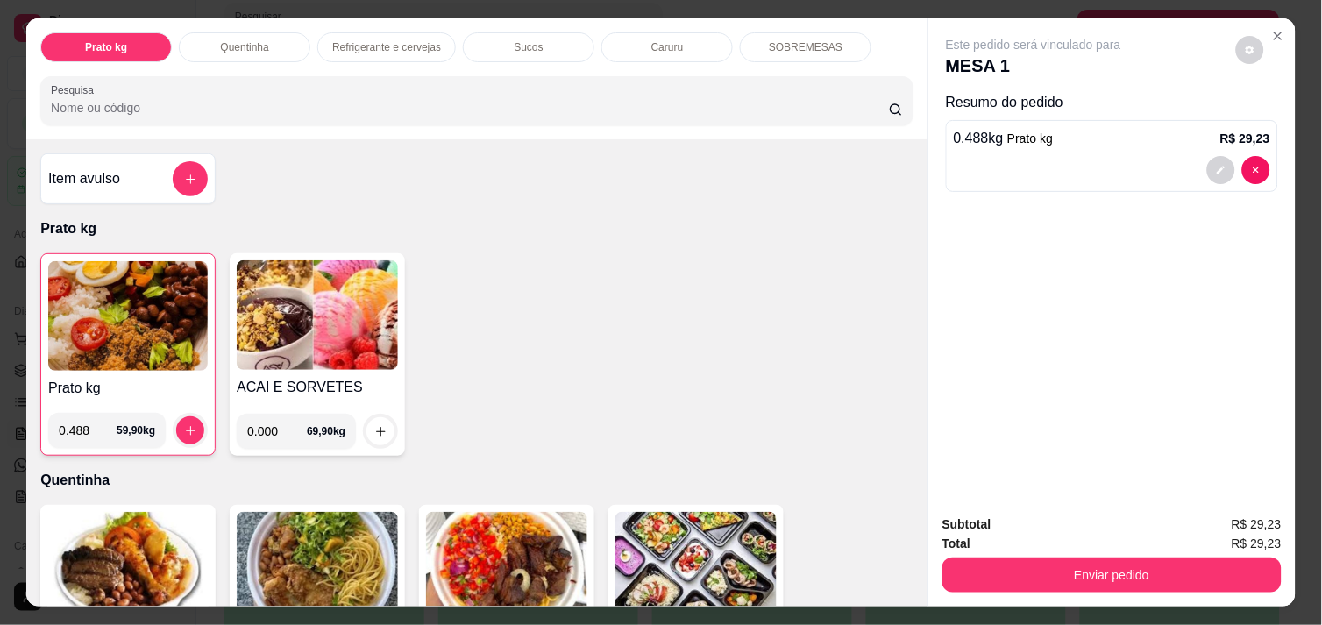
click at [127, 314] on img at bounding box center [128, 316] width 160 height 110
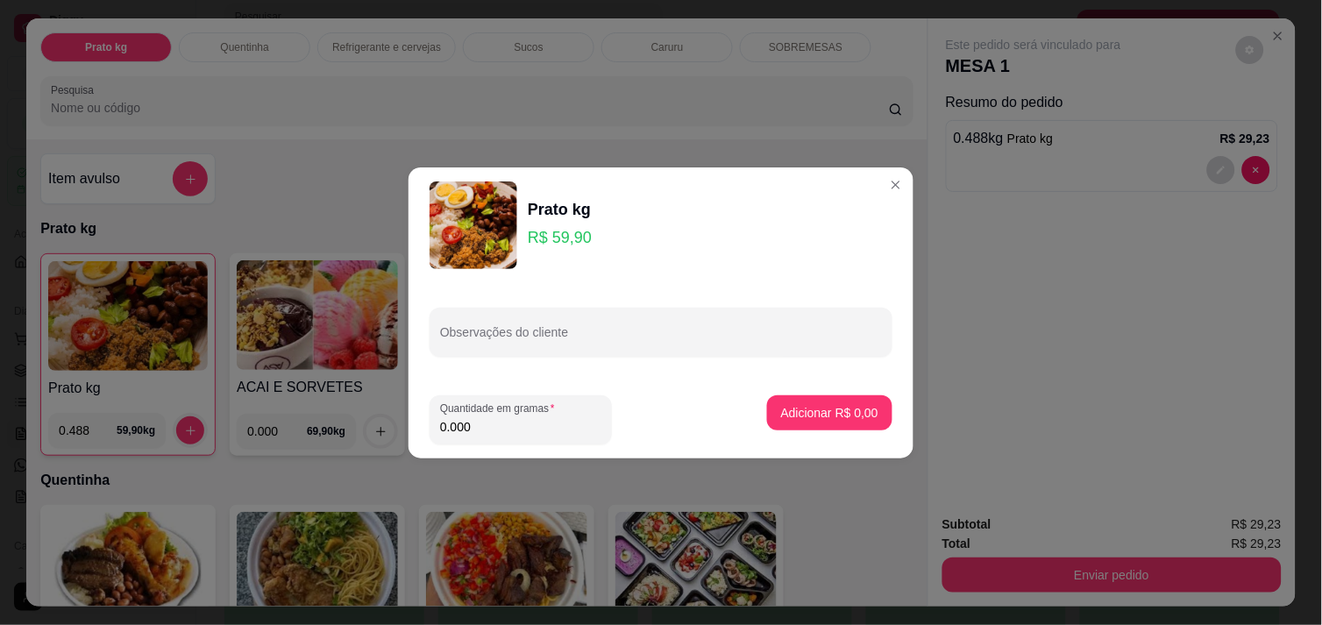
click at [478, 424] on input "0.000" at bounding box center [520, 427] width 161 height 18
type input "0.510"
click at [791, 404] on p "Adicionar R$ 30,55" at bounding box center [827, 412] width 102 height 17
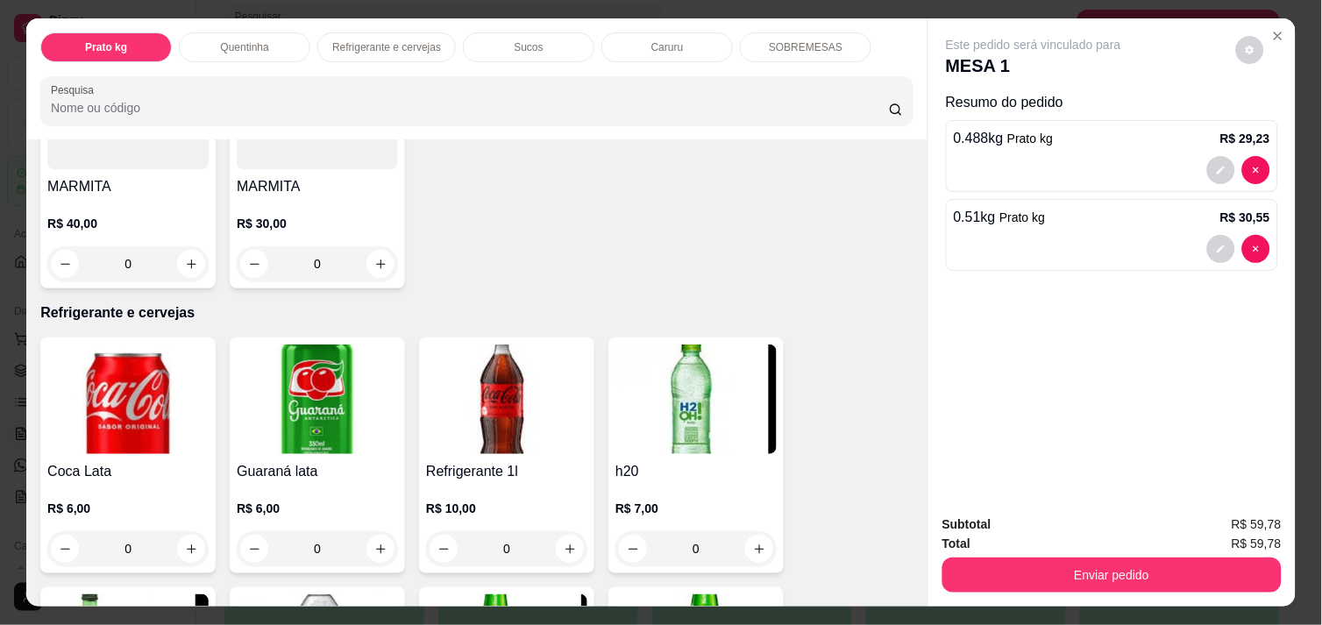
scroll to position [740, 0]
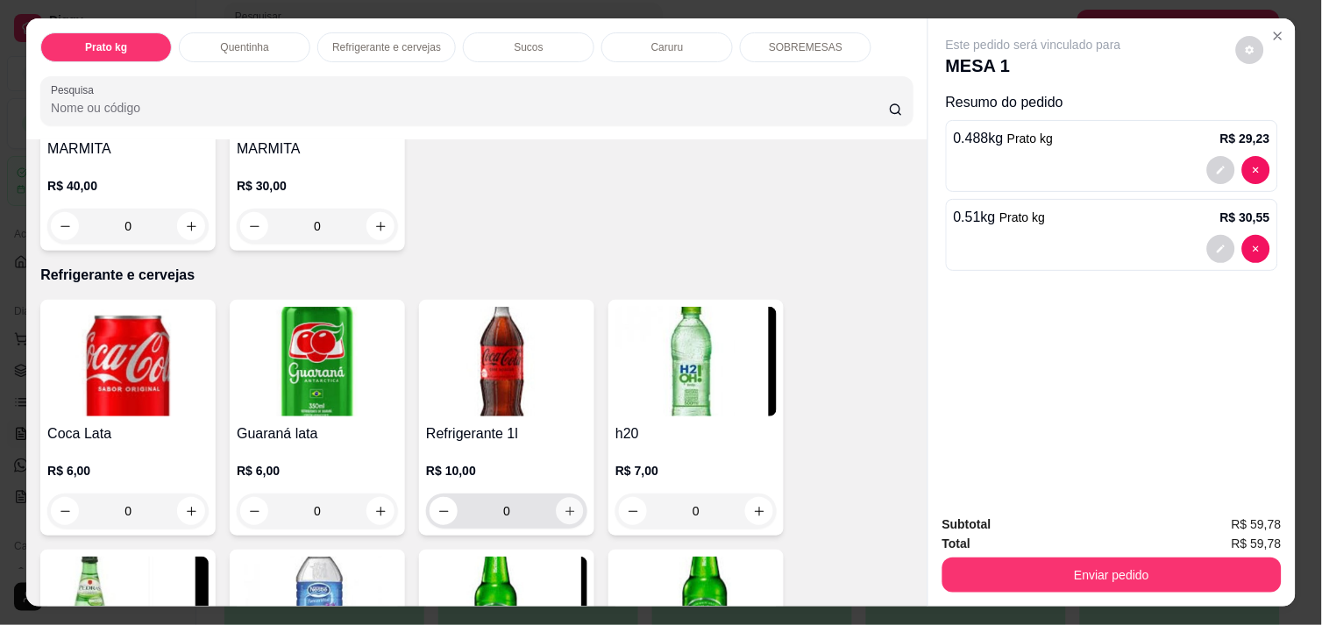
click at [565, 509] on icon "increase-product-quantity" at bounding box center [570, 511] width 13 height 13
type input "1"
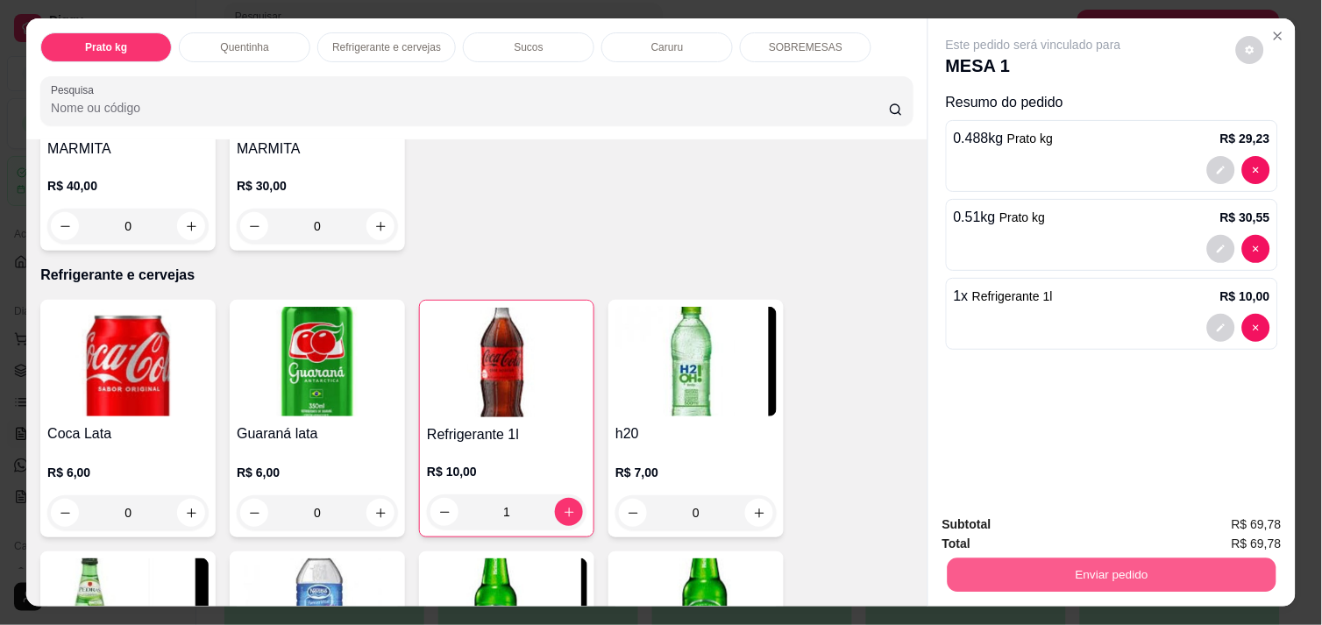
click at [1137, 558] on button "Enviar pedido" at bounding box center [1112, 575] width 329 height 34
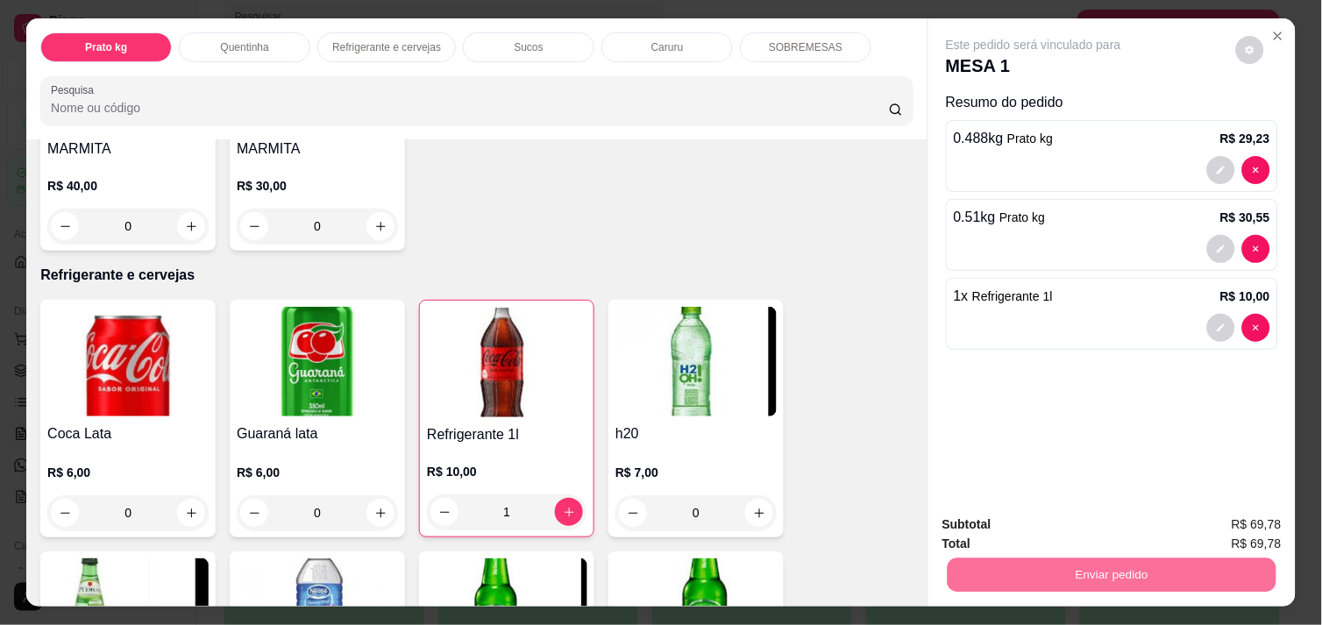
click at [1224, 512] on button "Enviar pedido" at bounding box center [1236, 524] width 96 height 32
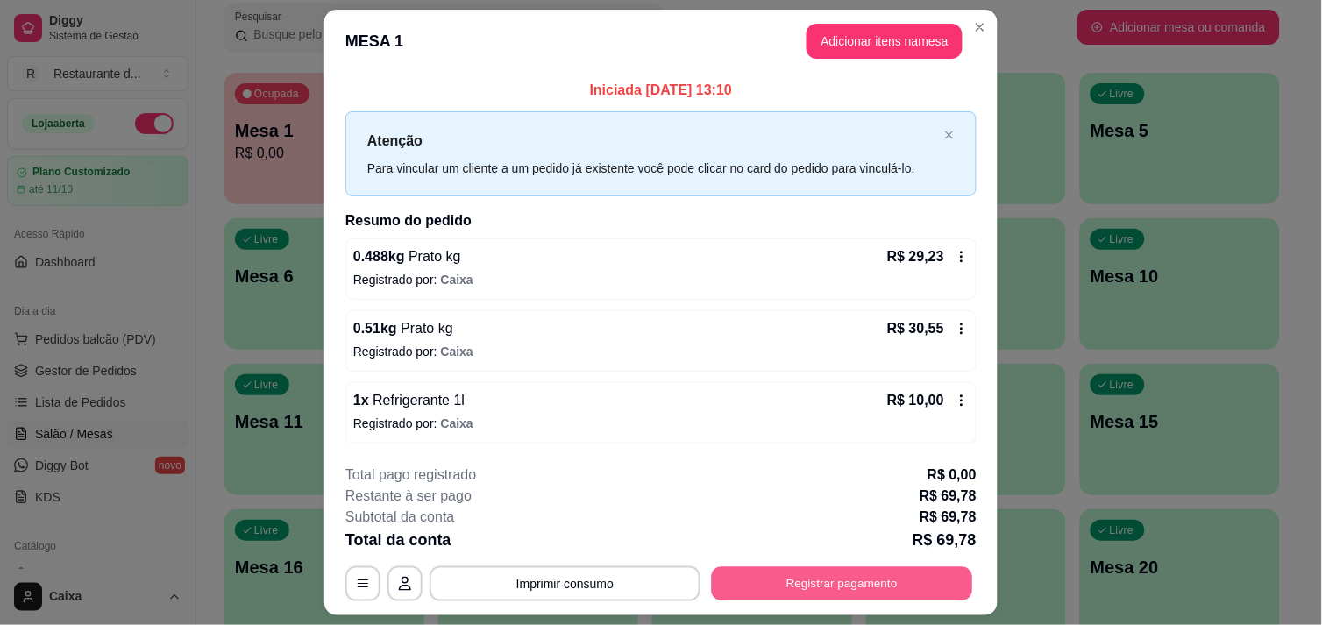
click at [842, 570] on button "Registrar pagamento" at bounding box center [842, 584] width 261 height 34
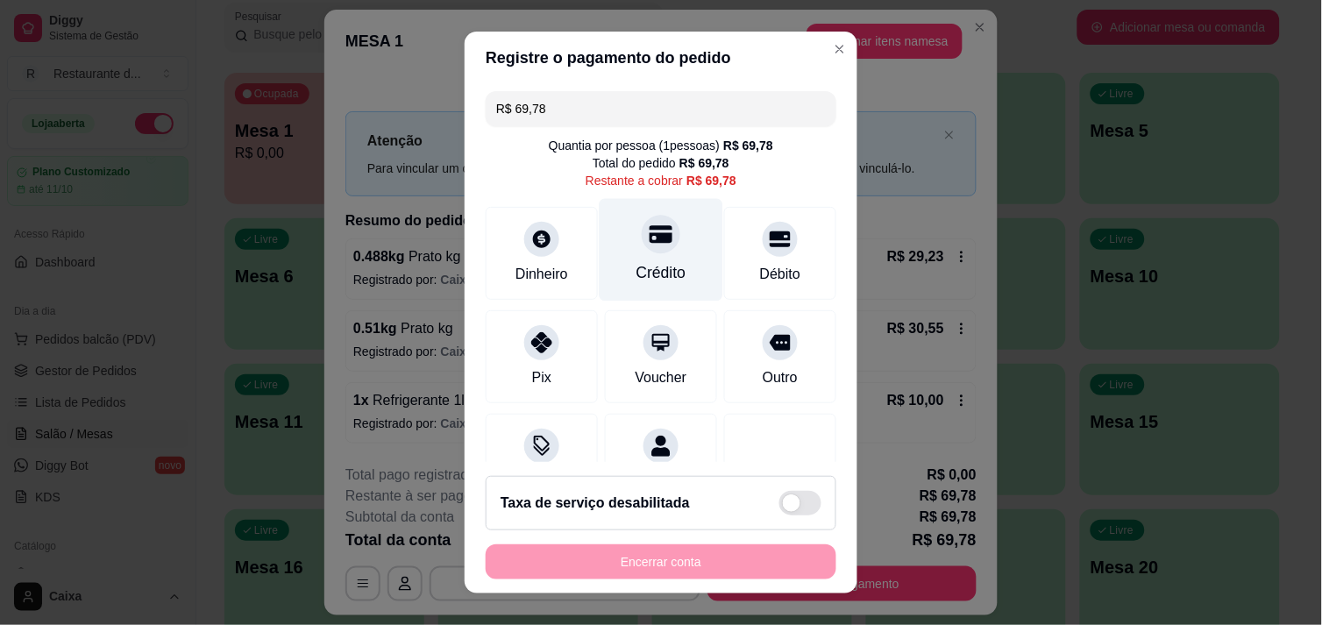
click at [642, 241] on div at bounding box center [661, 234] width 39 height 39
type input "R$ 0,00"
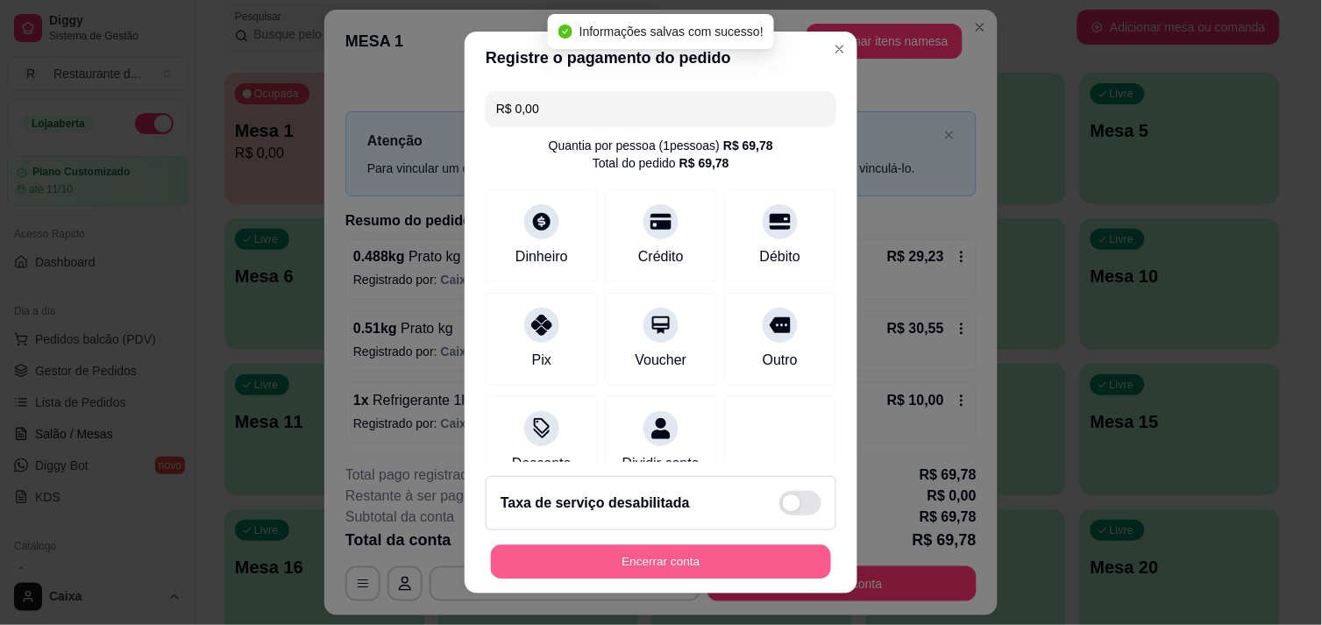
click at [664, 550] on button "Encerrar conta" at bounding box center [661, 562] width 340 height 34
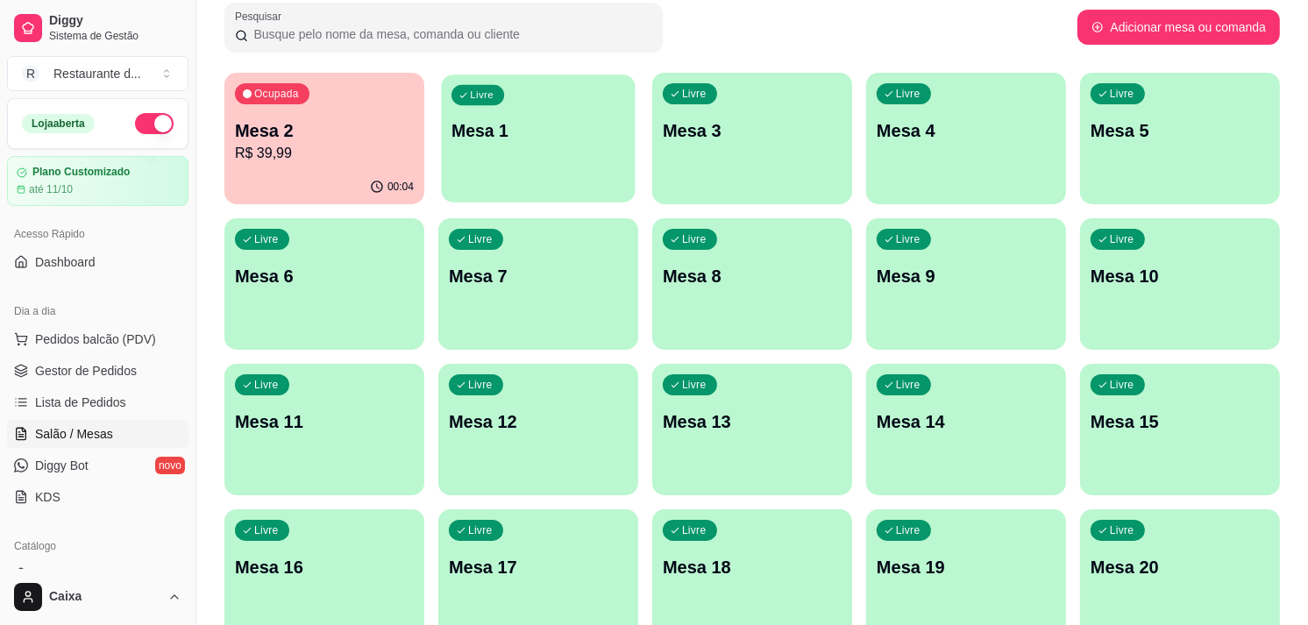
click at [529, 152] on div "Livre Mesa 1" at bounding box center [538, 128] width 194 height 107
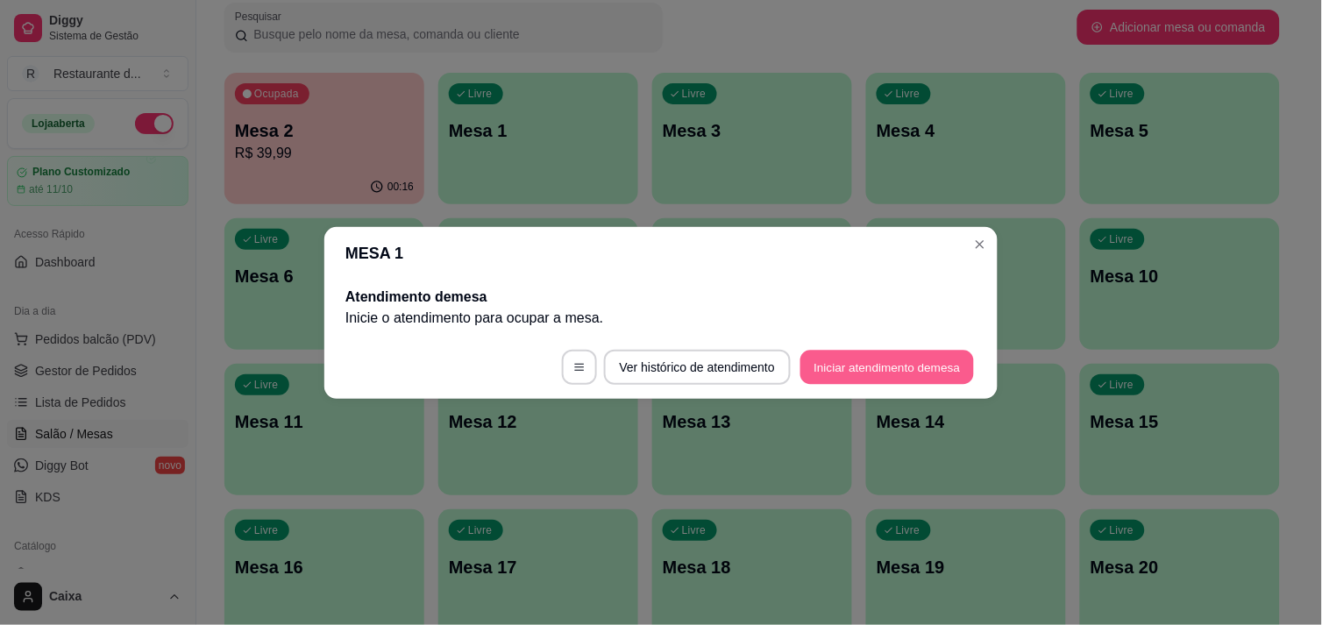
click at [840, 370] on button "Iniciar atendimento de mesa" at bounding box center [887, 367] width 174 height 34
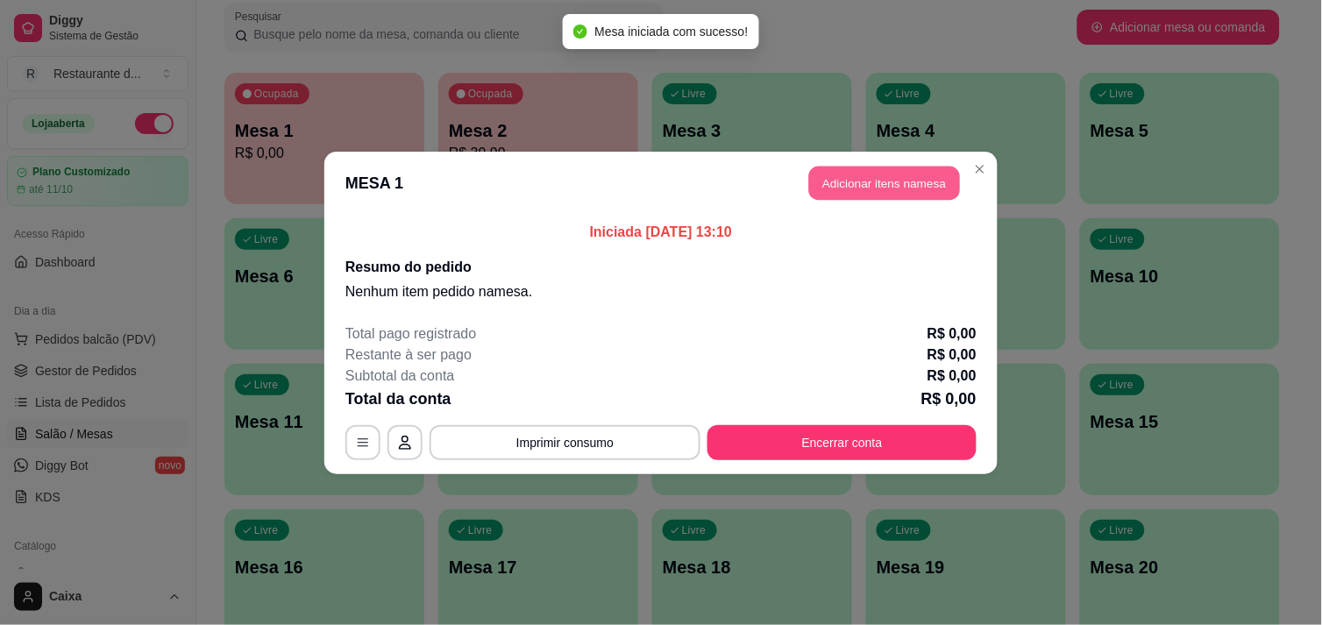
click at [881, 181] on button "Adicionar itens na mesa" at bounding box center [884, 183] width 151 height 34
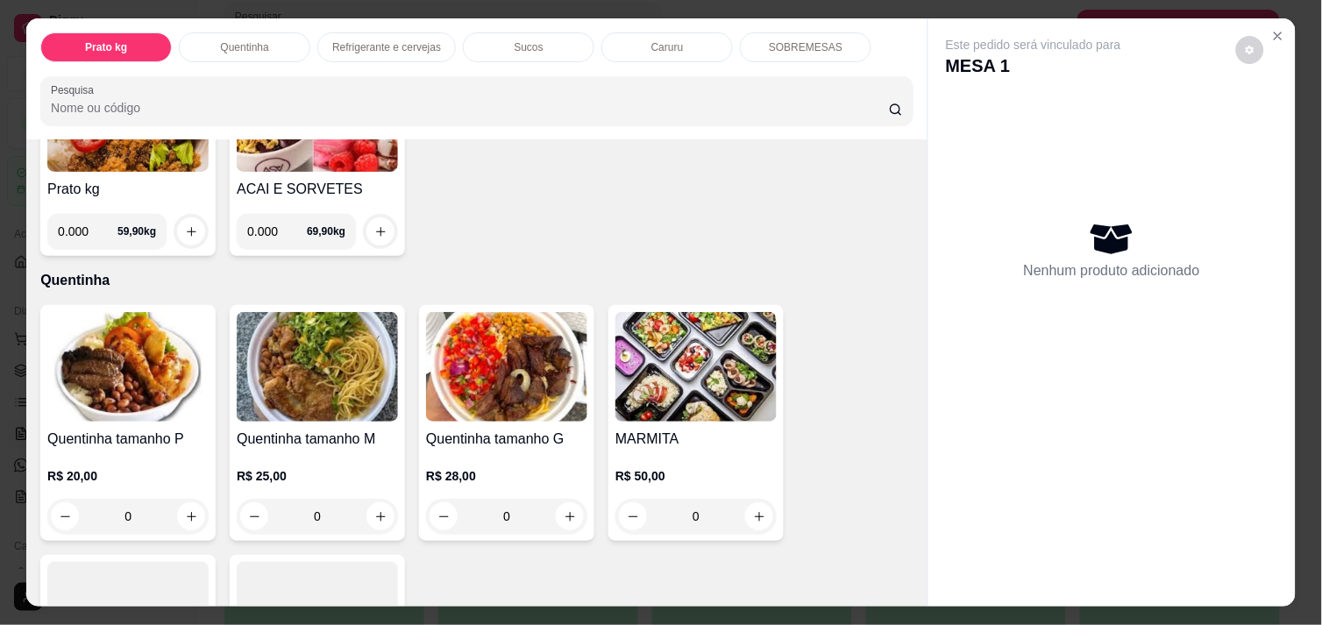
scroll to position [233, 0]
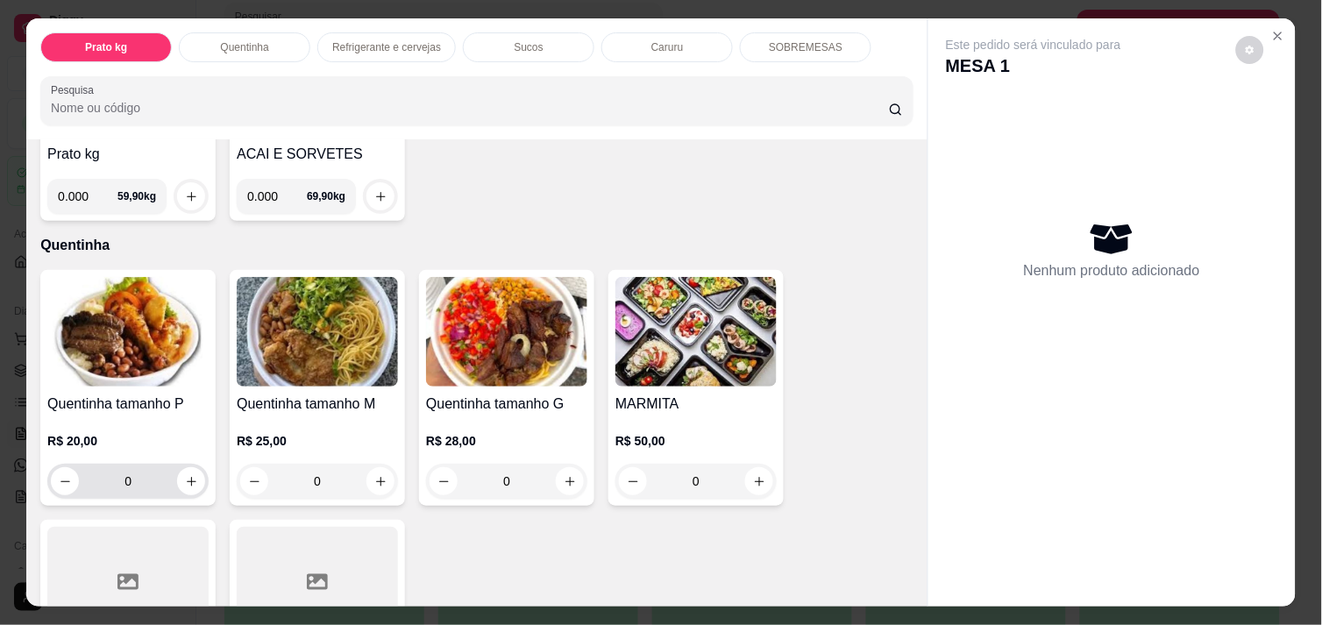
click at [173, 486] on div "0" at bounding box center [128, 481] width 154 height 35
click at [185, 479] on icon "increase-product-quantity" at bounding box center [191, 481] width 13 height 13
type input "1"
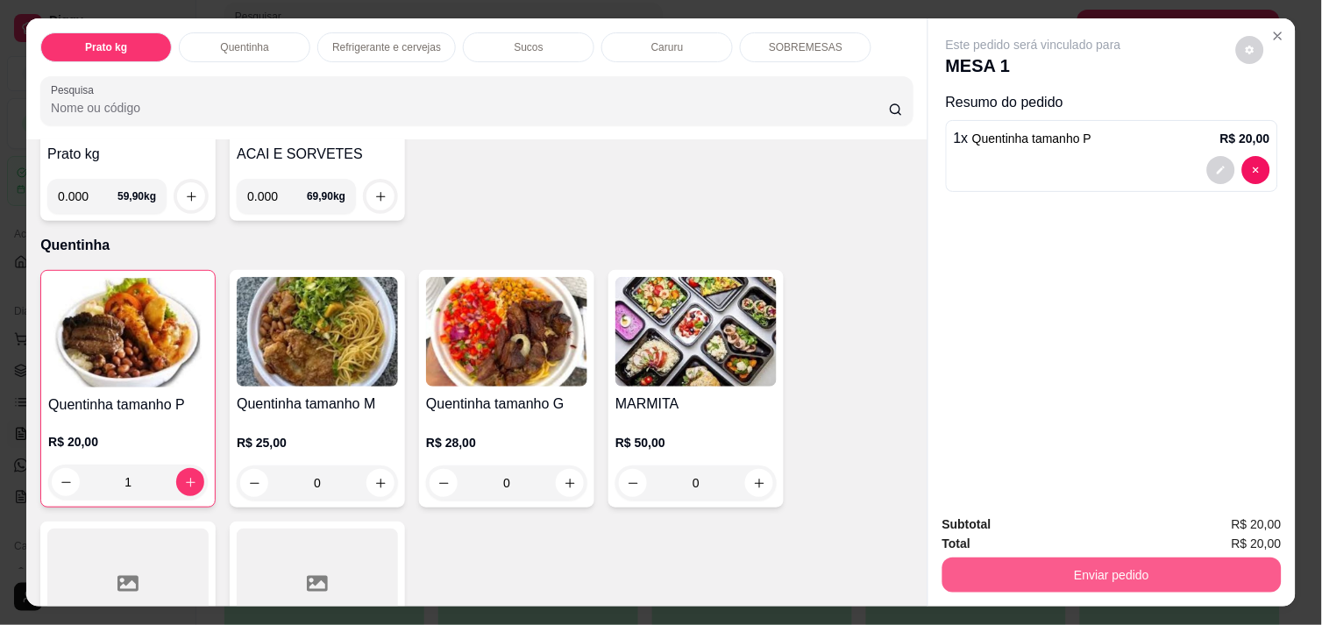
click at [1048, 572] on button "Enviar pedido" at bounding box center [1111, 575] width 339 height 35
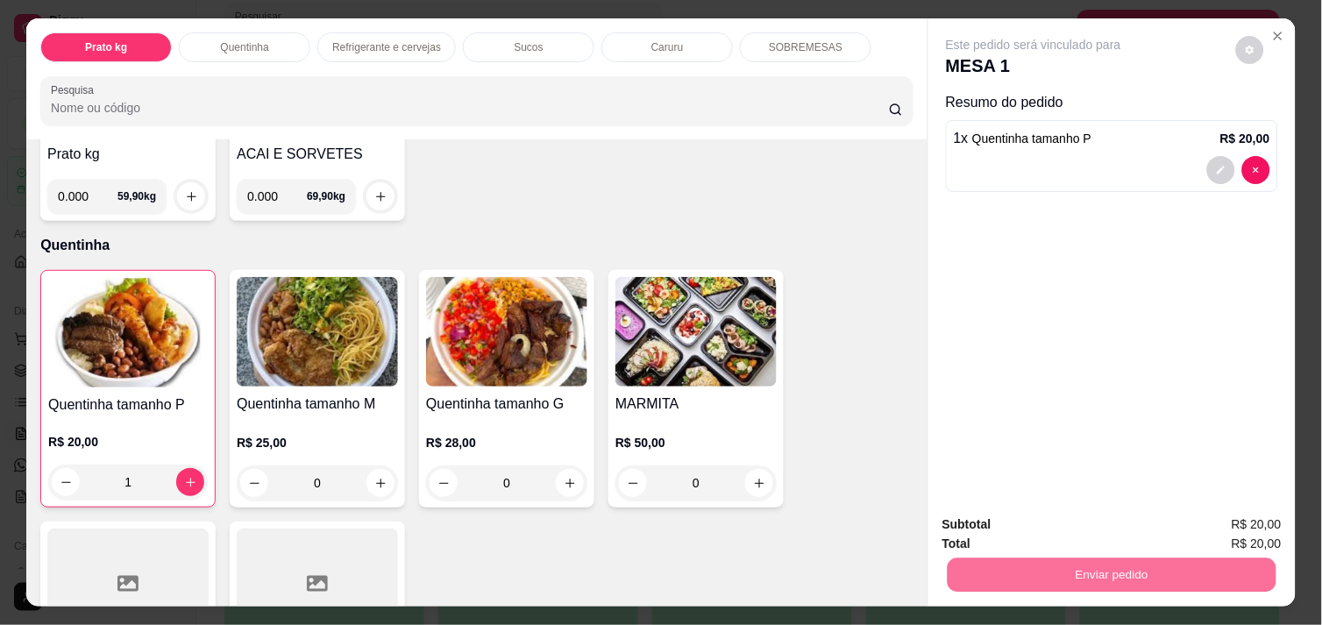
click at [1243, 514] on button "Enviar pedido" at bounding box center [1235, 524] width 99 height 33
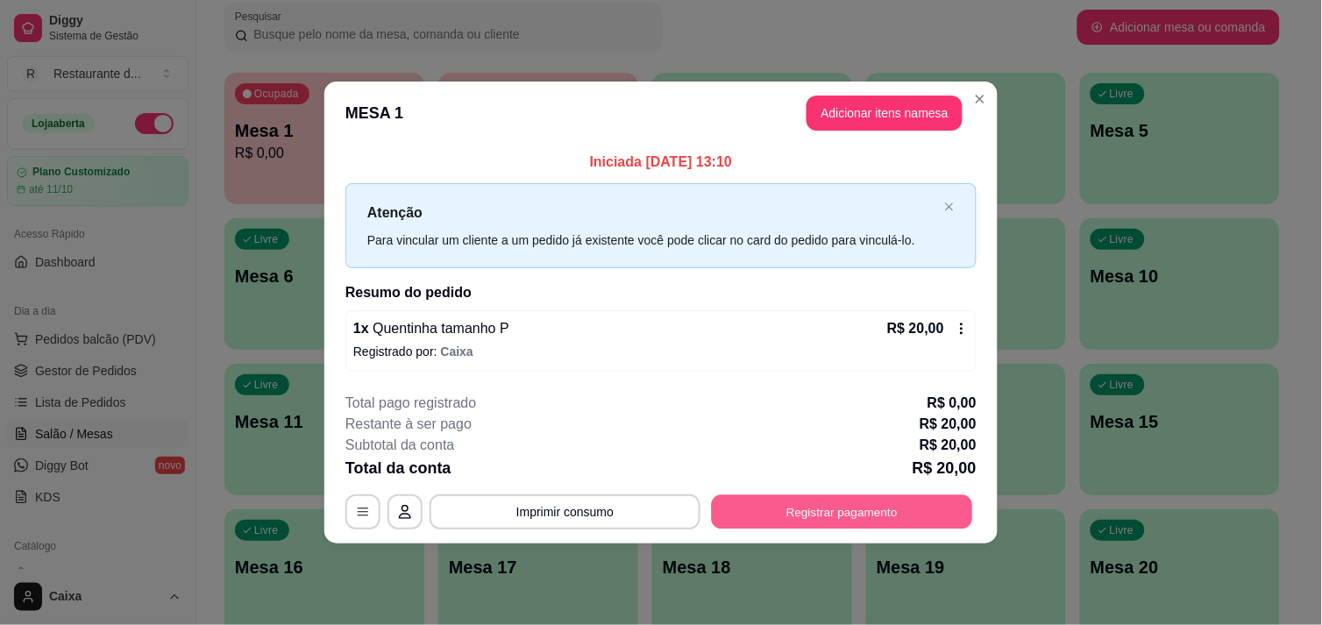
click at [825, 505] on button "Registrar pagamento" at bounding box center [842, 512] width 261 height 34
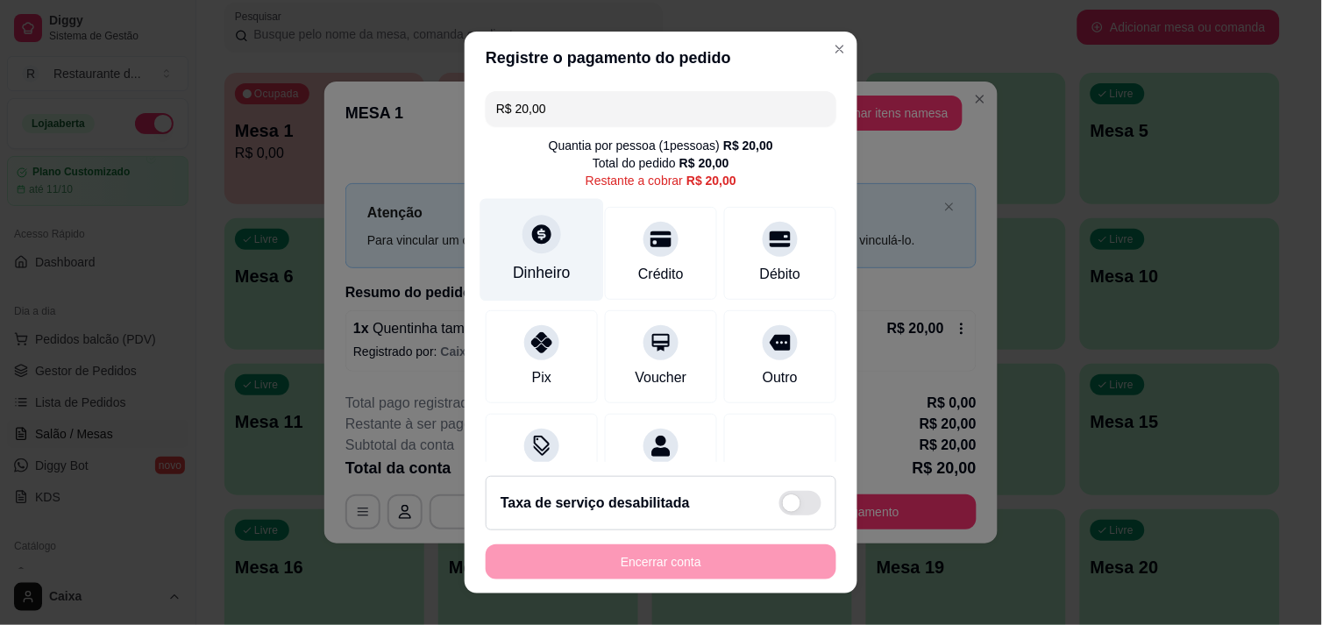
click at [524, 254] on div "Dinheiro" at bounding box center [542, 249] width 124 height 103
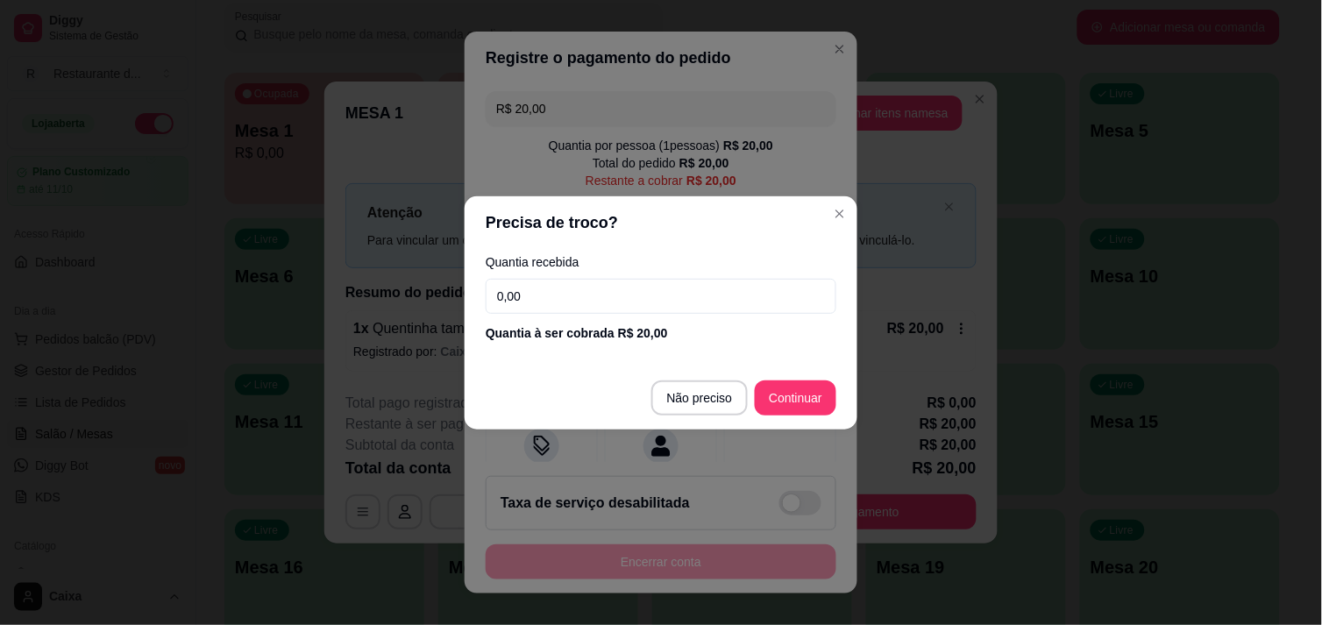
click at [785, 427] on footer "Não preciso Continuar" at bounding box center [661, 397] width 393 height 63
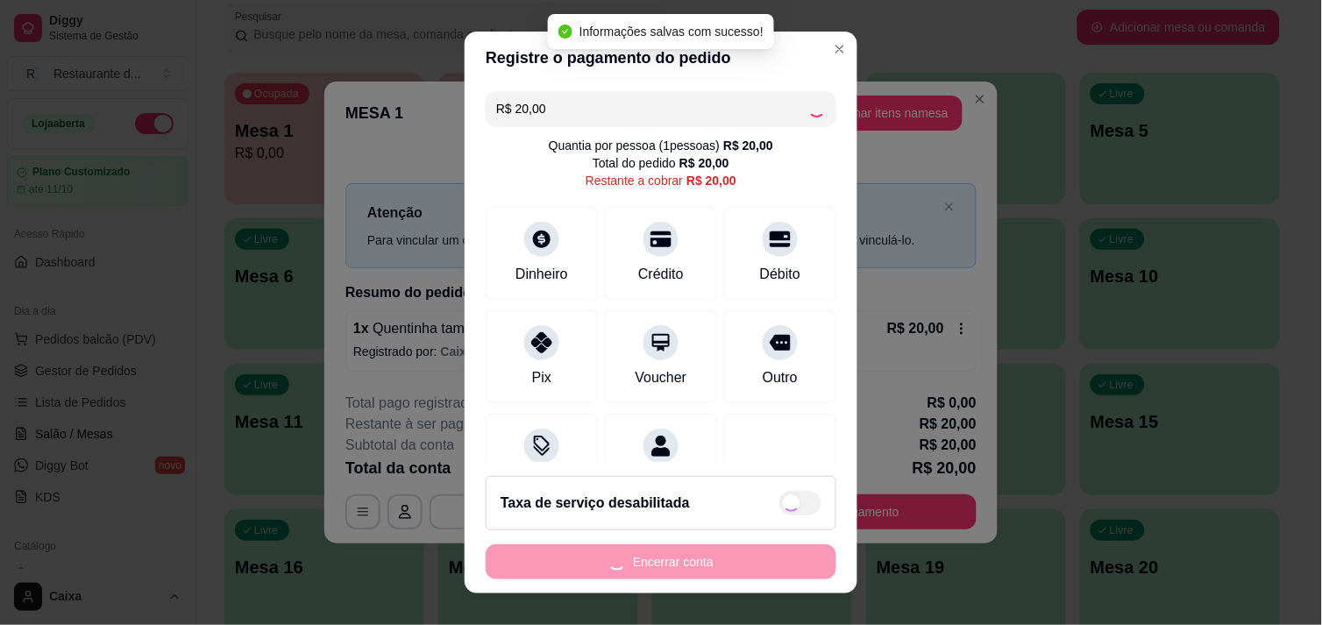
type input "R$ 0,00"
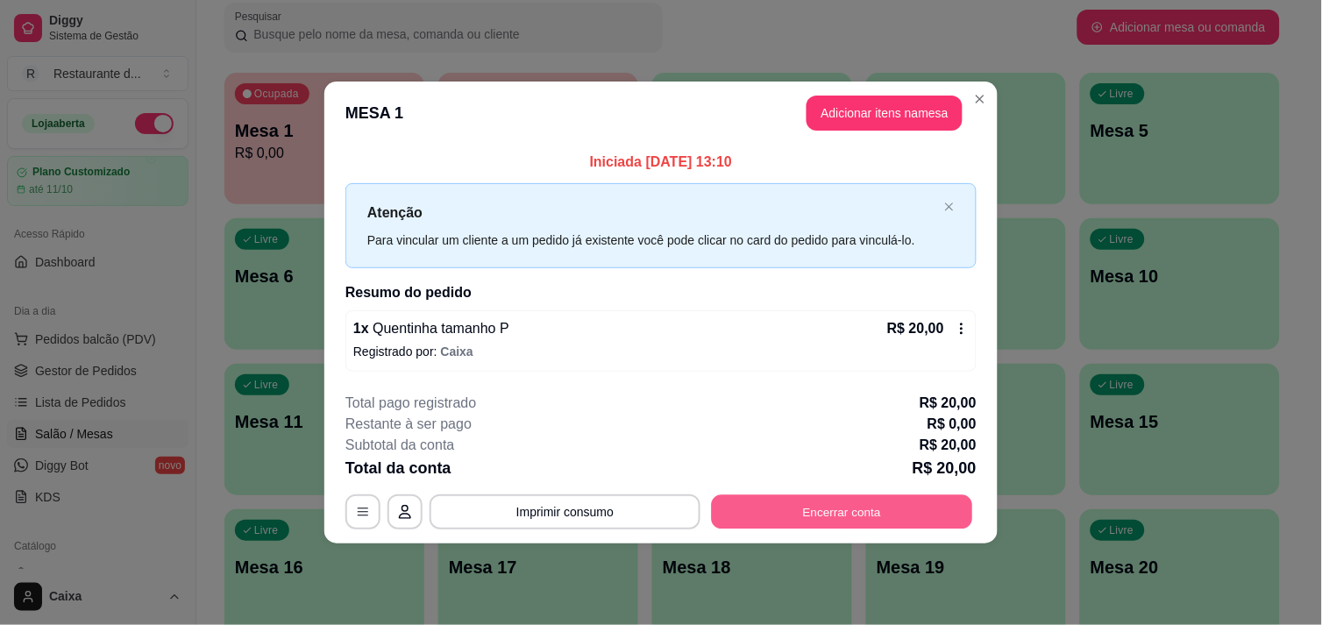
click at [899, 520] on button "Encerrar conta" at bounding box center [842, 512] width 261 height 34
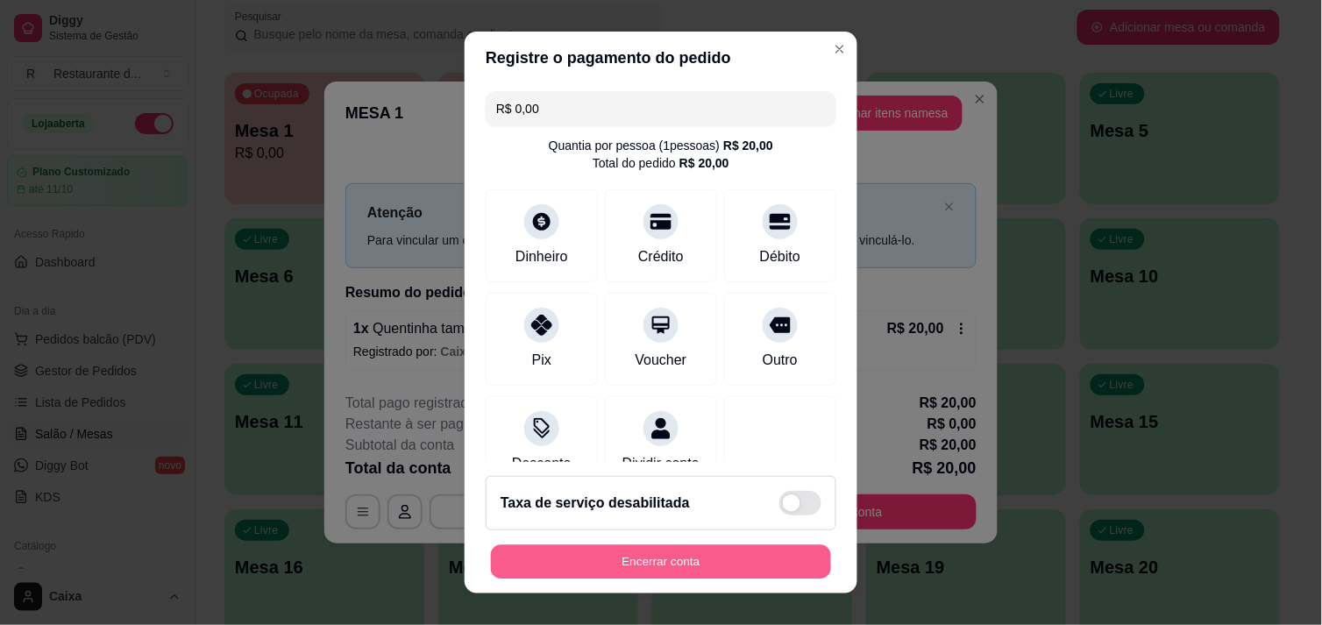
click at [751, 558] on button "Encerrar conta" at bounding box center [661, 562] width 340 height 34
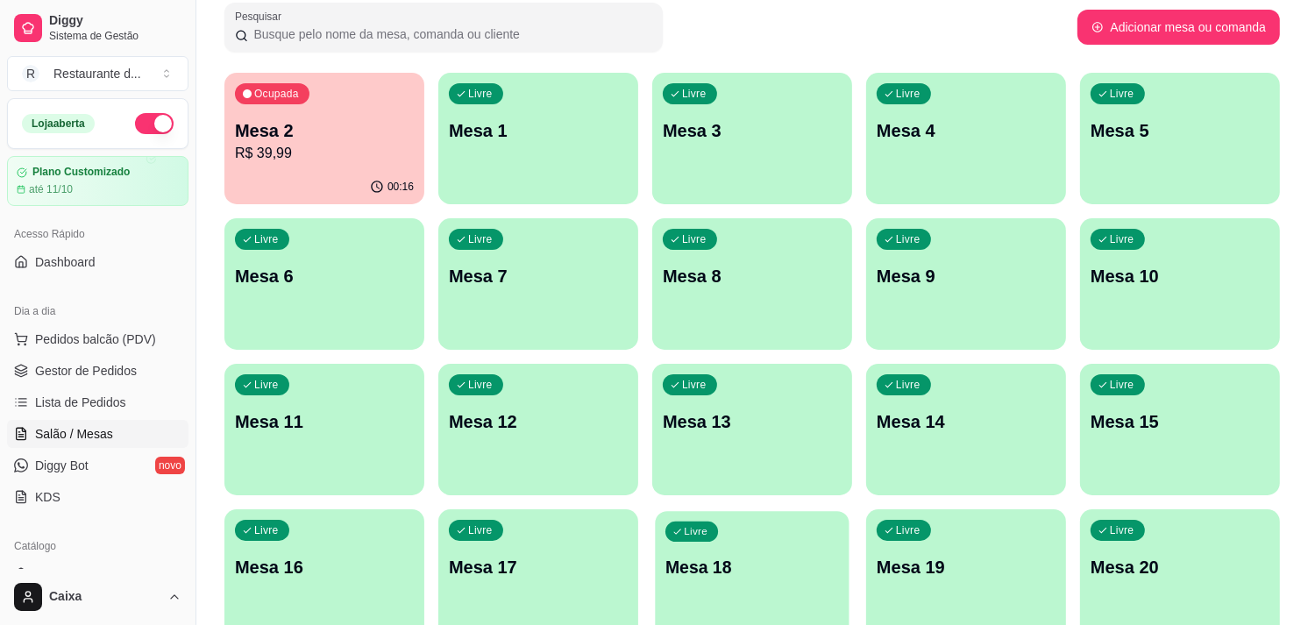
click at [751, 558] on p "Mesa 18" at bounding box center [752, 568] width 174 height 24
click at [398, 170] on div "00:19" at bounding box center [324, 185] width 194 height 33
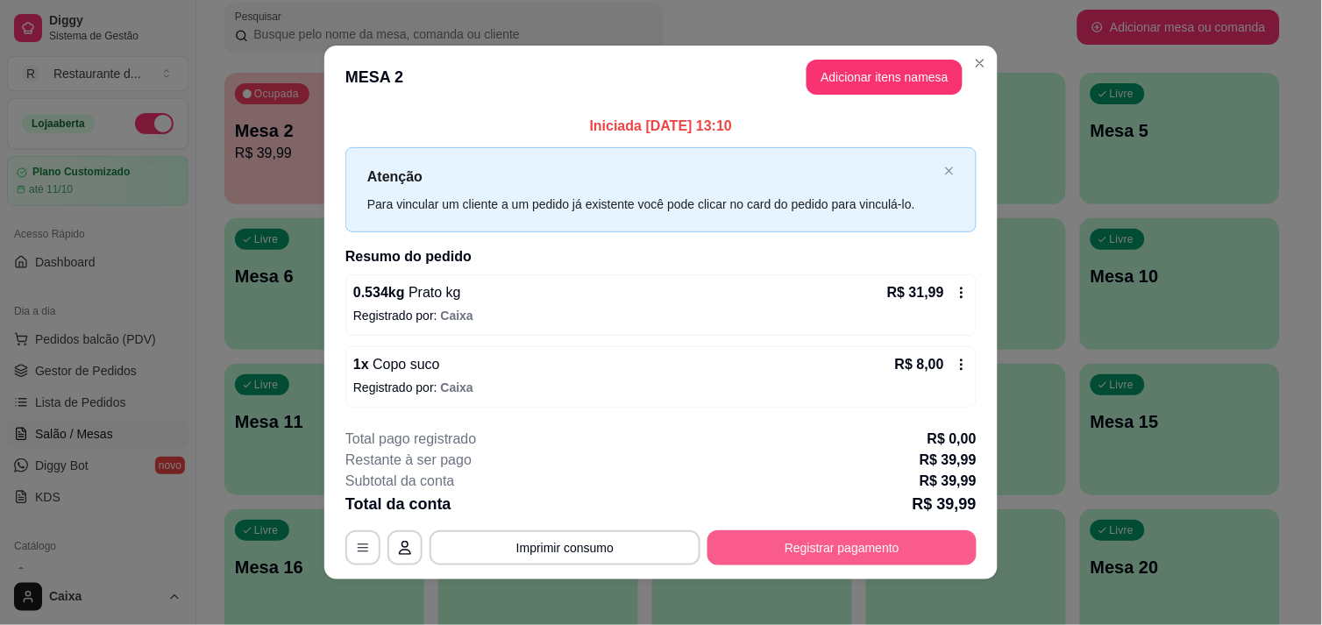
click at [804, 554] on button "Registrar pagamento" at bounding box center [841, 547] width 269 height 35
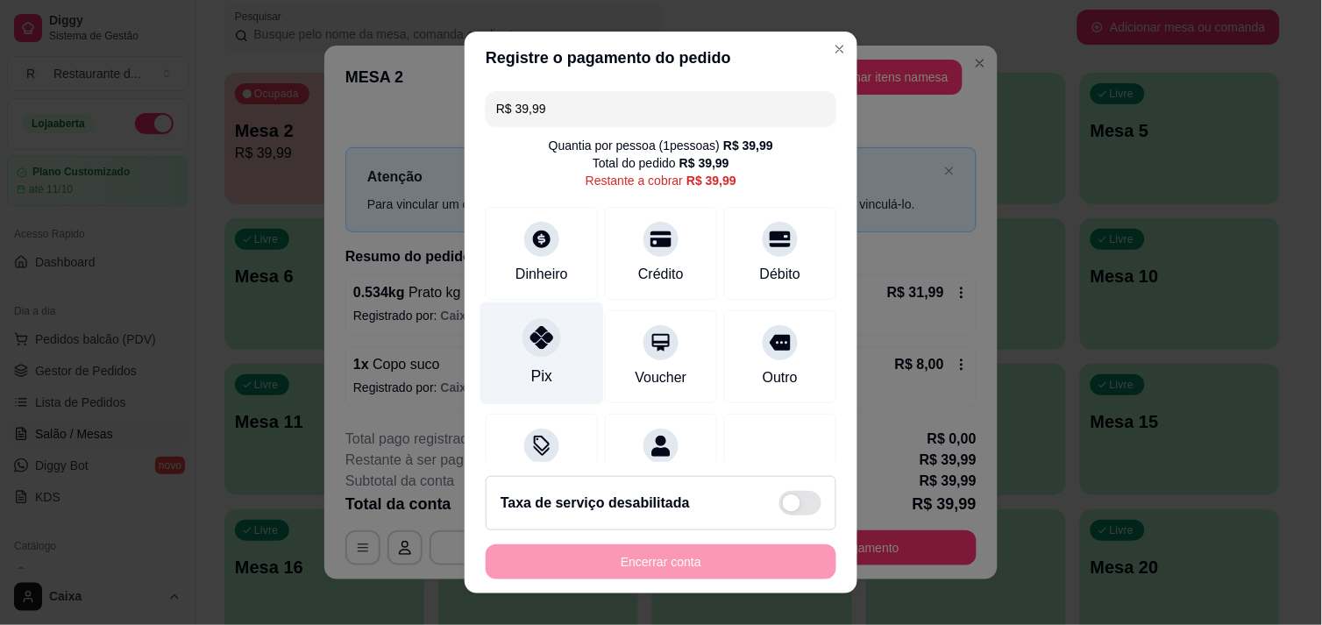
click at [573, 368] on div "Pix" at bounding box center [542, 353] width 124 height 103
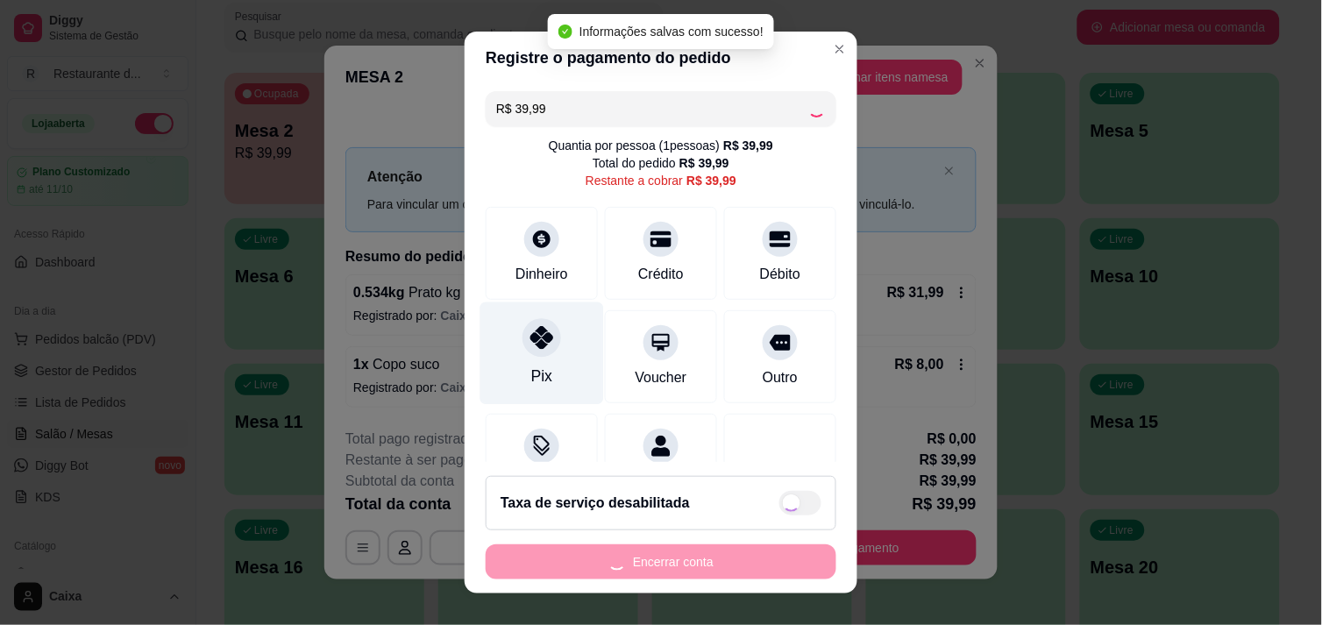
type input "R$ 0,00"
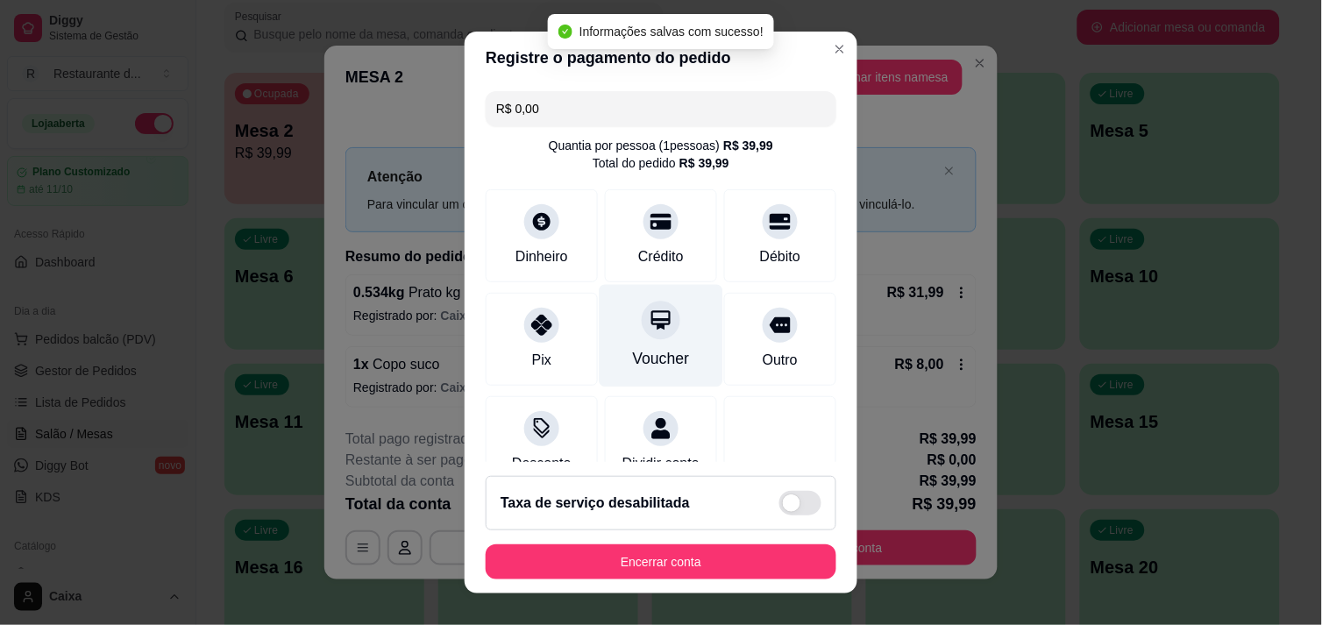
click at [671, 382] on div "Voucher" at bounding box center [662, 335] width 124 height 103
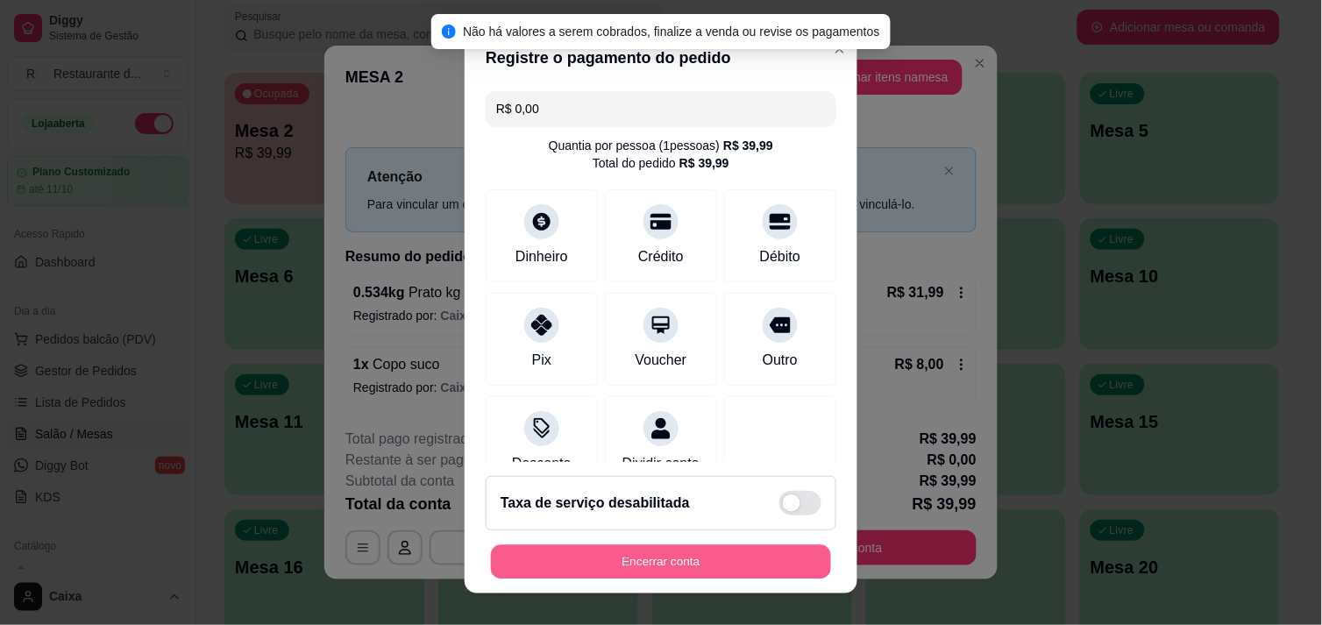
click at [614, 558] on button "Encerrar conta" at bounding box center [661, 562] width 340 height 34
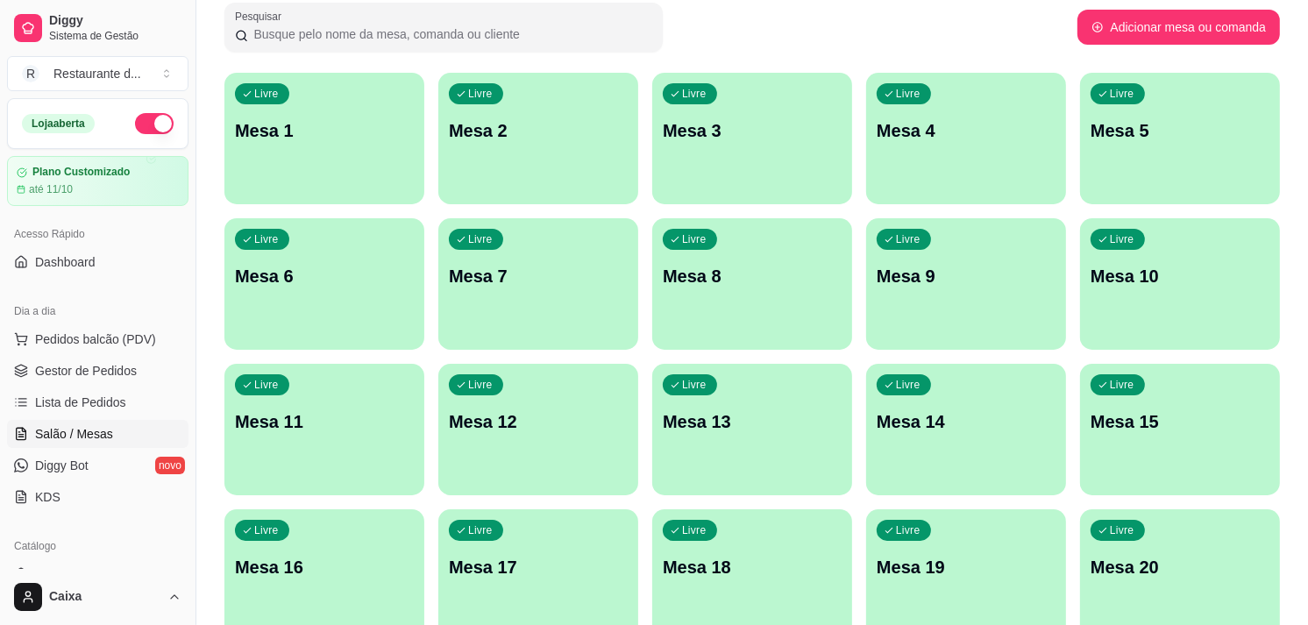
click at [342, 177] on div "Livre Mesa 1" at bounding box center [324, 128] width 200 height 110
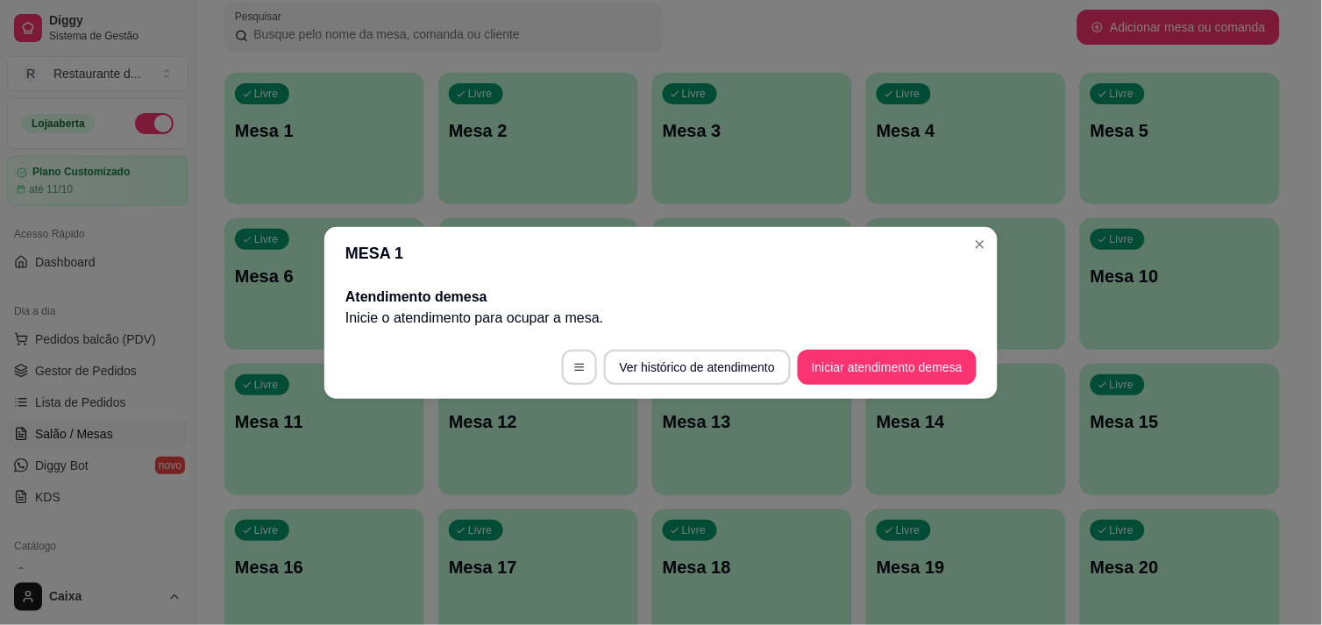
click at [684, 242] on header "MESA 1" at bounding box center [660, 253] width 673 height 53
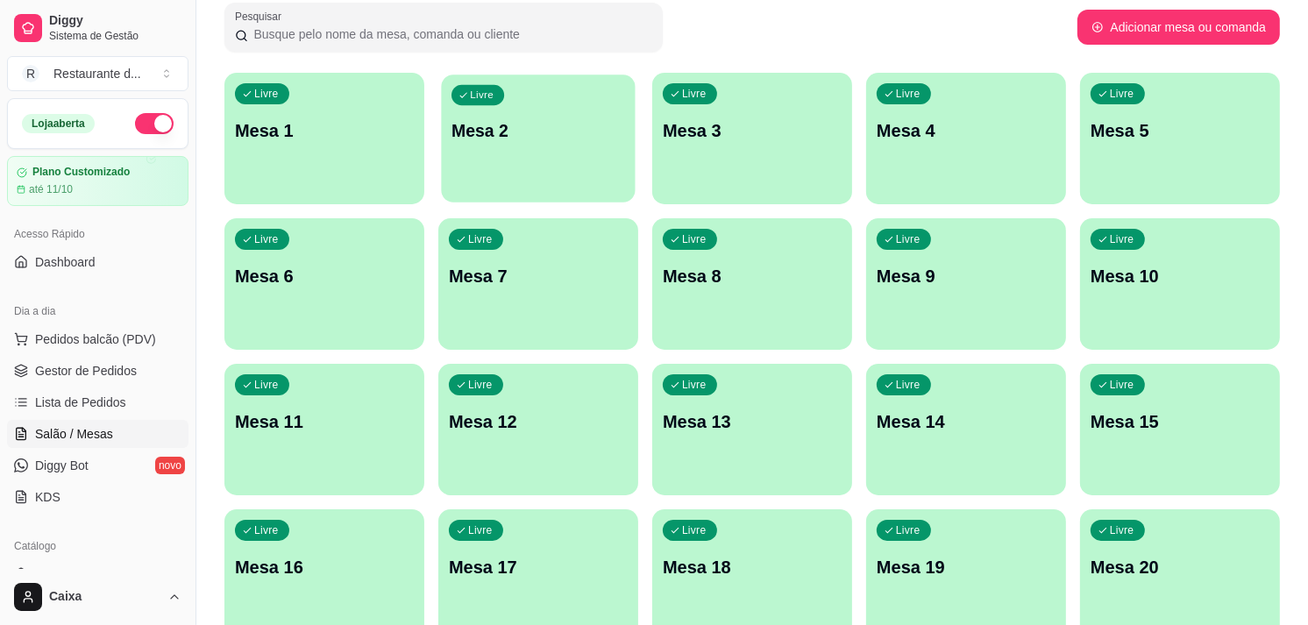
click at [500, 155] on div "Livre Mesa 2" at bounding box center [538, 128] width 194 height 107
click at [539, 186] on div "button" at bounding box center [538, 191] width 194 height 20
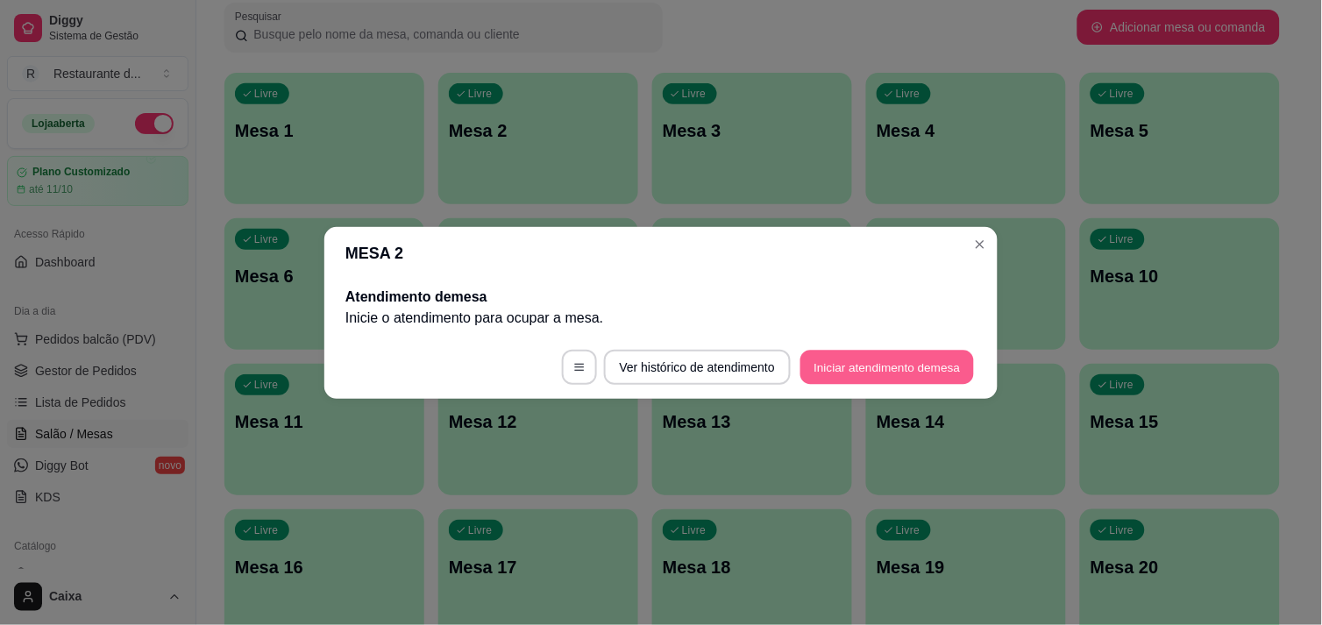
click at [877, 371] on button "Iniciar atendimento de mesa" at bounding box center [887, 367] width 174 height 34
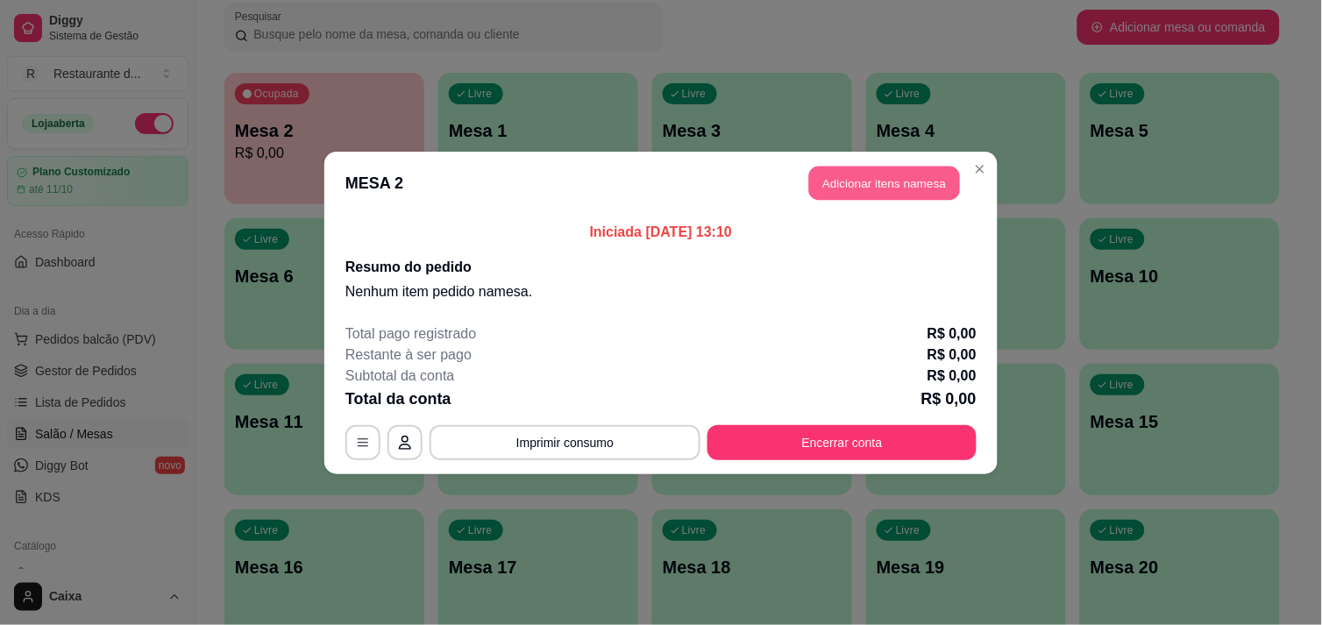
click at [878, 174] on button "Adicionar itens na mesa" at bounding box center [884, 183] width 151 height 34
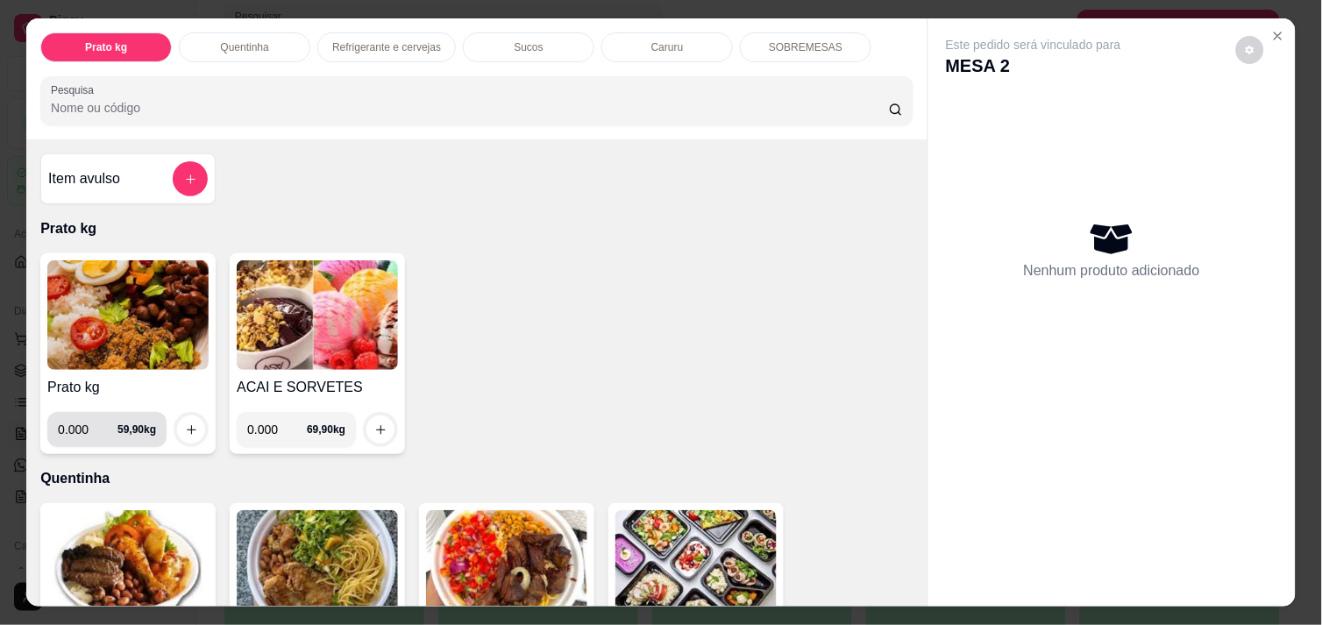
click at [83, 432] on input "0.000" at bounding box center [88, 429] width 60 height 35
type input "0.416"
click at [188, 423] on icon "increase-product-quantity" at bounding box center [191, 429] width 13 height 13
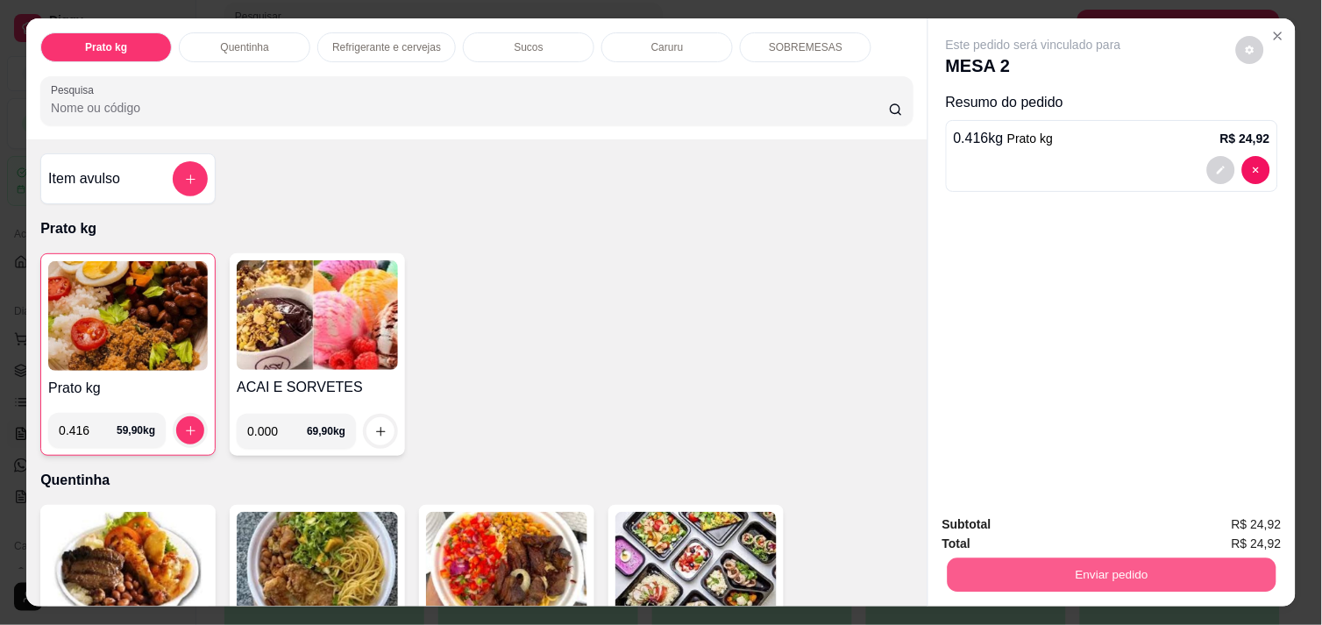
click at [1028, 579] on button "Enviar pedido" at bounding box center [1112, 575] width 329 height 34
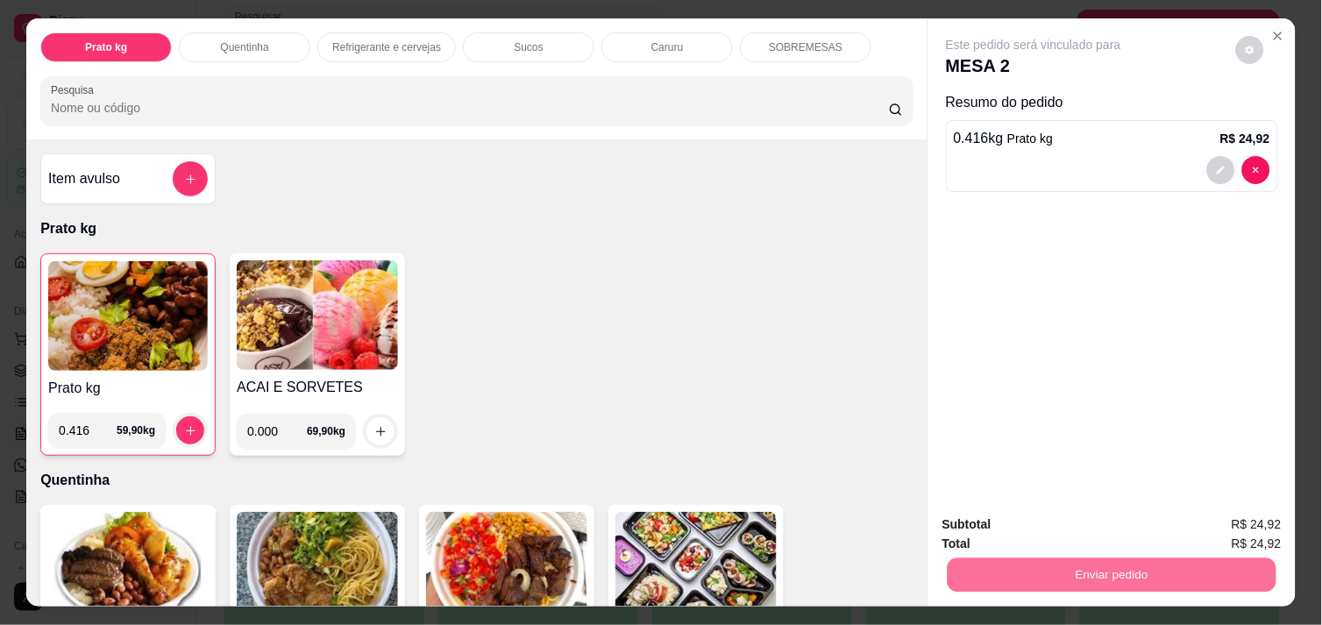
click at [1236, 519] on button "Enviar pedido" at bounding box center [1236, 524] width 96 height 32
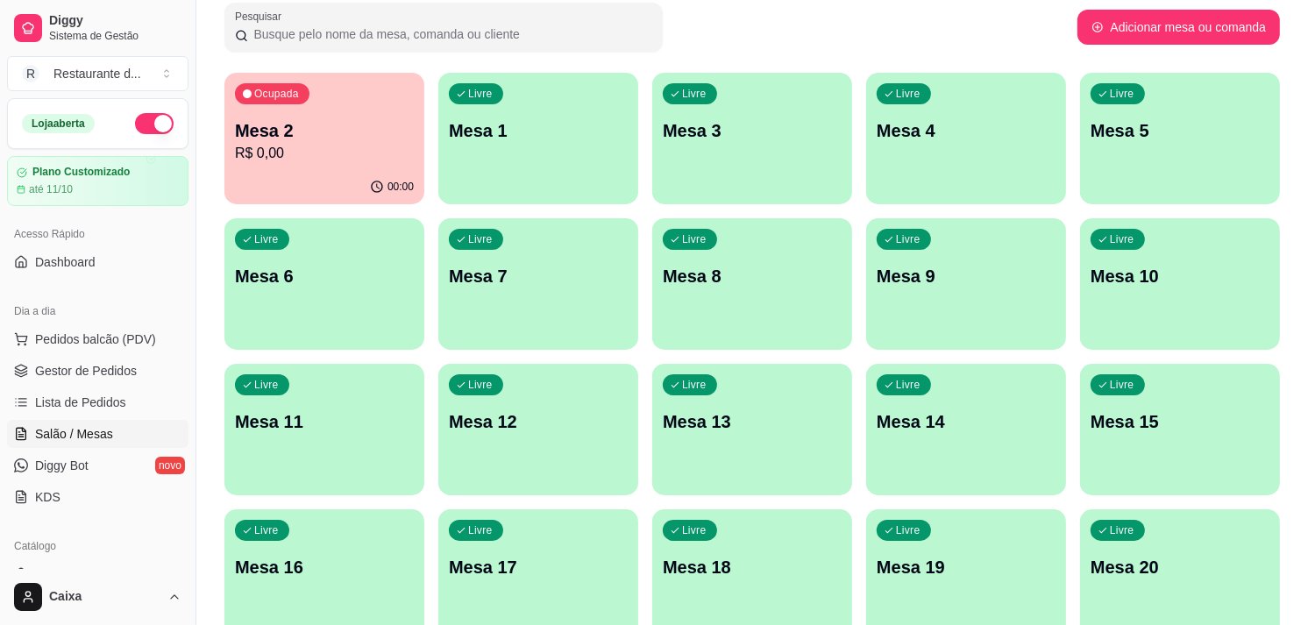
click at [775, 130] on p "Mesa 3" at bounding box center [752, 131] width 174 height 24
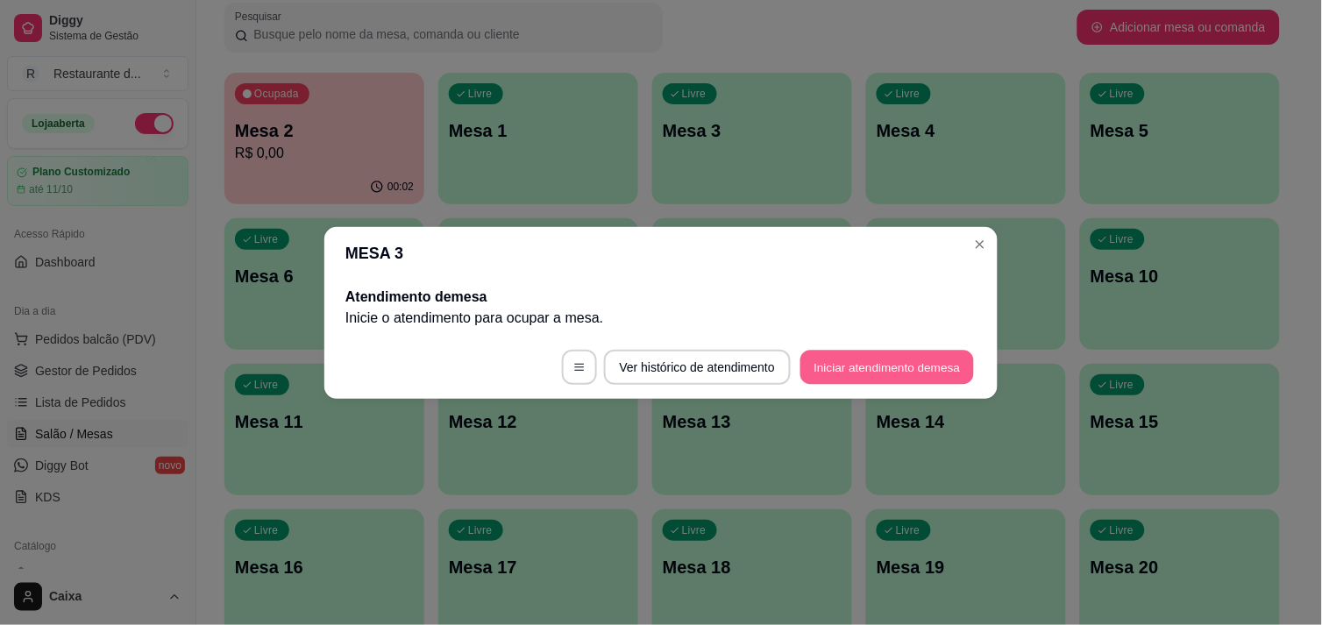
click at [886, 359] on button "Iniciar atendimento de mesa" at bounding box center [887, 367] width 174 height 34
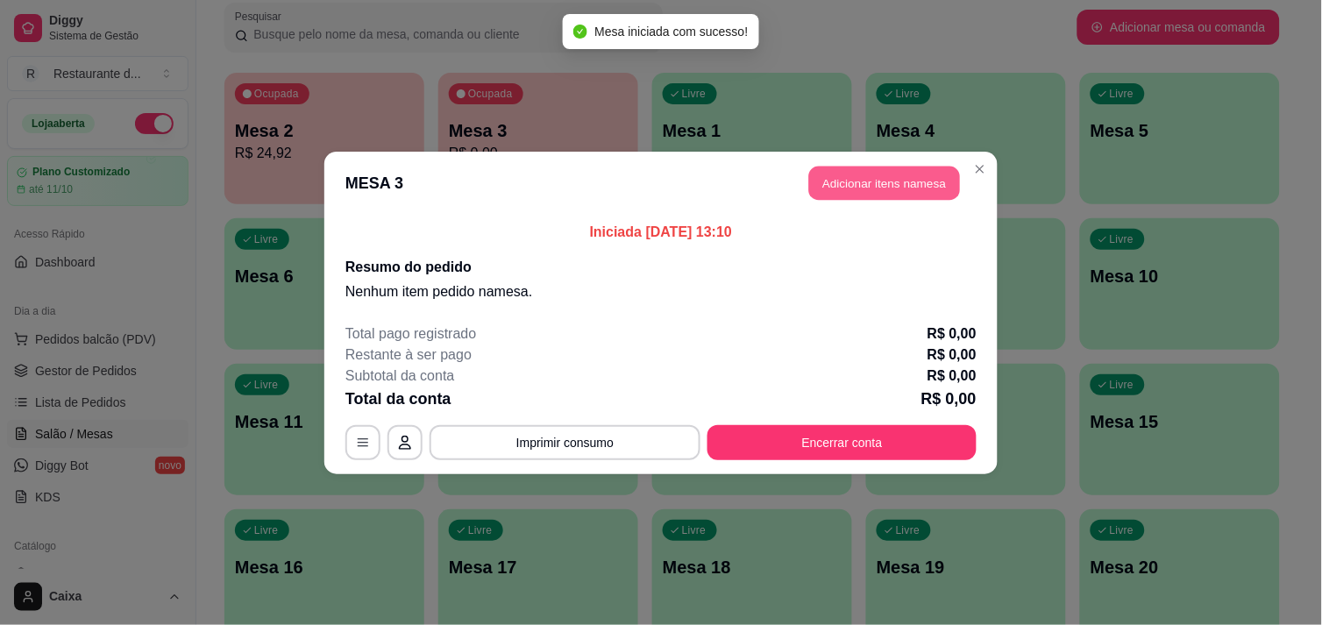
click at [892, 172] on button "Adicionar itens na mesa" at bounding box center [884, 183] width 151 height 34
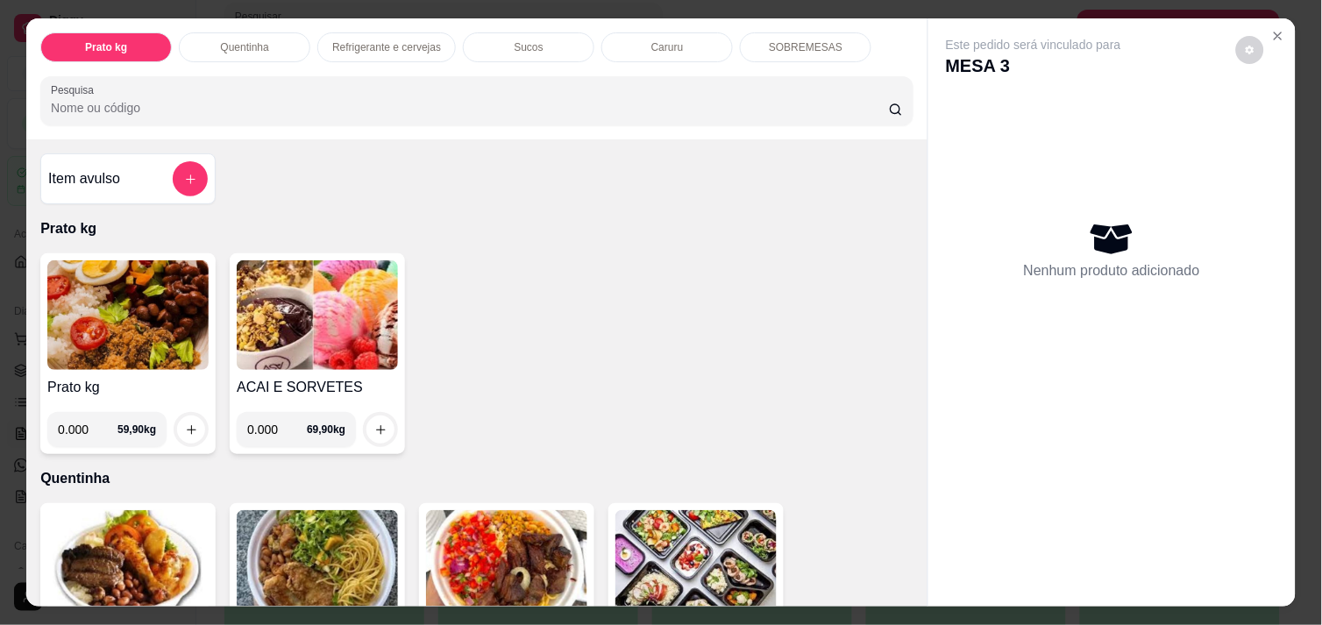
click at [81, 426] on input "0.000" at bounding box center [88, 429] width 60 height 35
type input "0.328"
click at [185, 423] on icon "increase-product-quantity" at bounding box center [191, 429] width 13 height 13
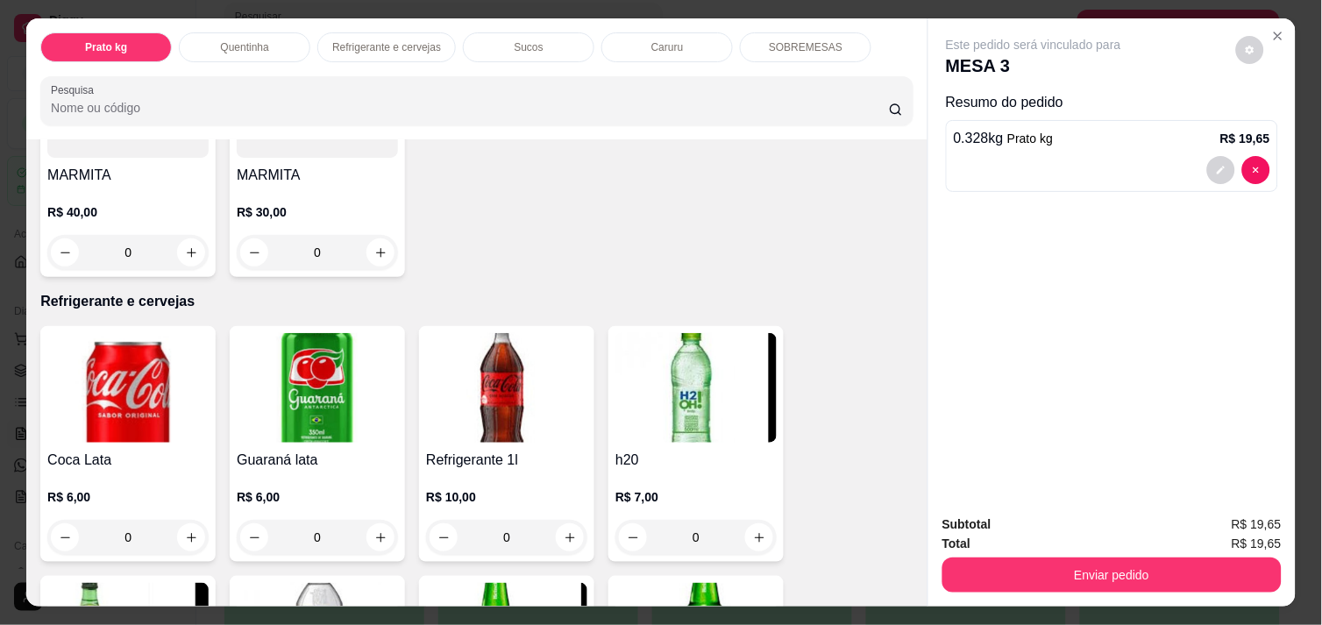
scroll to position [778, 0]
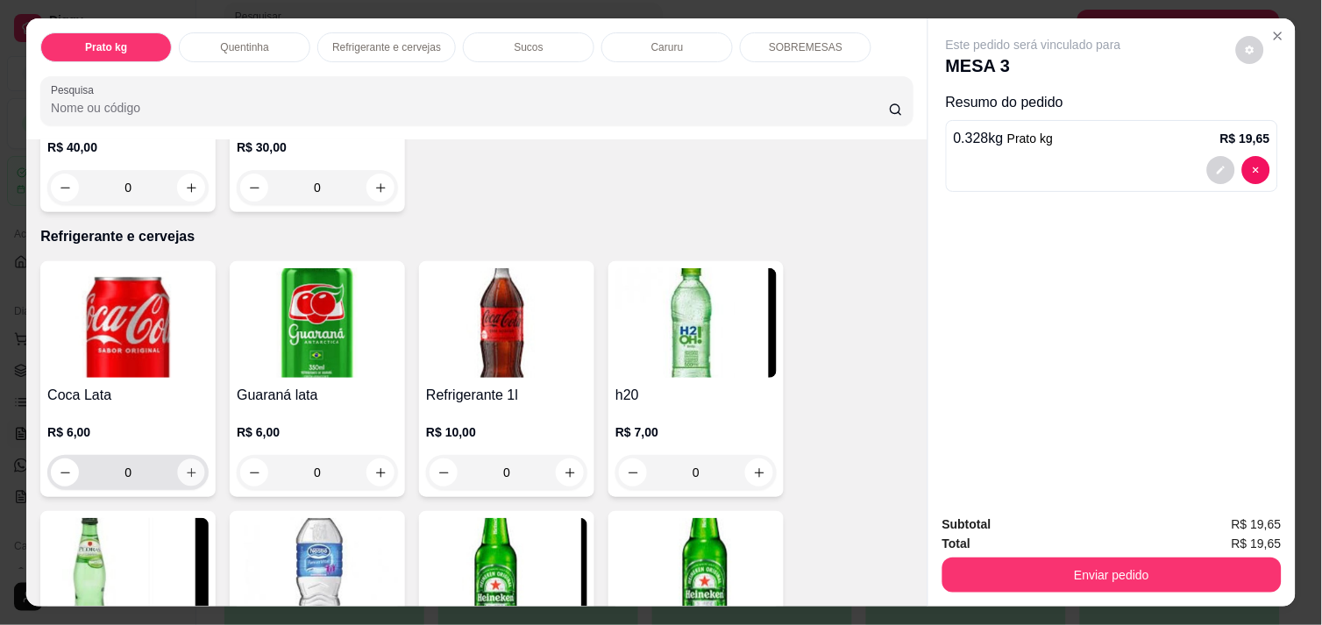
click at [178, 468] on button "increase-product-quantity" at bounding box center [191, 472] width 27 height 27
type input "1"
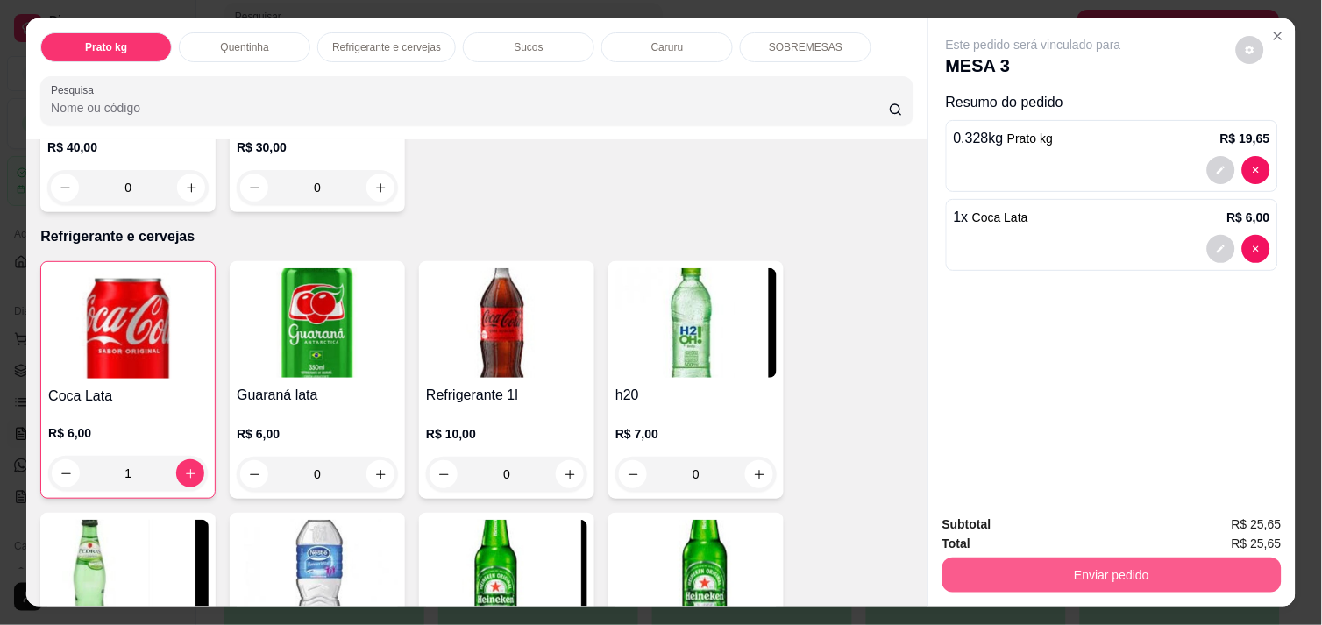
click at [1221, 565] on button "Enviar pedido" at bounding box center [1111, 575] width 339 height 35
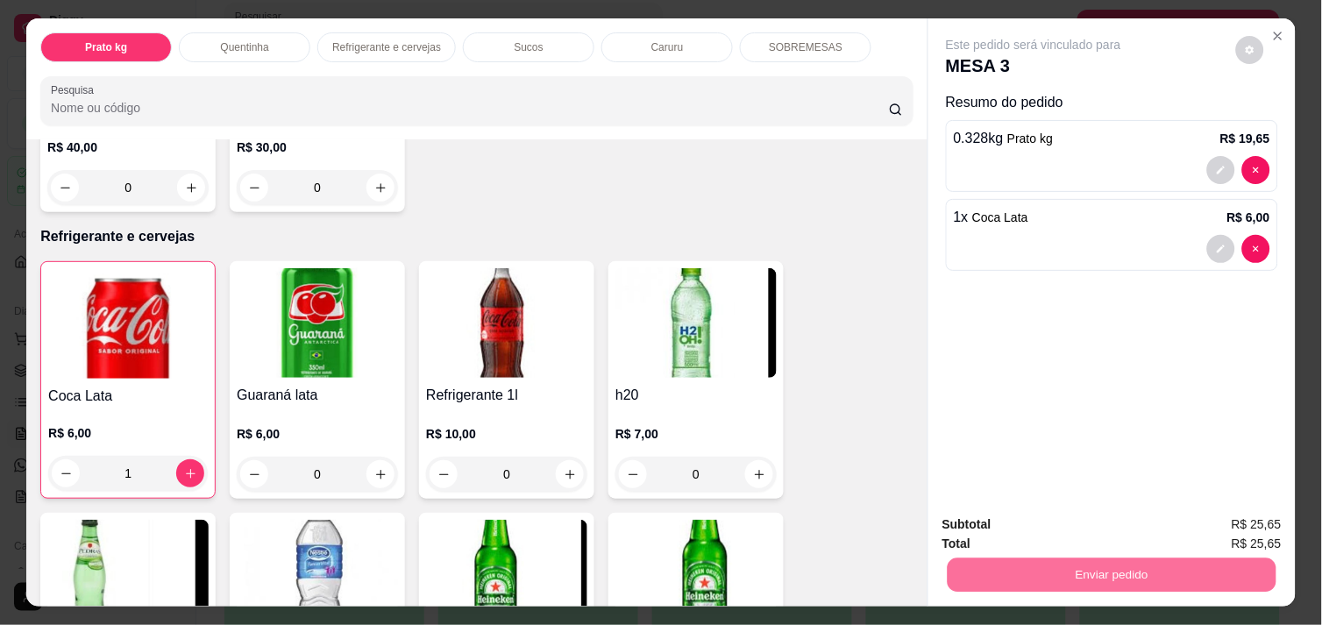
click at [1259, 529] on button "Enviar pedido" at bounding box center [1235, 524] width 99 height 33
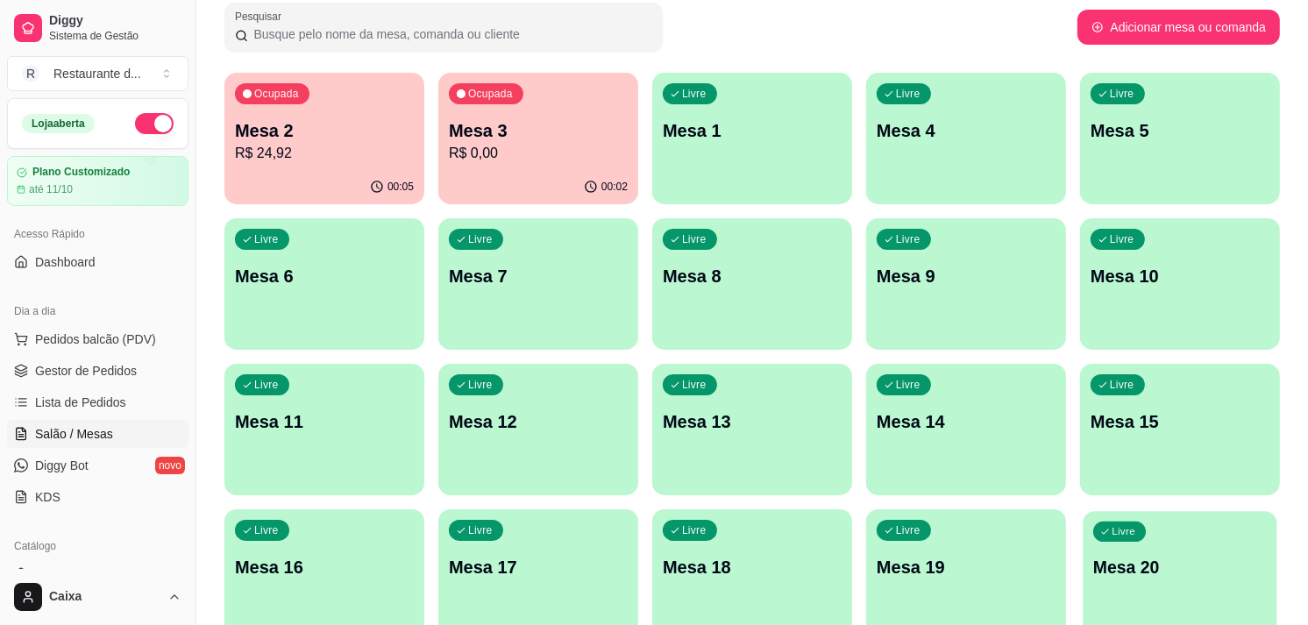
click at [1262, 522] on div "Livre Mesa 20" at bounding box center [1180, 564] width 194 height 107
click at [795, 156] on div "Livre Mesa 1" at bounding box center [752, 128] width 194 height 107
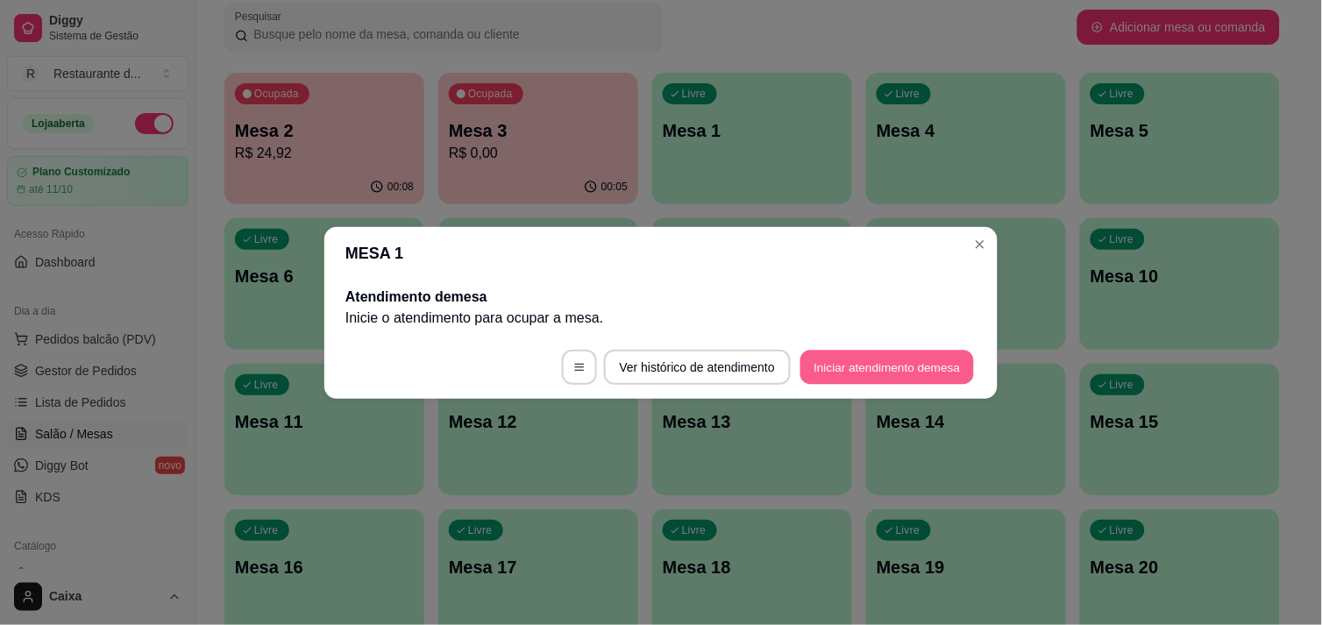
click at [922, 378] on button "Iniciar atendimento de mesa" at bounding box center [887, 367] width 174 height 34
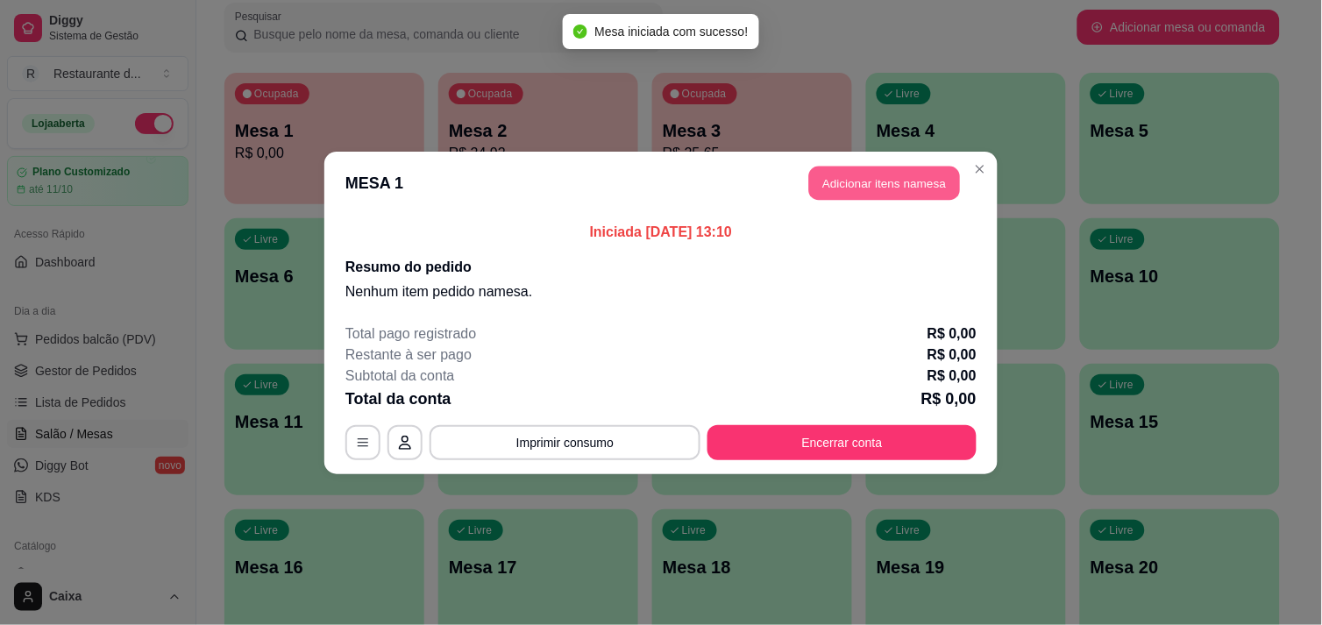
click at [891, 188] on button "Adicionar itens na mesa" at bounding box center [884, 183] width 151 height 34
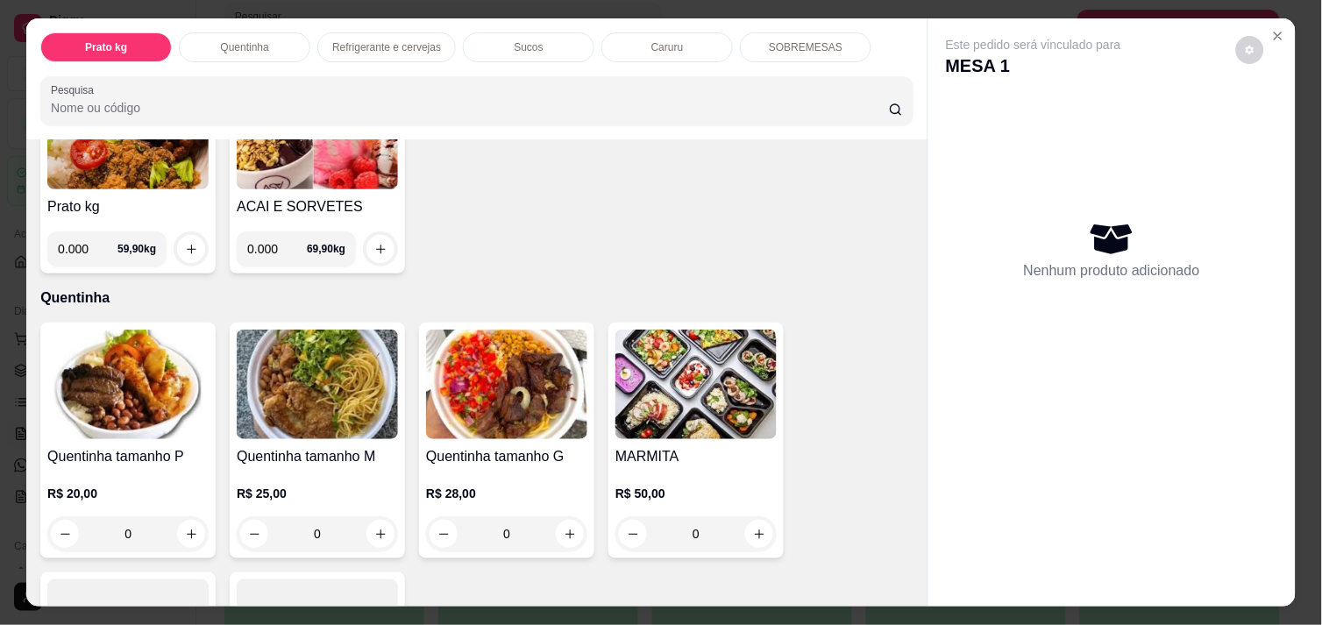
scroll to position [195, 0]
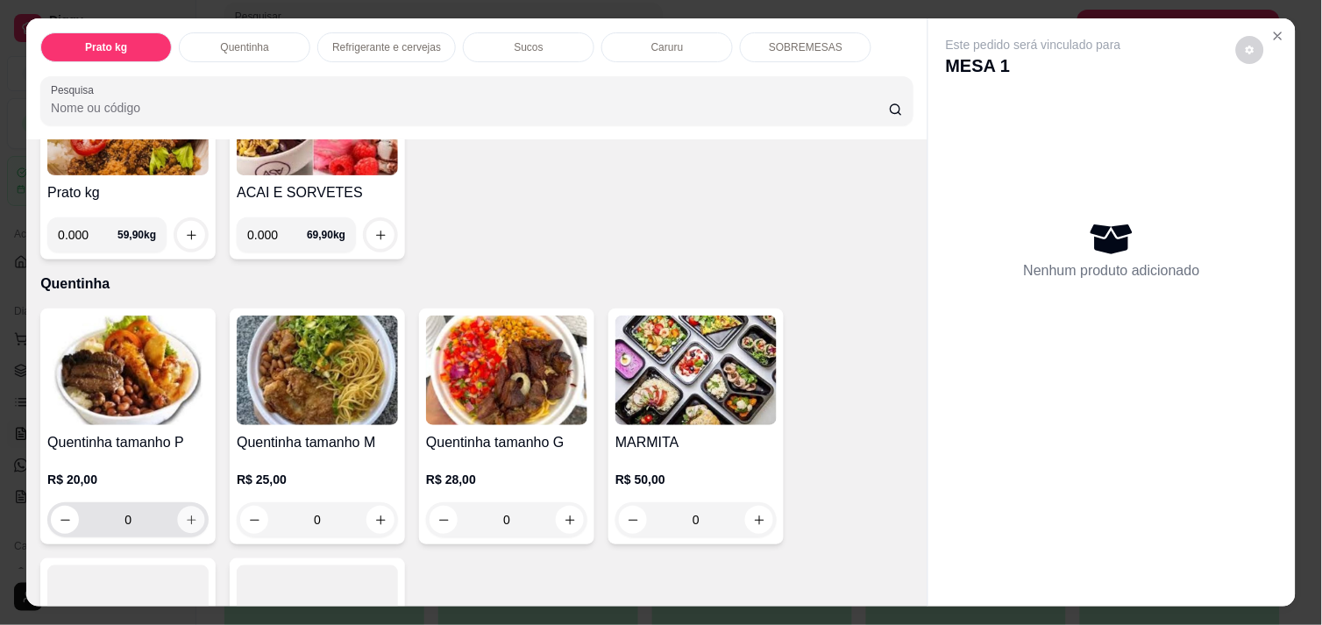
click at [185, 514] on icon "increase-product-quantity" at bounding box center [191, 520] width 13 height 13
type input "1"
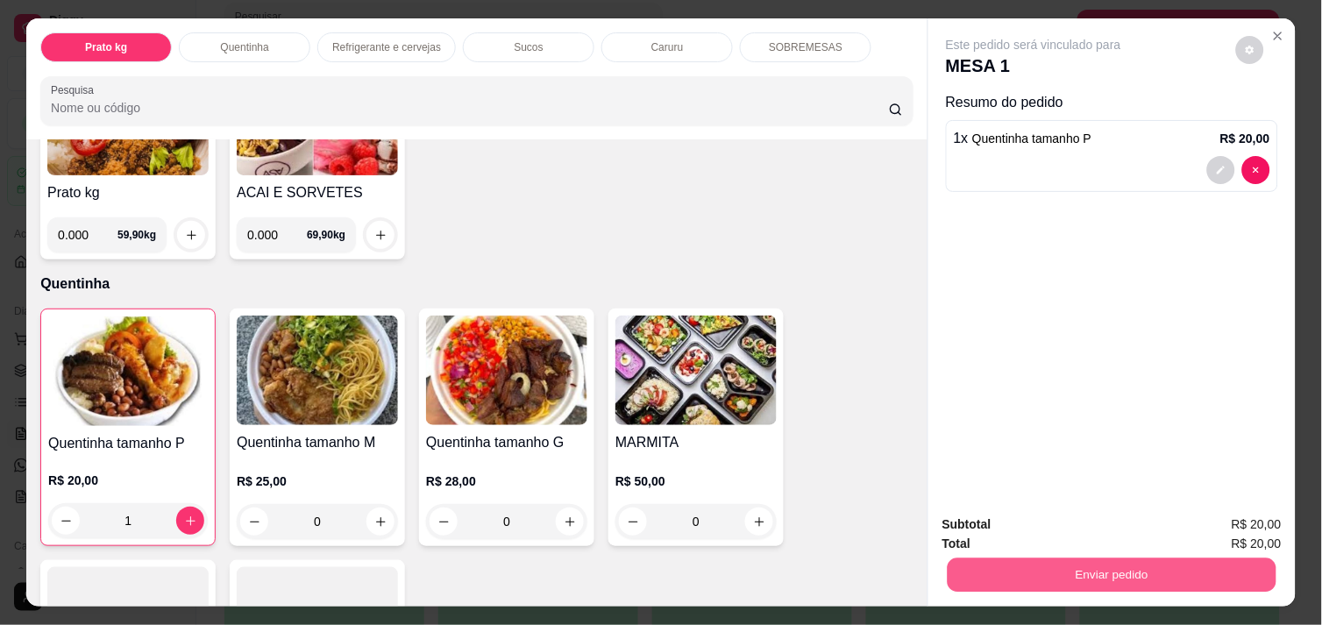
click at [1106, 562] on button "Enviar pedido" at bounding box center [1112, 575] width 329 height 34
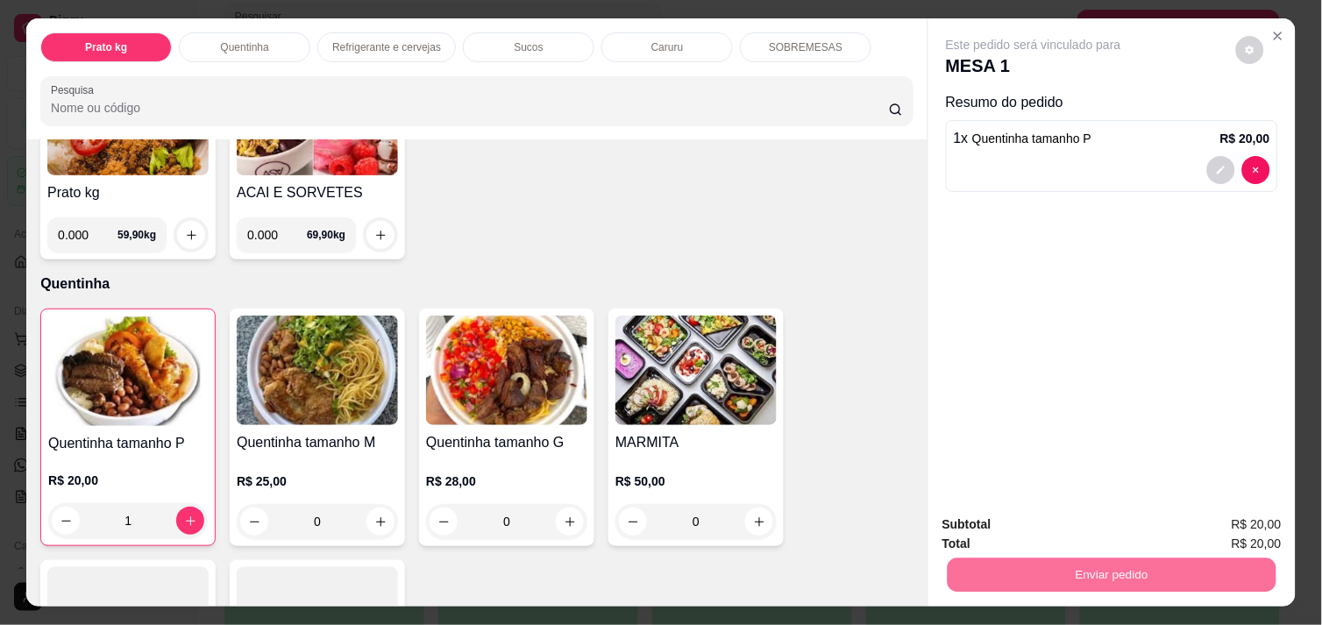
click at [1217, 521] on button "Enviar pedido" at bounding box center [1236, 524] width 96 height 32
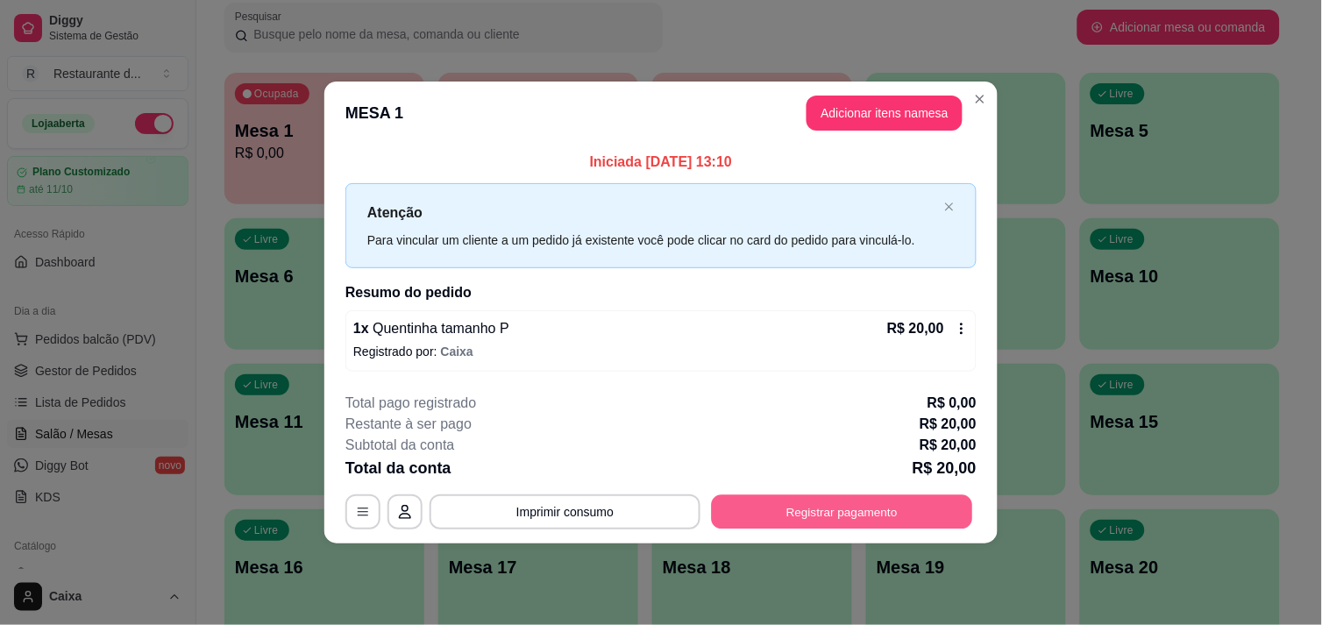
click at [863, 506] on button "Registrar pagamento" at bounding box center [842, 512] width 261 height 34
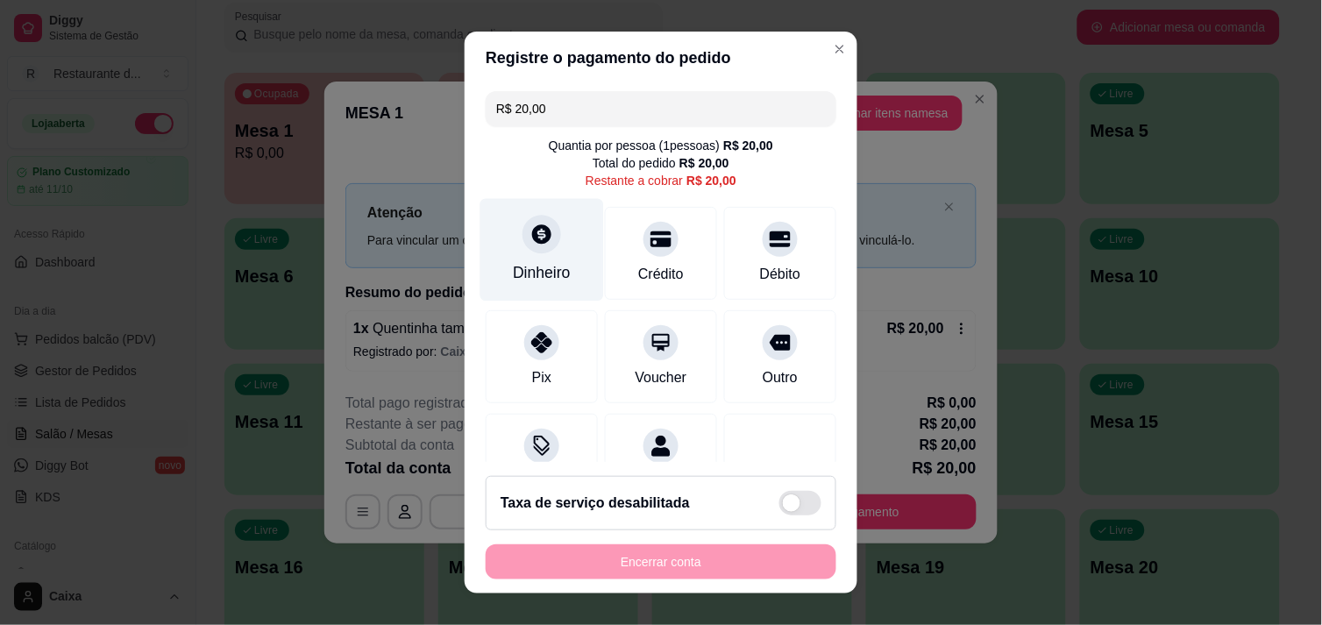
click at [536, 286] on div "Dinheiro" at bounding box center [542, 249] width 124 height 103
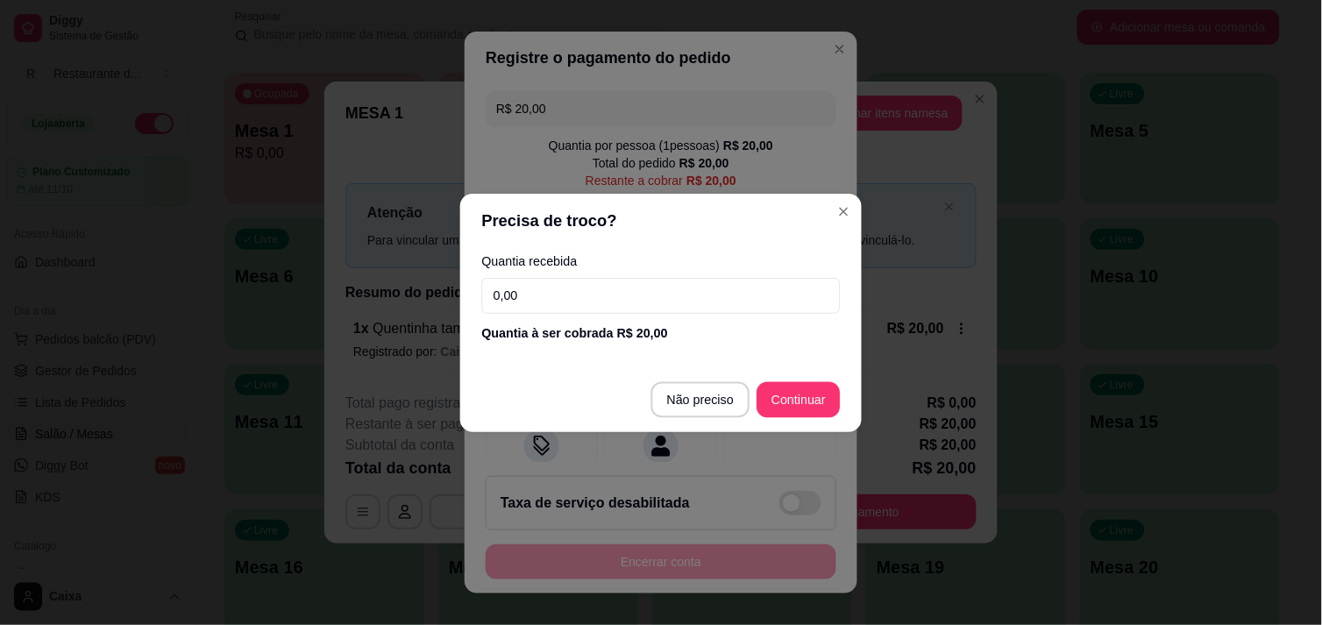
click at [536, 286] on input "0,00" at bounding box center [660, 296] width 359 height 36
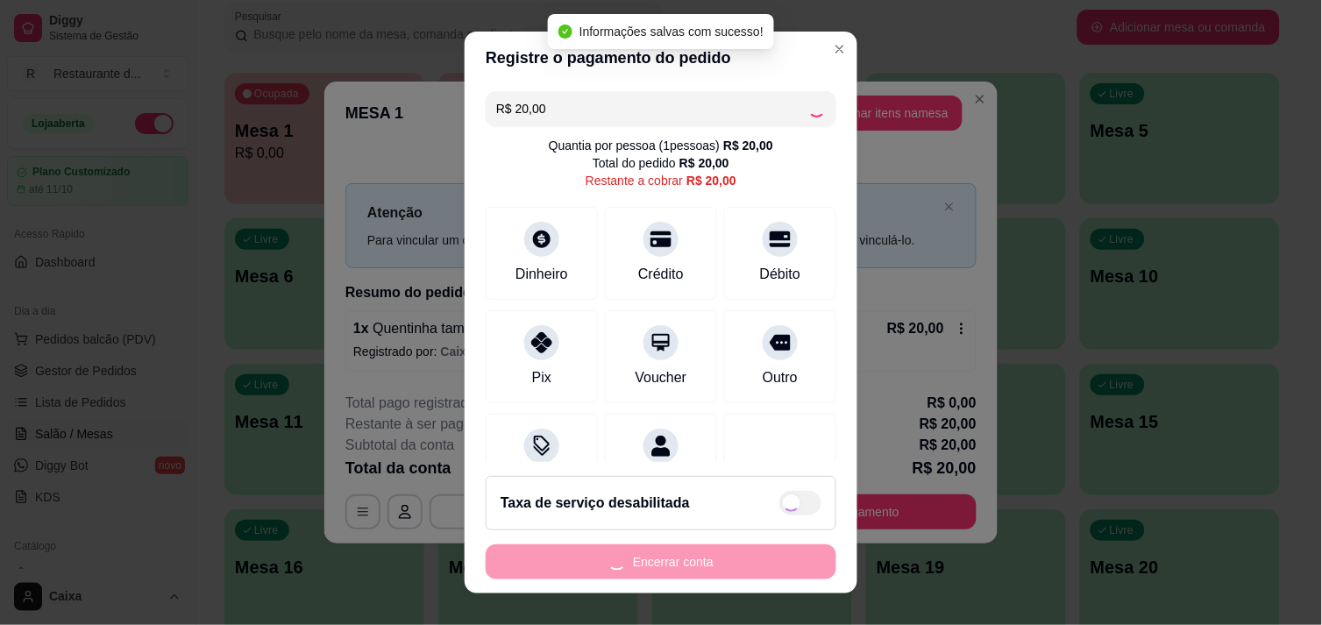
type input "R$ 0,00"
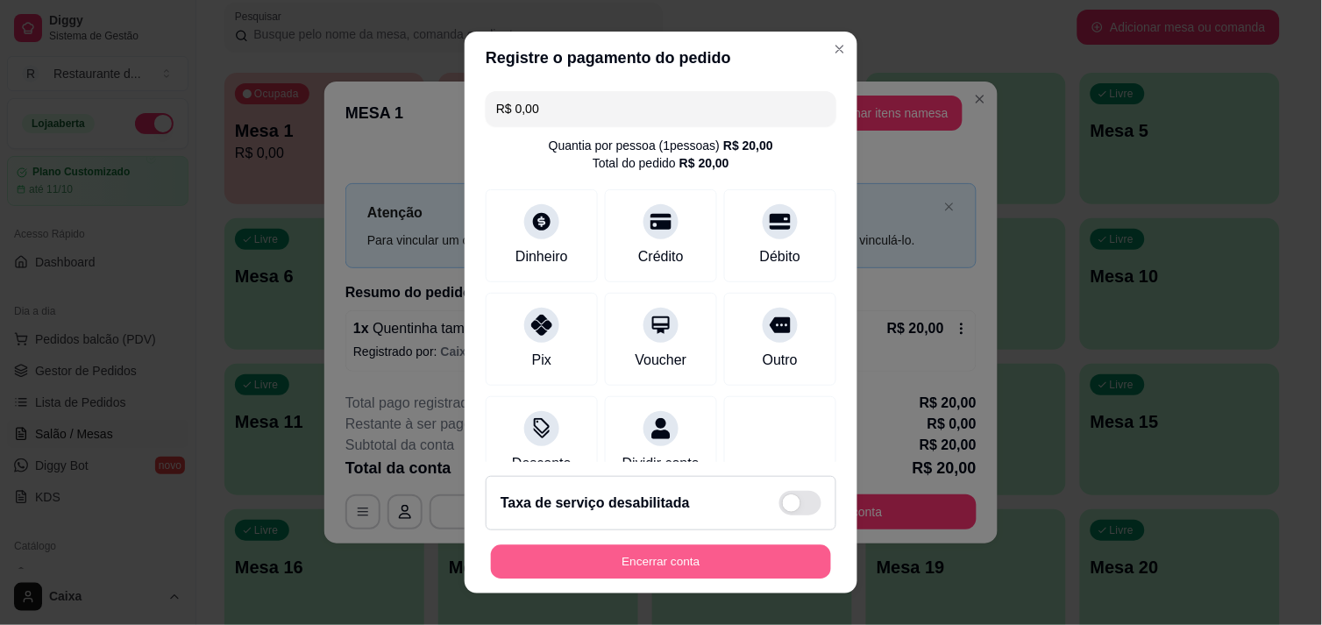
click at [650, 579] on button "Encerrar conta" at bounding box center [661, 562] width 340 height 34
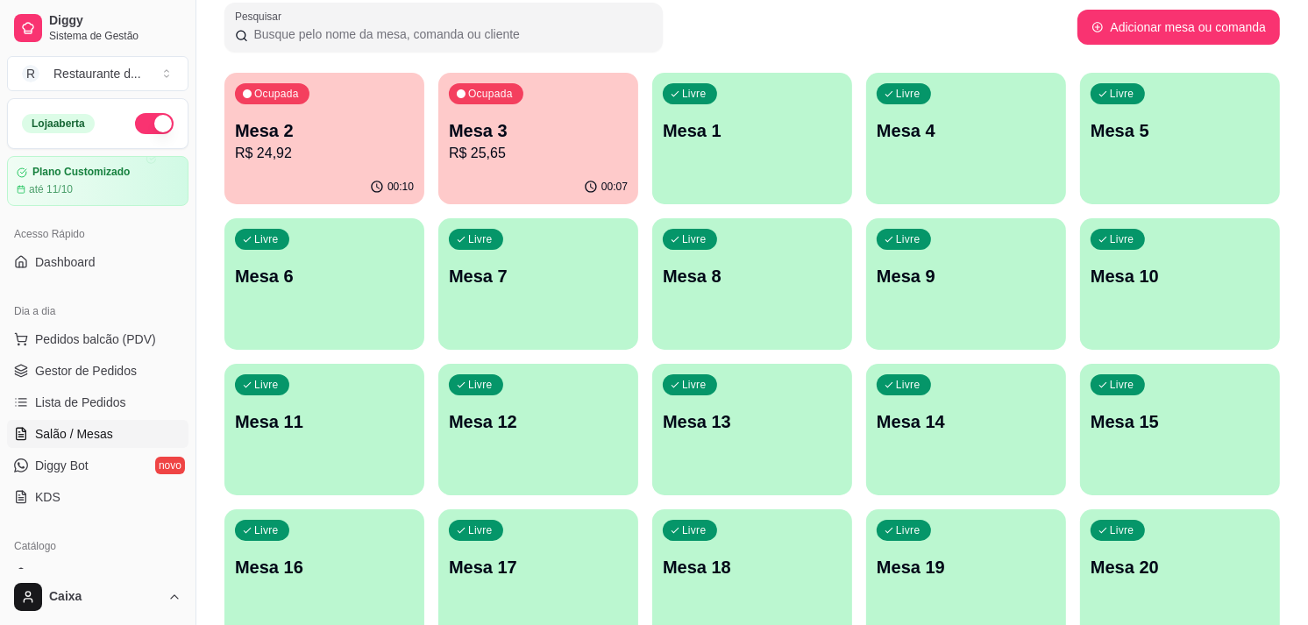
click at [539, 121] on p "Mesa 3" at bounding box center [538, 130] width 179 height 25
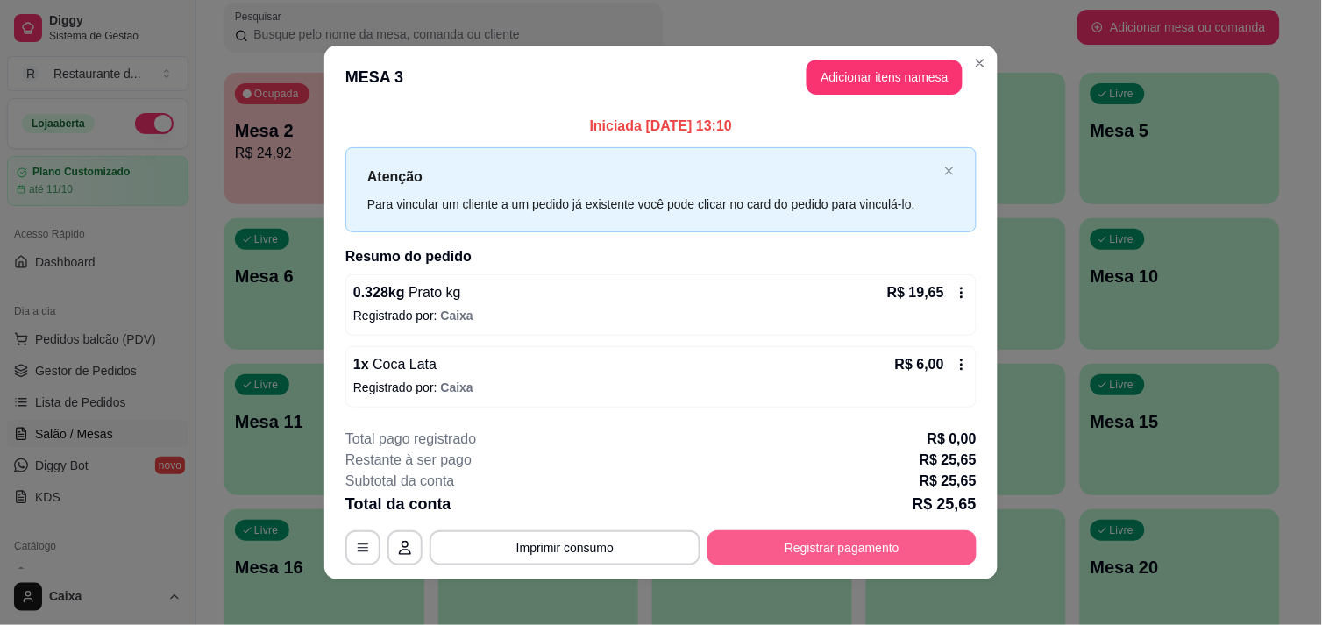
click at [834, 559] on button "Registrar pagamento" at bounding box center [841, 547] width 269 height 35
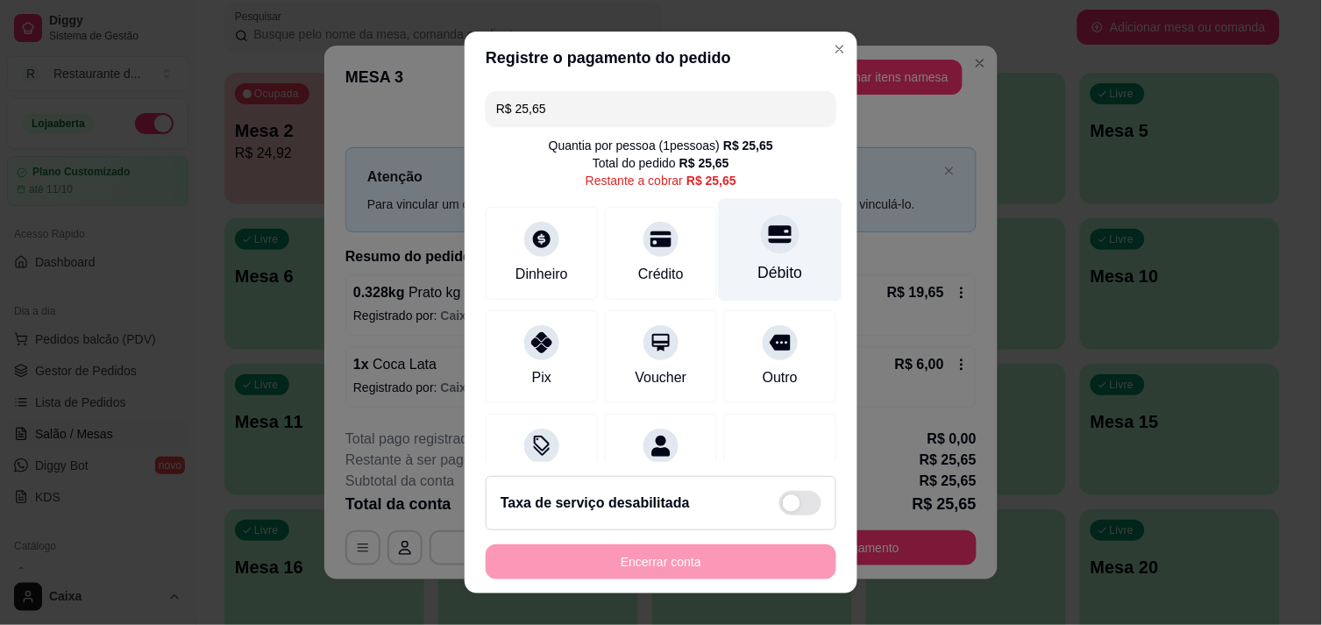
click at [758, 263] on div "Débito" at bounding box center [780, 272] width 45 height 23
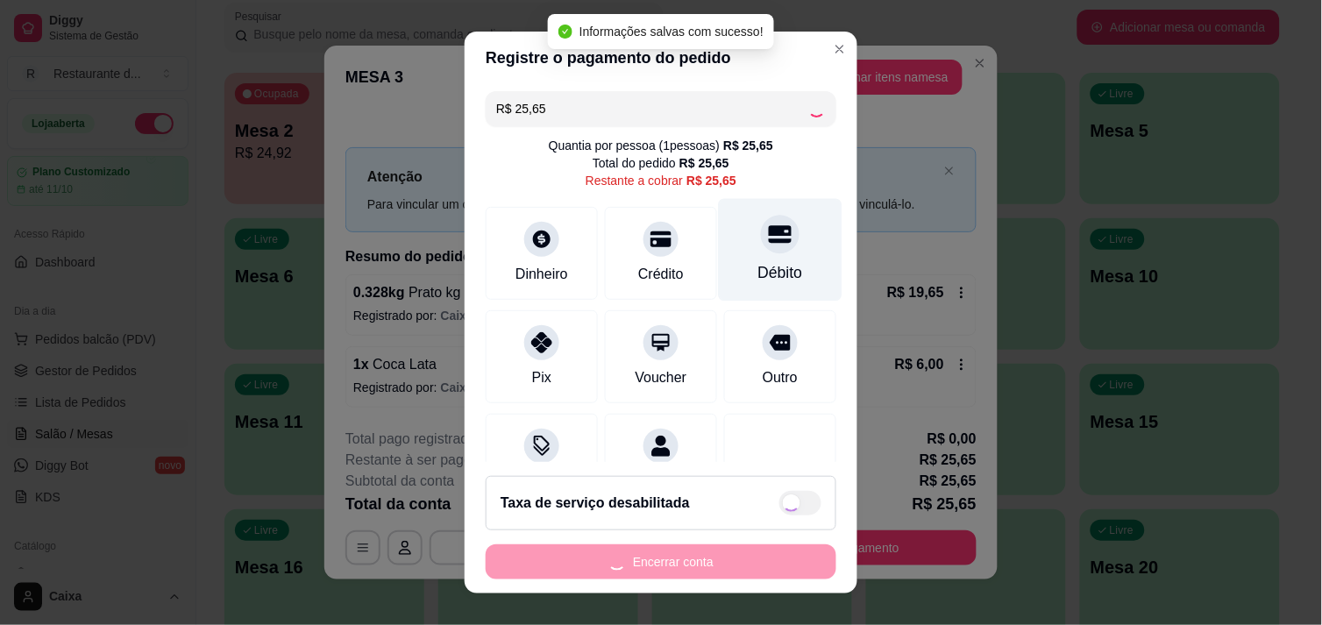
type input "R$ 0,00"
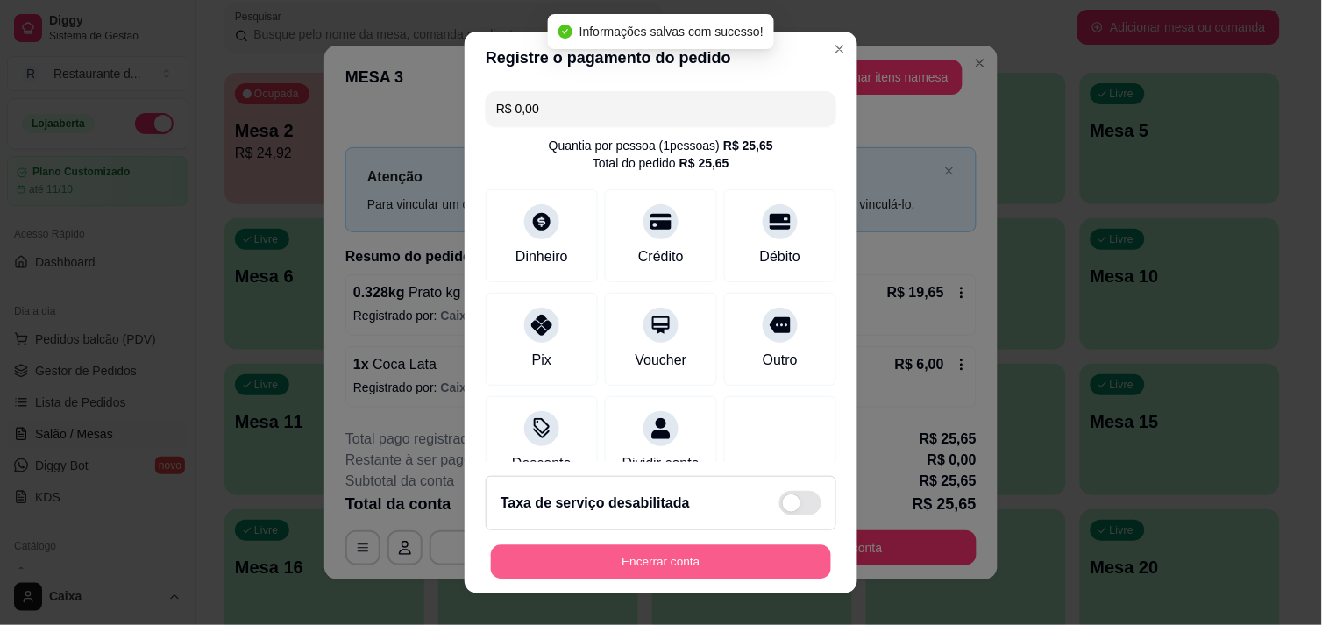
click at [689, 564] on button "Encerrar conta" at bounding box center [661, 562] width 340 height 34
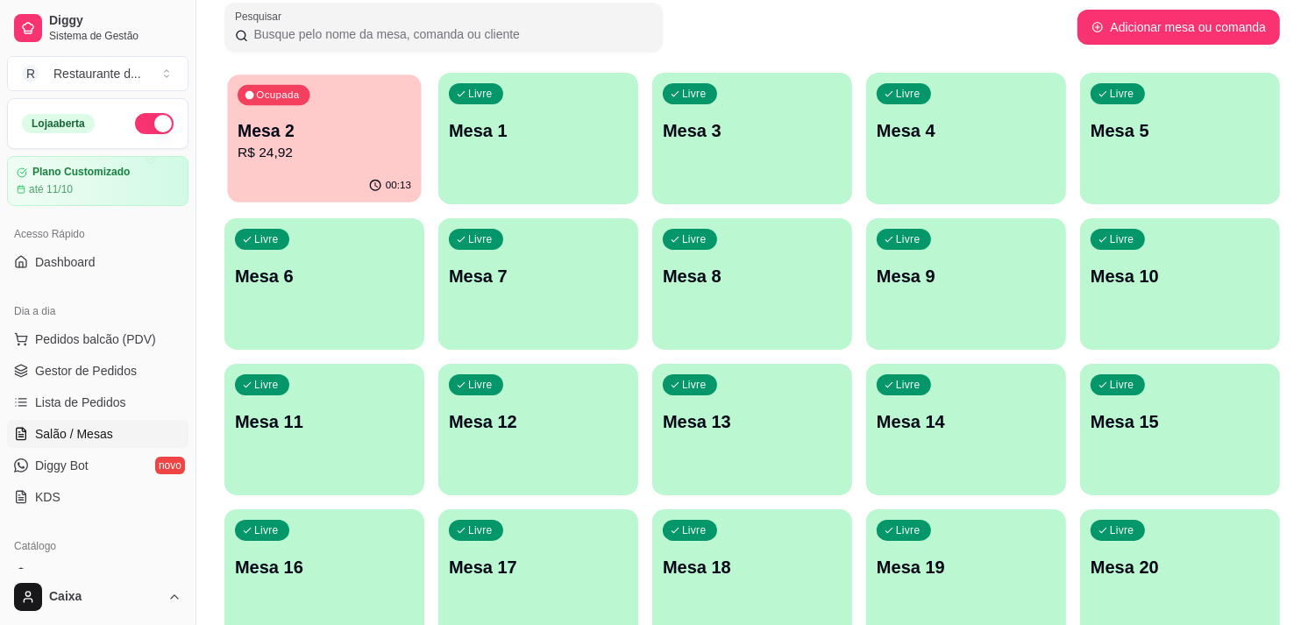
click at [273, 137] on p "Mesa 2" at bounding box center [325, 131] width 174 height 24
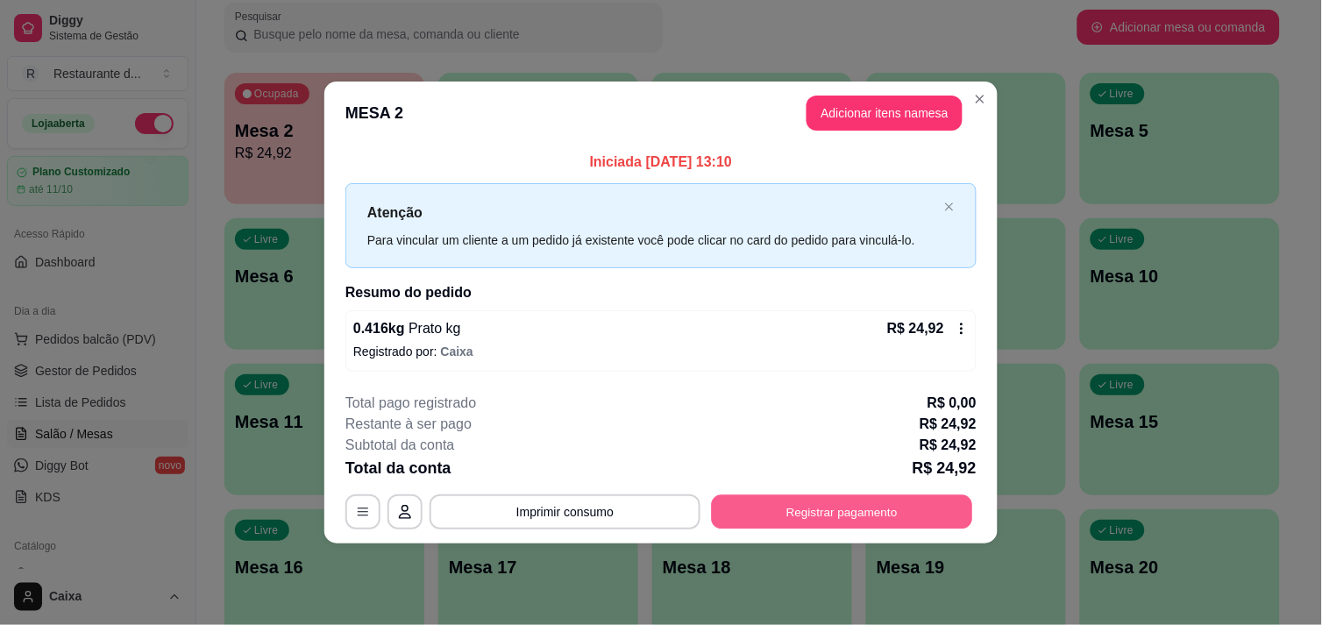
click at [847, 509] on button "Registrar pagamento" at bounding box center [842, 512] width 261 height 34
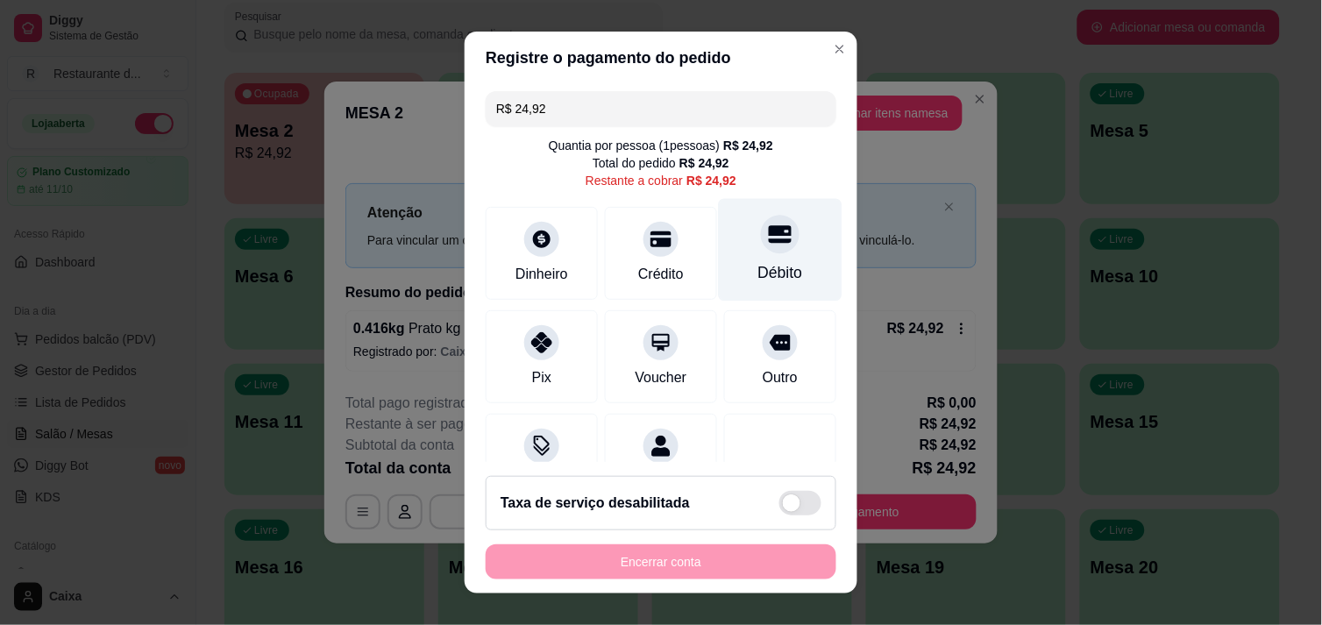
click at [758, 263] on div "Débito" at bounding box center [780, 272] width 45 height 23
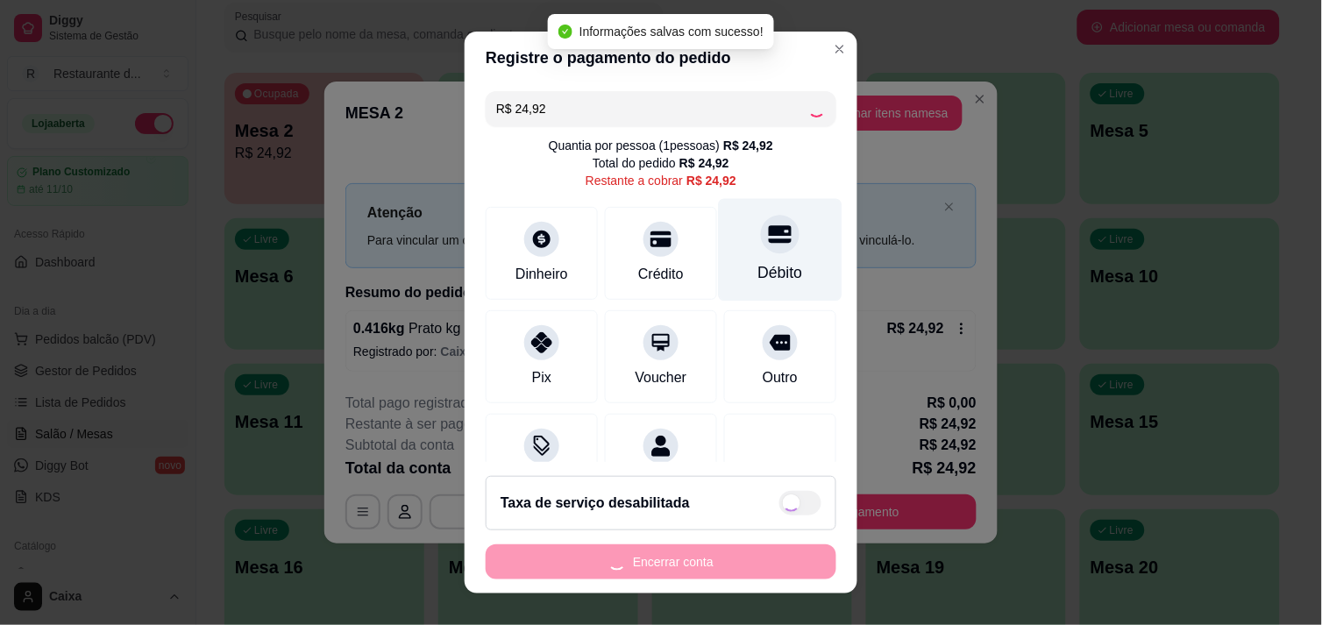
type input "R$ 0,00"
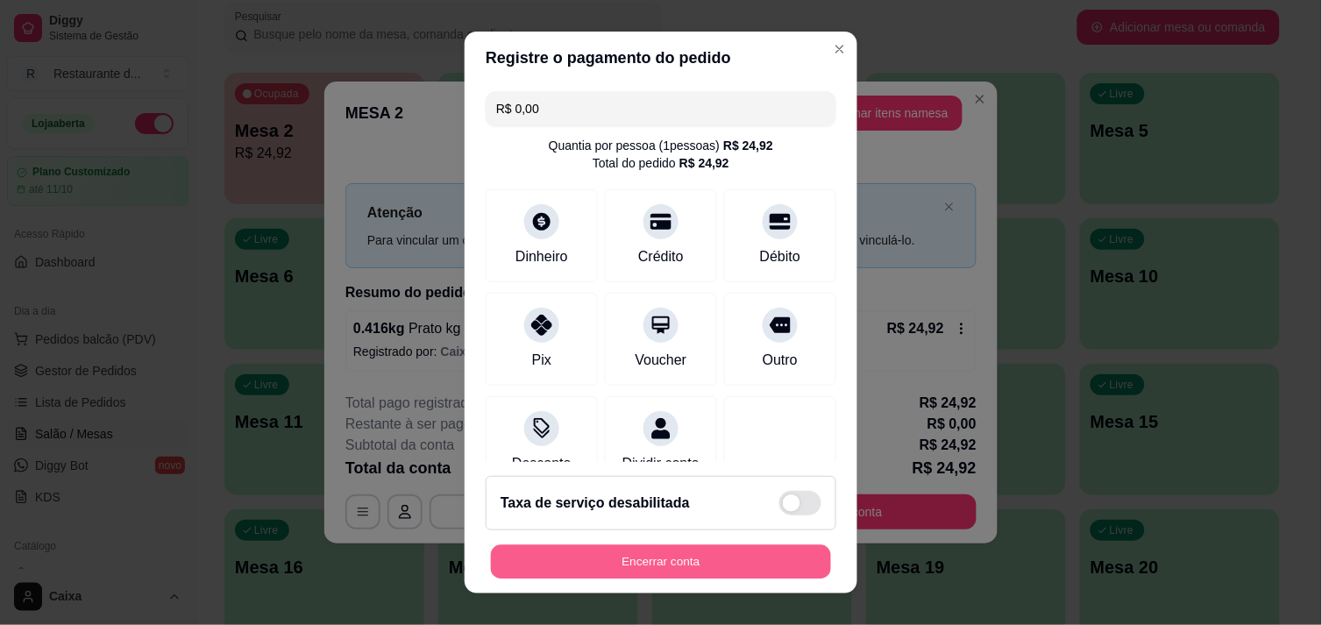
click at [592, 572] on button "Encerrar conta" at bounding box center [661, 562] width 340 height 34
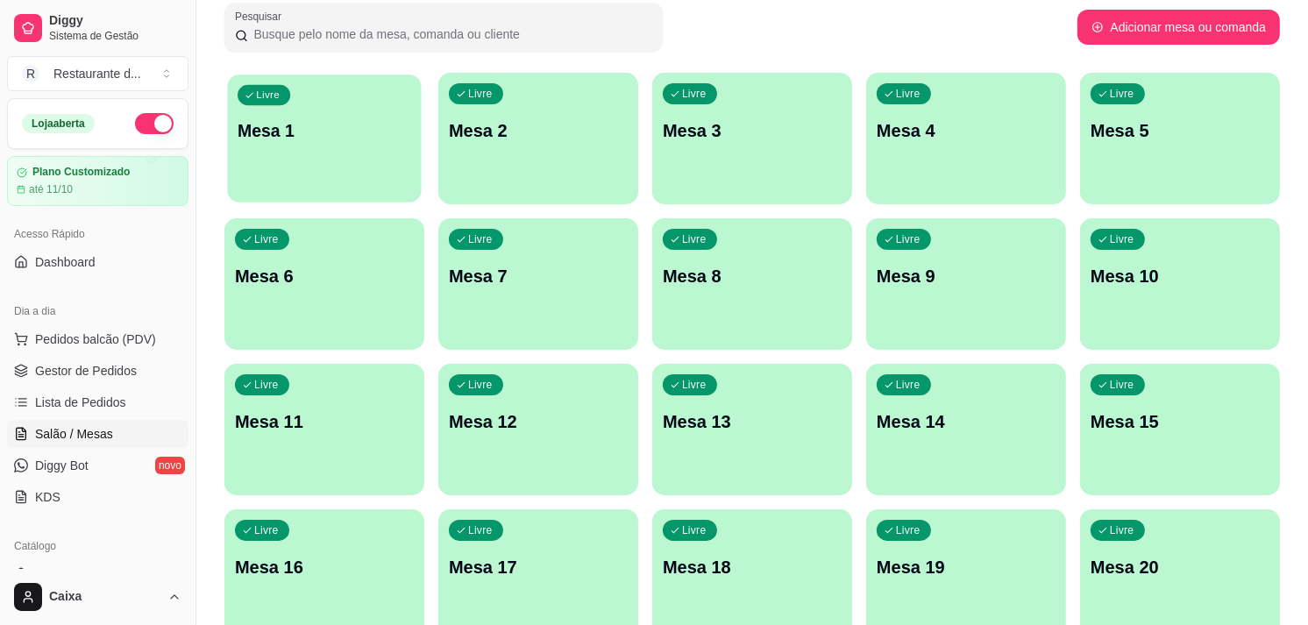
click at [346, 135] on p "Mesa 1" at bounding box center [325, 131] width 174 height 24
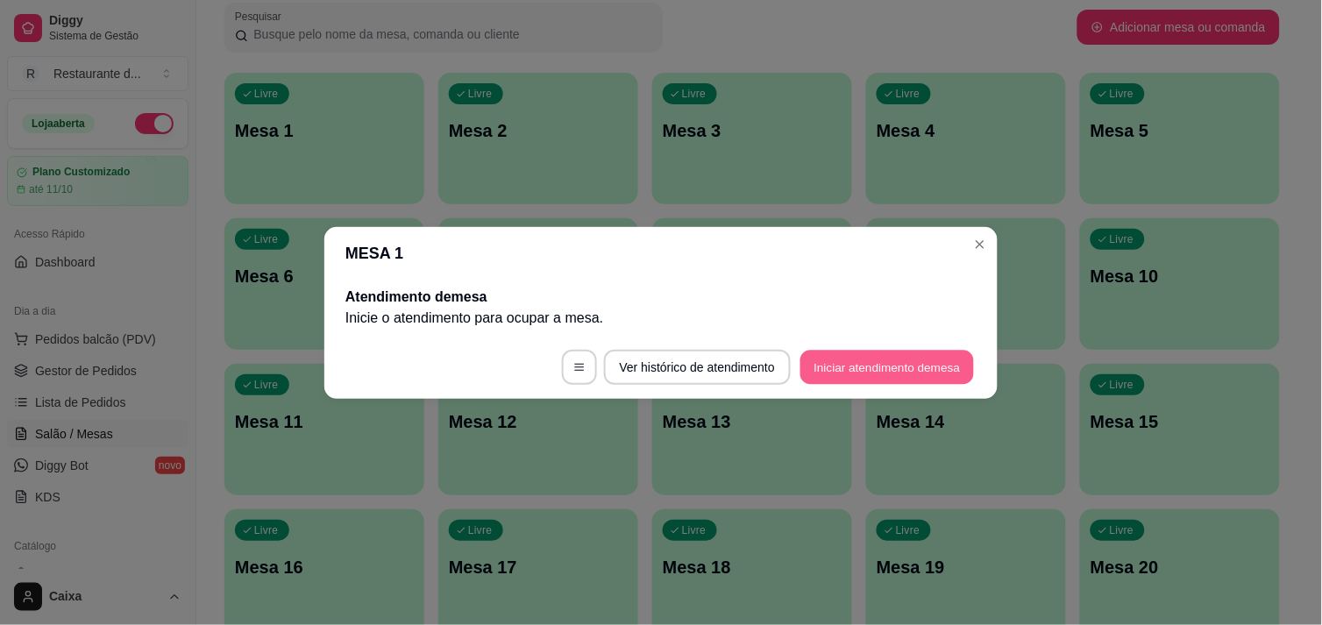
click at [862, 364] on button "Iniciar atendimento de mesa" at bounding box center [887, 367] width 174 height 34
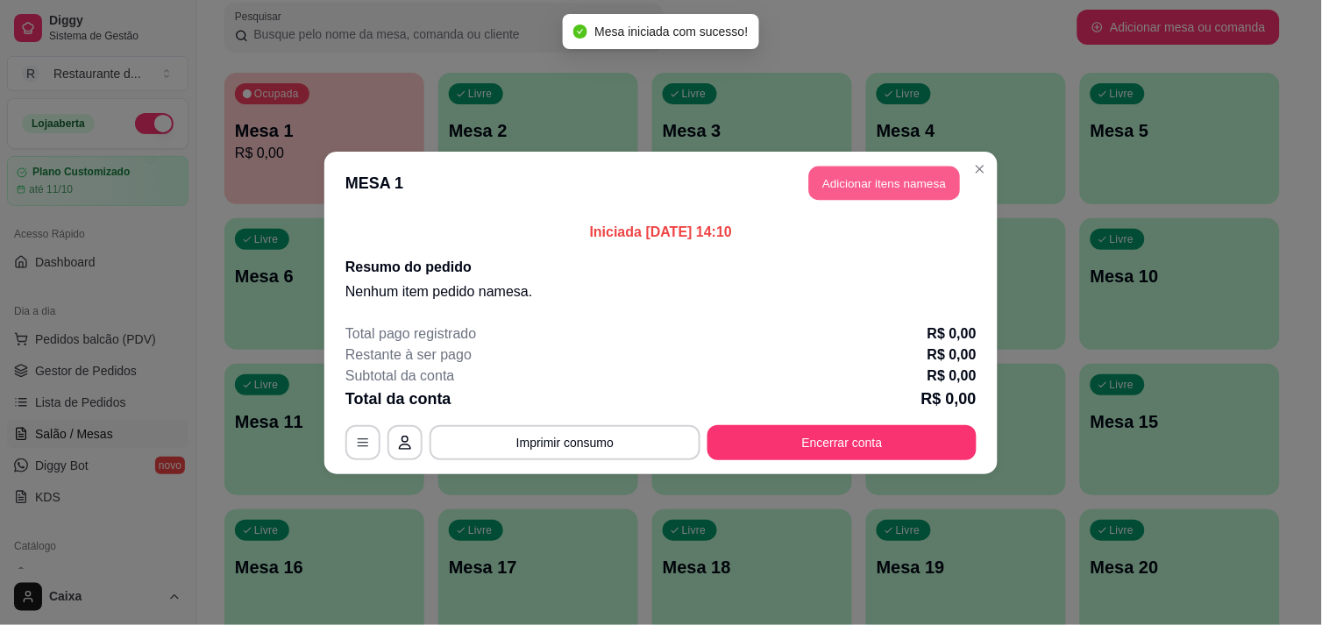
click at [874, 172] on button "Adicionar itens na mesa" at bounding box center [884, 183] width 151 height 34
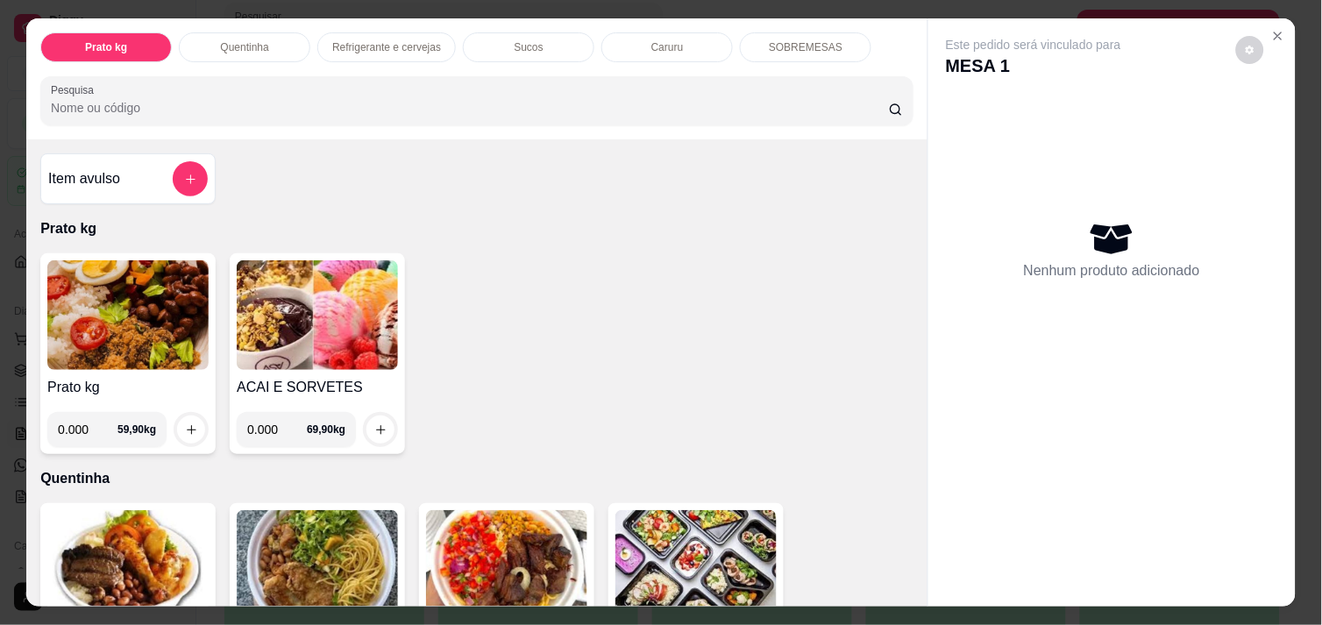
click at [1296, 461] on div "Prato kg Quentinha Refrigerante e cervejas Sucos Caruru SOBREMESAS Pesquisa Ite…" at bounding box center [661, 312] width 1322 height 625
click at [1275, 29] on icon "Close" at bounding box center [1278, 36] width 14 height 14
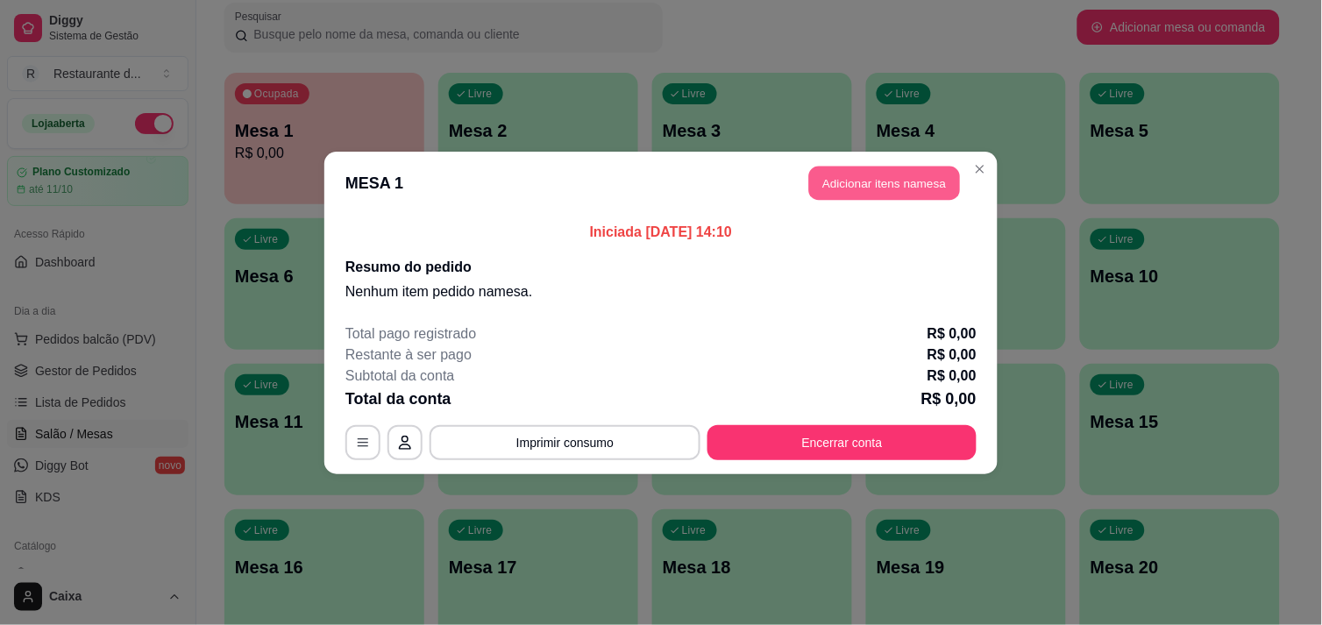
click at [920, 179] on button "Adicionar itens na mesa" at bounding box center [884, 183] width 151 height 34
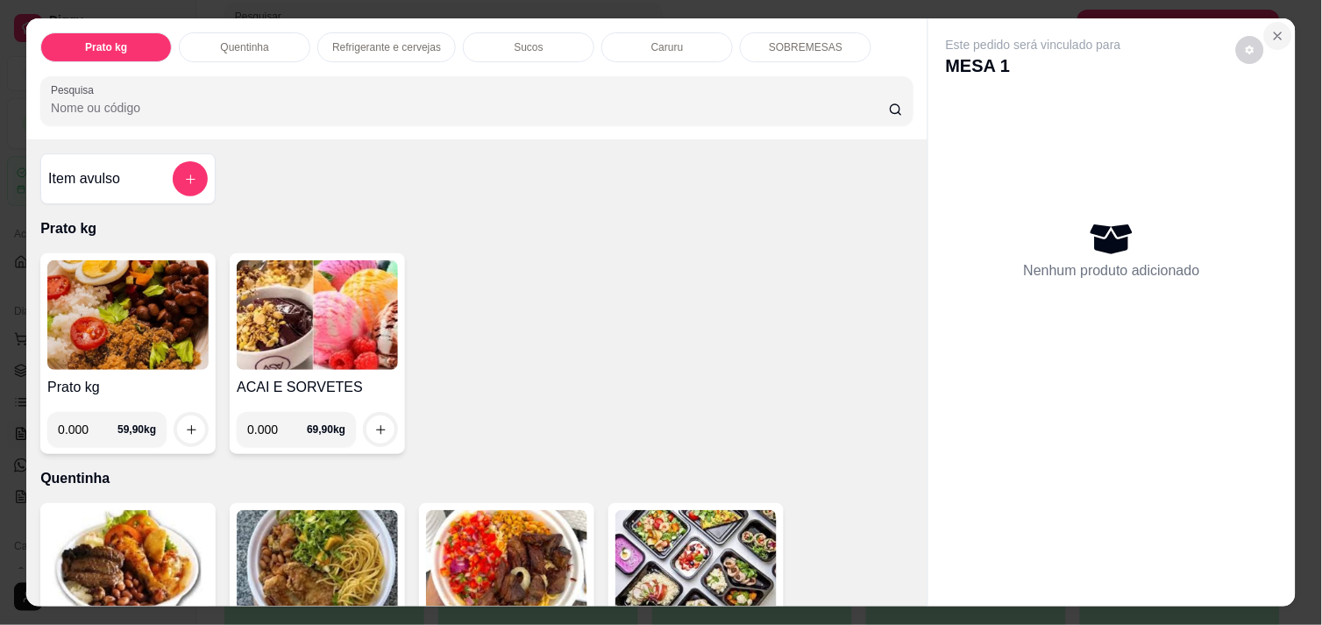
click at [1271, 36] on button "Close" at bounding box center [1278, 36] width 28 height 28
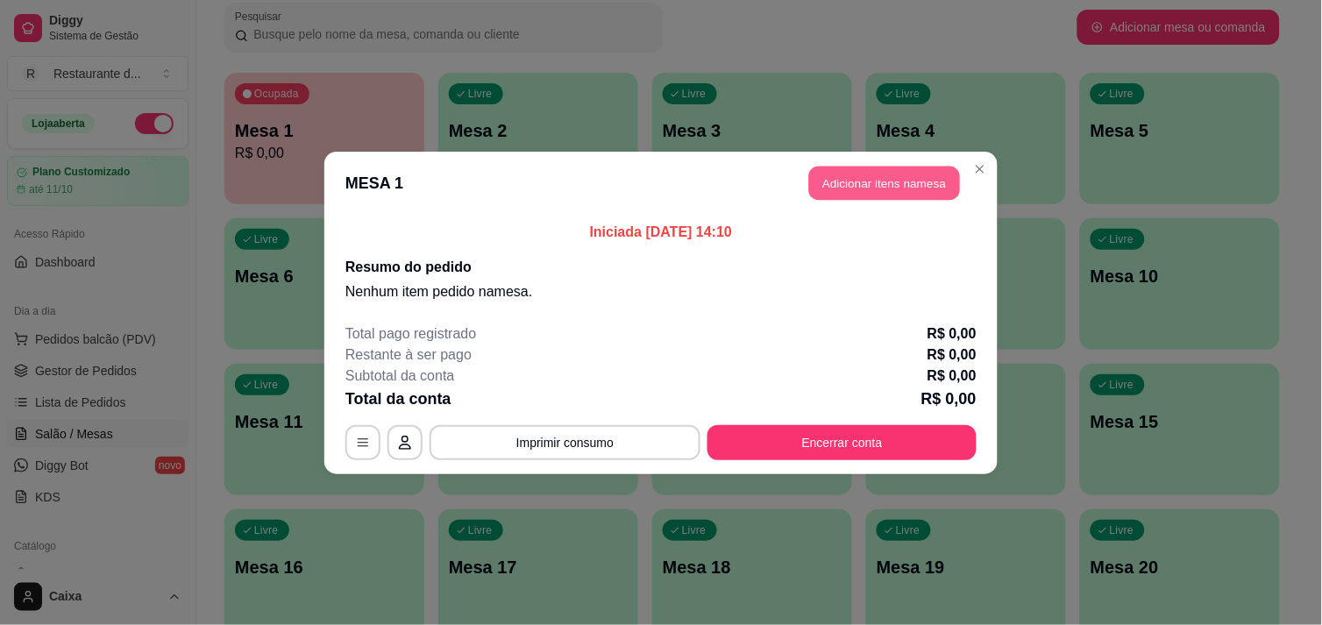
click at [859, 188] on button "Adicionar itens na mesa" at bounding box center [884, 183] width 151 height 34
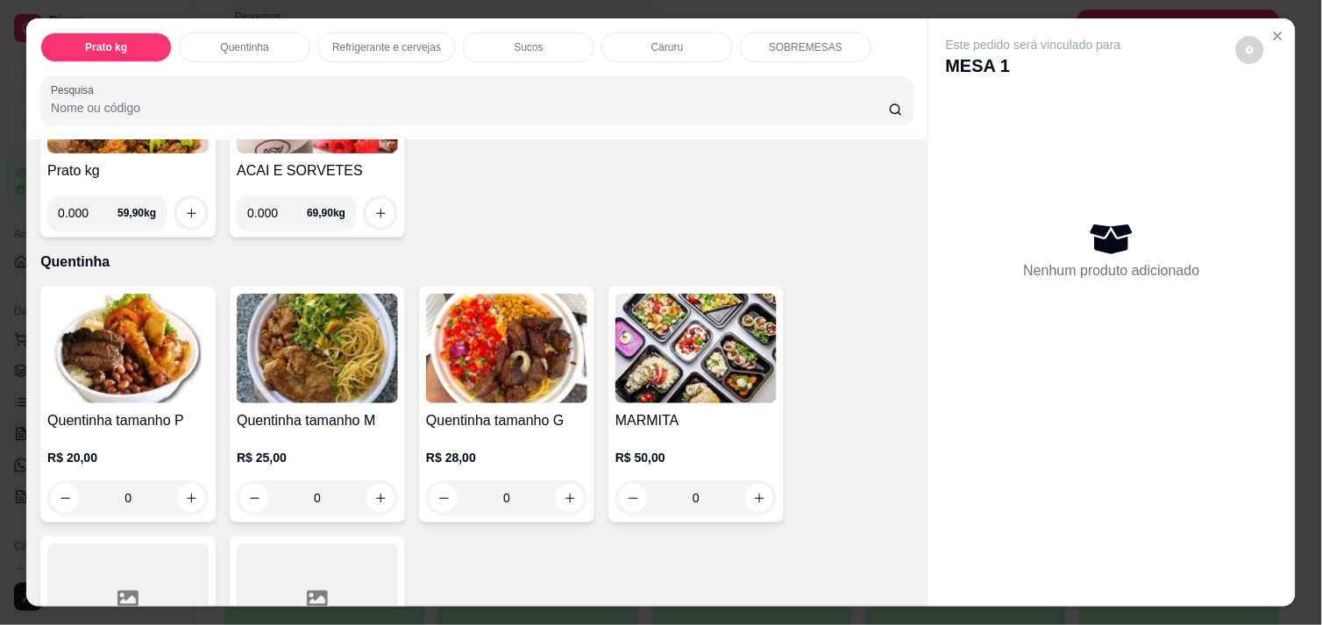
scroll to position [233, 0]
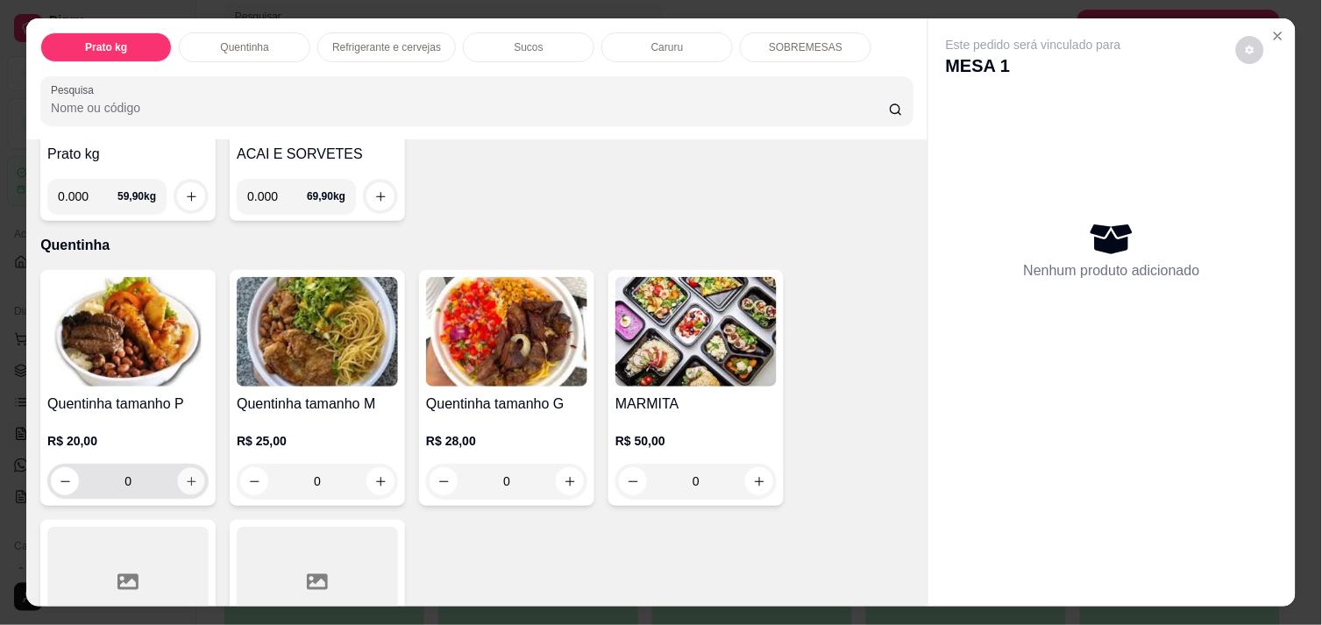
click at [178, 469] on button "increase-product-quantity" at bounding box center [191, 481] width 27 height 27
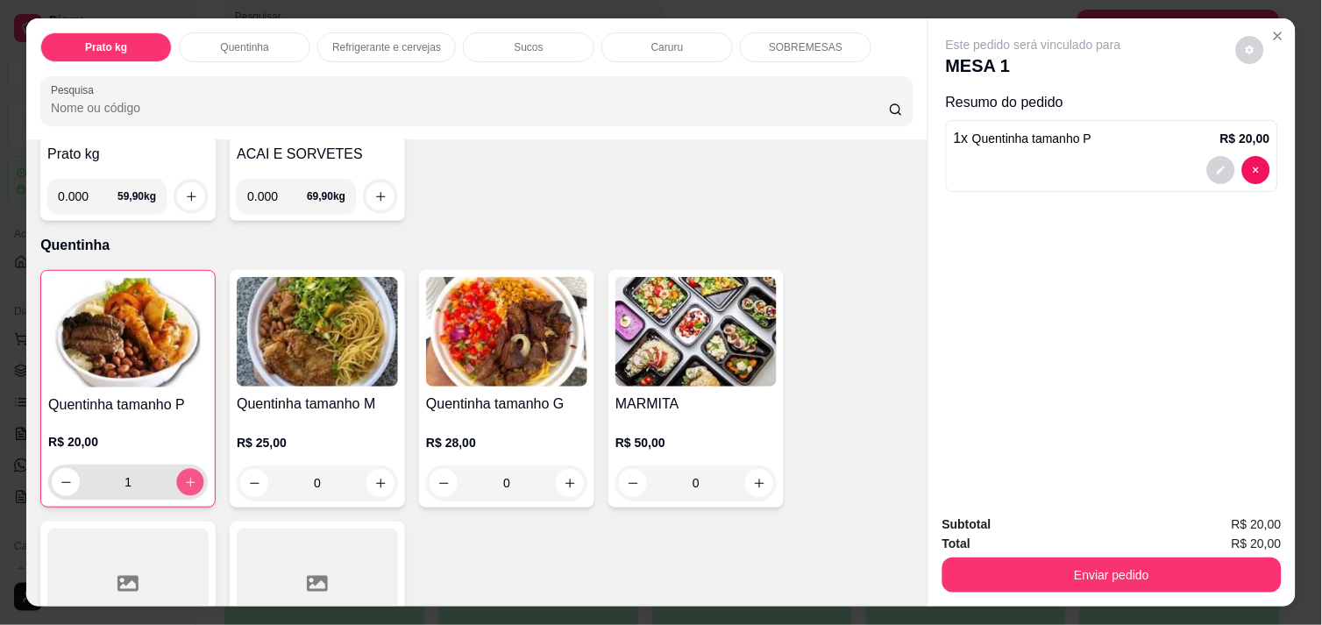
click at [184, 476] on icon "increase-product-quantity" at bounding box center [190, 482] width 13 height 13
type input "2"
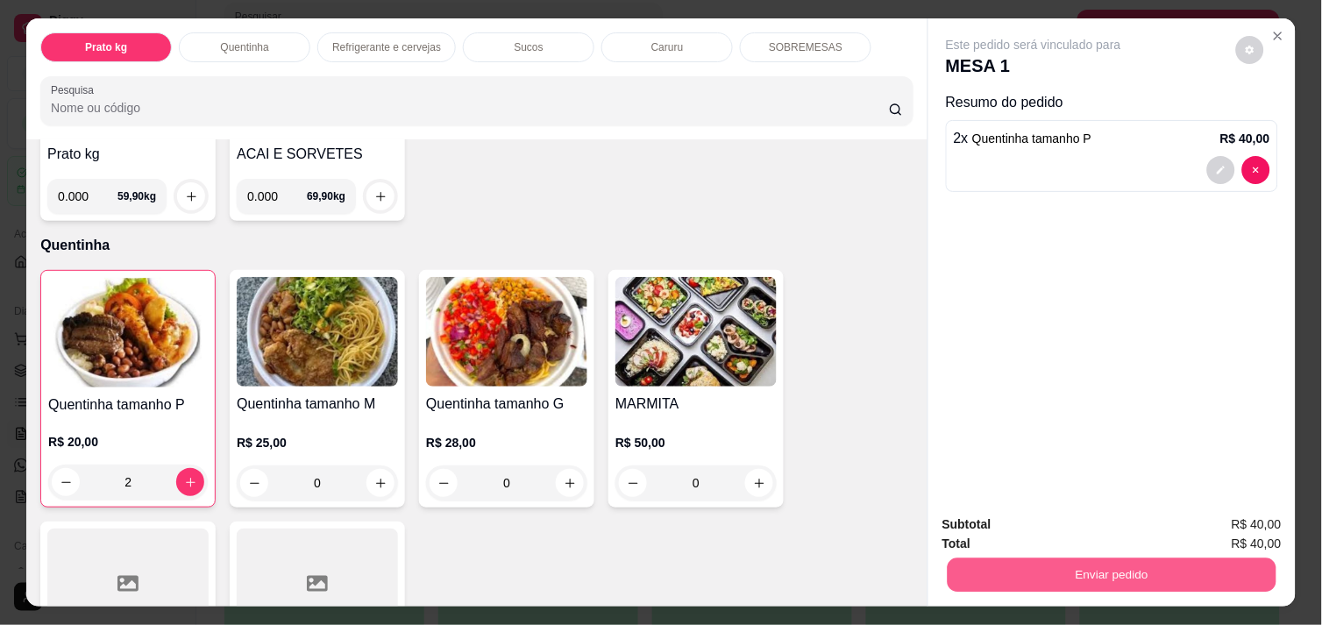
click at [1129, 577] on button "Enviar pedido" at bounding box center [1112, 575] width 329 height 34
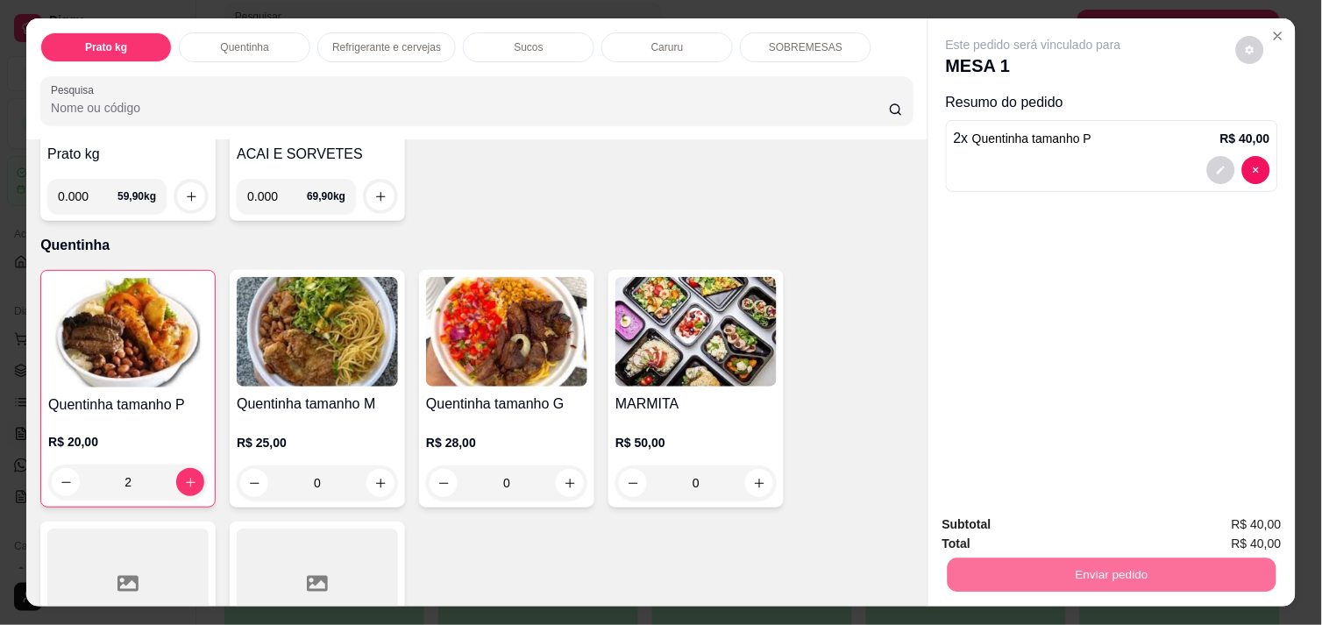
click at [1225, 514] on button "Enviar pedido" at bounding box center [1236, 524] width 96 height 32
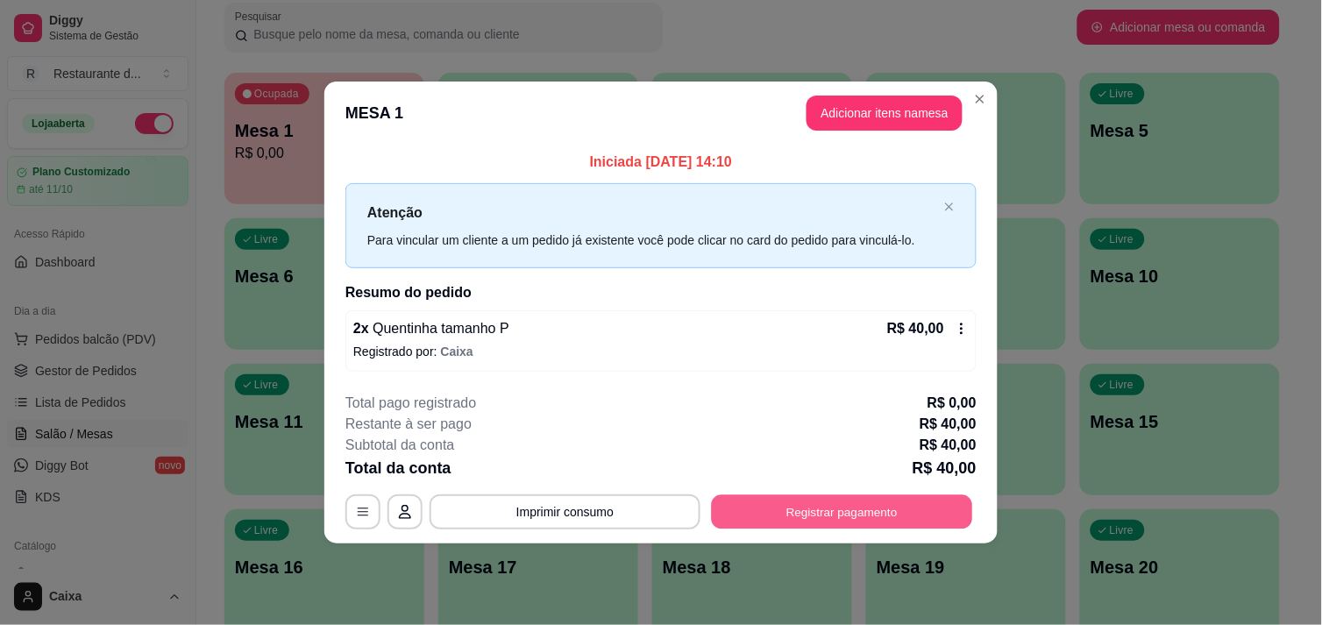
click at [845, 509] on button "Registrar pagamento" at bounding box center [842, 512] width 261 height 34
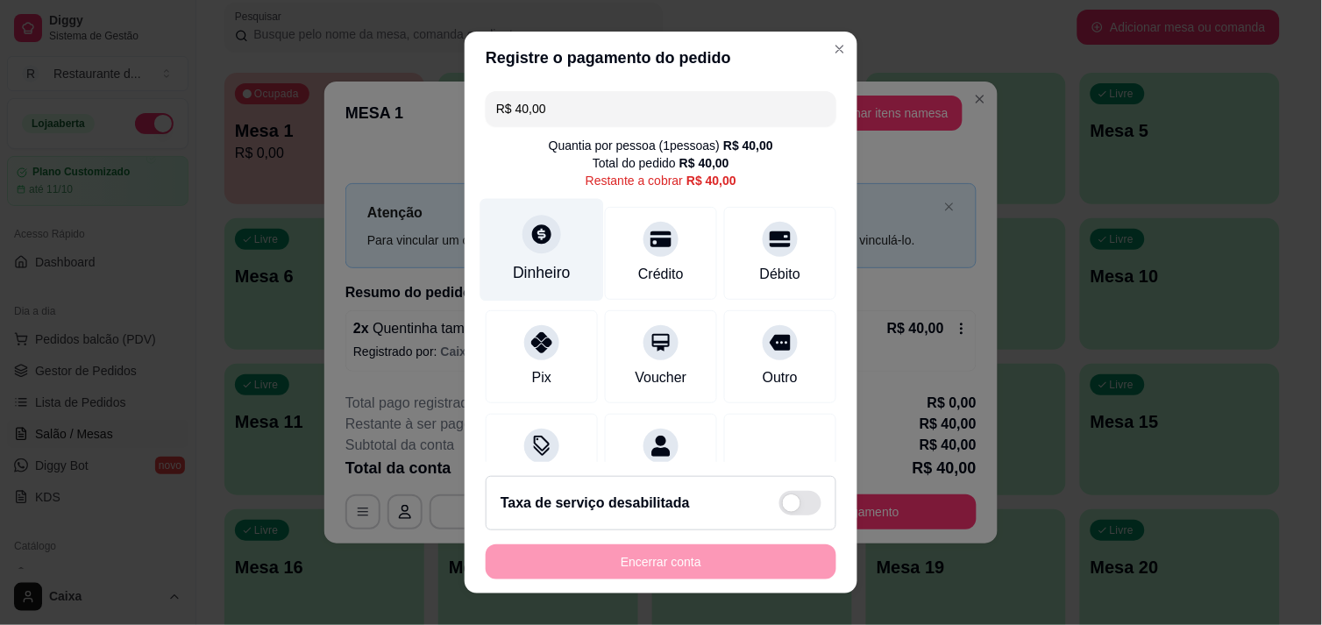
click at [540, 268] on div "Dinheiro" at bounding box center [542, 272] width 58 height 23
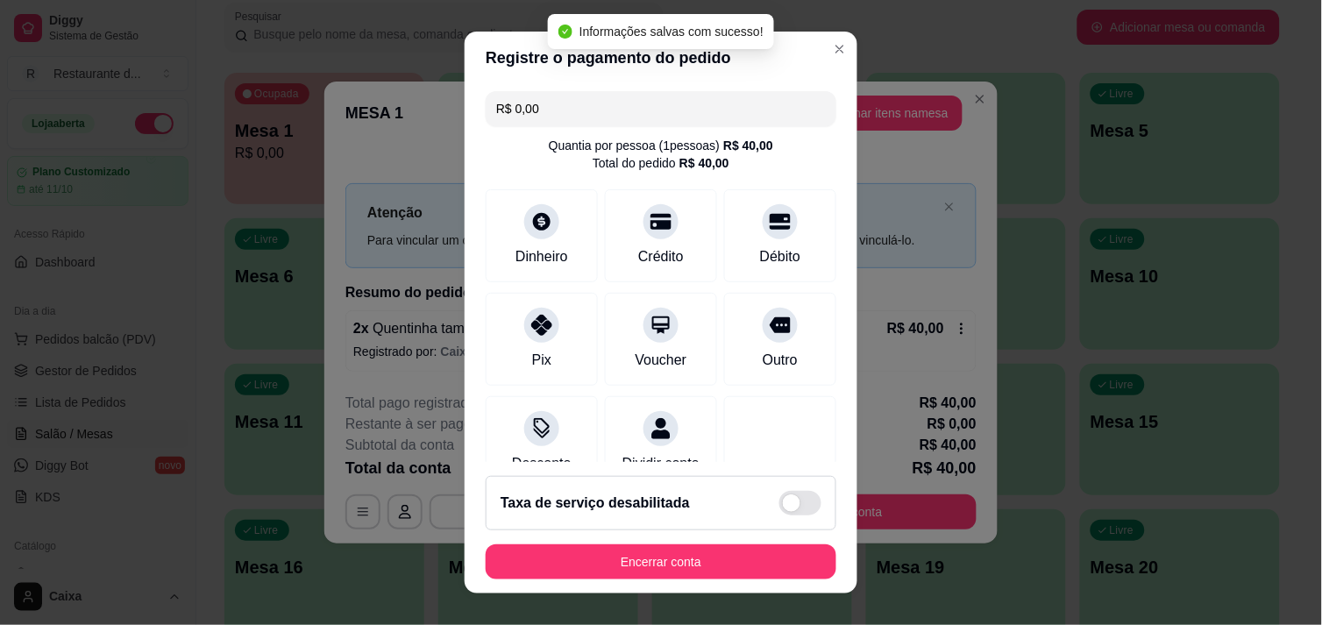
type input "R$ 0,00"
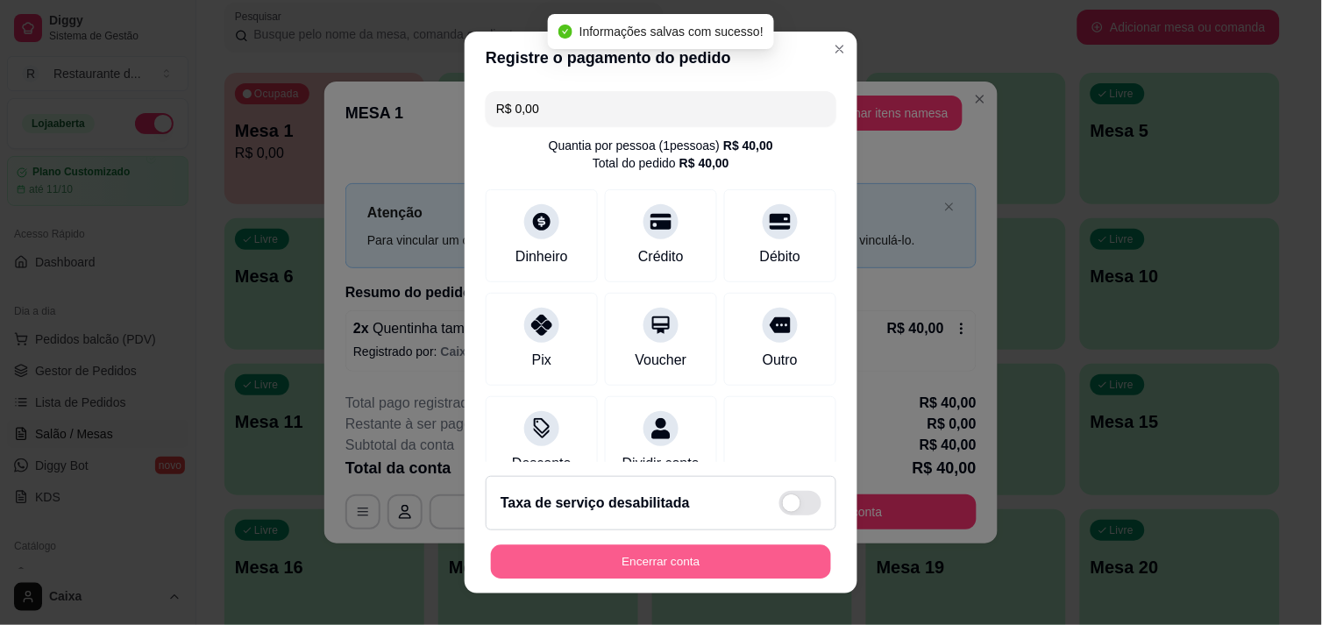
click at [710, 568] on button "Encerrar conta" at bounding box center [661, 562] width 340 height 34
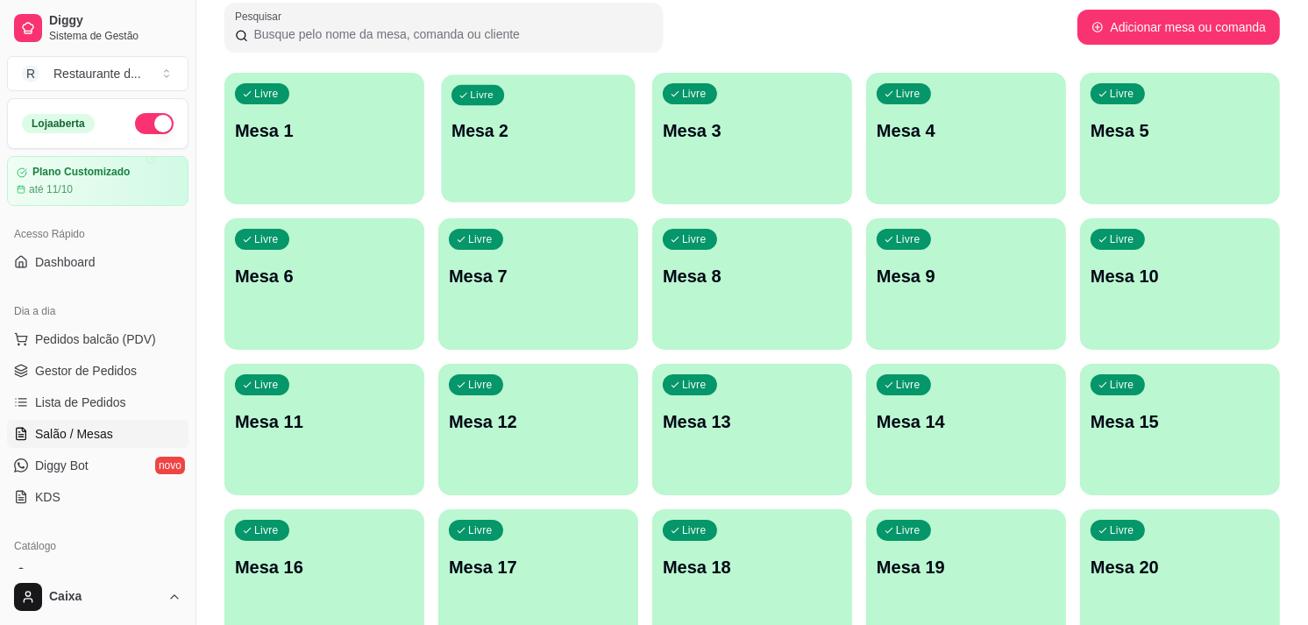
click at [536, 163] on div "Livre Mesa 2" at bounding box center [538, 128] width 194 height 107
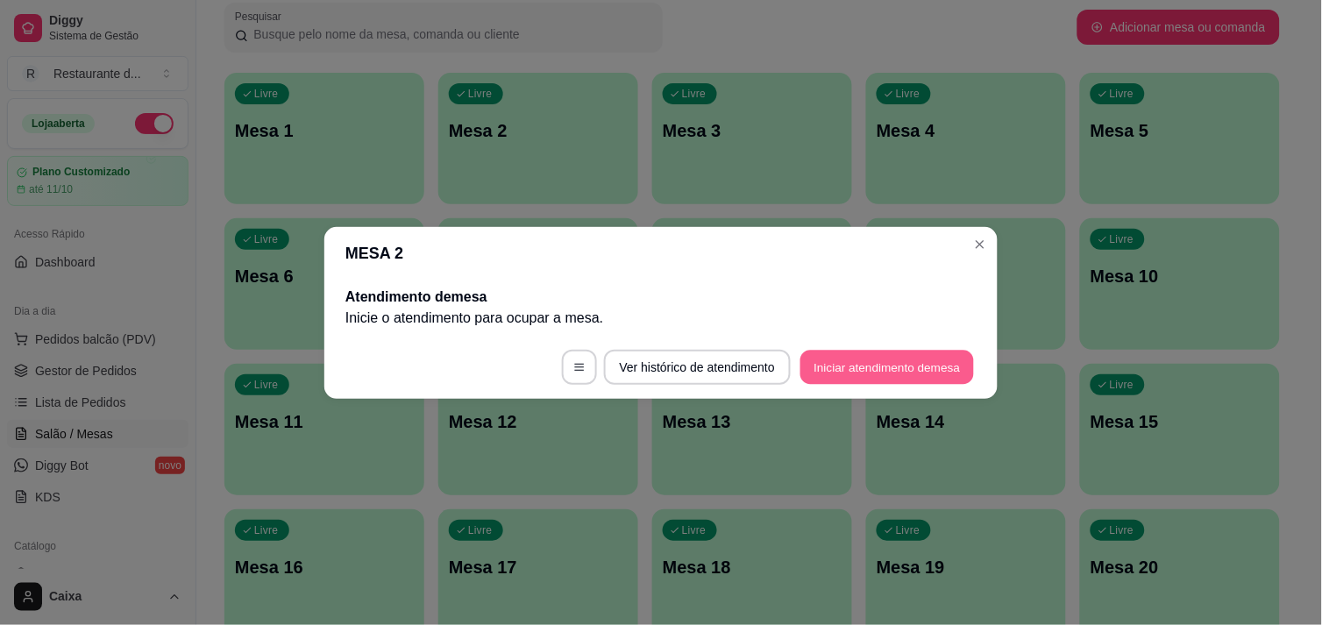
click at [877, 372] on button "Iniciar atendimento de mesa" at bounding box center [887, 367] width 174 height 34
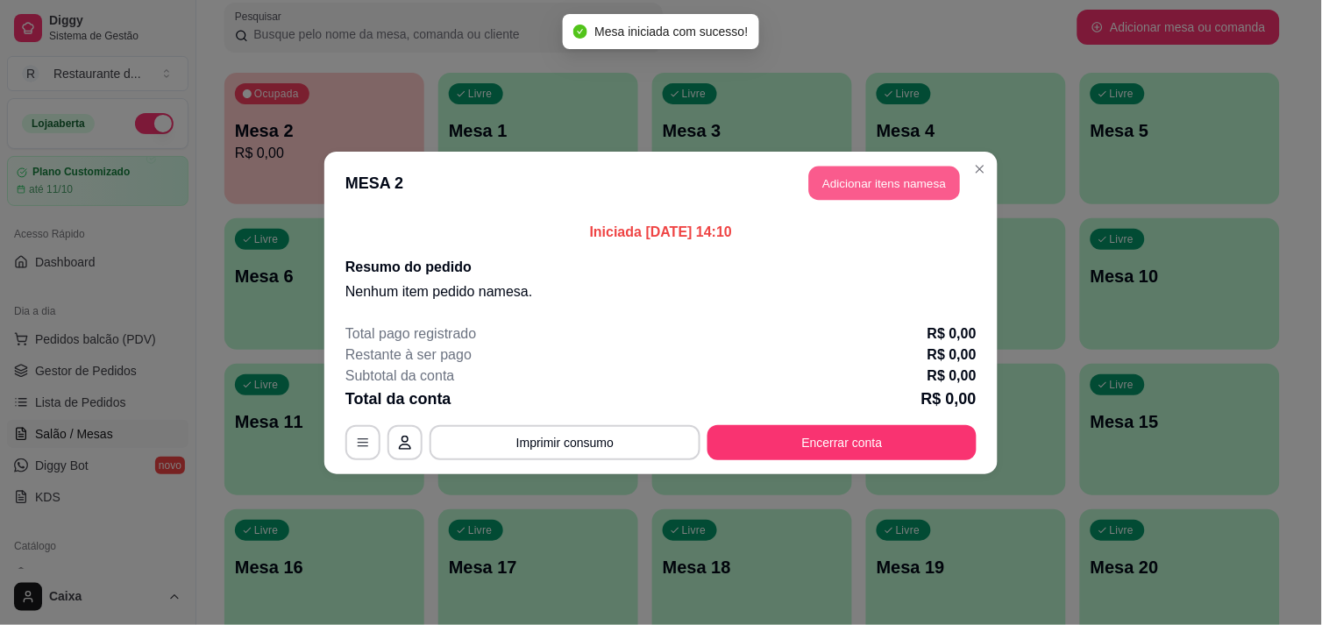
click at [881, 188] on button "Adicionar itens na mesa" at bounding box center [884, 183] width 151 height 34
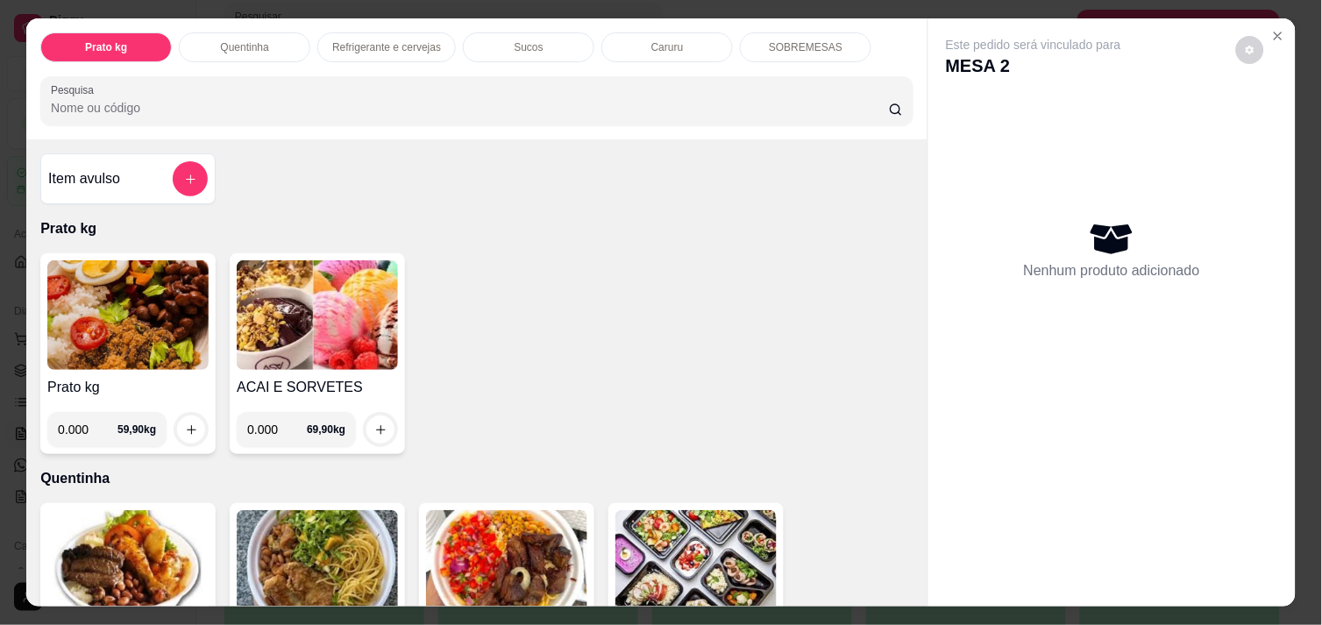
click at [268, 423] on input "0.000" at bounding box center [277, 429] width 60 height 35
type input "0.148"
click at [374, 423] on icon "increase-product-quantity" at bounding box center [380, 429] width 13 height 13
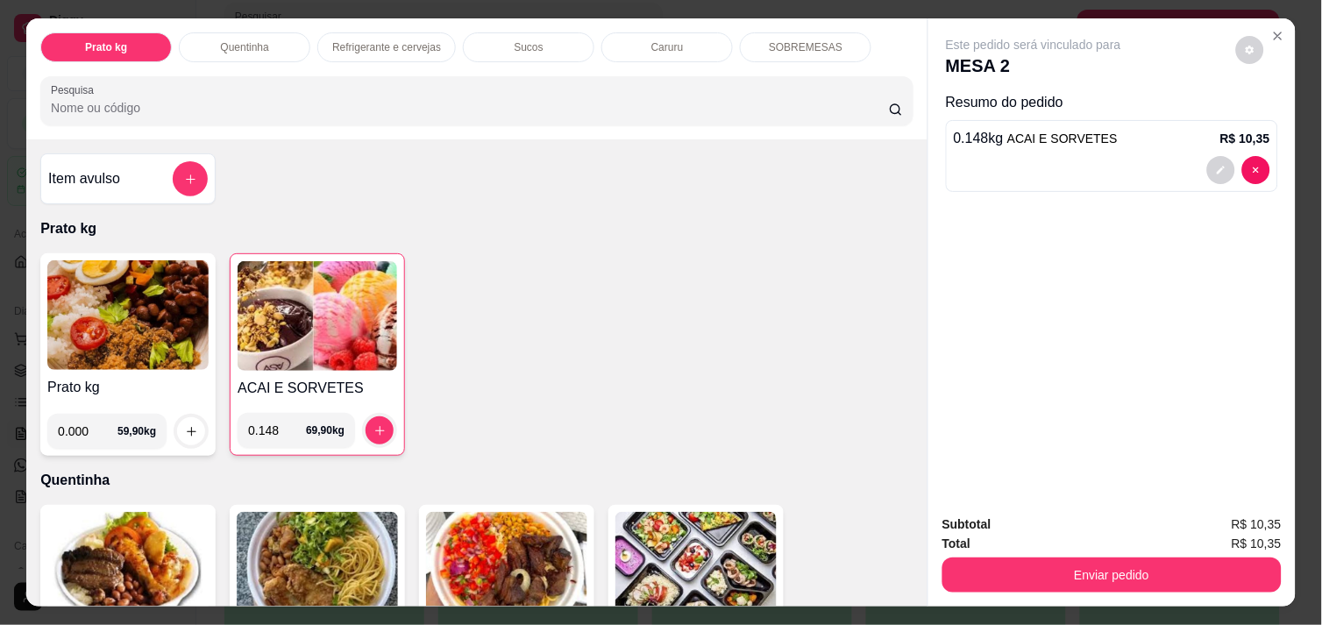
click at [1303, 213] on div "Prato kg Quentinha Refrigerante e cervejas Sucos Caruru SOBREMESAS Pesquisa Ite…" at bounding box center [661, 312] width 1322 height 625
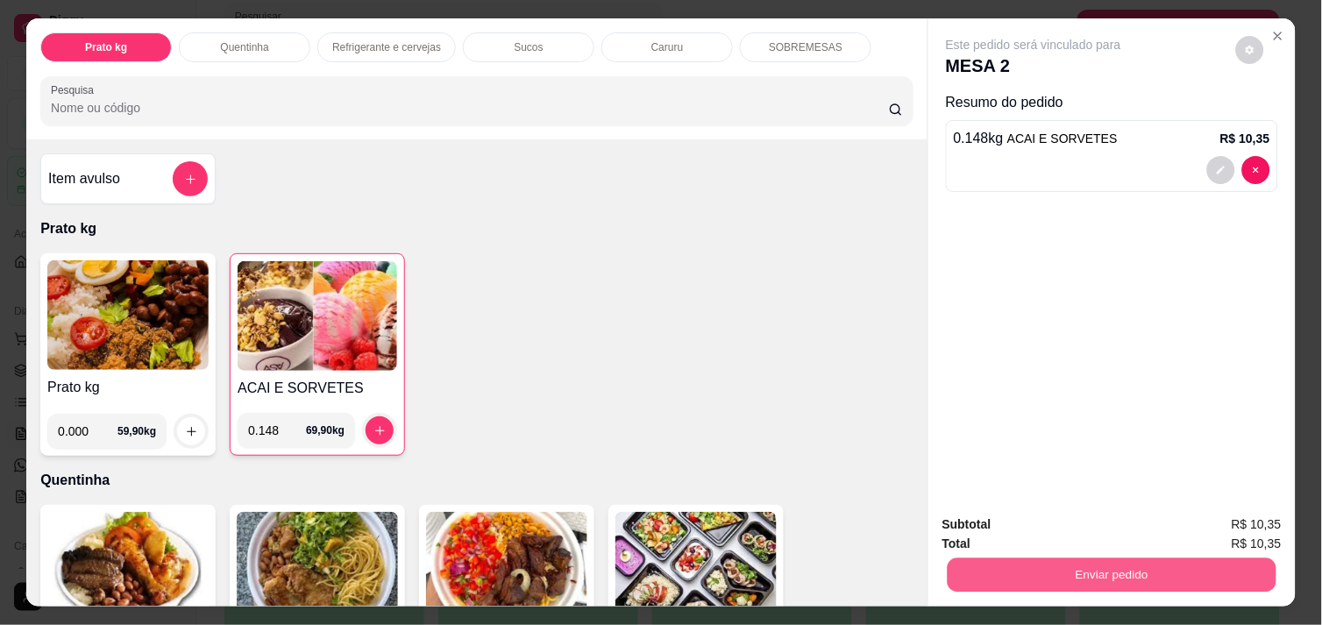
click at [1142, 568] on button "Enviar pedido" at bounding box center [1112, 575] width 329 height 34
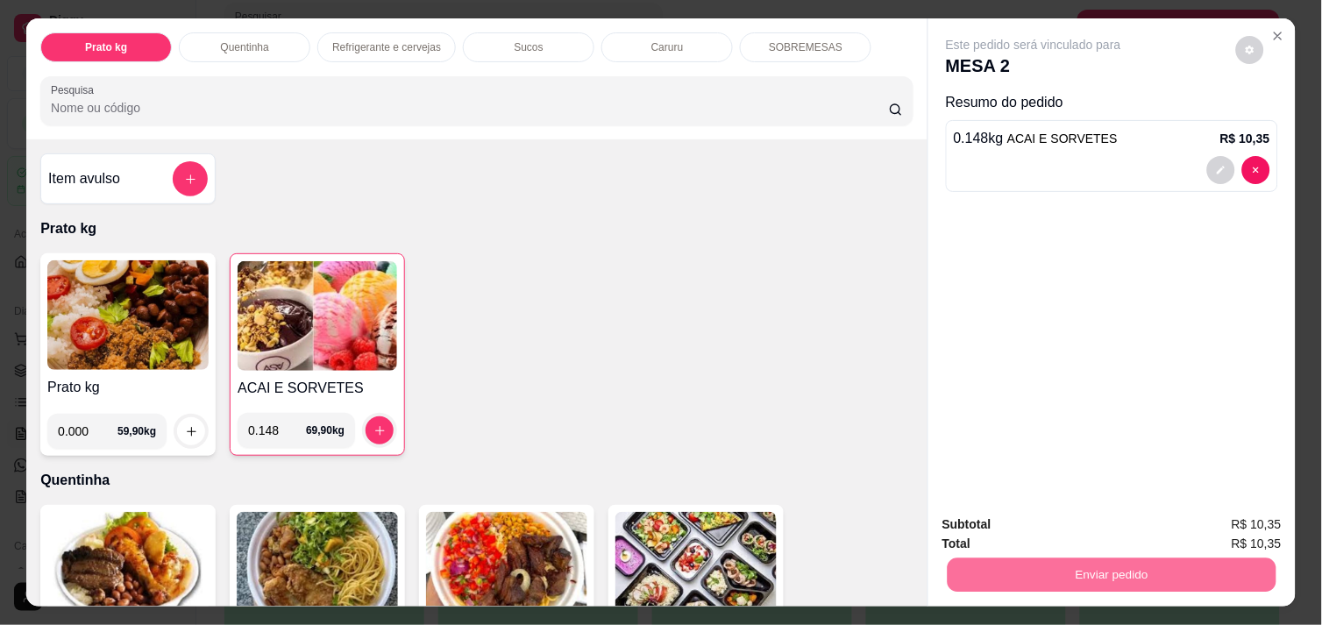
click at [1252, 532] on button "Enviar pedido" at bounding box center [1236, 524] width 96 height 32
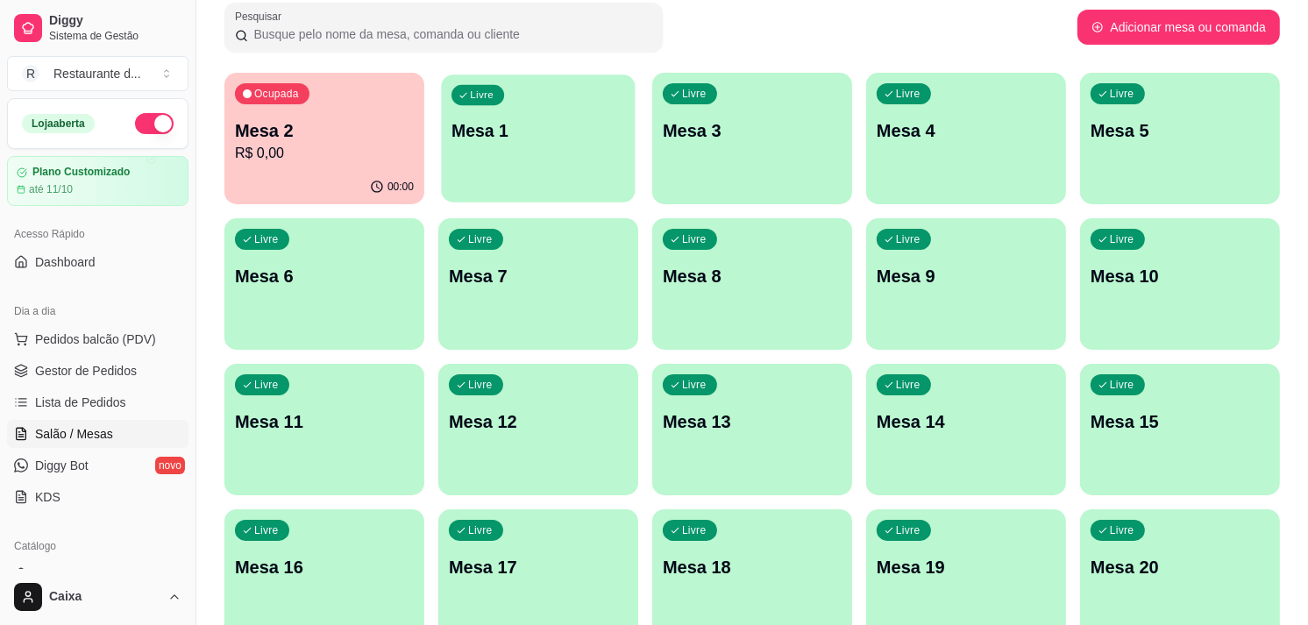
click at [511, 154] on div "Livre Mesa 1" at bounding box center [538, 128] width 194 height 107
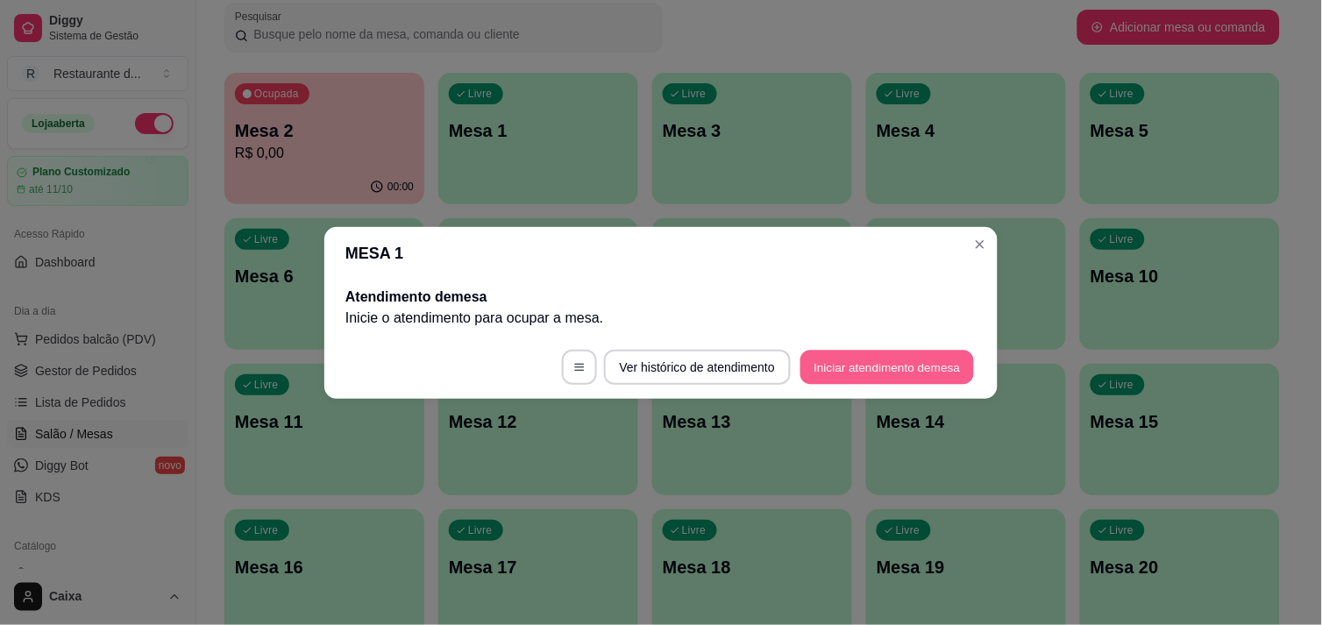
click at [877, 353] on button "Iniciar atendimento de mesa" at bounding box center [887, 367] width 174 height 34
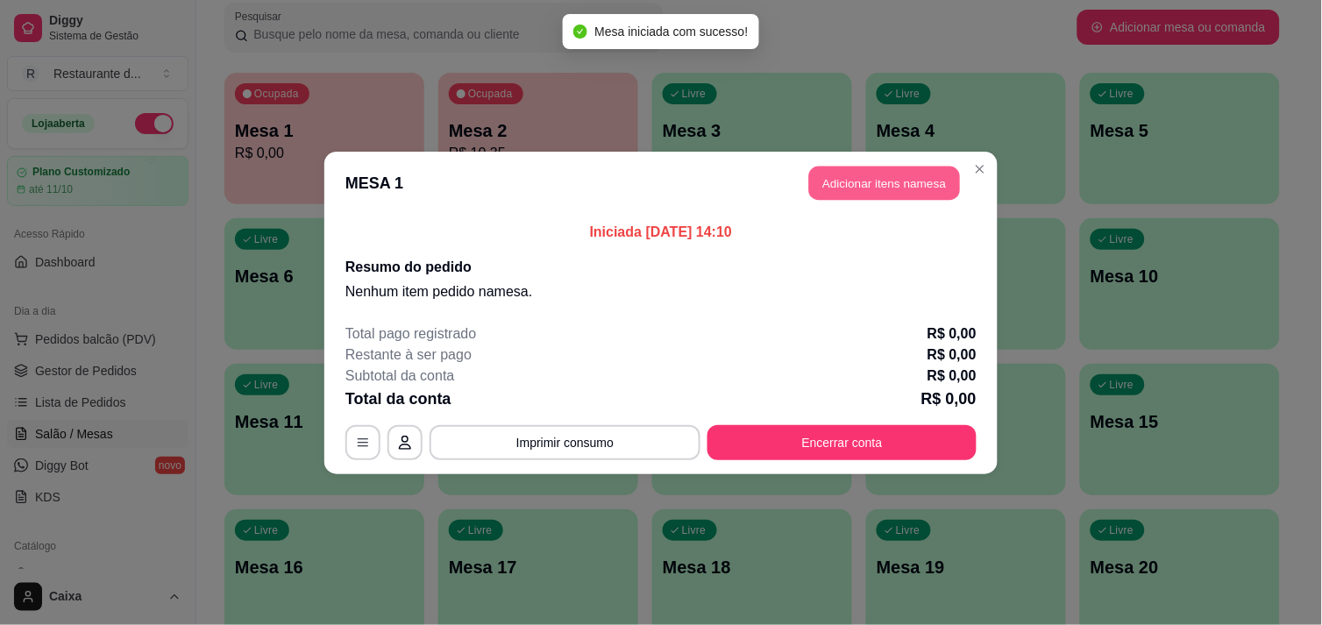
click at [878, 187] on button "Adicionar itens na mesa" at bounding box center [884, 183] width 151 height 34
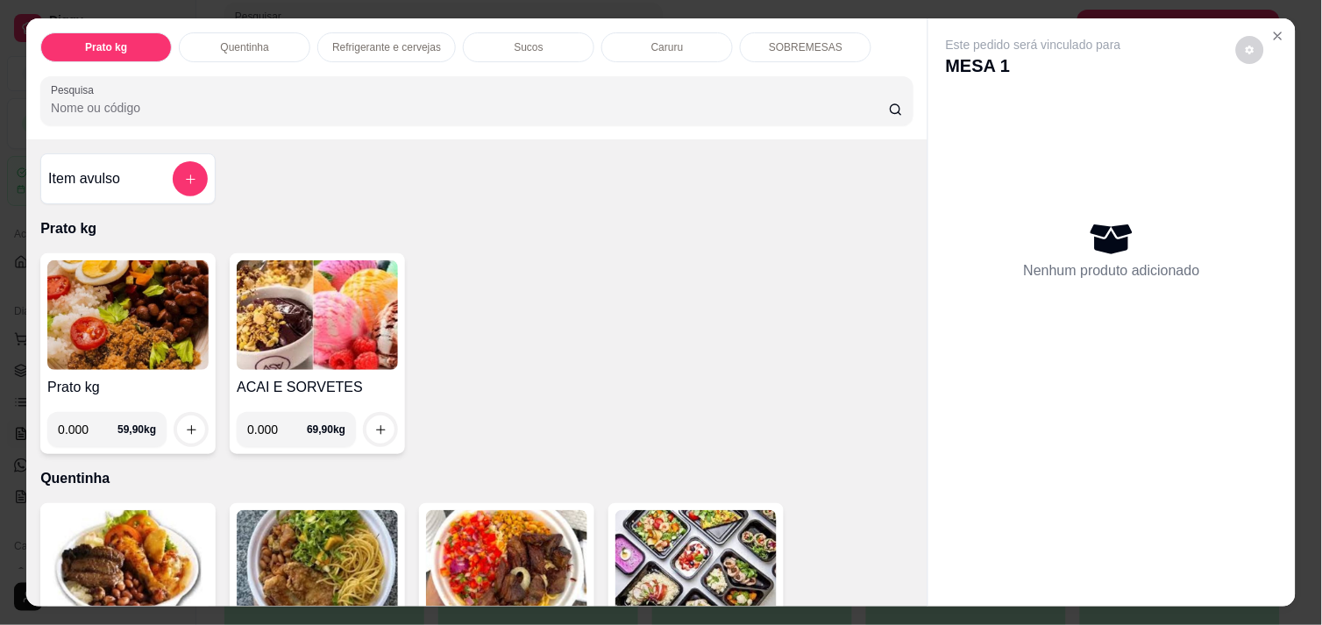
click at [273, 418] on input "0.000" at bounding box center [277, 429] width 60 height 35
type input "0.554"
click at [377, 425] on icon "increase-product-quantity" at bounding box center [380, 429] width 9 height 9
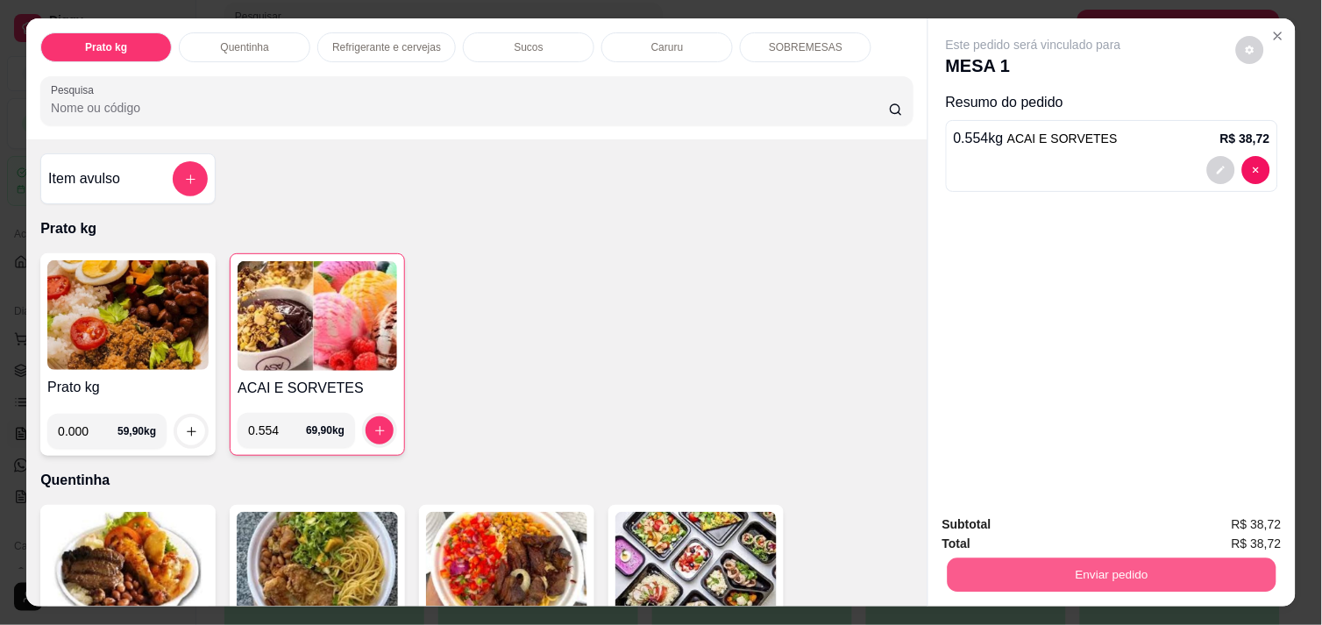
click at [1133, 564] on button "Enviar pedido" at bounding box center [1112, 575] width 329 height 34
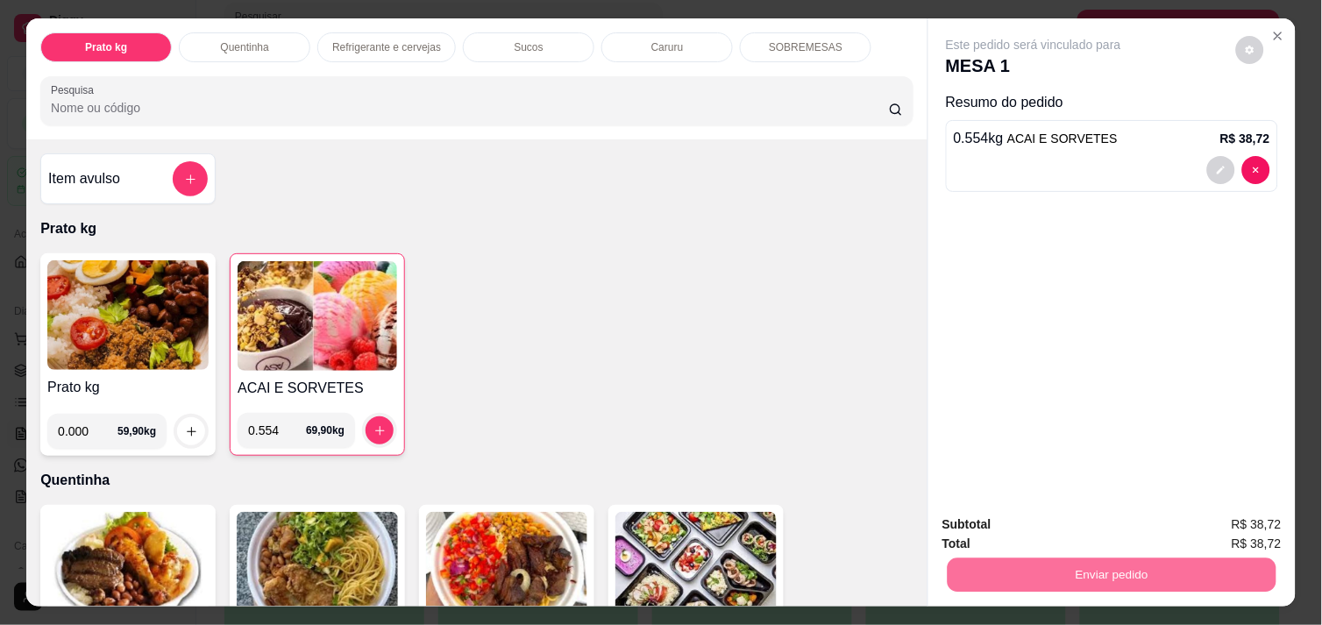
click at [1222, 518] on button "Enviar pedido" at bounding box center [1236, 524] width 96 height 32
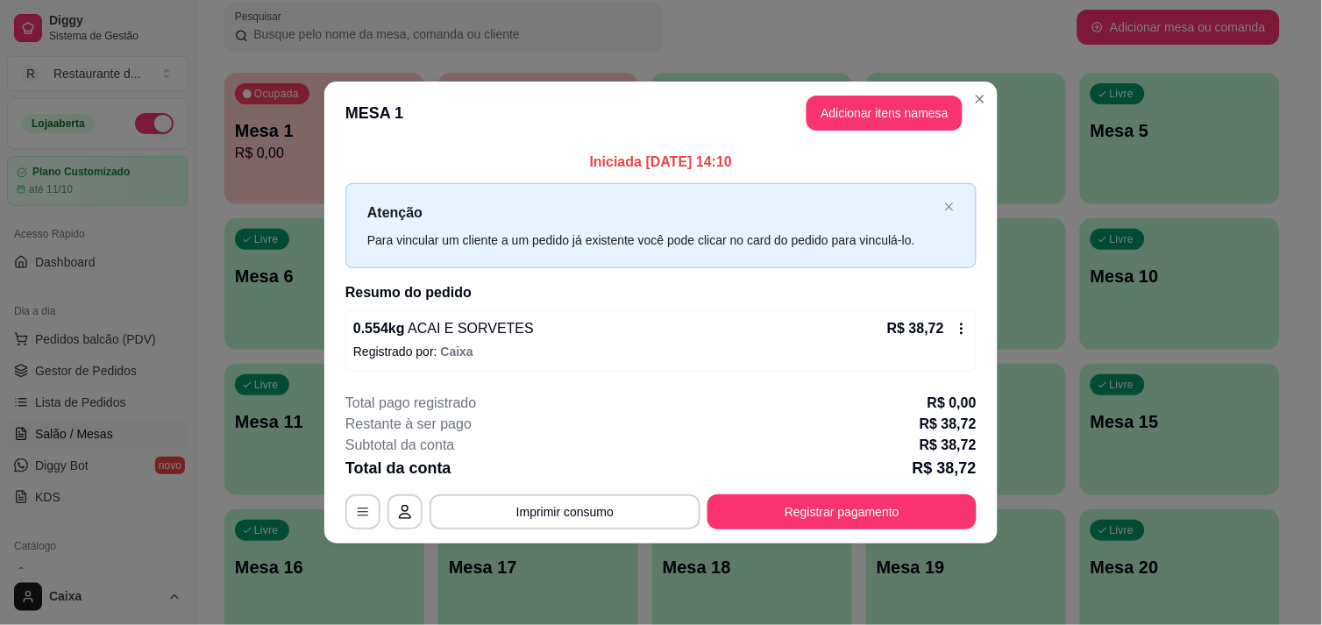
click at [863, 493] on div "**********" at bounding box center [660, 461] width 631 height 137
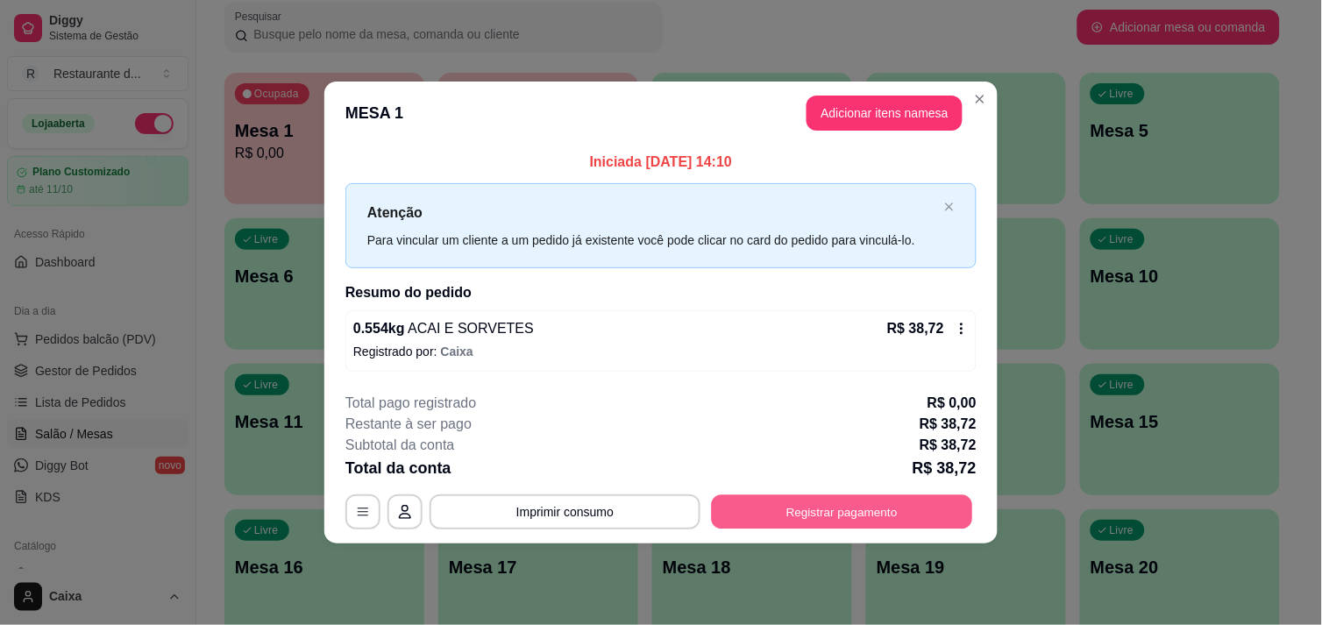
click at [853, 508] on button "Registrar pagamento" at bounding box center [842, 512] width 261 height 34
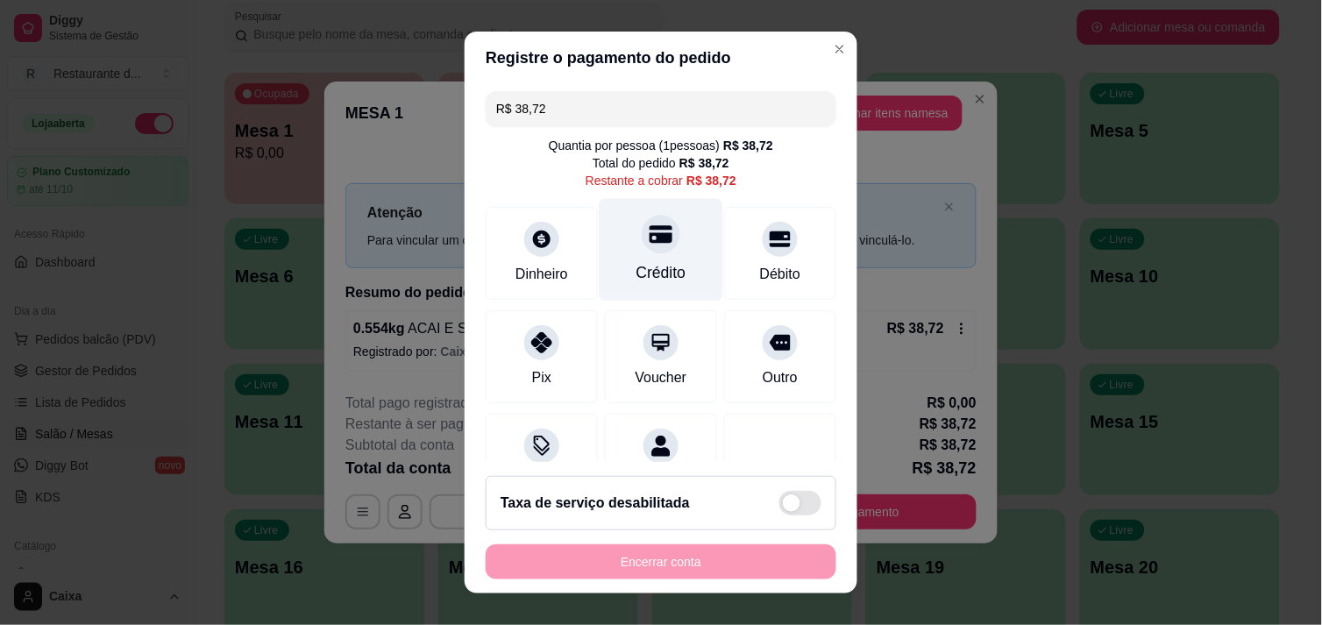
click at [657, 265] on div "Crédito" at bounding box center [661, 272] width 50 height 23
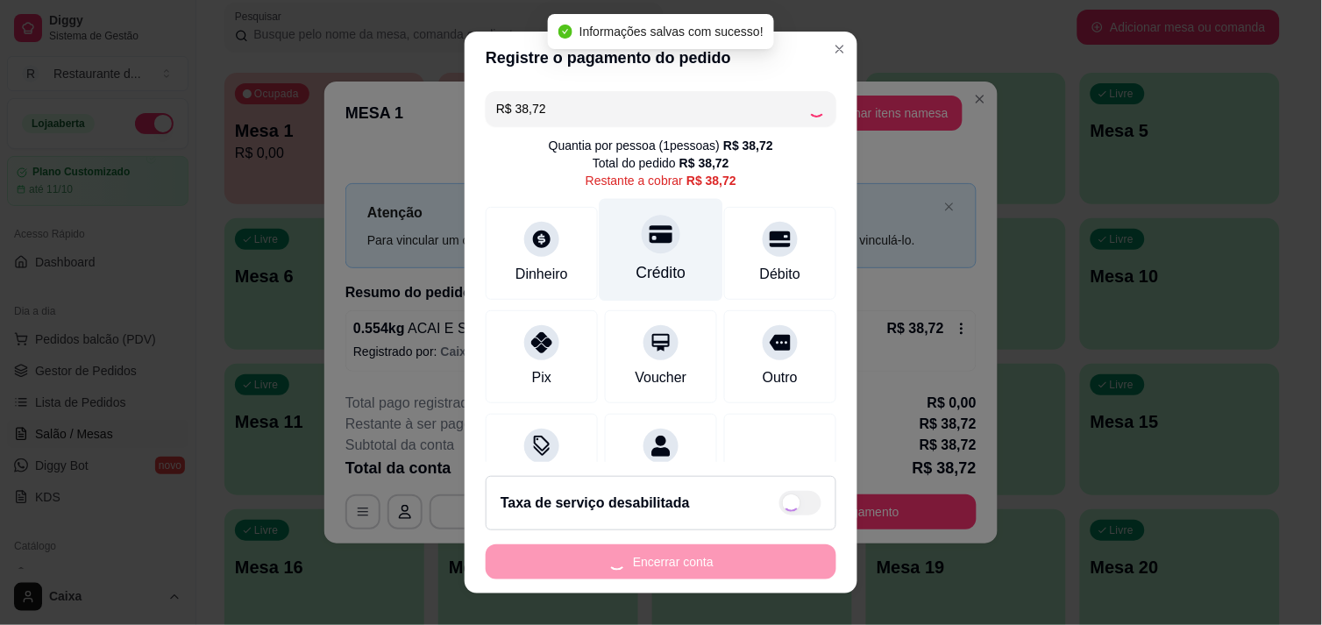
type input "R$ 0,00"
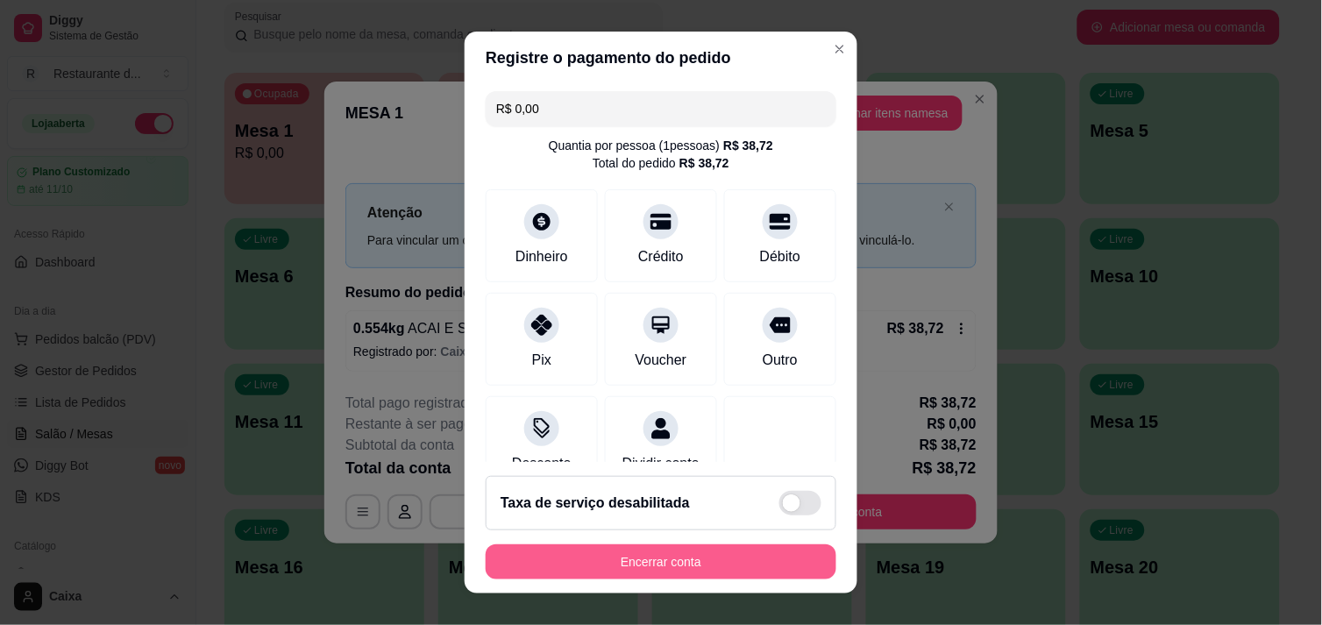
click at [640, 563] on button "Encerrar conta" at bounding box center [661, 561] width 351 height 35
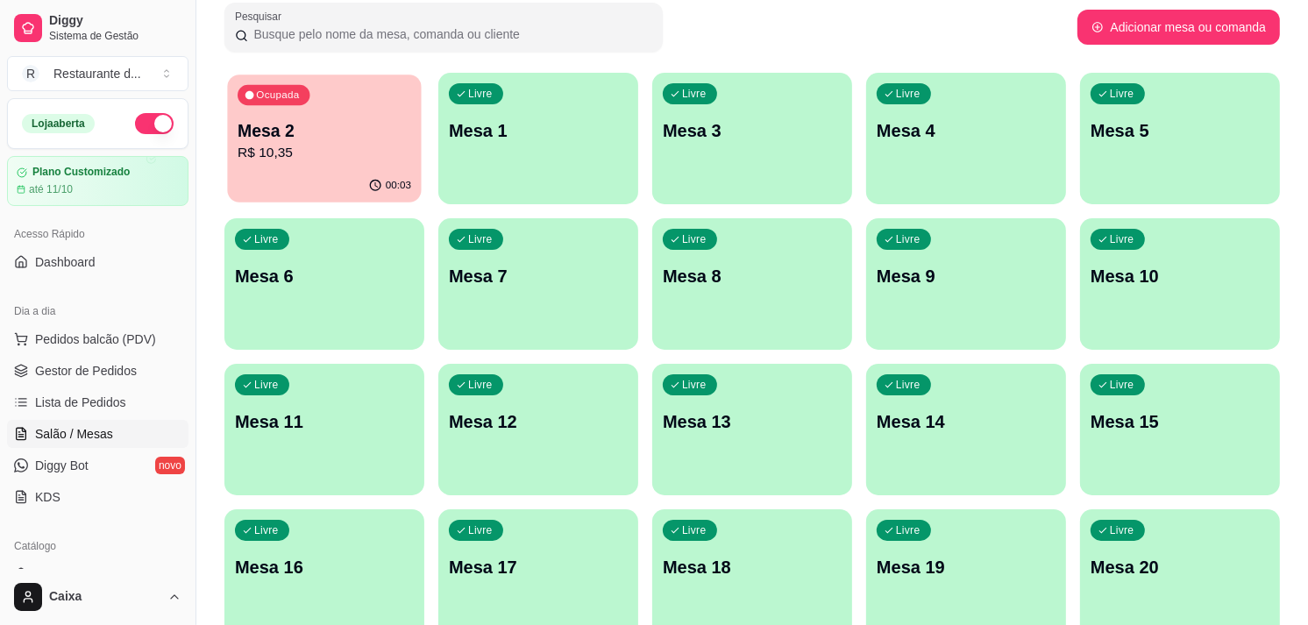
click at [323, 110] on div "Ocupada Mesa 2 R$ 10,35" at bounding box center [324, 122] width 194 height 95
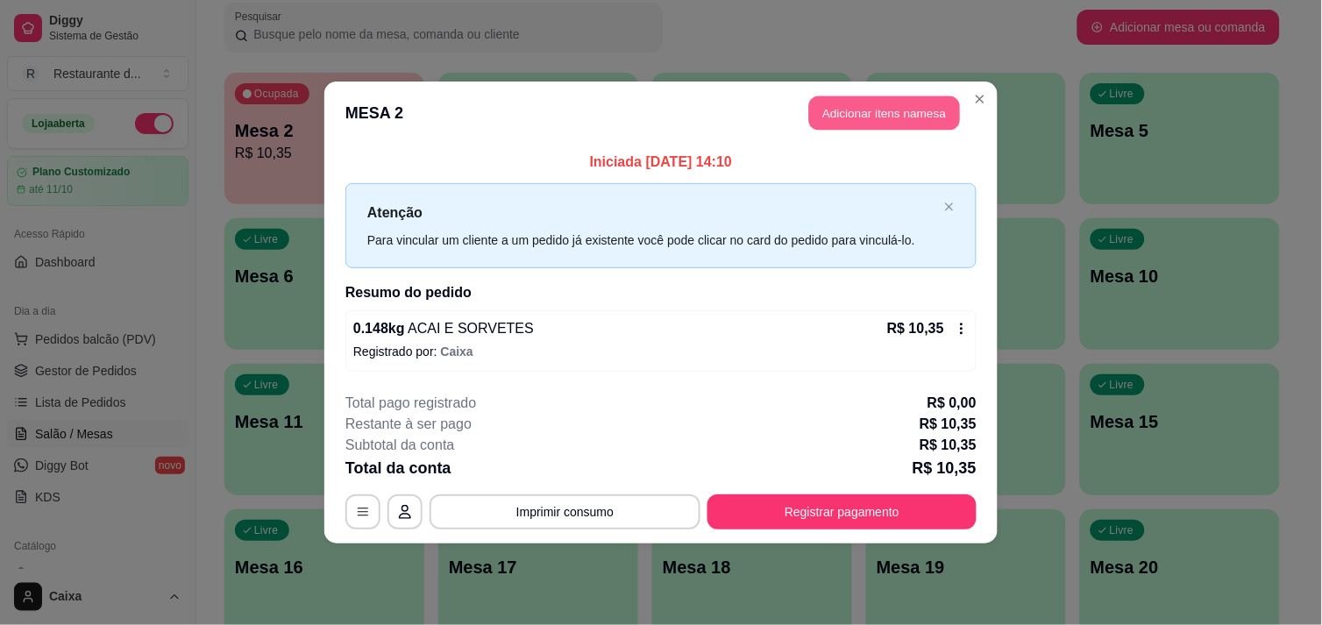
click at [847, 114] on button "Adicionar itens na mesa" at bounding box center [884, 113] width 151 height 34
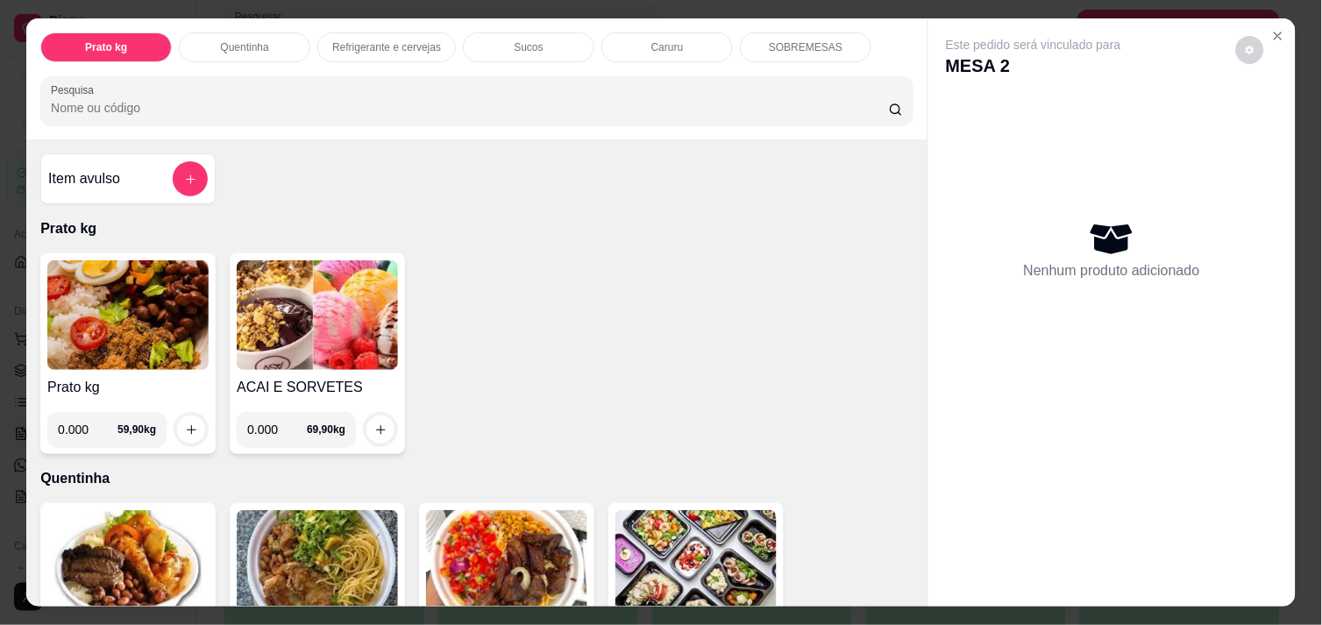
click at [275, 417] on input "0.000" at bounding box center [277, 429] width 60 height 35
type input "0.230"
click at [374, 424] on icon "increase-product-quantity" at bounding box center [380, 429] width 13 height 13
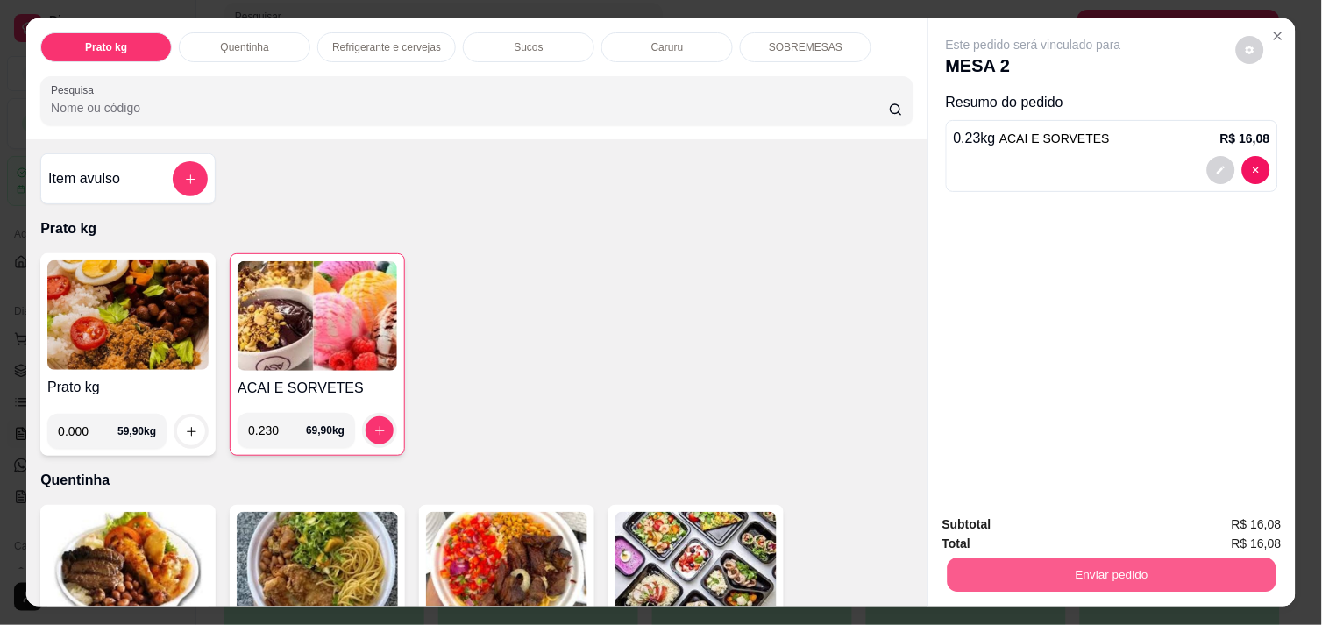
click at [1126, 570] on button "Enviar pedido" at bounding box center [1112, 575] width 329 height 34
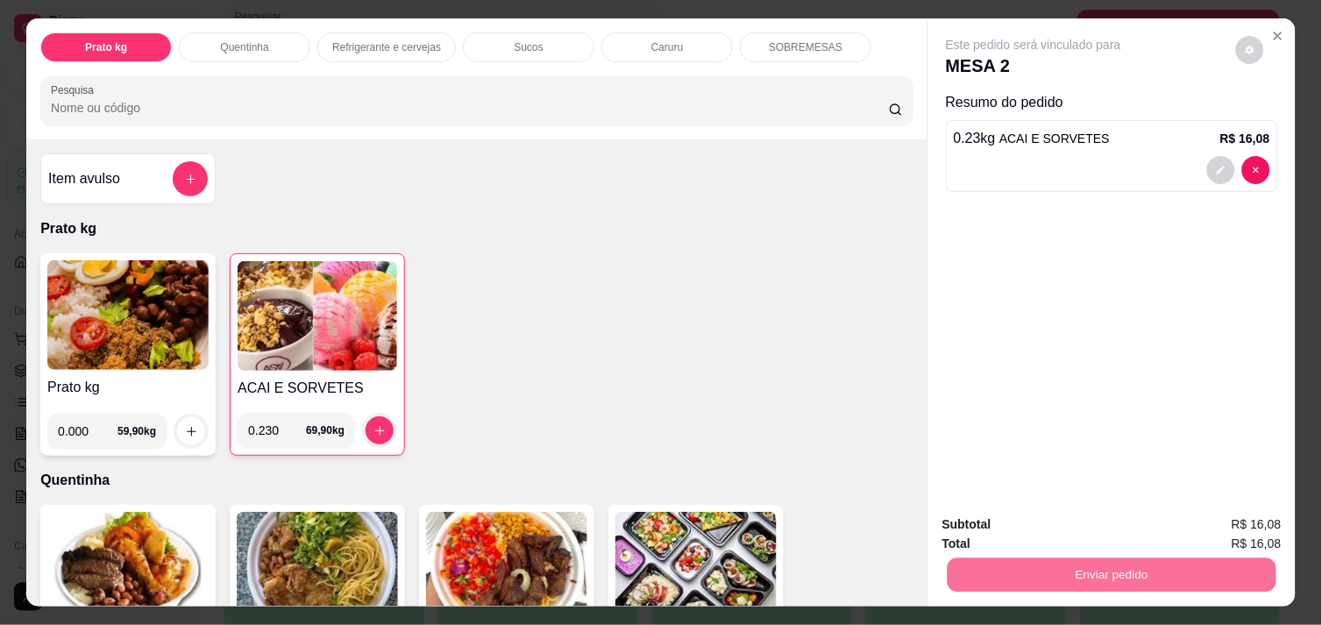
click at [1211, 527] on button "Enviar pedido" at bounding box center [1236, 524] width 96 height 32
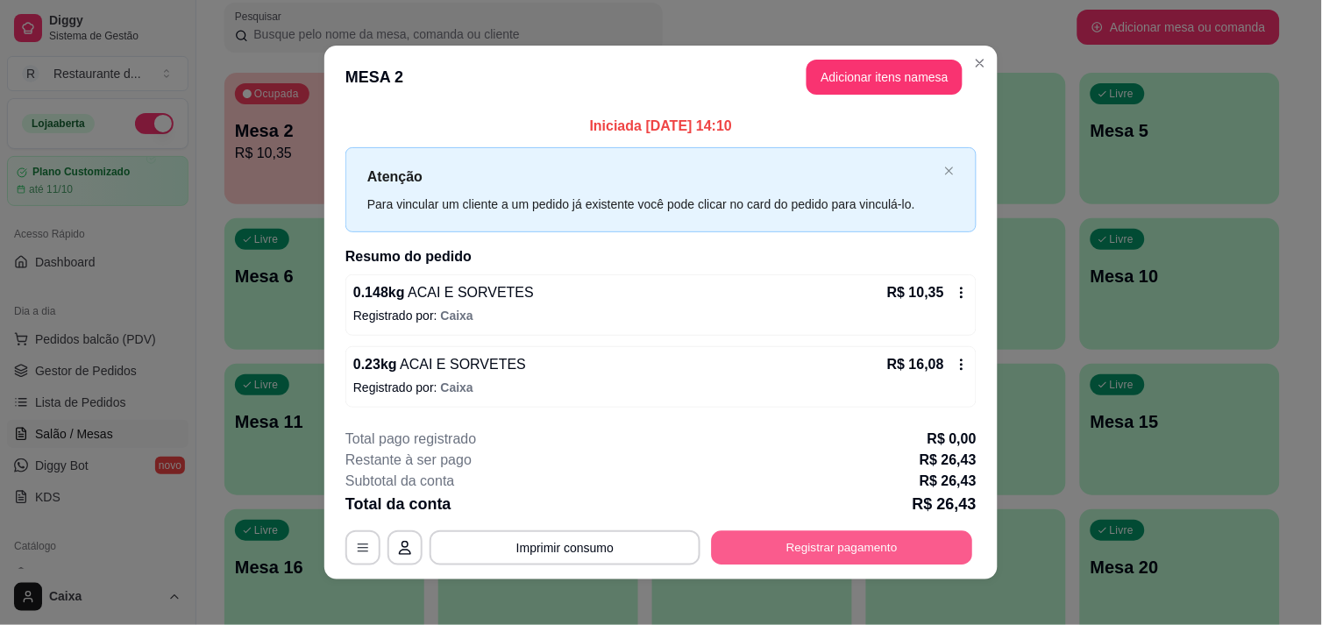
click at [874, 537] on button "Registrar pagamento" at bounding box center [842, 548] width 261 height 34
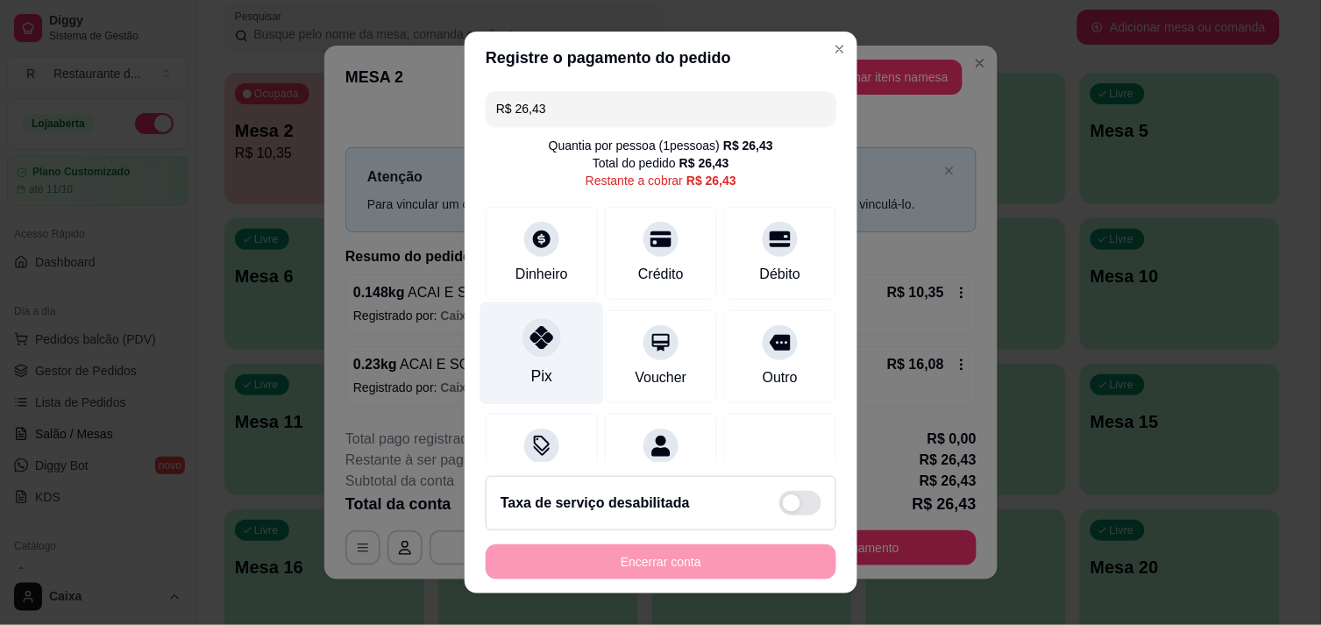
click at [530, 345] on icon at bounding box center [541, 337] width 23 height 23
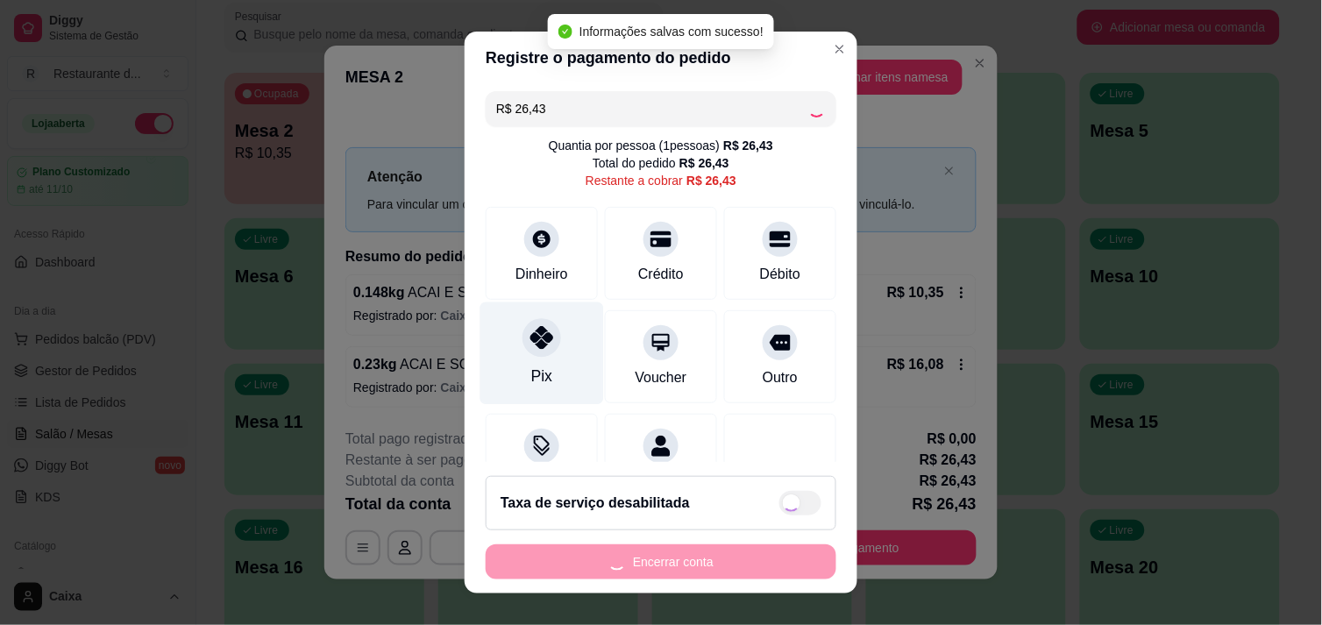
type input "R$ 0,00"
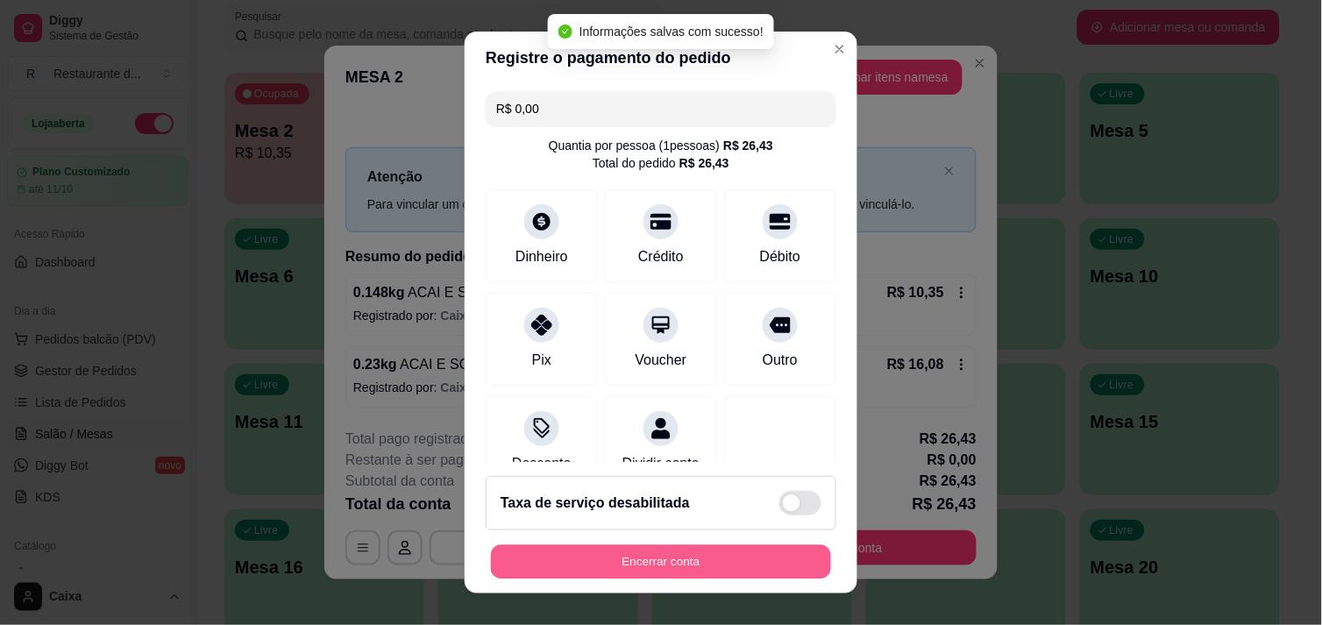
click at [632, 548] on button "Encerrar conta" at bounding box center [661, 562] width 340 height 34
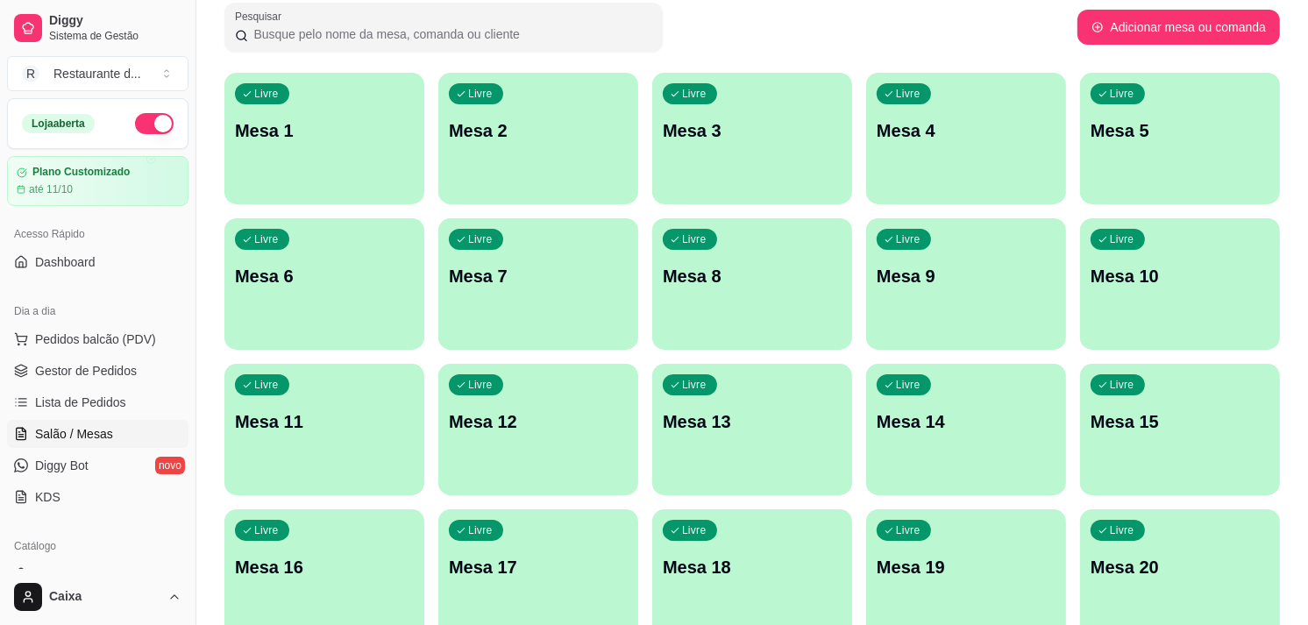
click at [1304, 520] on div "Todos Mesas Comandas Pesquisar Adicionar mesa ou comanda Livre Mesa 1 Livre Mes…" at bounding box center [752, 597] width 1112 height 1294
click at [1304, 521] on div "Todos Mesas Comandas Pesquisar Adicionar mesa ou comanda Livre Mesa 1 Livre Mes…" at bounding box center [752, 597] width 1112 height 1294
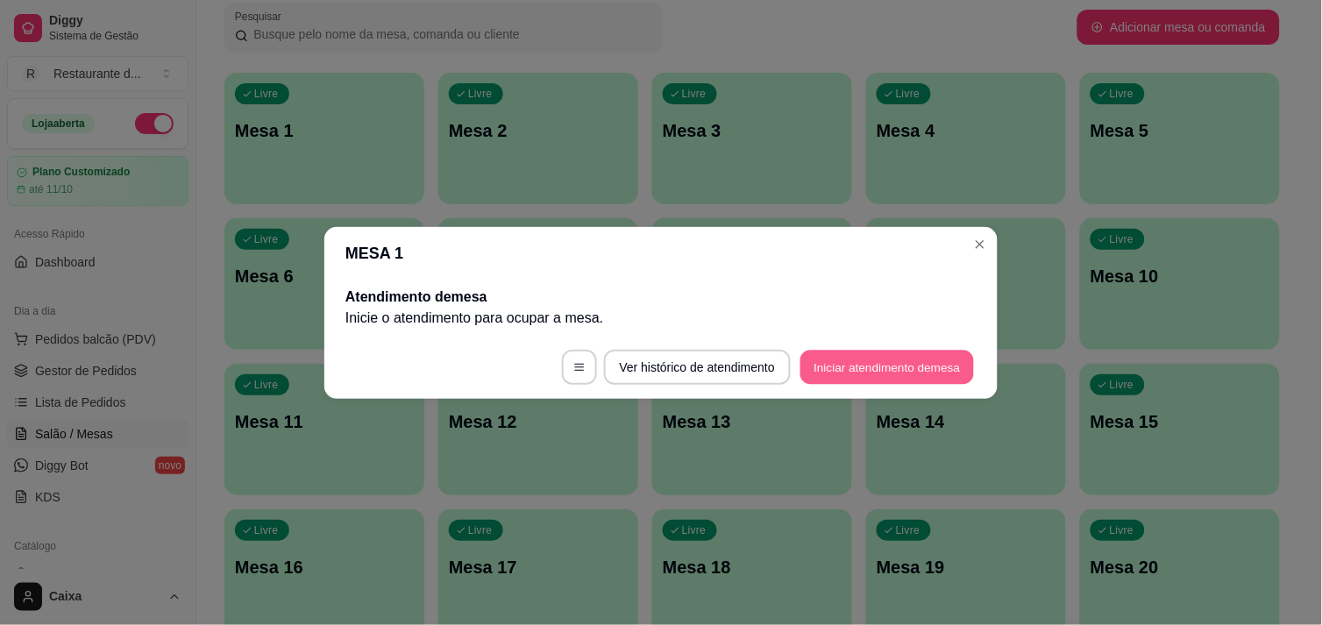
click at [853, 365] on button "Iniciar atendimento de mesa" at bounding box center [887, 367] width 174 height 34
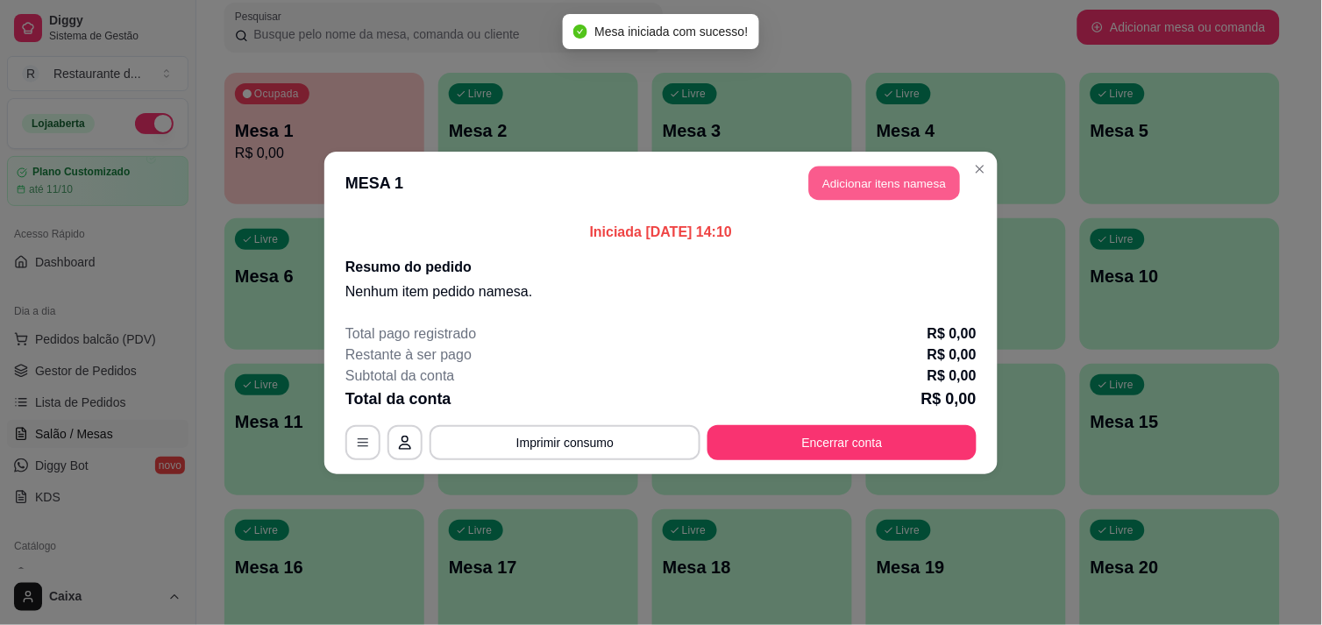
click at [878, 181] on button "Adicionar itens na mesa" at bounding box center [884, 183] width 151 height 34
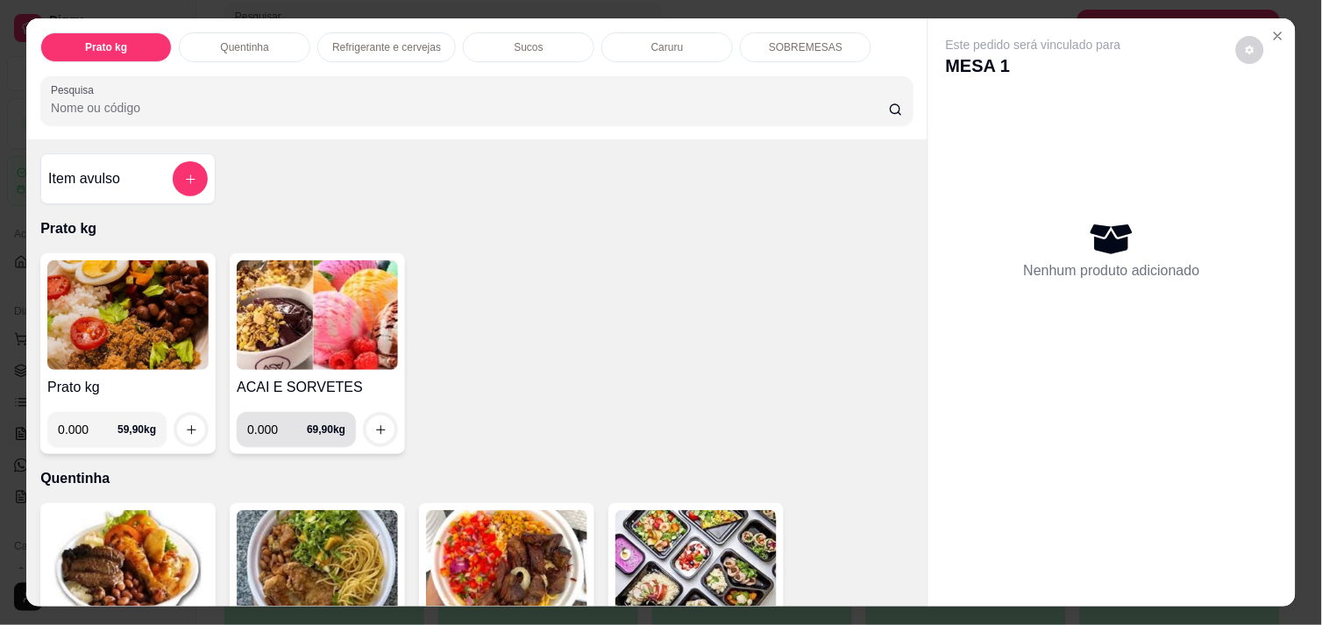
click at [268, 428] on input "0.000" at bounding box center [277, 429] width 60 height 35
type input "0.354"
click at [363, 412] on div at bounding box center [380, 429] width 35 height 35
click at [374, 430] on button "increase-product-quantity" at bounding box center [380, 429] width 27 height 27
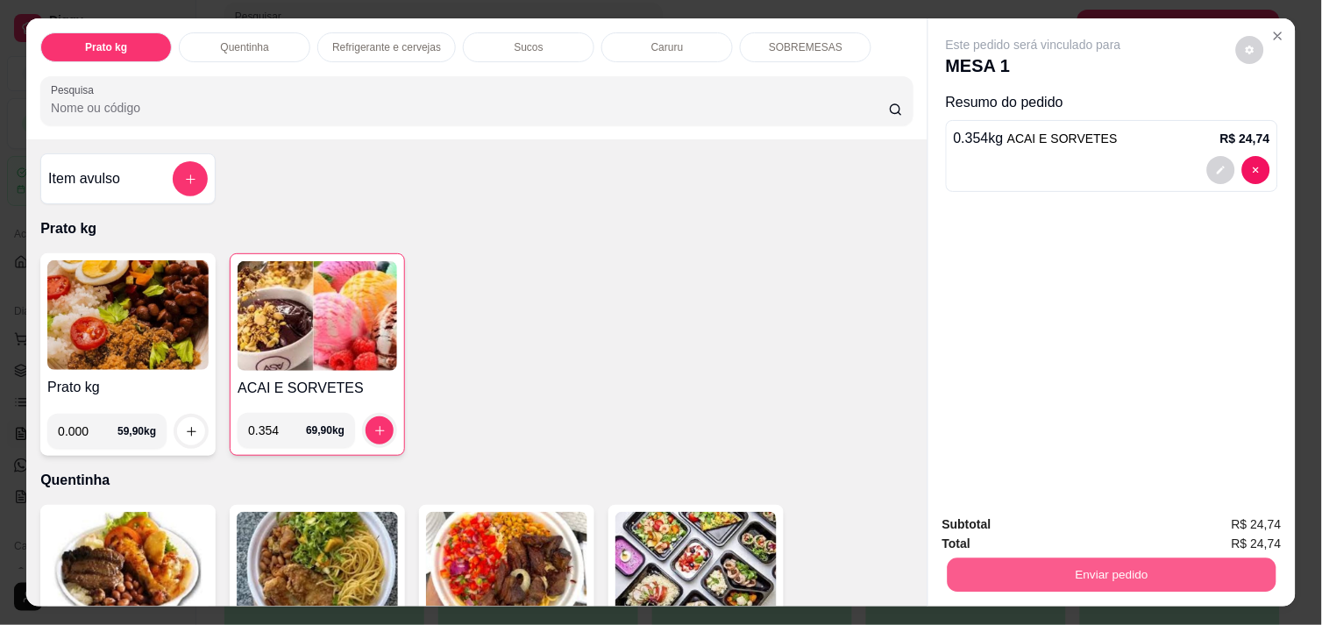
click at [1085, 565] on button "Enviar pedido" at bounding box center [1112, 575] width 329 height 34
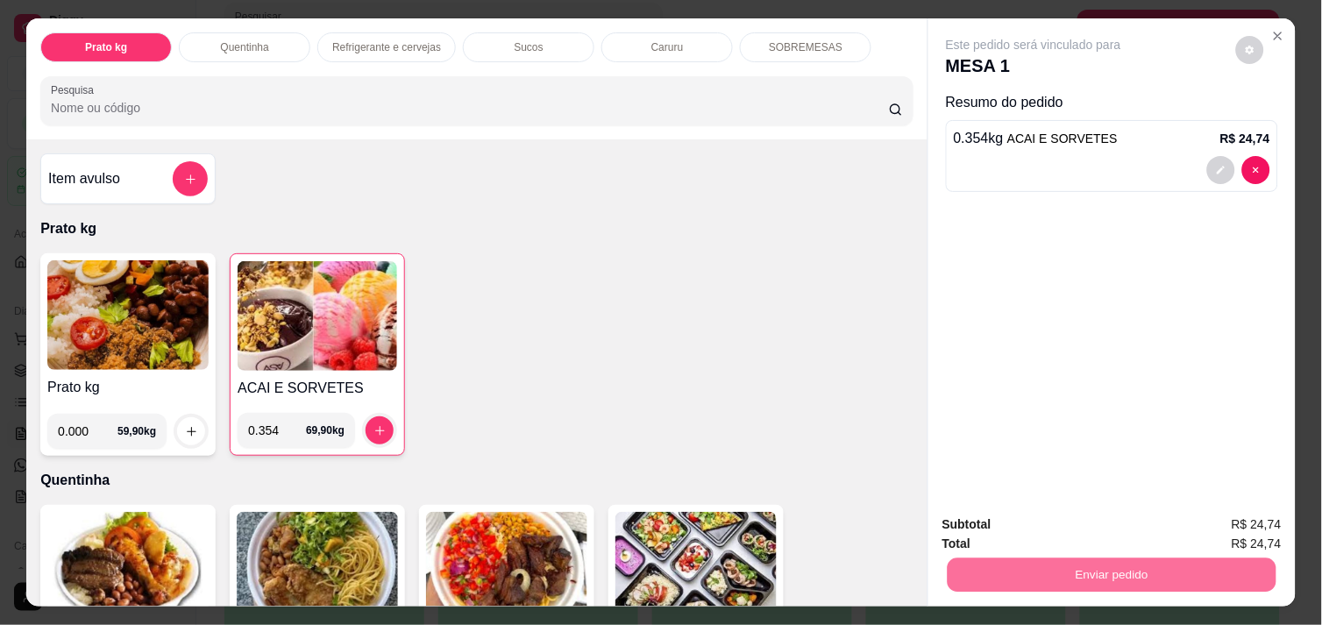
click at [1227, 524] on button "Enviar pedido" at bounding box center [1235, 524] width 99 height 33
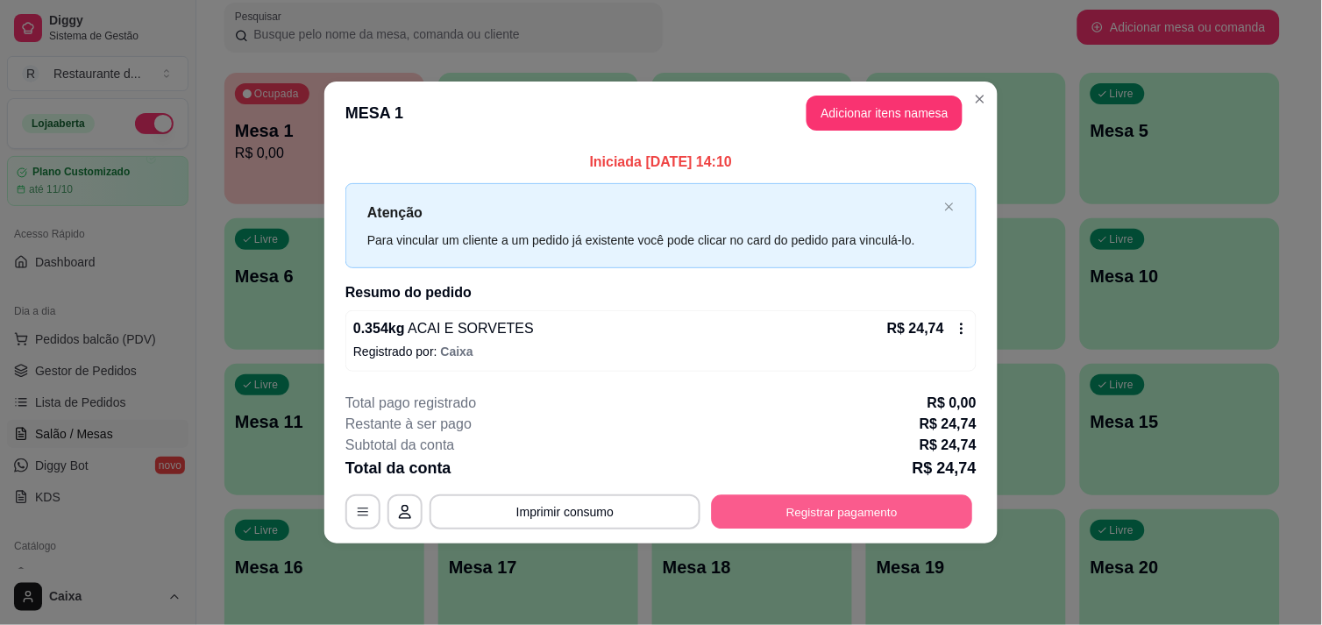
click at [805, 514] on button "Registrar pagamento" at bounding box center [842, 512] width 261 height 34
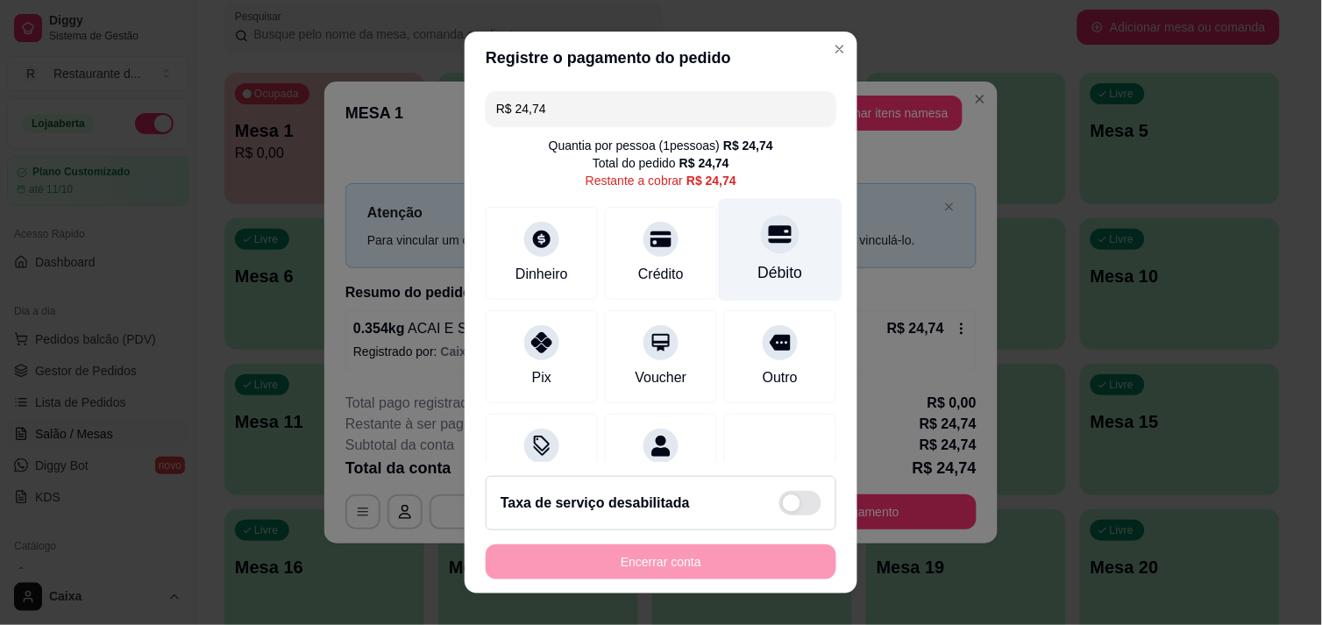
click at [723, 242] on div "Débito" at bounding box center [781, 249] width 124 height 103
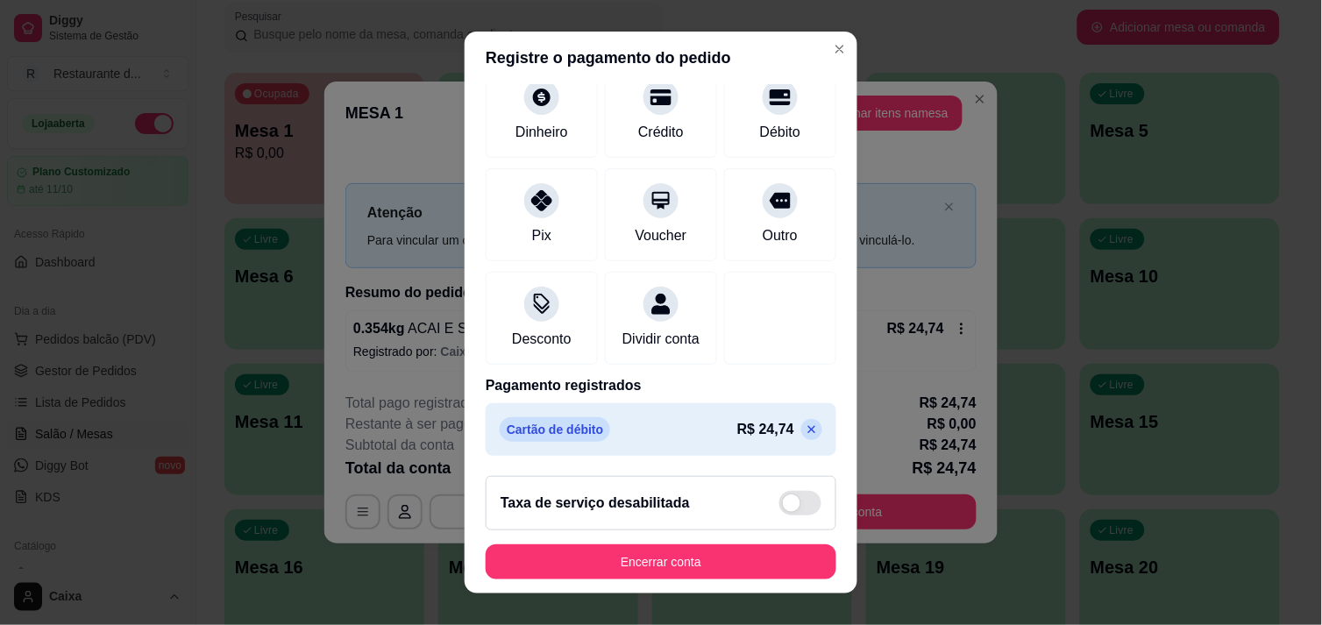
scroll to position [146, 0]
click at [805, 430] on icon at bounding box center [812, 430] width 14 height 14
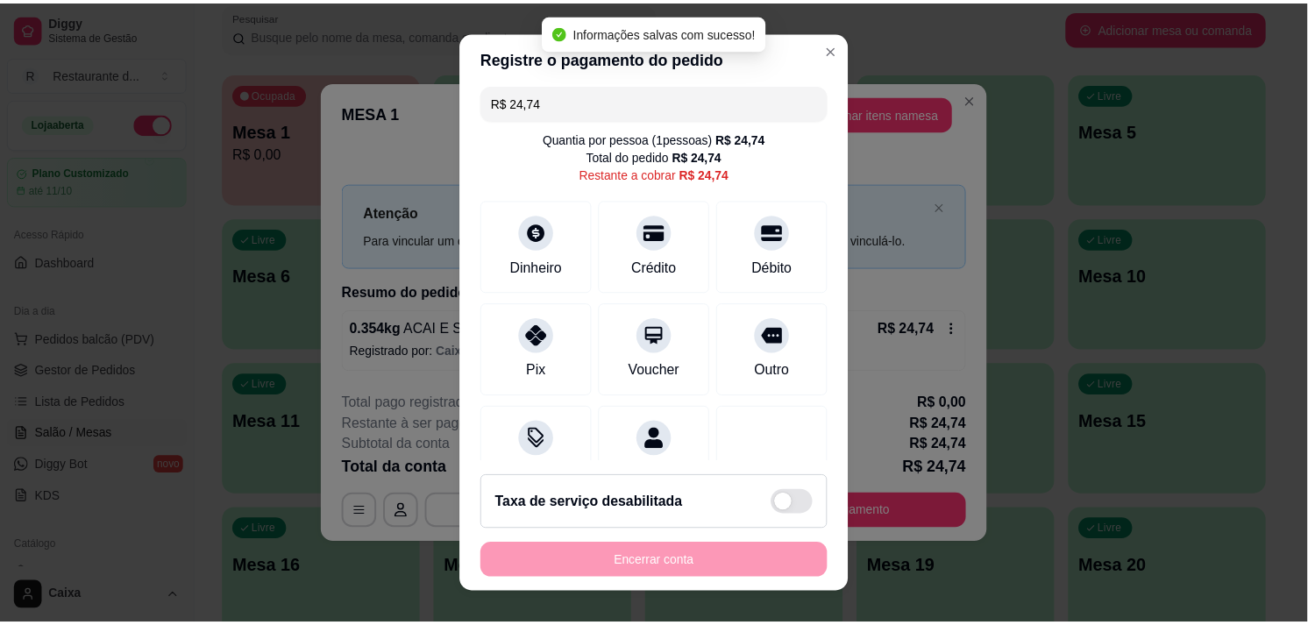
scroll to position [0, 0]
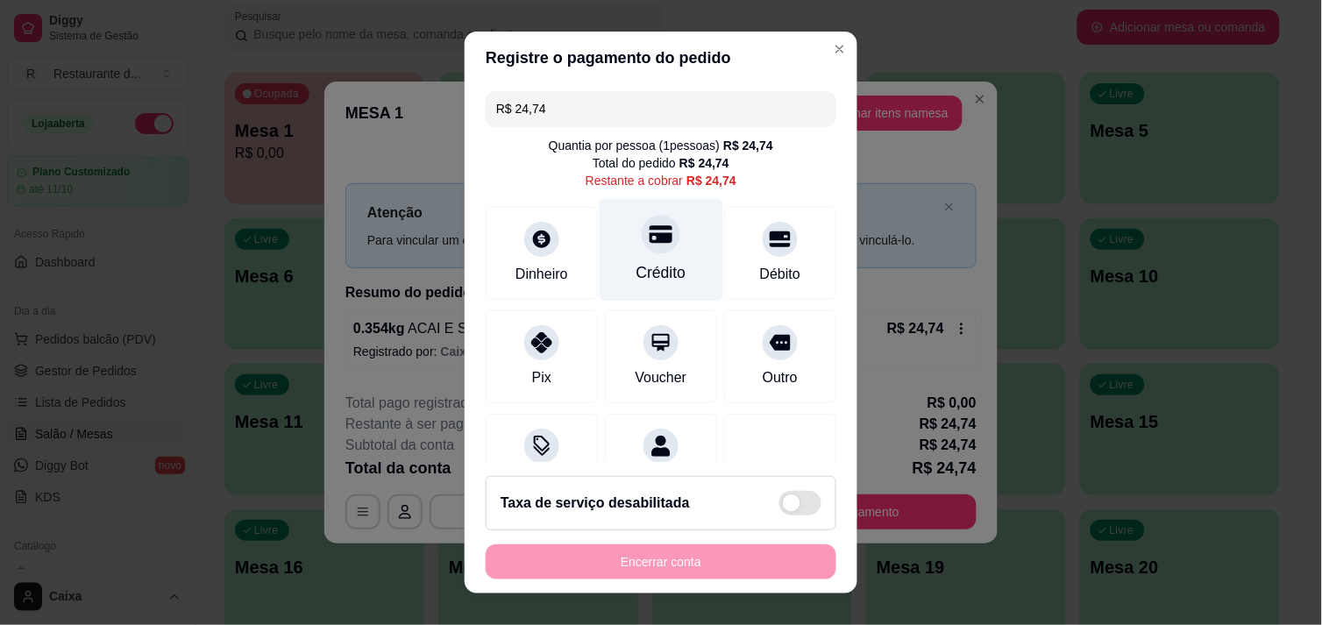
click at [657, 244] on div "Crédito" at bounding box center [662, 249] width 124 height 103
type input "R$ 0,00"
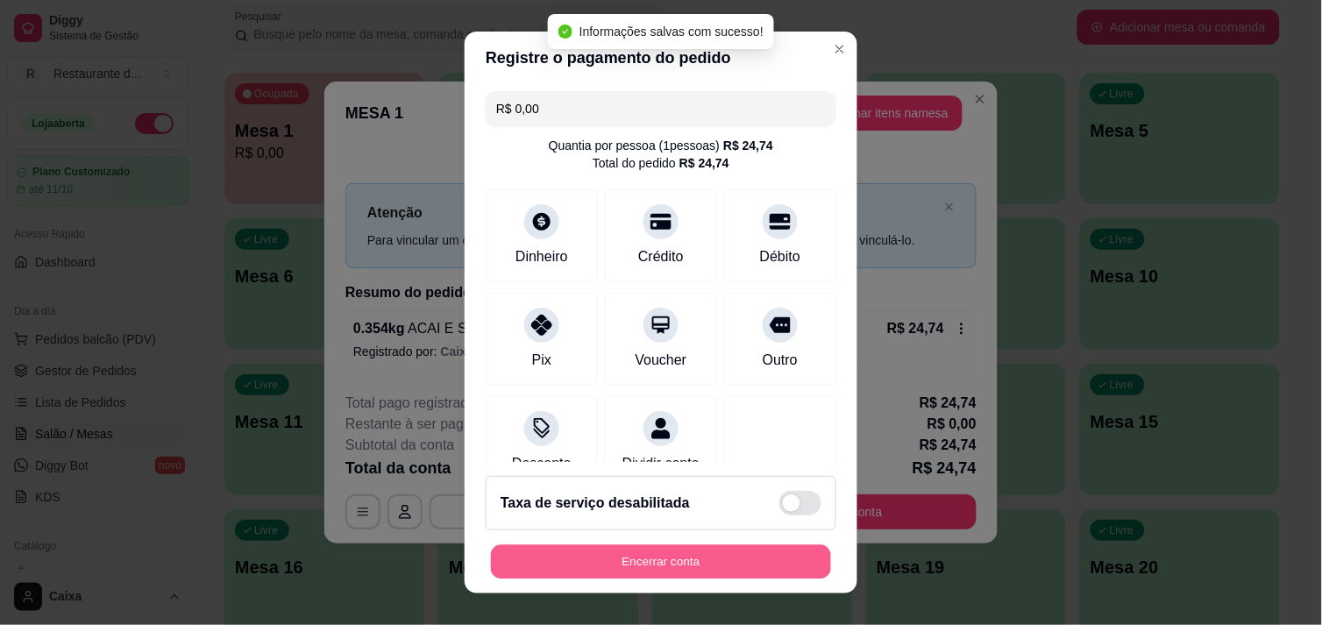
click at [631, 565] on button "Encerrar conta" at bounding box center [661, 562] width 340 height 34
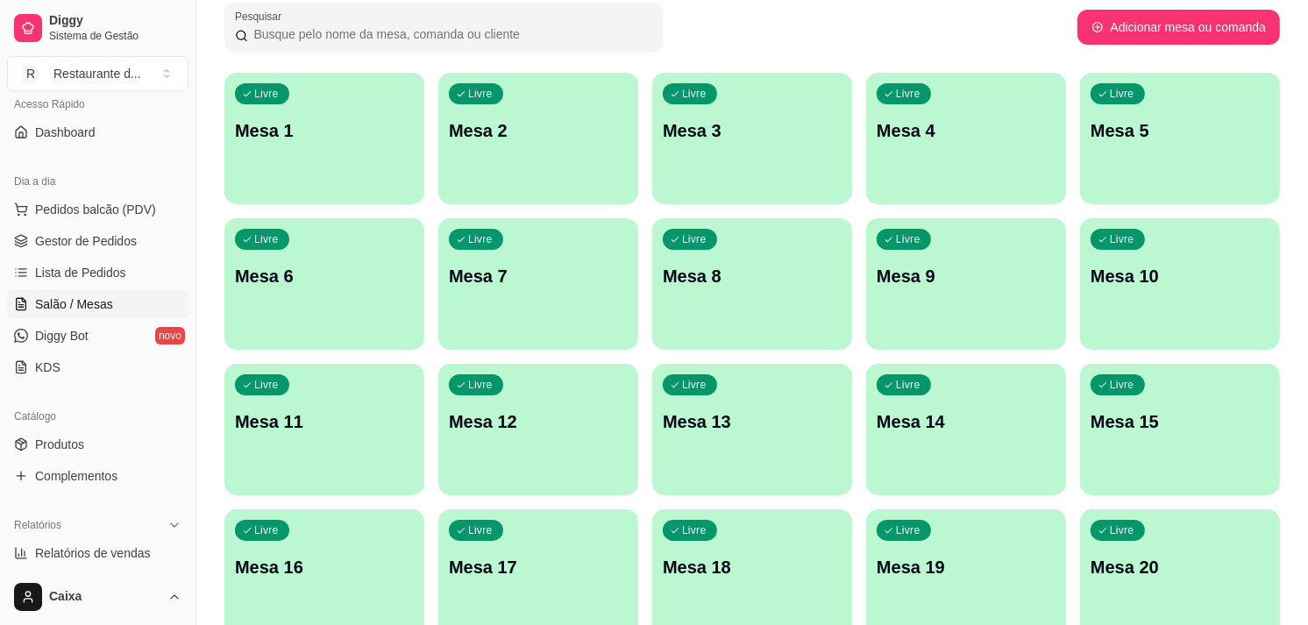
scroll to position [195, 0]
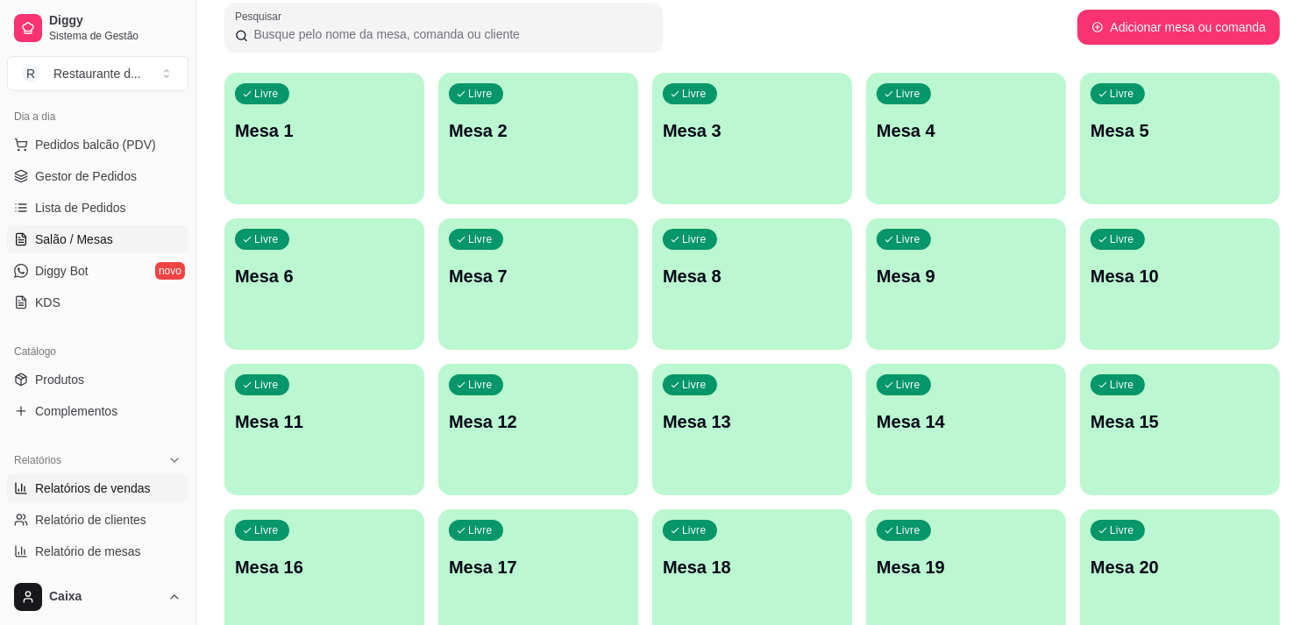
click at [135, 487] on span "Relatórios de vendas" at bounding box center [93, 488] width 116 height 18
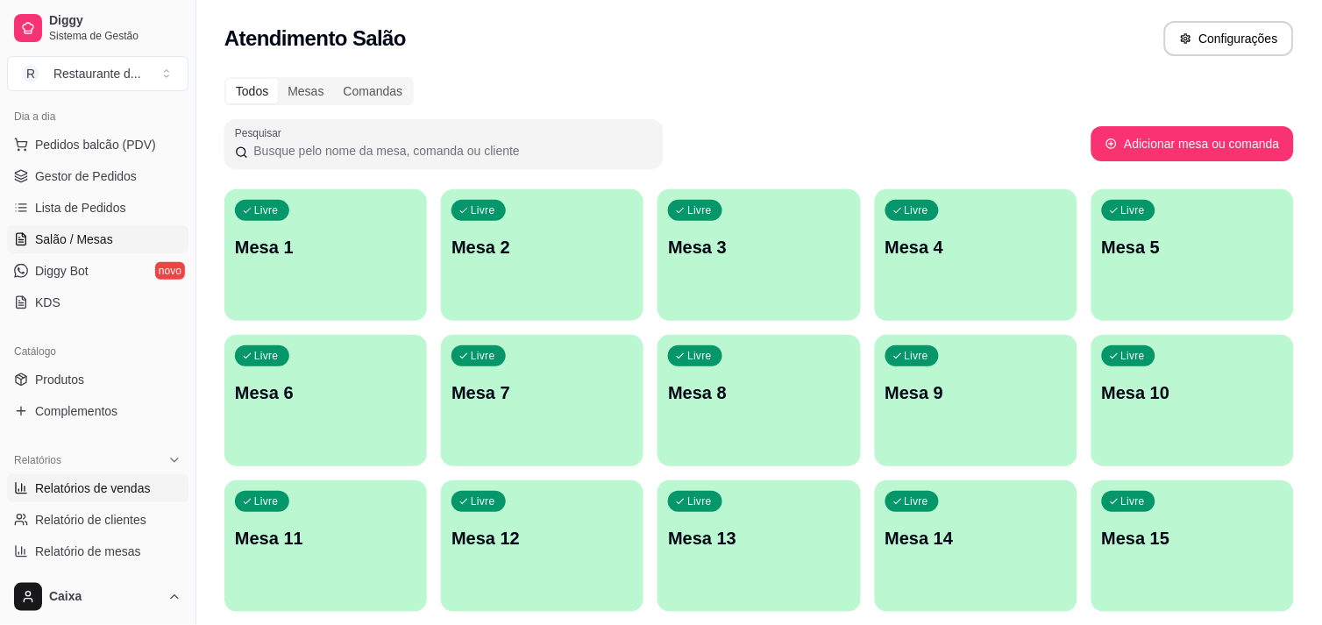
select select "ALL"
select select "0"
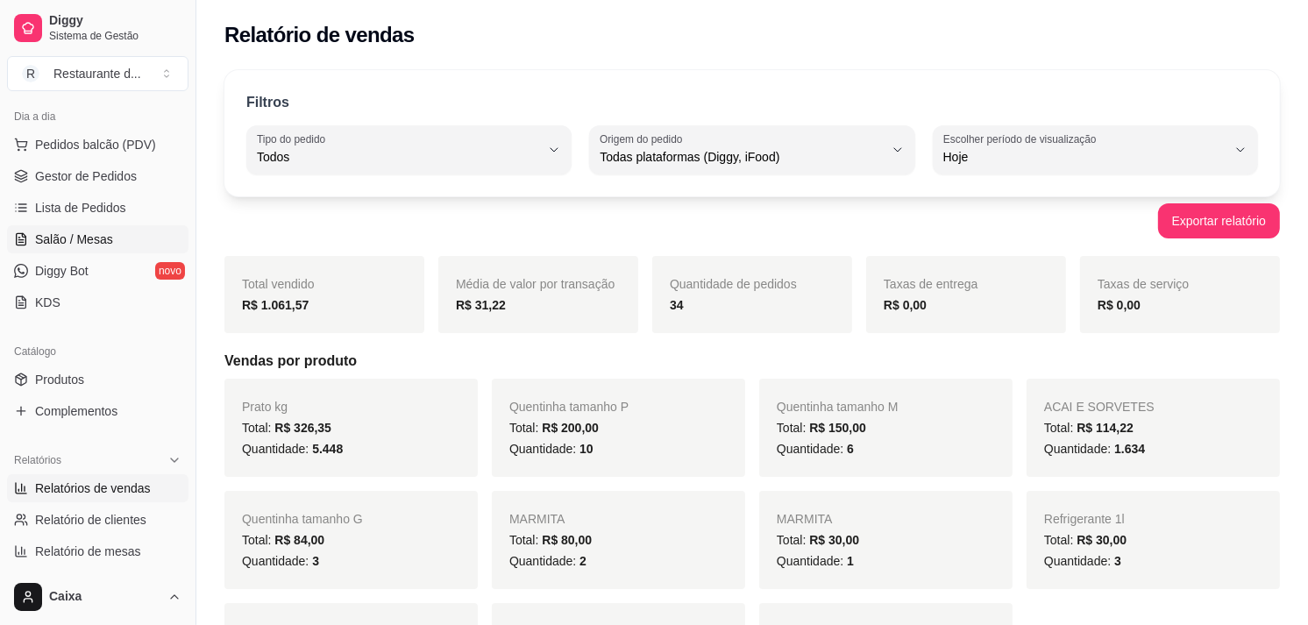
drag, startPoint x: 62, startPoint y: 241, endPoint x: 79, endPoint y: 238, distance: 16.9
click at [63, 241] on span "Salão / Mesas" at bounding box center [74, 240] width 78 height 18
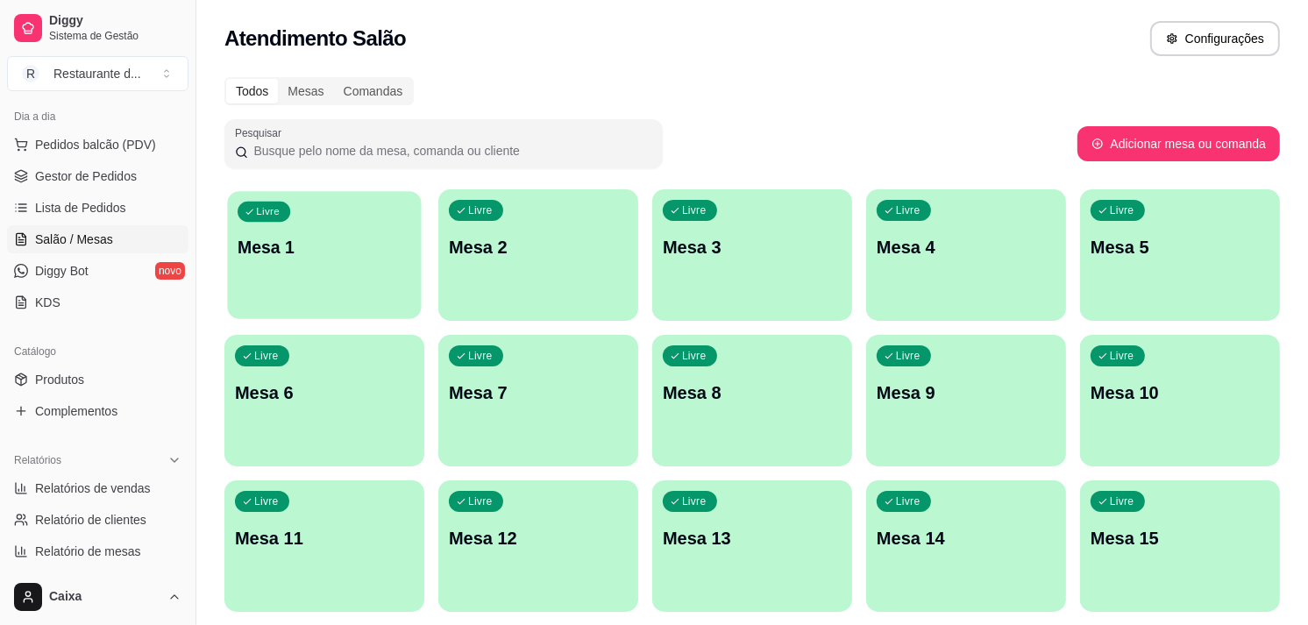
click at [310, 276] on div "Livre Mesa 1" at bounding box center [324, 244] width 194 height 107
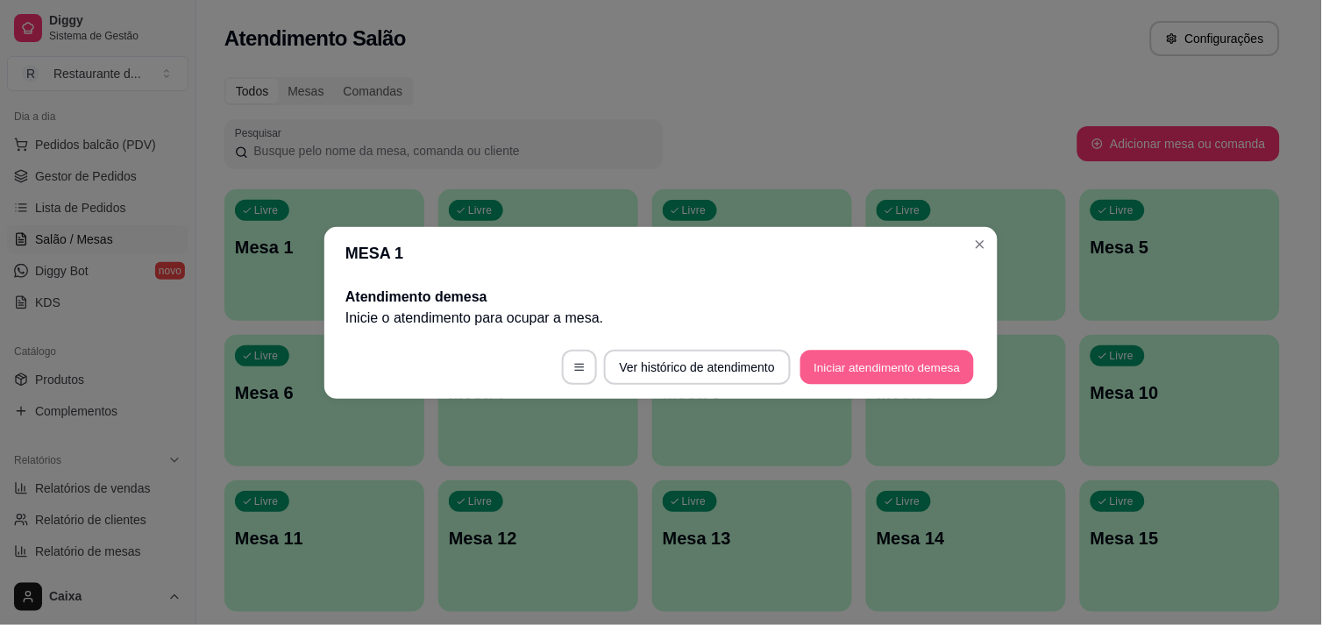
click at [815, 370] on button "Iniciar atendimento de mesa" at bounding box center [887, 367] width 174 height 34
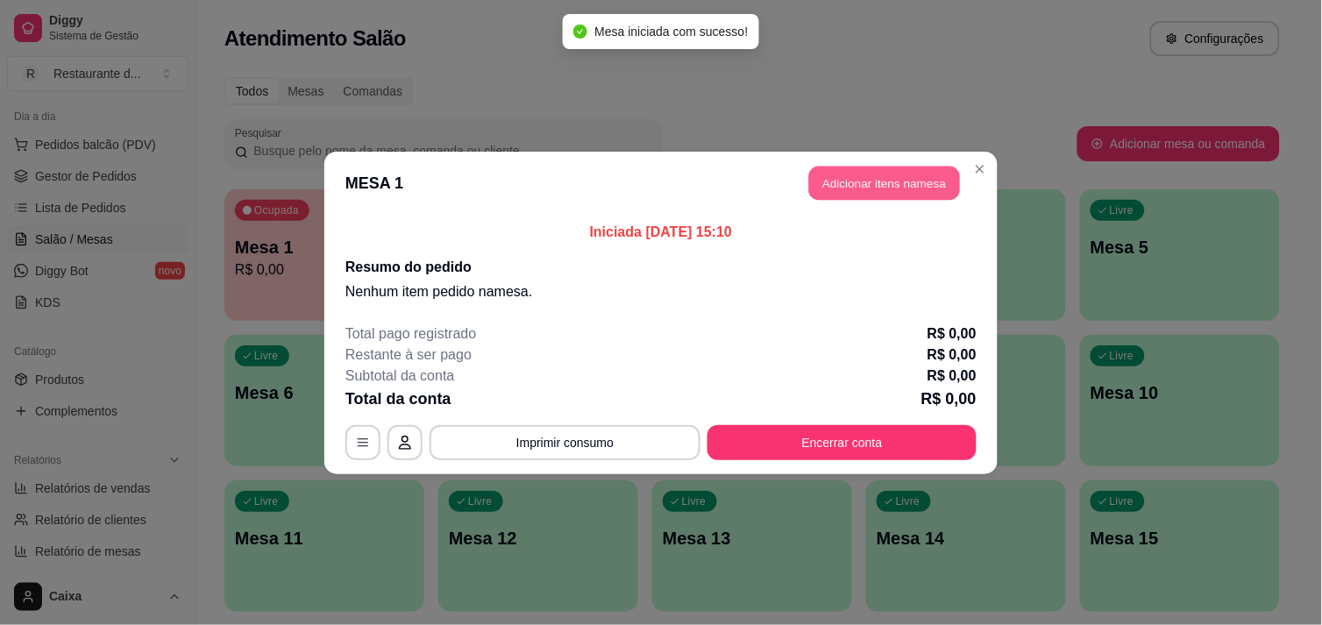
click at [859, 191] on button "Adicionar itens na mesa" at bounding box center [884, 183] width 151 height 34
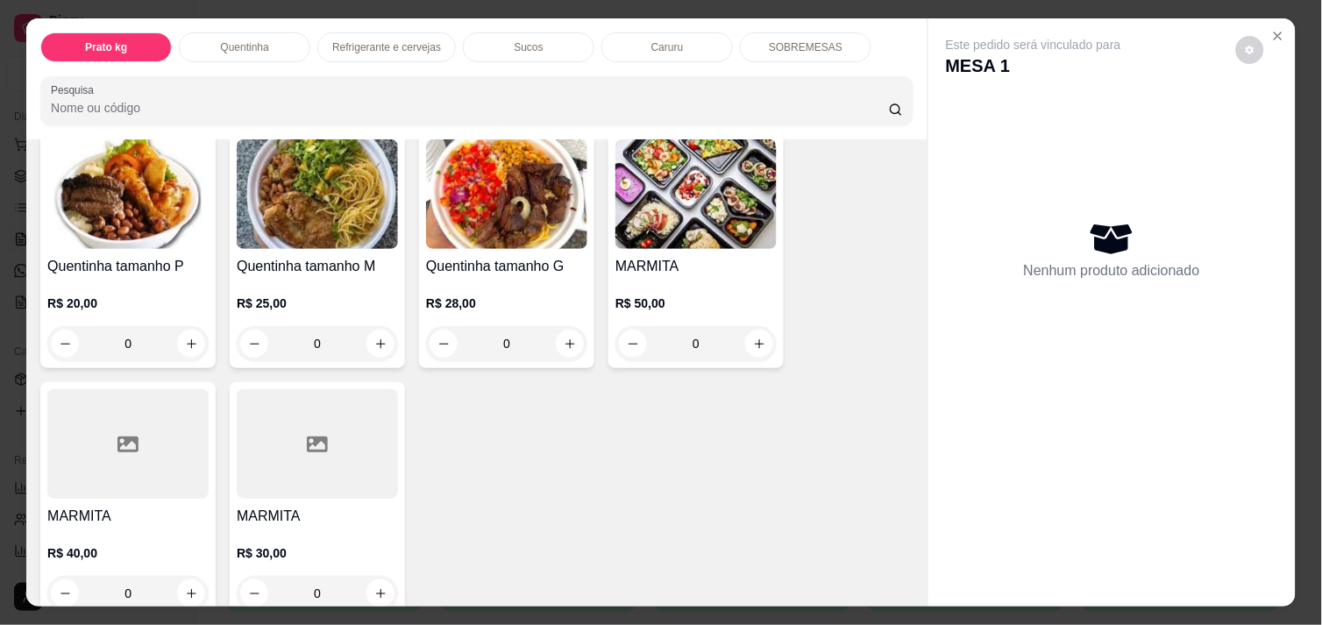
scroll to position [389, 0]
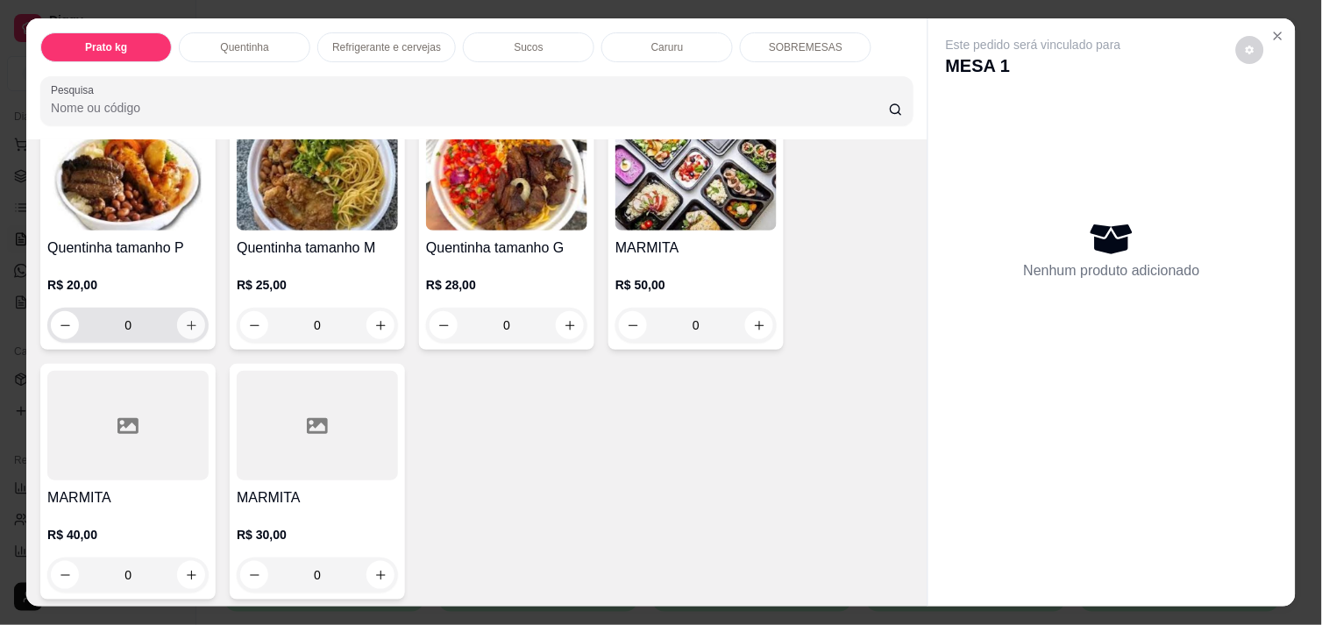
click at [185, 323] on icon "increase-product-quantity" at bounding box center [191, 325] width 13 height 13
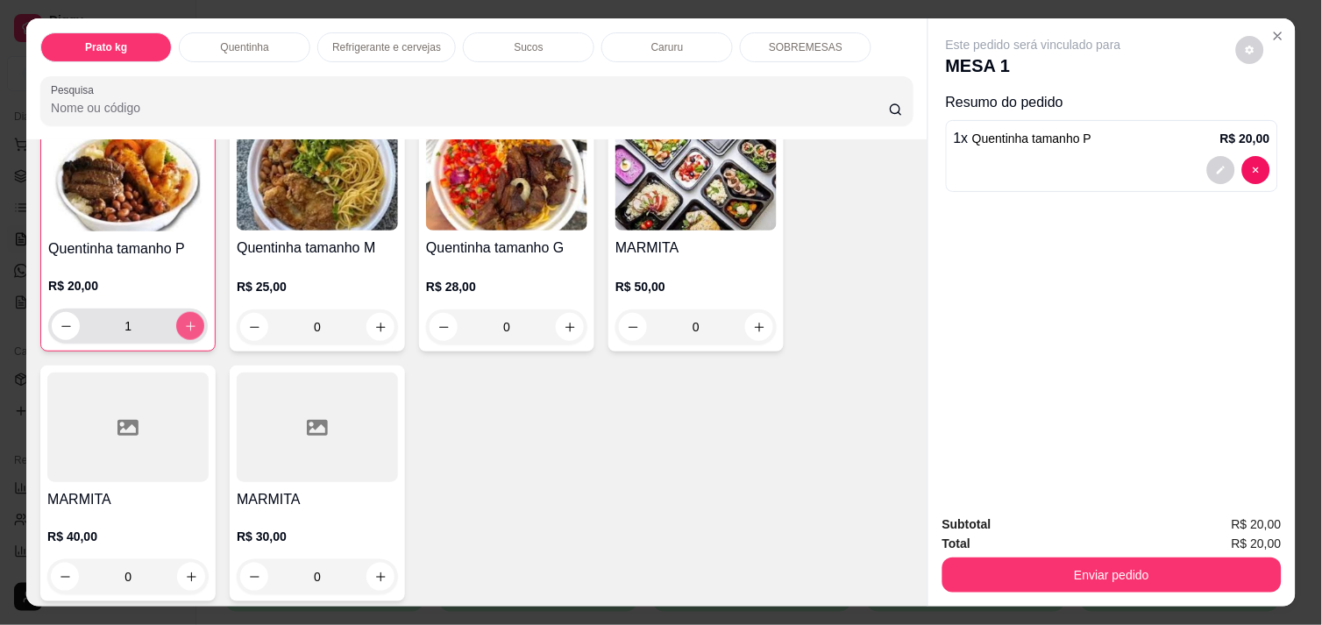
scroll to position [390, 0]
click at [184, 323] on icon "increase-product-quantity" at bounding box center [190, 325] width 13 height 13
type input "2"
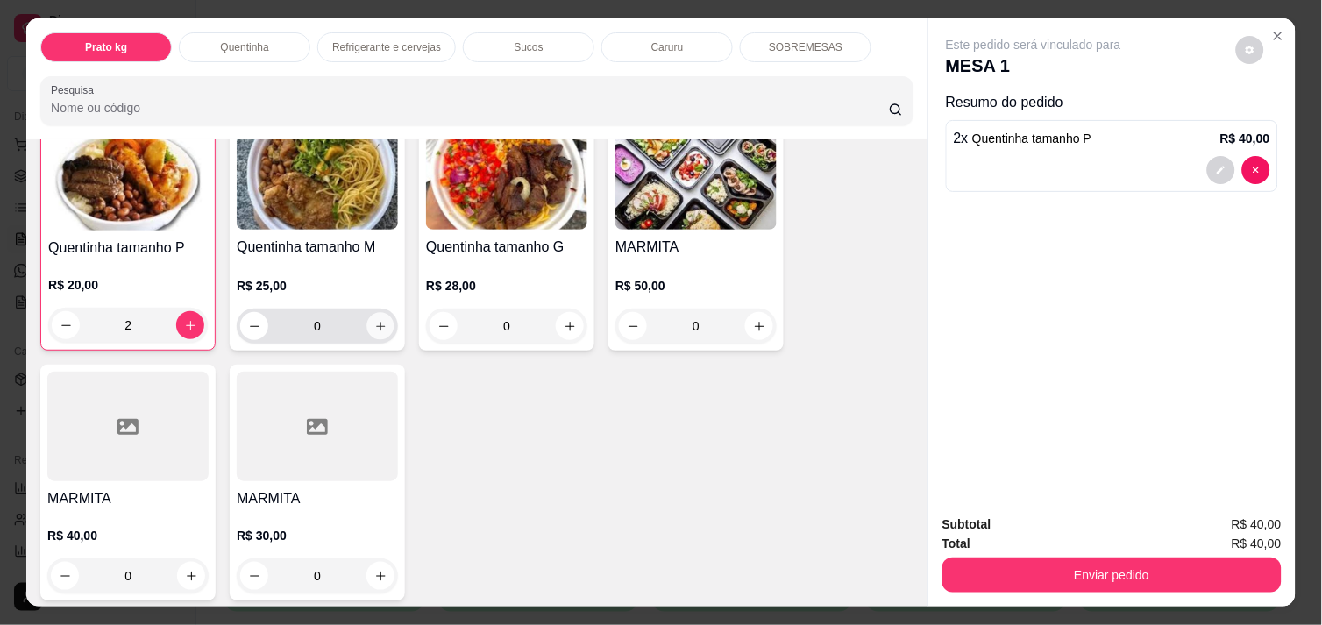
click at [374, 320] on icon "increase-product-quantity" at bounding box center [380, 326] width 13 height 13
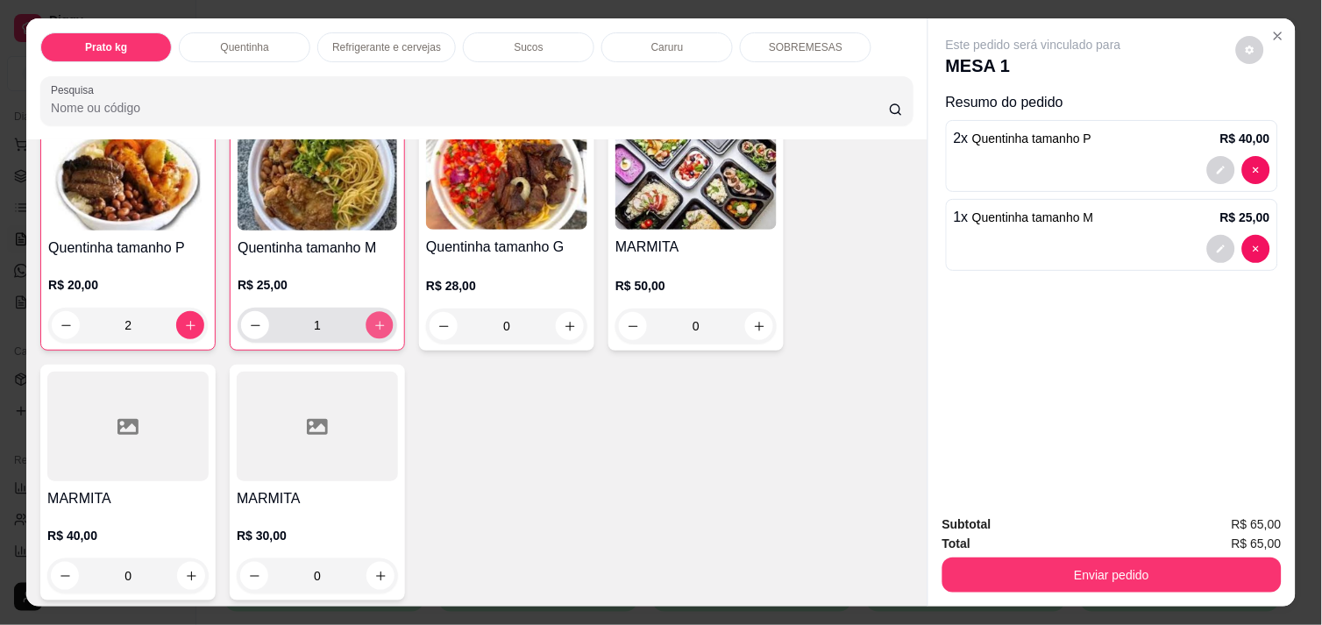
click at [373, 319] on icon "increase-product-quantity" at bounding box center [379, 325] width 13 height 13
type input "2"
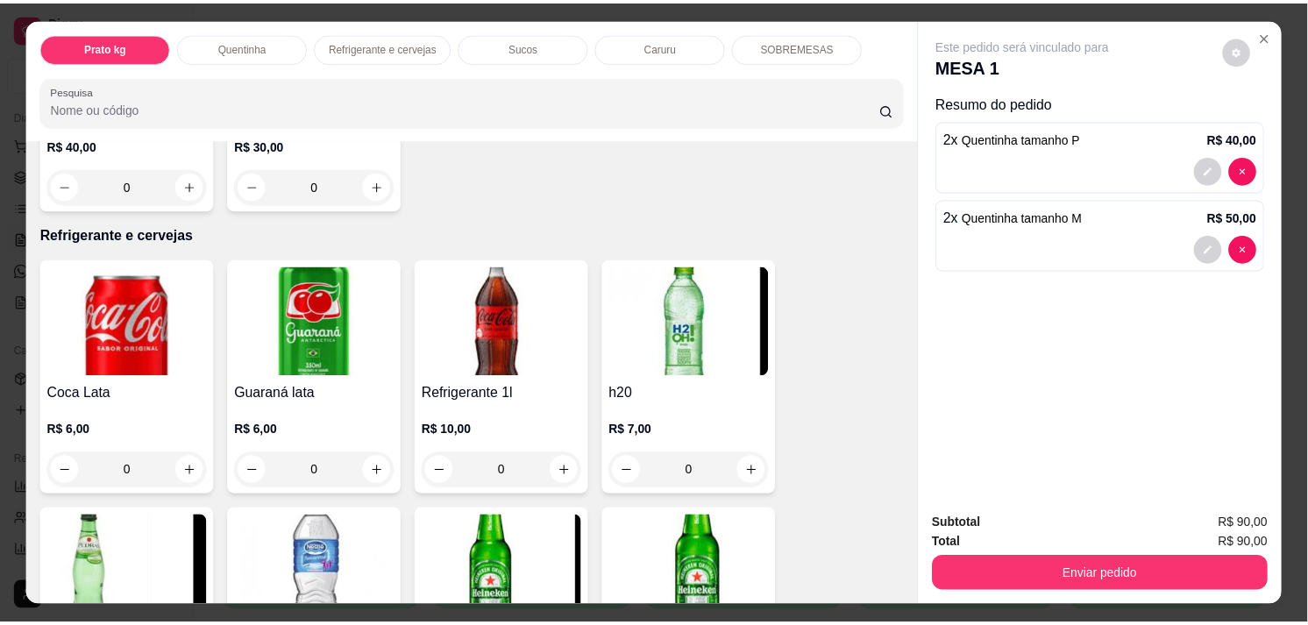
scroll to position [877, 0]
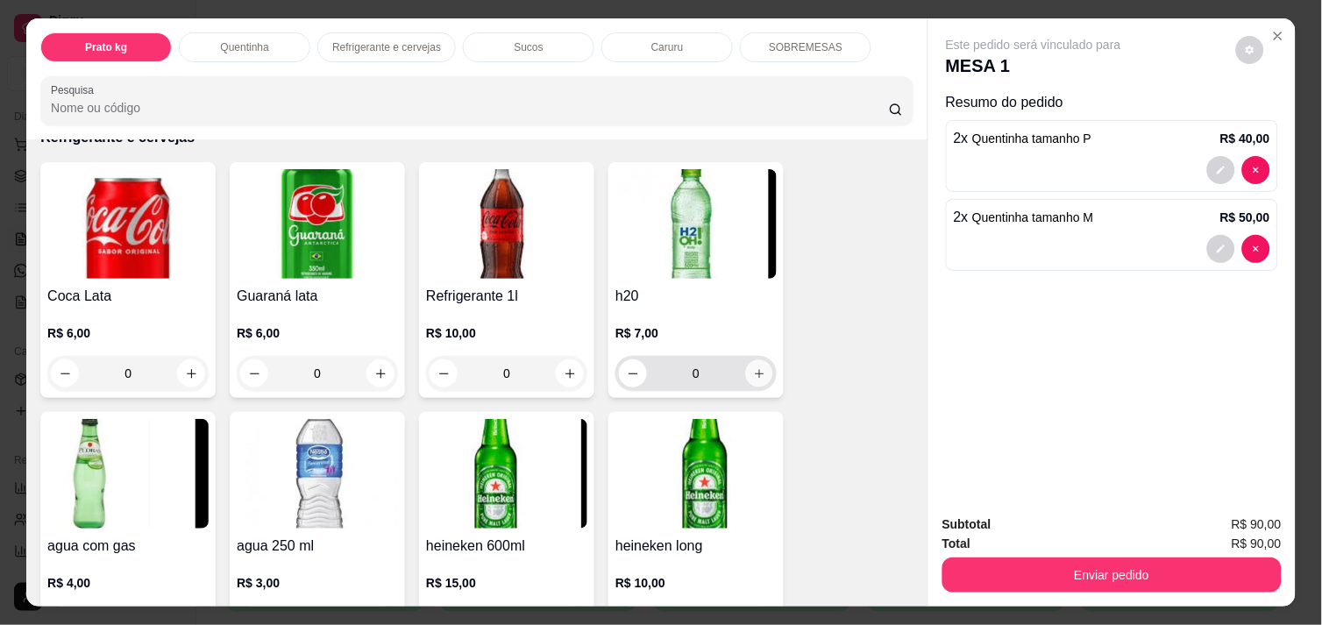
click at [753, 371] on icon "increase-product-quantity" at bounding box center [759, 373] width 13 height 13
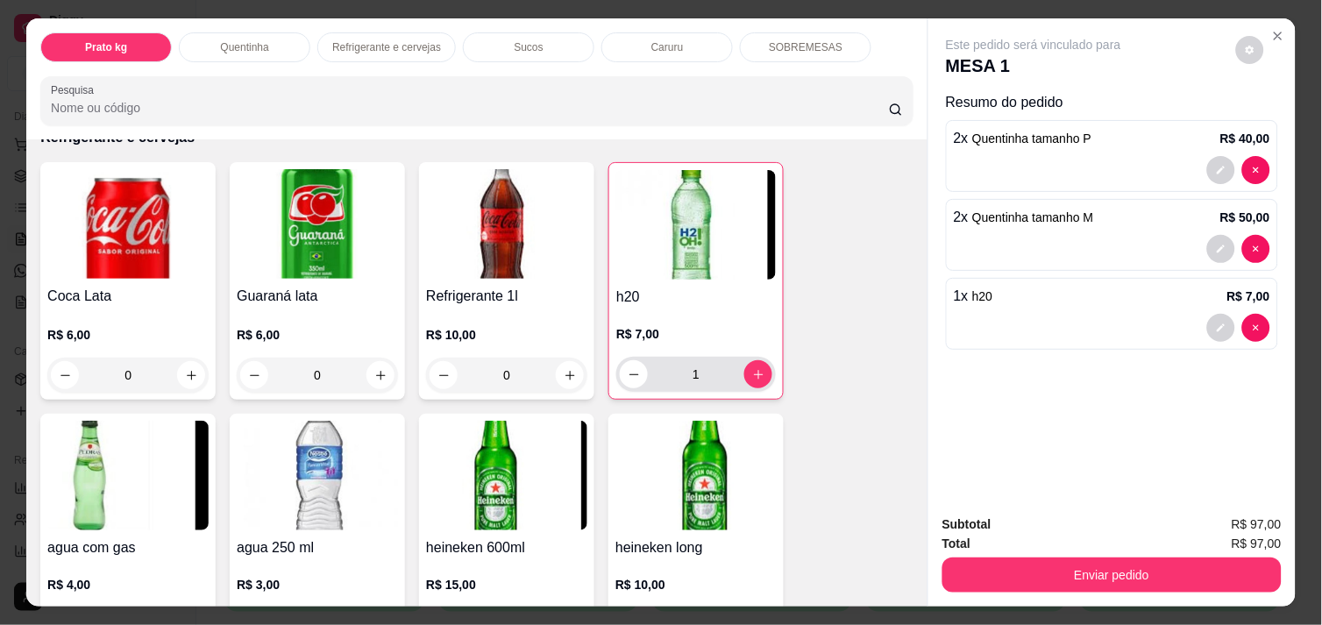
click at [616, 370] on div "1" at bounding box center [696, 374] width 160 height 35
click at [620, 369] on button "decrease-product-quantity" at bounding box center [634, 374] width 28 height 28
type input "0"
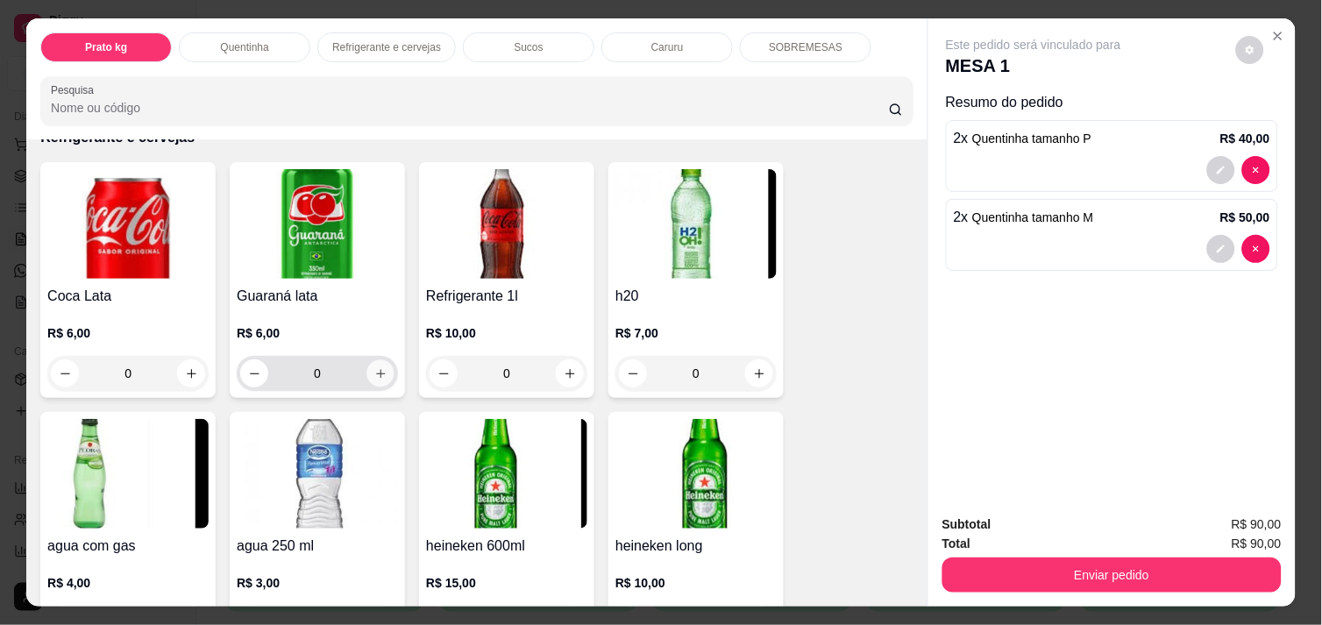
click at [375, 367] on icon "increase-product-quantity" at bounding box center [380, 373] width 13 height 13
type input "1"
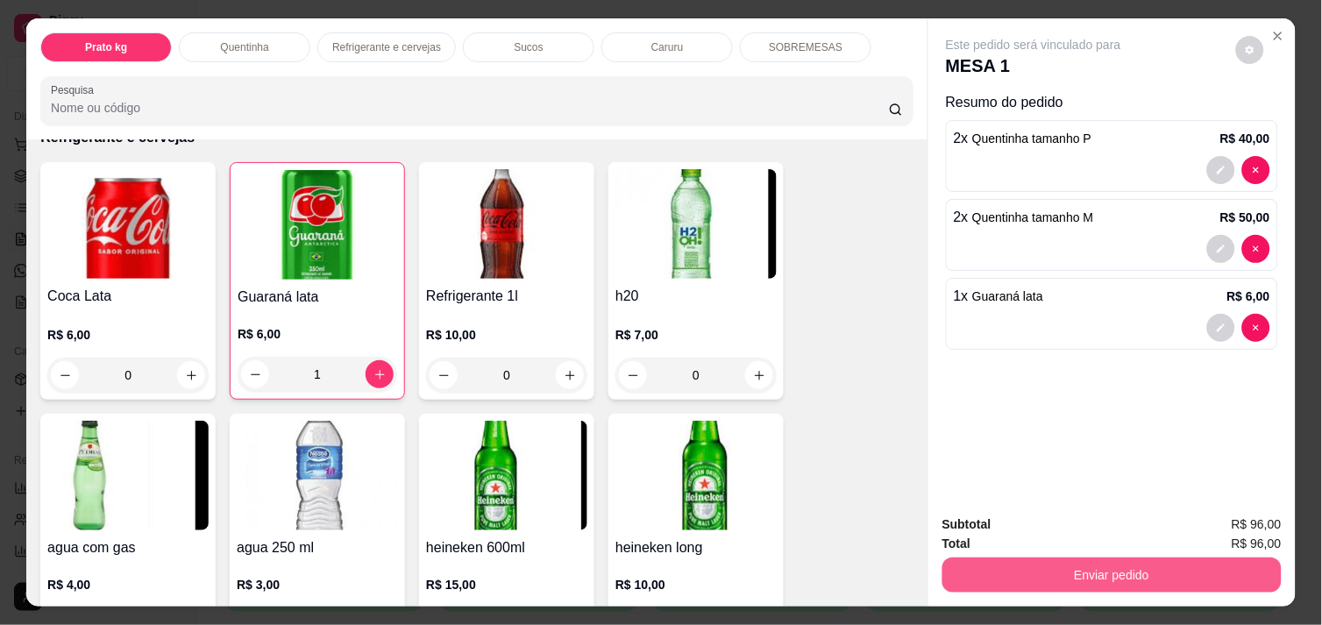
click at [1097, 563] on button "Enviar pedido" at bounding box center [1111, 575] width 339 height 35
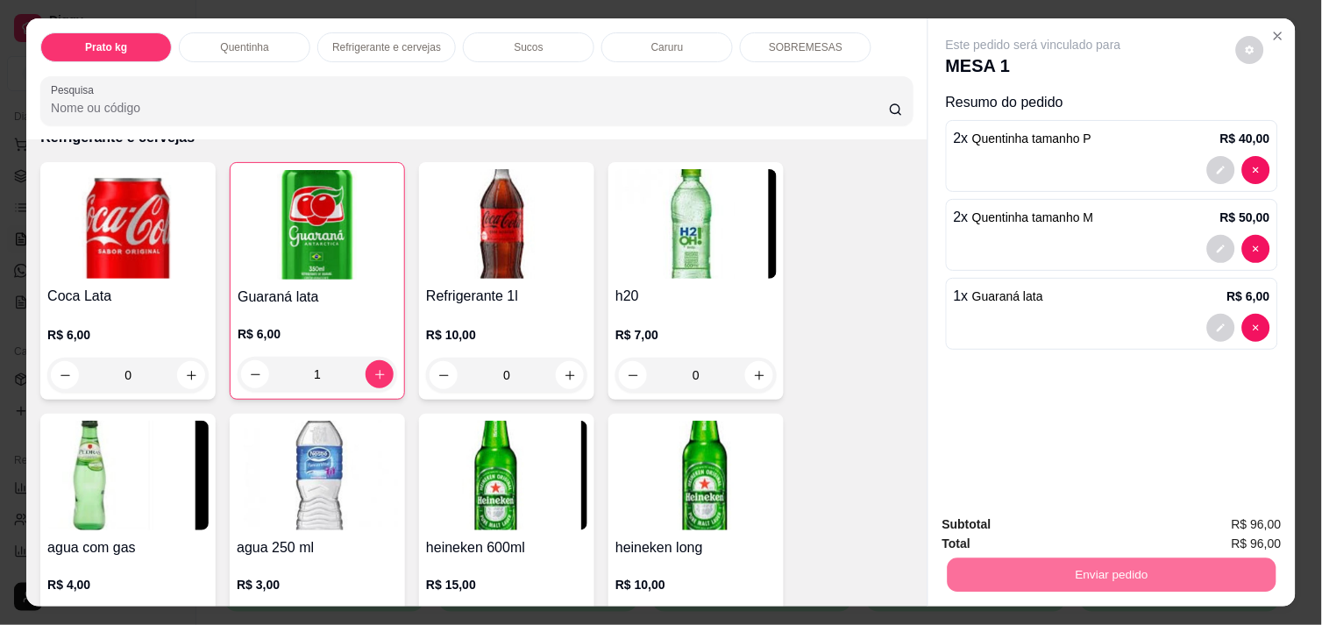
click at [1229, 515] on button "Enviar pedido" at bounding box center [1236, 524] width 96 height 32
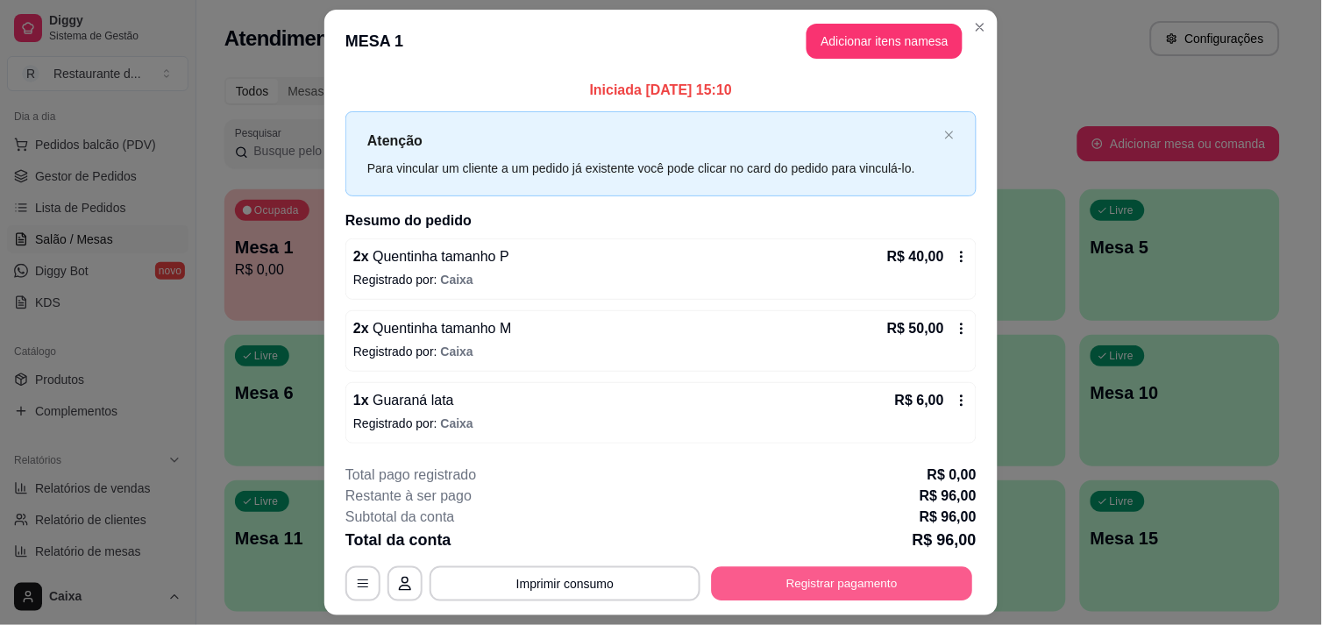
click at [873, 590] on button "Registrar pagamento" at bounding box center [842, 584] width 261 height 34
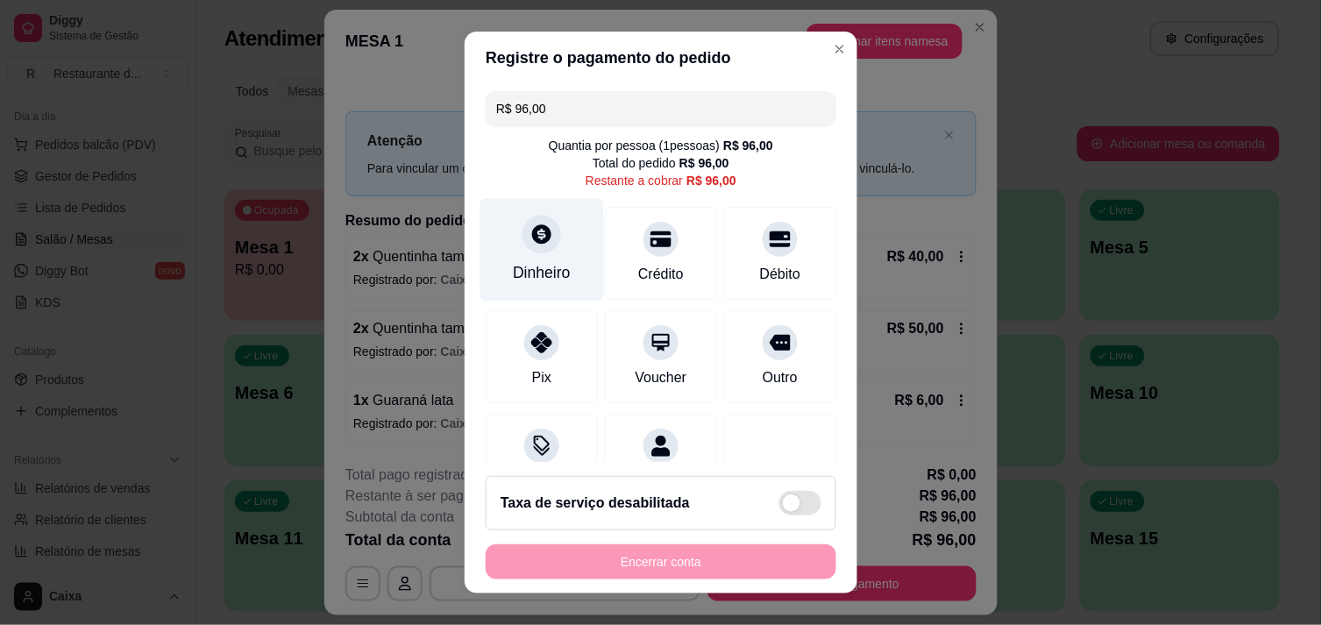
click at [546, 265] on div "Dinheiro" at bounding box center [542, 272] width 58 height 23
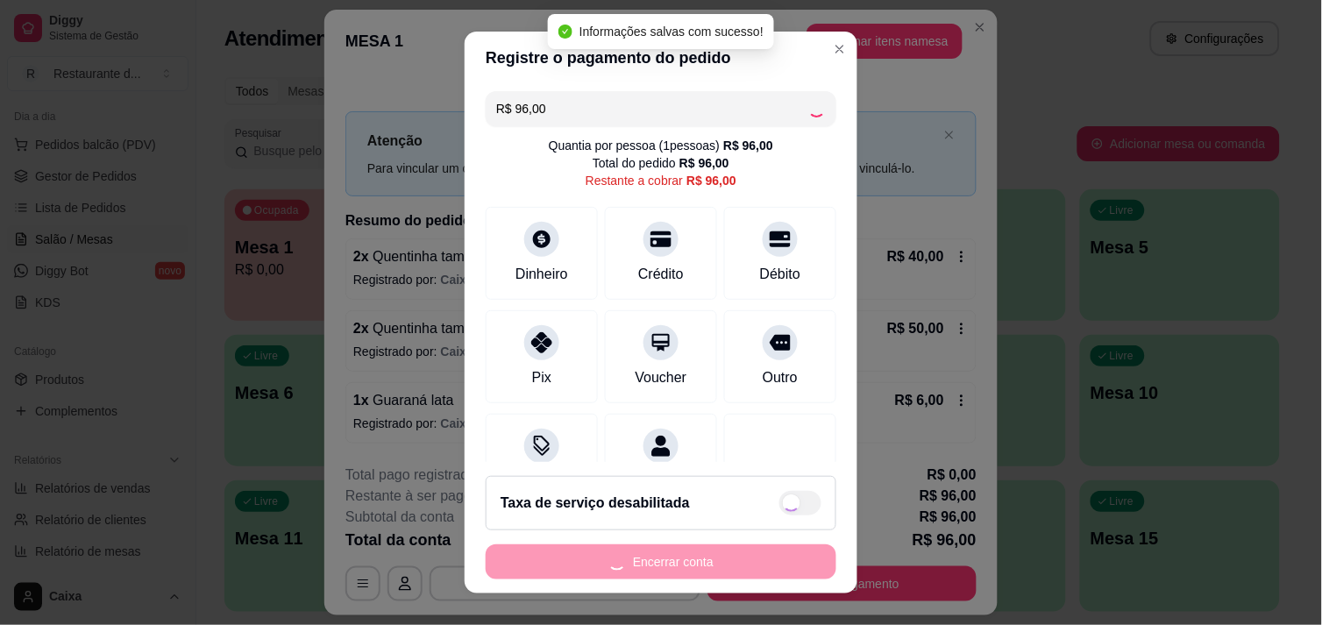
type input "R$ 0,00"
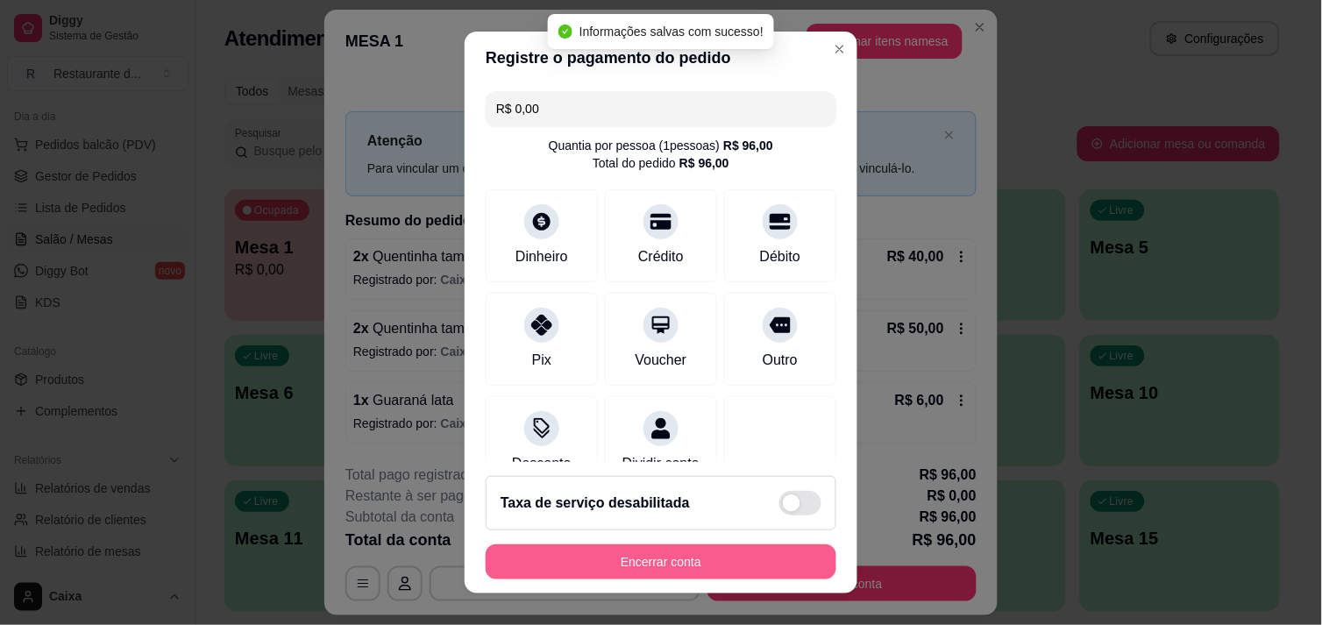
click at [571, 565] on button "Encerrar conta" at bounding box center [661, 561] width 351 height 35
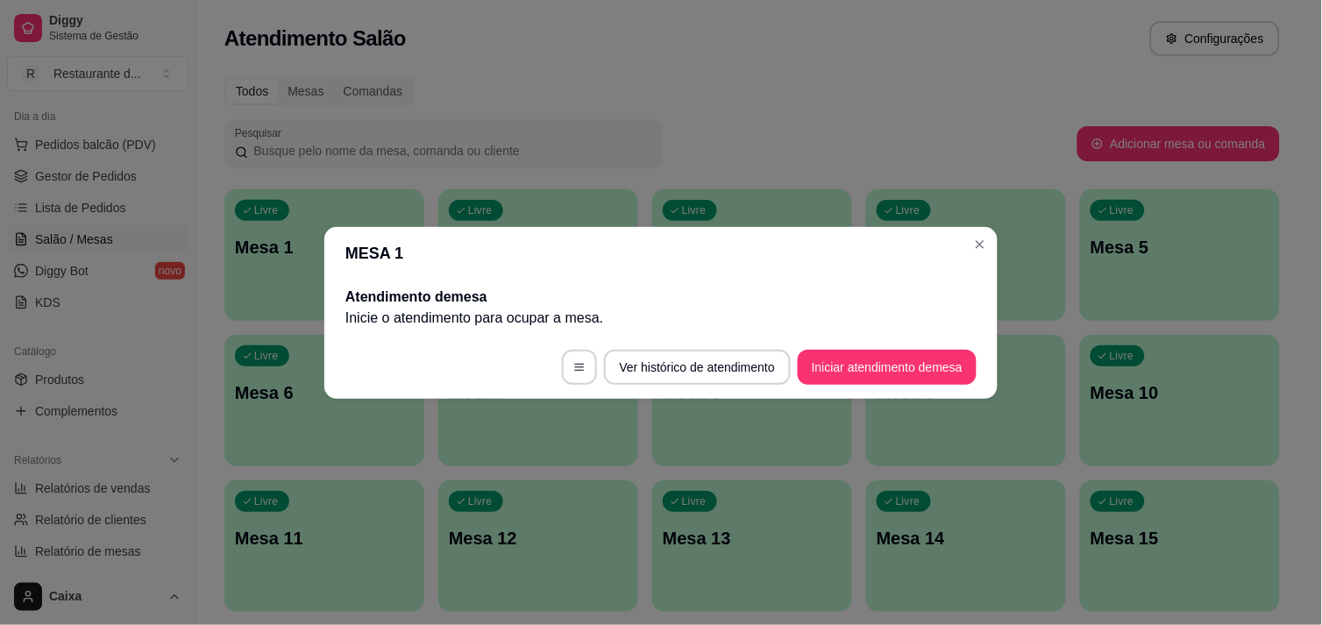
click at [326, 401] on p "Mesa 6" at bounding box center [324, 392] width 179 height 25
click at [418, 398] on footer "Ver histórico de atendimento Iniciar atendimento de mesa" at bounding box center [660, 367] width 673 height 63
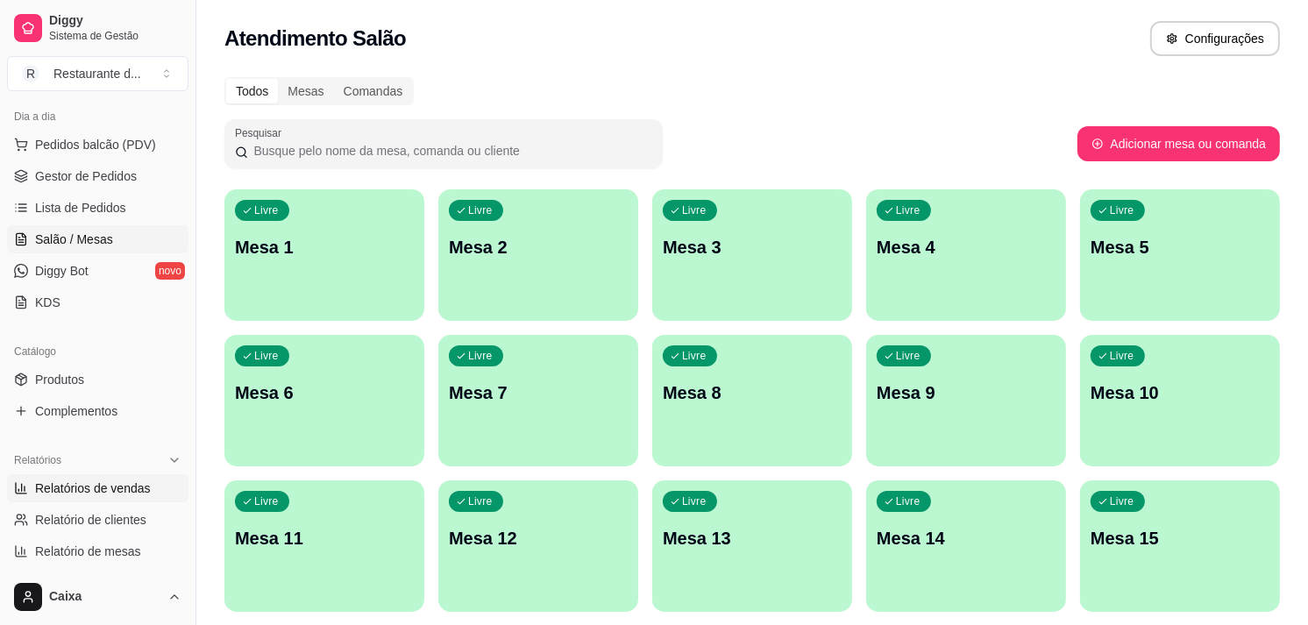
click at [67, 486] on span "Relatórios de vendas" at bounding box center [93, 488] width 116 height 18
select select "ALL"
select select "0"
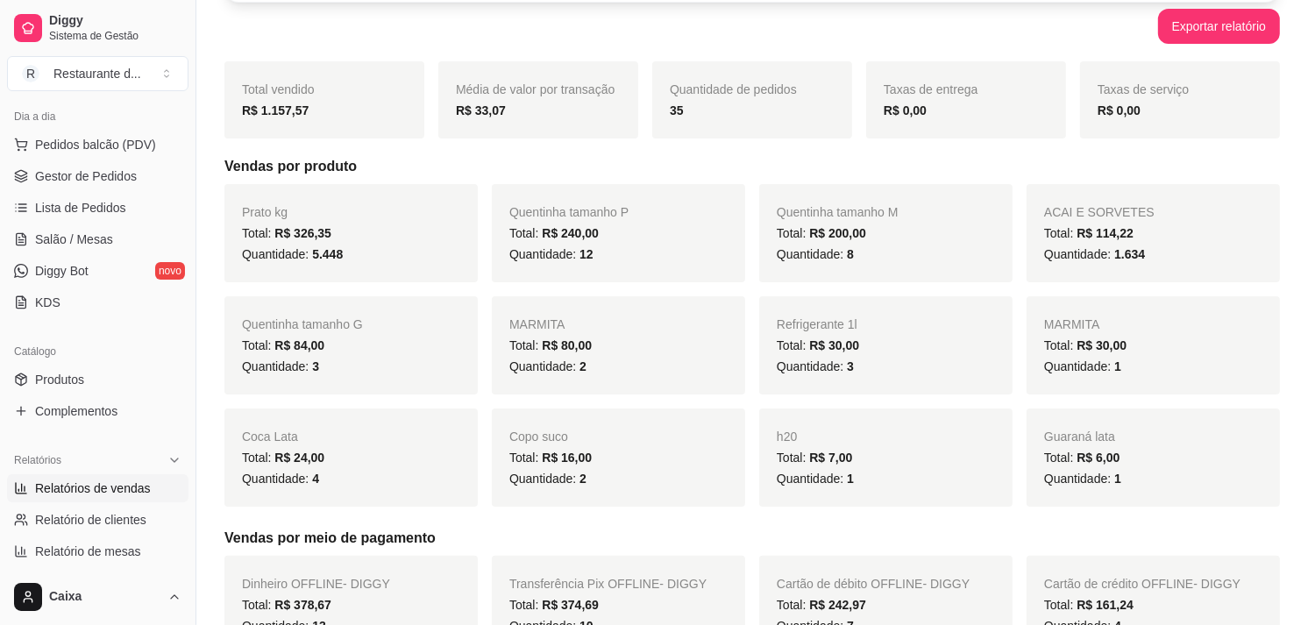
scroll to position [97, 0]
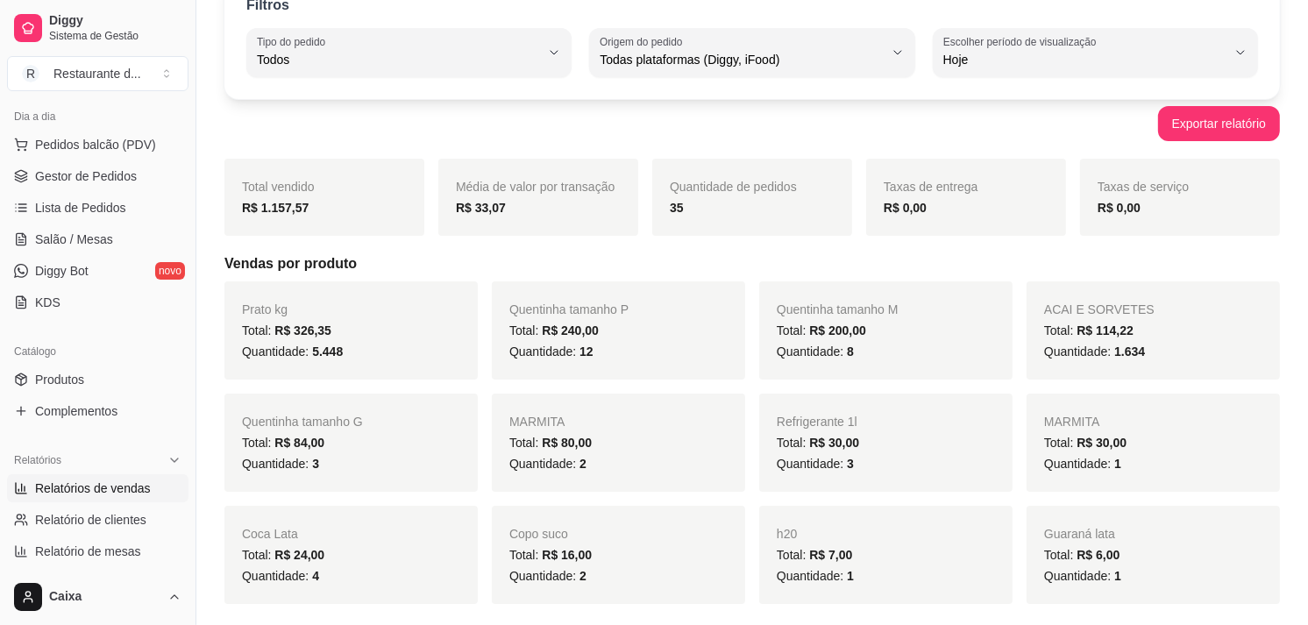
click at [419, 491] on div "Quentinha tamanho G Total: R$ 84,00 Quantidade: 3" at bounding box center [350, 443] width 253 height 98
